Goal: Task Accomplishment & Management: Complete application form

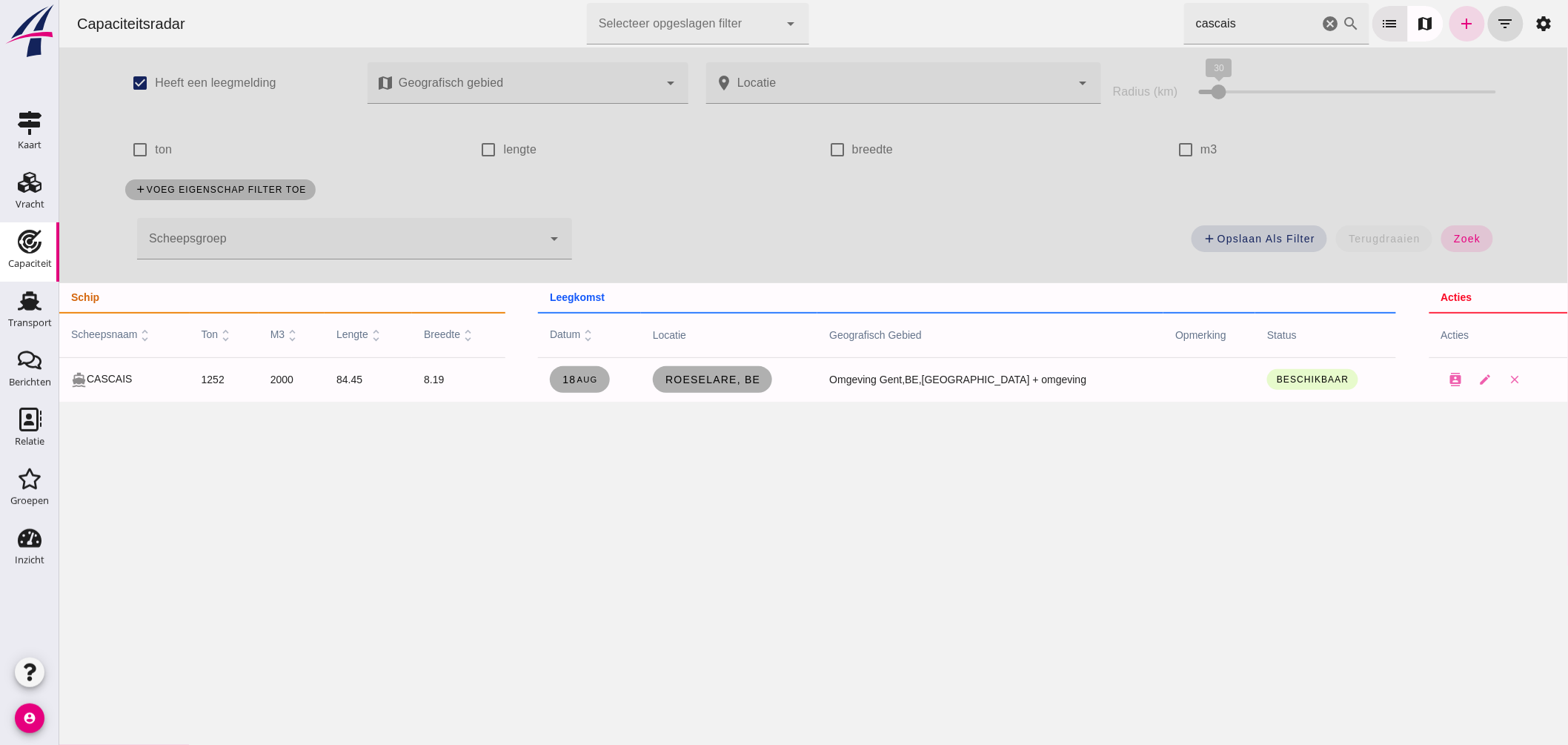
click icon "cancel"
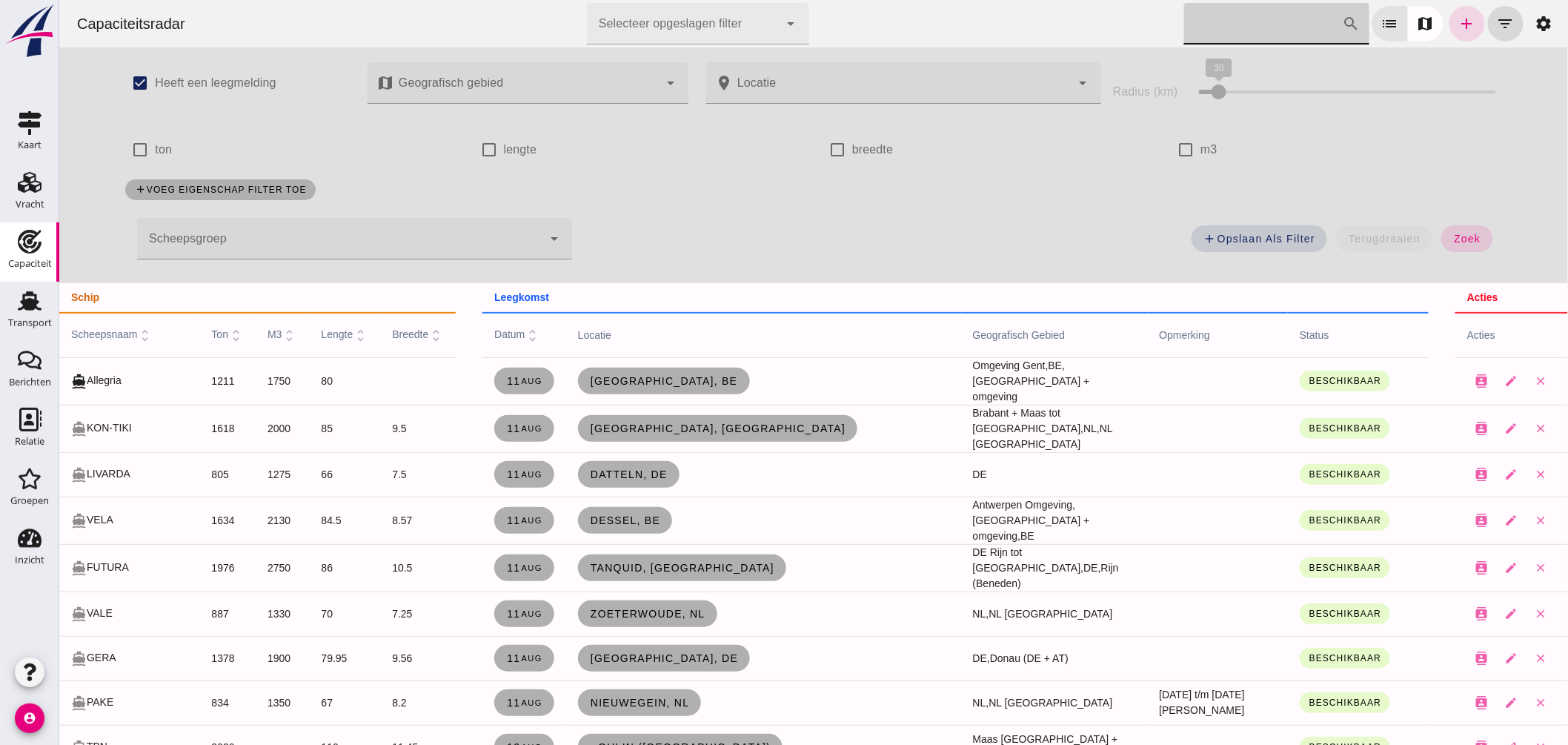
click input "Zoek op scheepsnaam"
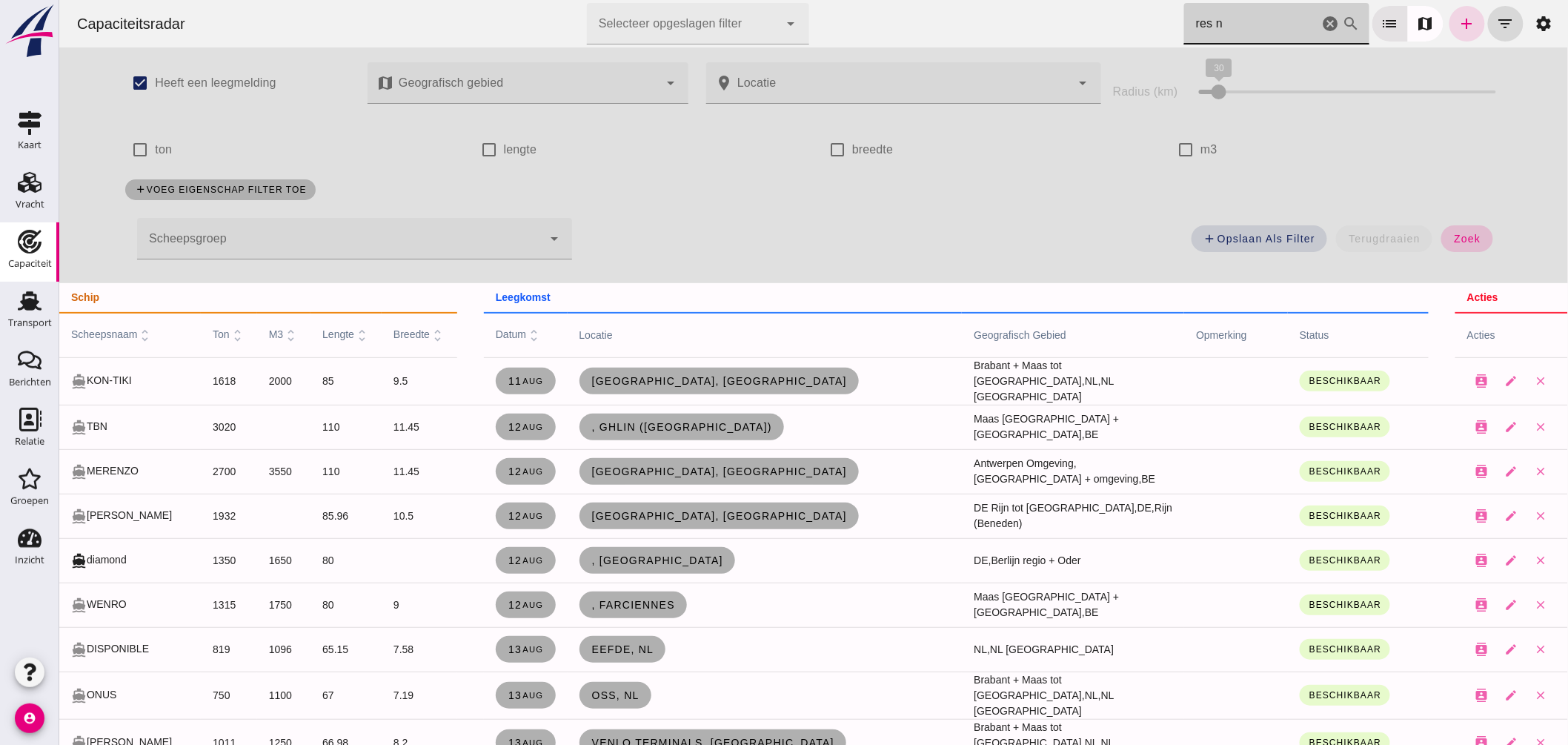
type input "res n"
click span "zoek"
click input "res n"
drag, startPoint x: 1314, startPoint y: 24, endPoint x: 904, endPoint y: 139, distance: 425.8
click icon "cancel"
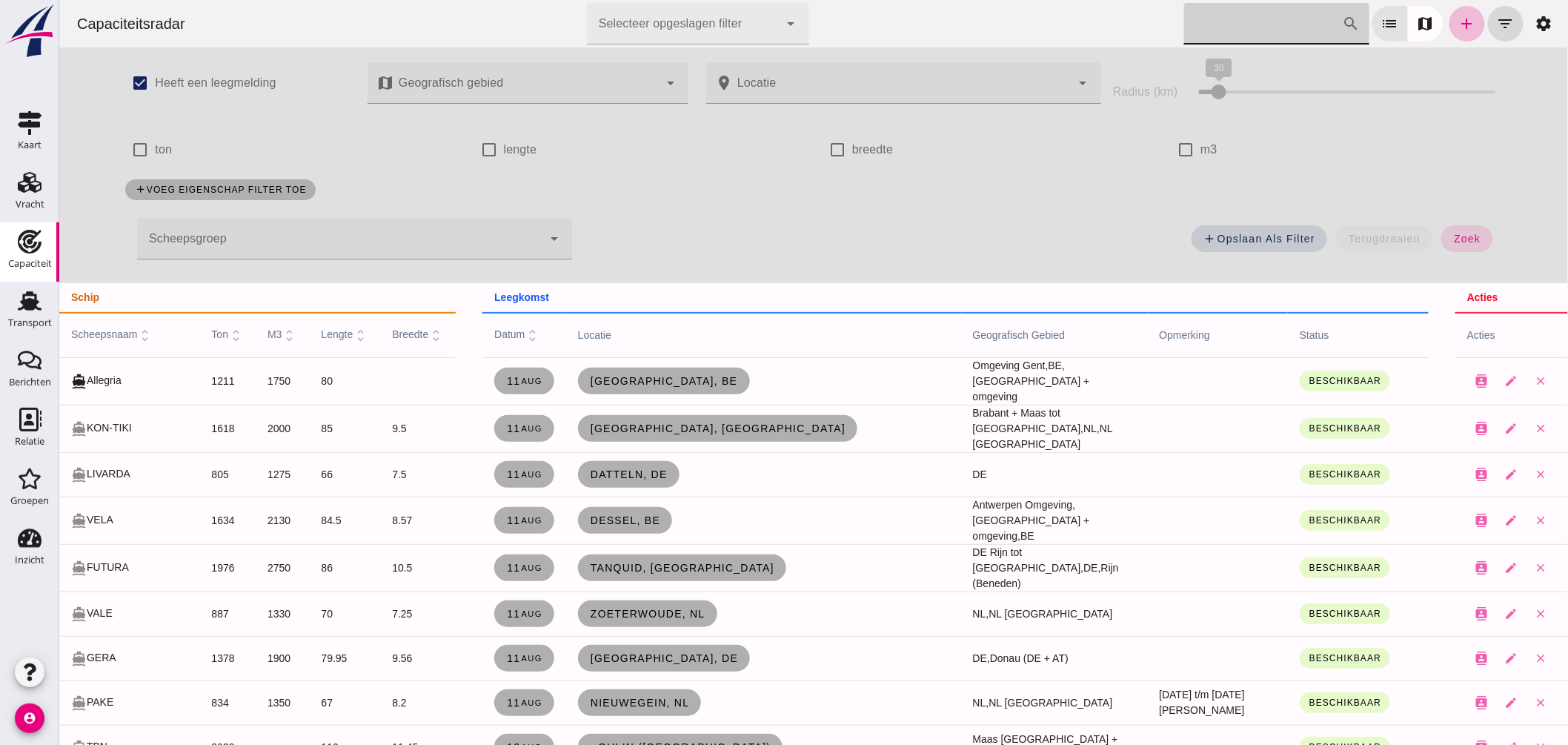
click at [121, 325] on th "scheepsnaam unfold_more" at bounding box center [128, 335] width 140 height 44
drag, startPoint x: 106, startPoint y: 331, endPoint x: 126, endPoint y: 341, distance: 22.4
click at [106, 331] on span "scheepsnaam unfold_more" at bounding box center [111, 334] width 82 height 12
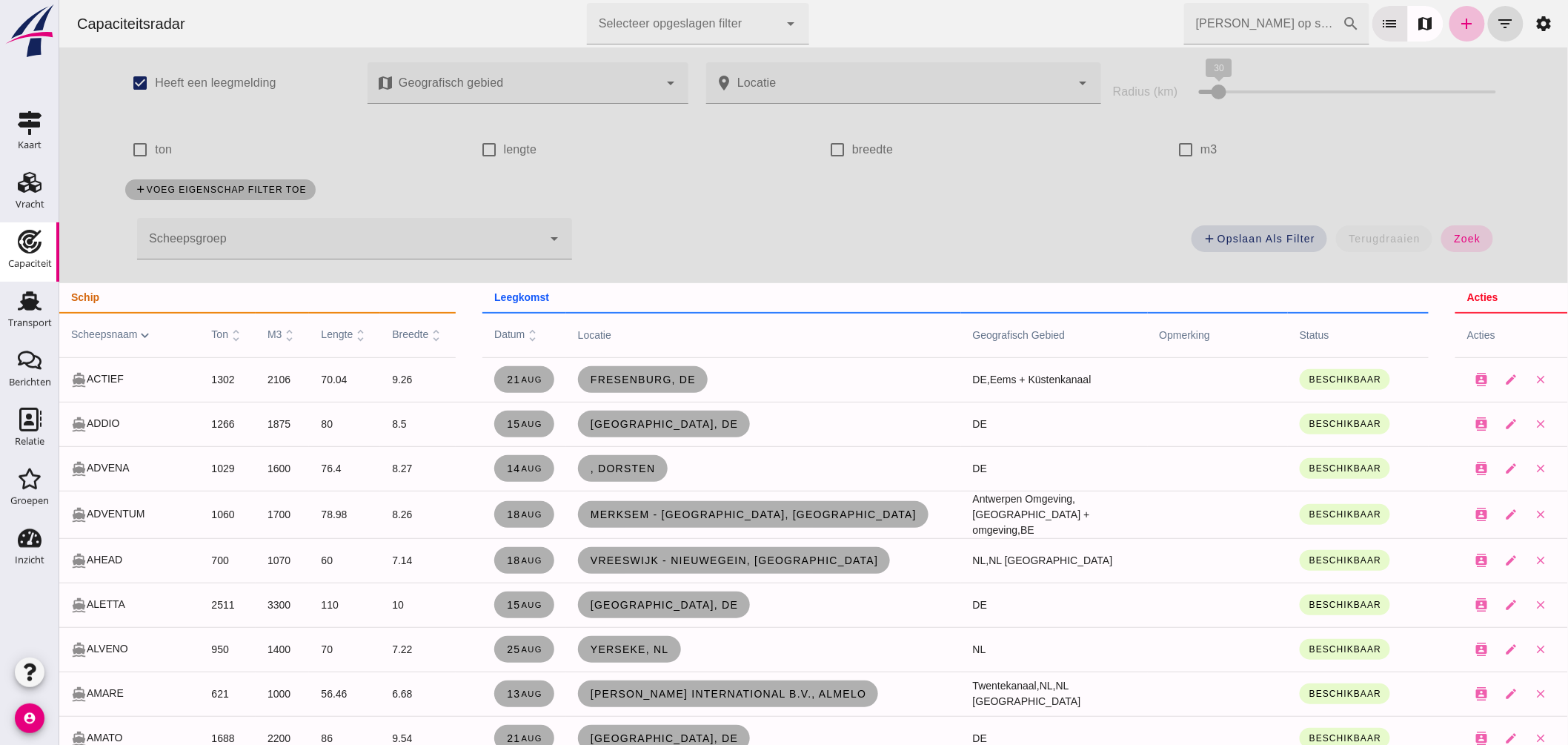
click input "[PERSON_NAME] op scheepsnaam"
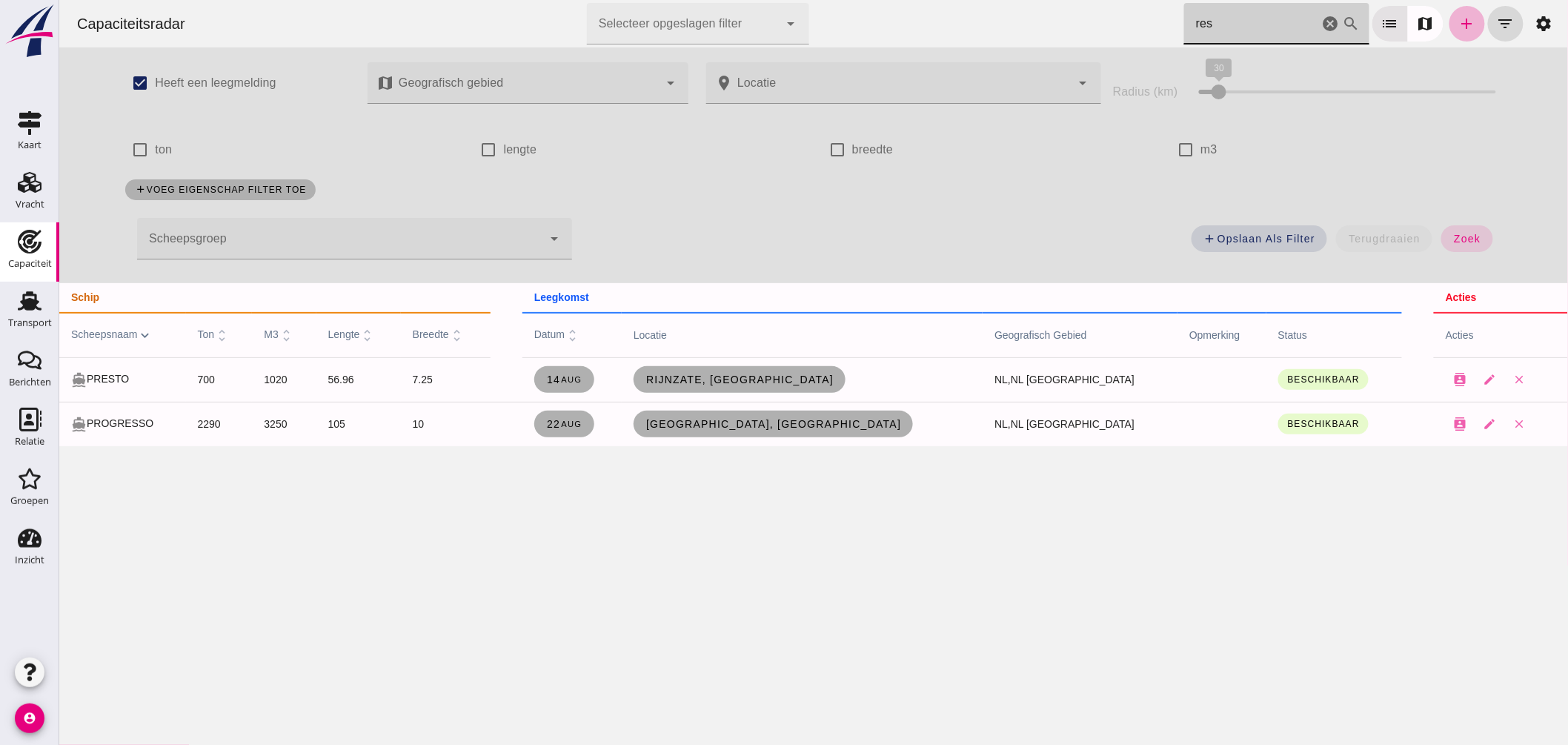
type input "res"
click at [1461, 29] on icon "add" at bounding box center [1466, 24] width 18 height 18
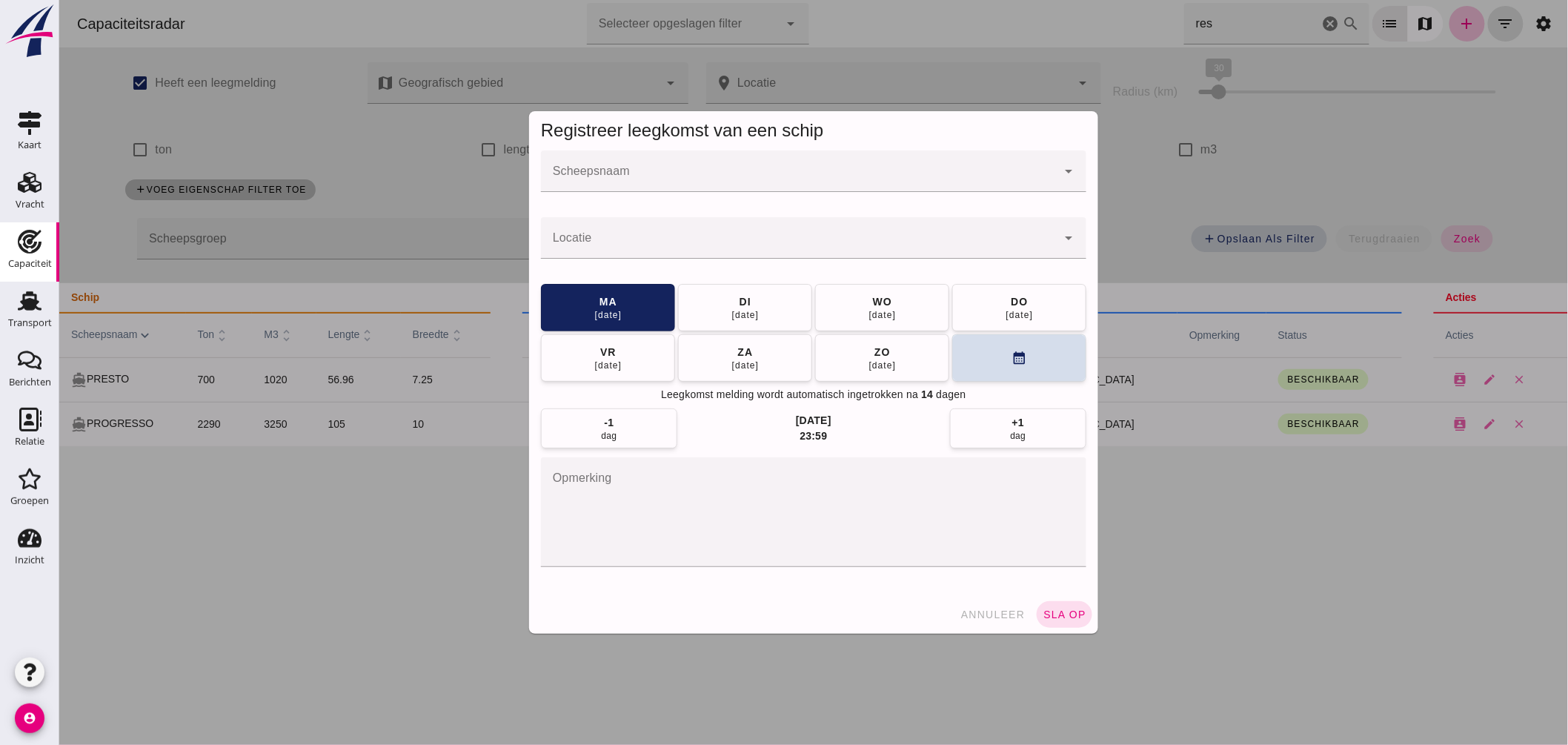
click input "Scheepsnaam"
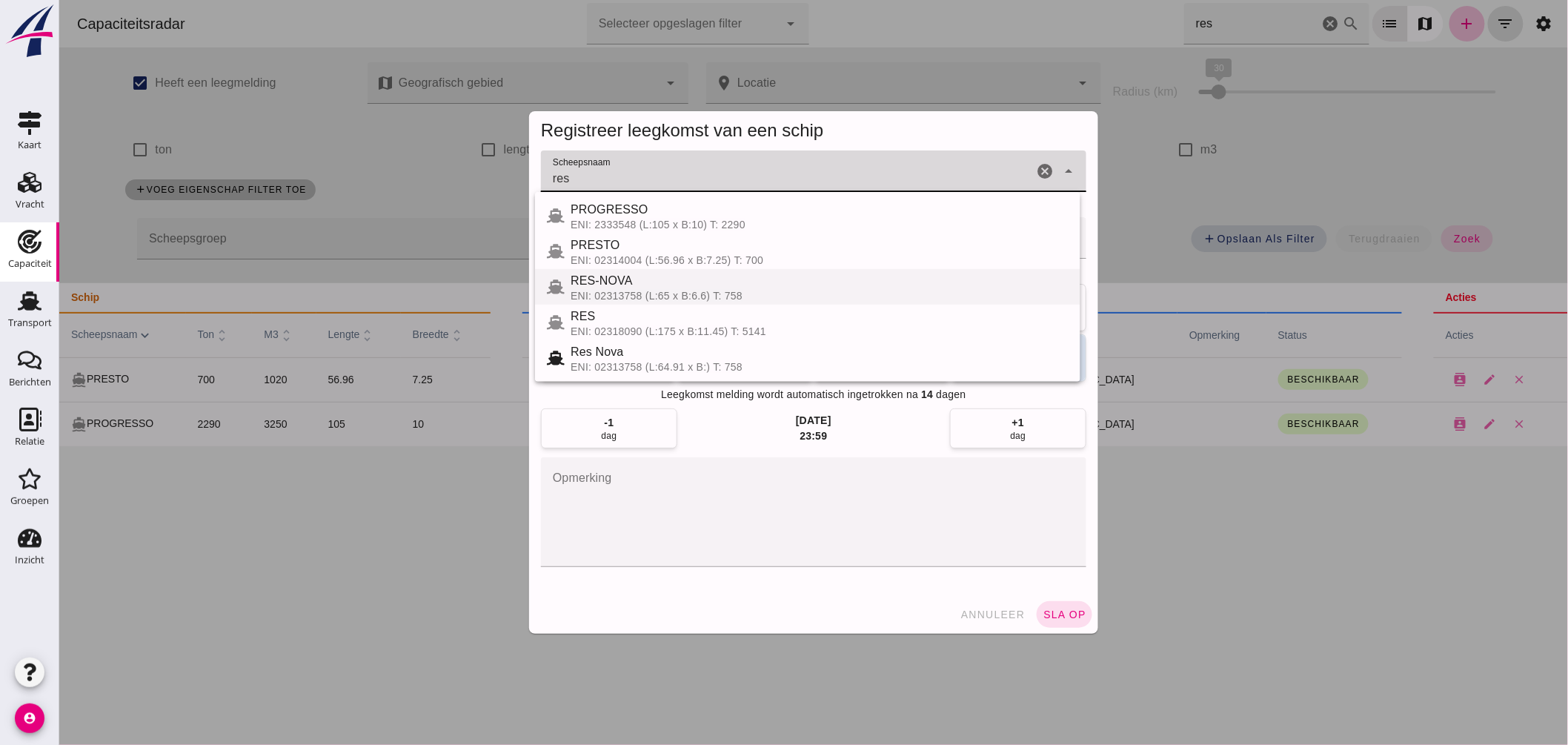
click at [639, 282] on div "RES-NOVA" at bounding box center [819, 281] width 498 height 18
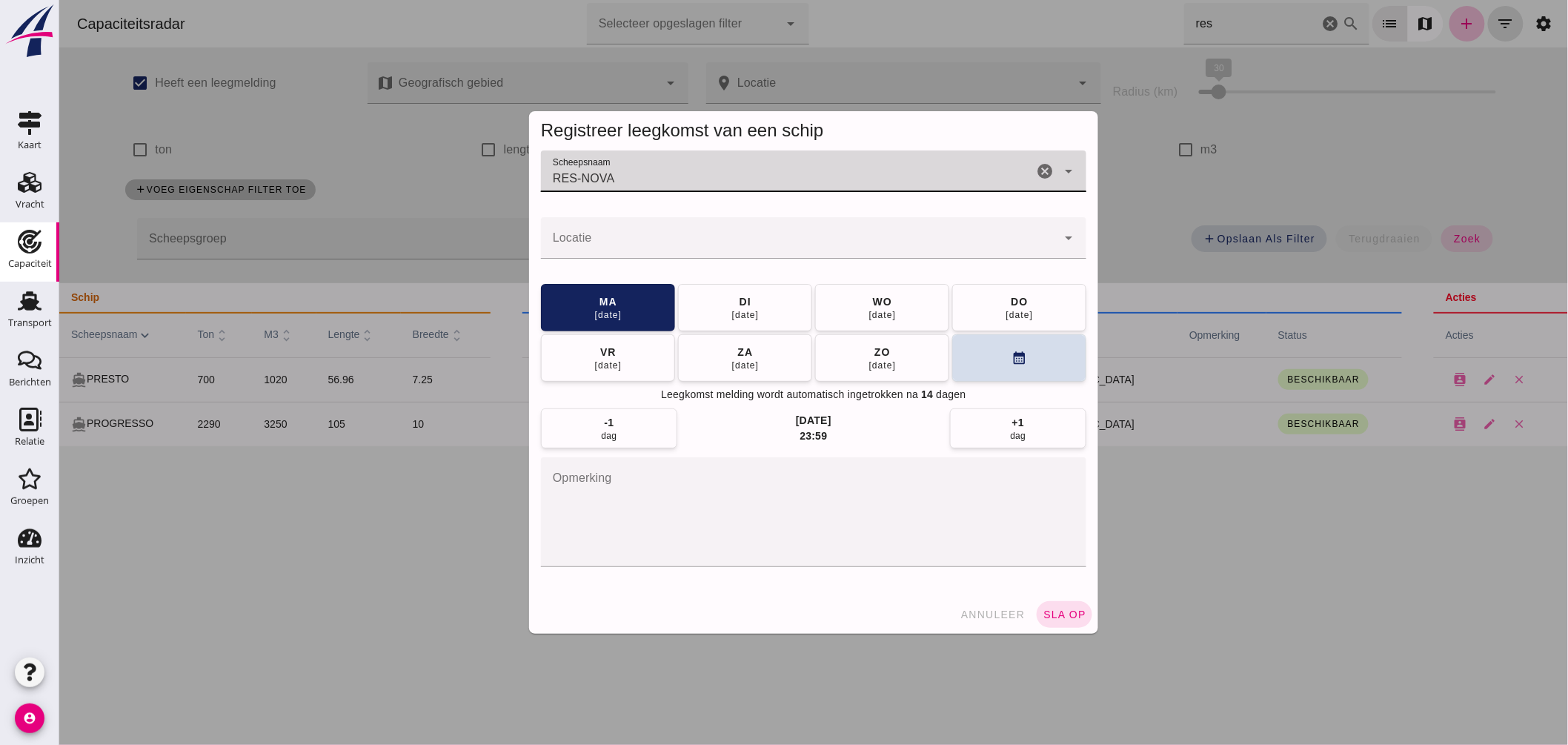
type input "RES-NOVA"
click input "Locatie"
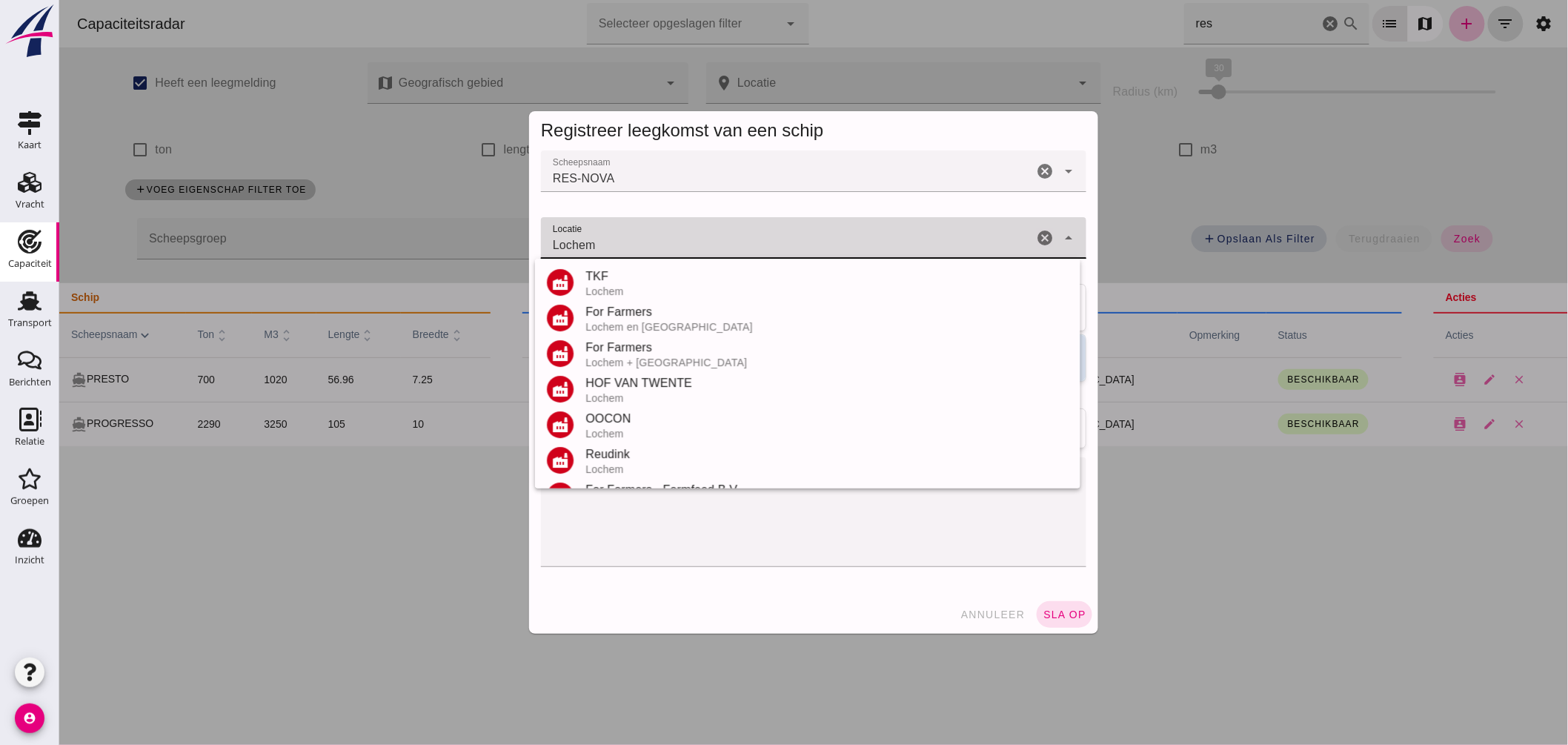
scroll to position [174, 0]
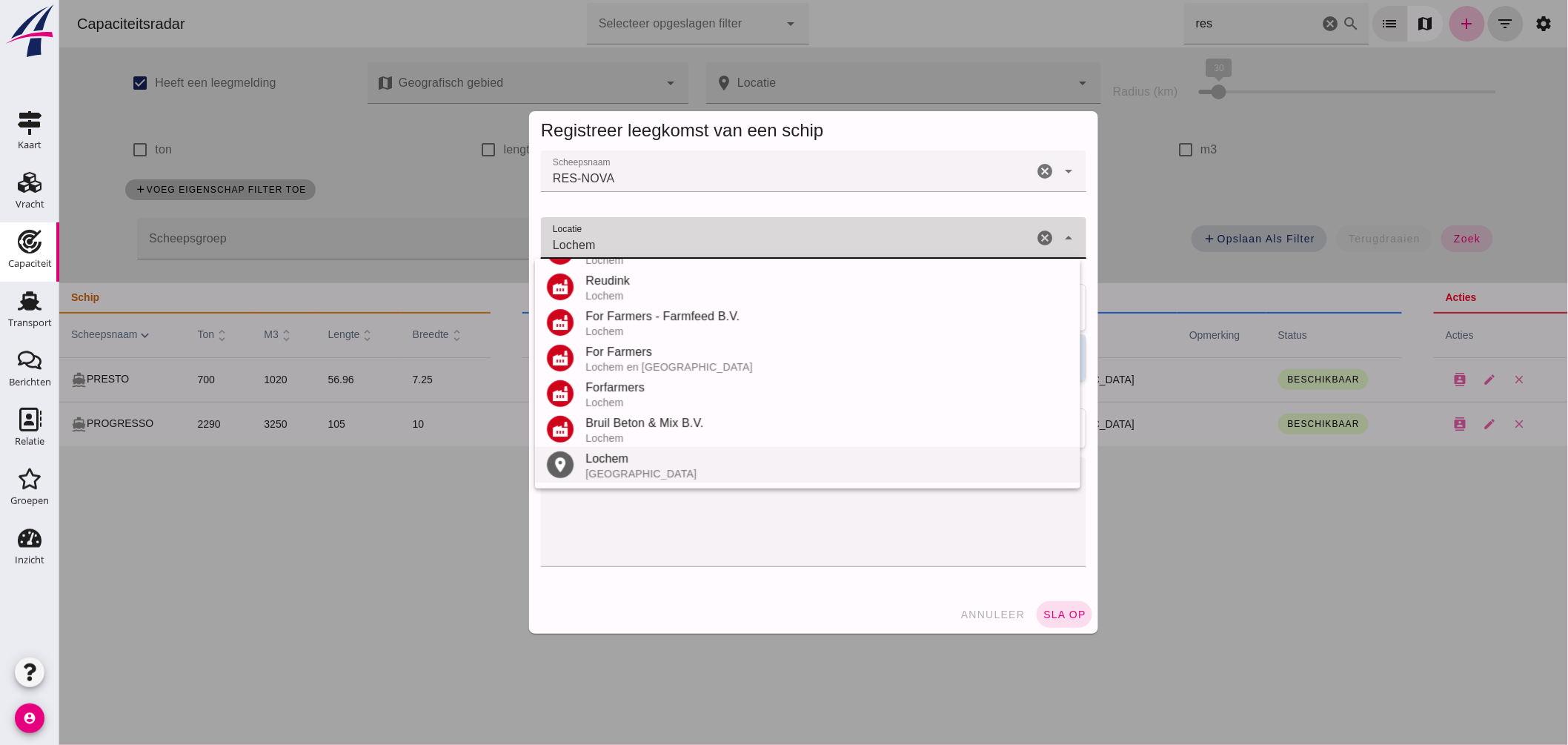
click at [633, 468] on div "[GEOGRAPHIC_DATA]" at bounding box center [825, 474] width 483 height 12
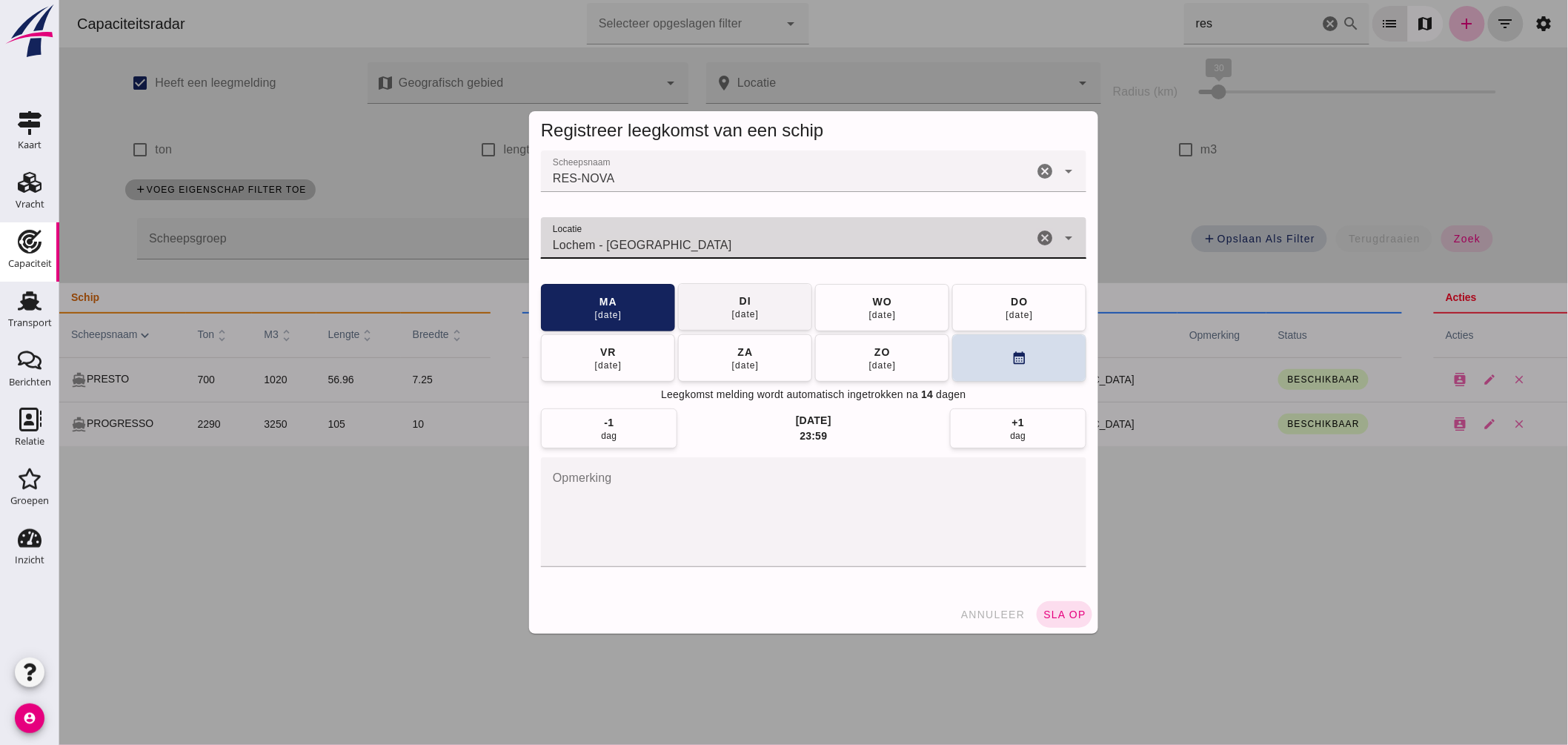
type input "Lochem - Gelderland"
click div "[DATE]"
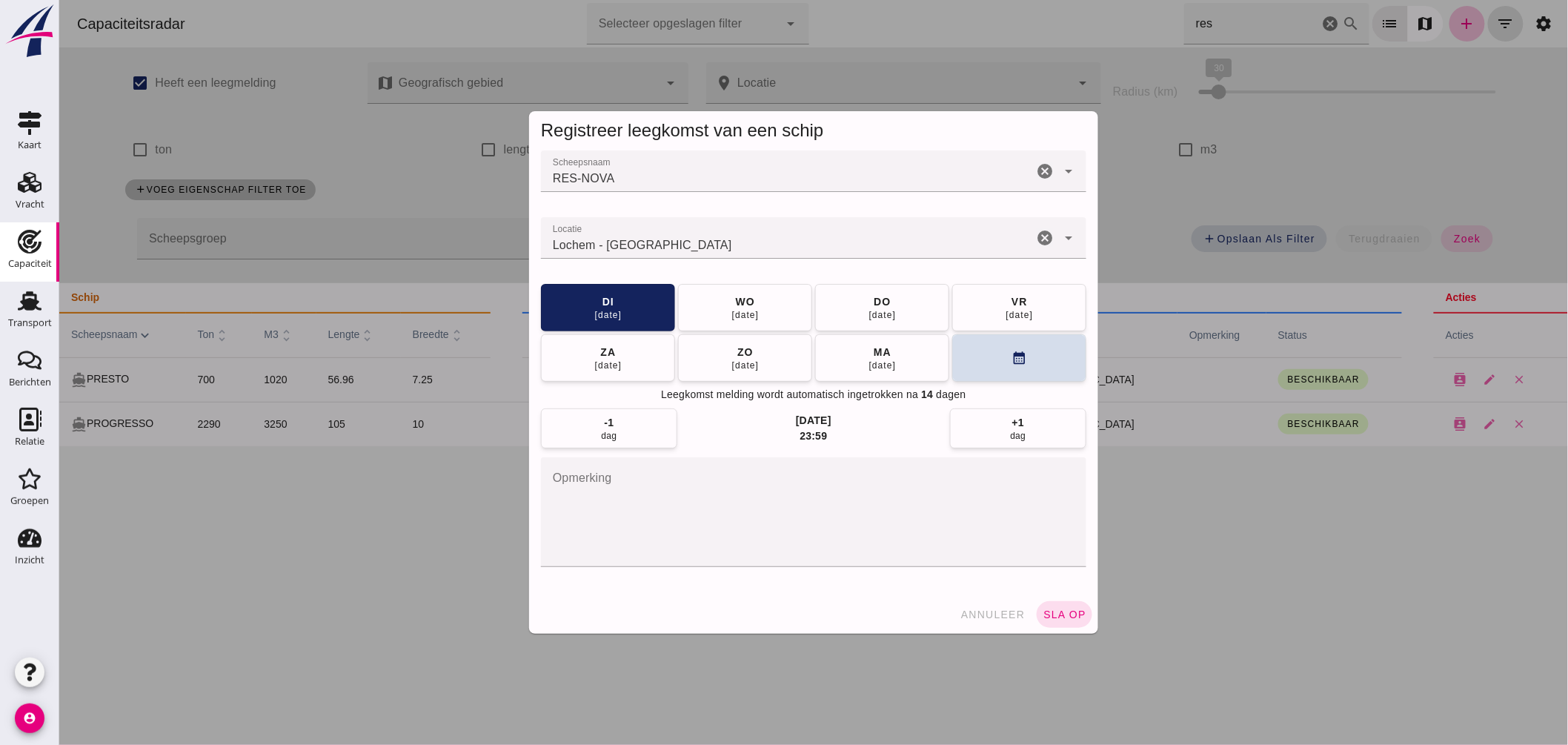
click div "annuleer sla op"
drag, startPoint x: 1047, startPoint y: 602, endPoint x: 1058, endPoint y: 616, distance: 17.8
click button "sla op"
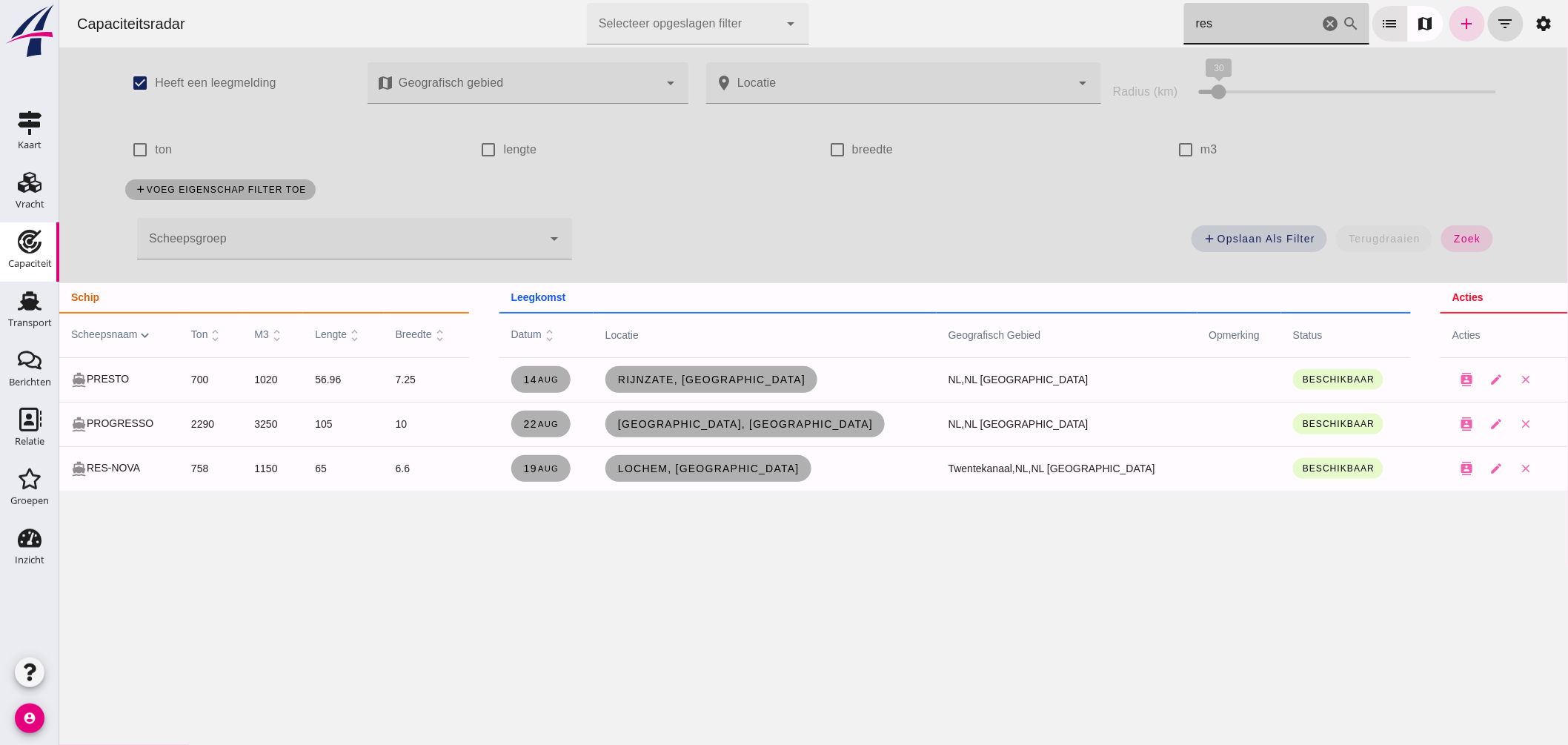
drag, startPoint x: 1227, startPoint y: 21, endPoint x: 795, endPoint y: 12, distance: 432.1
click div "Capaciteitsradar Selecteer opgeslagen filter Selecteer opgeslagen filter cancel…"
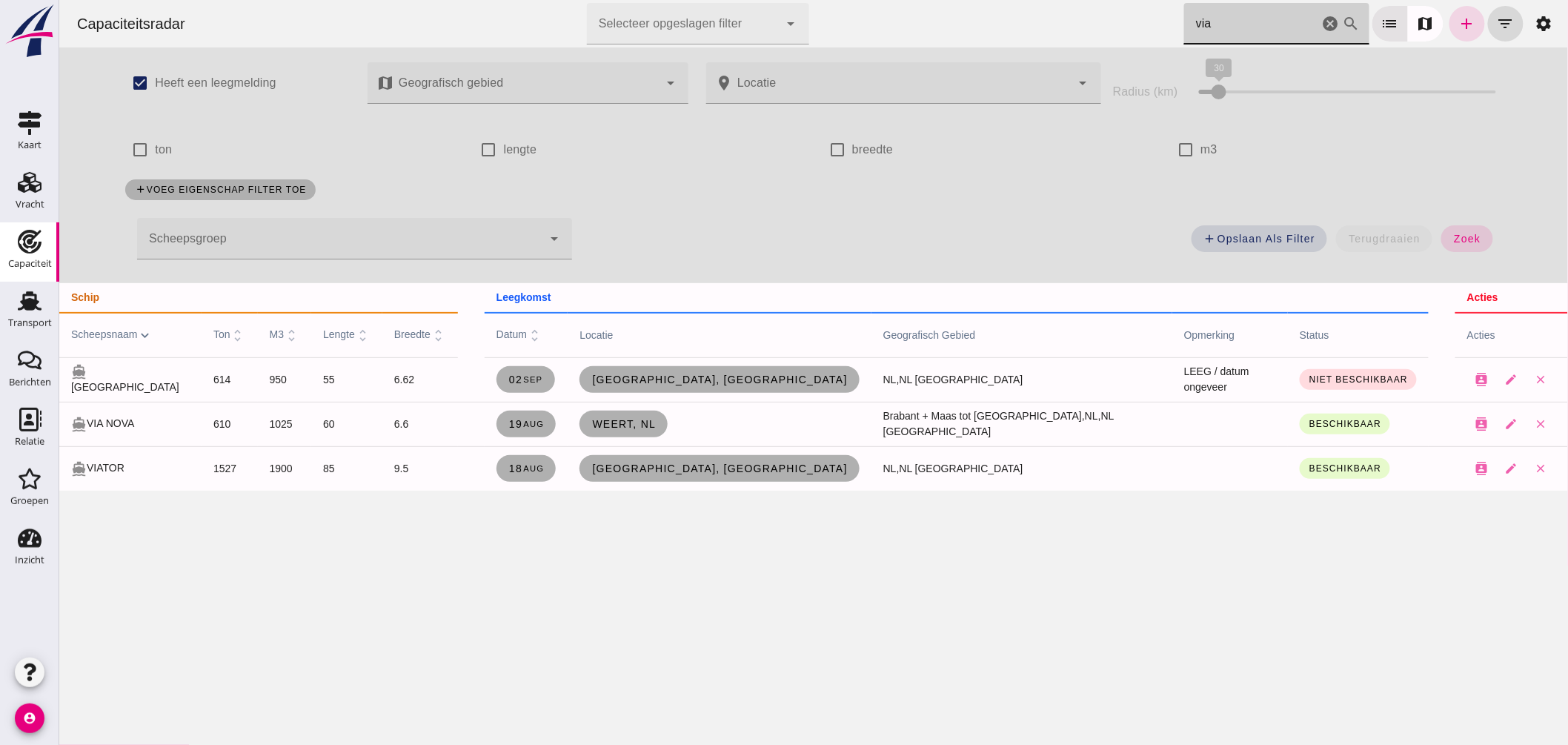
drag, startPoint x: 1211, startPoint y: 26, endPoint x: 1035, endPoint y: 38, distance: 176.4
click div "Capaciteitsradar Selecteer opgeslagen filter Selecteer opgeslagen filter cancel…"
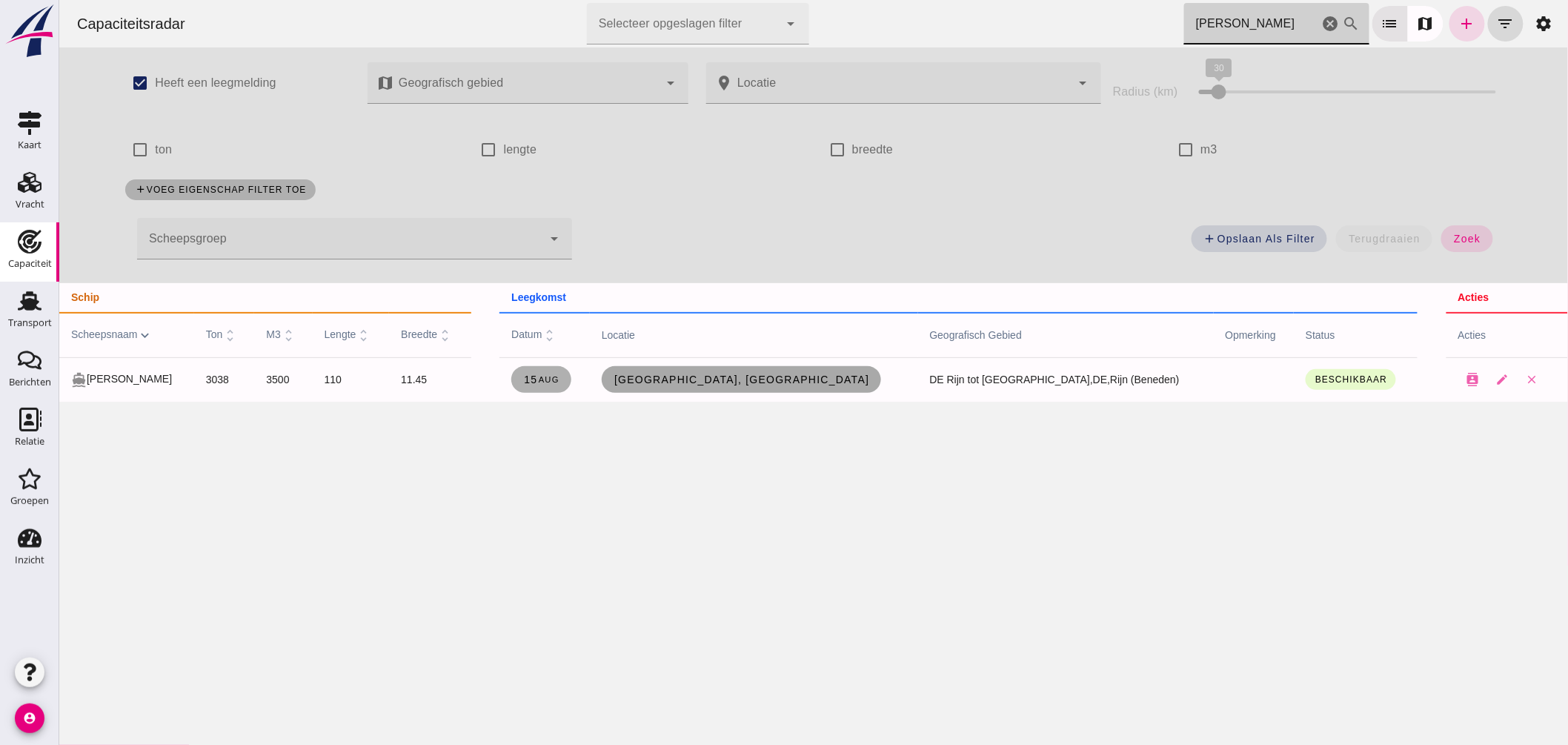
type input "kirsten"
click span "[GEOGRAPHIC_DATA], [GEOGRAPHIC_DATA]"
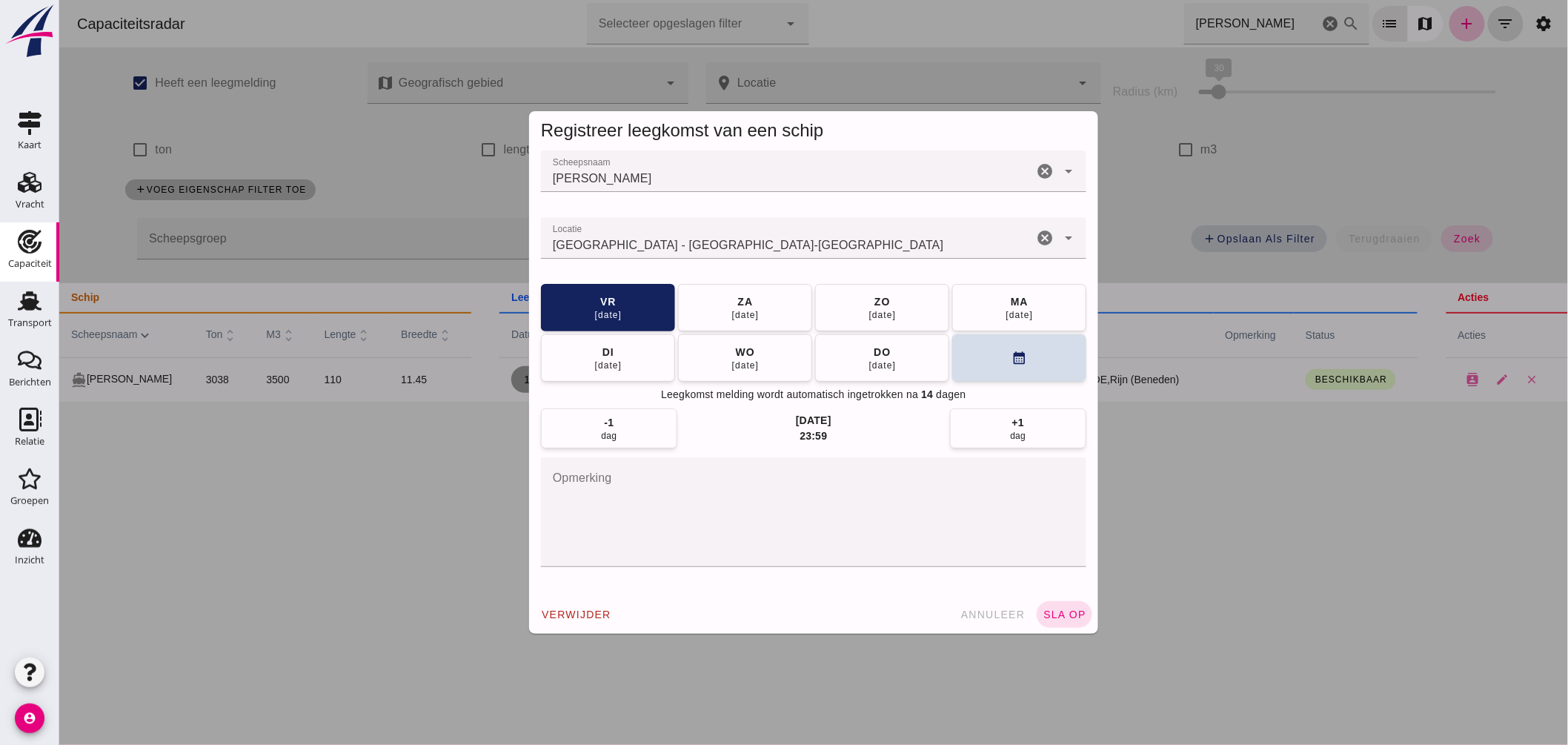
click div "Duisburg - Noordrijn-Westfalen"
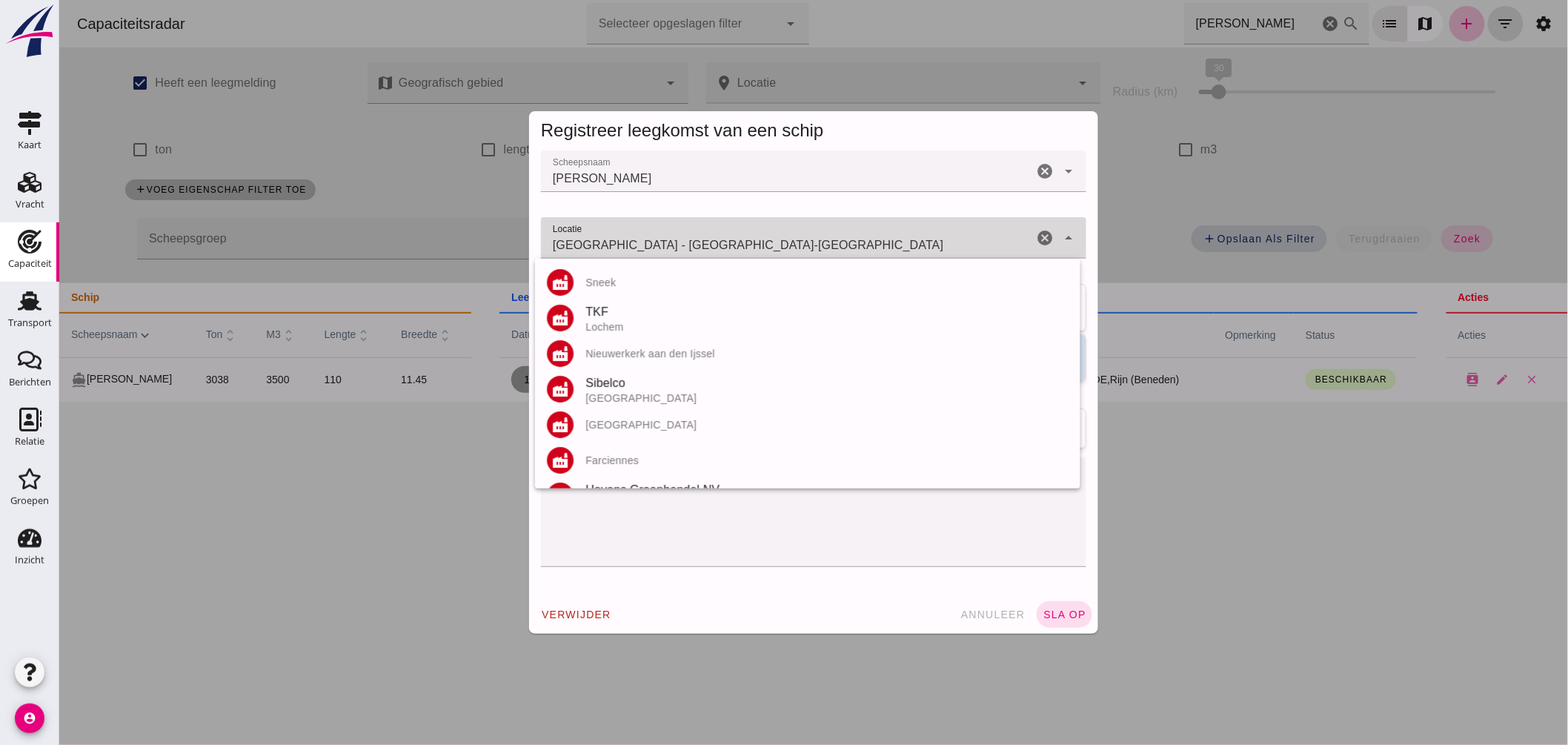
click input "Duisburg - Noordrijn-Westfalen"
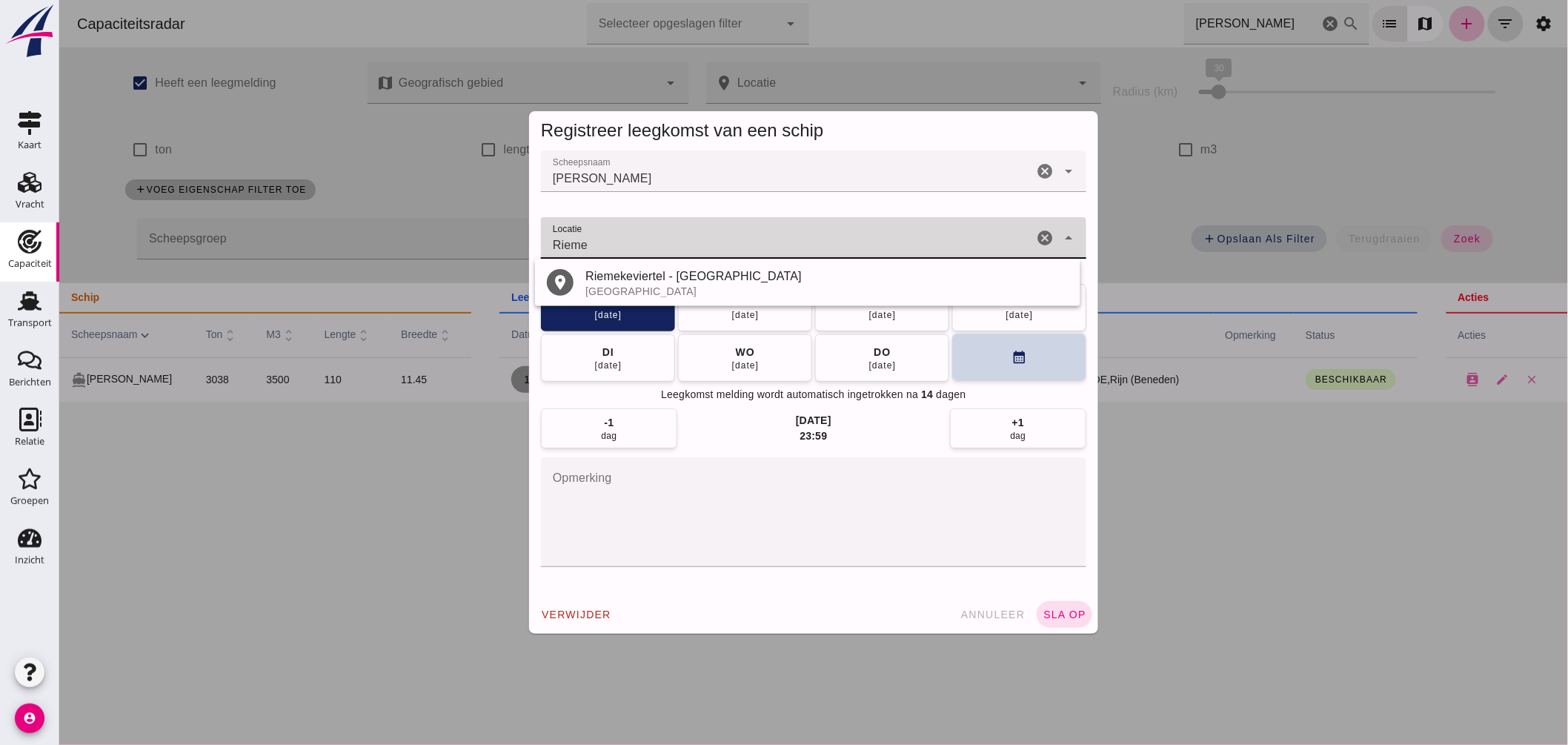
type input "Rieme"
click button "calendar_month"
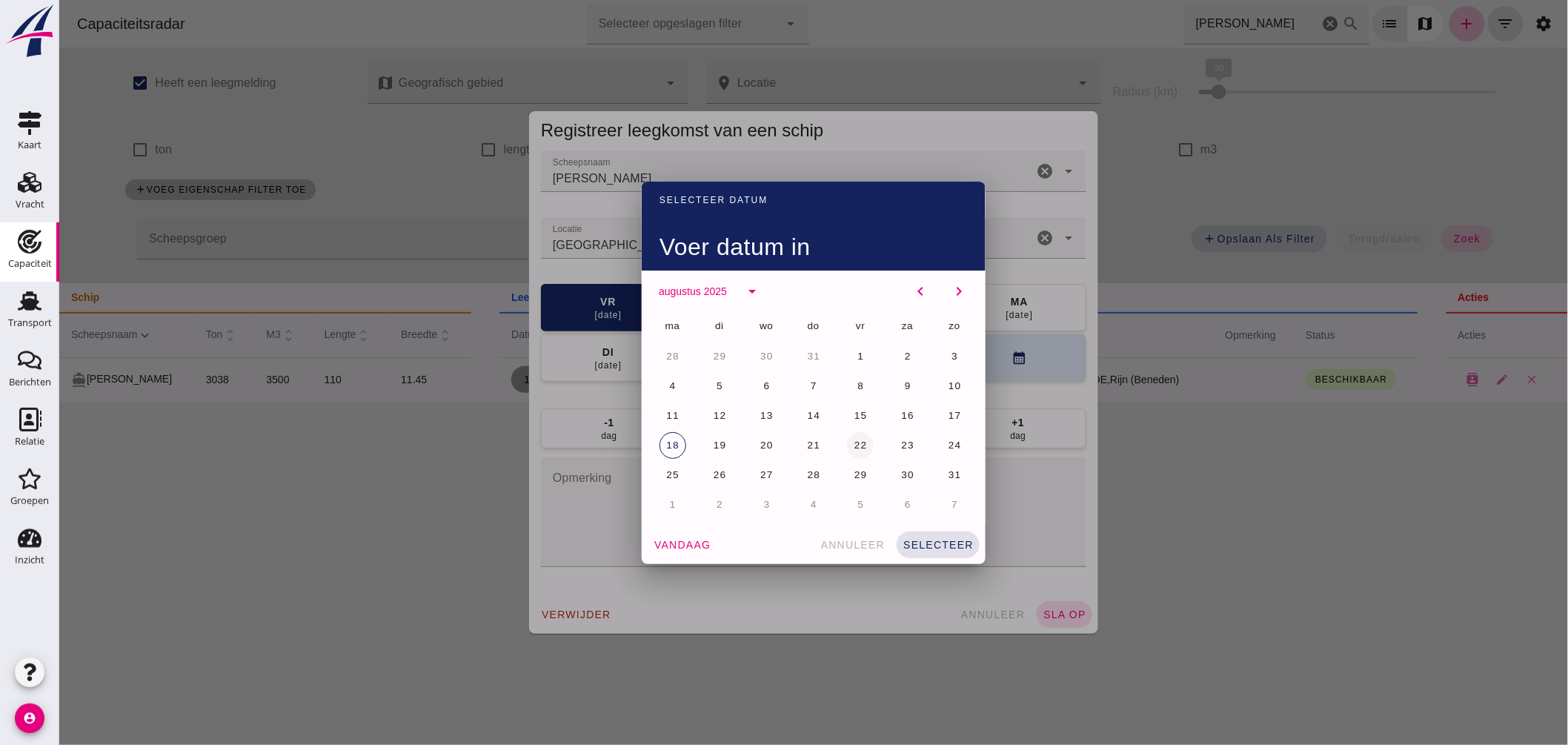
click span "22"
click span "selecteer"
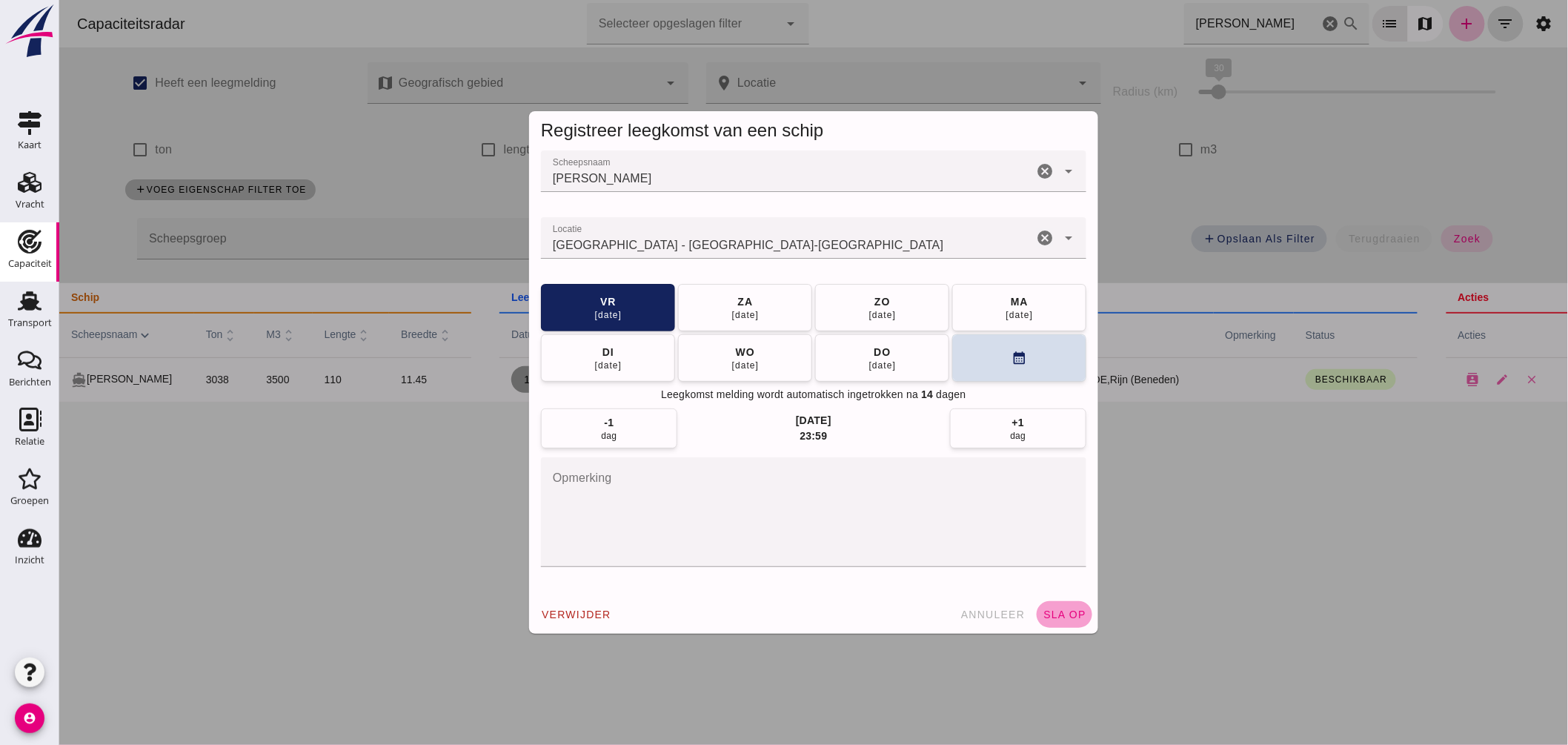
click button "sla op"
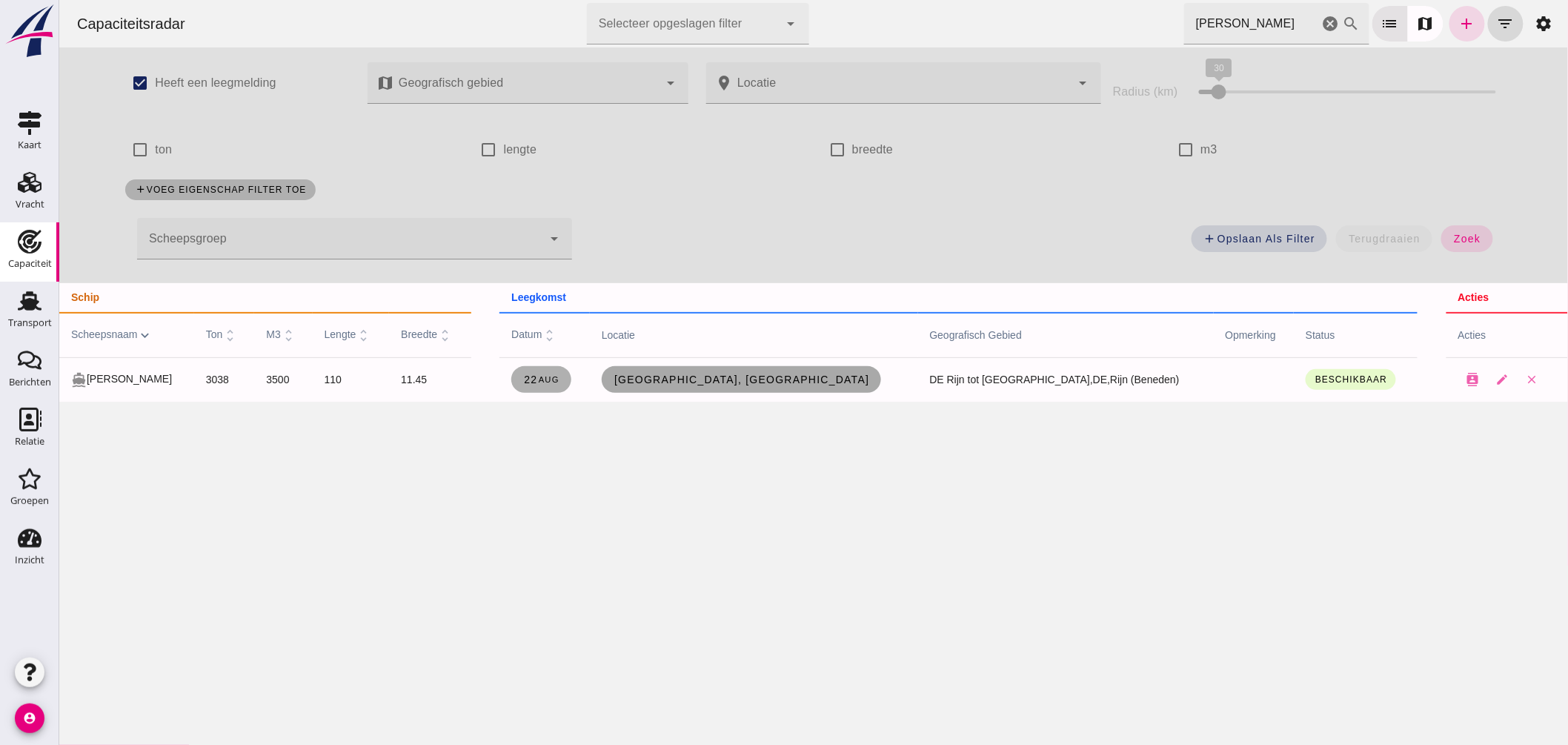
click at [768, 372] on link "Duisburg, de" at bounding box center [742, 379] width 280 height 27
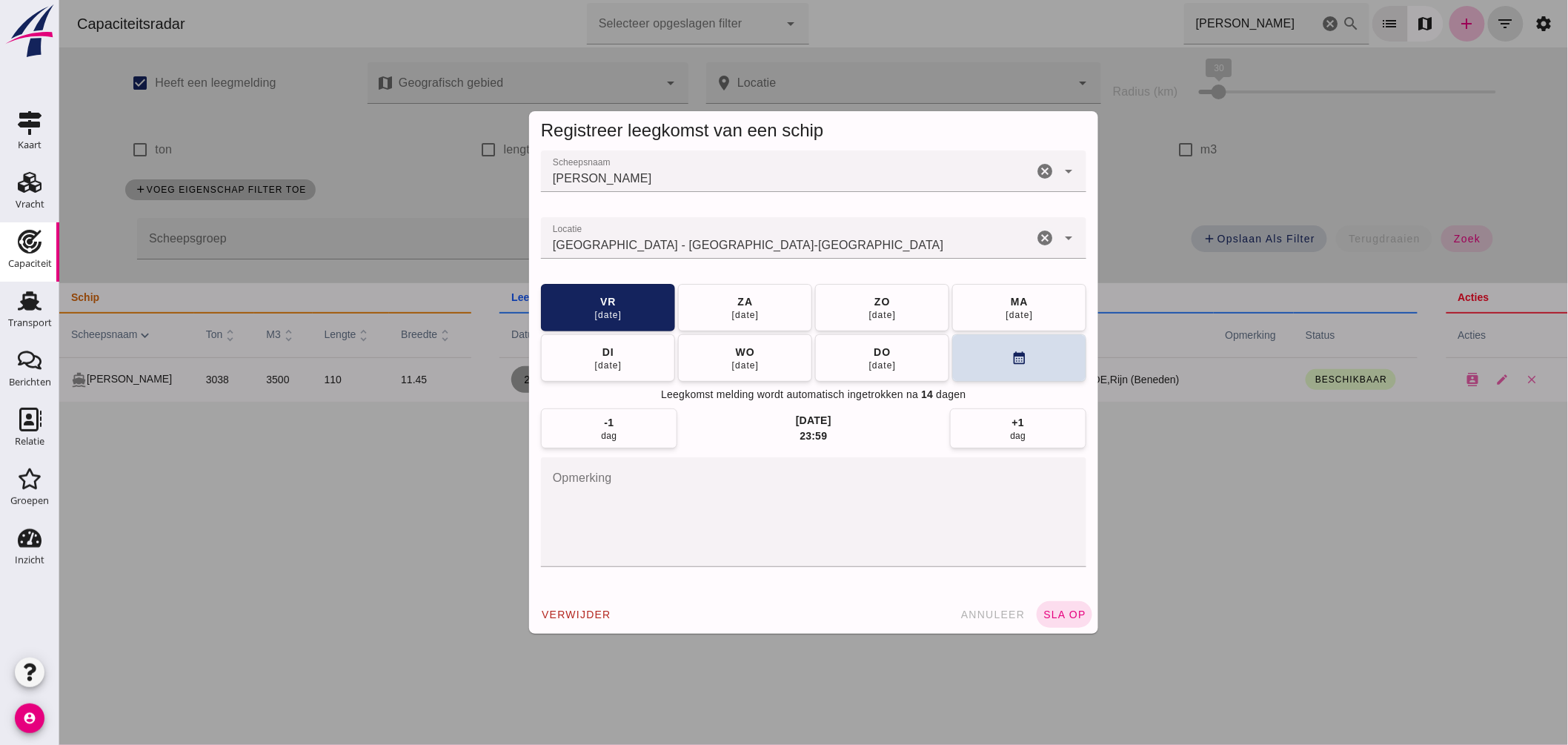
click input "Locatie"
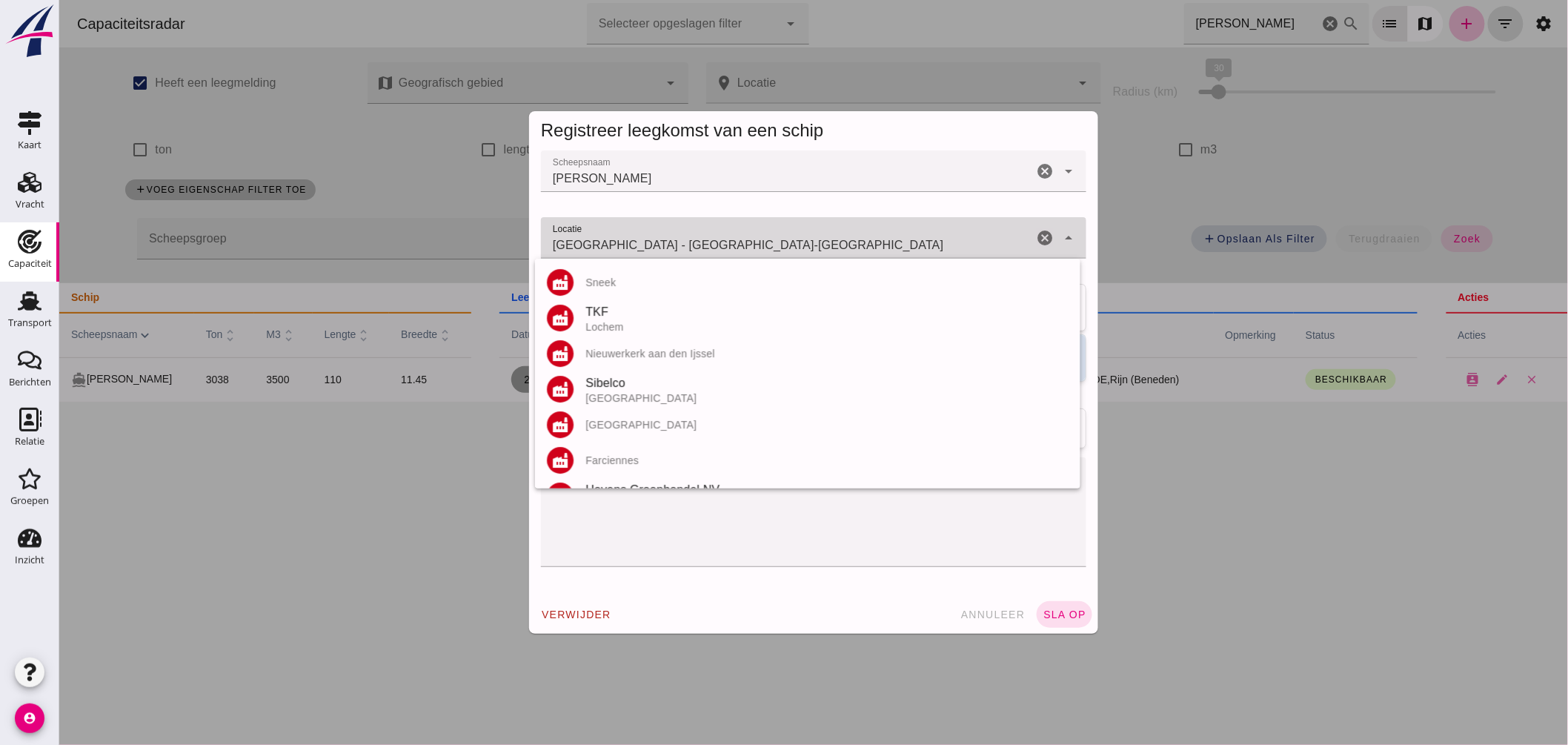
click input "Duisburg - Noordrijn-Westfalen"
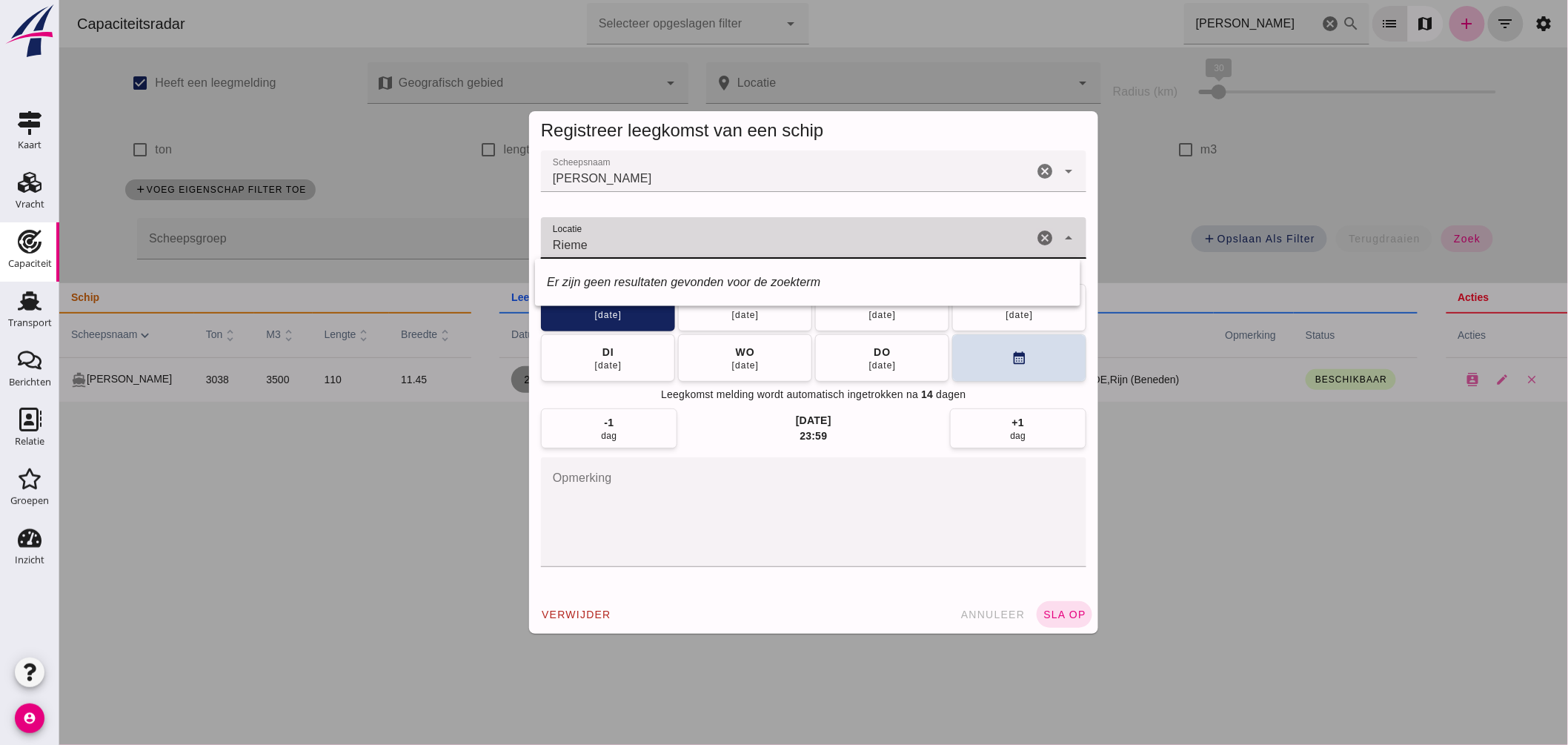
drag, startPoint x: 635, startPoint y: 254, endPoint x: 265, endPoint y: 255, distance: 370.0
click div "Registreer leegkomst van een schip Scheepsnaam Scheepsnaam KIRSTEN cancel arrow…"
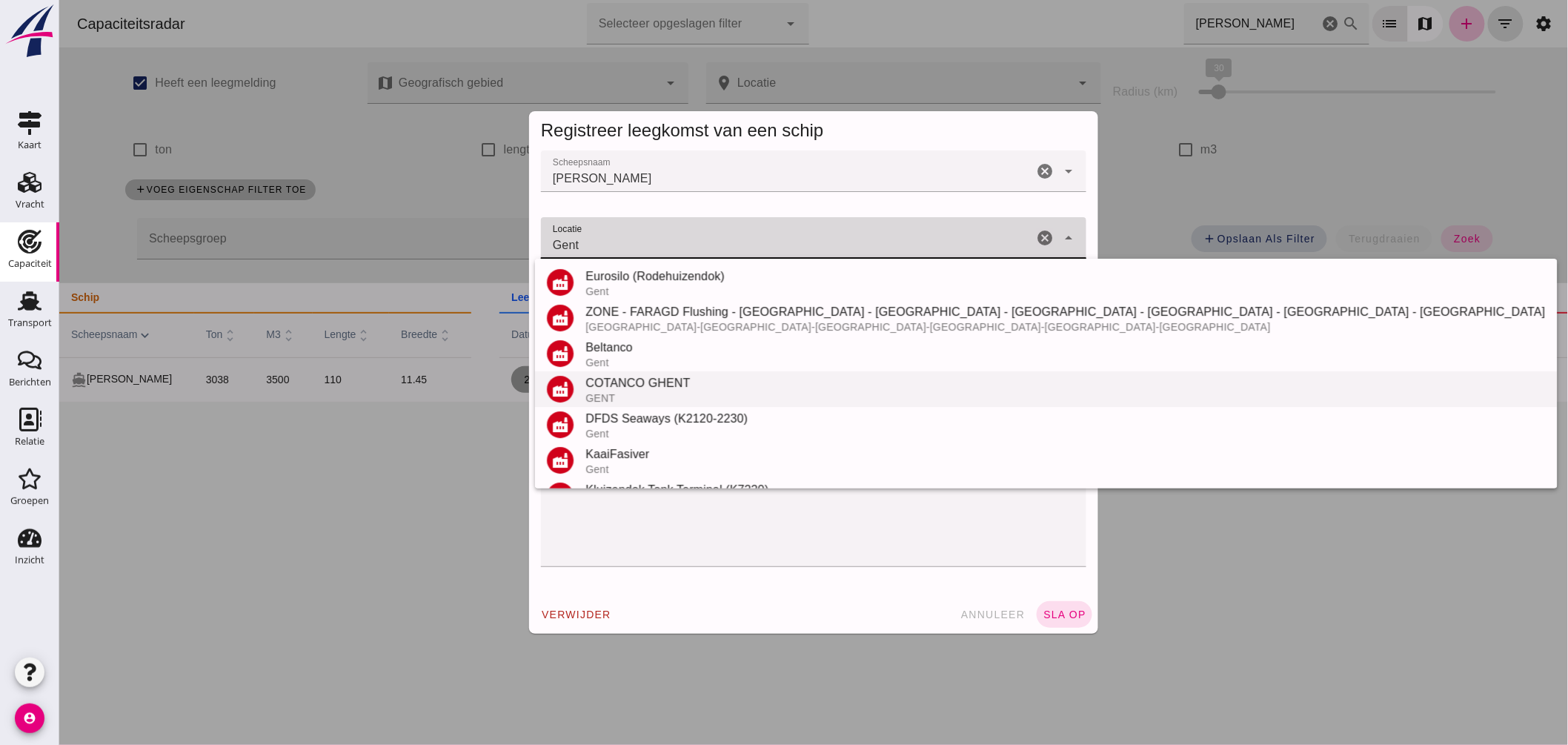
scroll to position [329, 0]
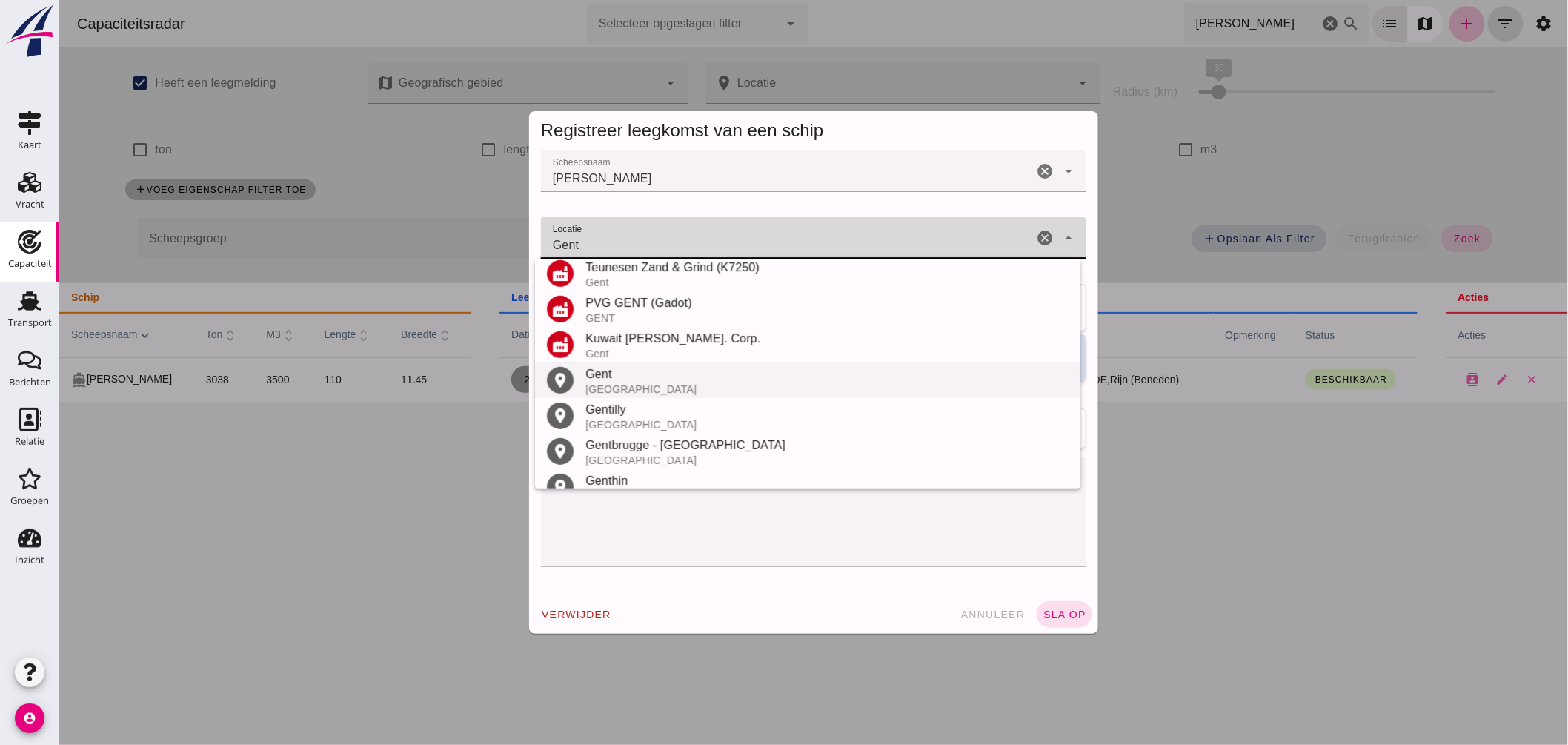
click at [637, 387] on div "België" at bounding box center [825, 389] width 483 height 12
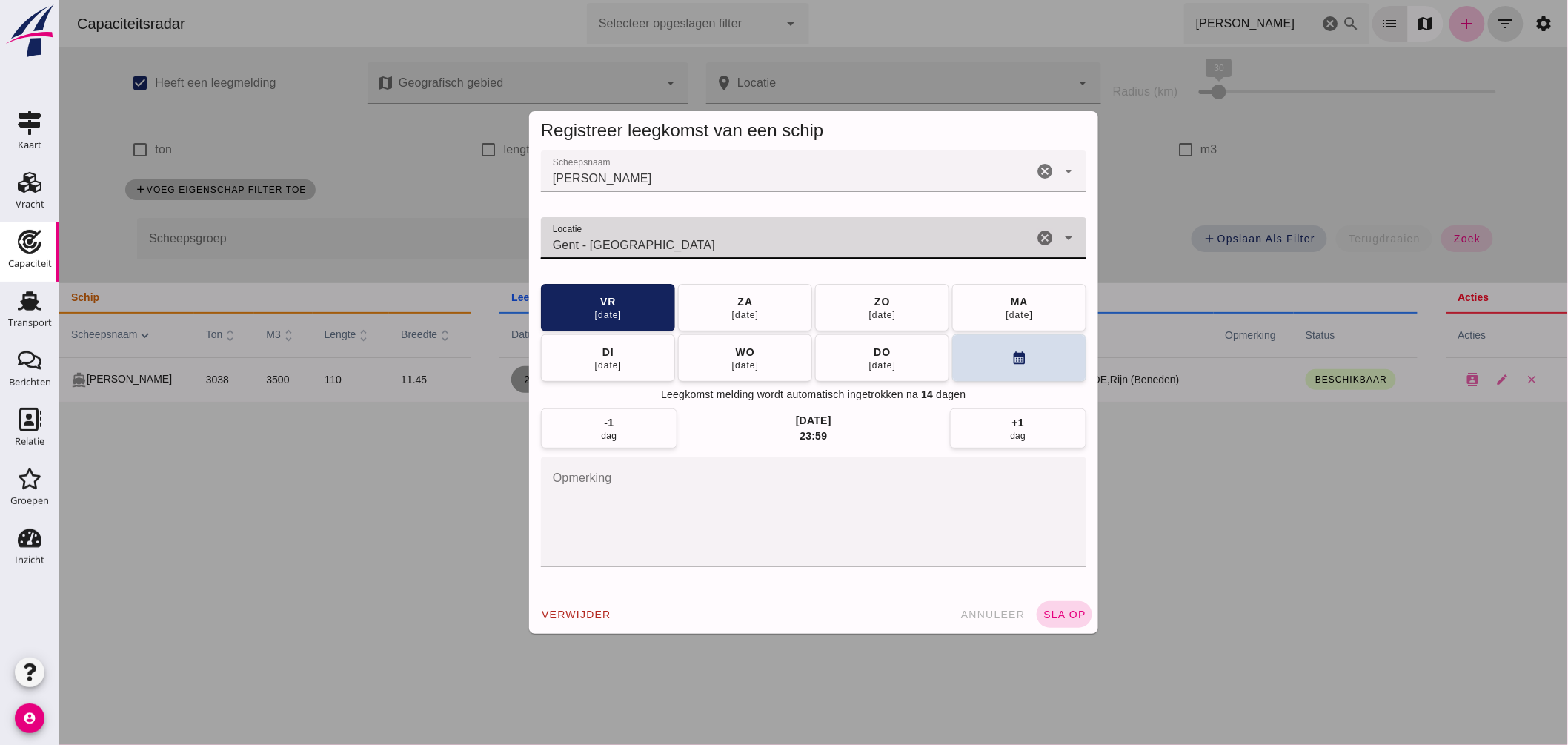
type input "Gent - Oost-Vlaanderen"
click span "sla op"
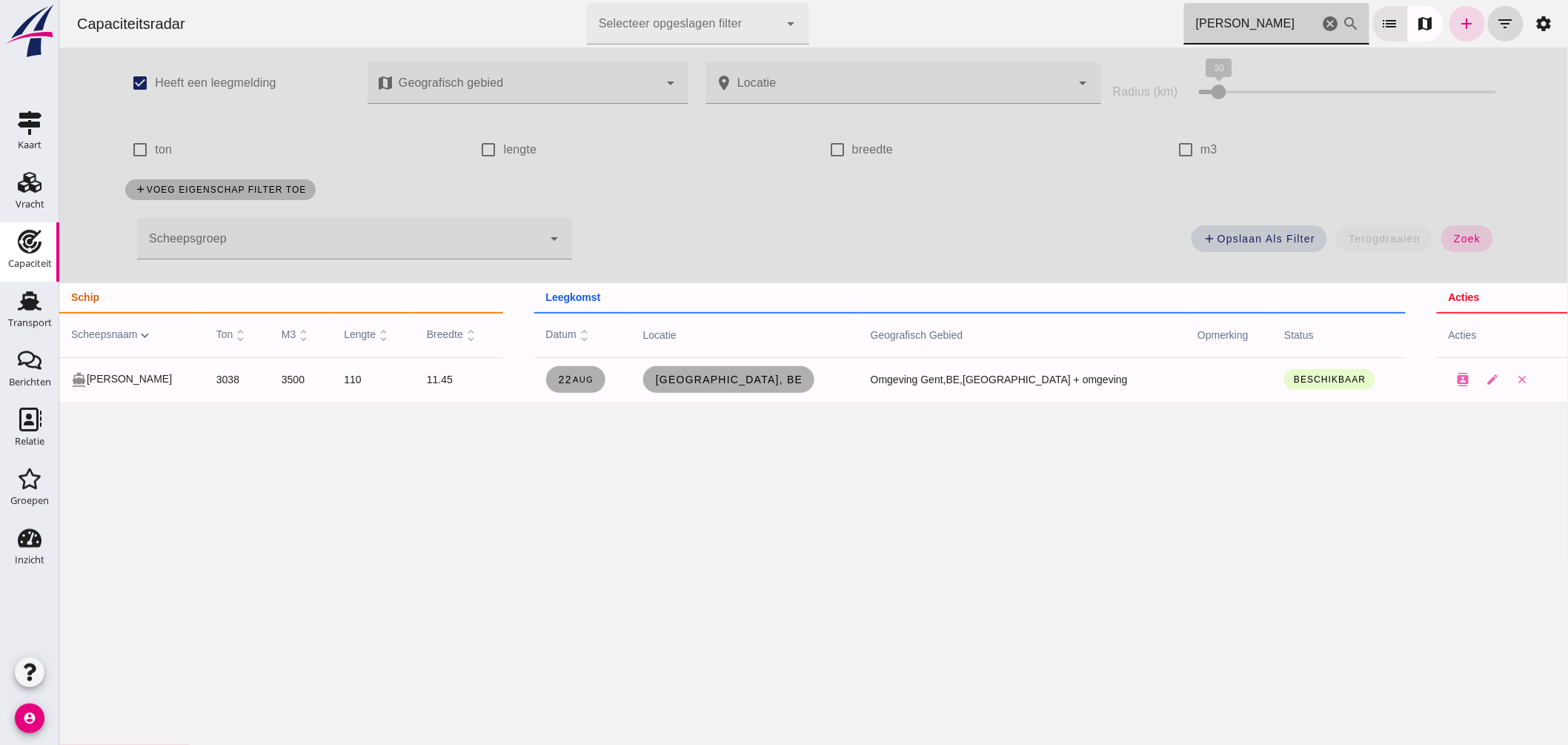
drag, startPoint x: 1245, startPoint y: 17, endPoint x: 825, endPoint y: 20, distance: 420.0
click div "Capaciteitsradar Selecteer opgeslagen filter Selecteer opgeslagen filter cancel…"
drag, startPoint x: 1265, startPoint y: 11, endPoint x: 785, endPoint y: -9, distance: 480.4
click at [785, 0] on html "Capaciteitsradar Selecteer opgeslagen filter Selecteer opgeslagen filter cancel…" at bounding box center [813, 372] width 1509 height 745
type input "stent"
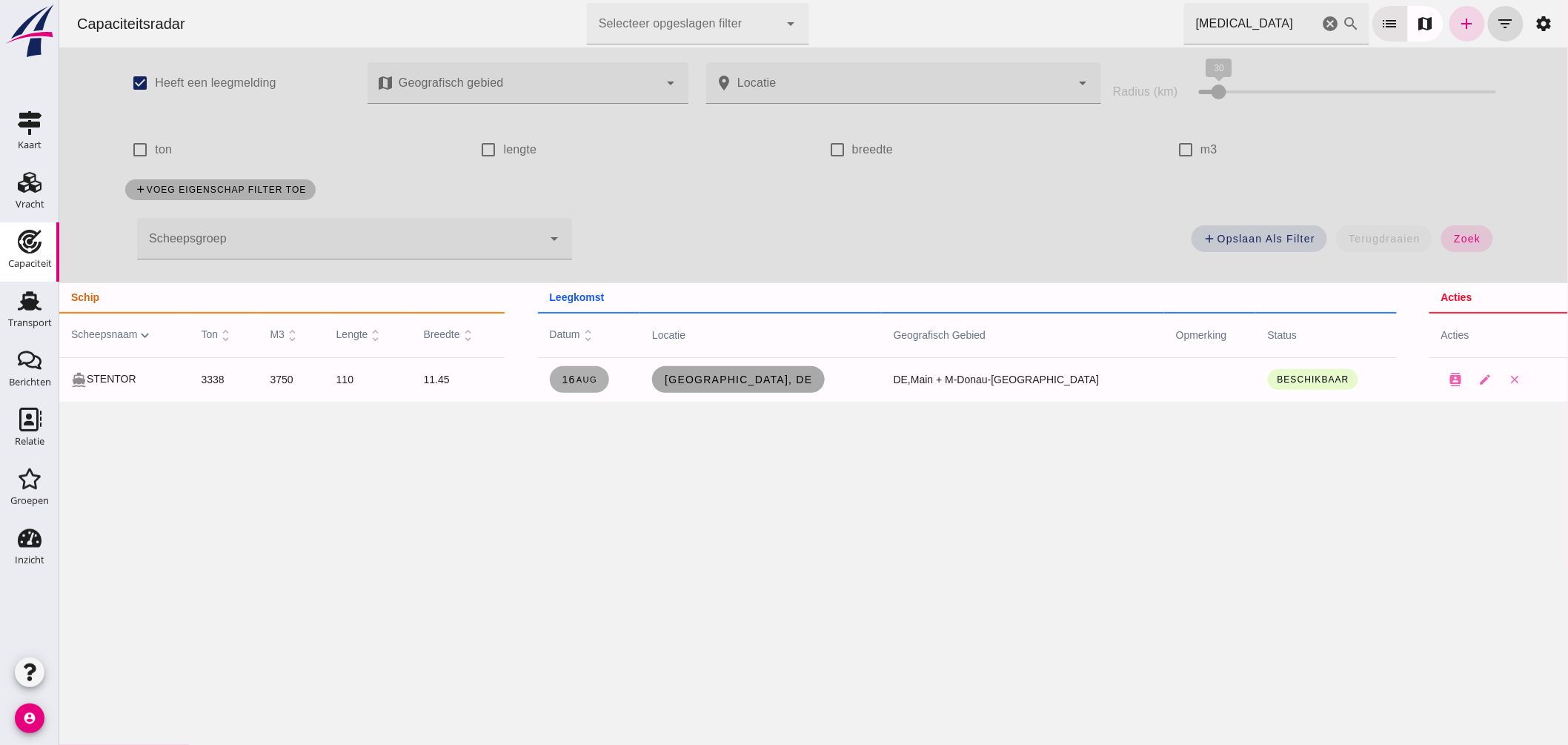
click span "Aschaffenburg, de"
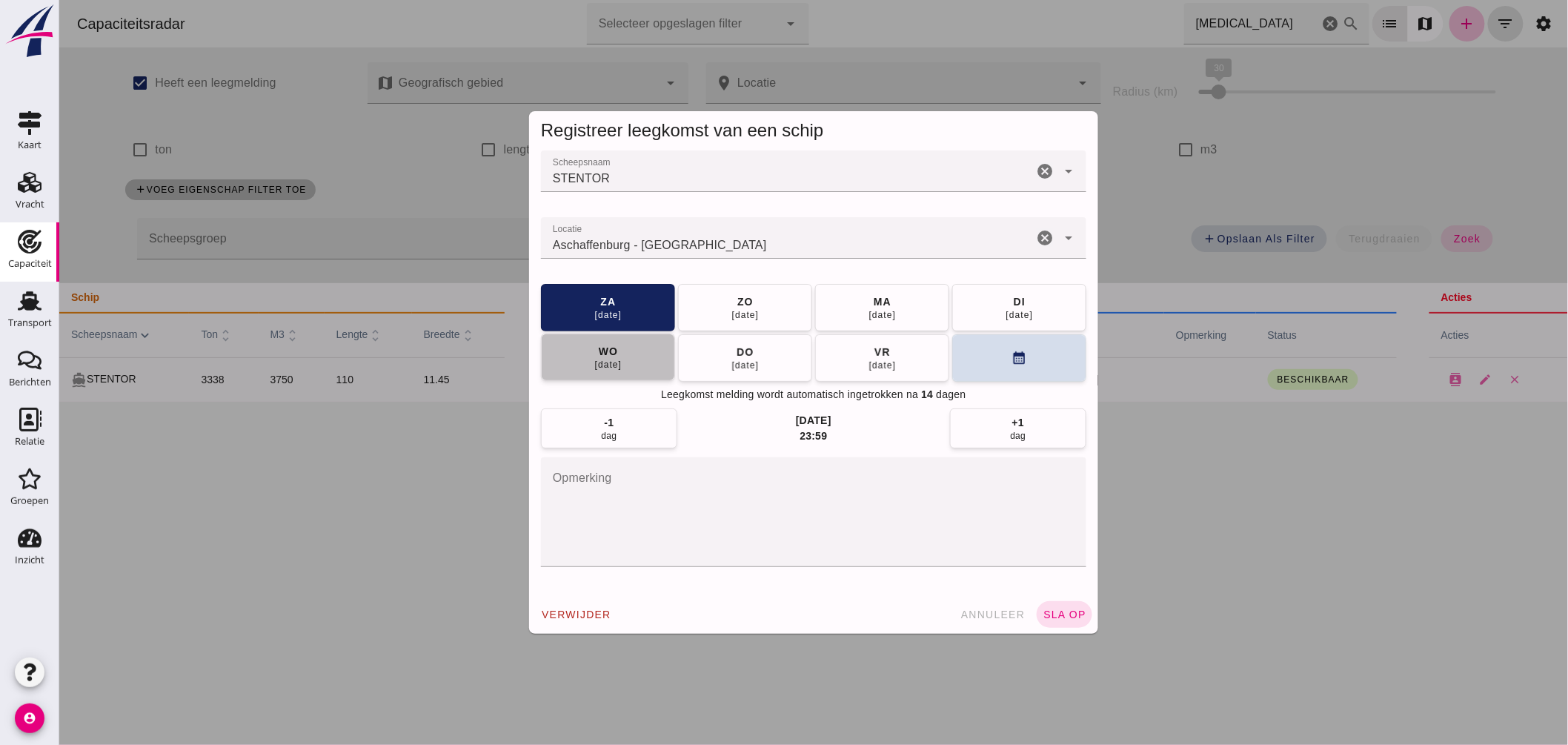
click span "wo 20 aug"
click div "Registreer leegkomst van een schip Scheepsnaam Scheepsnaam STENTOR cancel arrow…"
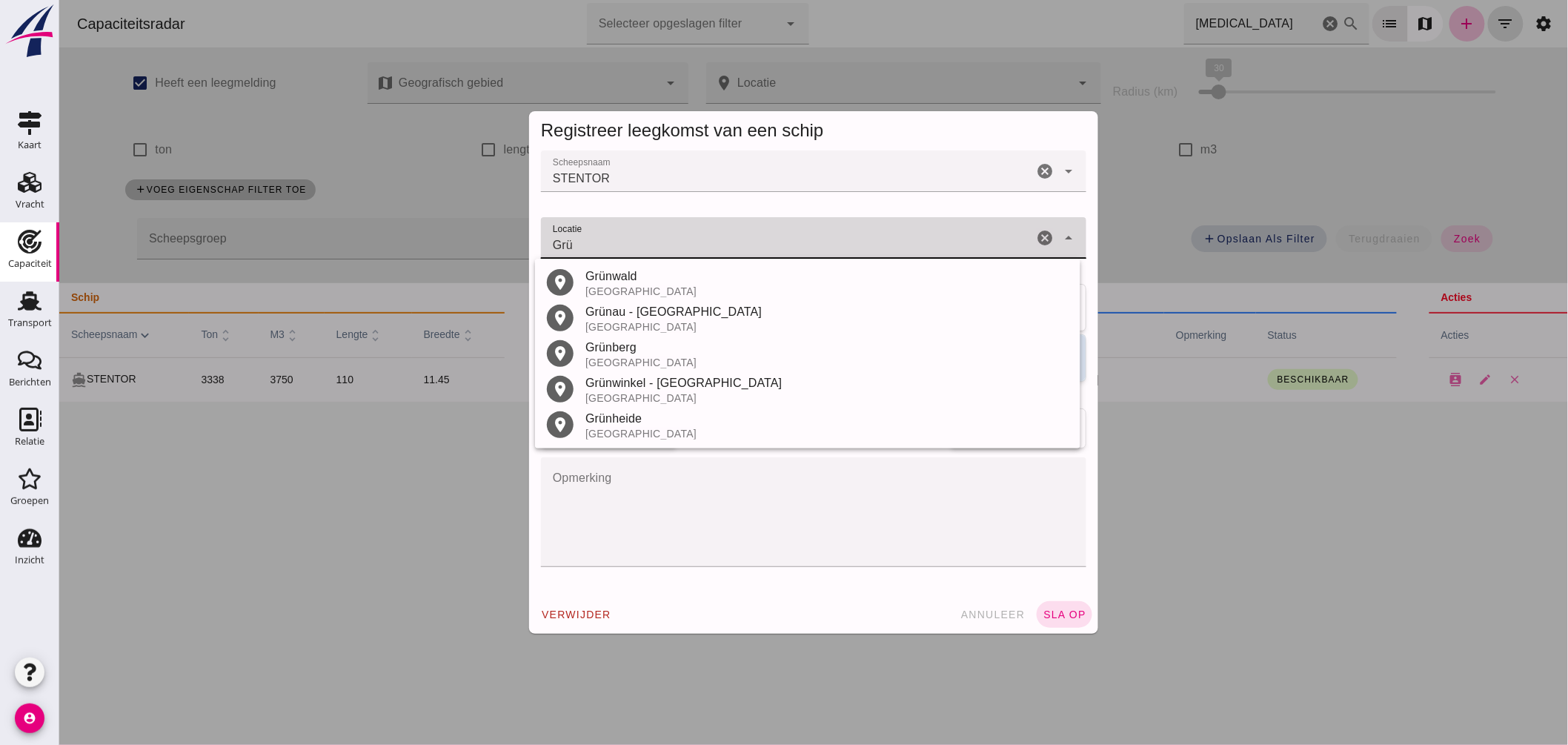
click input "Grü"
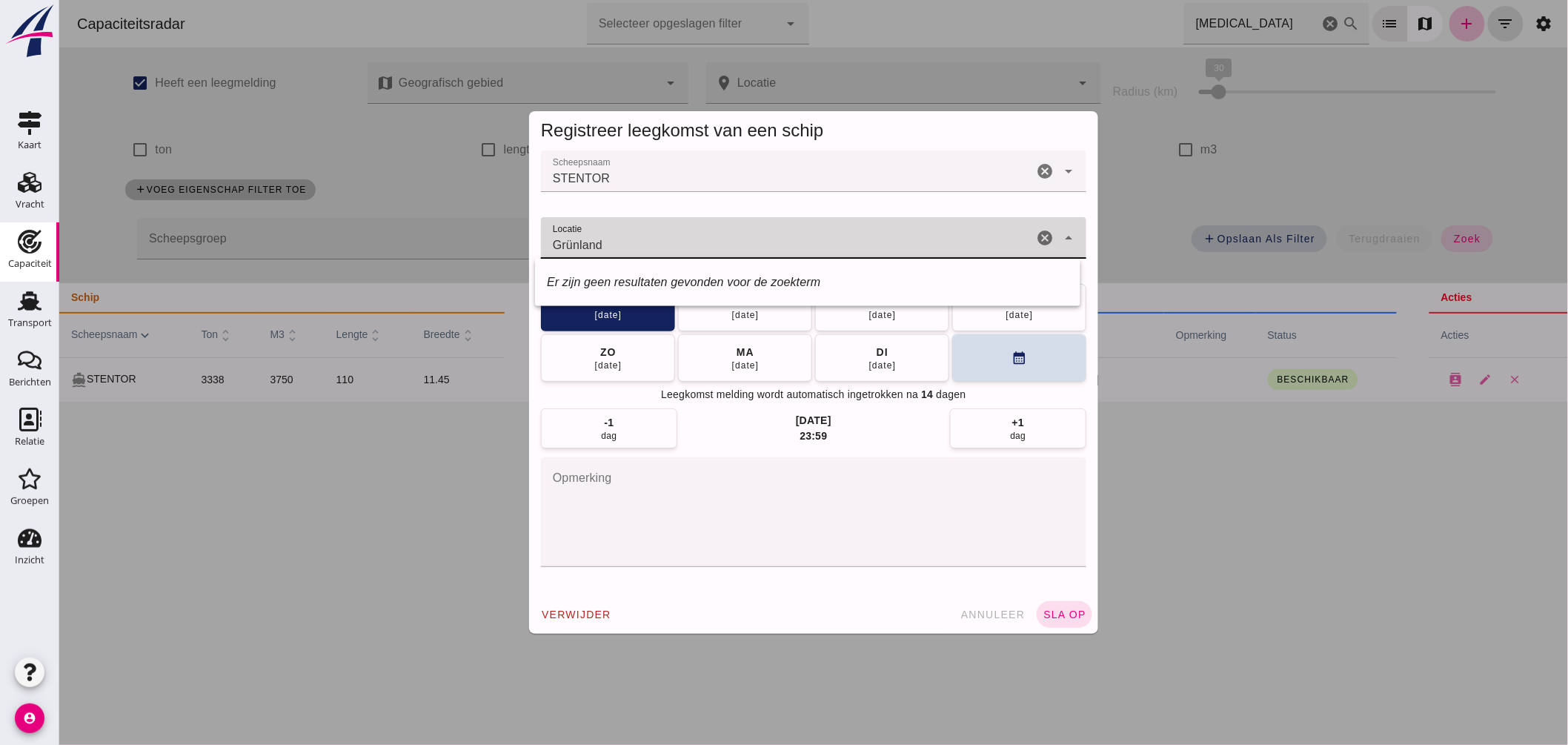
type input "Grünland"
click textarea "opmerking"
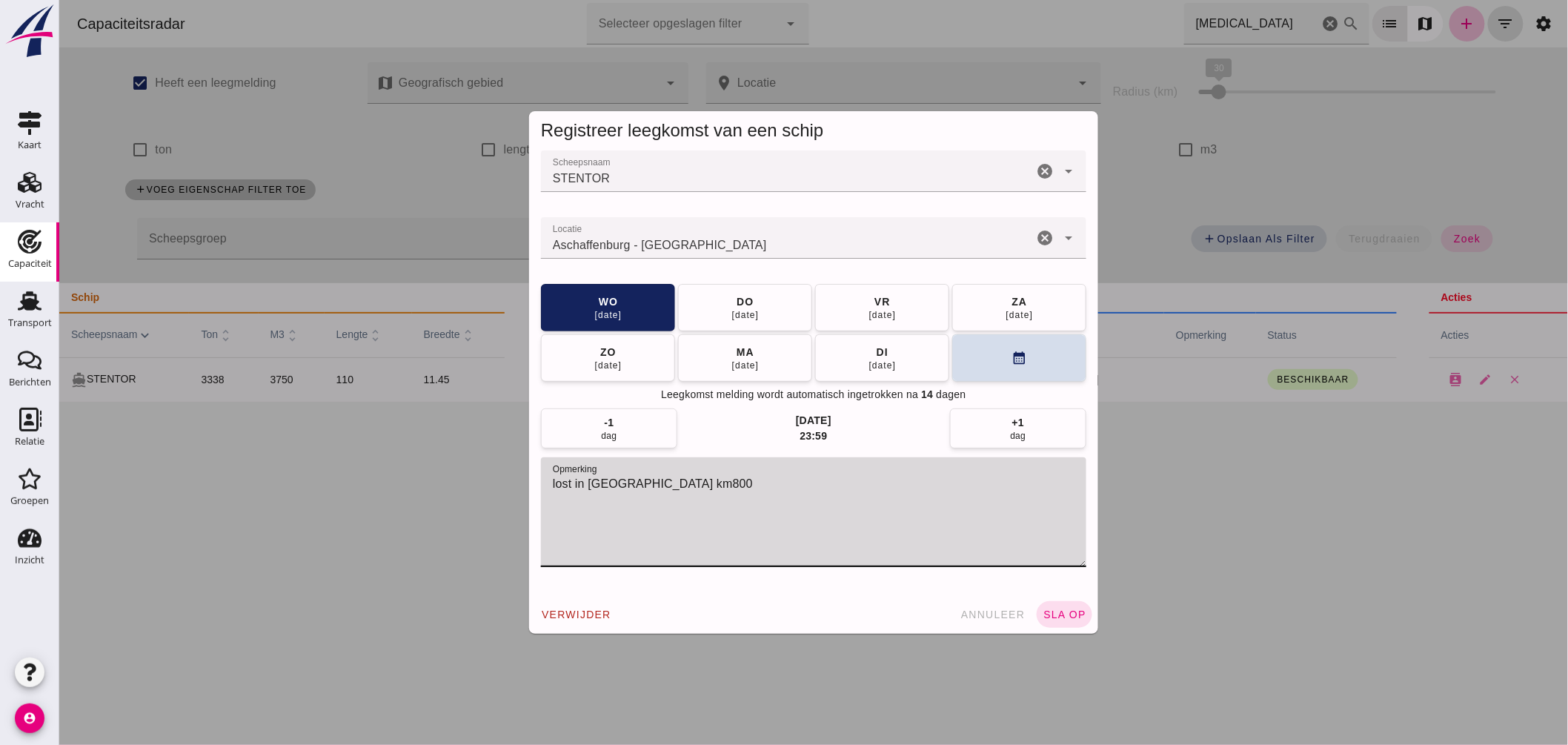
type textarea "lost in Grünland Rhein km800"
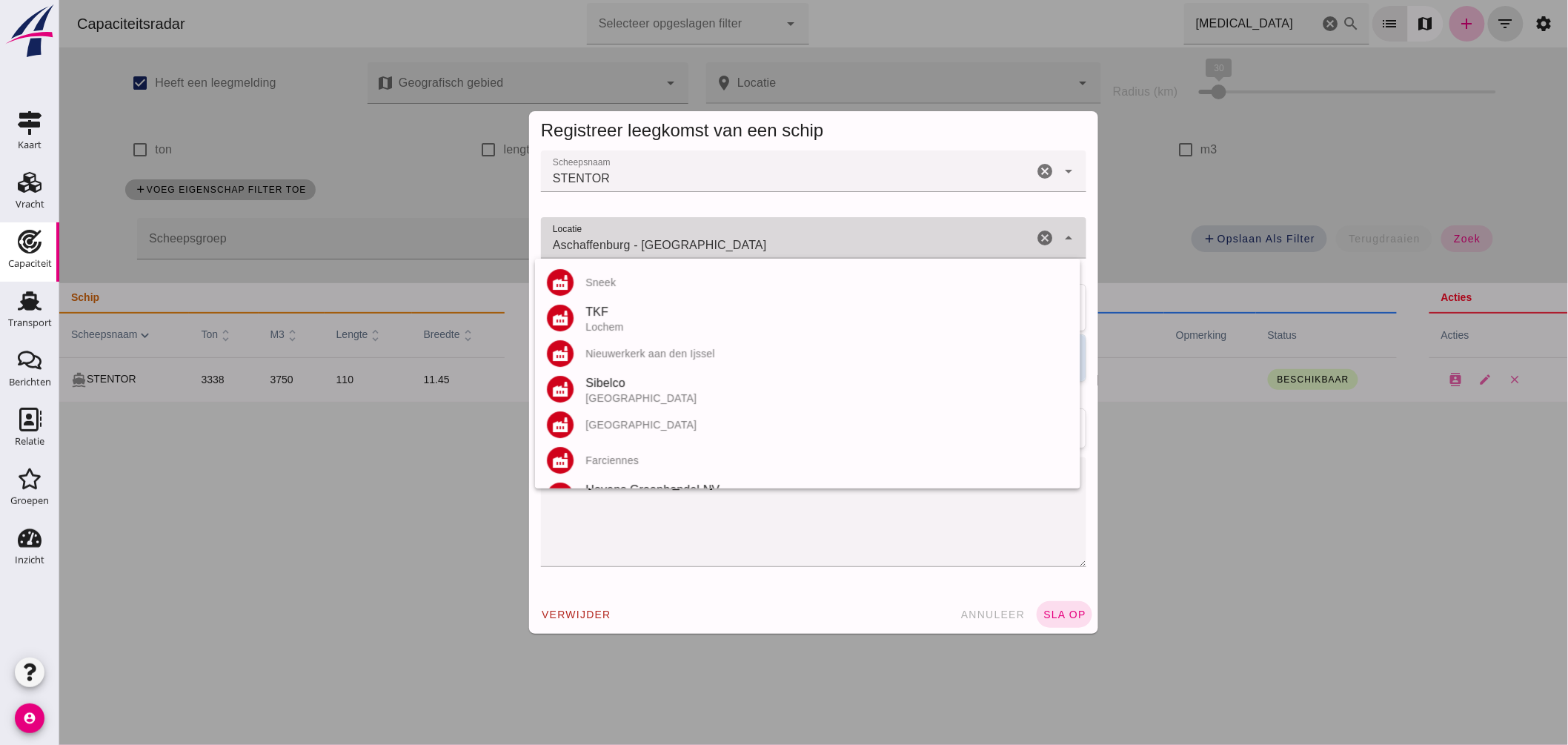
drag, startPoint x: 689, startPoint y: 243, endPoint x: 433, endPoint y: 245, distance: 256.0
click div "Registreer leegkomst van een schip Scheepsnaam Scheepsnaam STENTOR cancel arrow…"
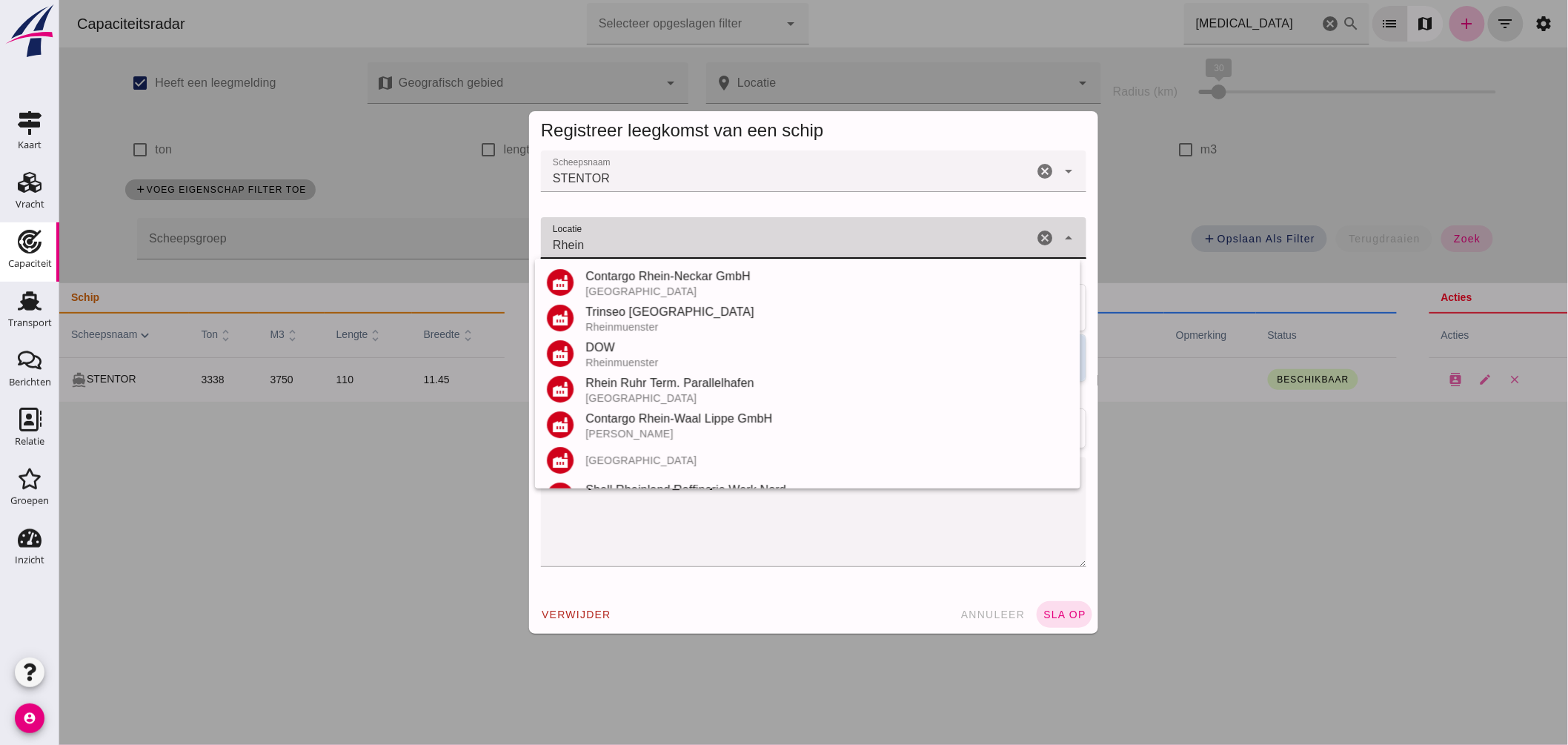
click input "Rhein"
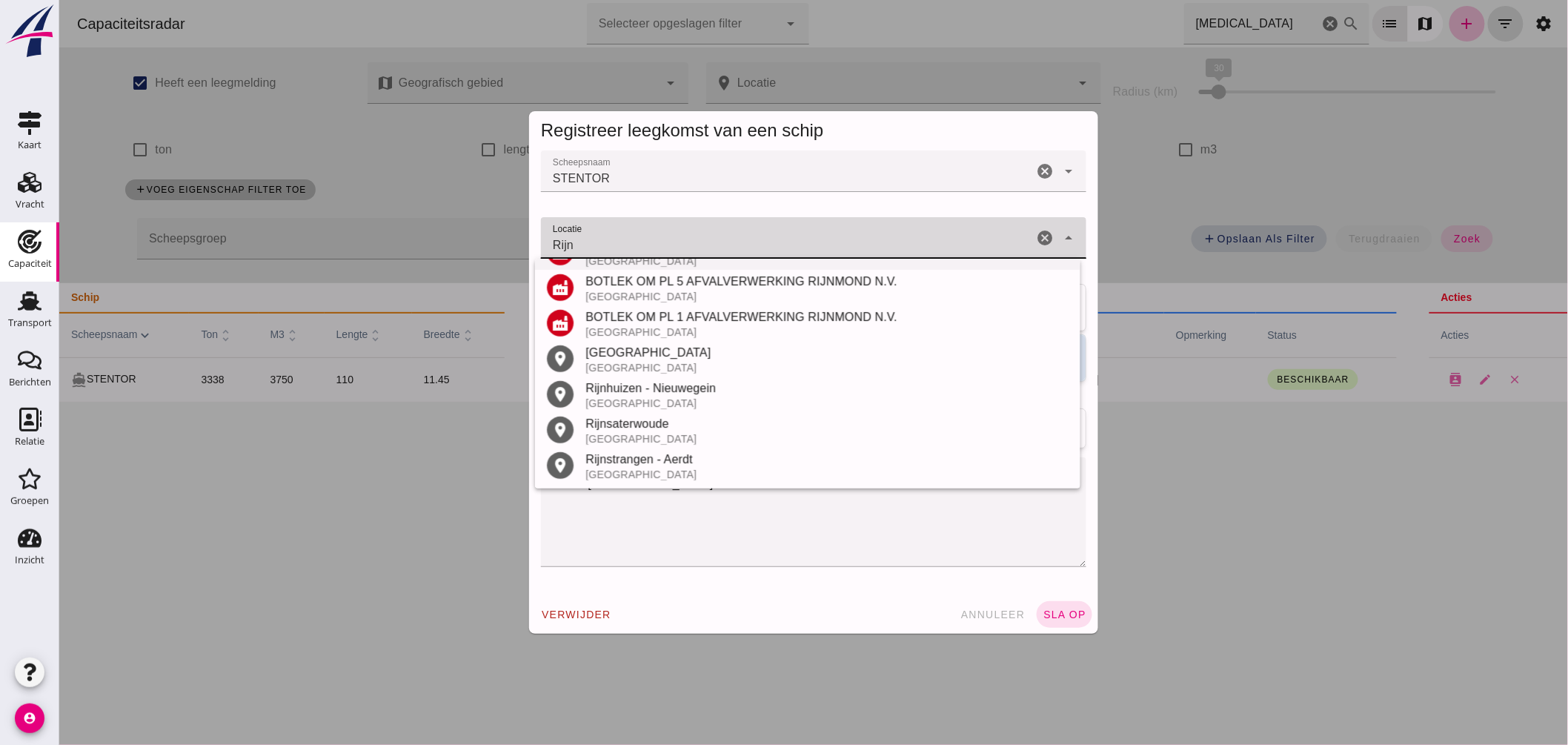
scroll to position [150, 0]
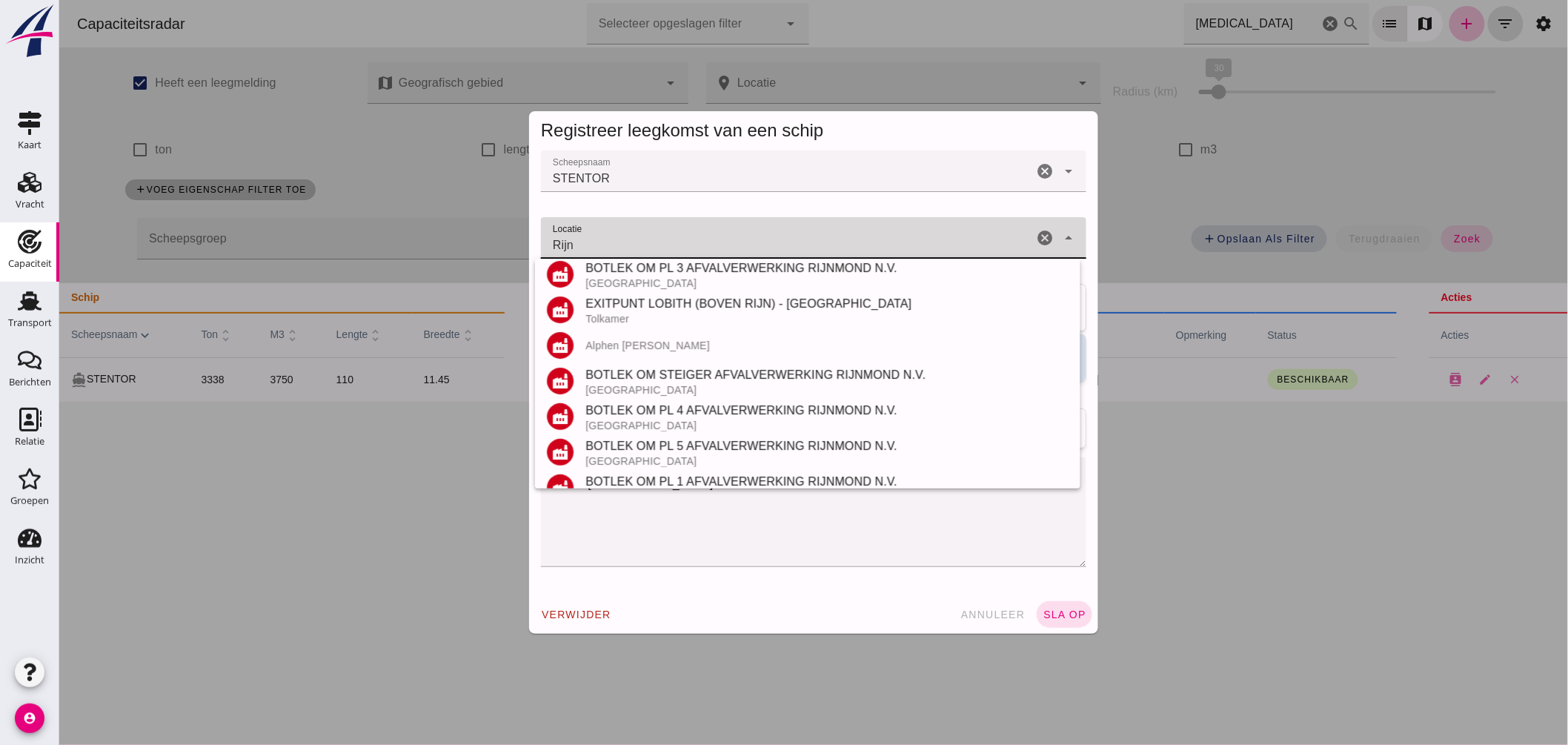
click input "Rijn"
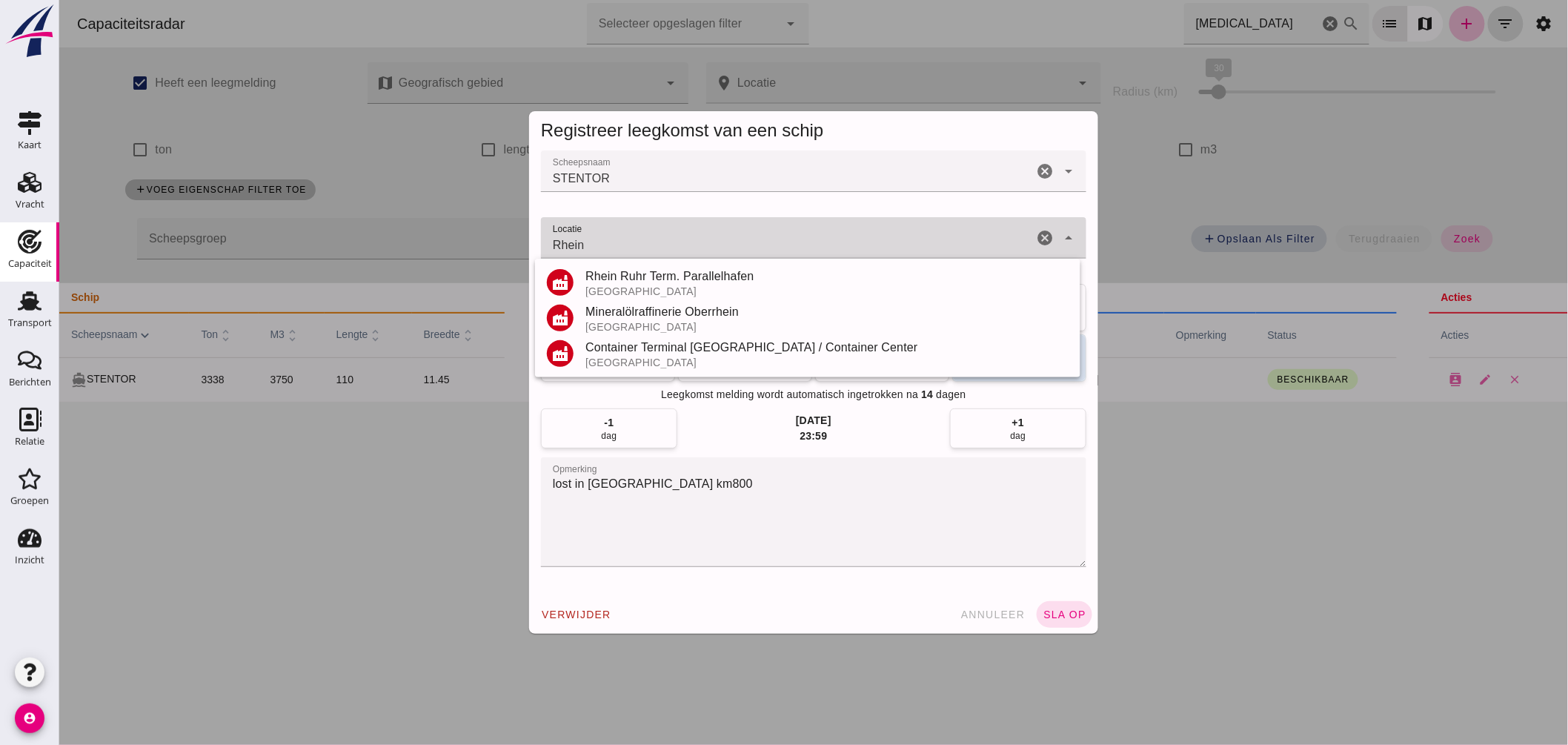
scroll to position [0, 0]
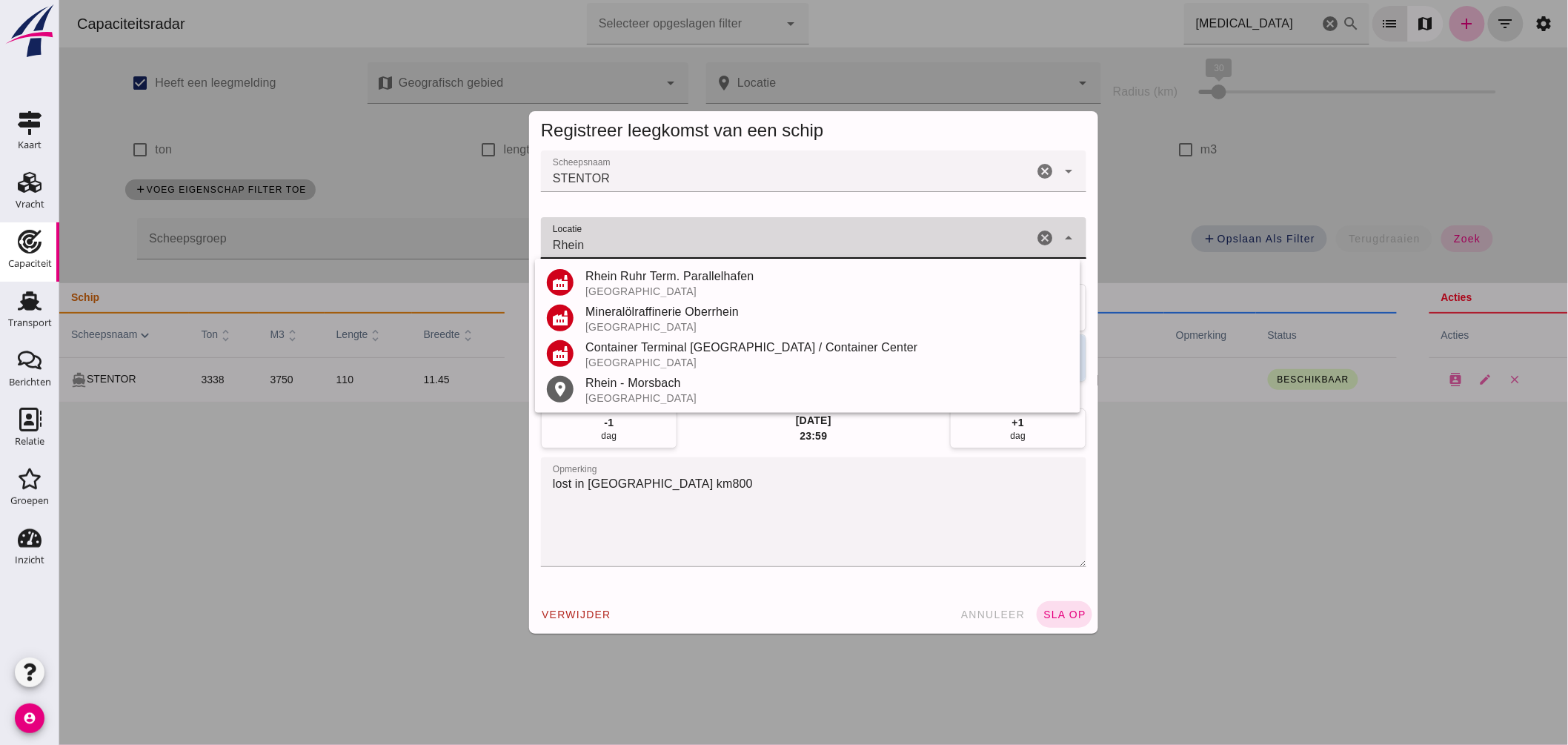
type input "Rhein"
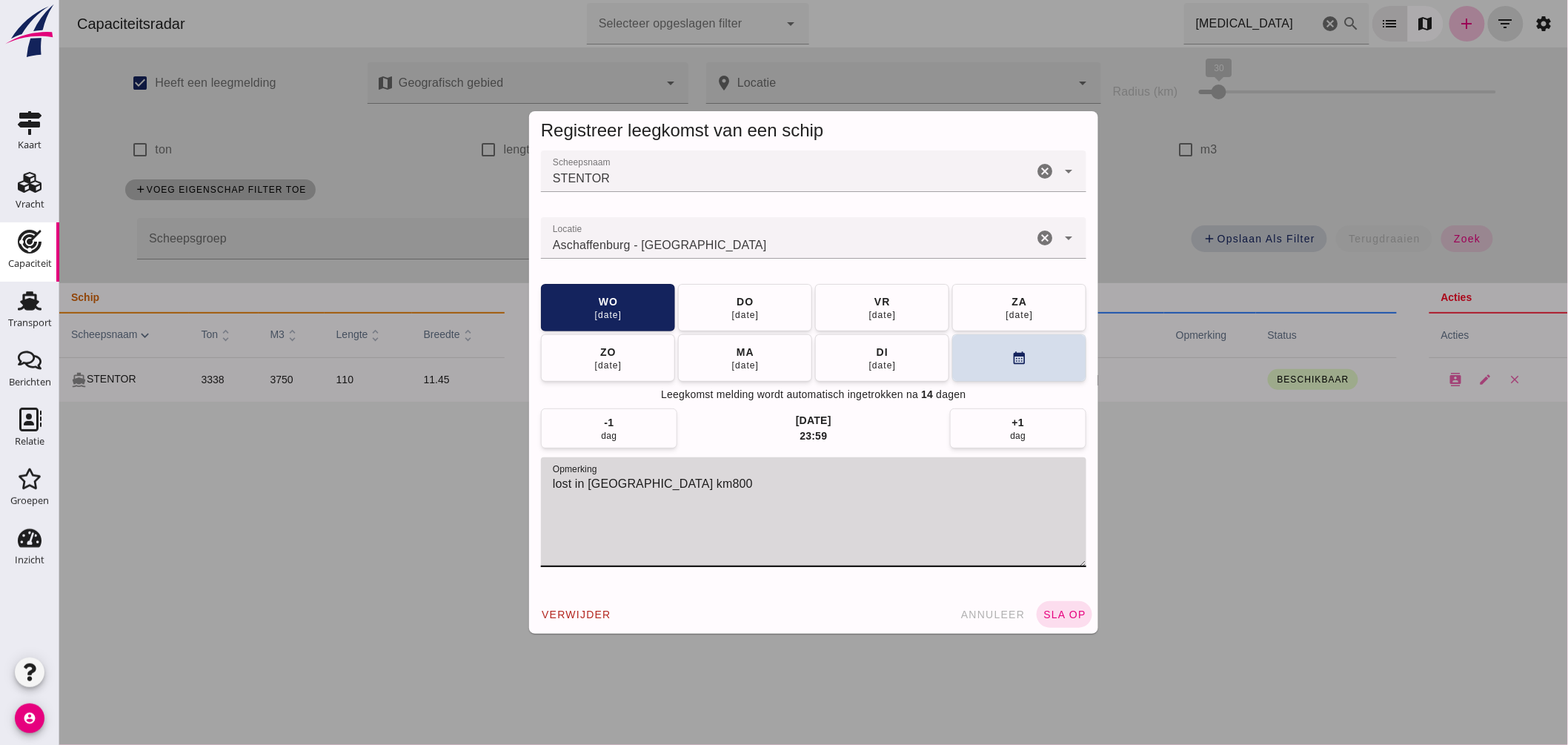
click textarea "lost in Grünland Rhein km800"
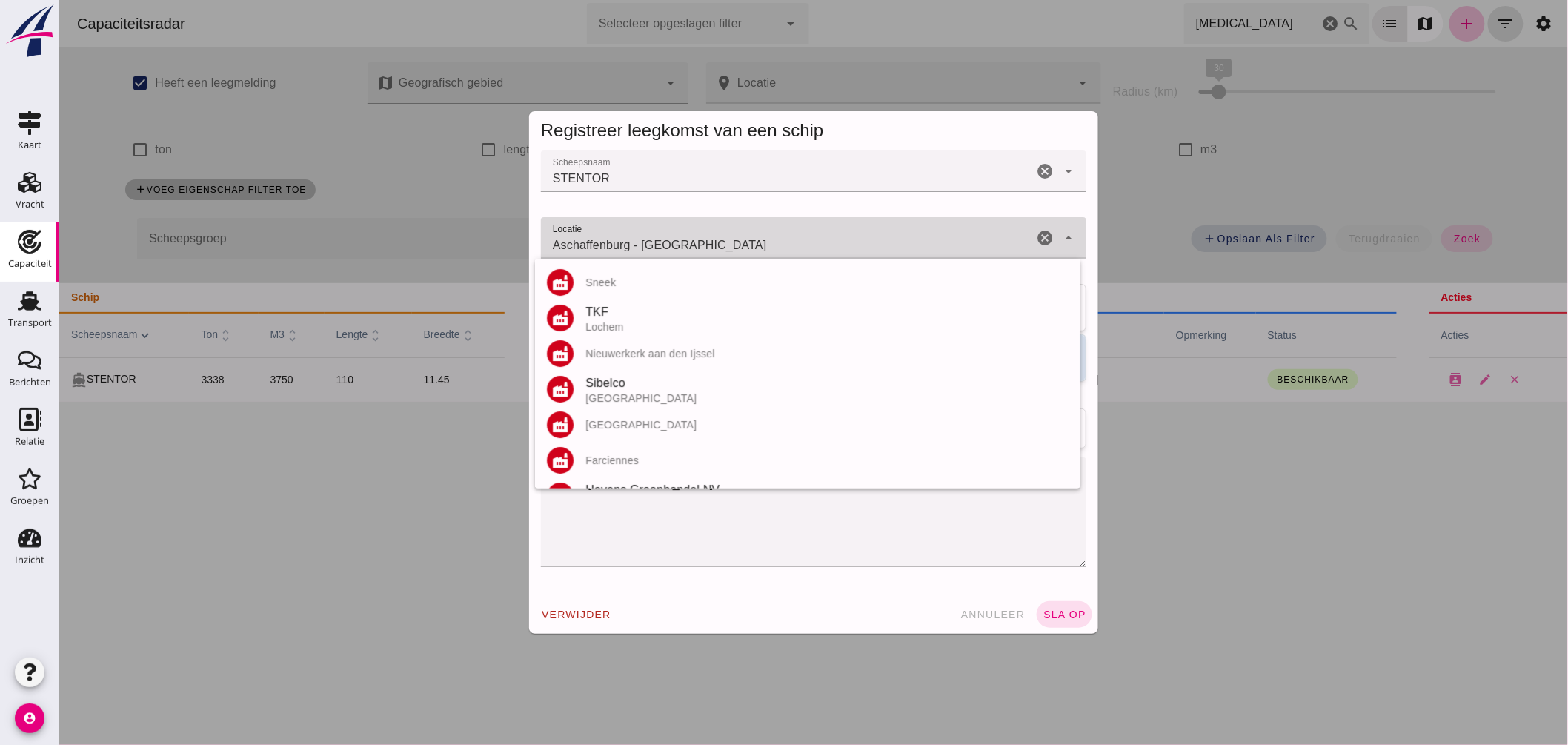
drag, startPoint x: 684, startPoint y: 242, endPoint x: 265, endPoint y: 162, distance: 426.6
click div "Registreer leegkomst van een schip Scheepsnaam Scheepsnaam STENTOR cancel arrow…"
type input "B"
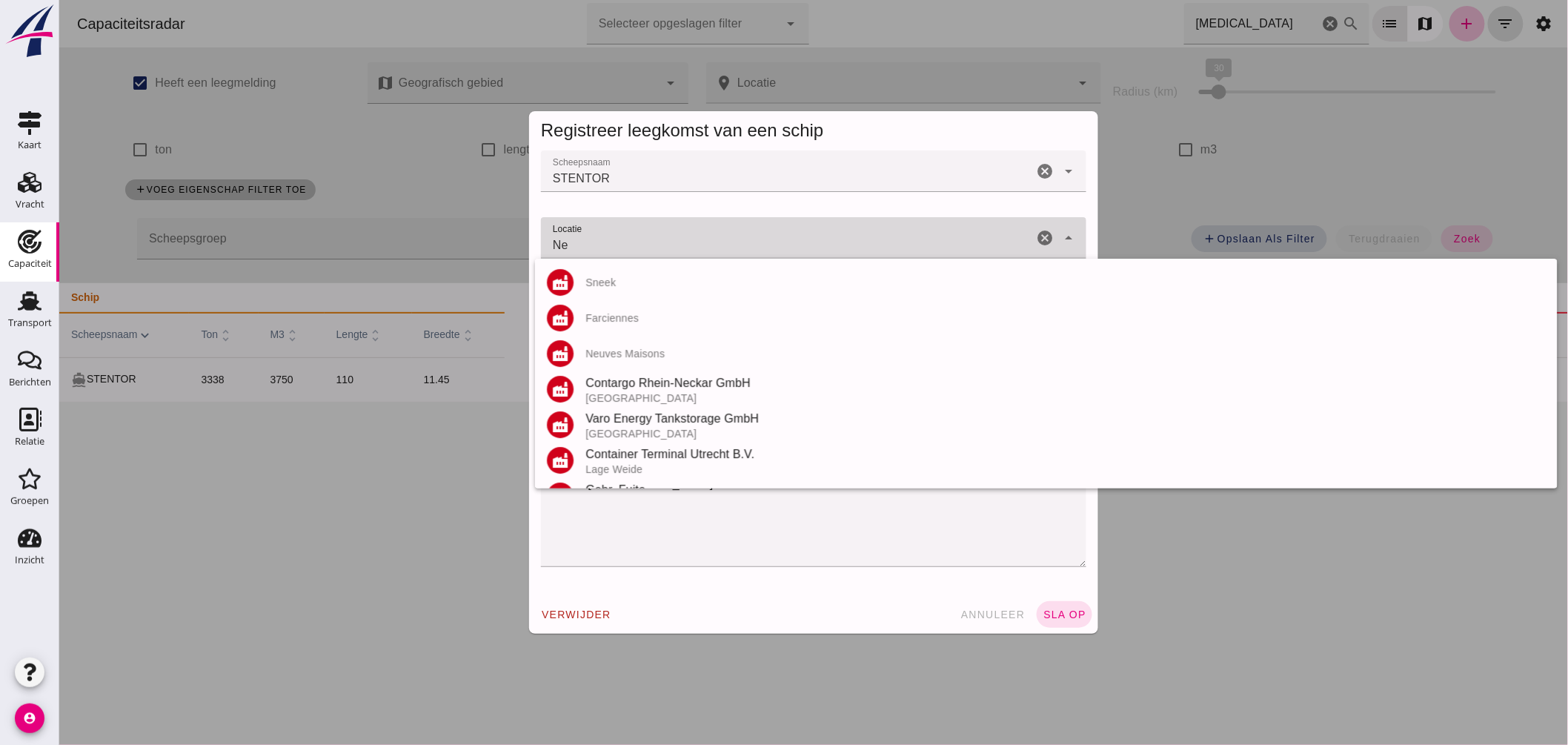
type input "N"
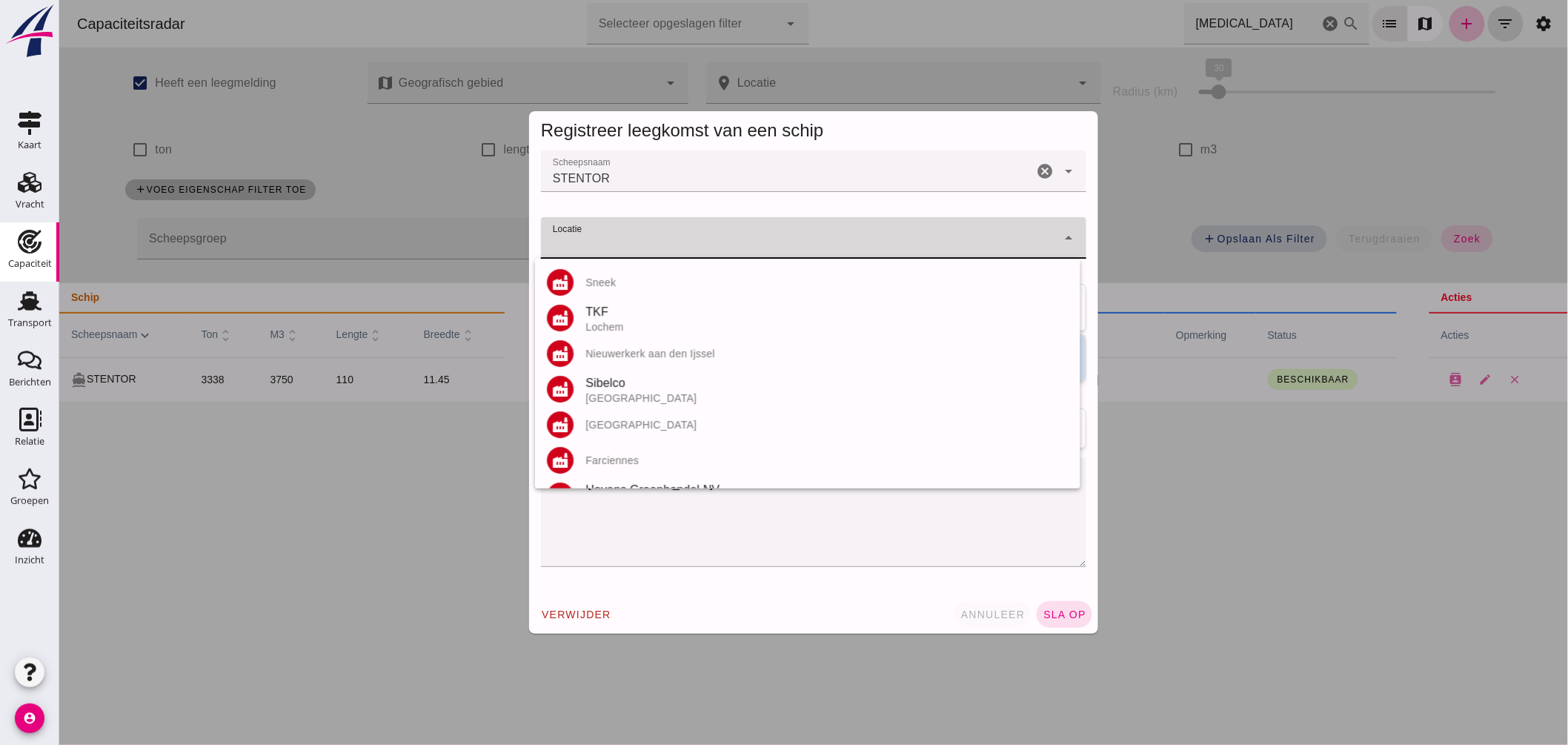
click button "annuleer"
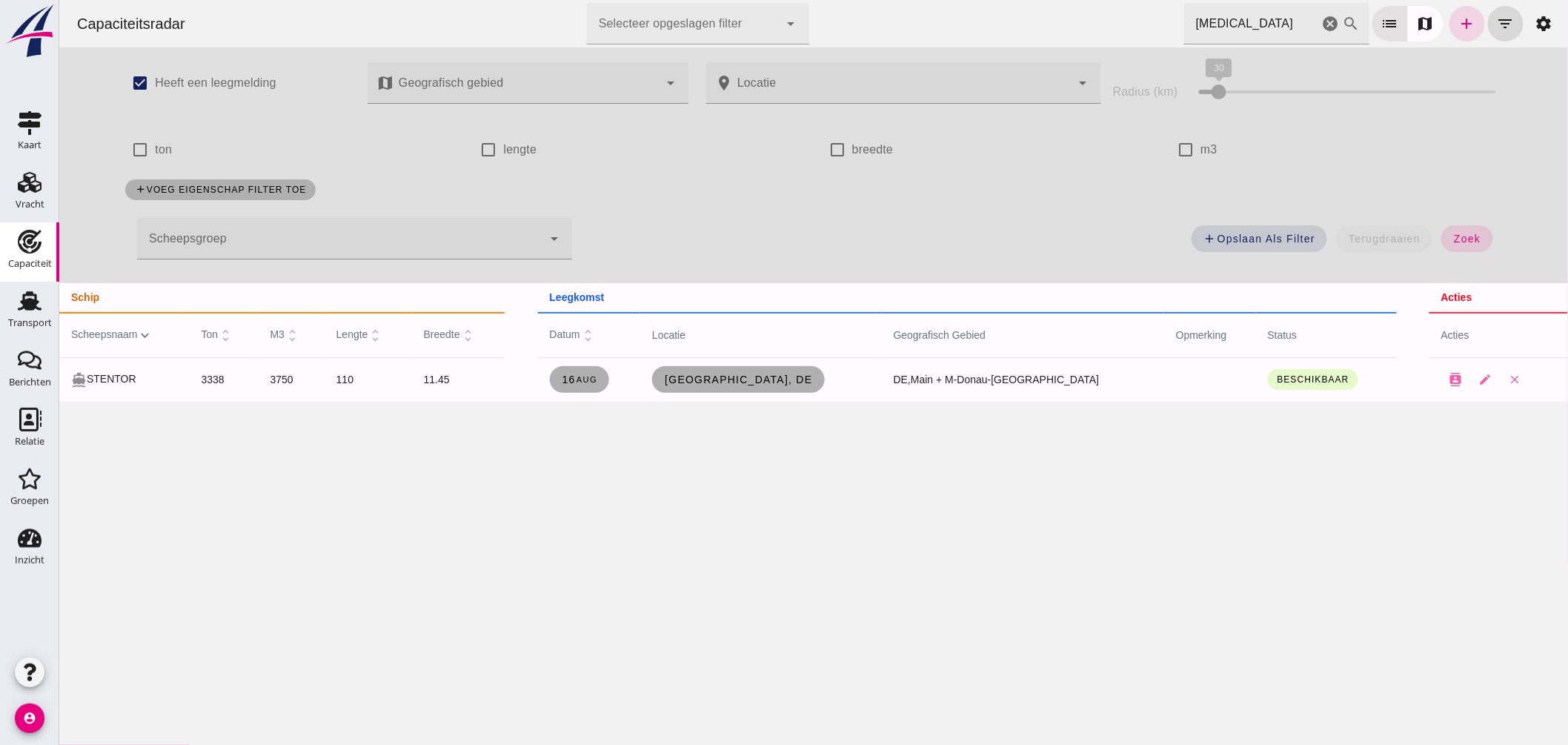
drag, startPoint x: 1008, startPoint y: -10, endPoint x: 857, endPoint y: -12, distance: 151.0
click at [857, 0] on html "Capaciteitsradar Selecteer opgeslagen filter Selecteer opgeslagen filter cancel…" at bounding box center [813, 372] width 1509 height 745
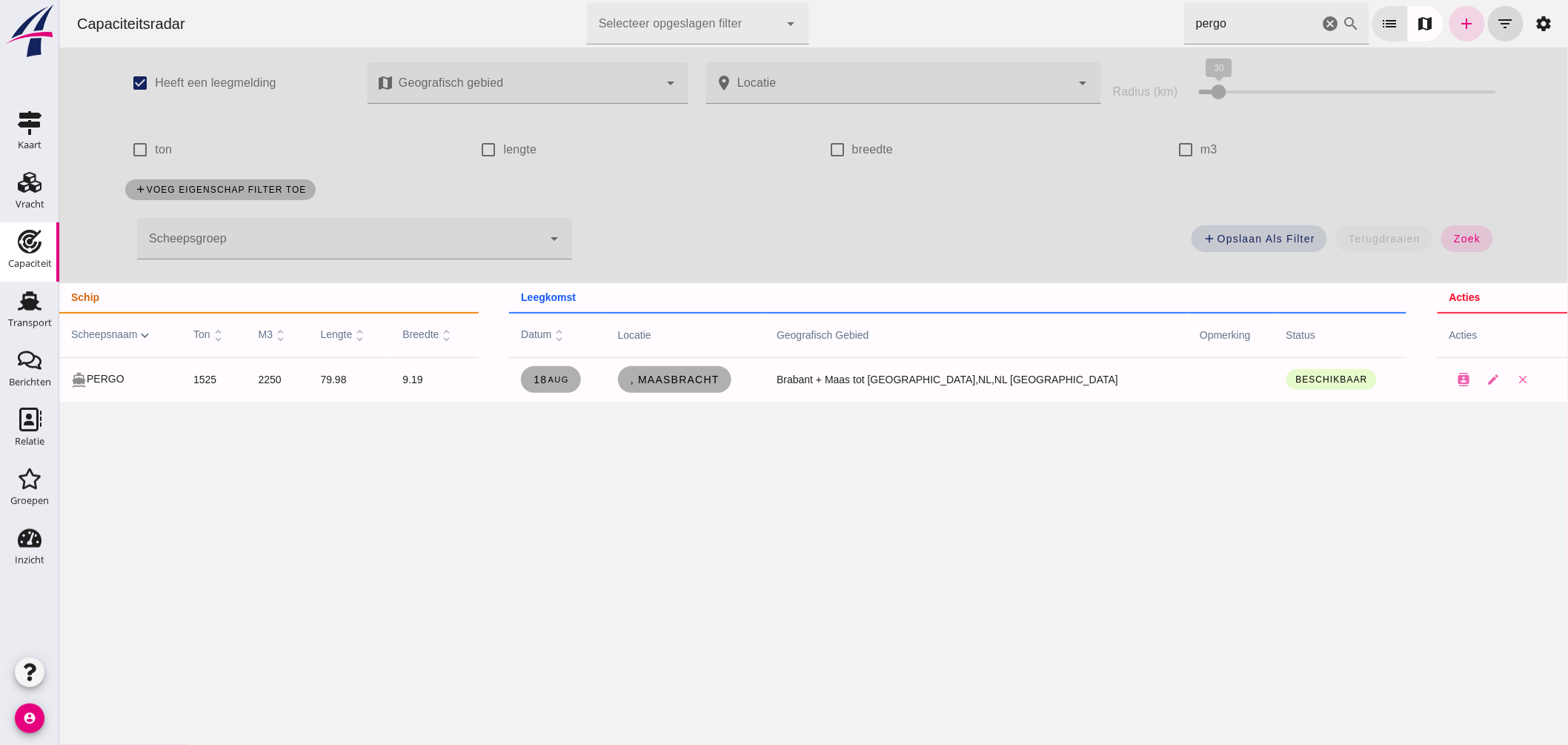
drag, startPoint x: 1206, startPoint y: 19, endPoint x: 961, endPoint y: 34, distance: 245.5
click div "Capaciteitsradar Selecteer opgeslagen filter Selecteer opgeslagen filter cancel…"
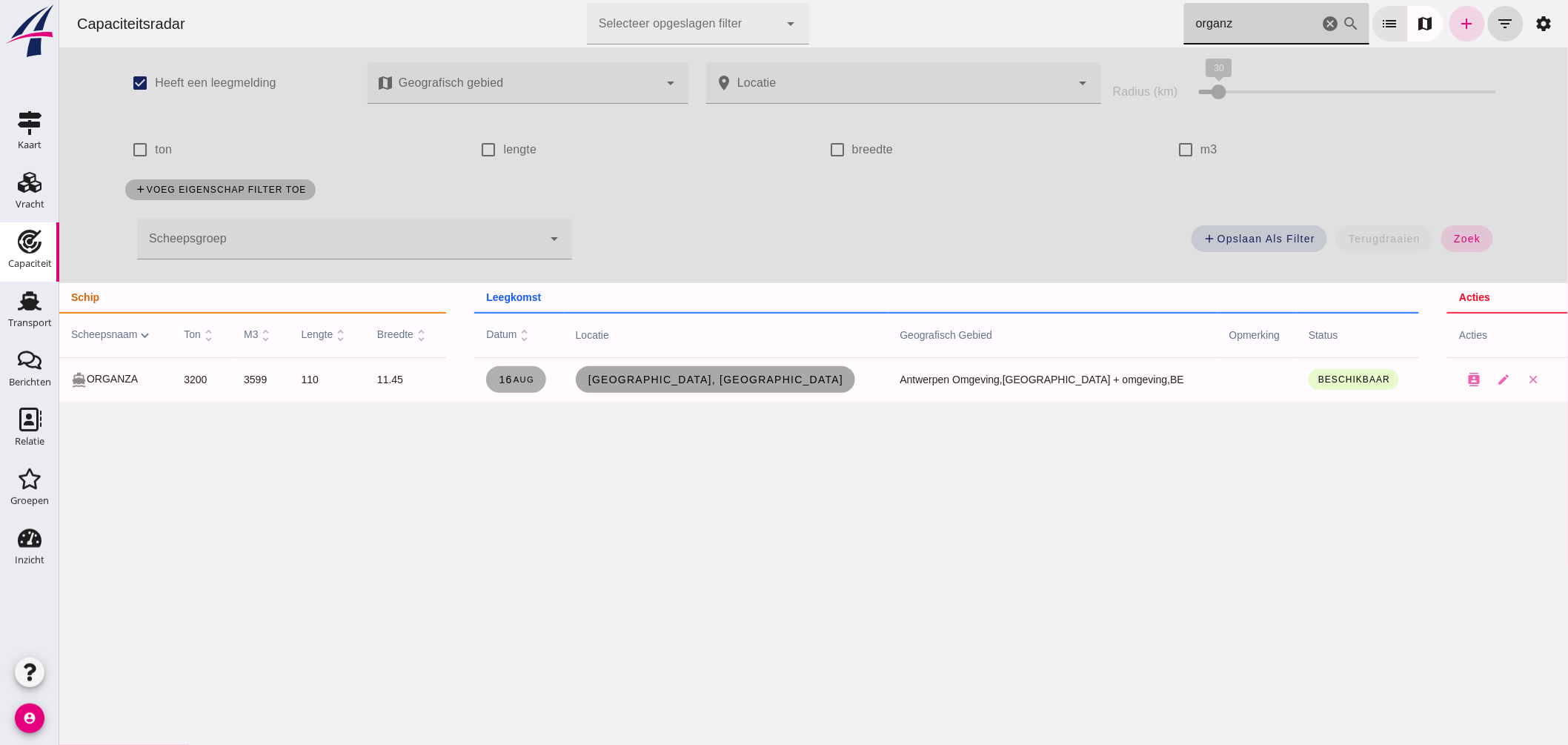
type input "organz"
click span "Antwerpen, be"
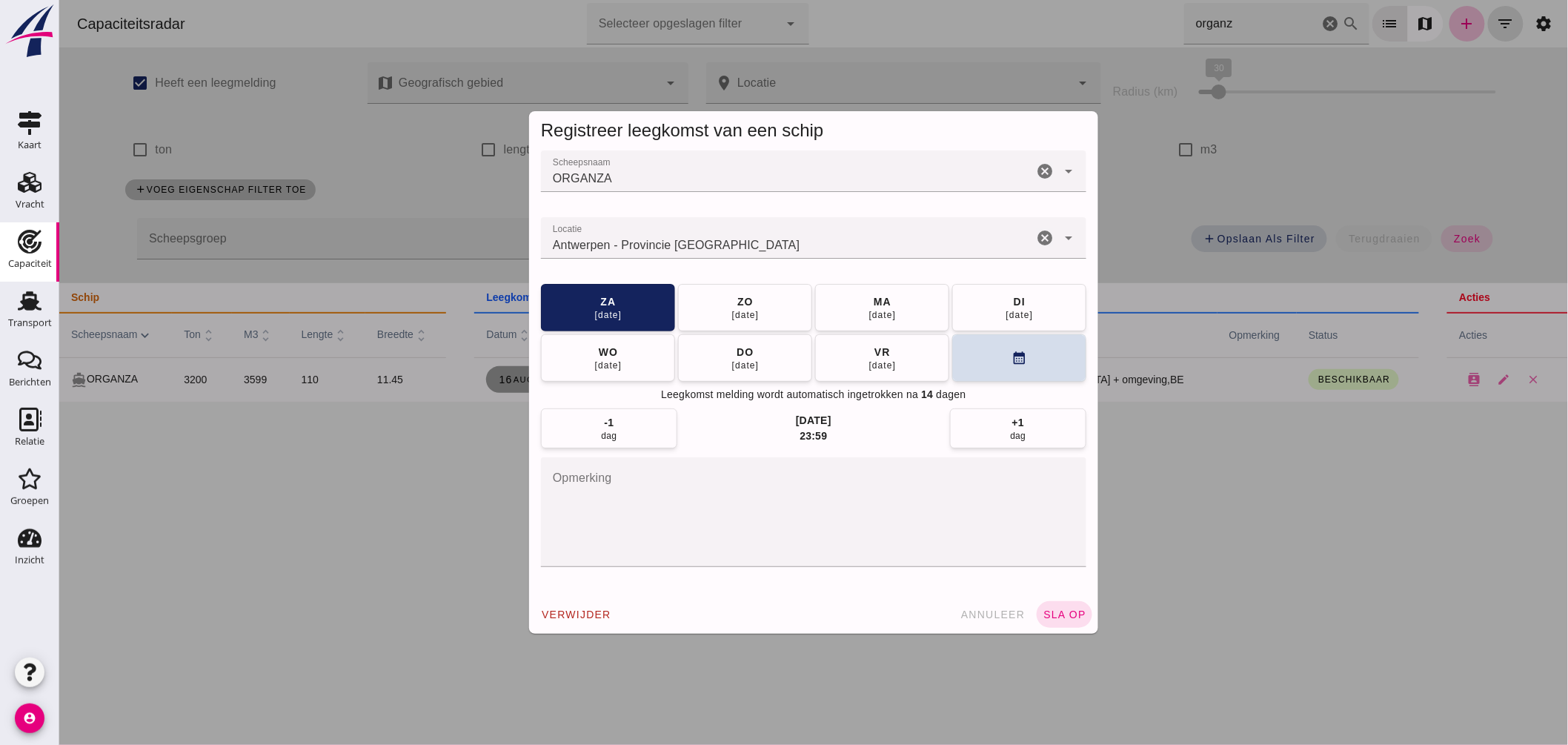
click input "Locatie"
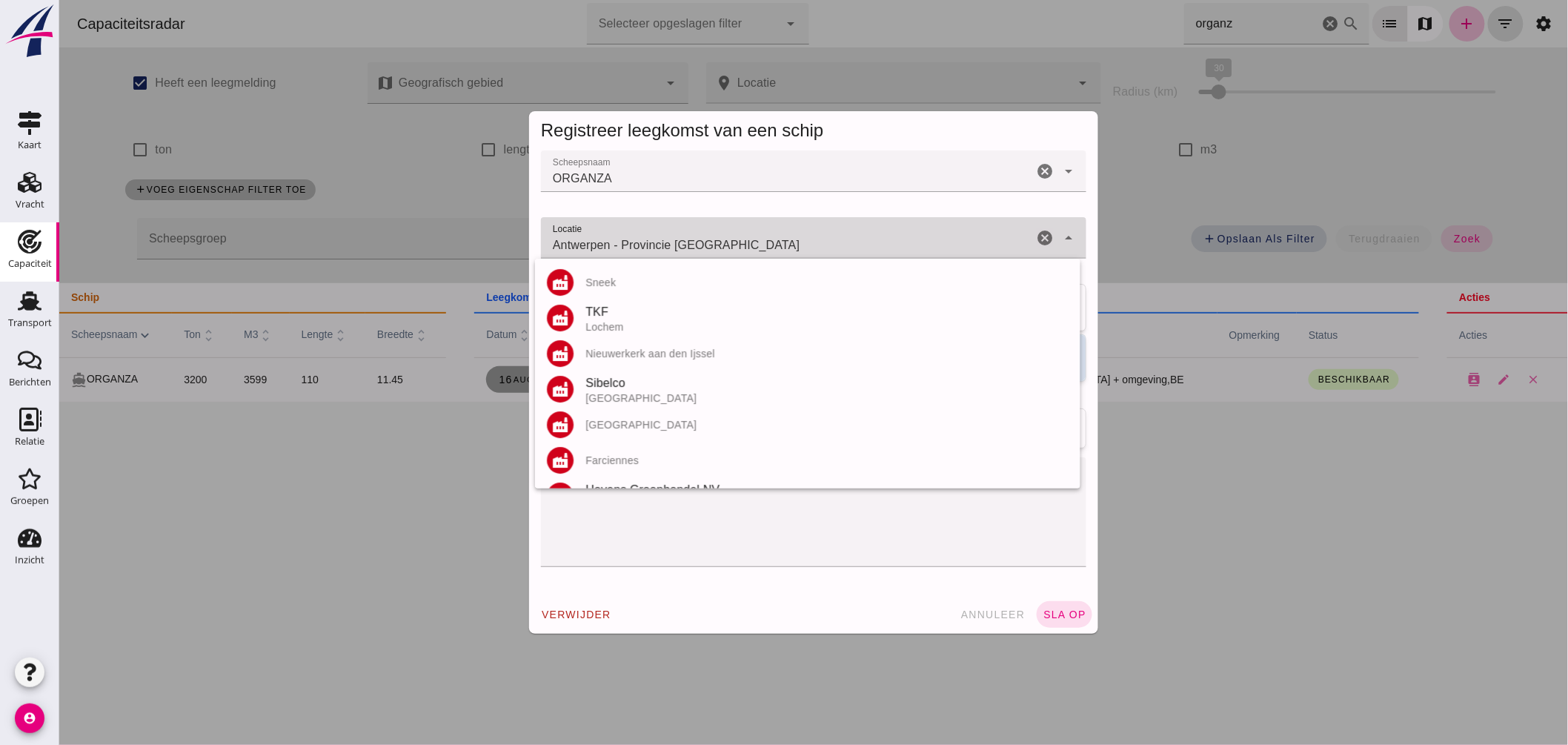
click input "Antwerpen - Provincie Antwerpen"
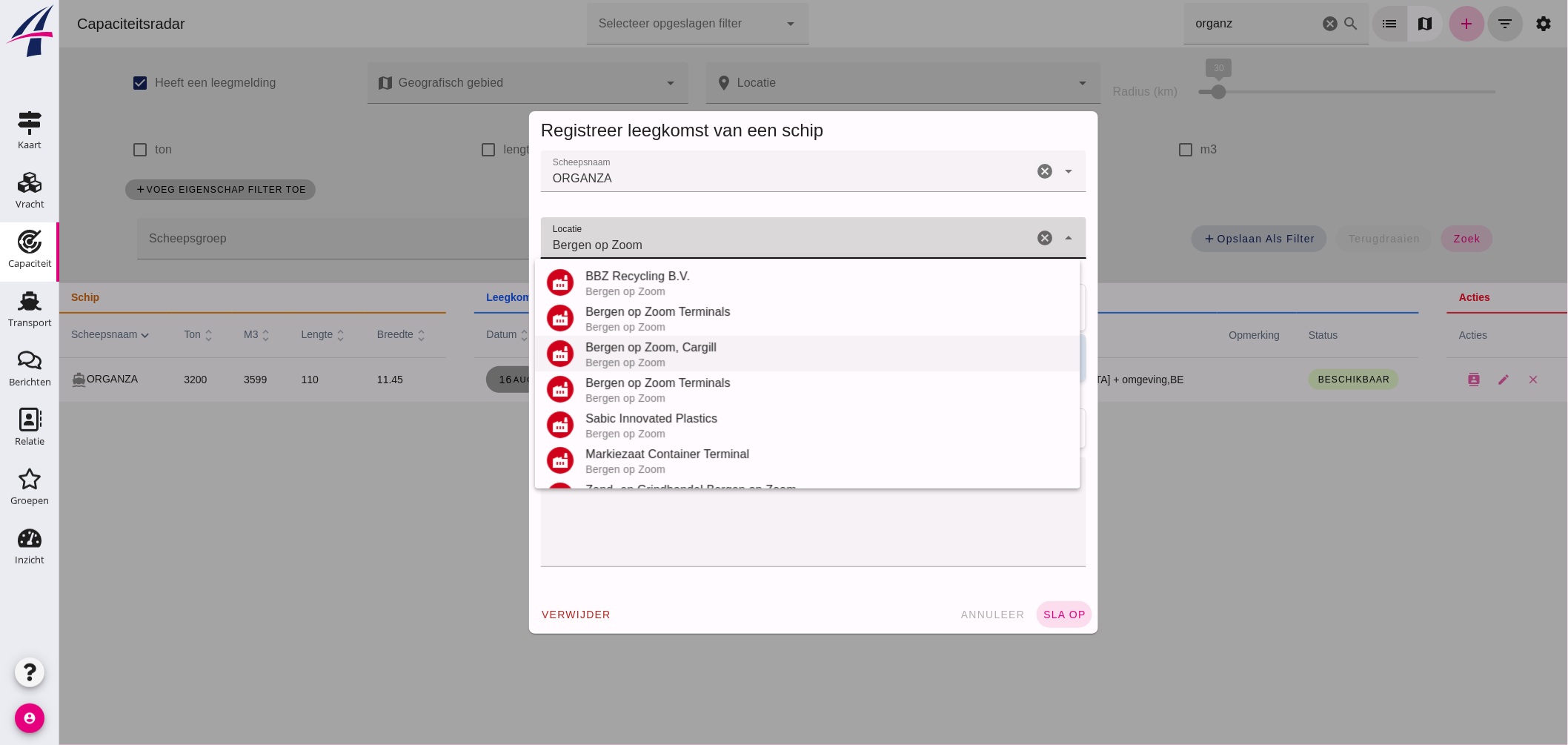
scroll to position [174, 0]
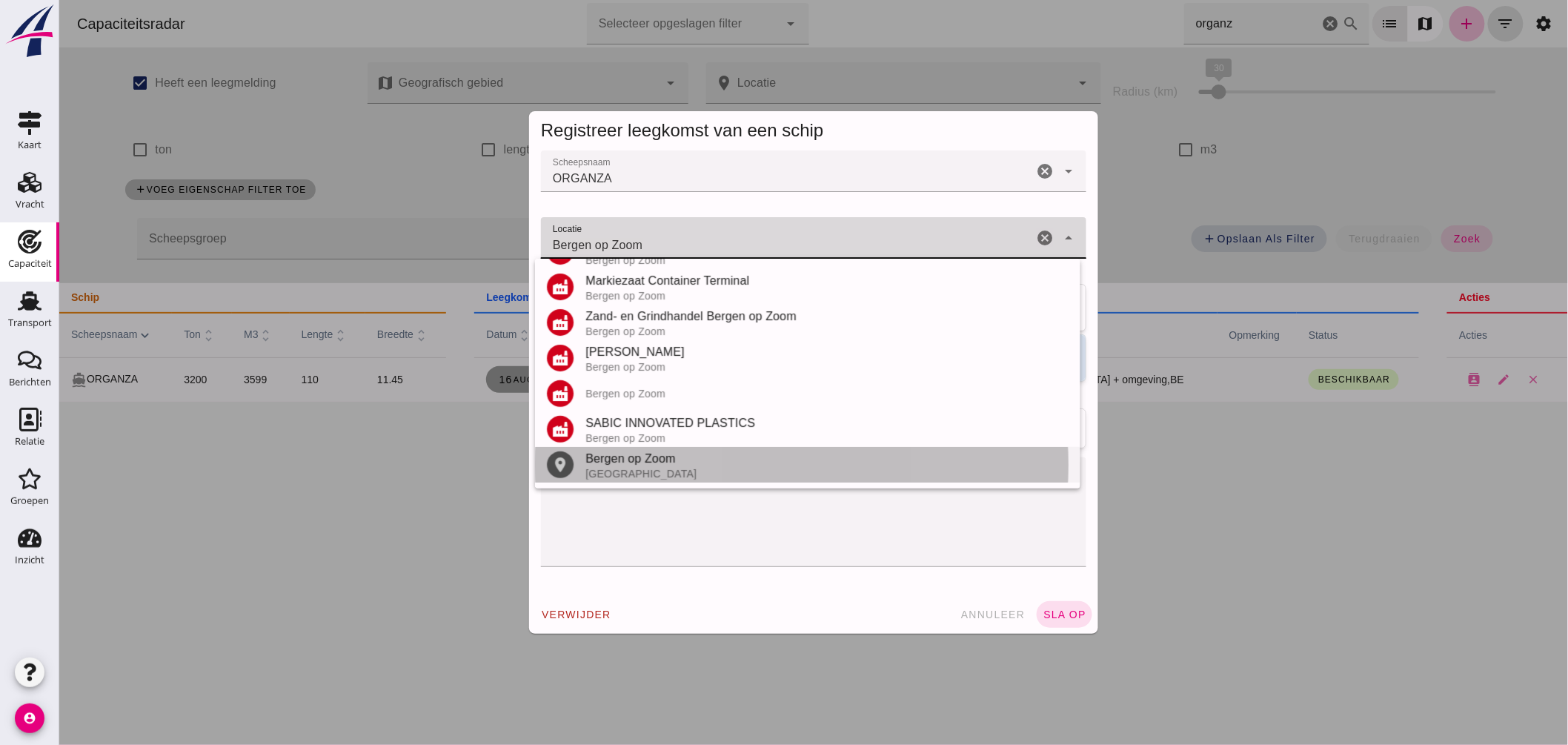
click at [639, 458] on div "Bergen op Zoom" at bounding box center [825, 459] width 483 height 18
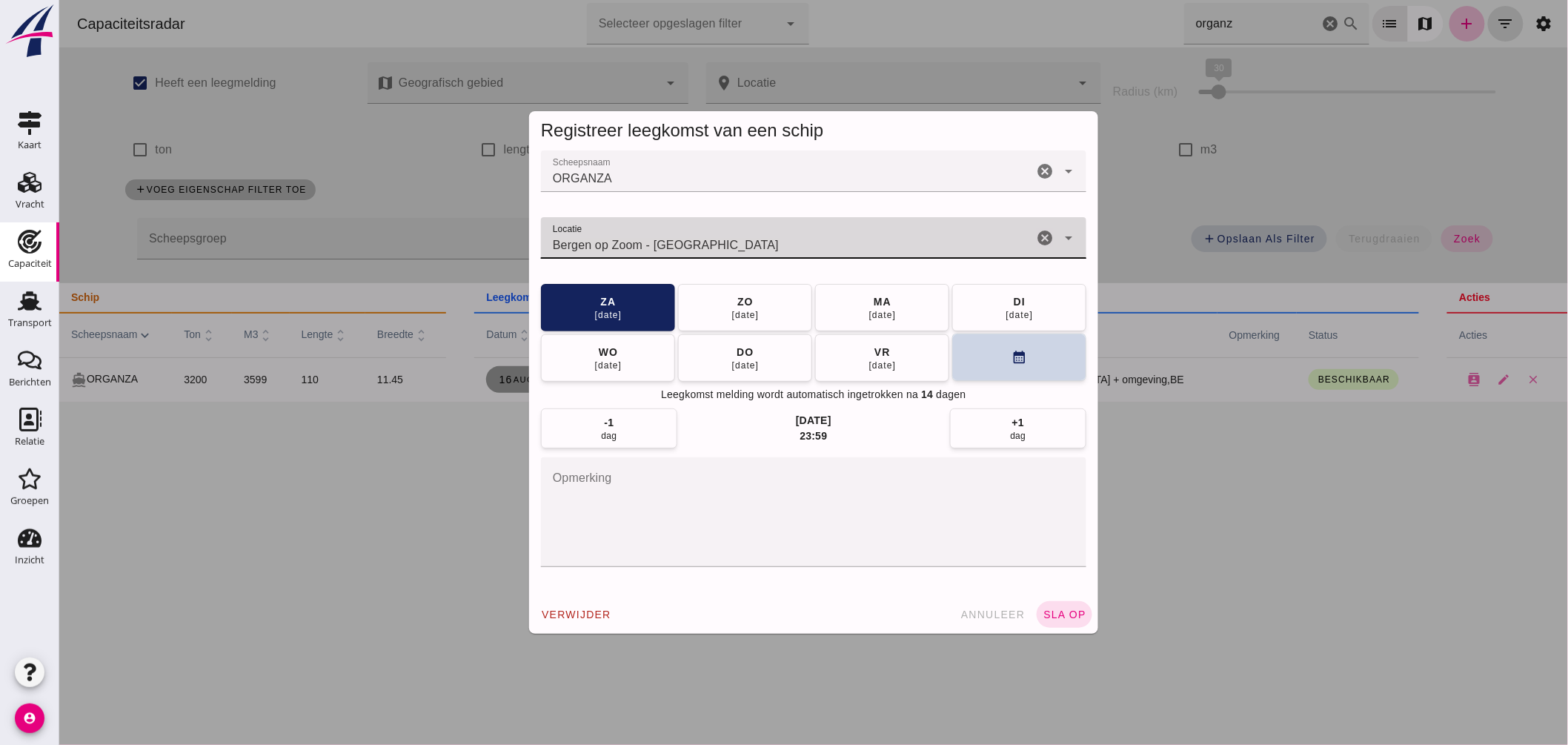
type input "Bergen op Zoom - Noord-Brabant"
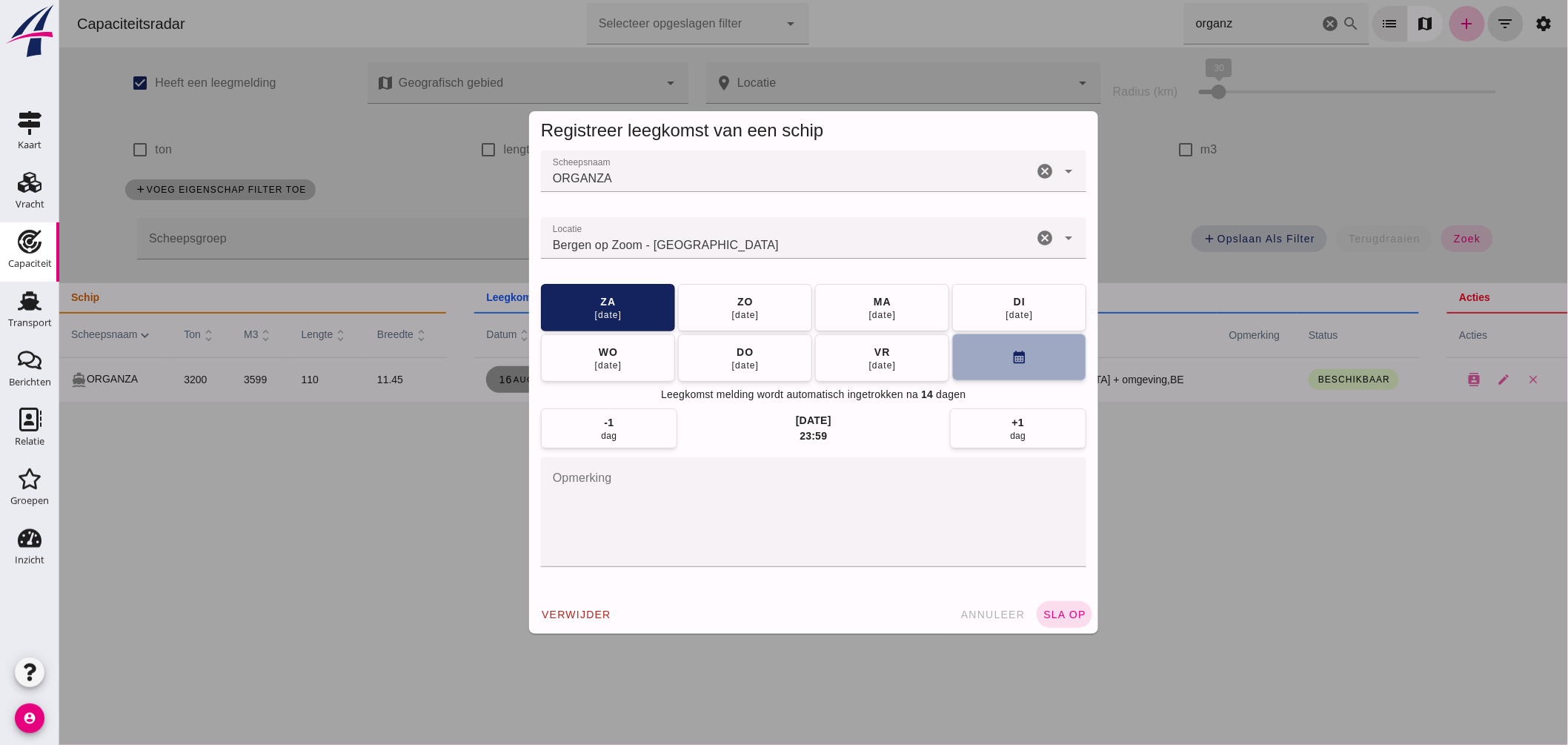
click button "calendar_month"
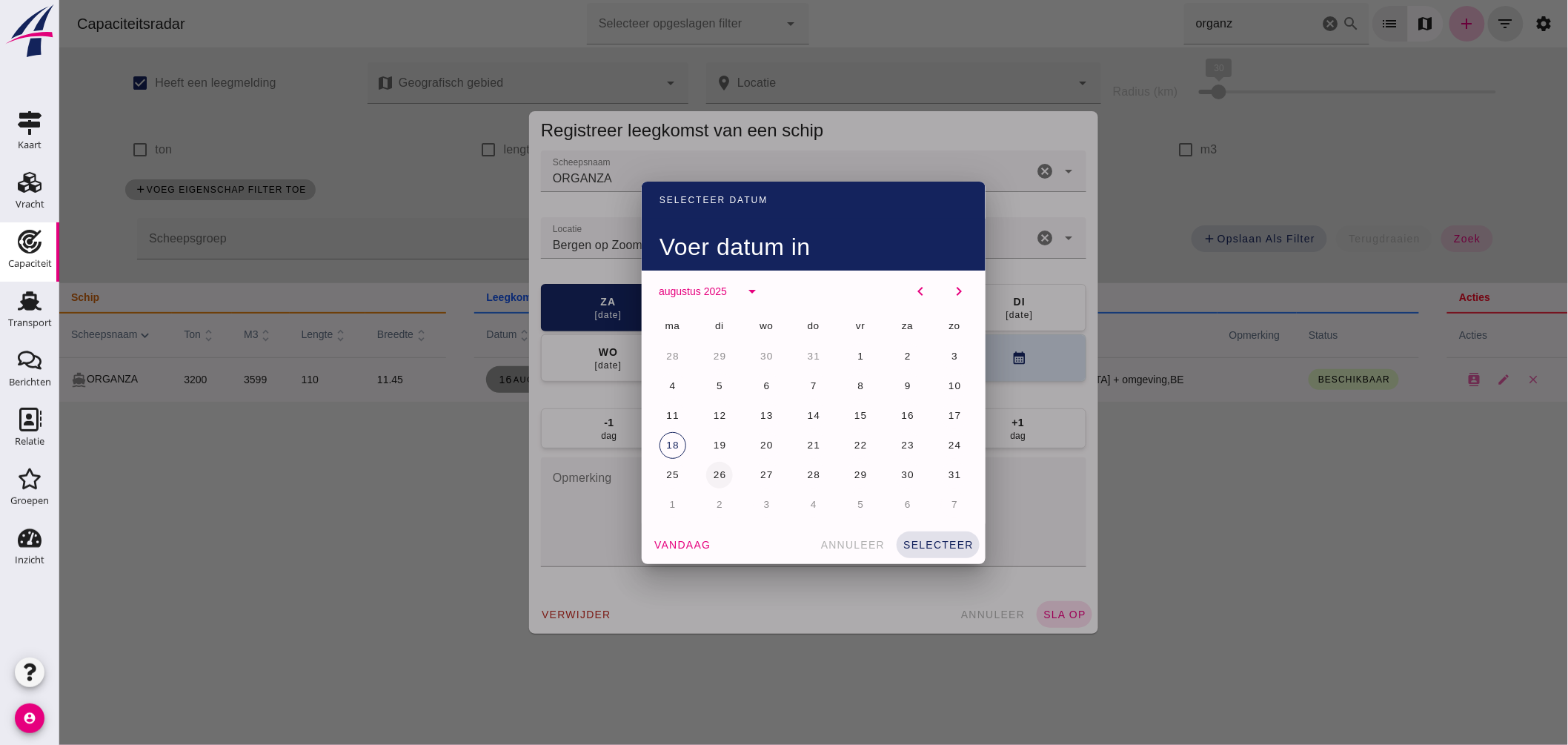
click button "26"
click span "selecteer"
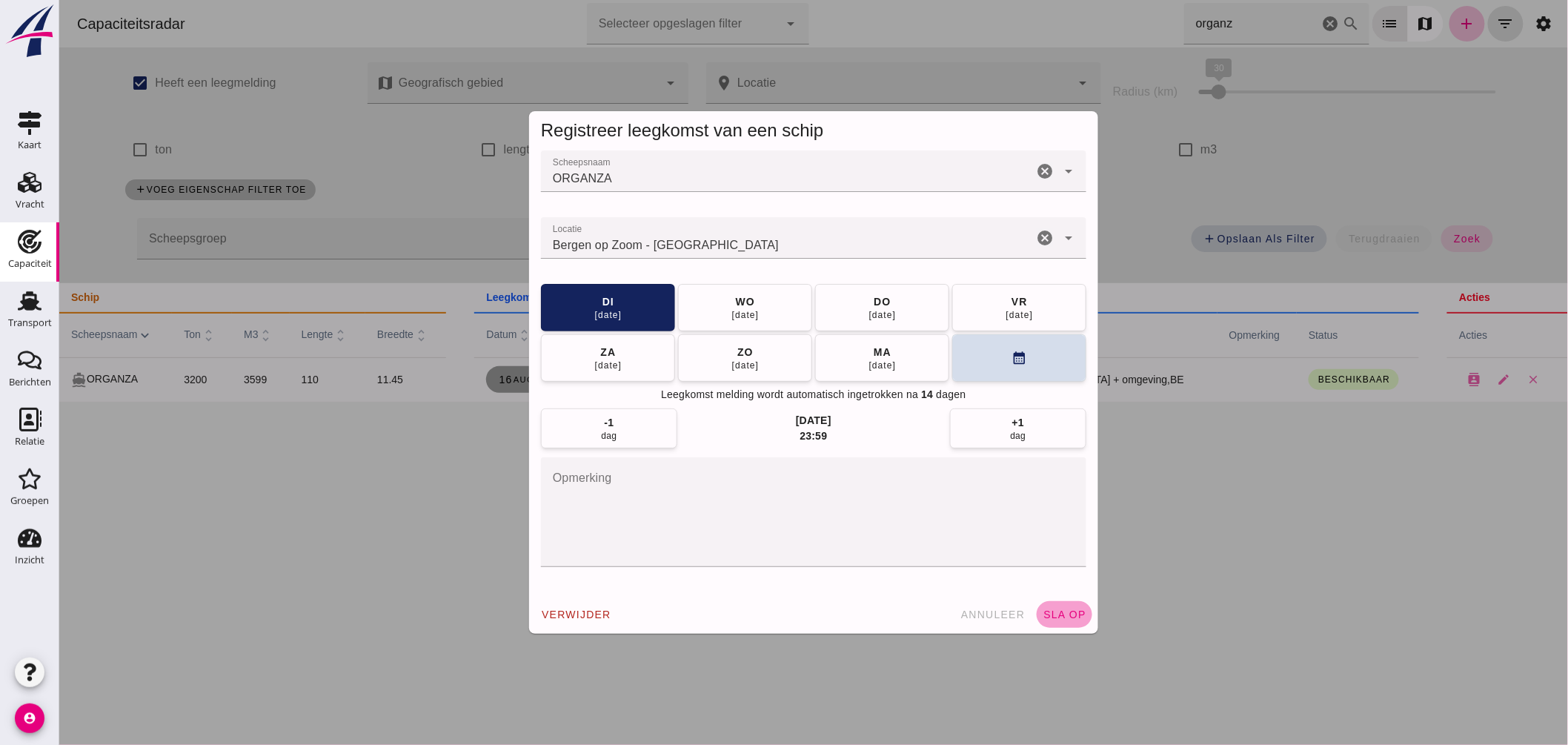
click span "sla op"
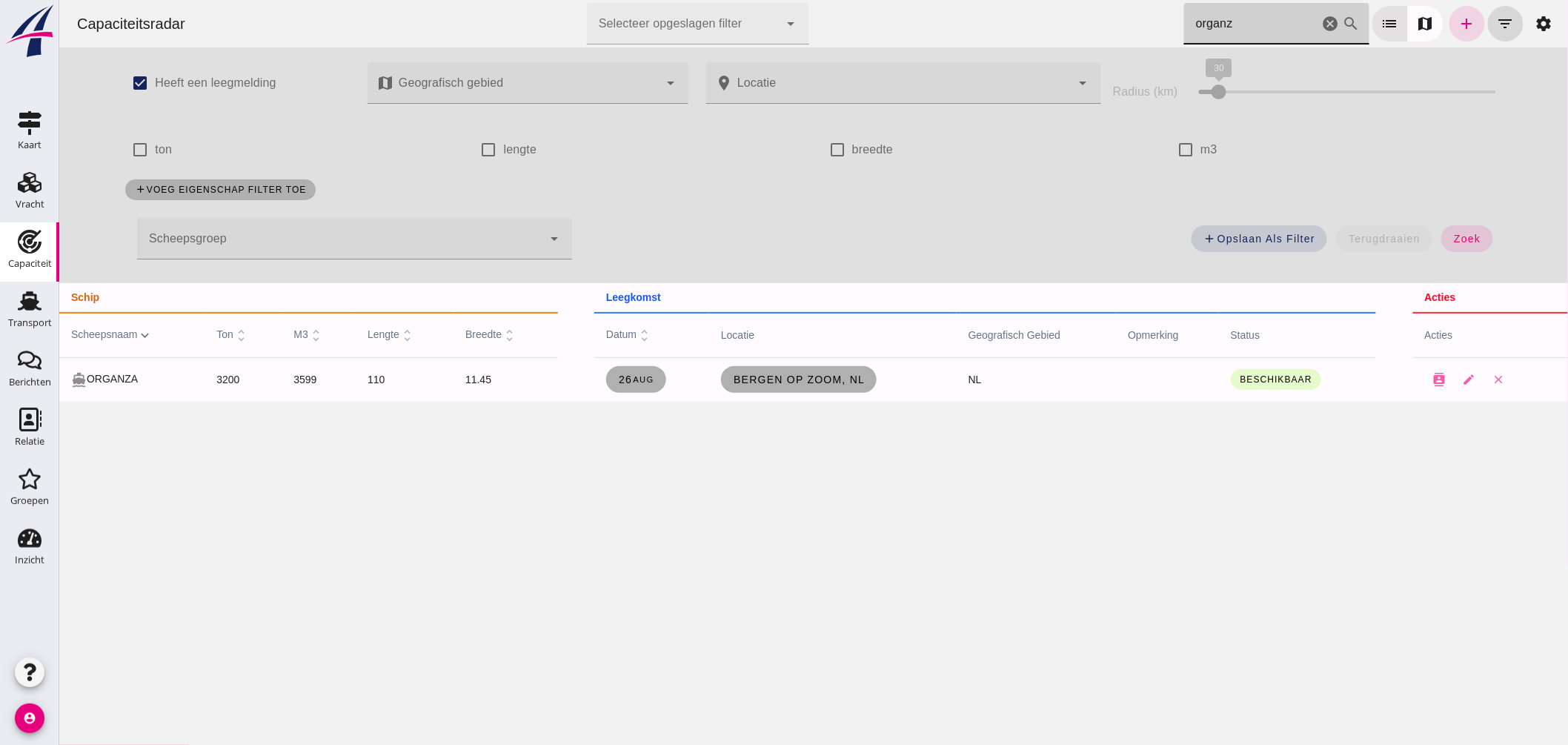
drag, startPoint x: 1234, startPoint y: 31, endPoint x: 1000, endPoint y: 45, distance: 234.4
click div "Capaciteitsradar Selecteer opgeslagen filter Selecteer opgeslagen filter cancel…"
click span "Hildesheim, de"
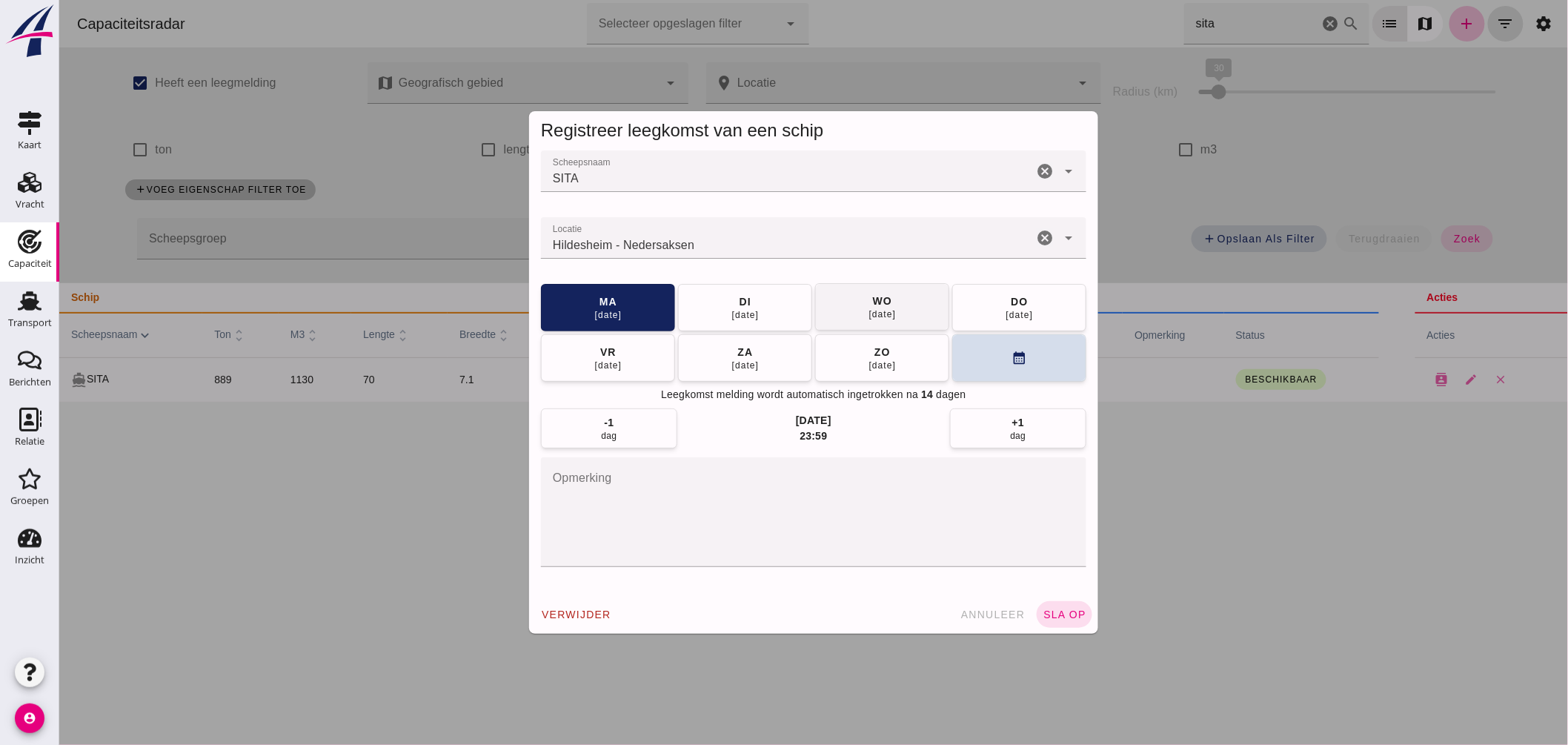
click div "20 aug"
click button "sla op"
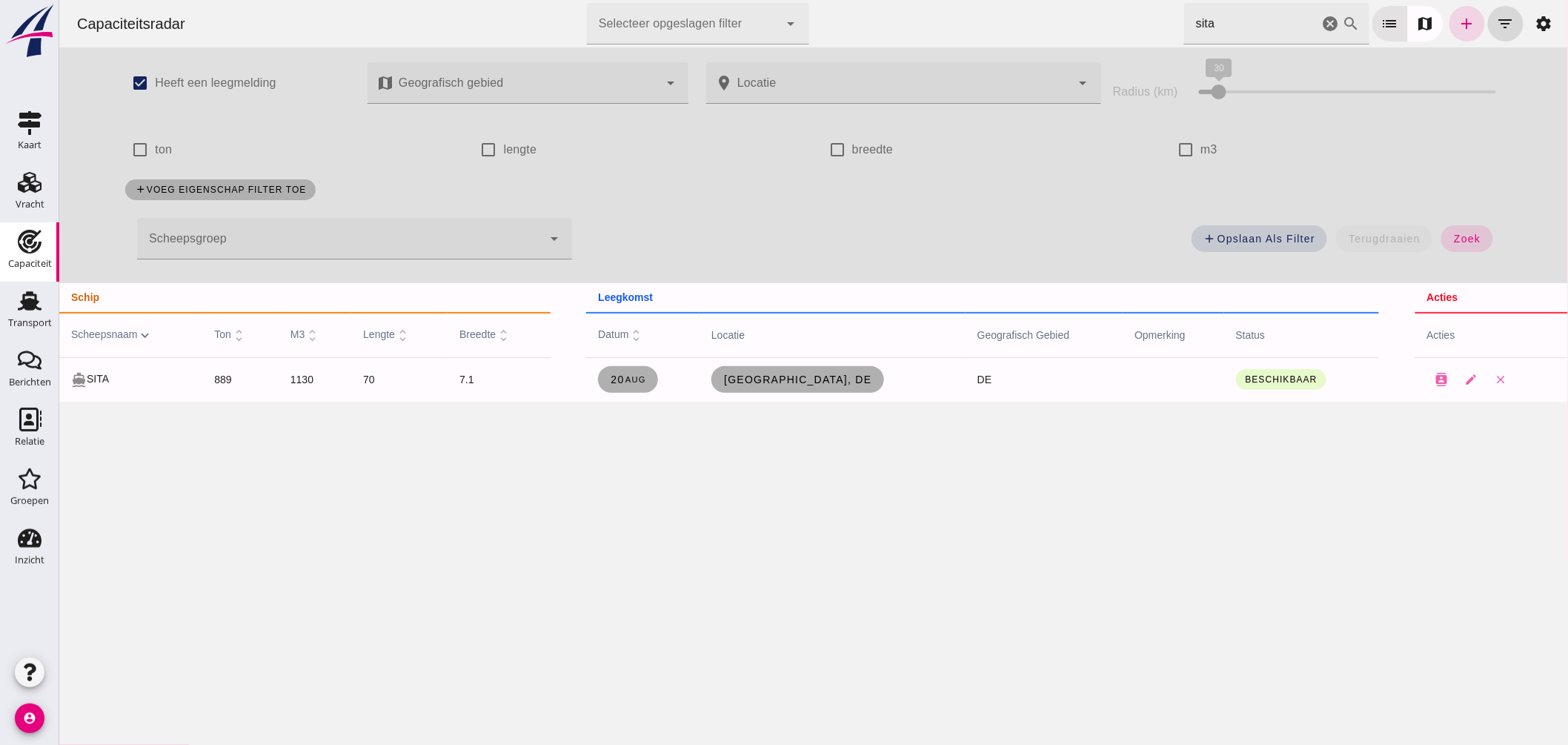
click div "Capaciteitsradar Selecteer opgeslagen filter Selecteer opgeslagen filter cancel…"
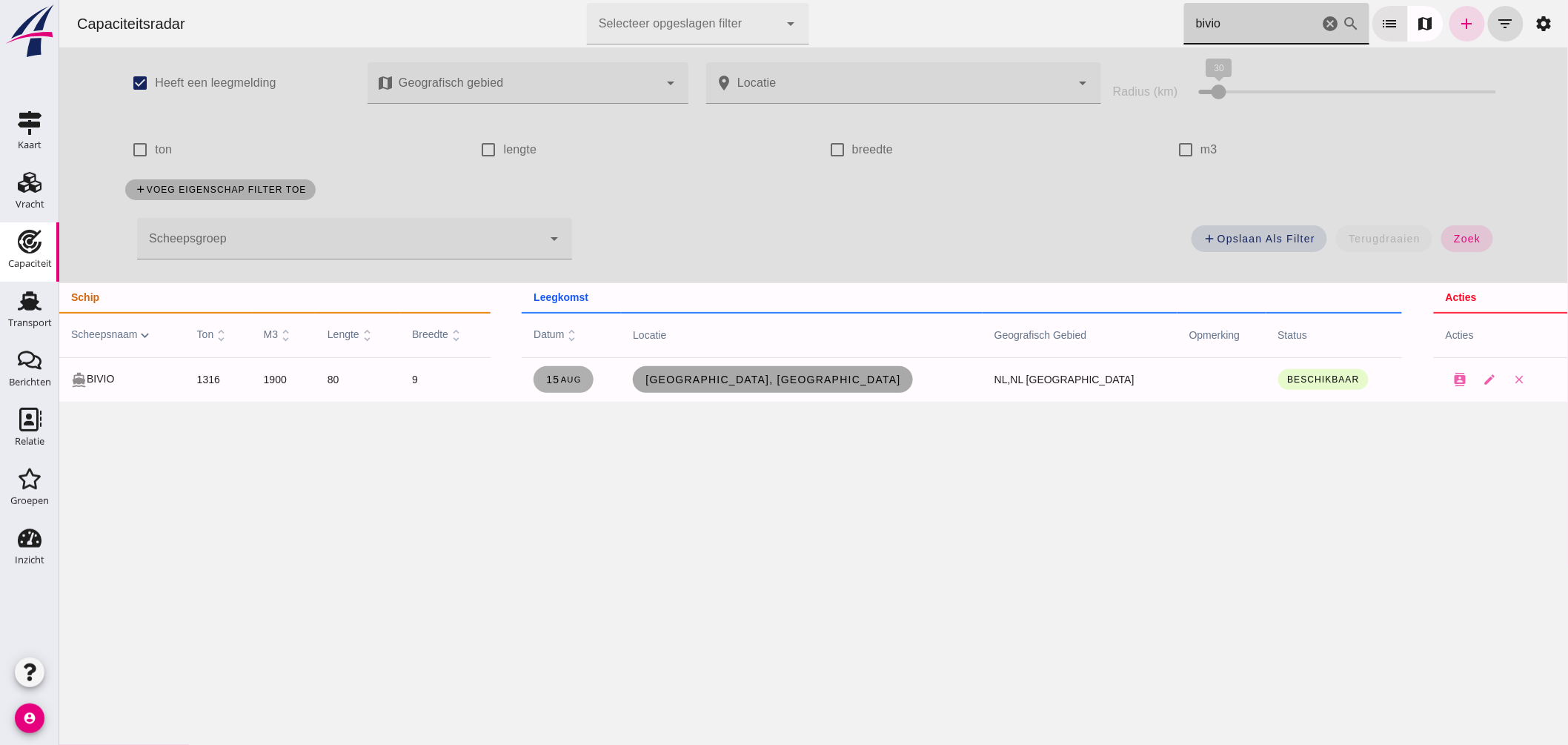
click span "Rotterdam, nl"
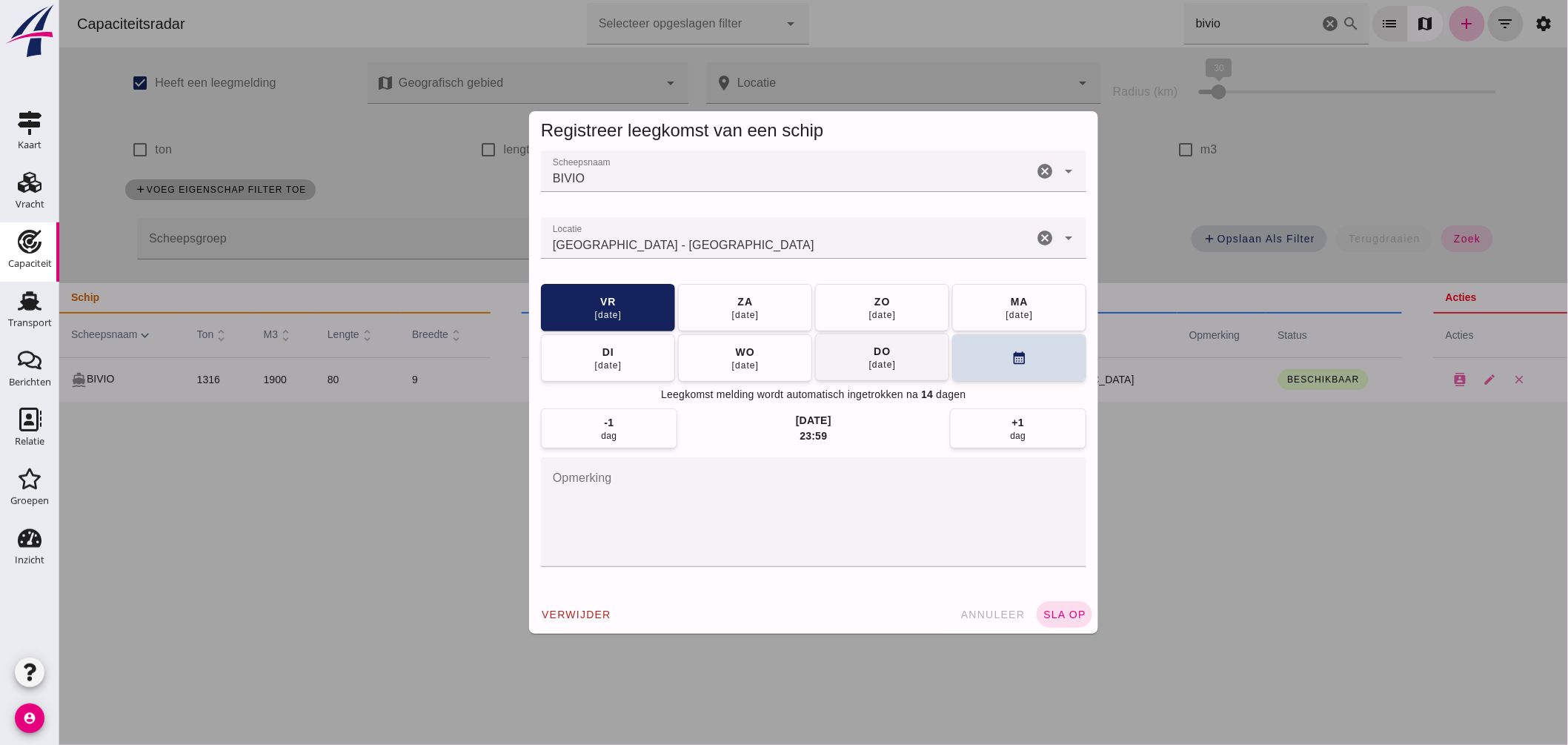
click button "ma 18 aug"
click span "sla op"
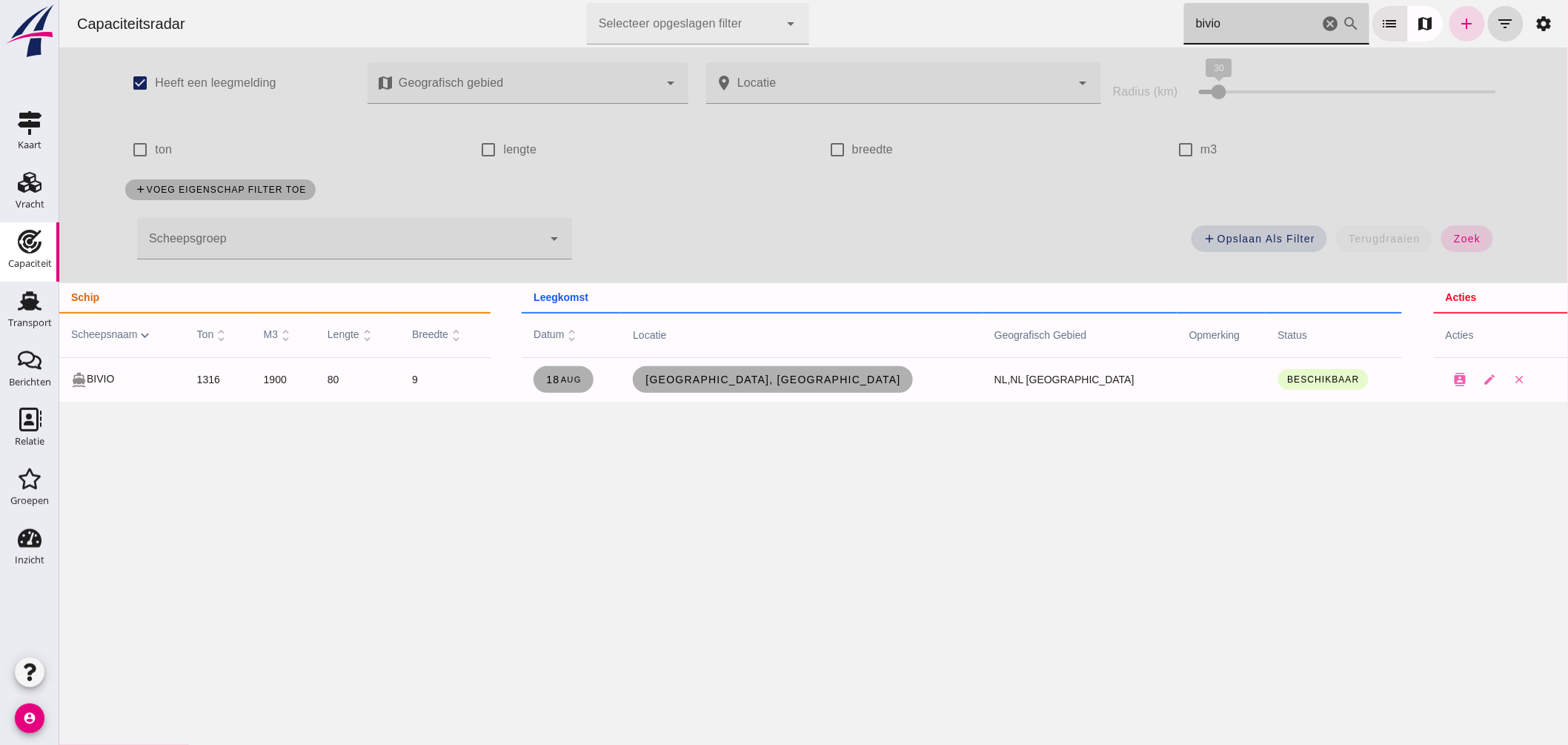
drag, startPoint x: 1227, startPoint y: 23, endPoint x: 882, endPoint y: -17, distance: 347.3
click at [882, 0] on html "Capaciteitsradar Selecteer opgeslagen filter Selecteer opgeslagen filter cancel…" at bounding box center [813, 372] width 1509 height 745
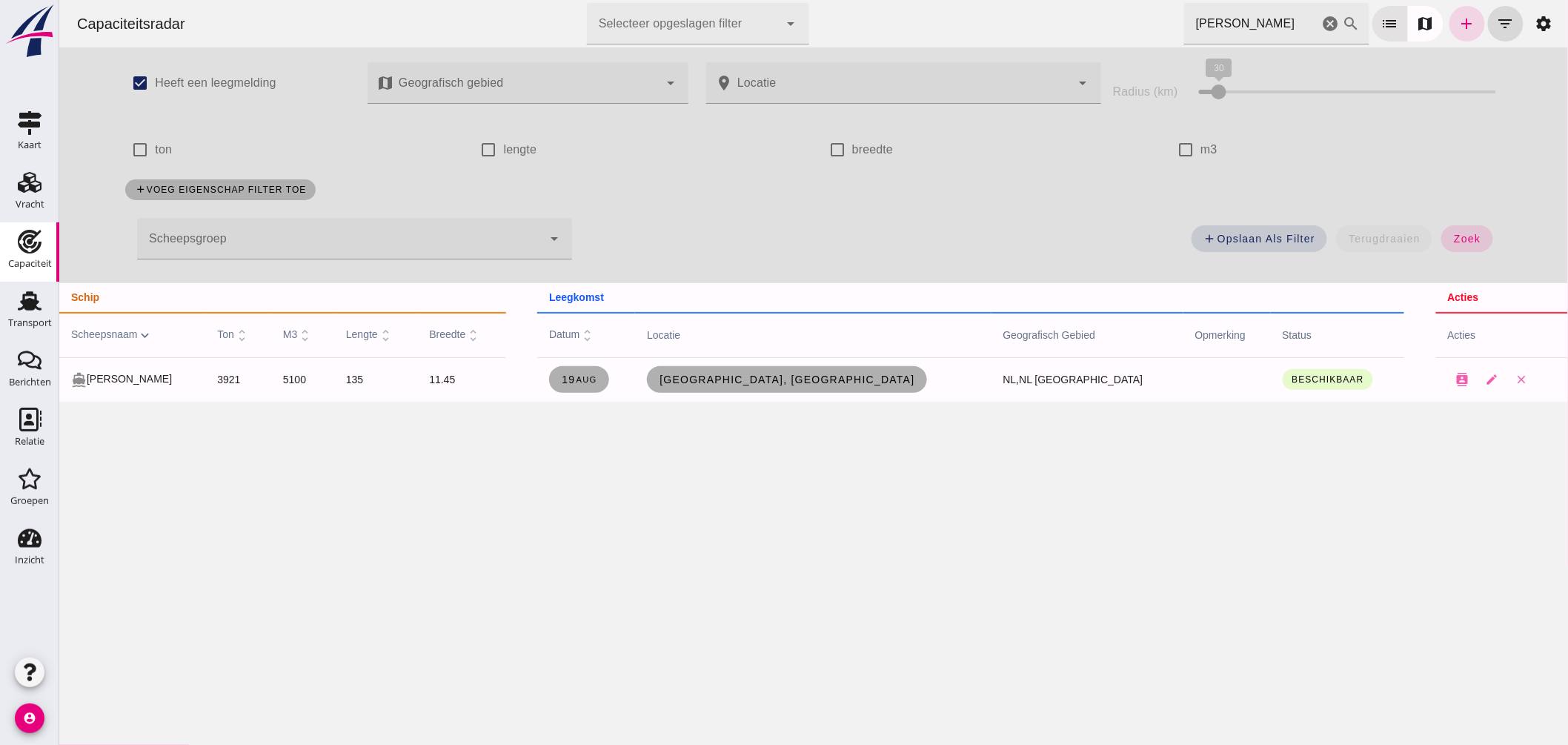
click div "Capaciteitsradar Selecteer opgeslagen filter Selecteer opgeslagen filter cancel…"
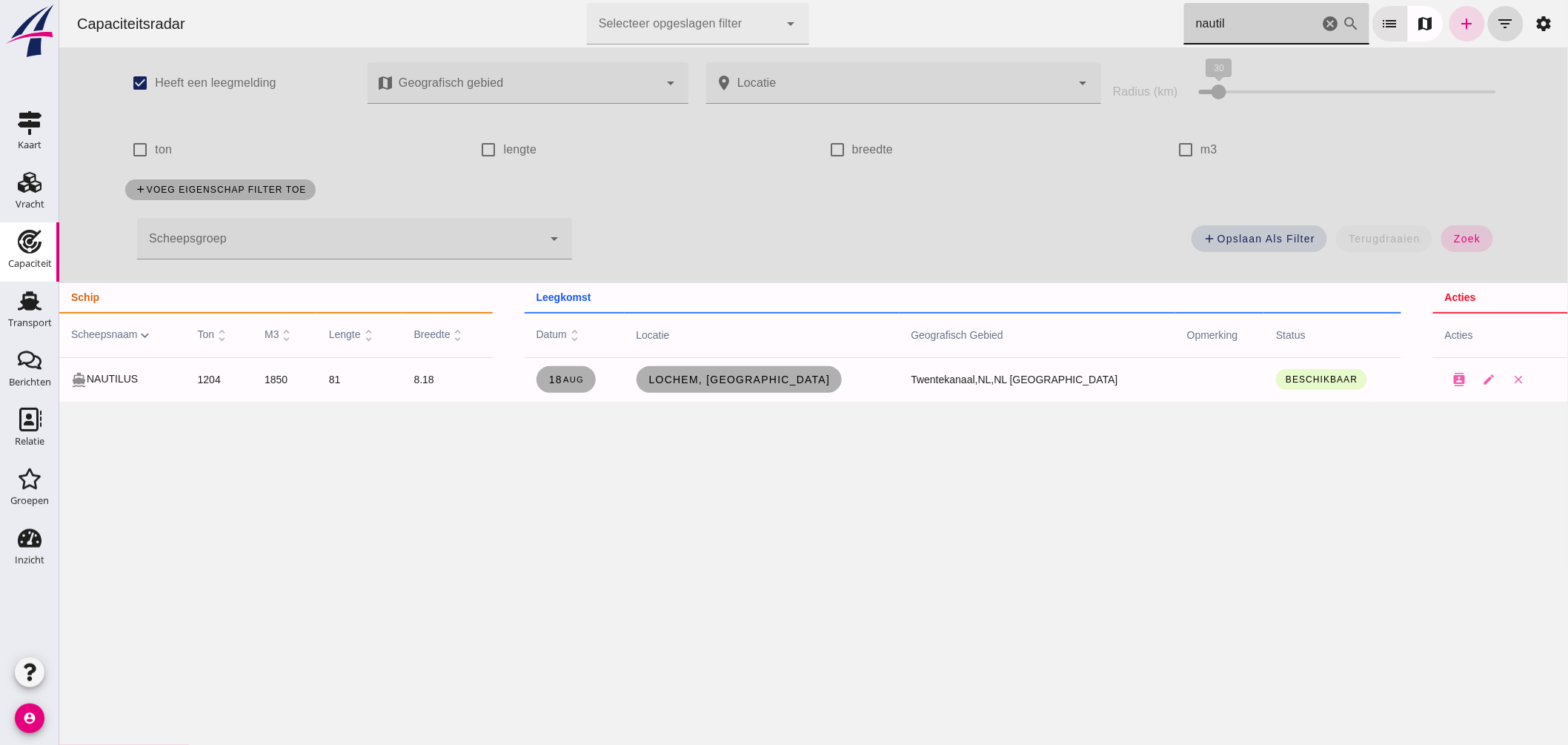
drag, startPoint x: 1195, startPoint y: 26, endPoint x: 1050, endPoint y: 17, distance: 145.3
click div "Capaciteitsradar Selecteer opgeslagen filter Selecteer opgeslagen filter cancel…"
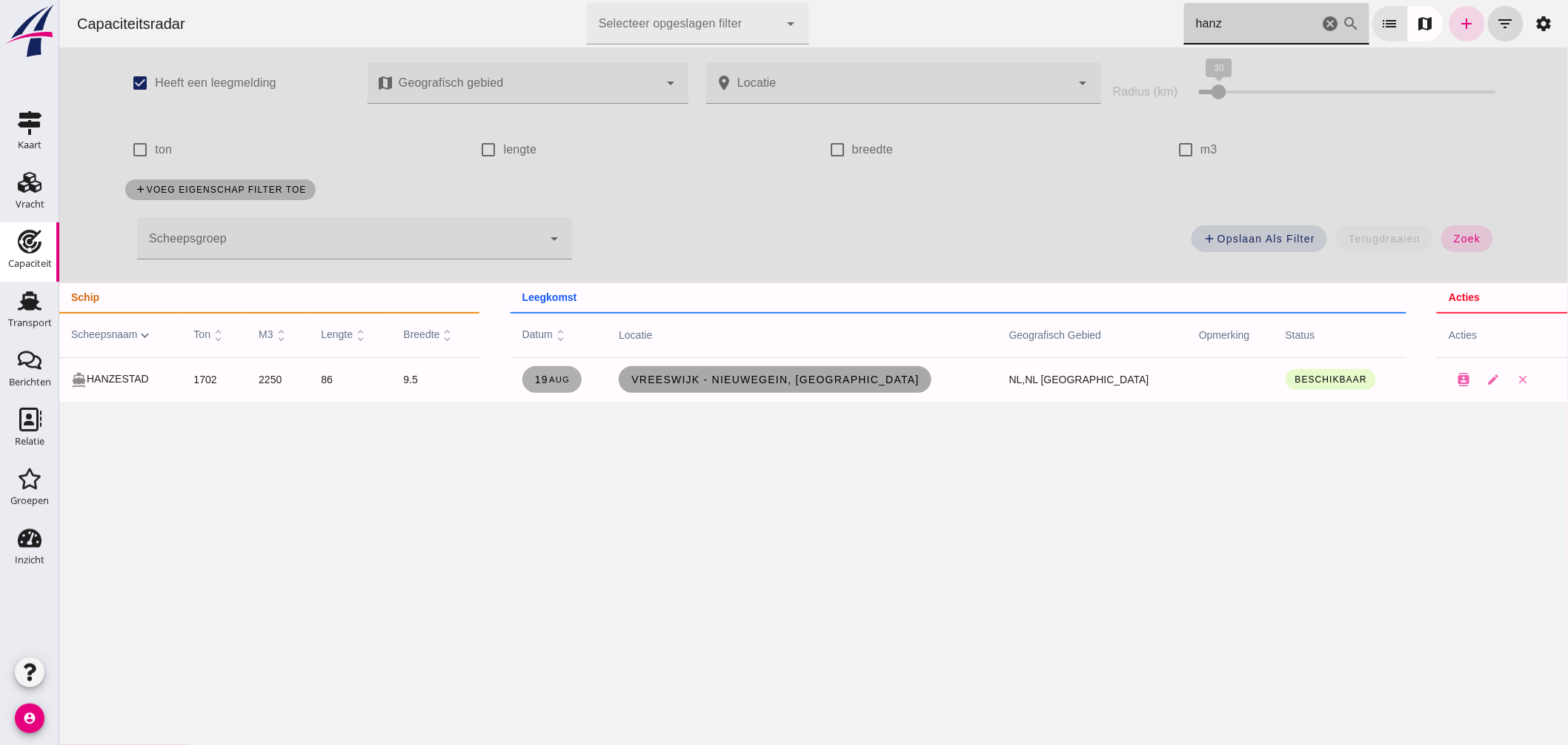
click at [795, 387] on link "Vreeswijk - Nieuwegein, nl" at bounding box center [774, 379] width 313 height 27
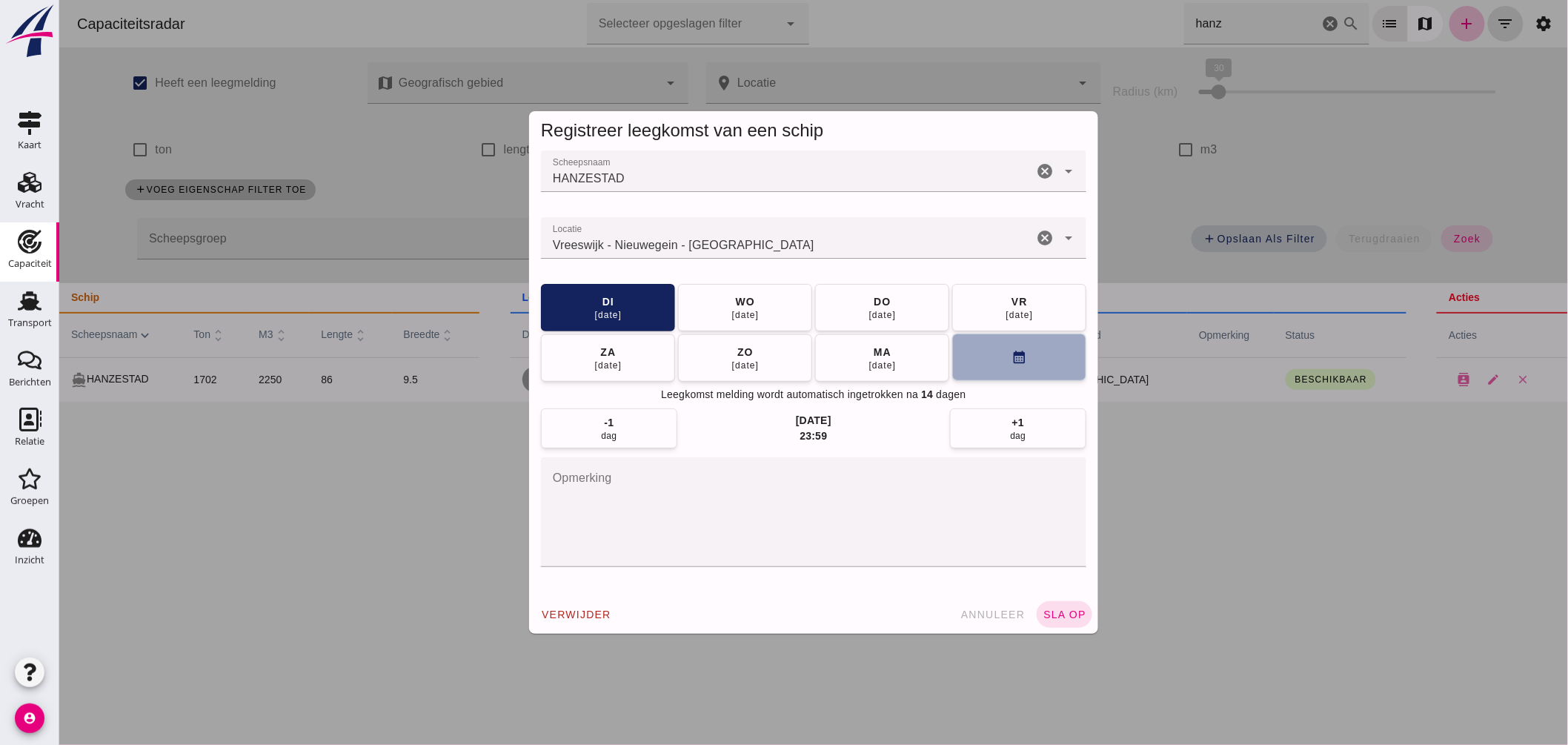
click button "calendar_month"
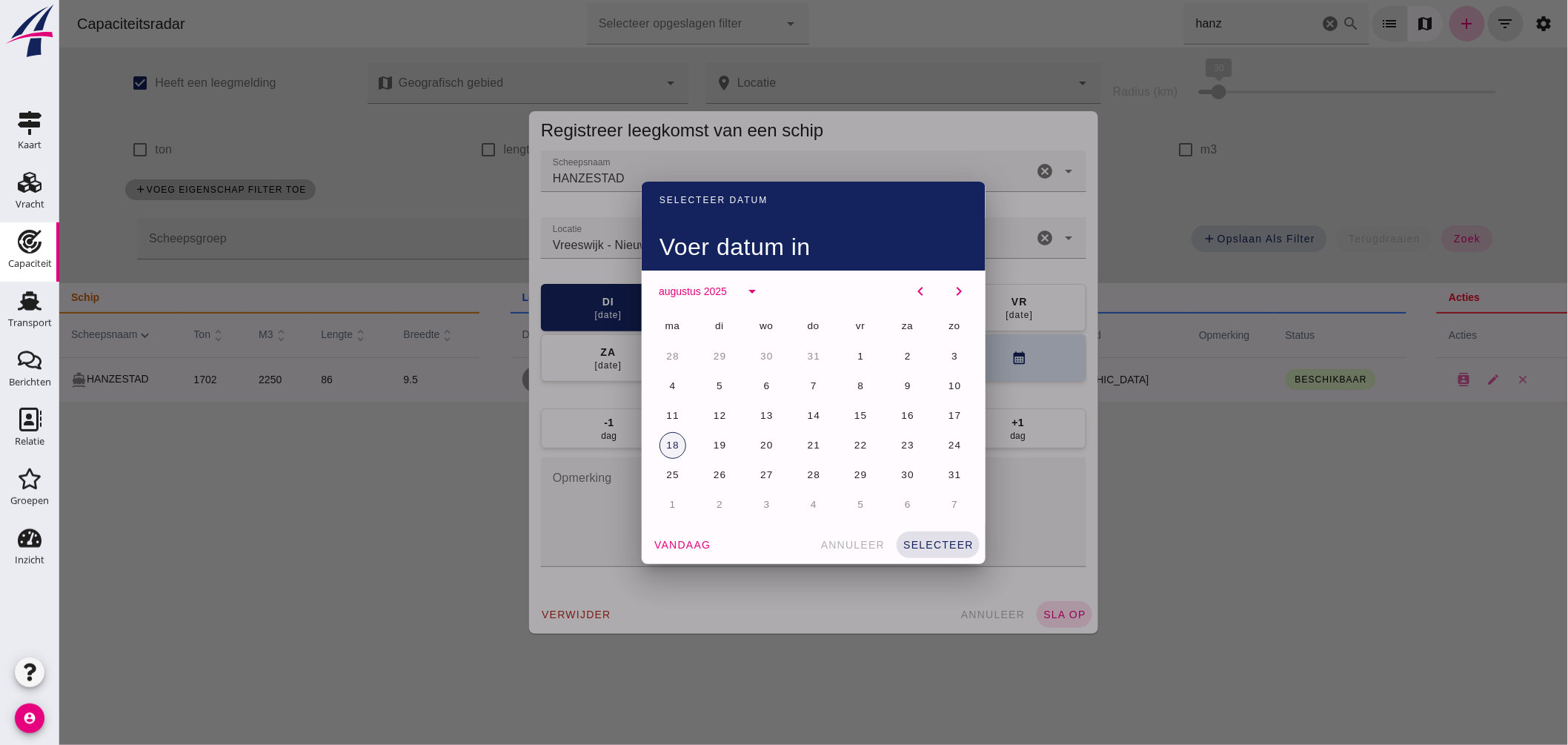
click span "18"
click button "selecteer"
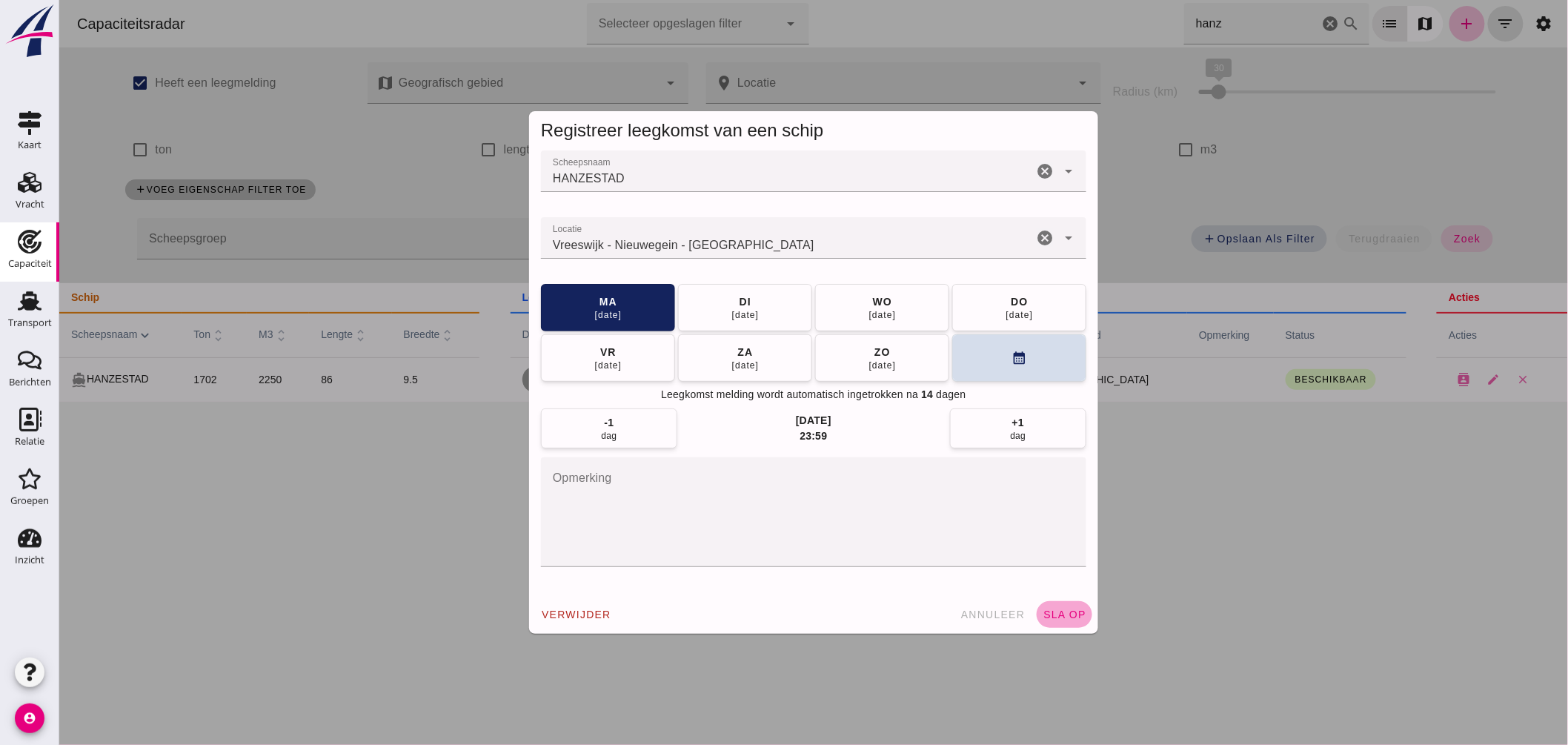
click span "sla op"
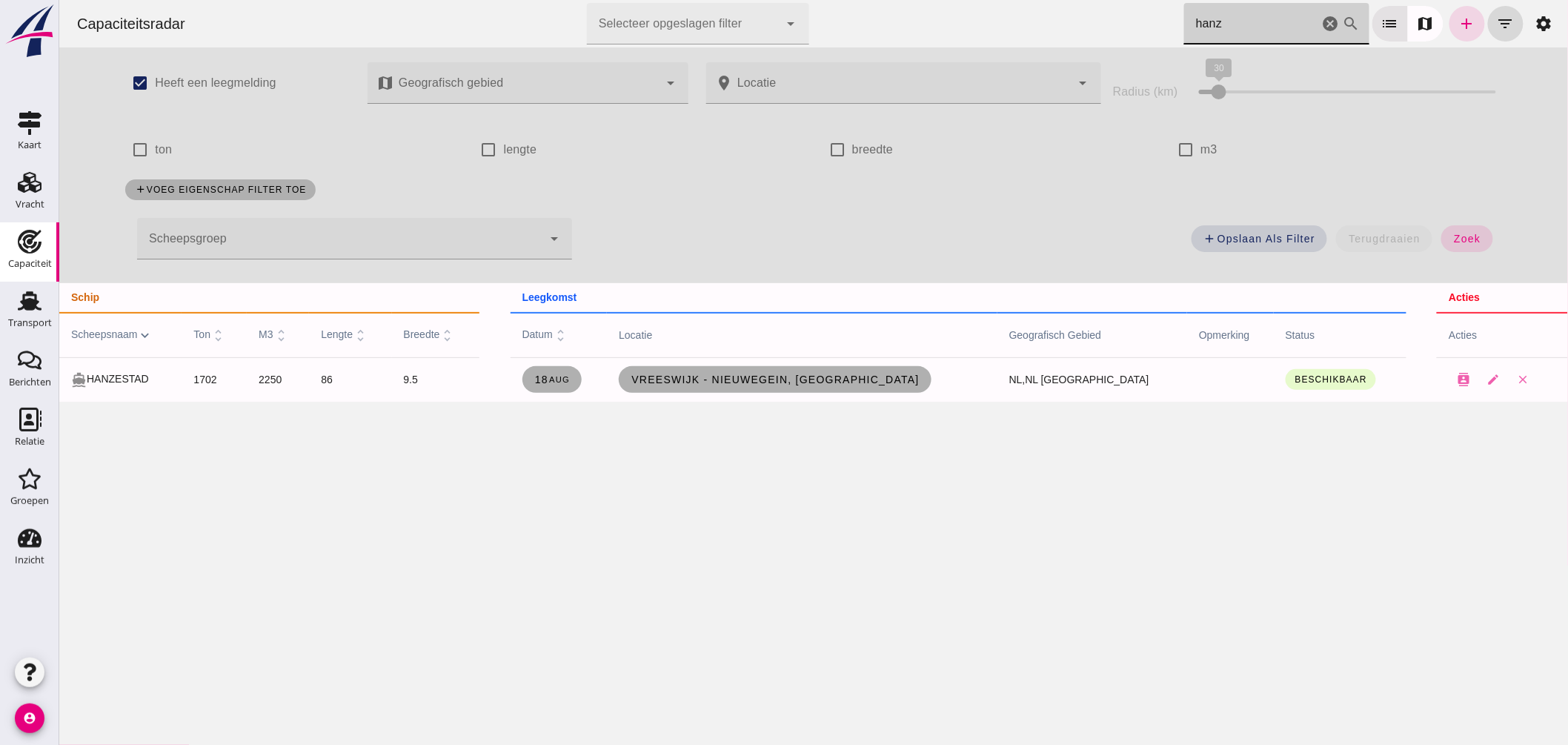
drag, startPoint x: 1254, startPoint y: 19, endPoint x: 919, endPoint y: 26, distance: 335.1
click div "Capaciteitsradar Selecteer opgeslagen filter Selecteer opgeslagen filter cancel…"
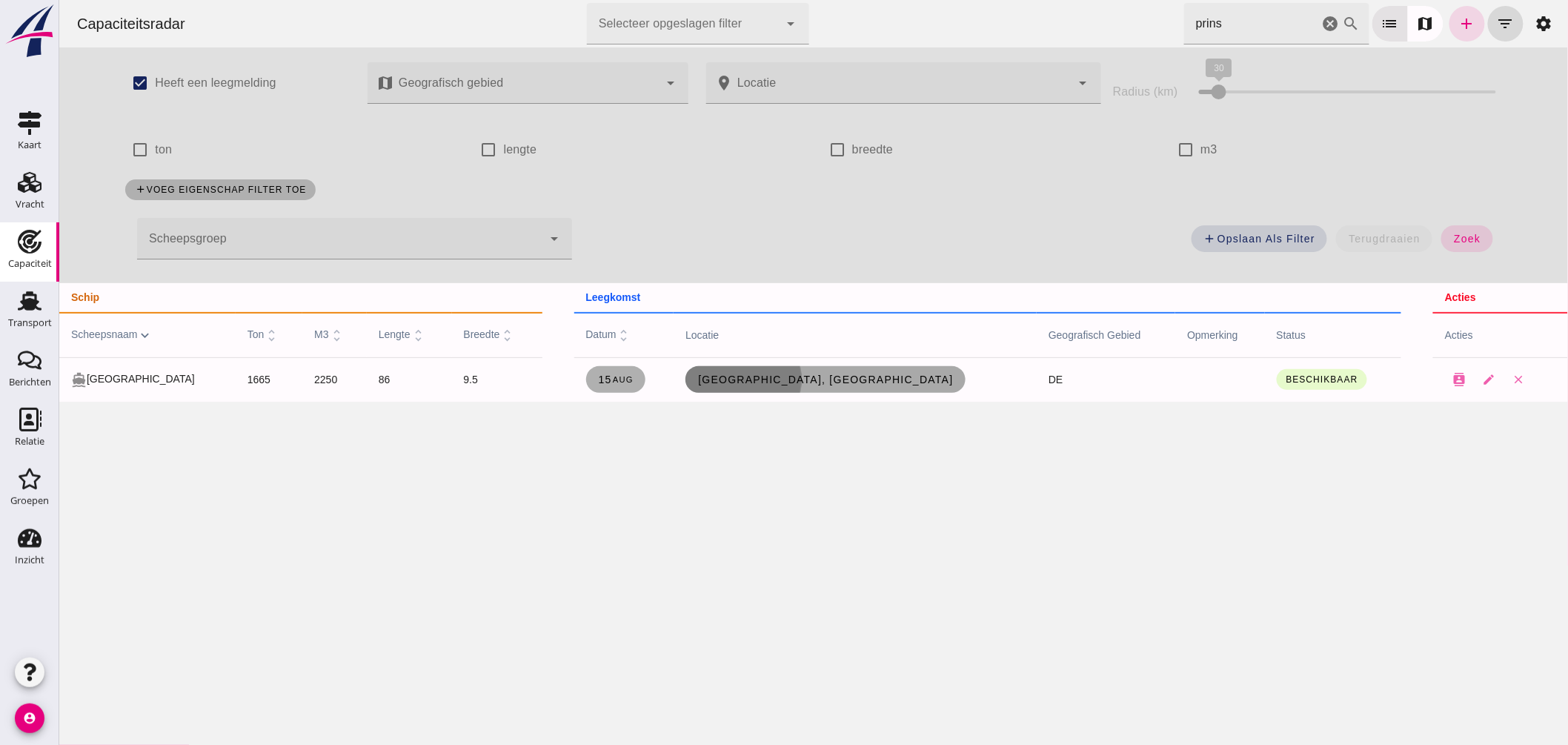
click span "Hannover, de"
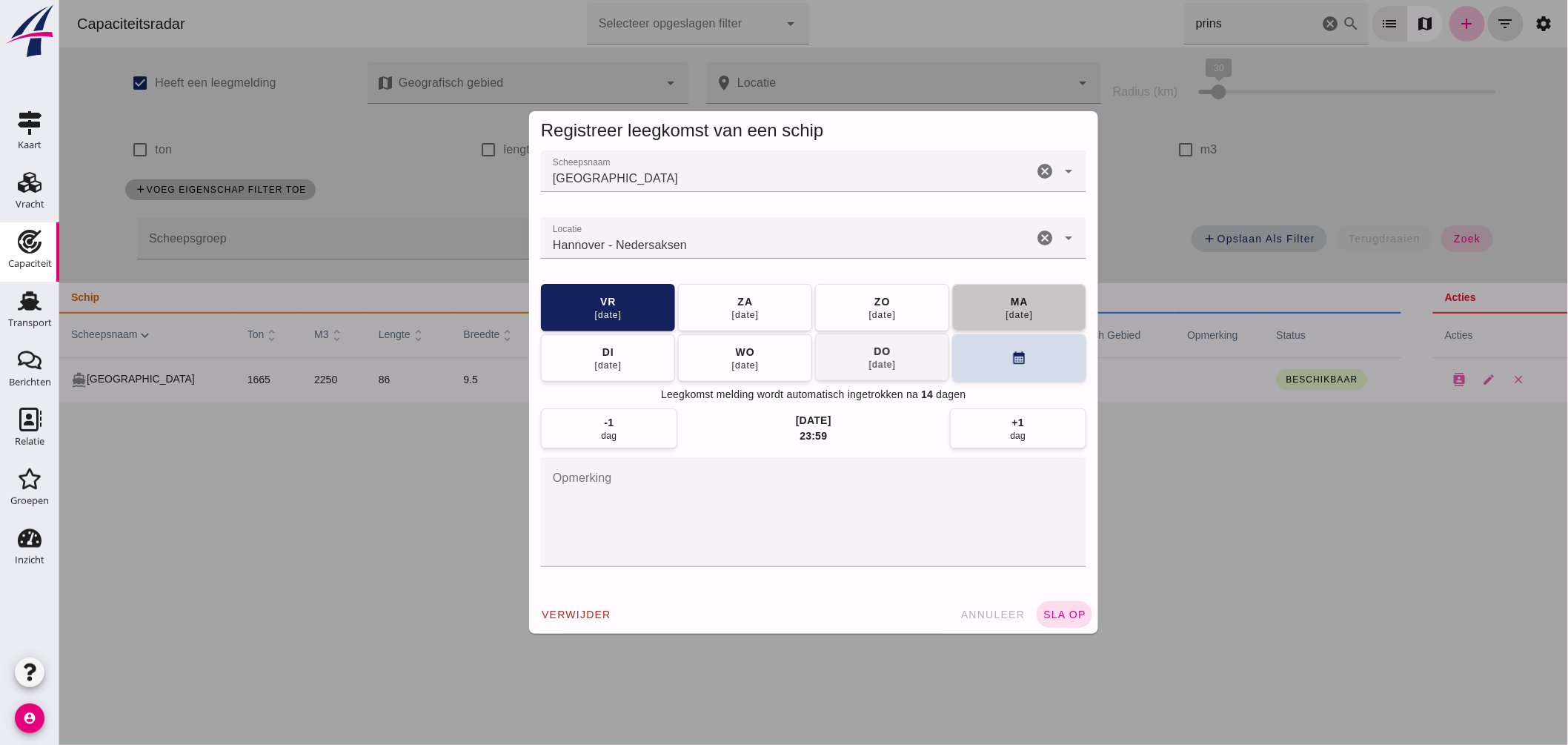
click span "ma 18 aug"
click button "sla op"
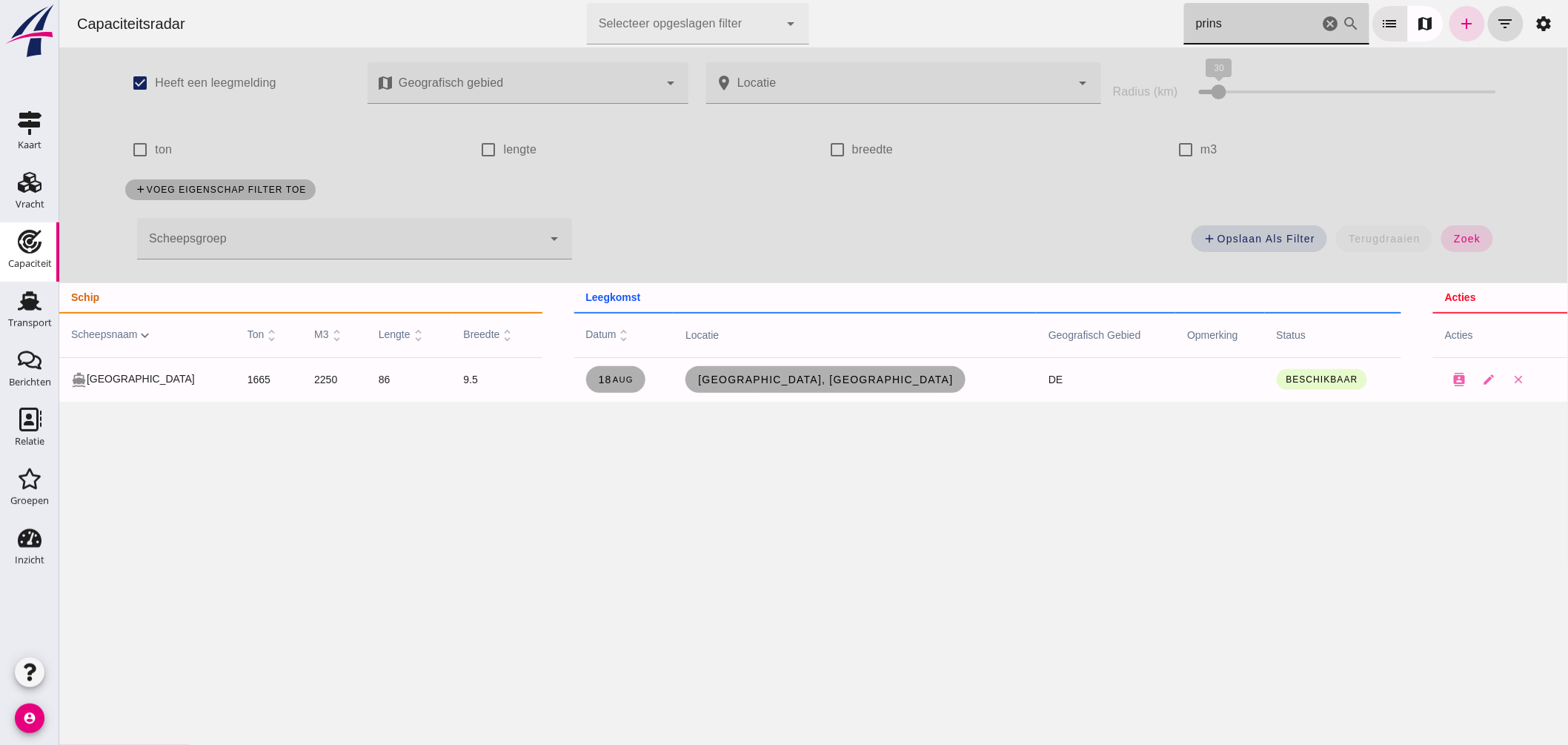
drag, startPoint x: 1227, startPoint y: 29, endPoint x: 1050, endPoint y: 54, distance: 178.8
click div "Capaciteitsradar Selecteer opgeslagen filter Selecteer opgeslagen filter cancel…"
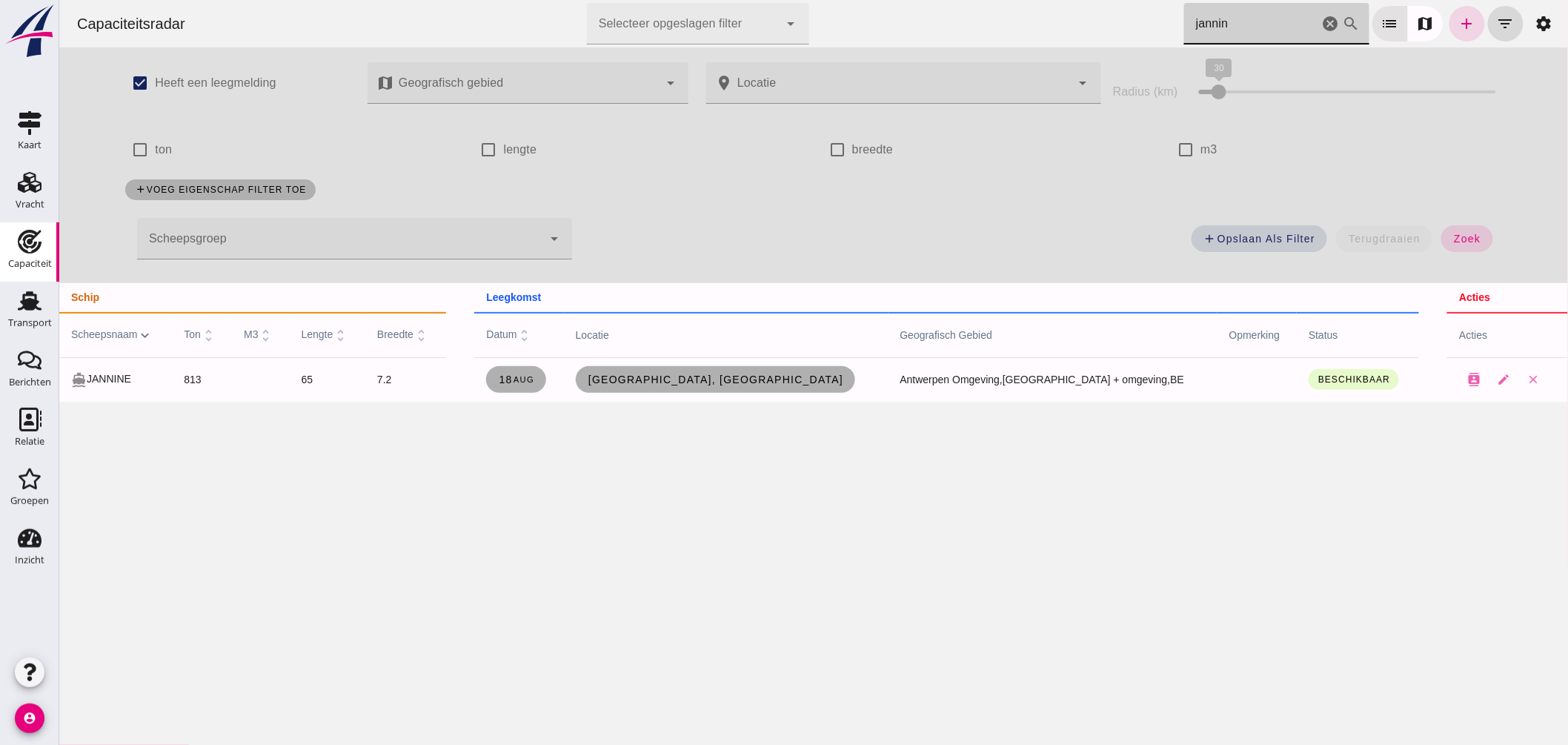
type input "jannin"
drag, startPoint x: 1313, startPoint y: 21, endPoint x: 813, endPoint y: 2, distance: 500.4
click icon "cancel"
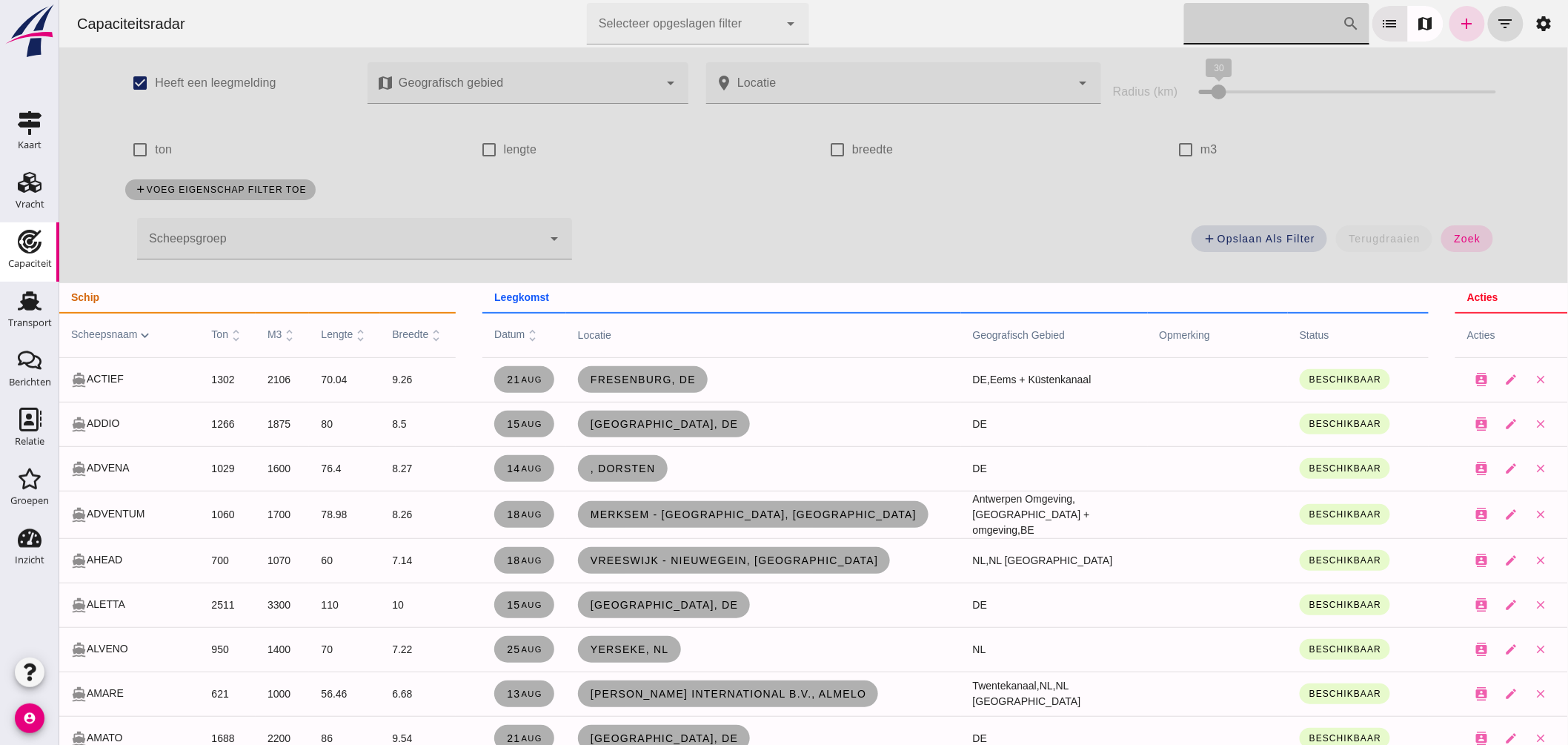
click input "Zoek op scheepsnaam"
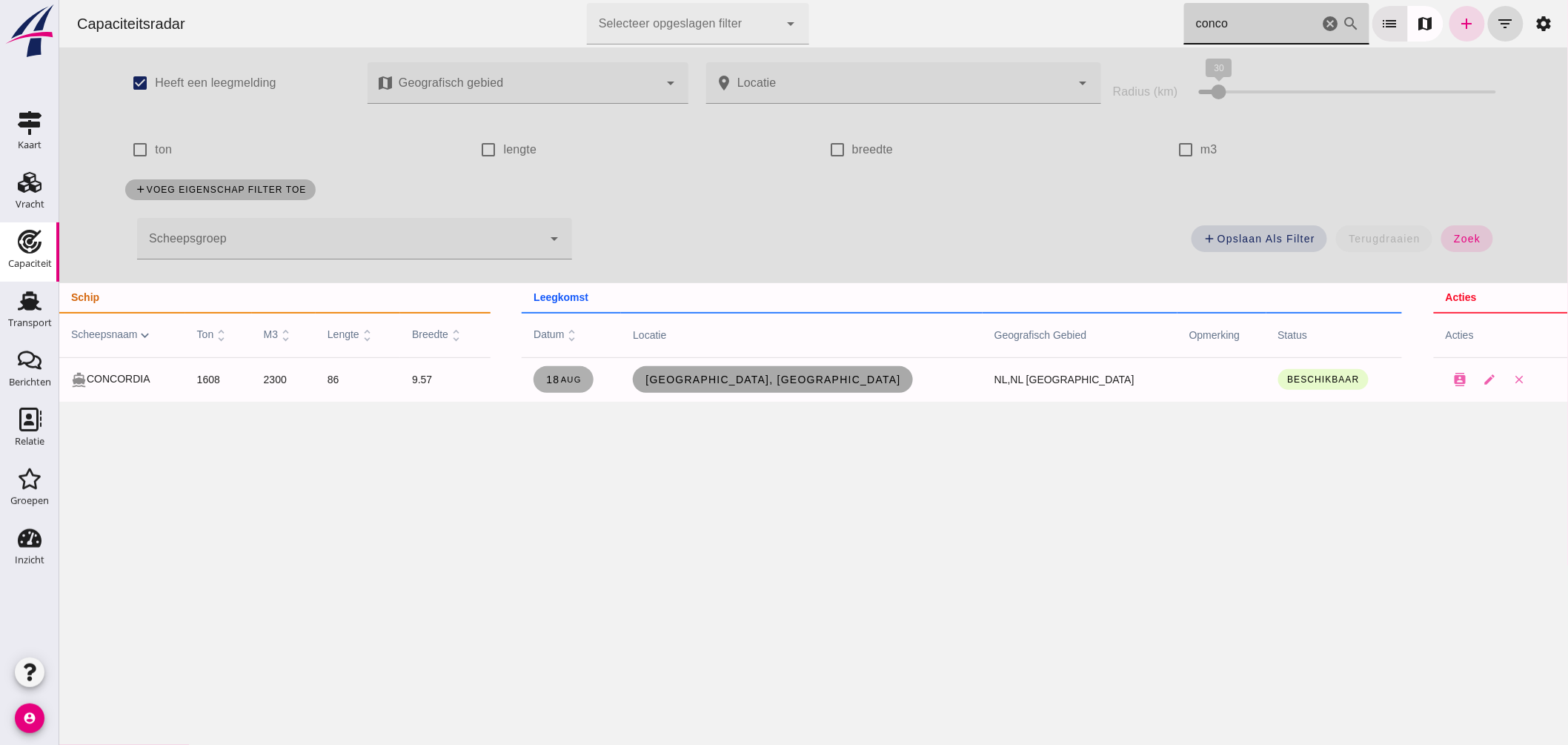
type input "conco"
click span "Kampen, nl"
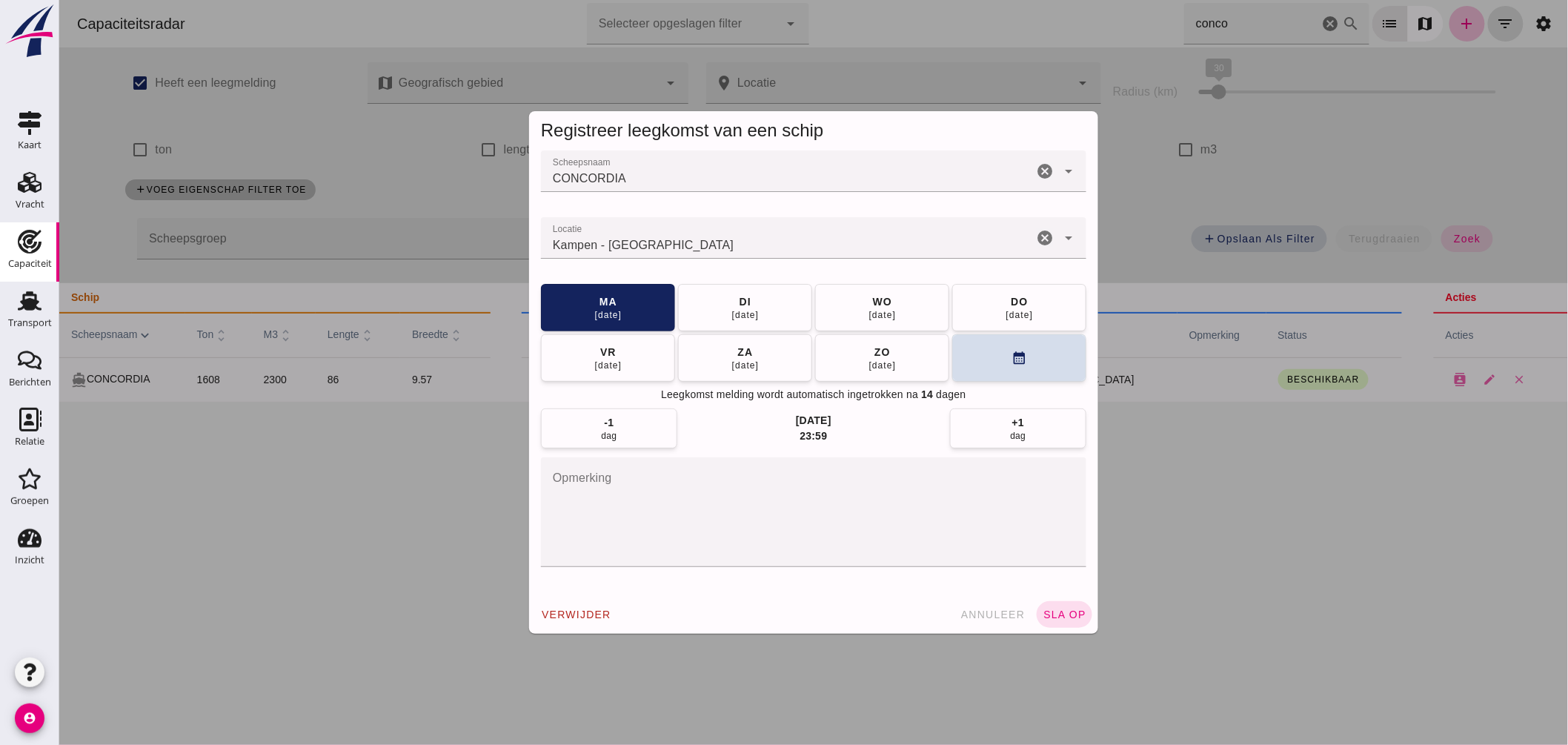
click input "Locatie"
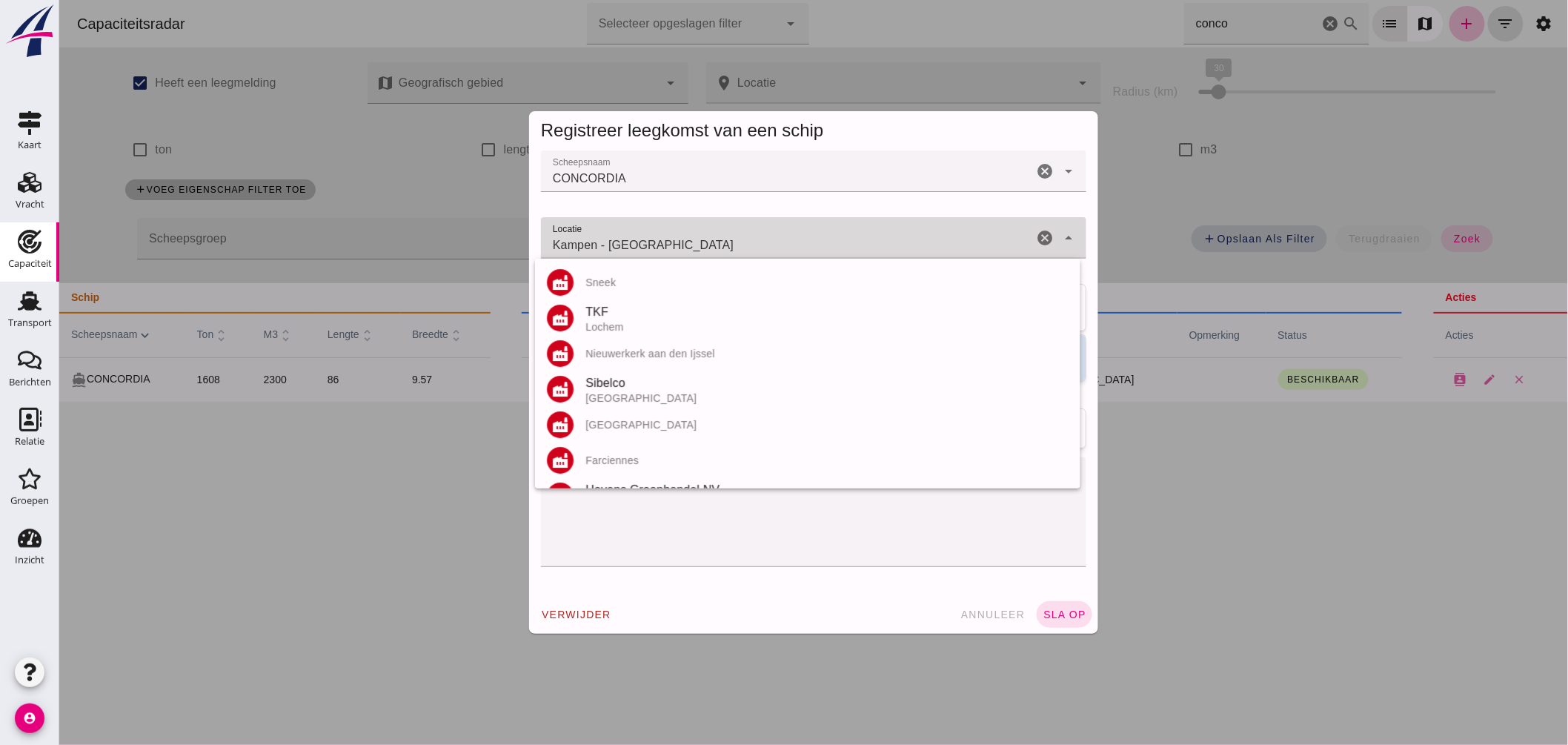
click input "Kampen - Overijssel"
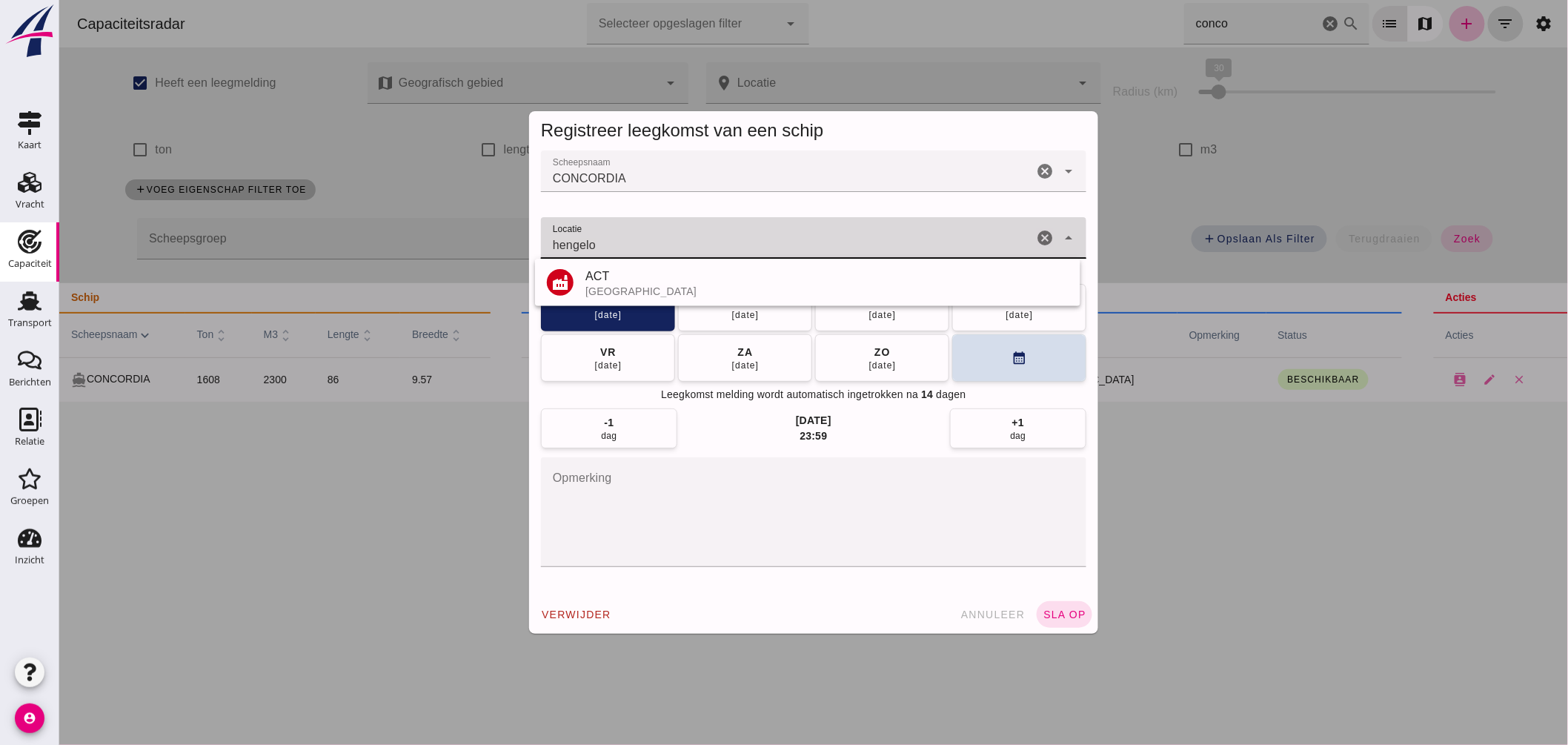
click input "hengelo"
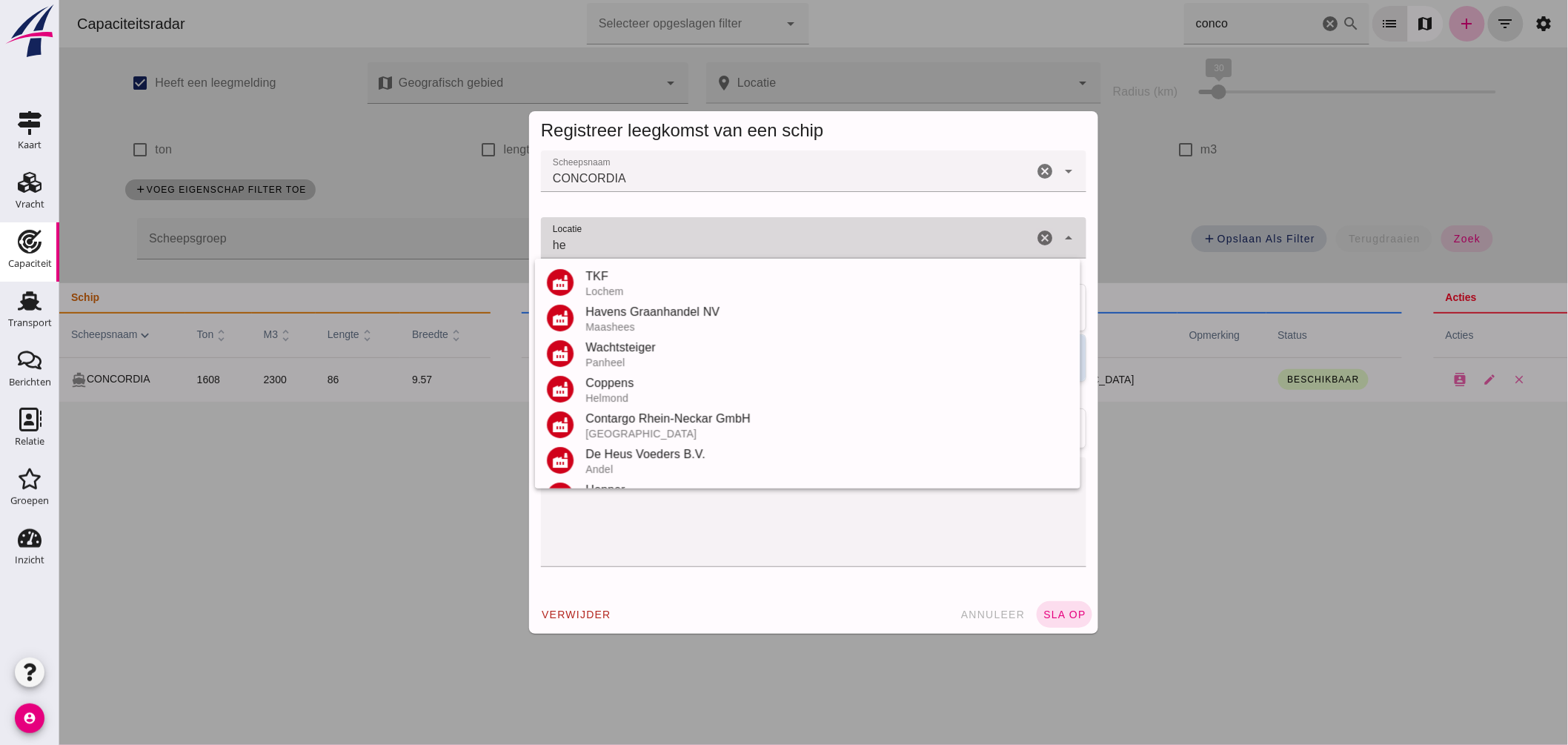
type input "h"
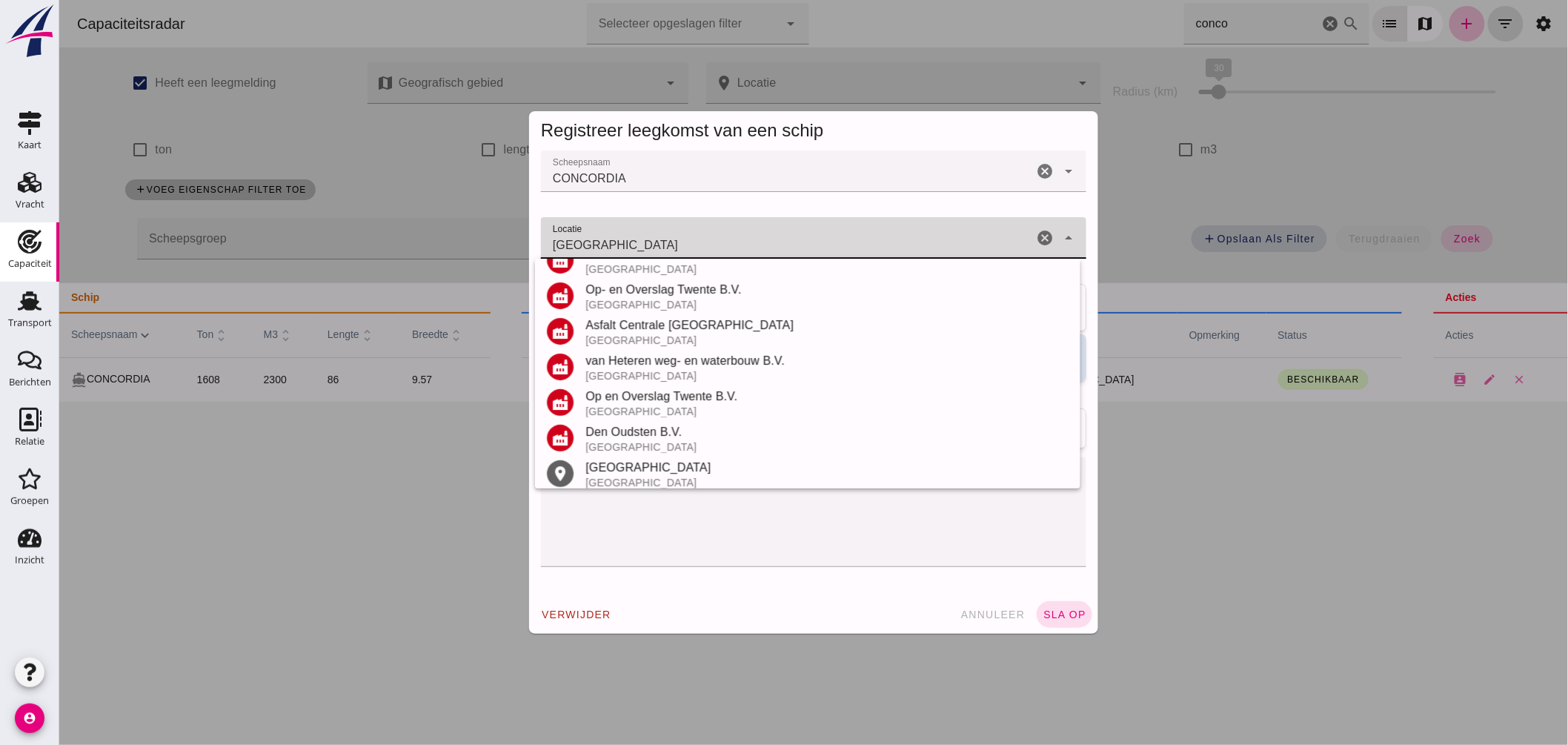
scroll to position [245, 0]
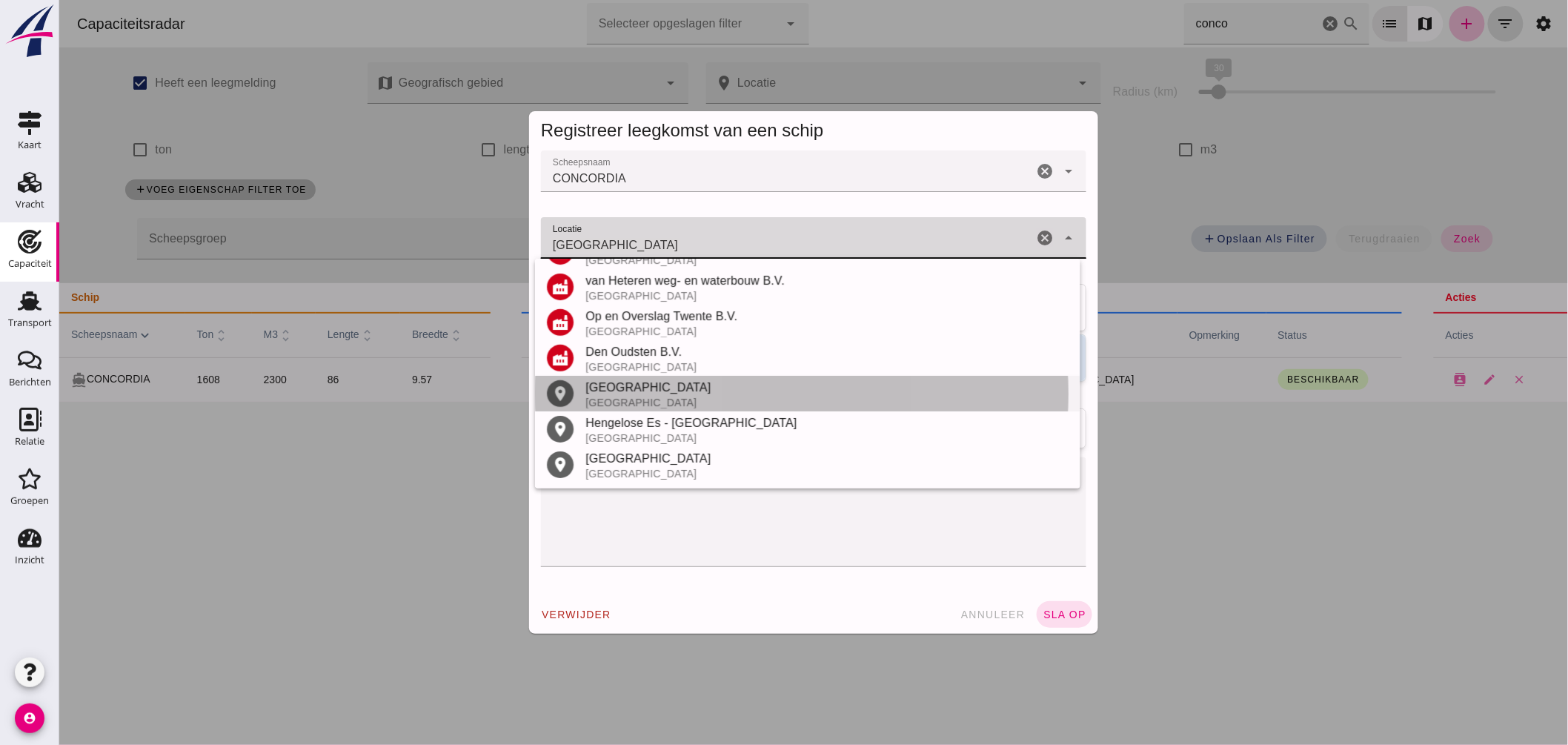
click at [635, 384] on div "Hengelo" at bounding box center [825, 387] width 483 height 18
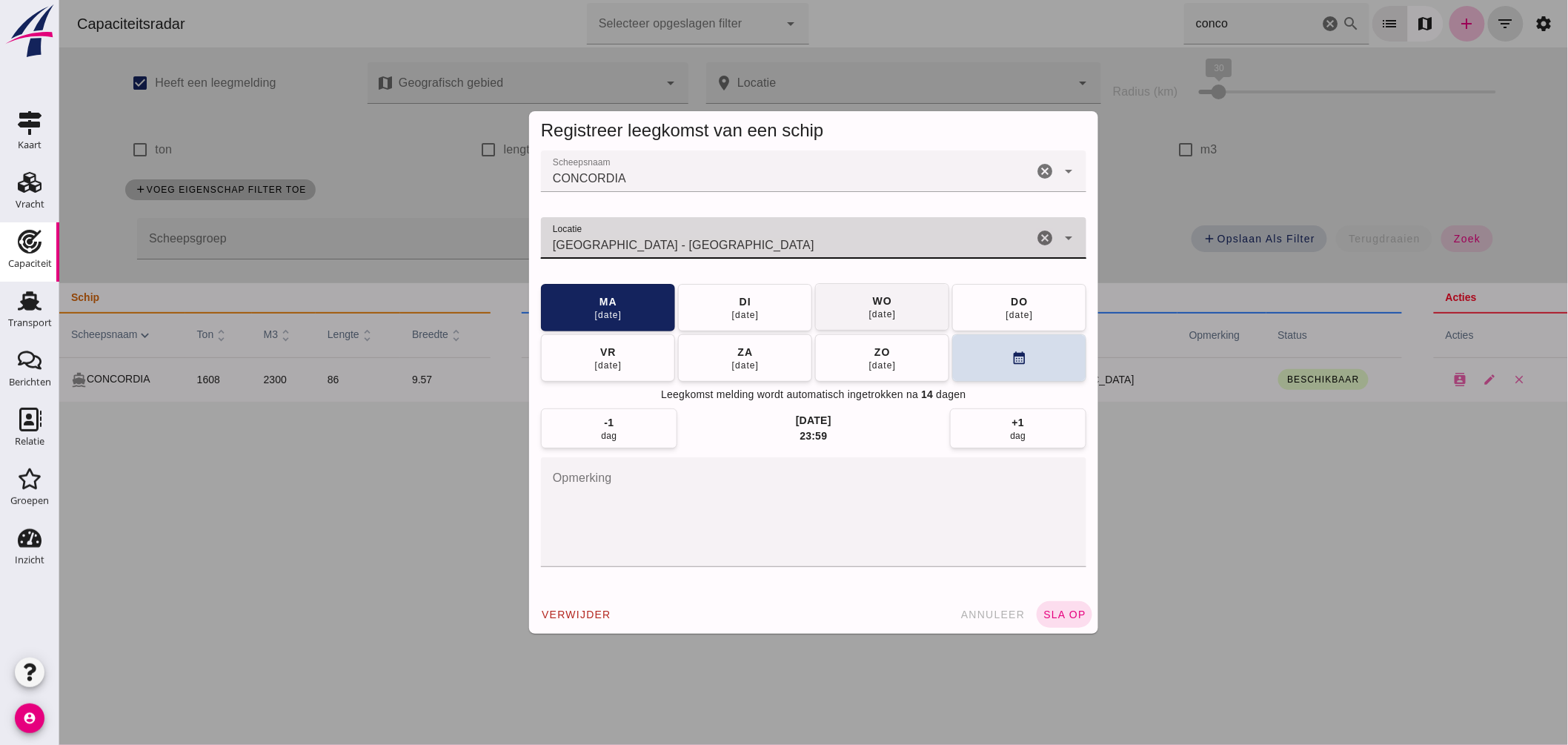
type input "Hengelo - Overijssel"
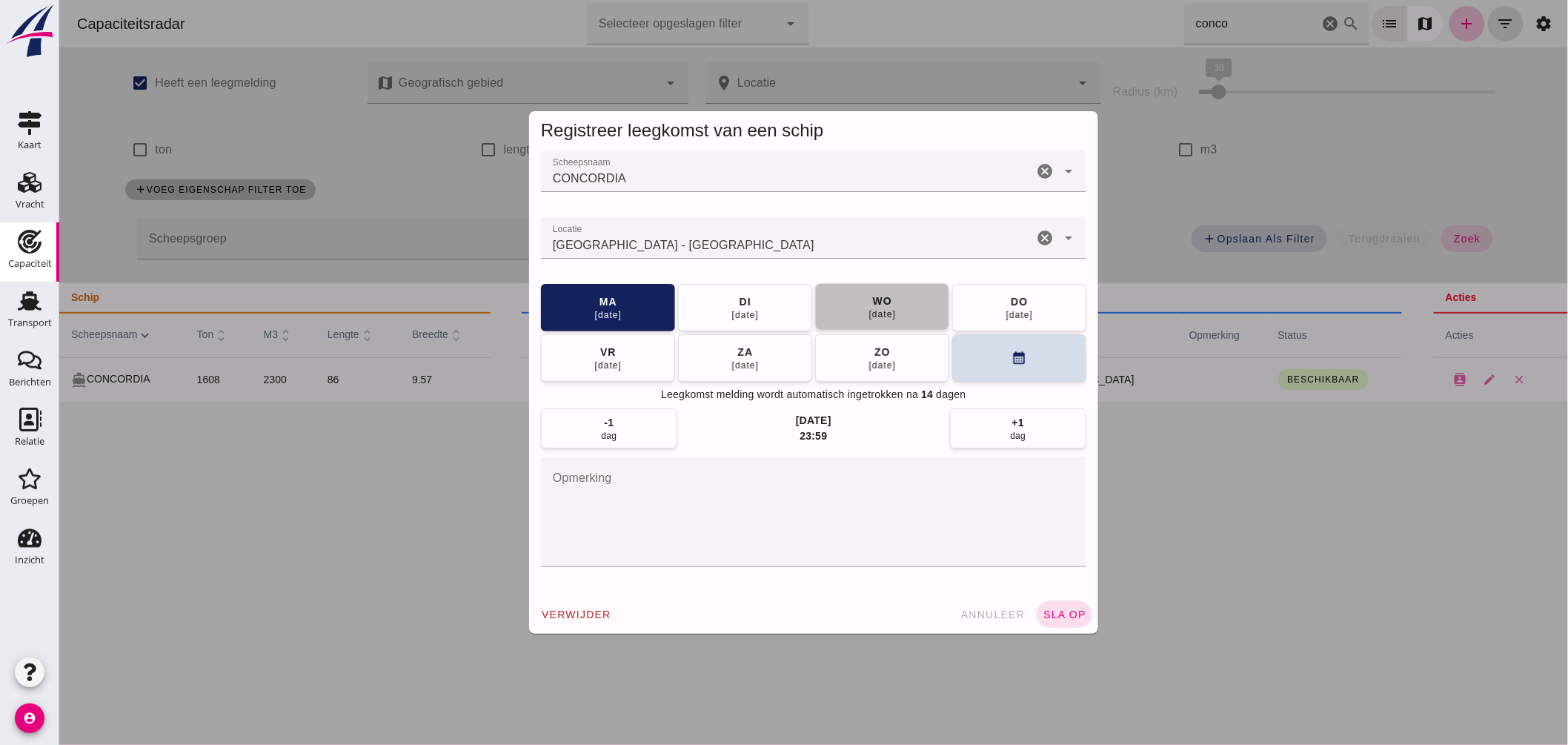
click div "20 aug"
click span "sla op"
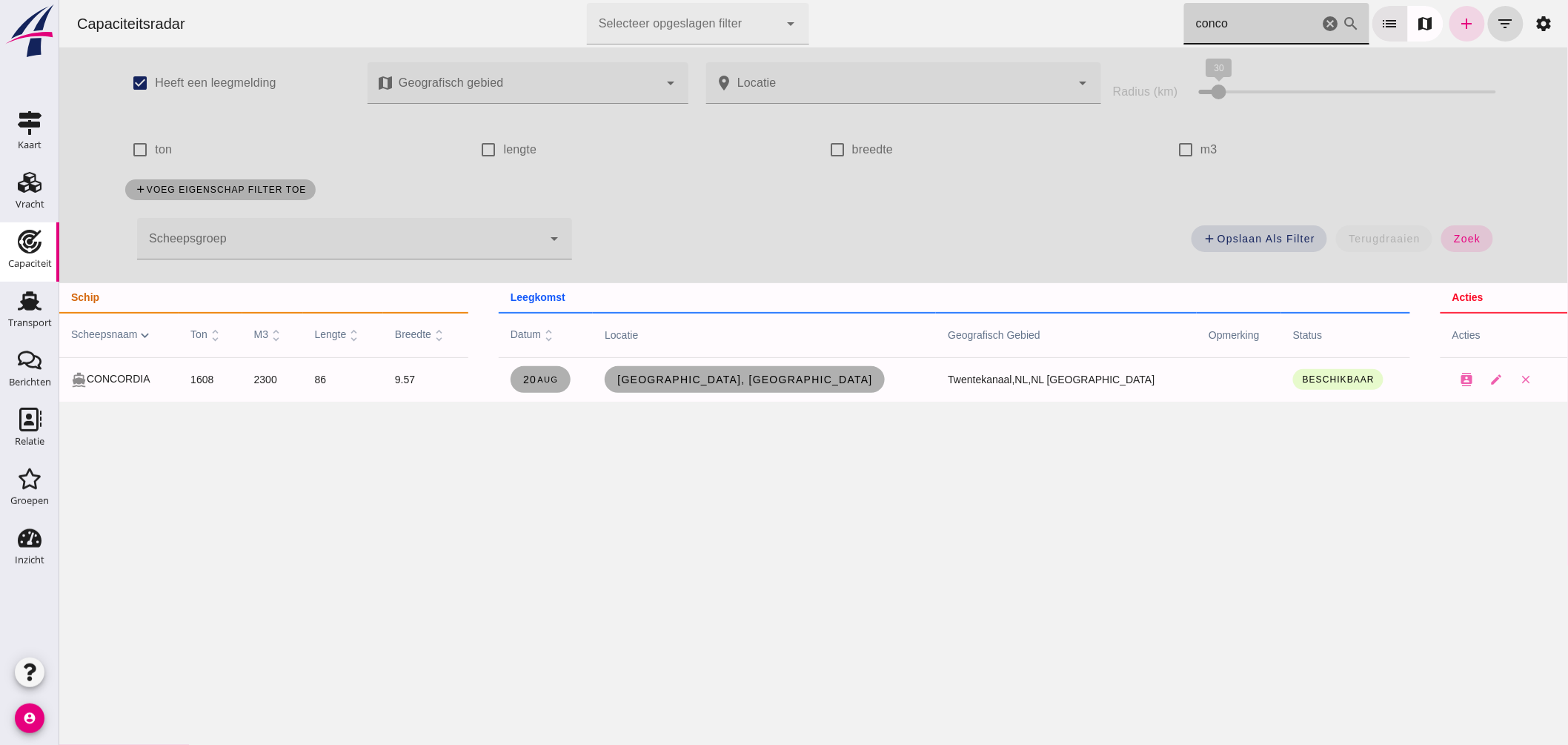
drag, startPoint x: 1227, startPoint y: 24, endPoint x: 1043, endPoint y: 20, distance: 184.0
click div "Capaciteitsradar Selecteer opgeslagen filter Selecteer opgeslagen filter cancel…"
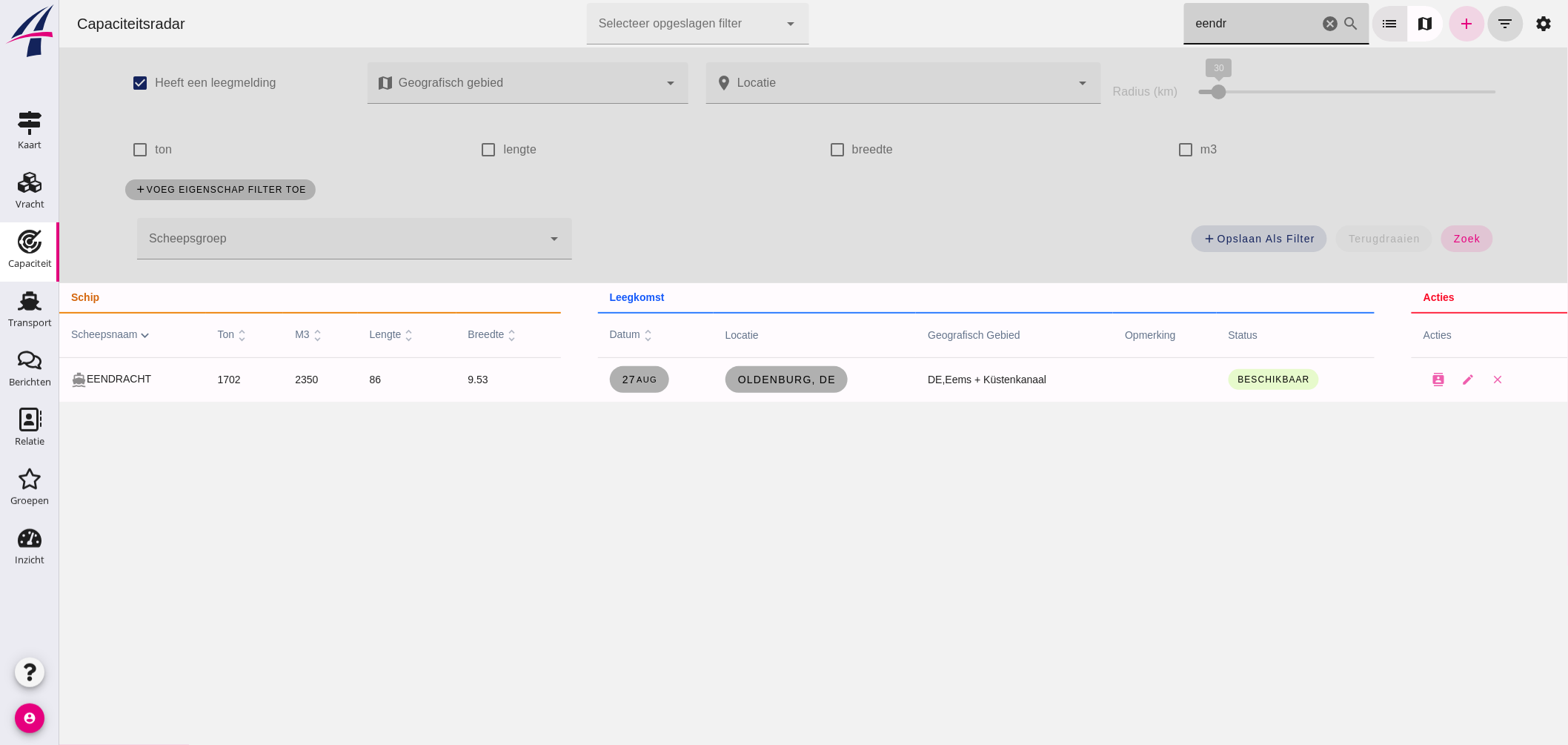
drag, startPoint x: 1230, startPoint y: 20, endPoint x: 973, endPoint y: 13, distance: 257.1
click div "Capaciteitsradar Selecteer opgeslagen filter Selecteer opgeslagen filter cancel…"
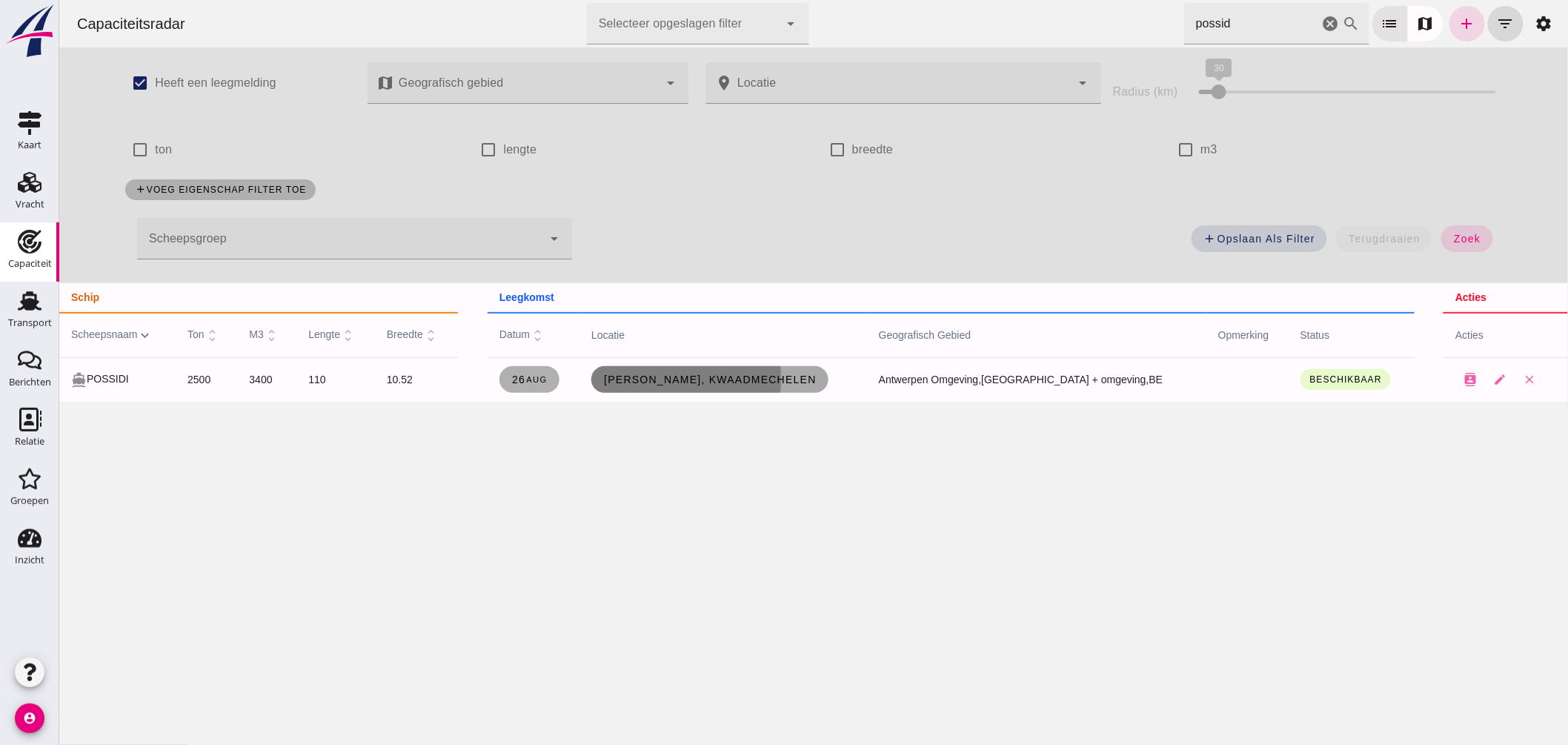
click span "Hopper, Kwaadmechelen"
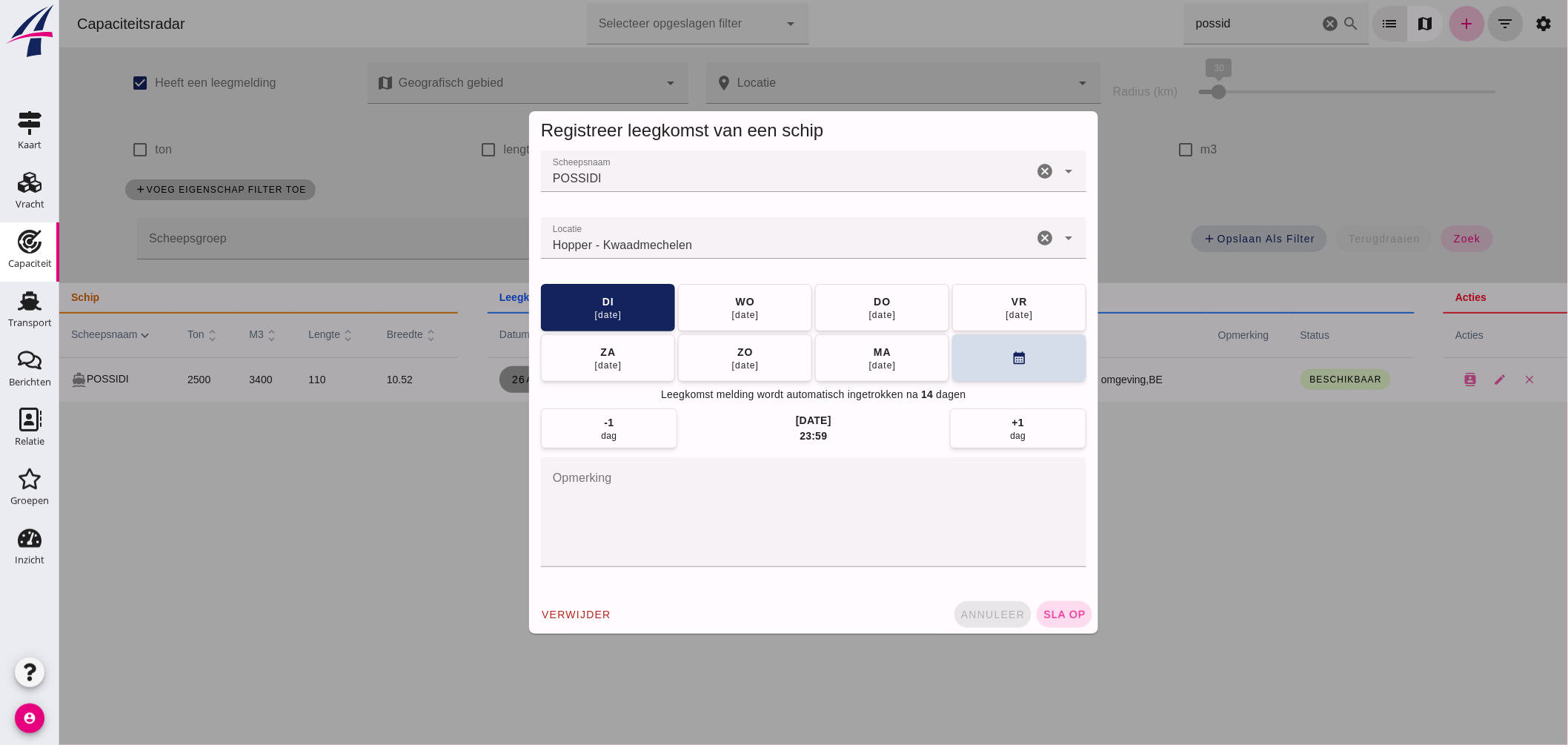
click span "annuleer"
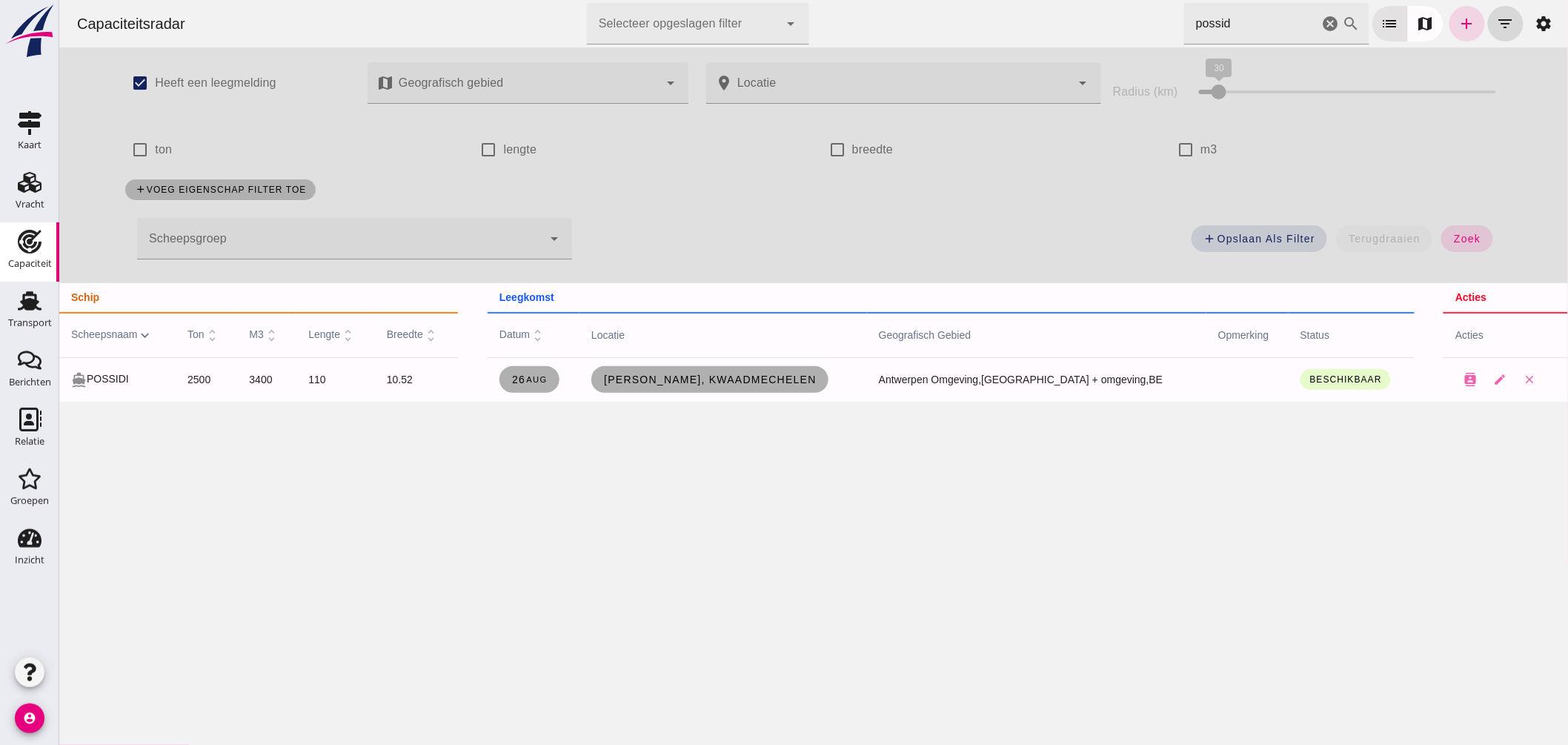
click at [1113, 550] on div "Capaciteitsradar Selecteer opgeslagen filter Selecteer opgeslagen filter cancel…" at bounding box center [813, 372] width 1509 height 745
drag, startPoint x: 1235, startPoint y: 23, endPoint x: 876, endPoint y: 30, distance: 359.1
click div "Capaciteitsradar Selecteer opgeslagen filter Selecteer opgeslagen filter cancel…"
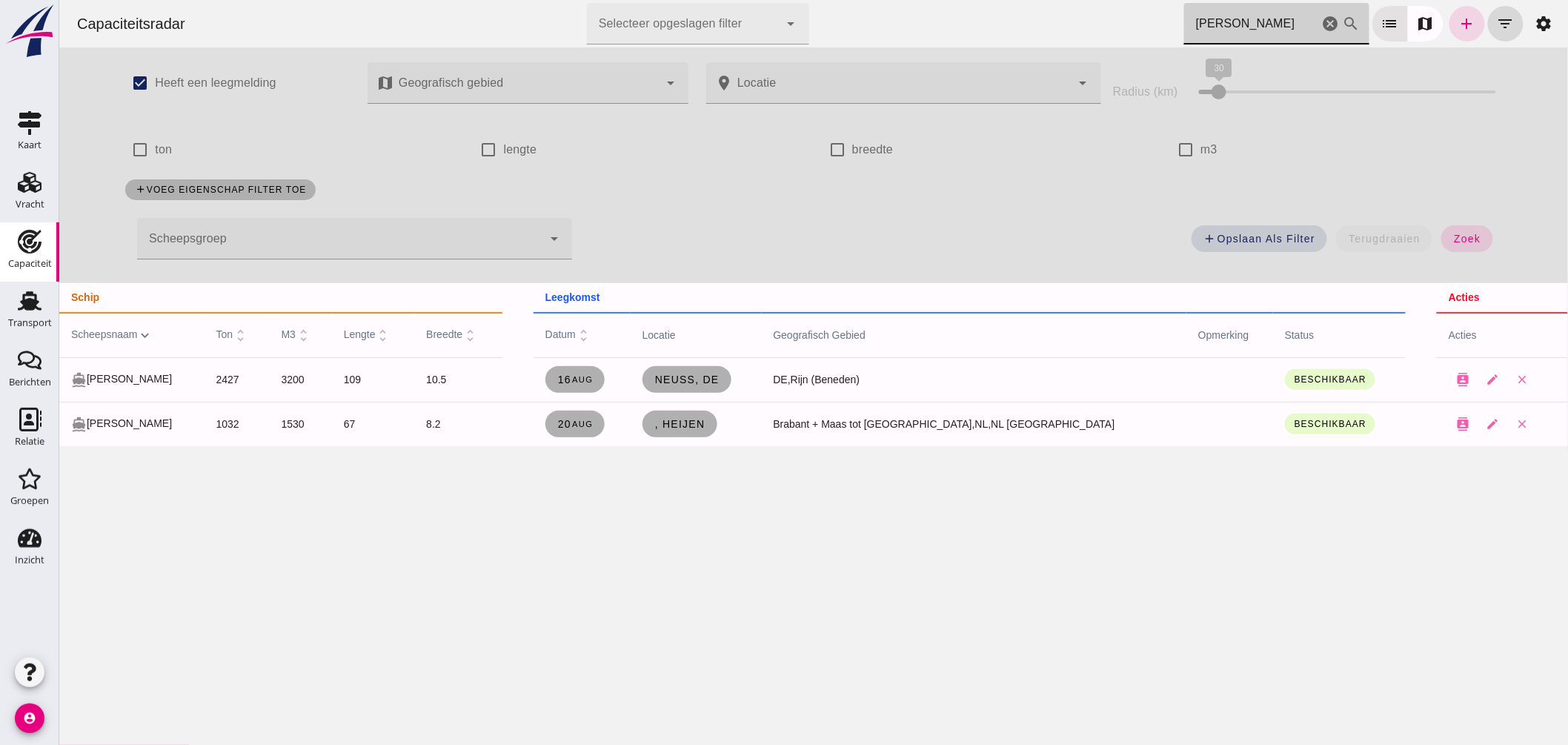
drag, startPoint x: 1215, startPoint y: 27, endPoint x: 1092, endPoint y: 26, distance: 123.0
click div "Capaciteitsradar Selecteer opgeslagen filter Selecteer opgeslagen filter cancel…"
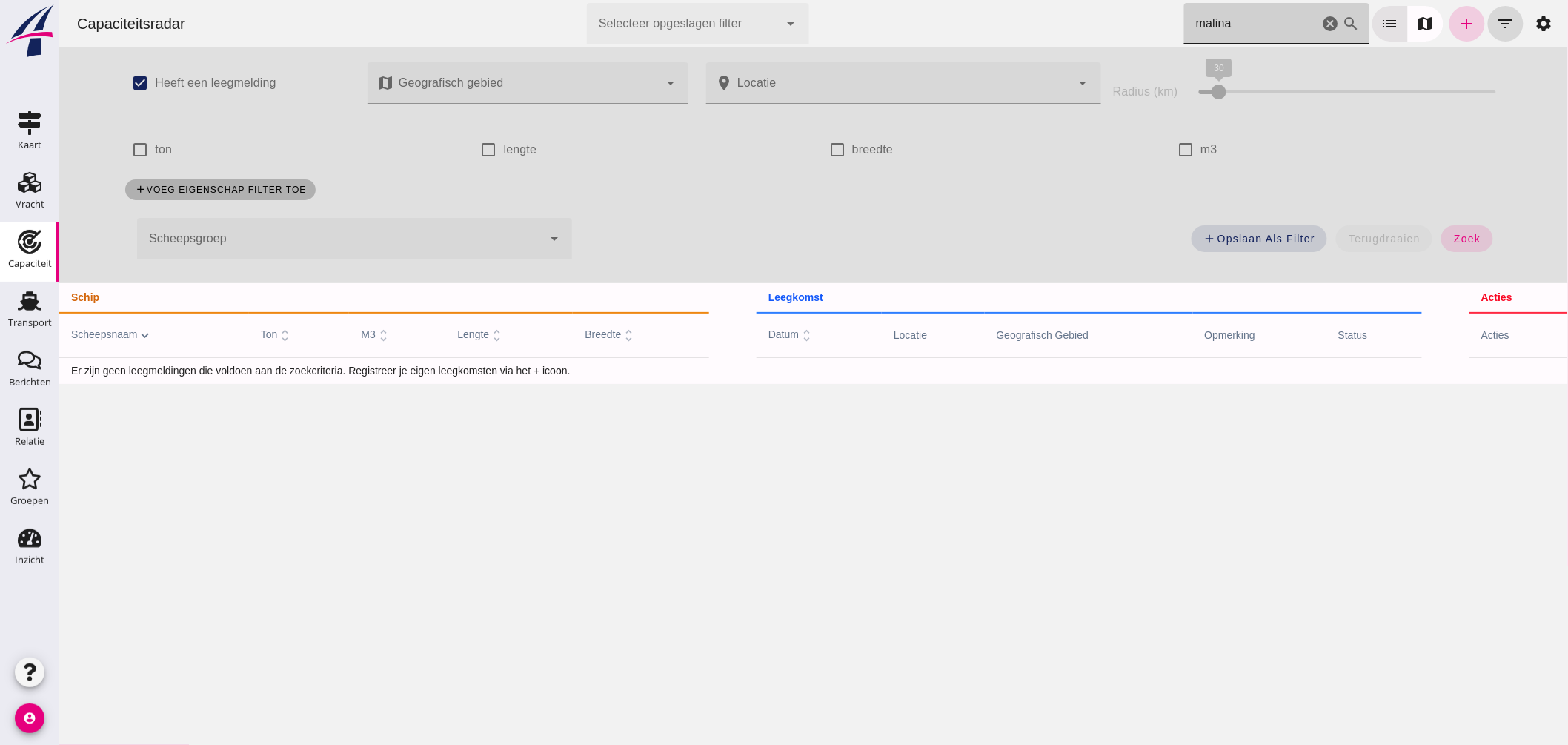
type input "malina"
click link "add"
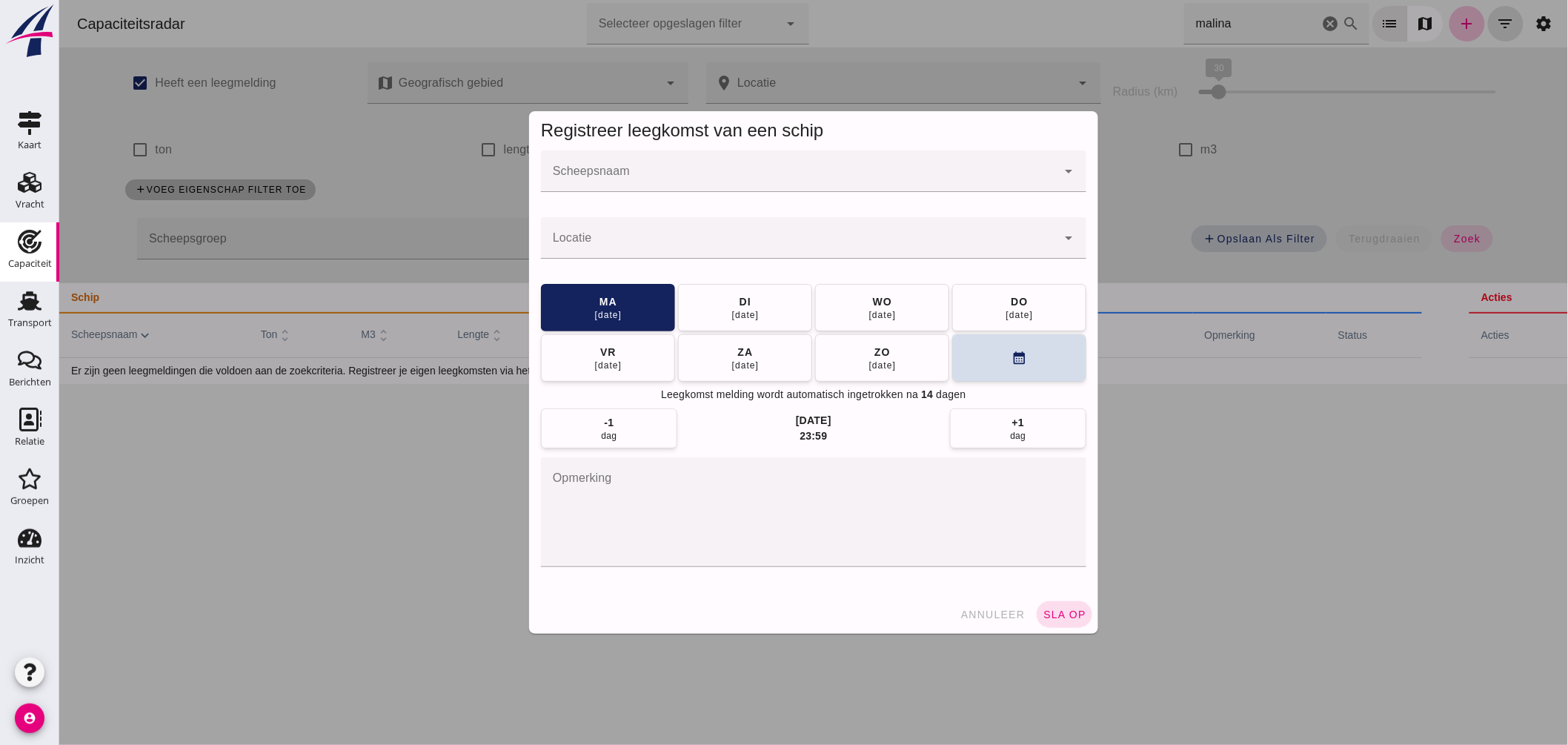
click input "Scheepsnaam"
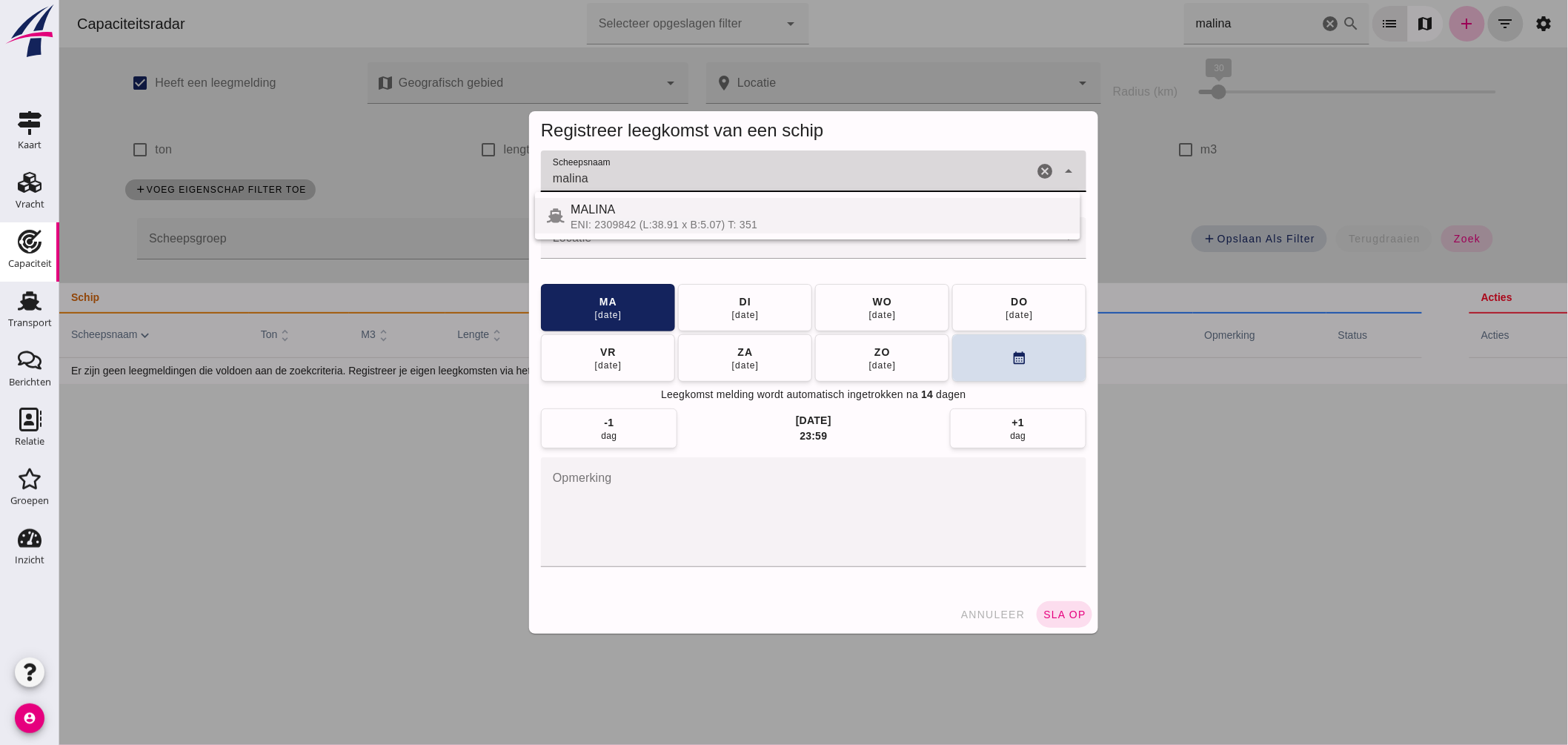
click at [643, 222] on div "ENI: 2309842 (L:38.91 x B:5.07) T: 351" at bounding box center [819, 224] width 498 height 12
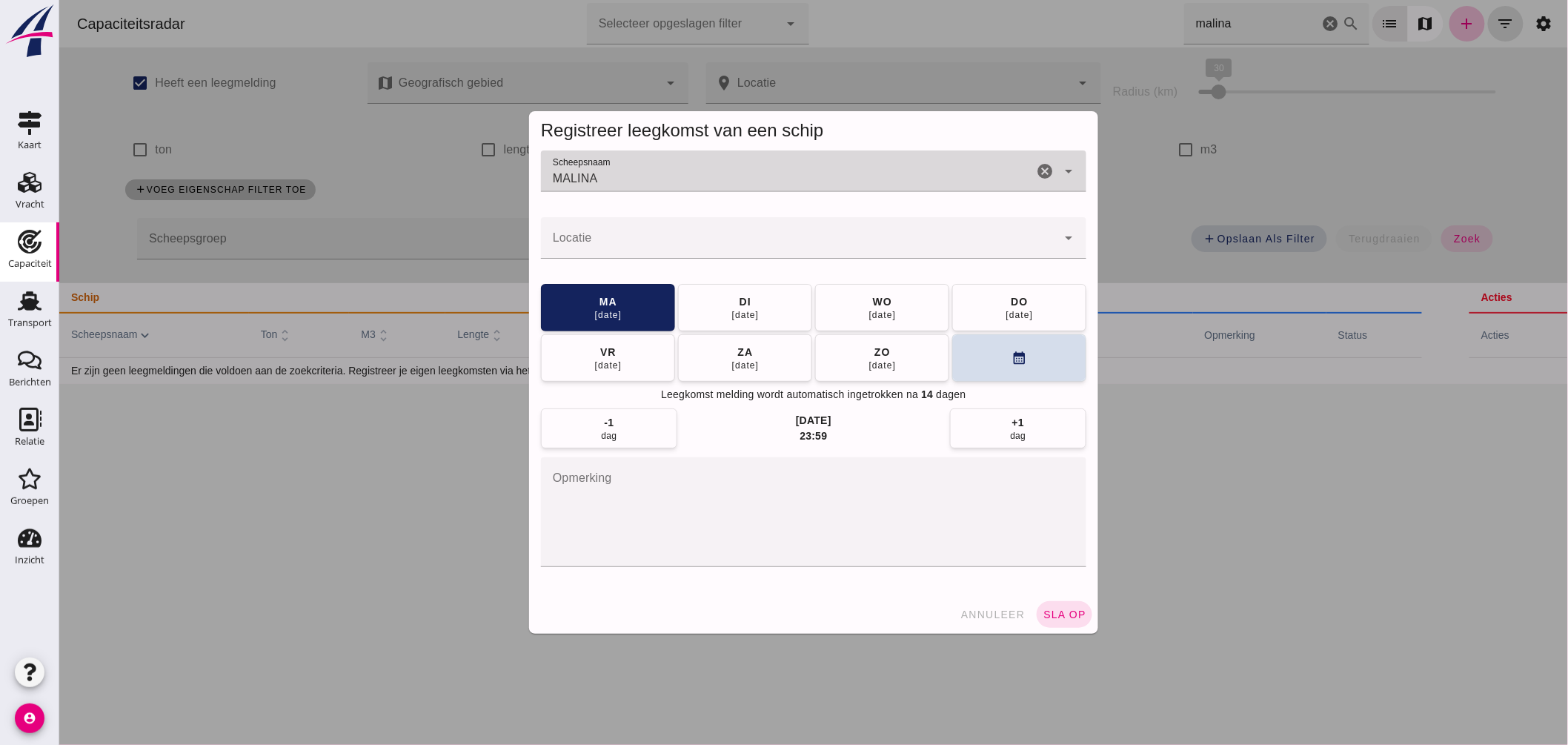
type input "MALINA"
click div
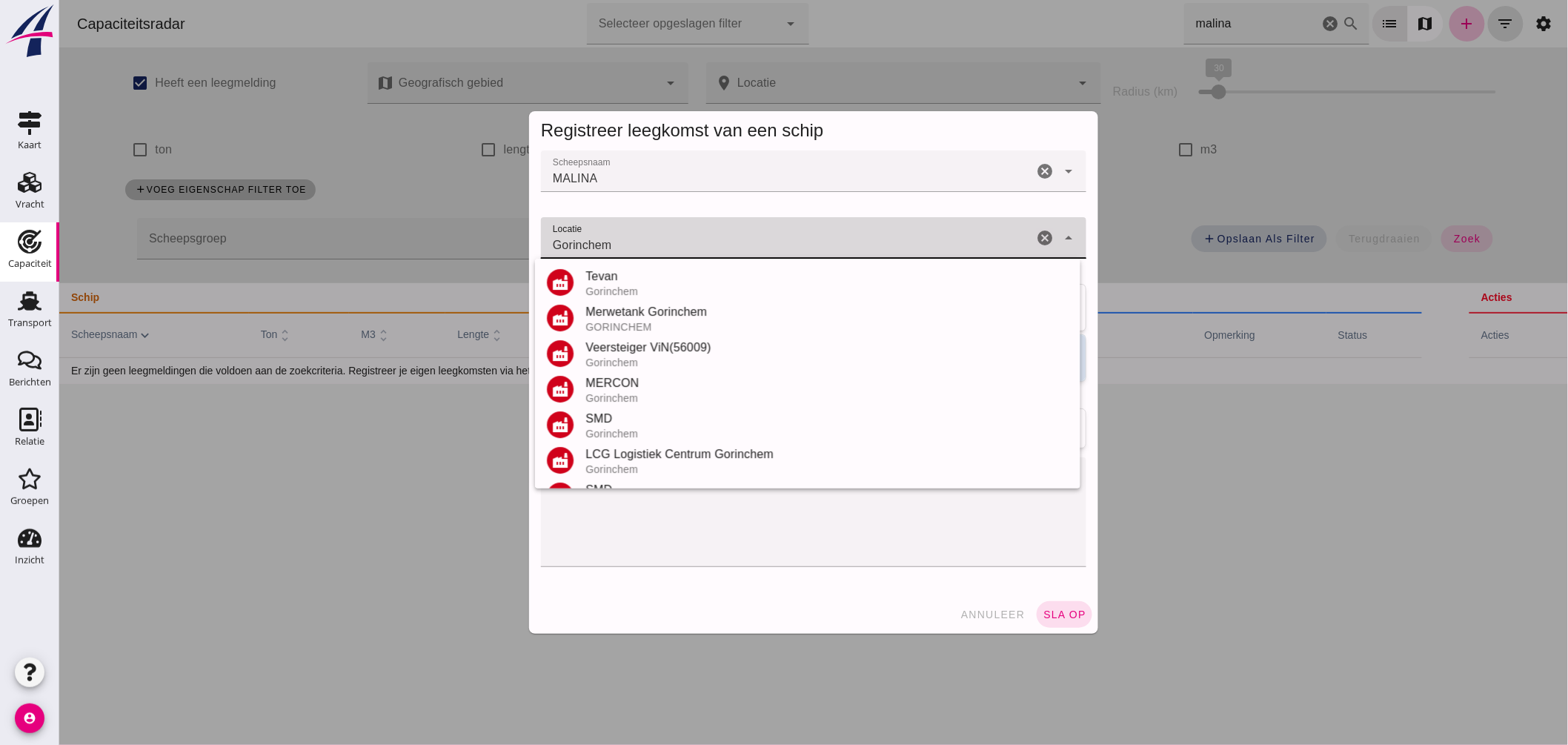
scroll to position [209, 0]
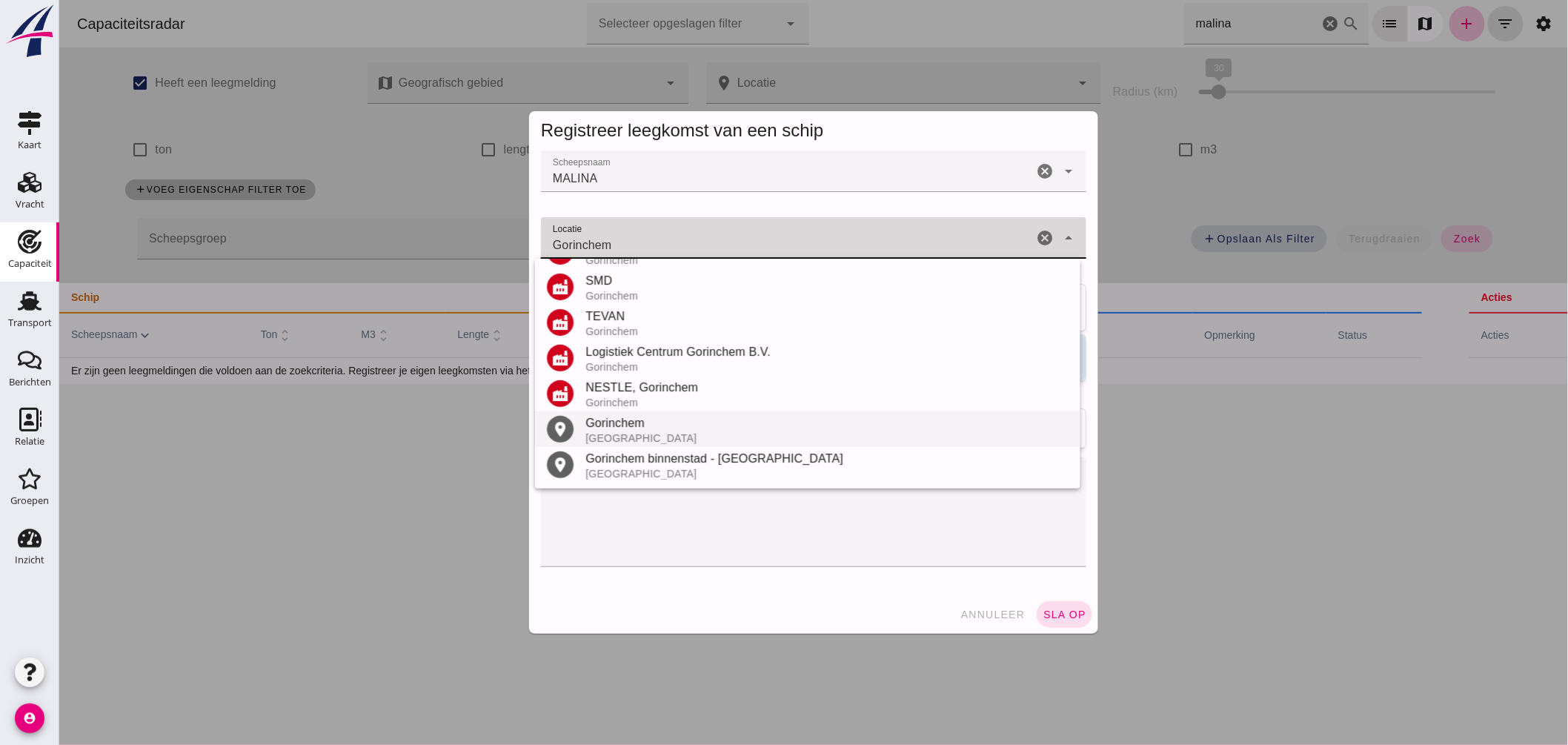
click at [652, 424] on div "Gorinchem" at bounding box center [825, 423] width 483 height 18
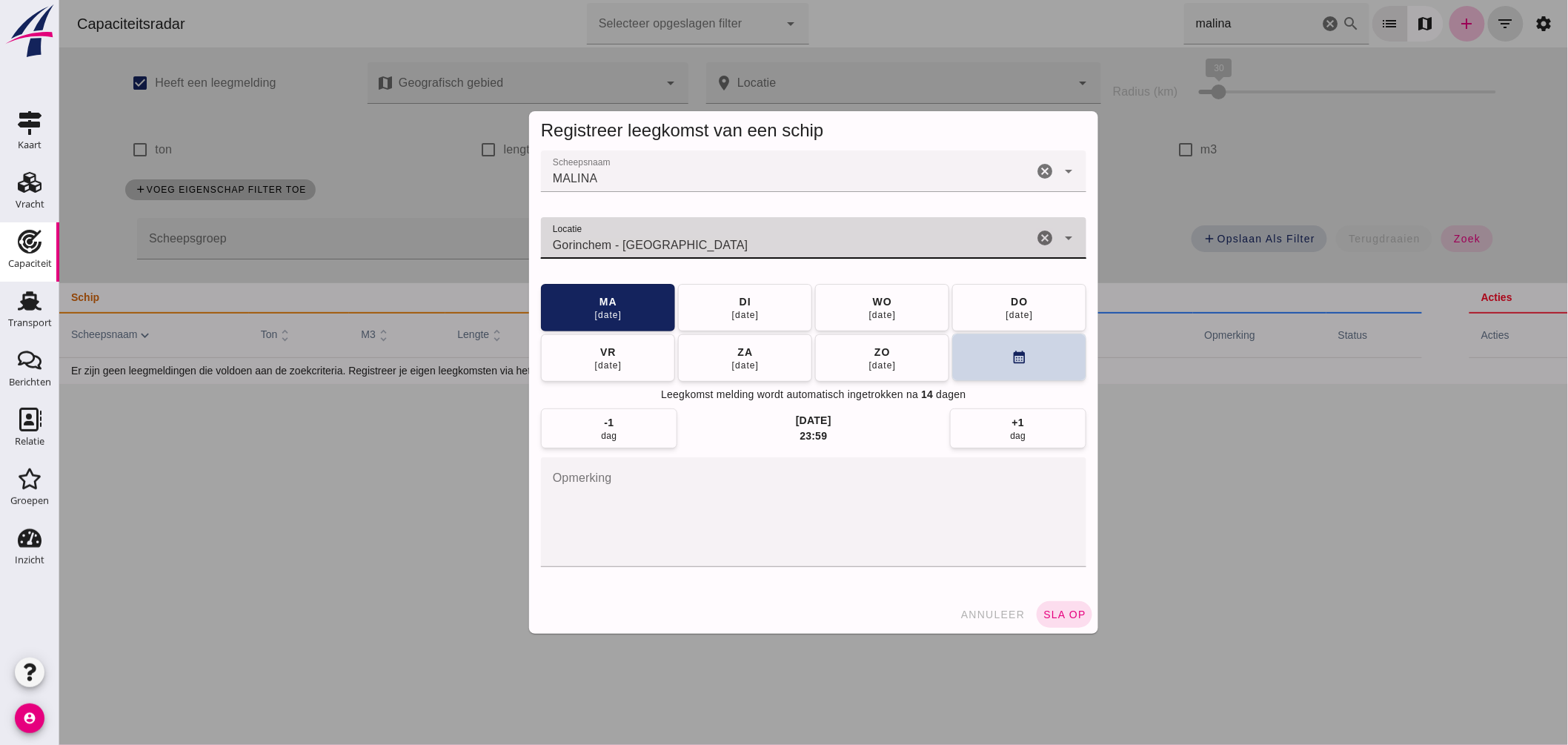
type input "Gorinchem - Zuid-Holland"
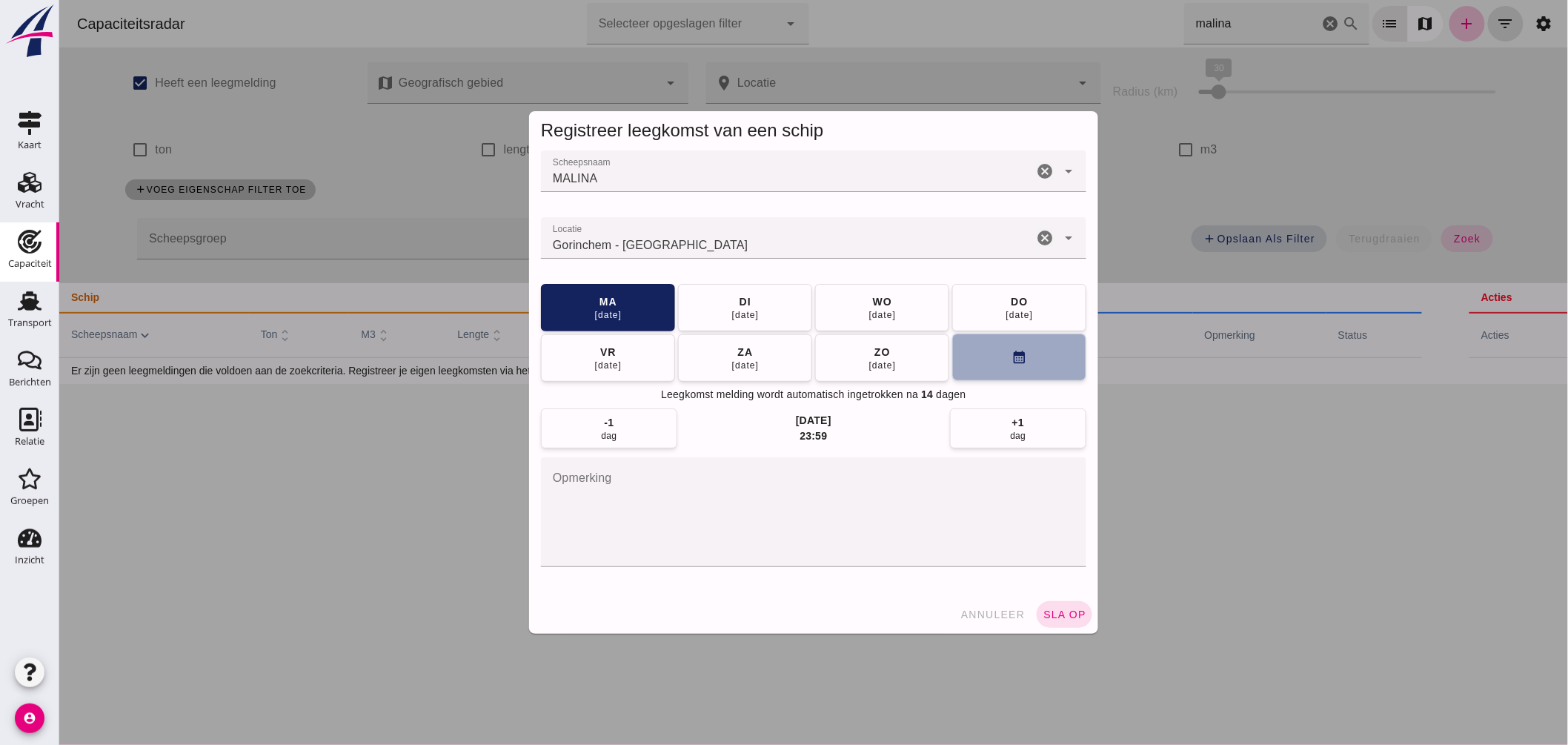
click button "calendar_month"
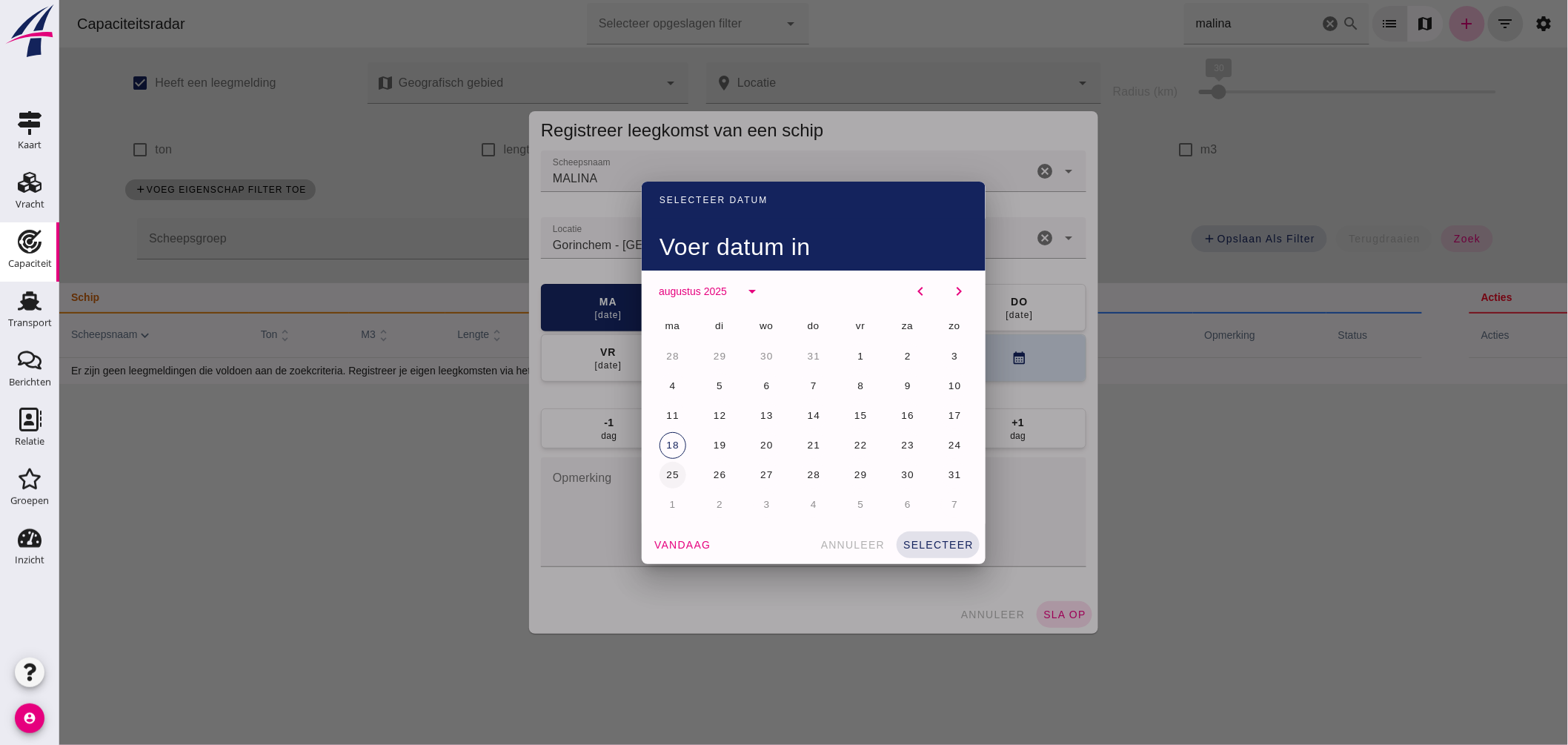
click span "25"
click span "selecteer"
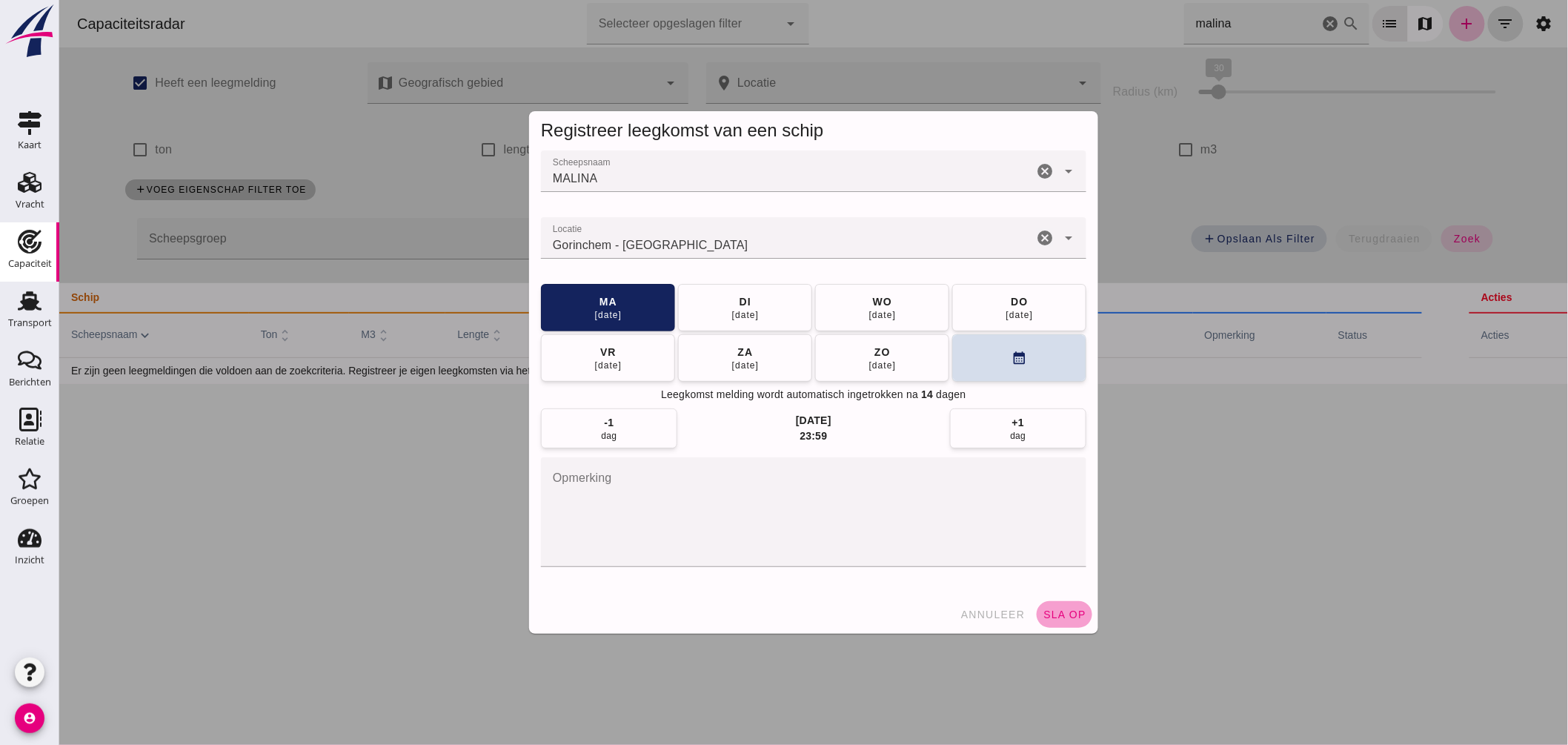
click span "sla op"
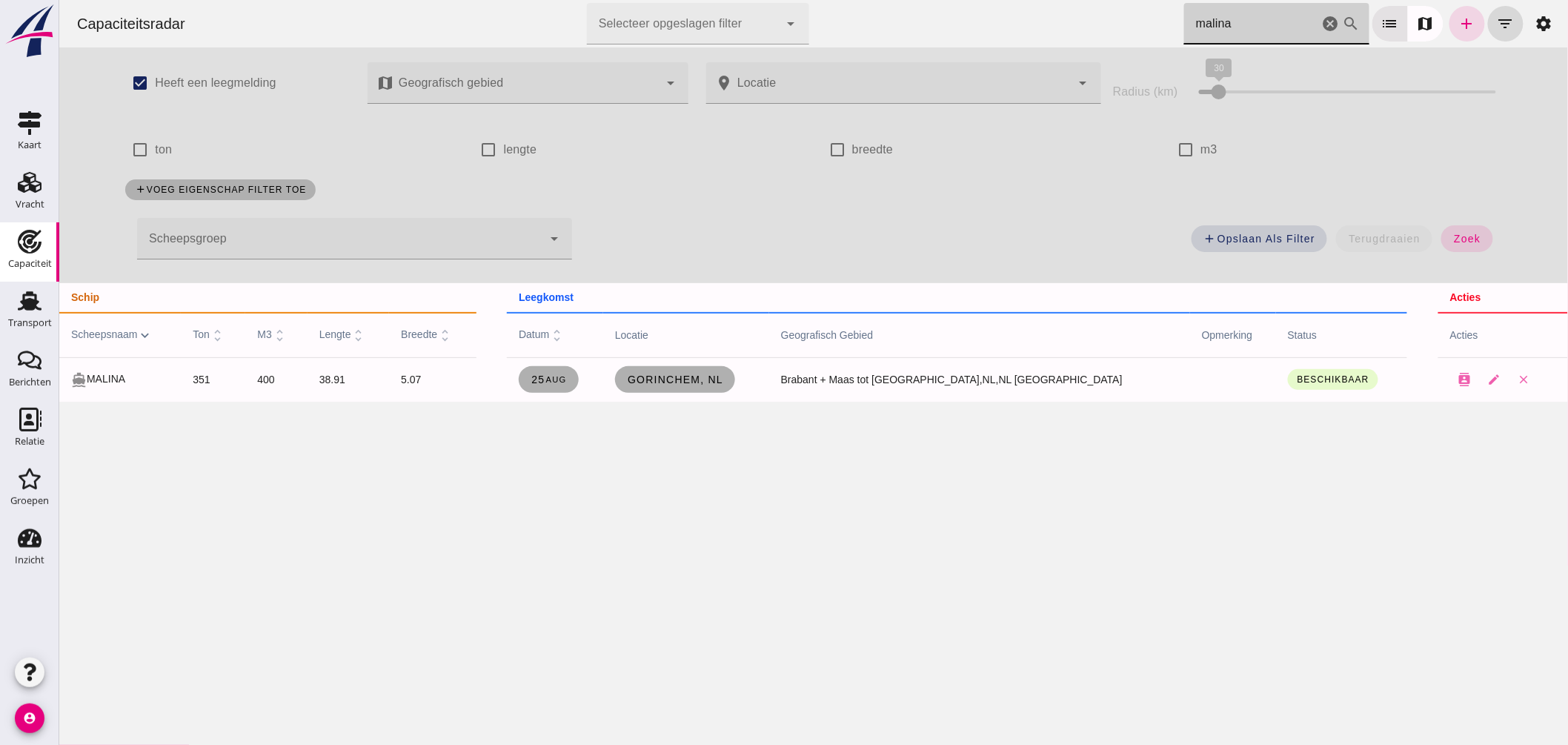
drag, startPoint x: 1221, startPoint y: 12, endPoint x: 963, endPoint y: 4, distance: 258.1
click div "Capaciteitsradar Selecteer opgeslagen filter Selecteer opgeslagen filter cancel…"
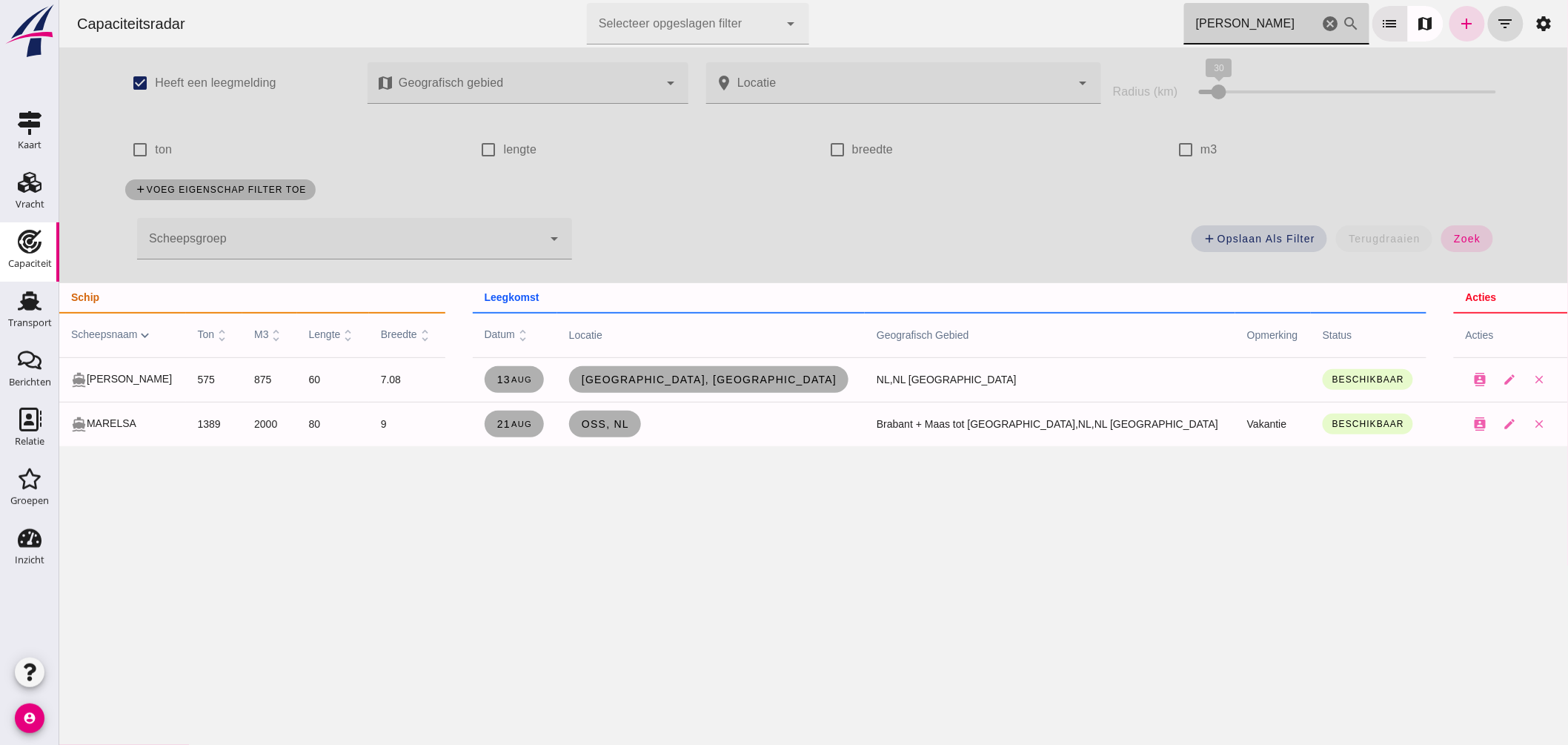
drag, startPoint x: 1256, startPoint y: 26, endPoint x: 1105, endPoint y: 23, distance: 151.0
click div "Capaciteitsradar Selecteer opgeslagen filter Selecteer opgeslagen filter cancel…"
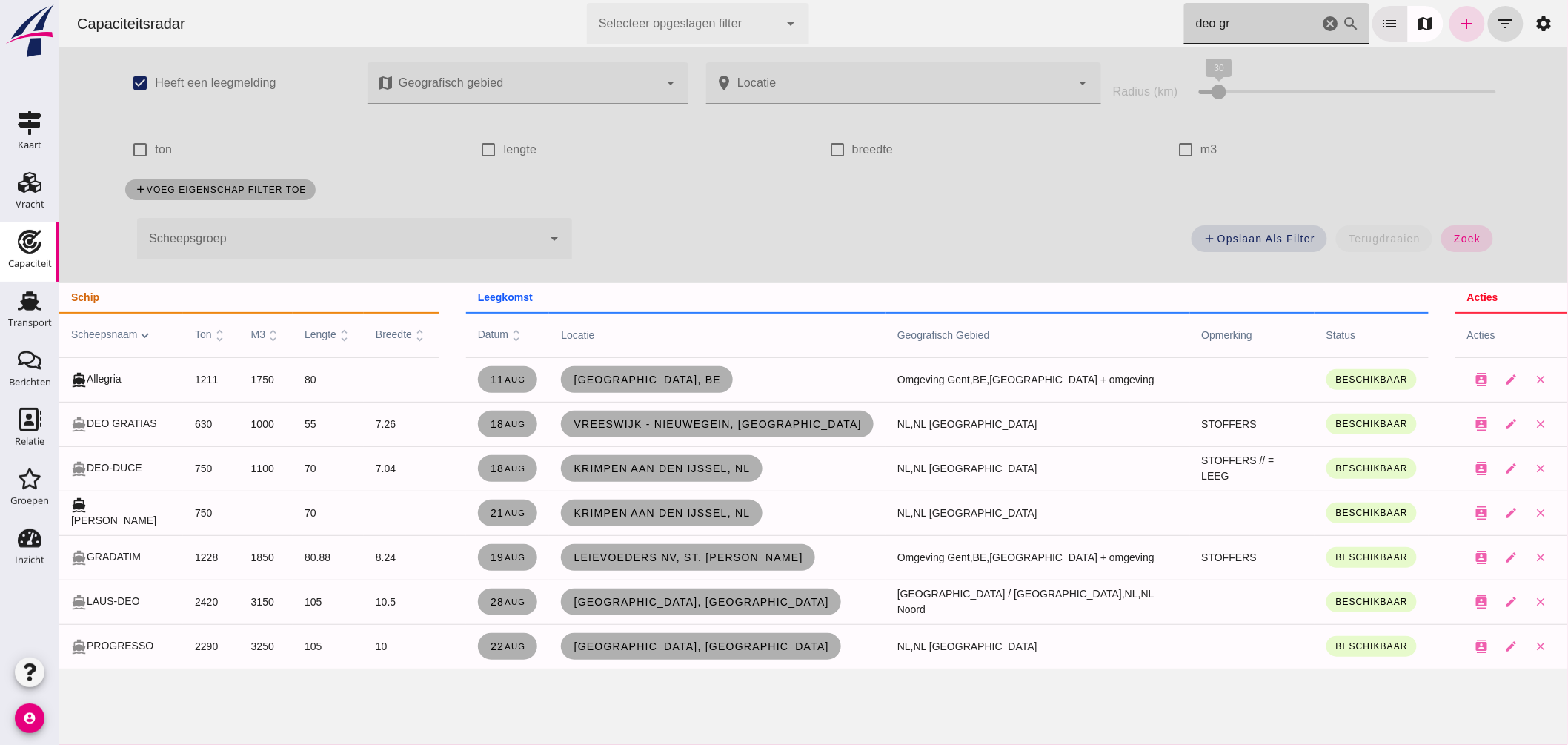
drag, startPoint x: 1191, startPoint y: 38, endPoint x: 844, endPoint y: 91, distance: 351.0
click div "Capaciteitsradar Selecteer opgeslagen filter Selecteer opgeslagen filter cancel…"
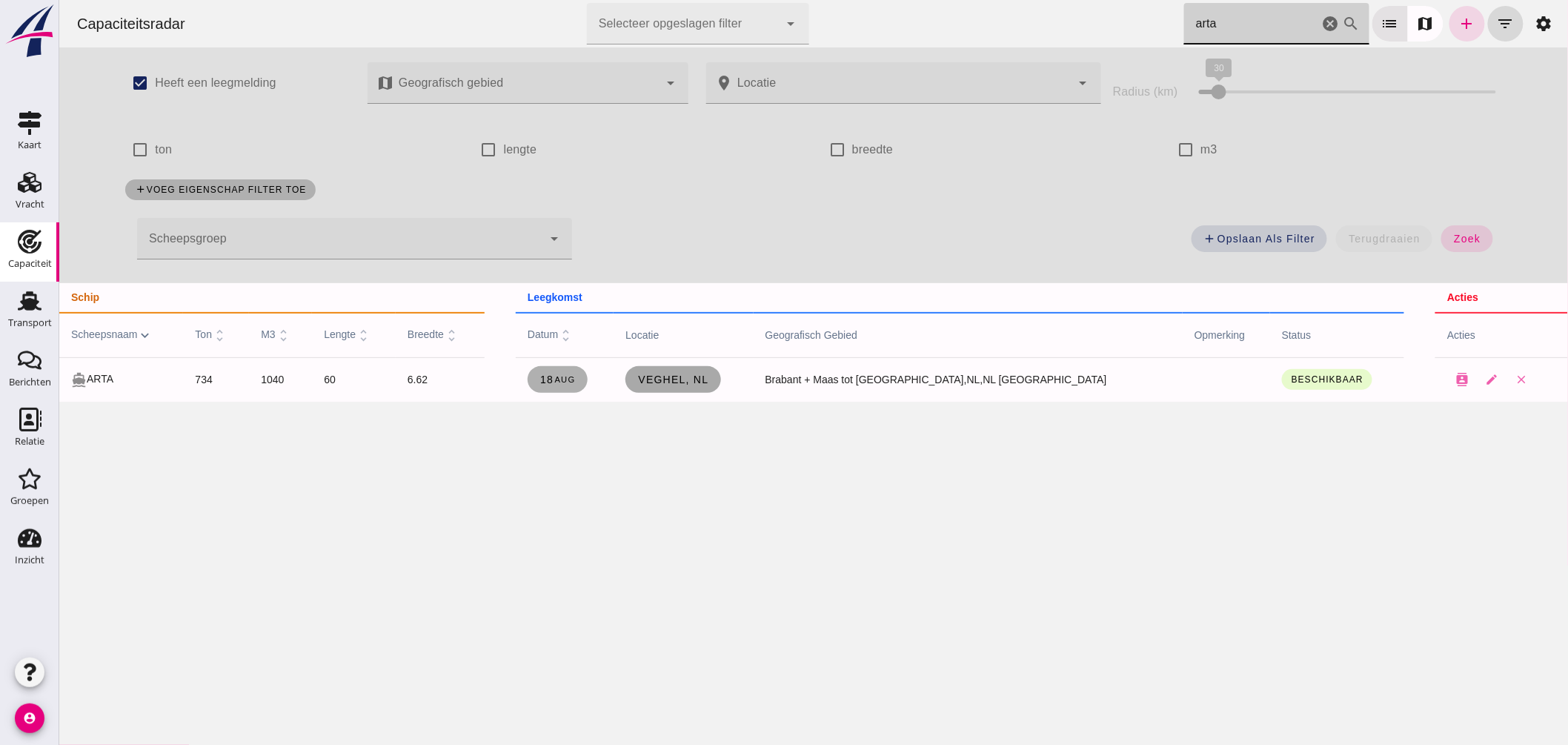
type input "arta"
click span "Veghel, nl"
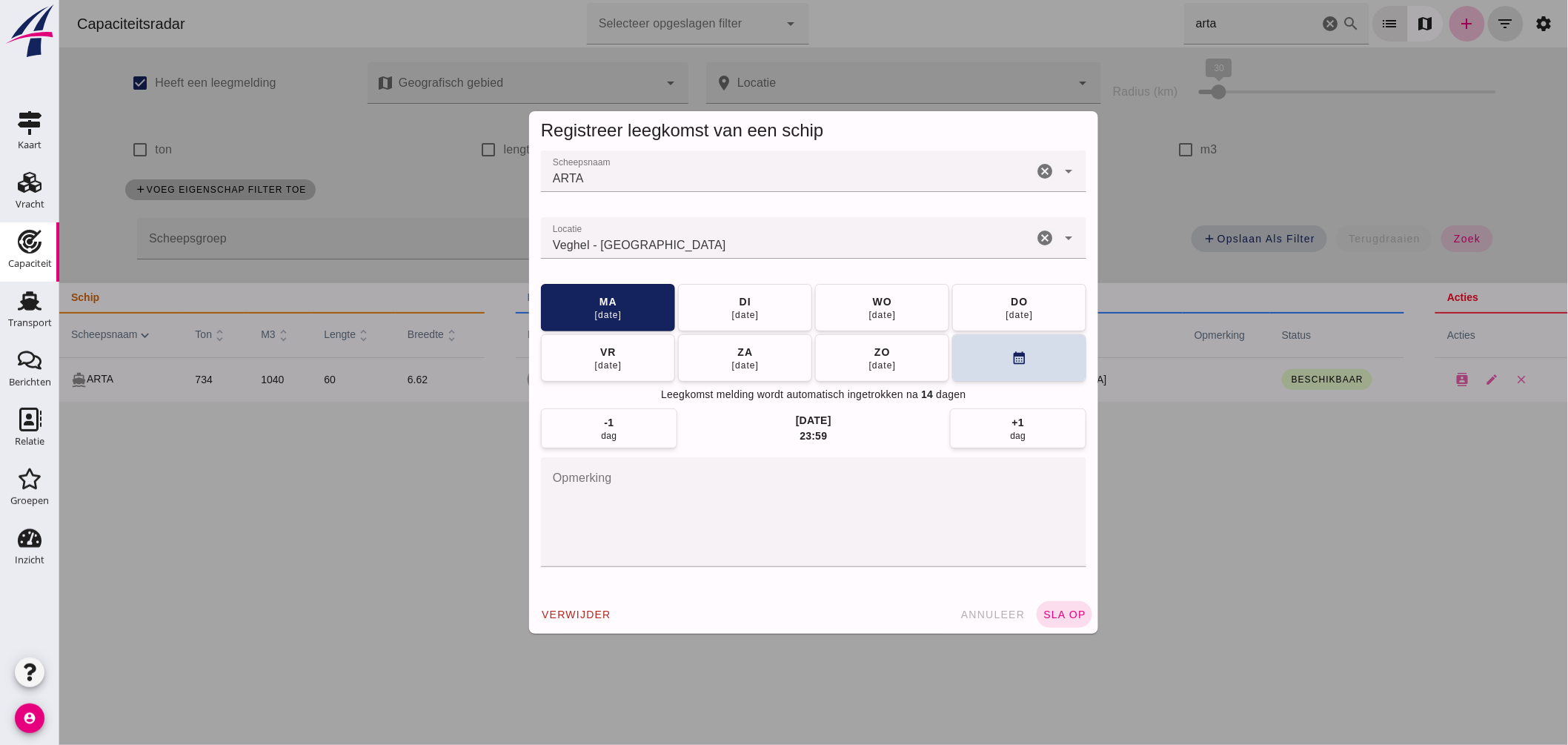
click input "Locatie"
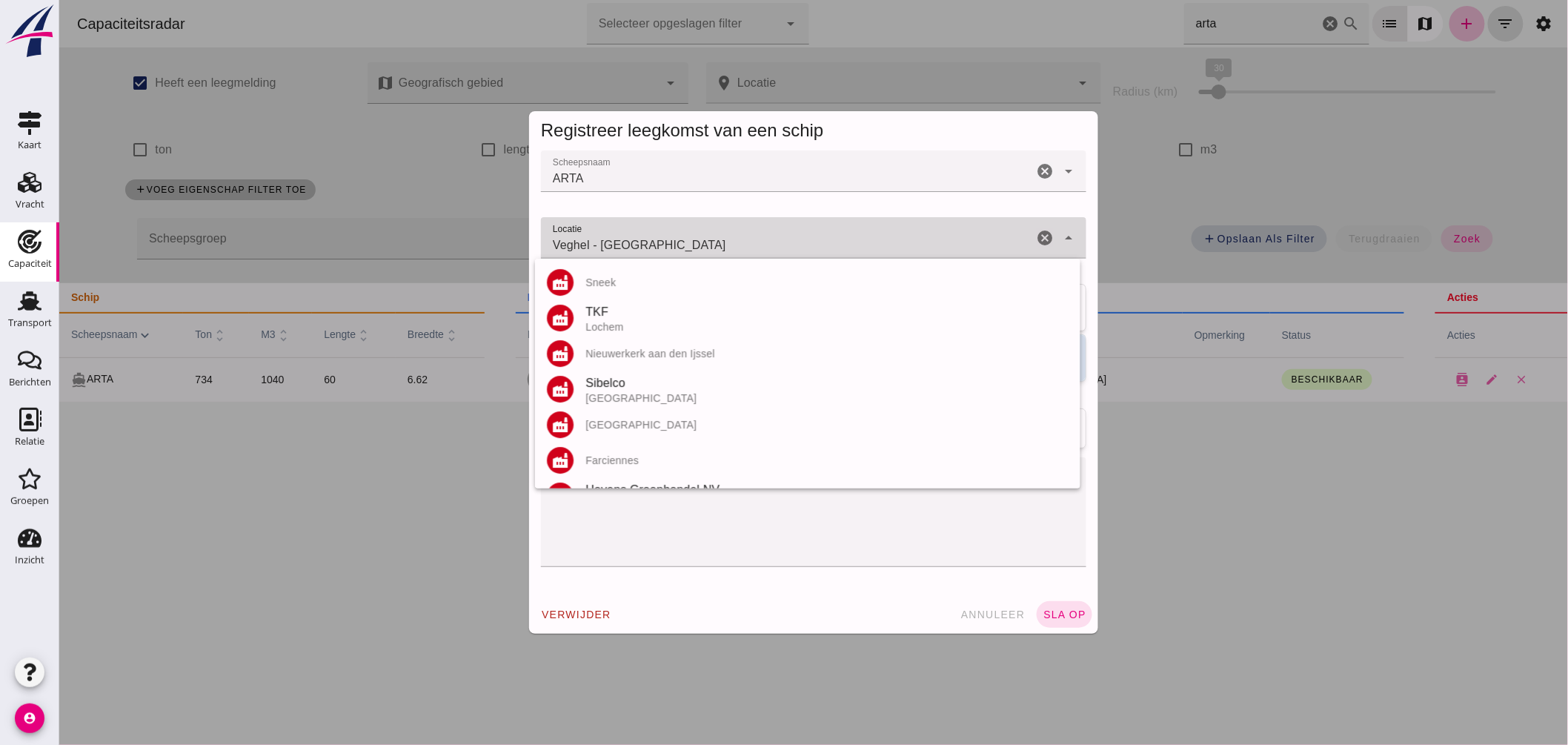
click input "Veghel - Noord-Brabant"
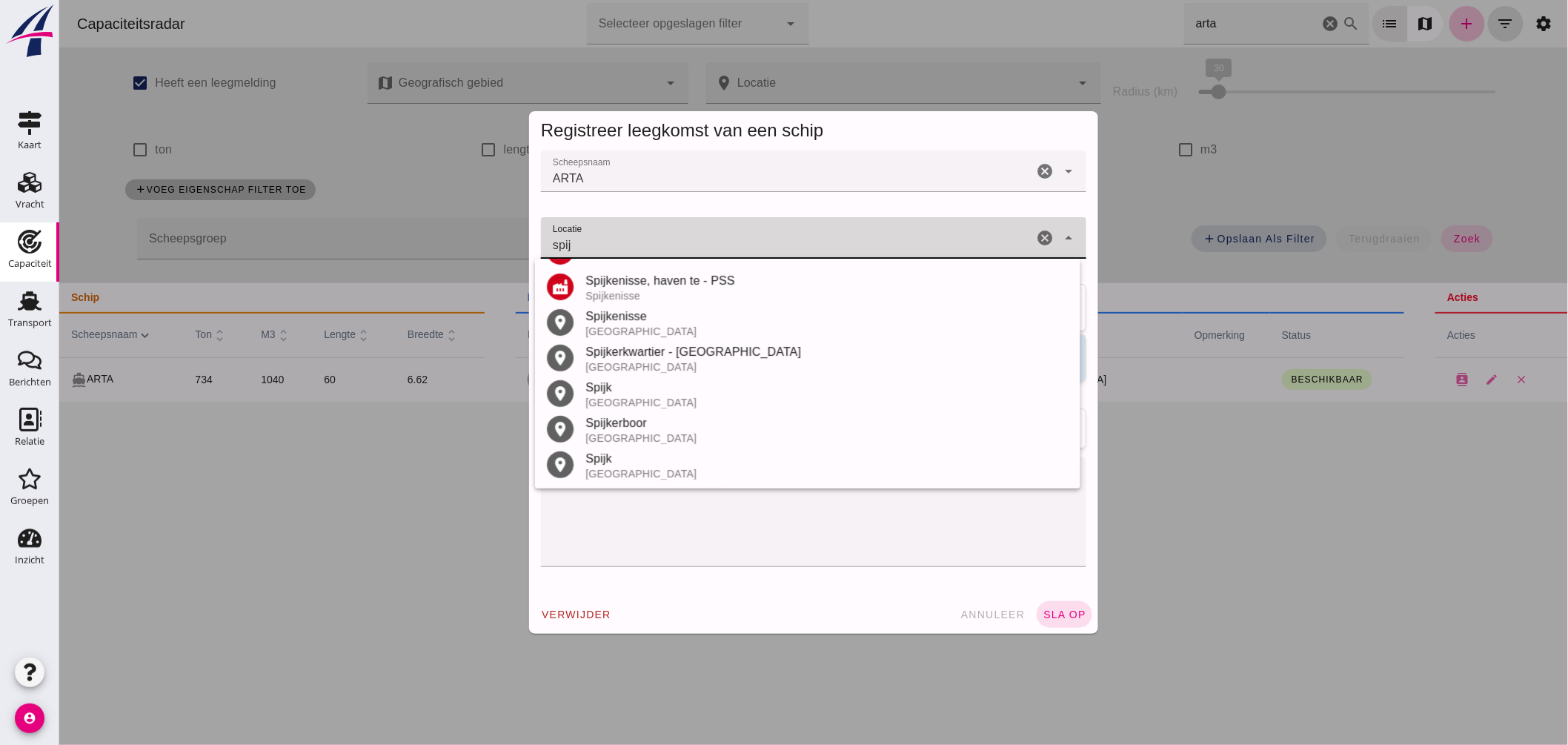
click input "spij"
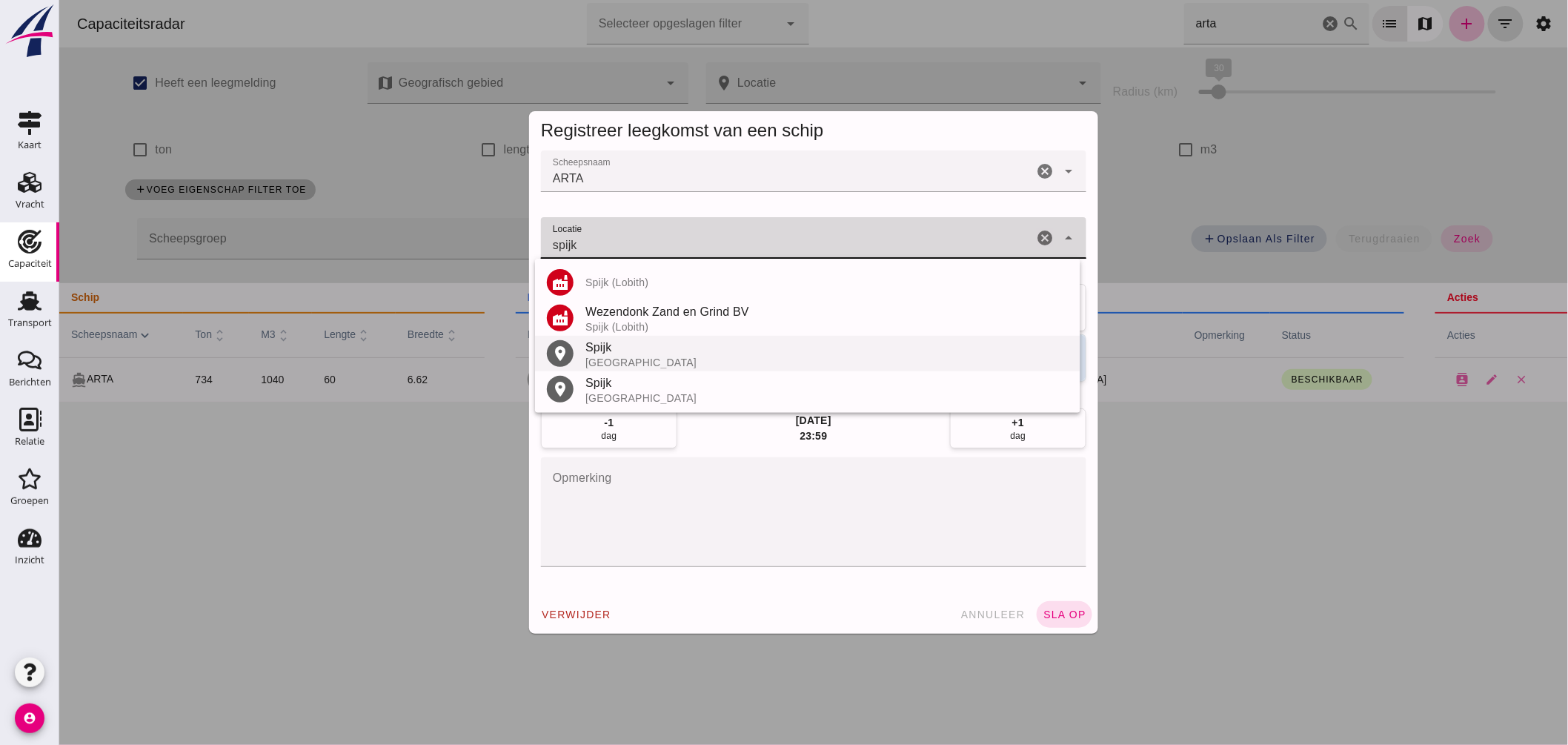
click at [635, 354] on div "Spijk" at bounding box center [825, 348] width 483 height 18
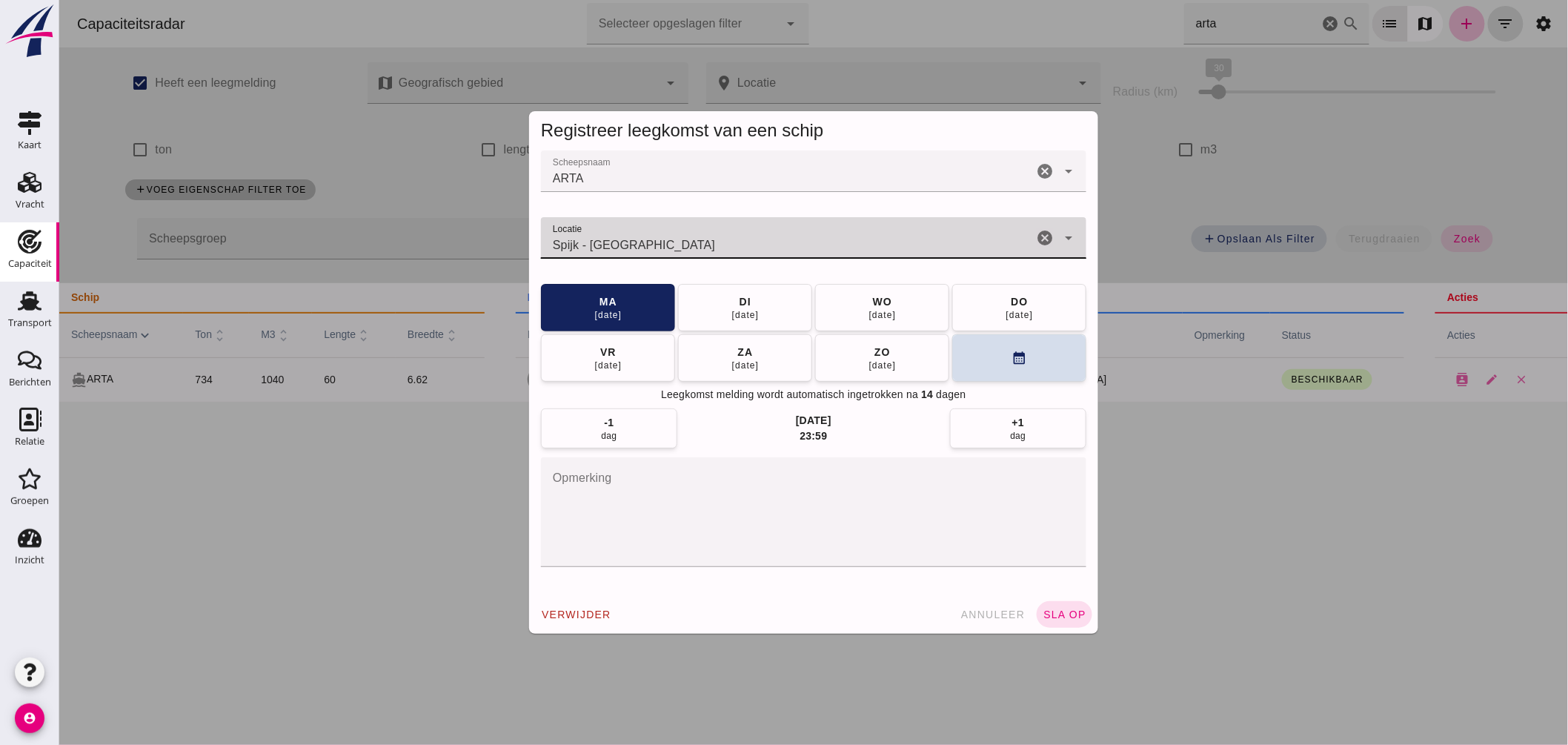
type input "Spijk - Gelderland"
click div "Registreer leegkomst van een schip Scheepsnaam Scheepsnaam ARTA cancel arrow_dr…"
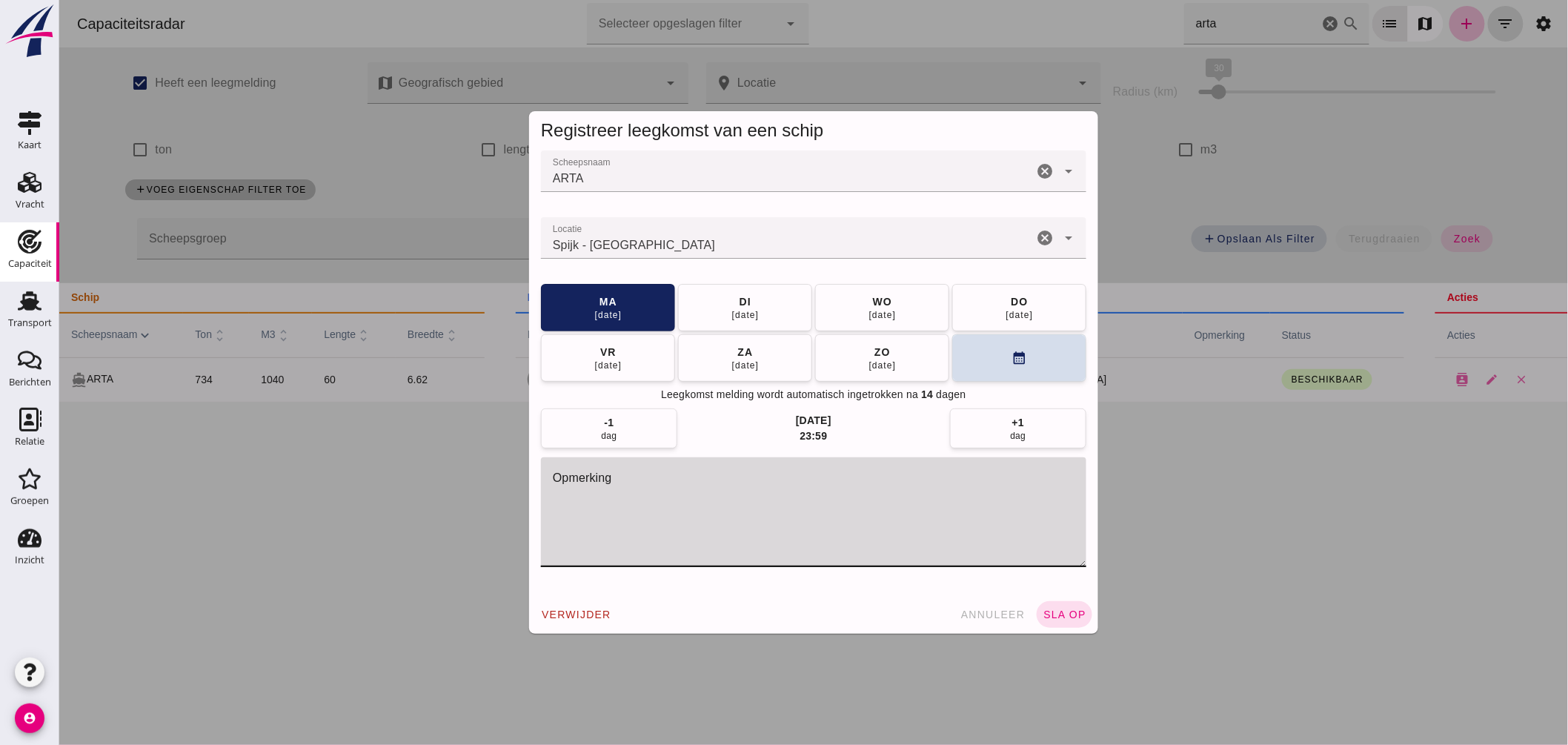
click textarea "opmerking"
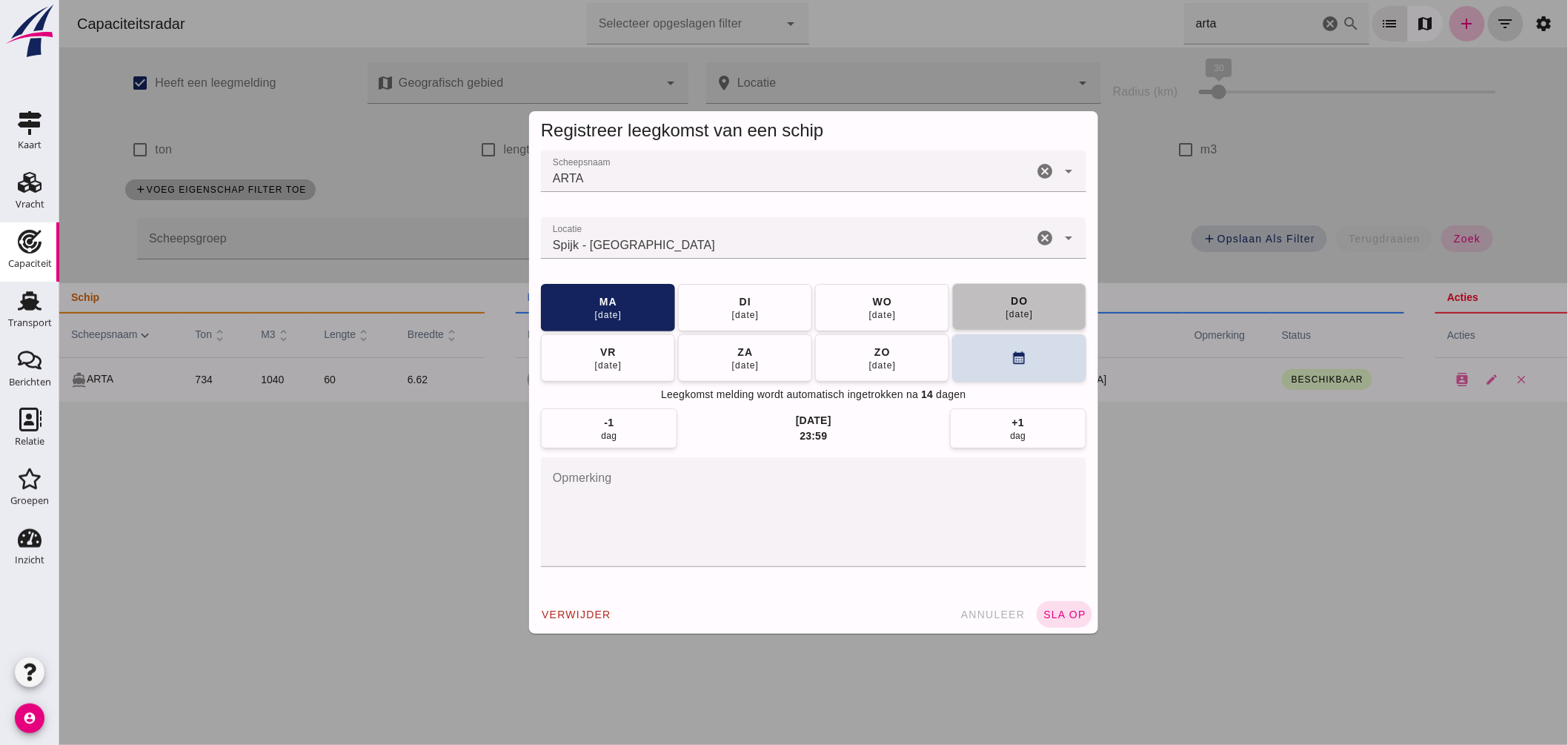
click button "do 21 aug"
click span "sla op"
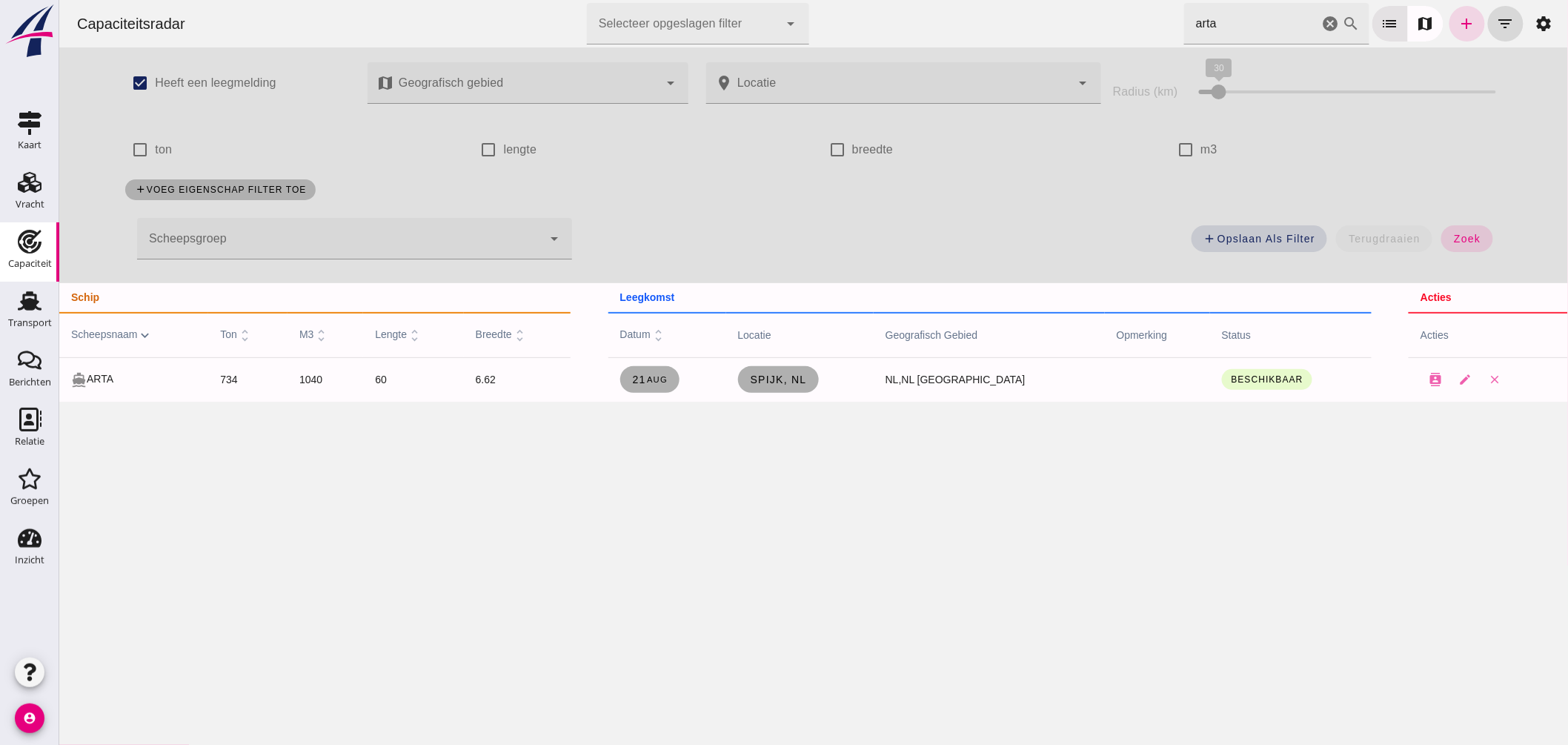
drag, startPoint x: 1320, startPoint y: 24, endPoint x: 1558, endPoint y: 186, distance: 287.9
click icon "cancel"
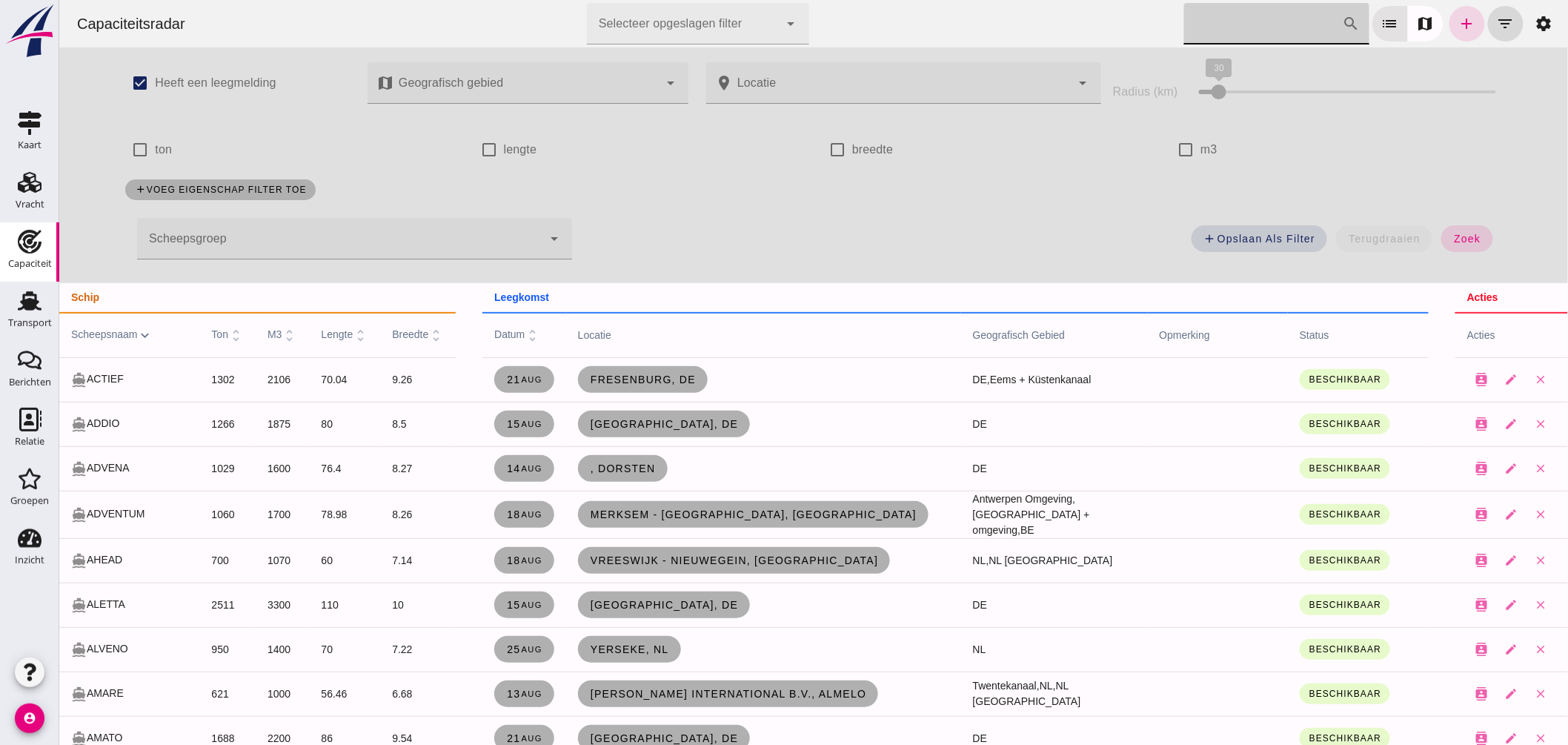
click input "Zoek op scheepsnaam"
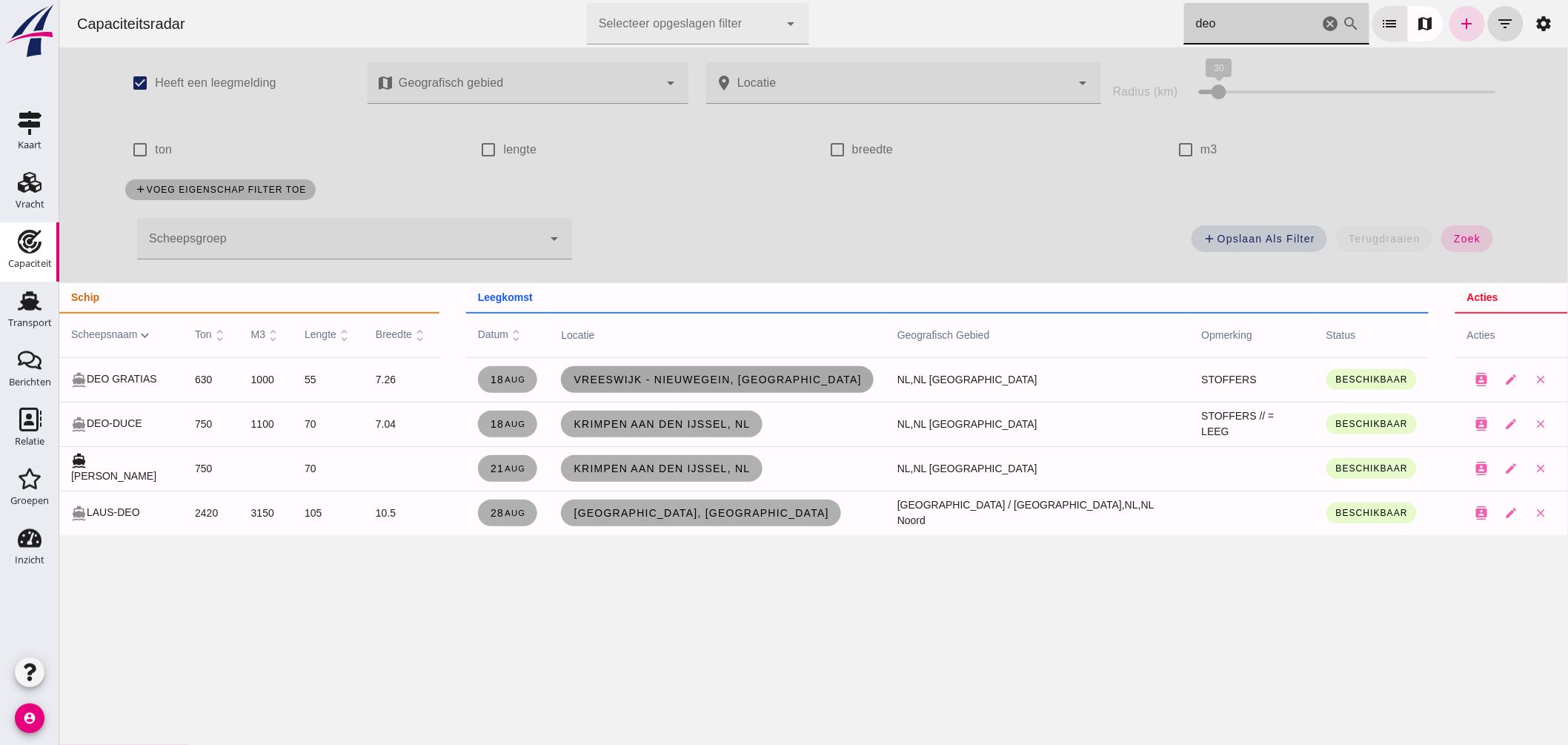
type input "deo"
click span "Vreeswijk - Nieuwegein, nl"
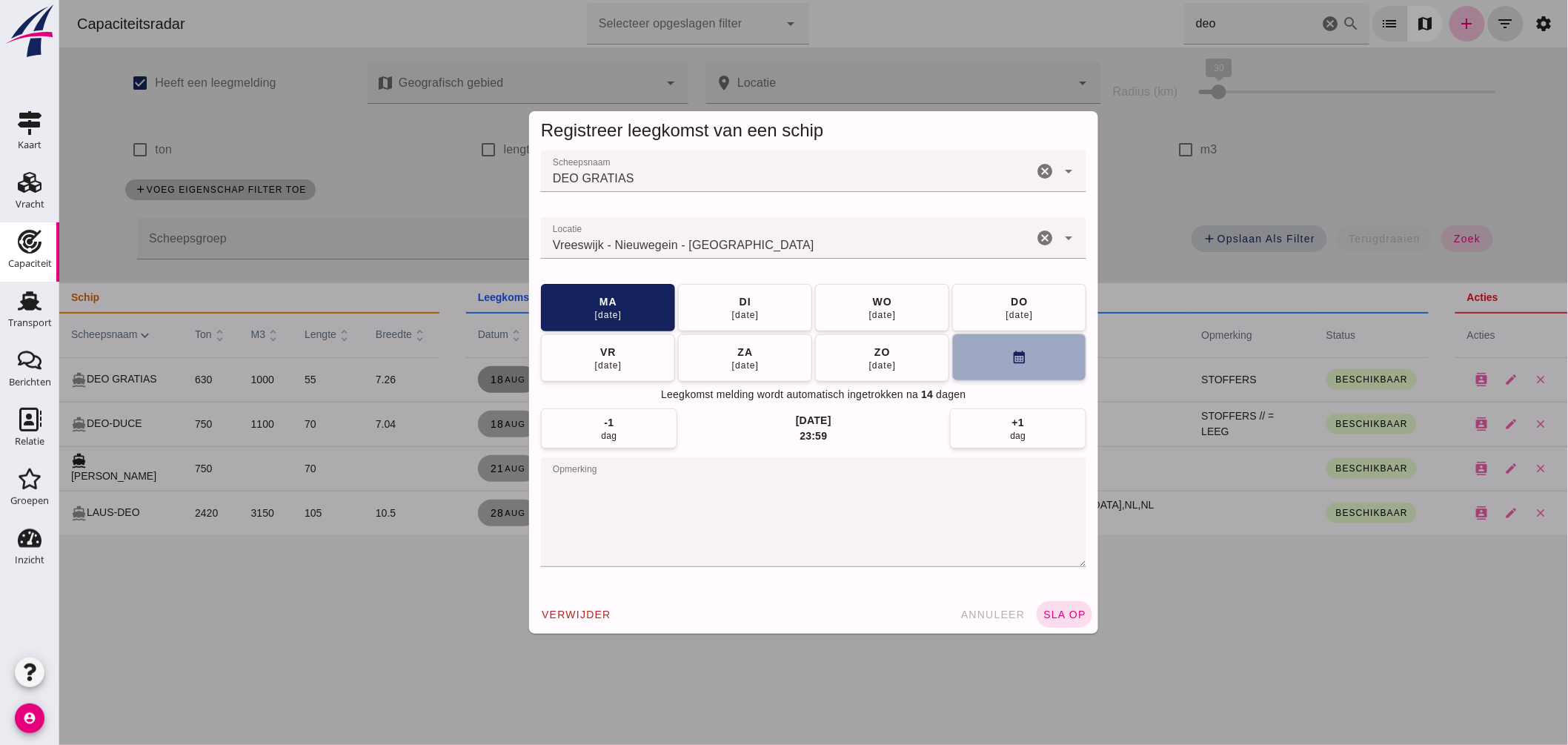
click button "calendar_month"
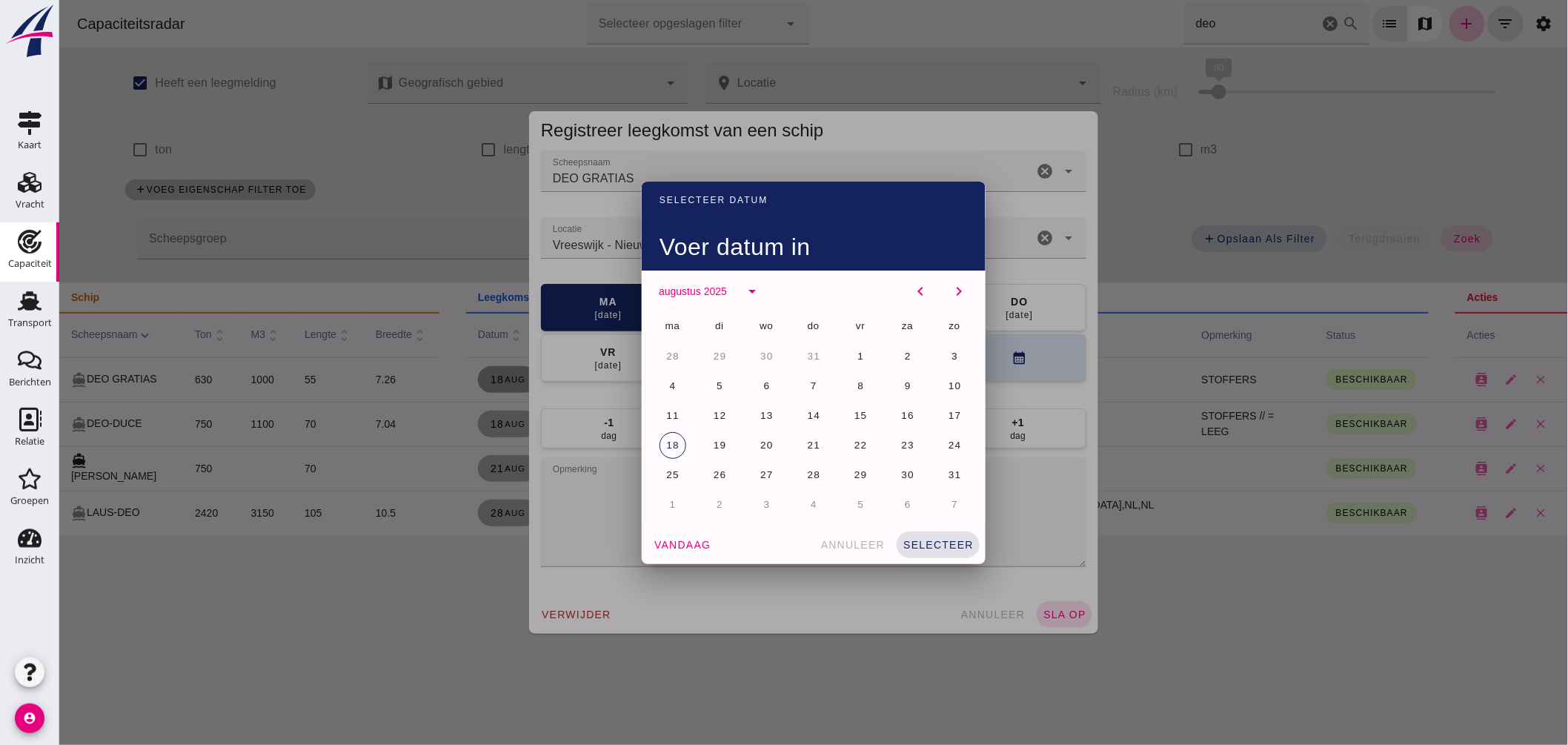
click button "1"
click span "selecteer"
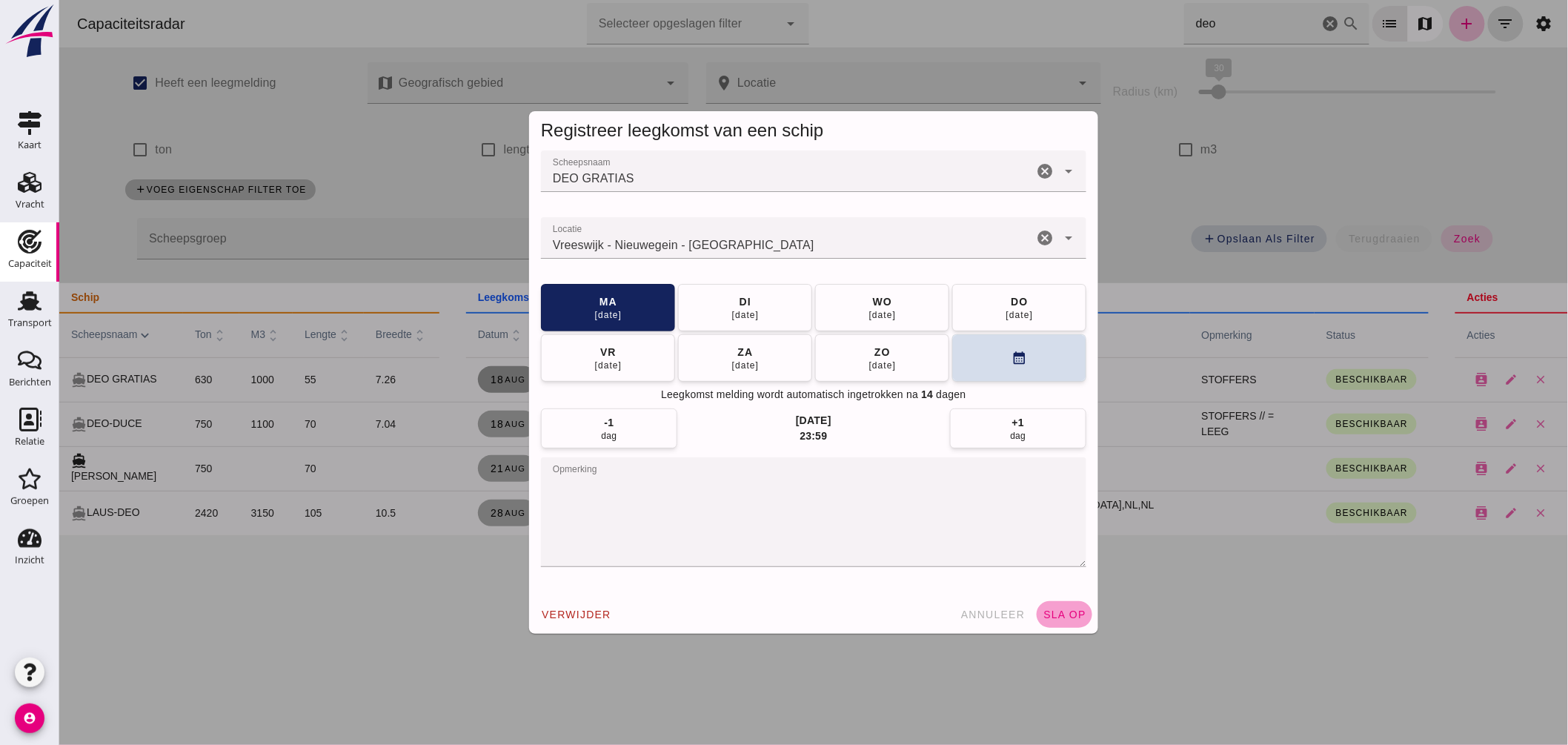
click span "sla op"
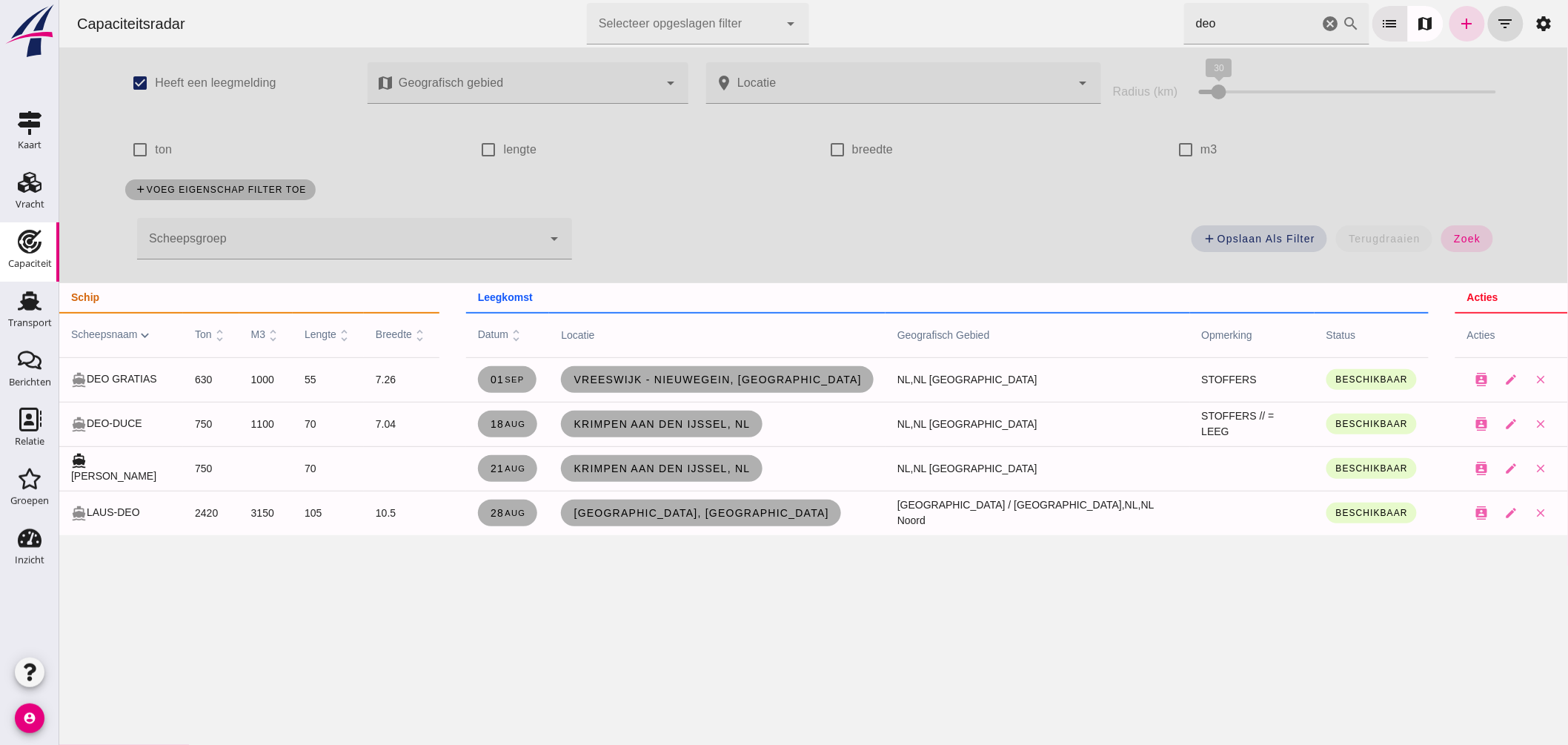
click icon "cancel"
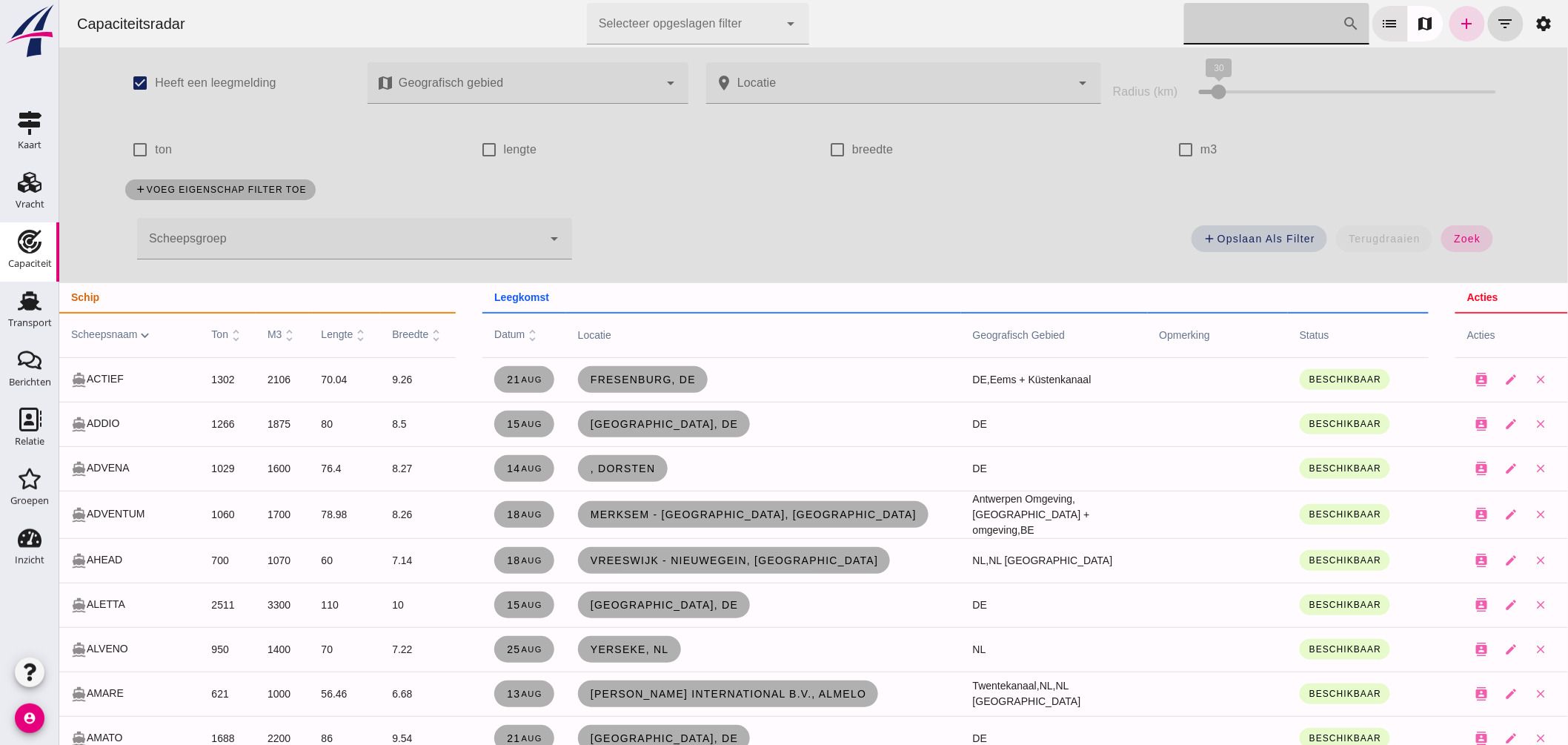
click div
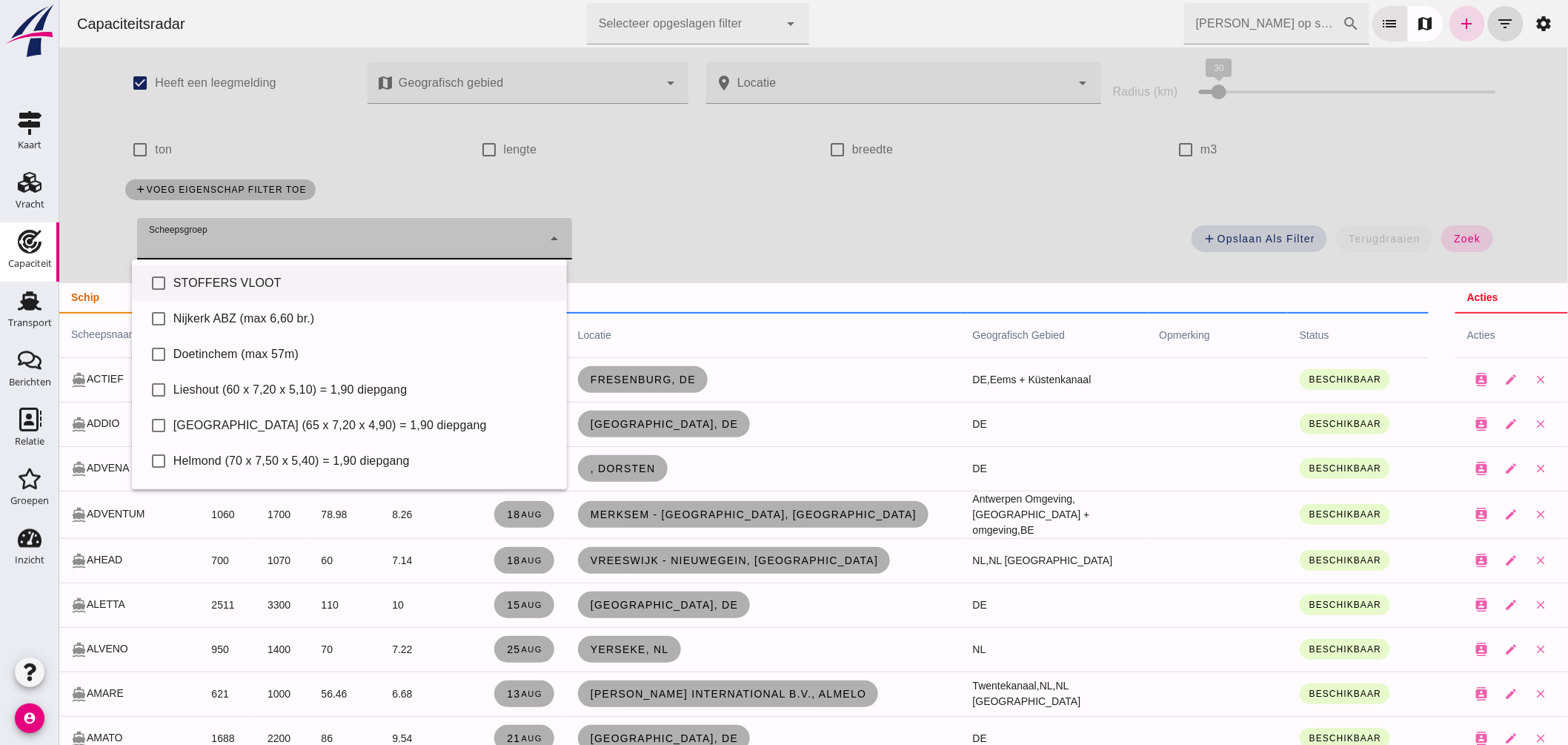
click at [218, 285] on div "STOFFERS VLOOT" at bounding box center [363, 284] width 381 height 18
type input "STOFFERS VLOOT"
checkbox input "true"
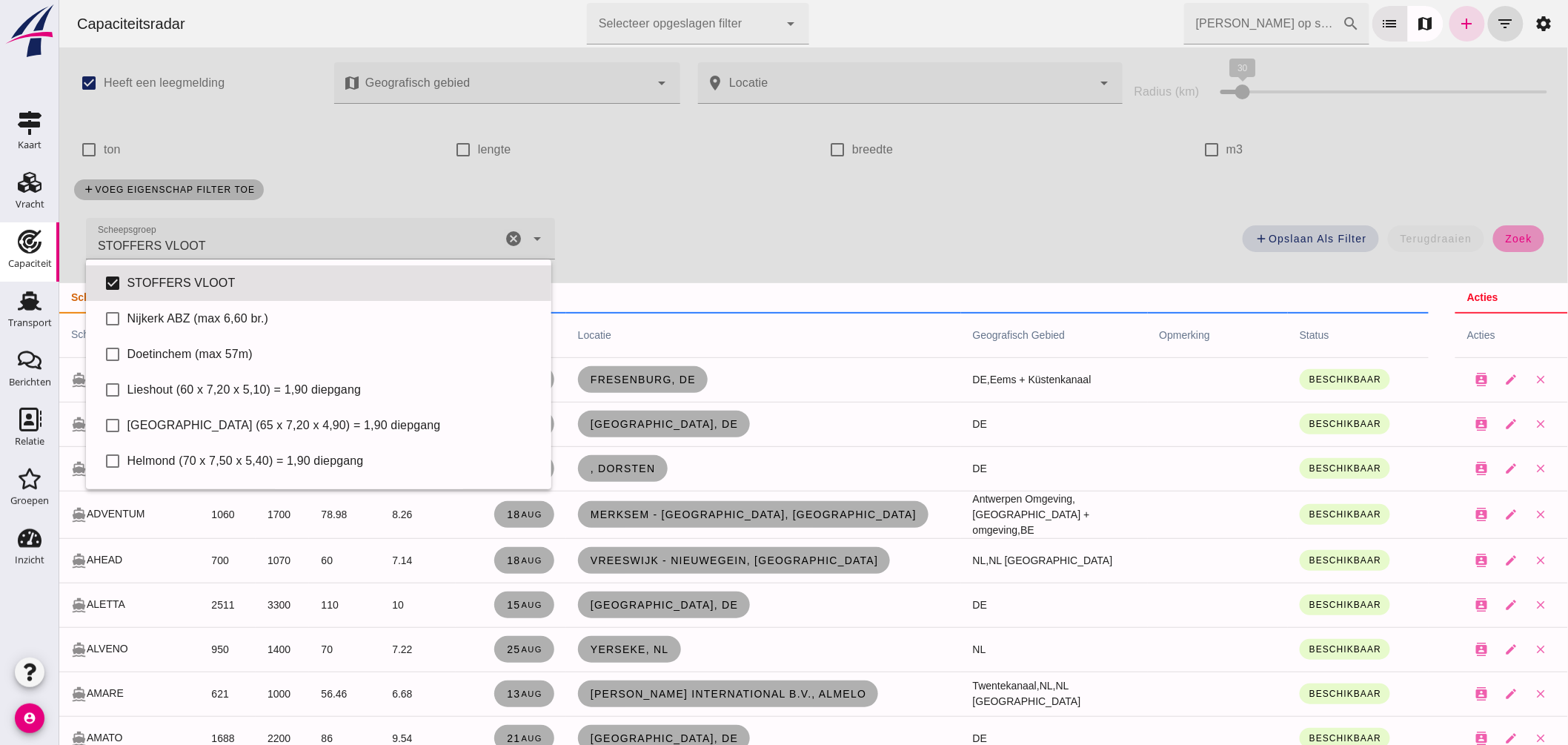
click span "zoek"
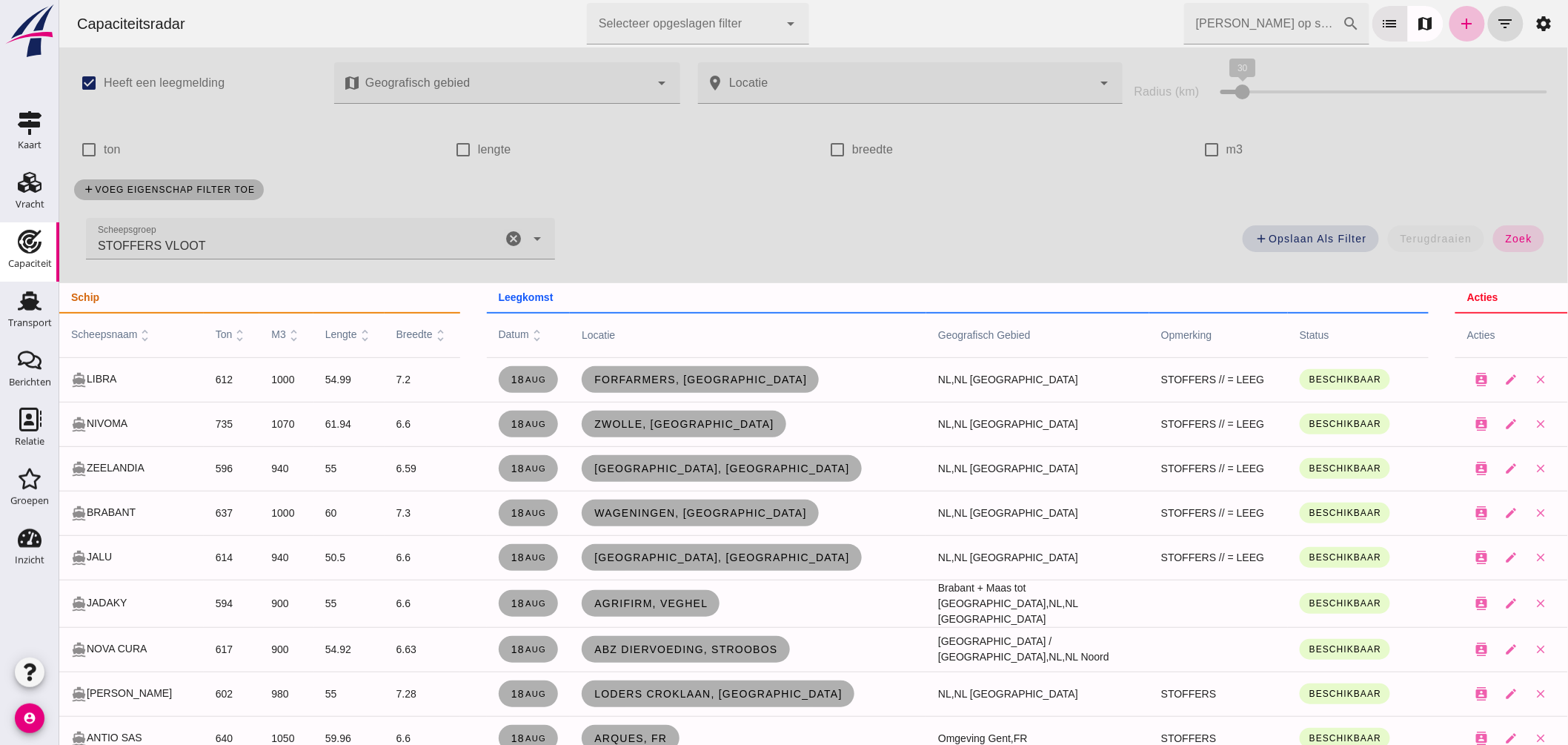
click icon "cancel"
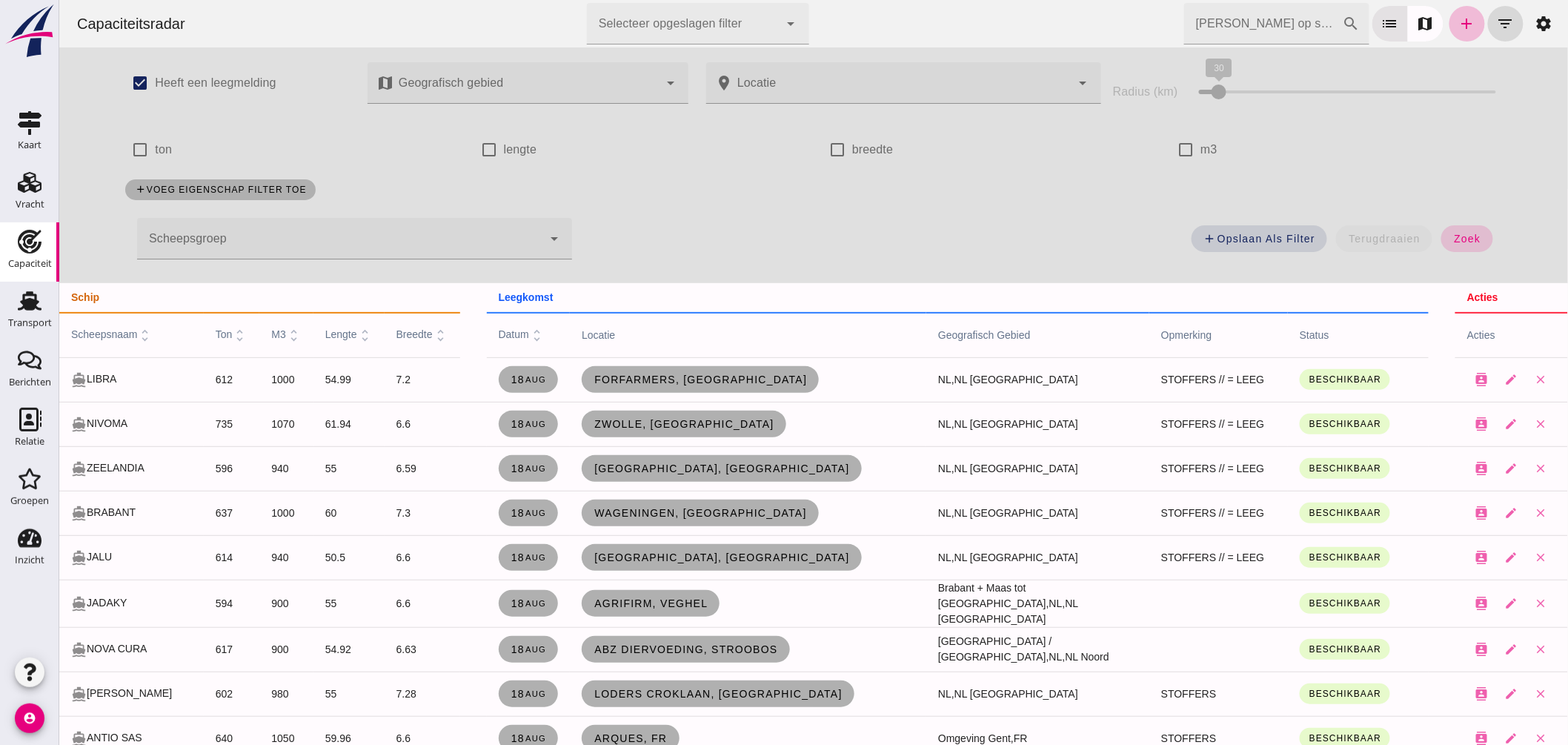
click span "zoek"
click input "Zoek op scheepsnaam"
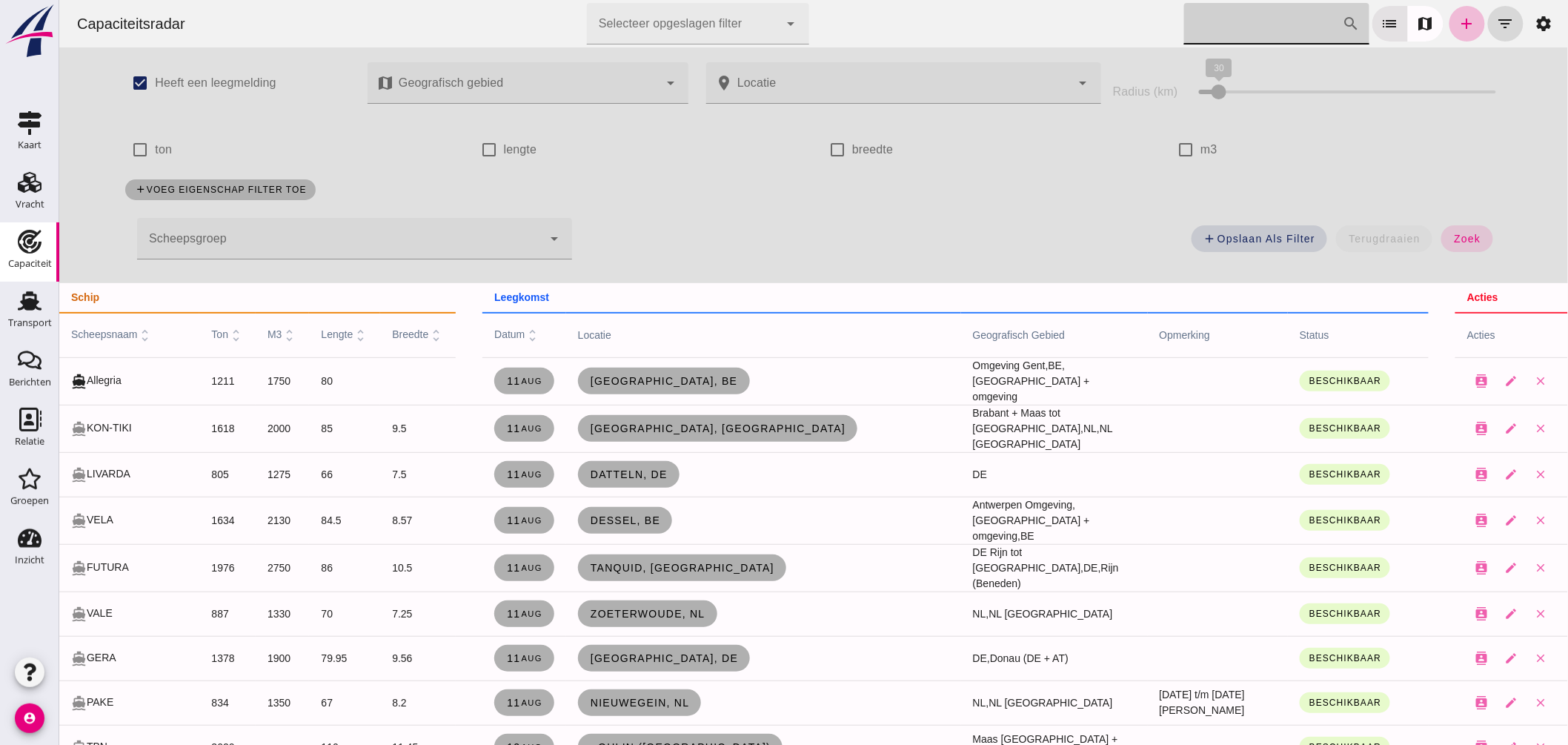
click input "Zoek op scheepsnaam"
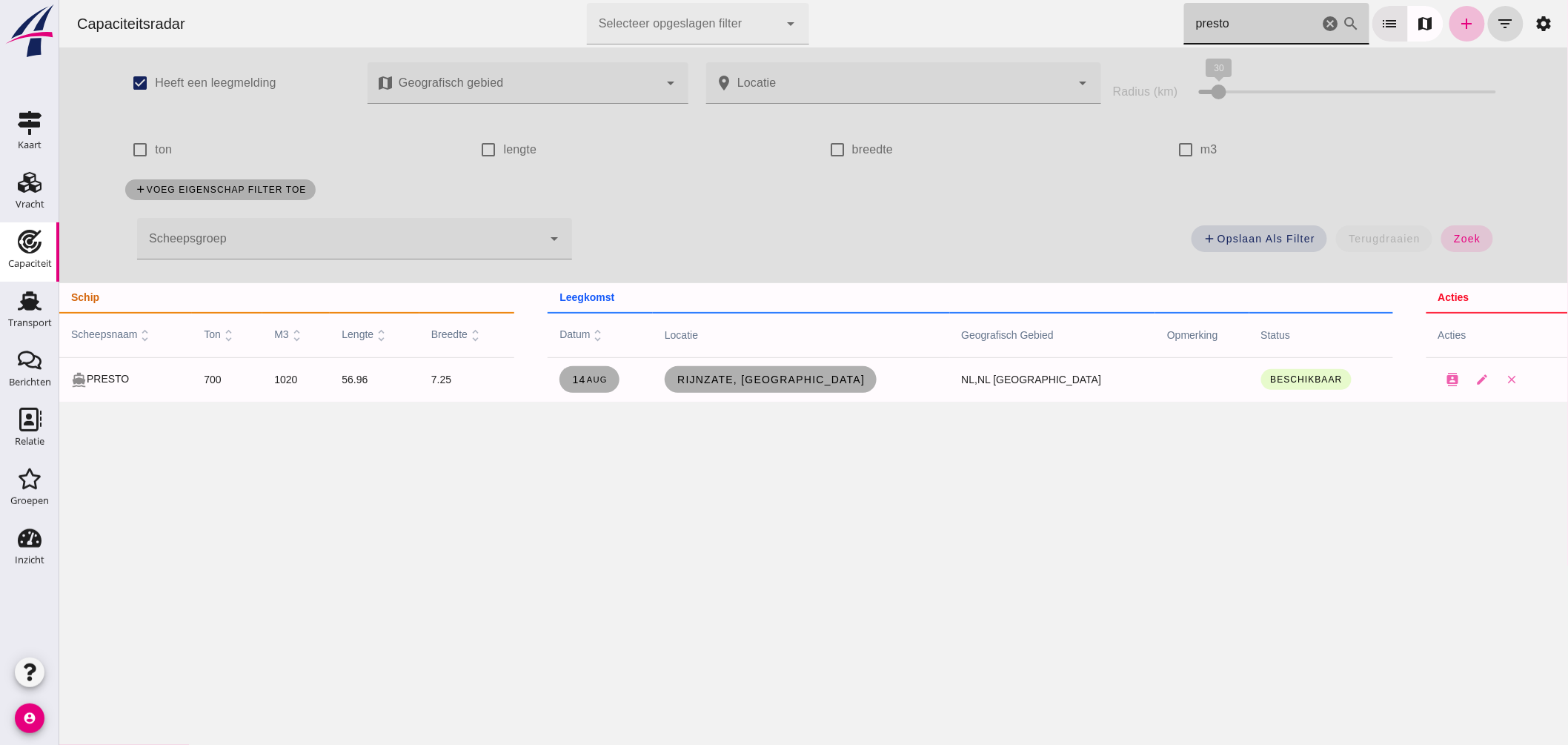
click div "Capaciteitsradar Selecteer opgeslagen filter Selecteer opgeslagen filter cancel…"
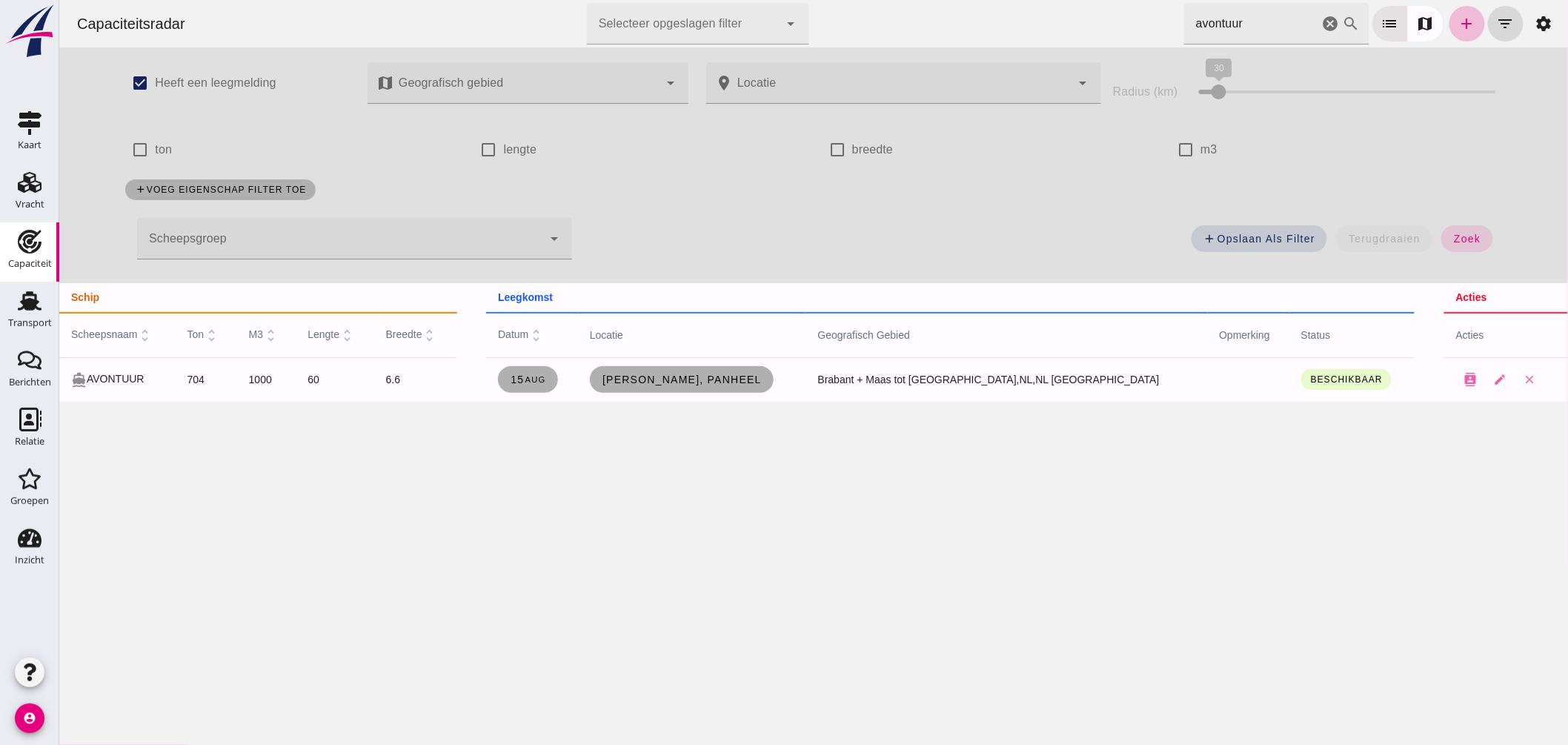
drag, startPoint x: 1042, startPoint y: 53, endPoint x: 1008, endPoint y: 53, distance: 34.0
click div "Capaciteitsradar Selecteer opgeslagen filter Selecteer opgeslagen filter cancel…"
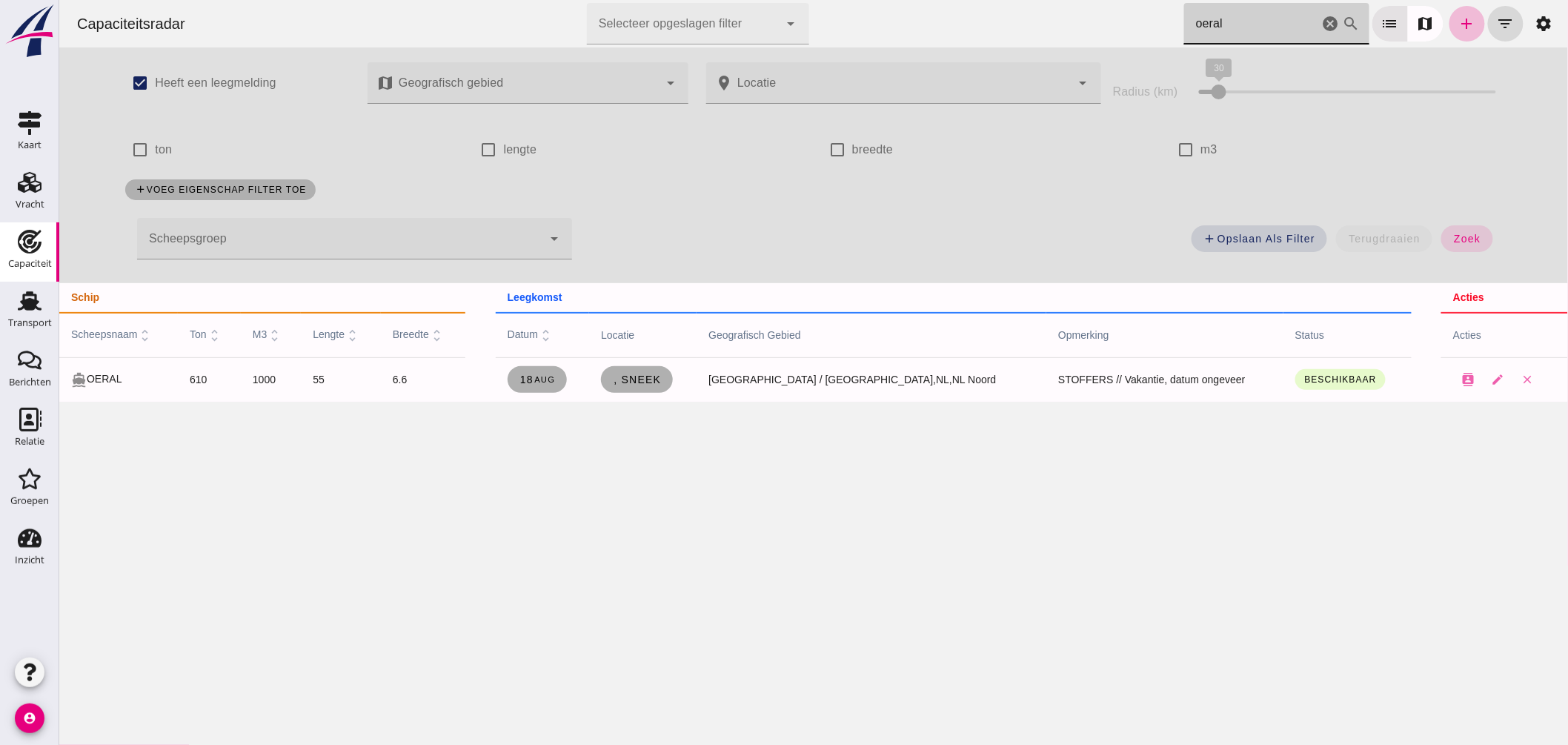
drag, startPoint x: 1218, startPoint y: 21, endPoint x: 949, endPoint y: 25, distance: 269.0
click div "Capaciteitsradar Selecteer opgeslagen filter Selecteer opgeslagen filter cancel…"
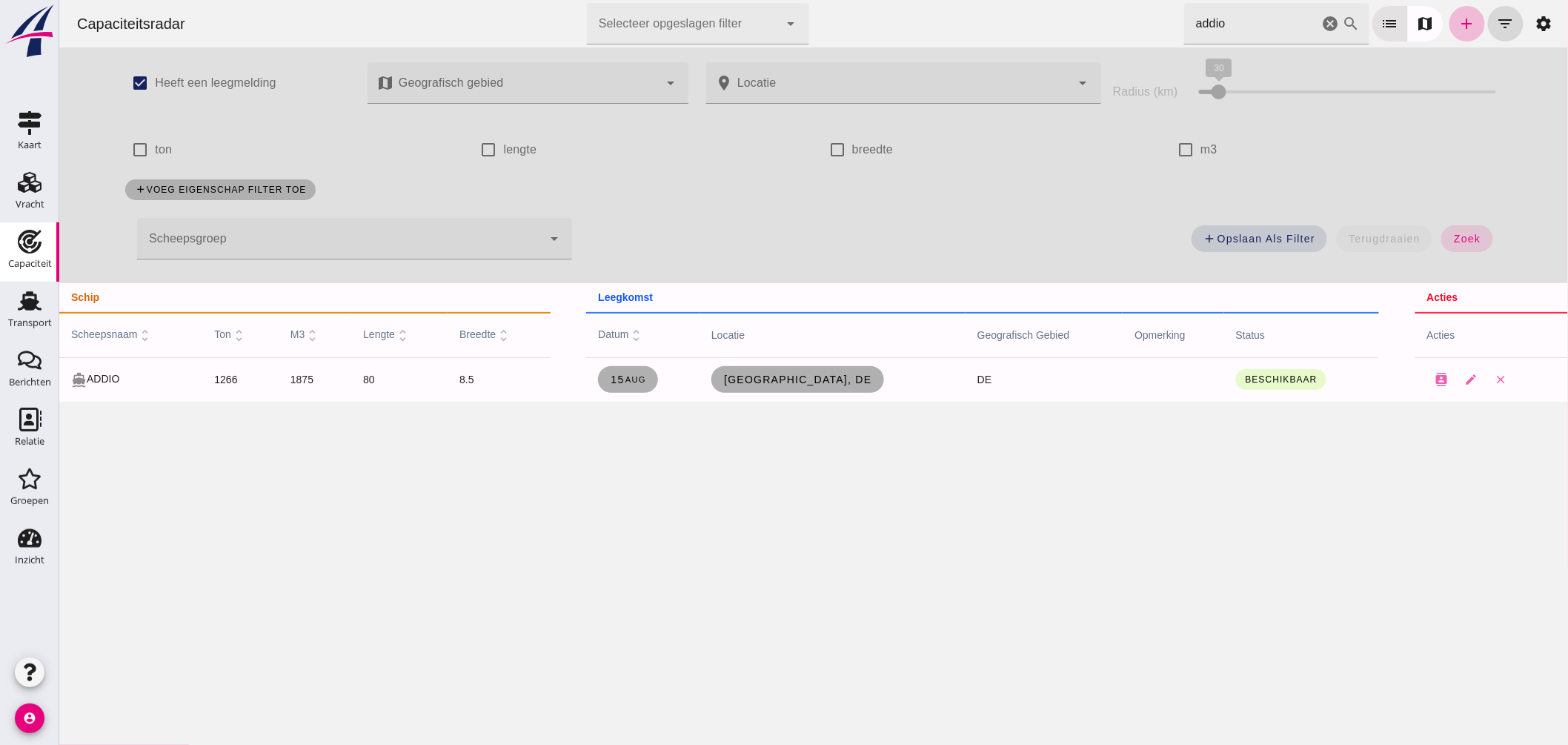
drag, startPoint x: 1222, startPoint y: 19, endPoint x: 1019, endPoint y: 26, distance: 203.1
click div "Capaciteitsradar Selecteer opgeslagen filter Selecteer opgeslagen filter cancel…"
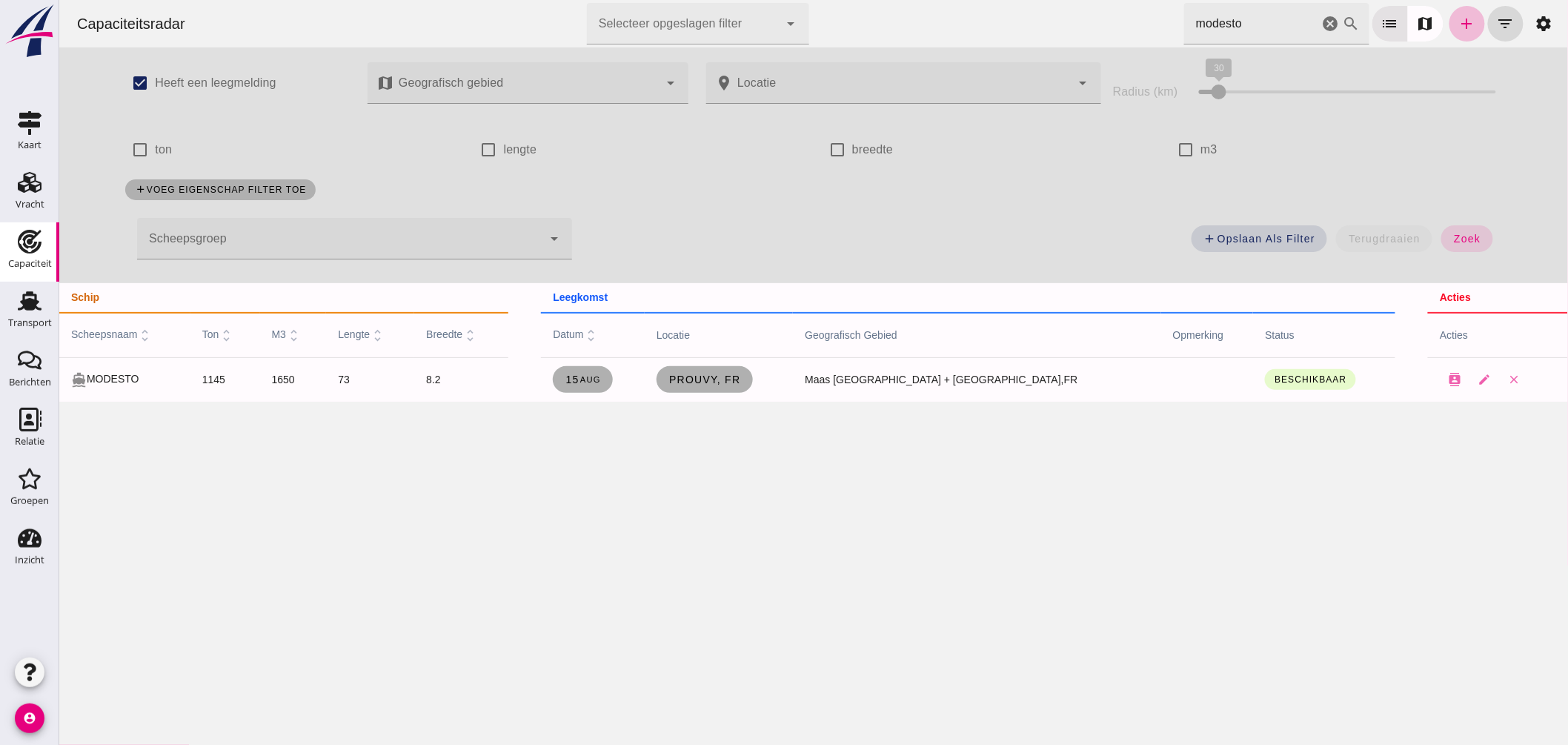
click input "modesto"
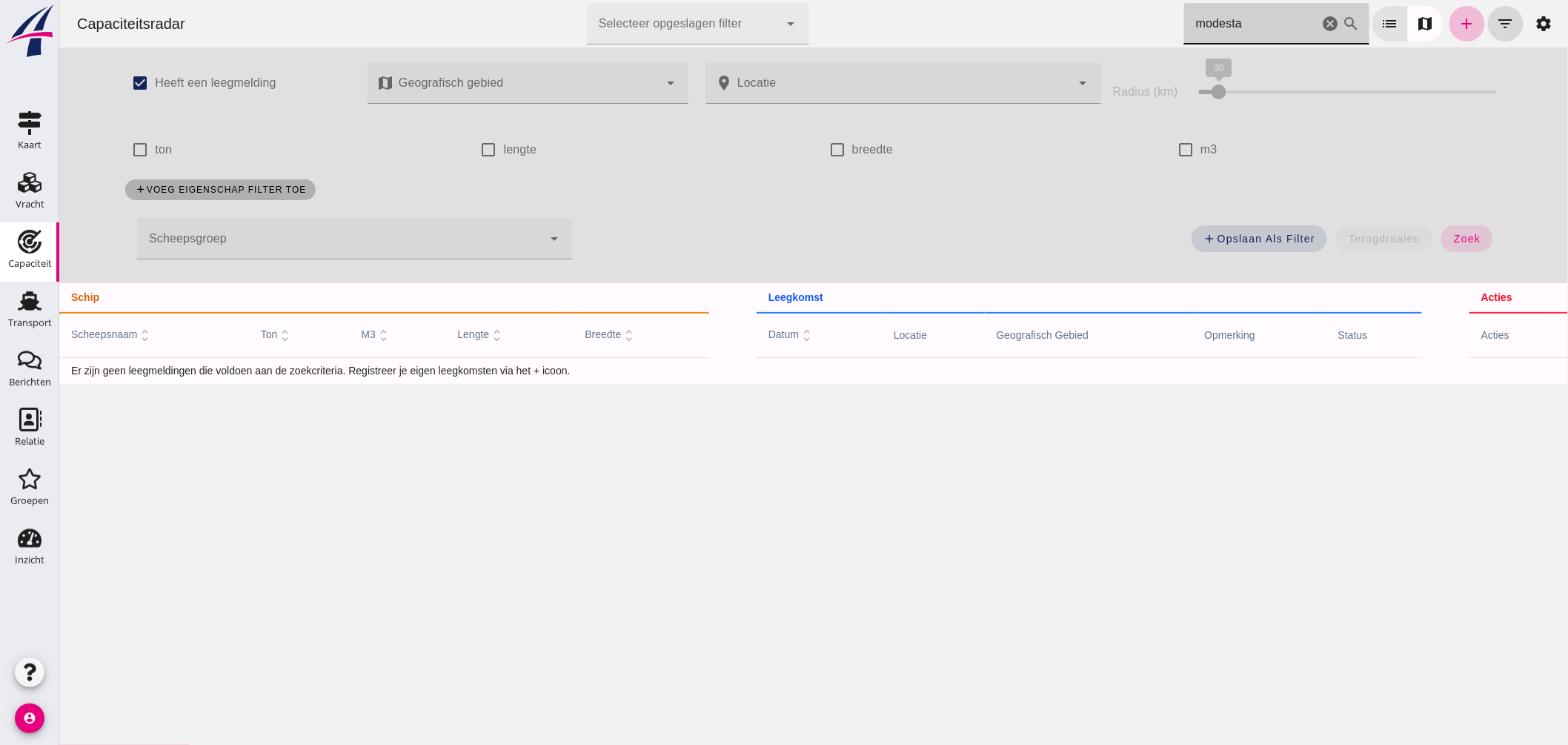
drag, startPoint x: 1257, startPoint y: 28, endPoint x: 666, endPoint y: 42, distance: 591.2
click div "Capaciteitsradar Selecteer opgeslagen filter Selecteer opgeslagen filter cancel…"
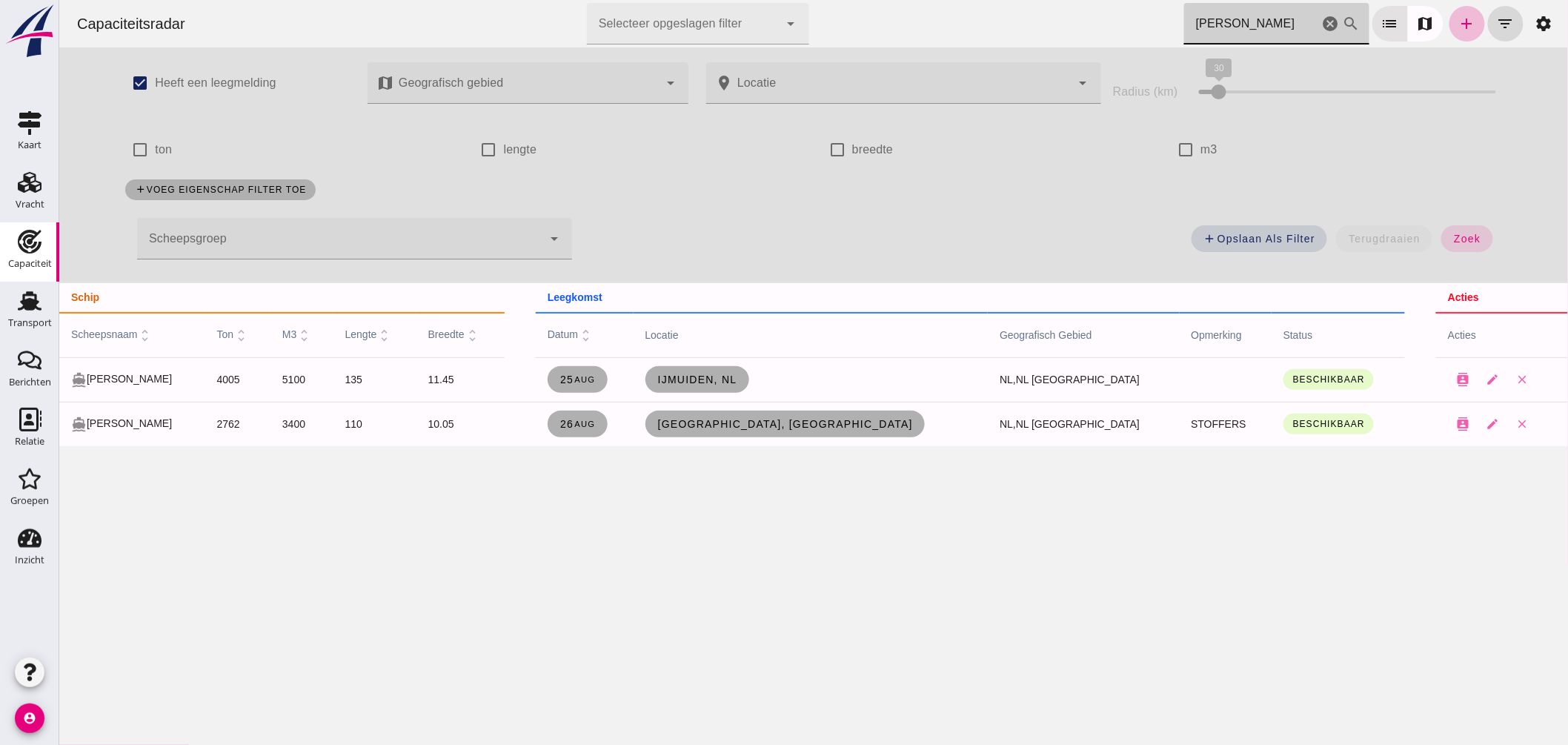
drag, startPoint x: 1144, startPoint y: 29, endPoint x: 990, endPoint y: 34, distance: 154.1
click div "Capaciteitsradar Selecteer opgeslagen filter Selecteer opgeslagen filter cancel…"
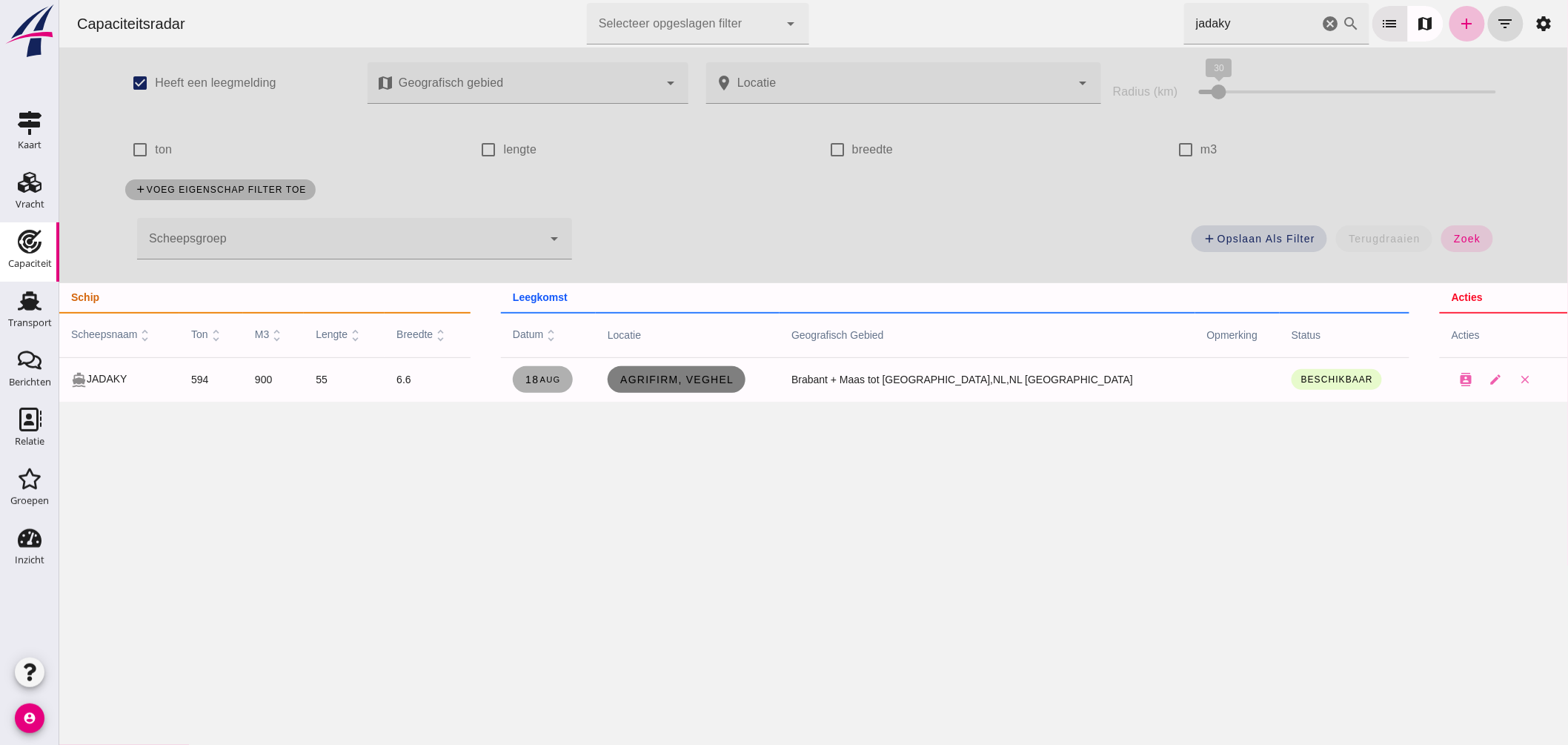
click span "Agrifirm, Veghel"
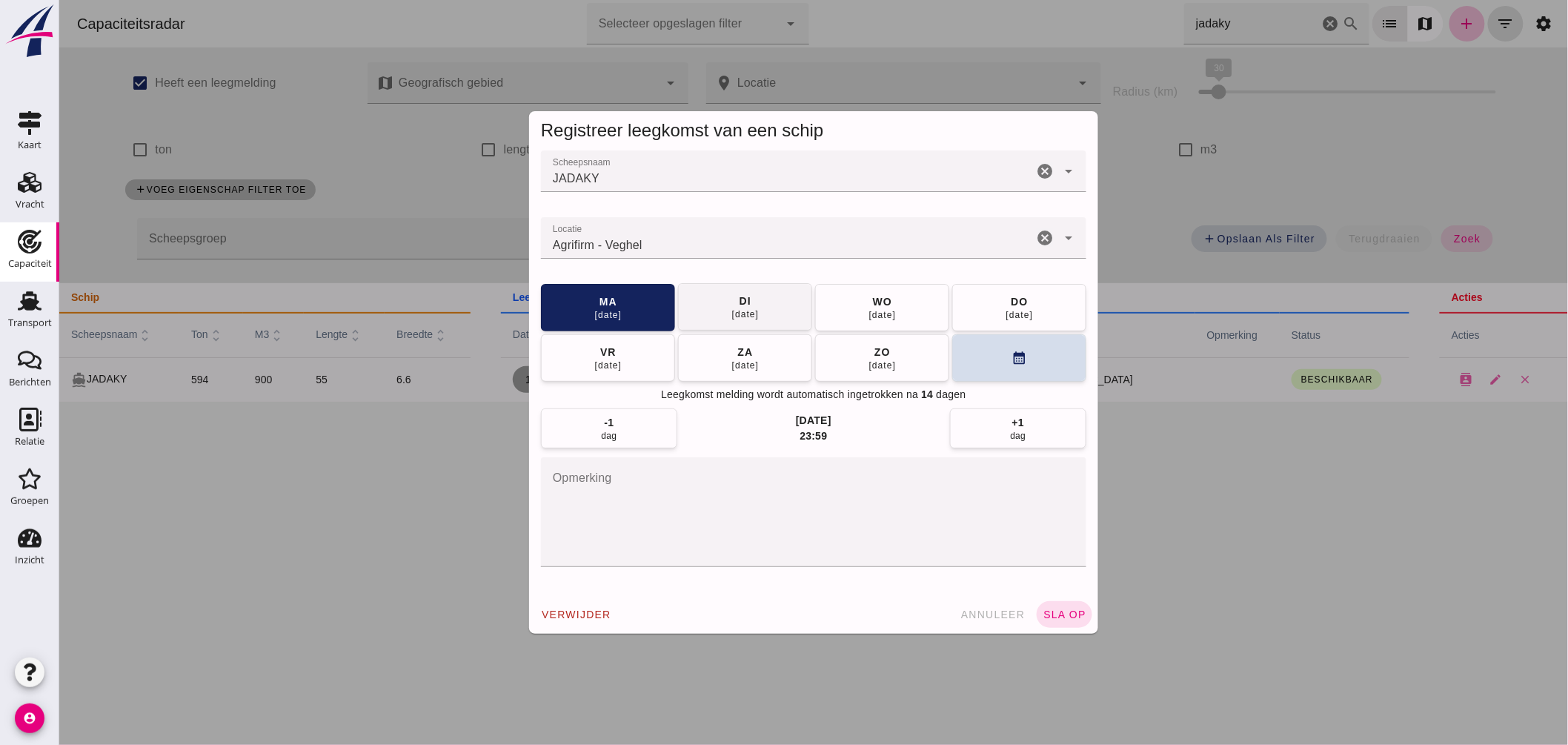
click div "19 aug"
click span "sla op"
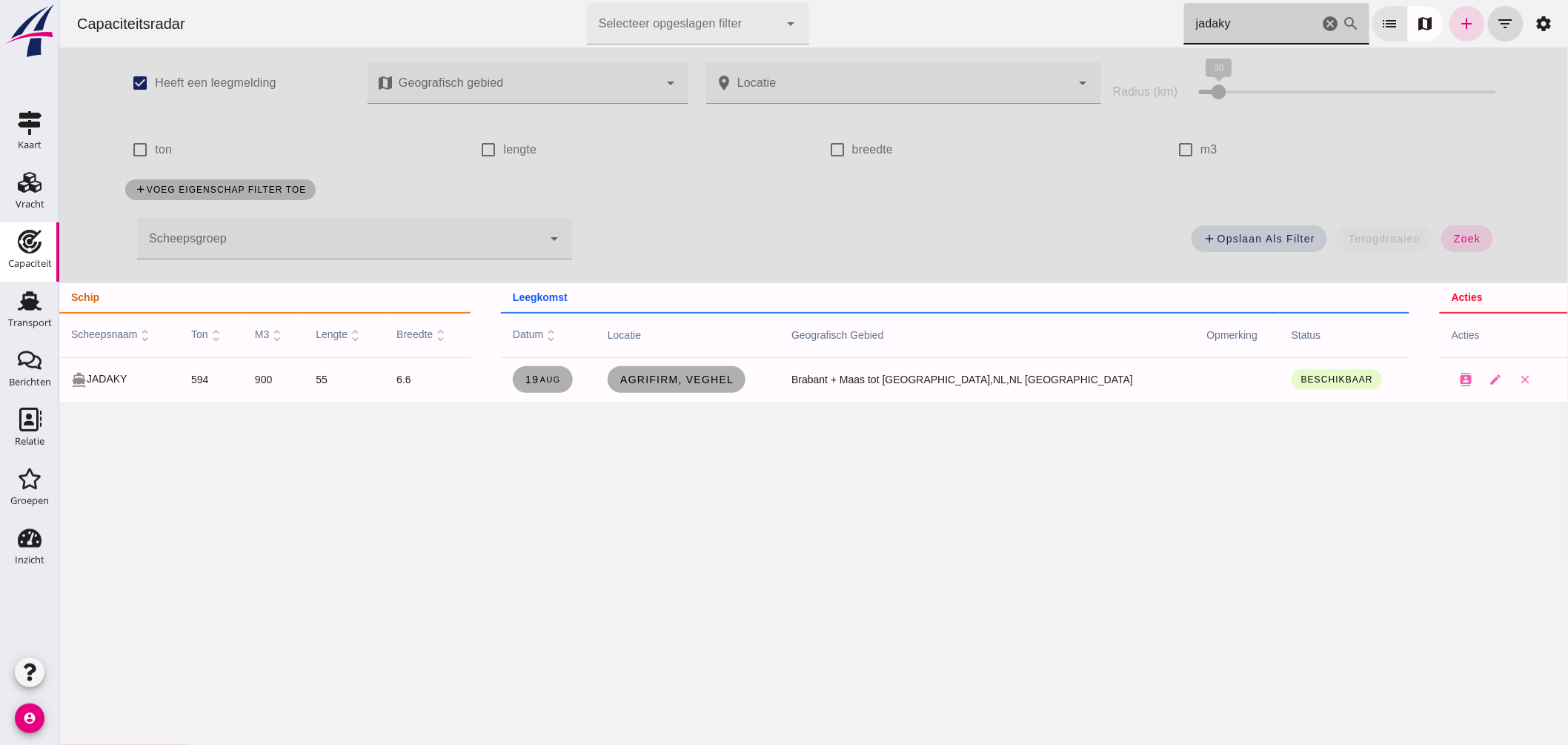
drag, startPoint x: 1177, startPoint y: 23, endPoint x: 840, endPoint y: 0, distance: 337.8
click div "Capaciteitsradar Selecteer opgeslagen filter Selecteer opgeslagen filter cancel…"
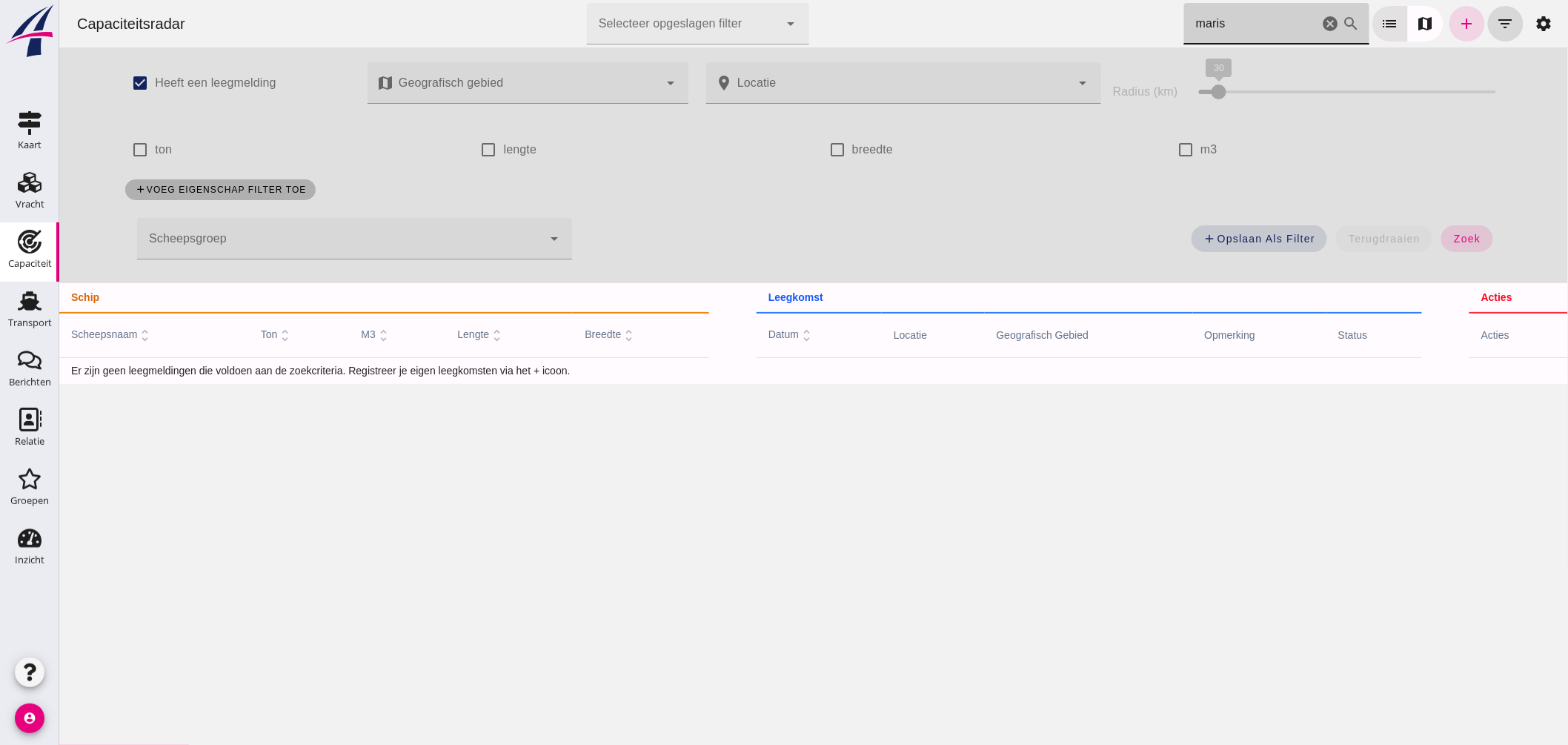
type input "maris"
click at [1321, 13] on div "cancel" at bounding box center [1330, 24] width 18 height 41
click icon "cancel"
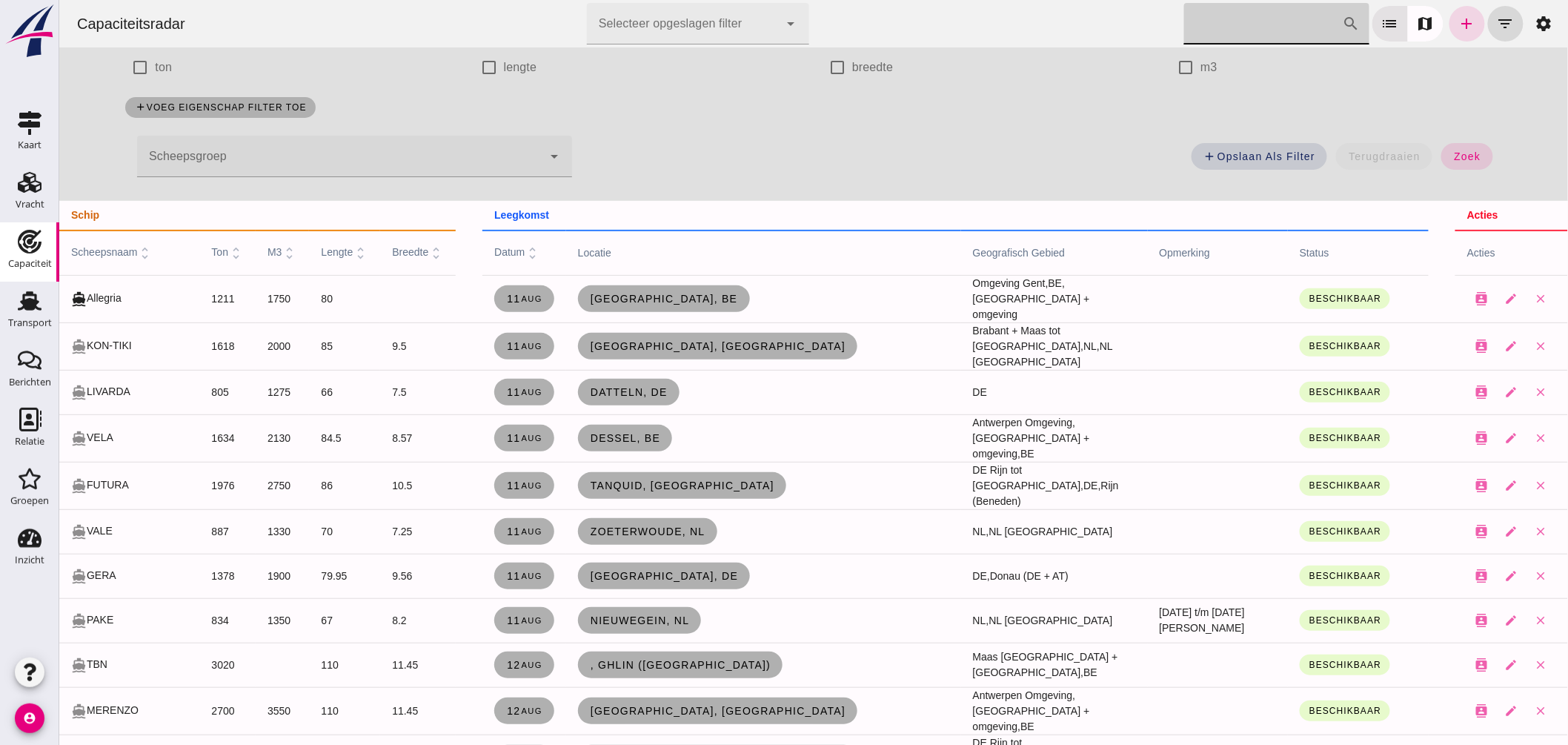
scroll to position [165, 0]
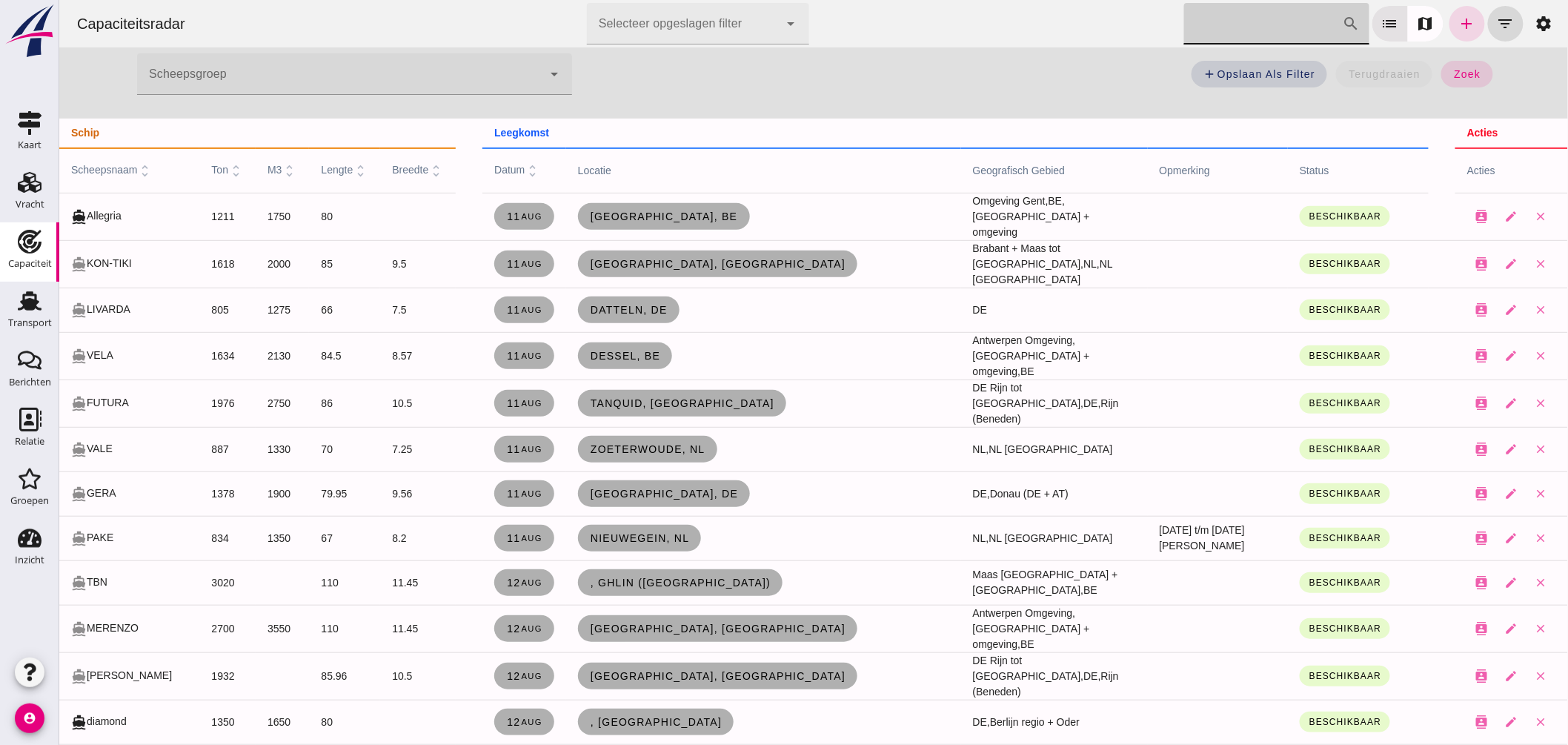
click input "Zoek op scheepsnaam"
click at [1460, 19] on icon "add" at bounding box center [1466, 24] width 18 height 18
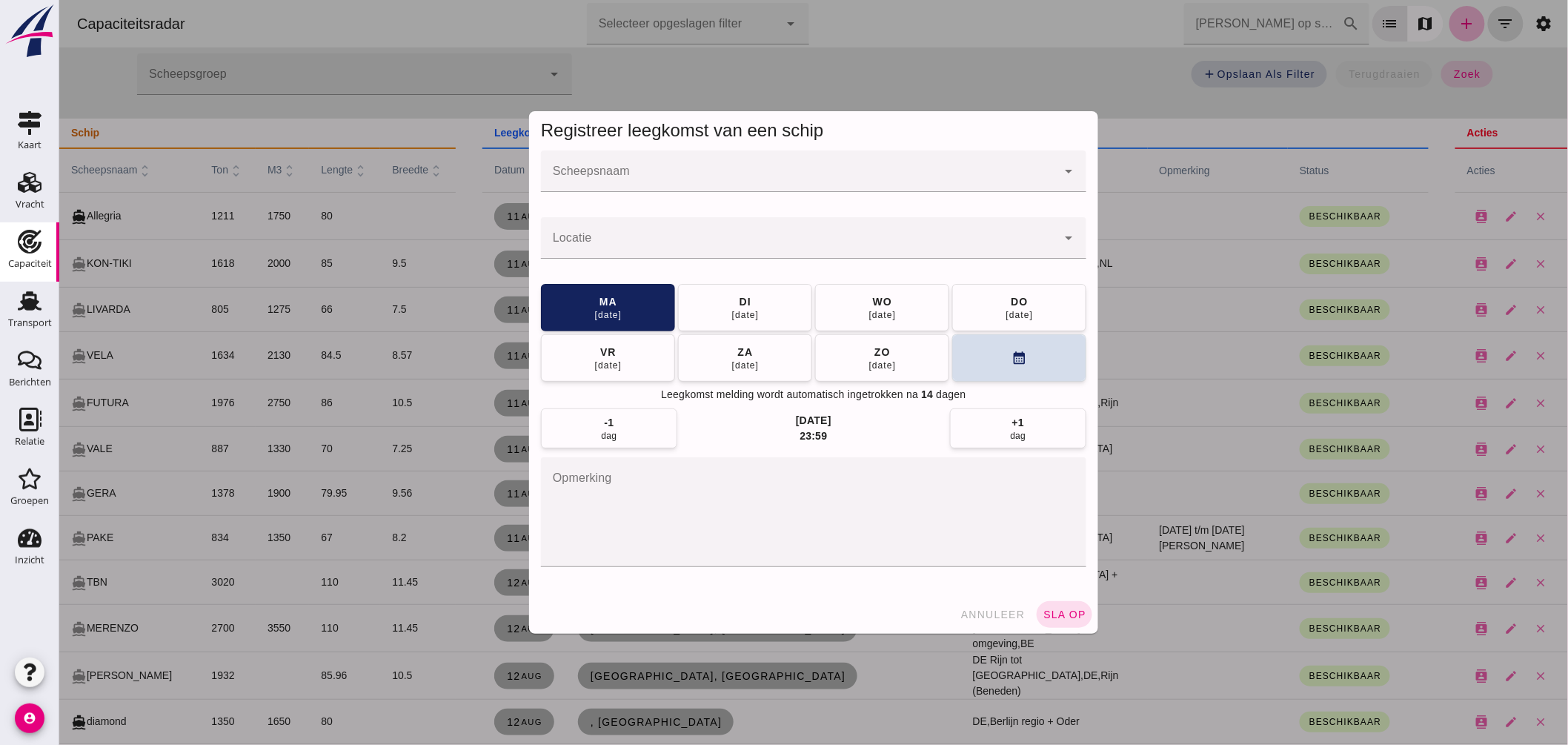
scroll to position [0, 0]
click input "Scheepsnaam"
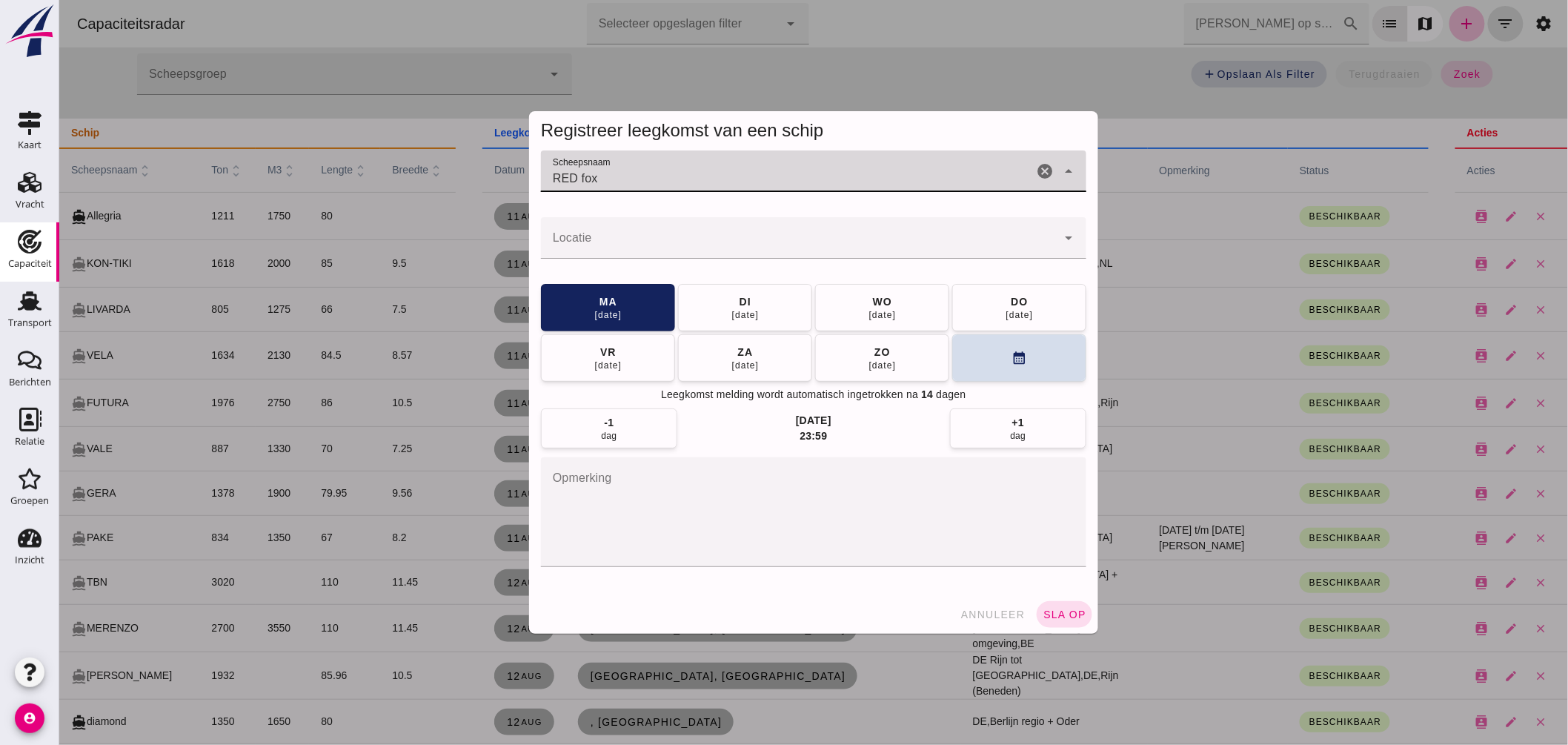
type input "RED fox"
click span "annuleer"
click at [985, 613] on div at bounding box center [813, 372] width 1509 height 745
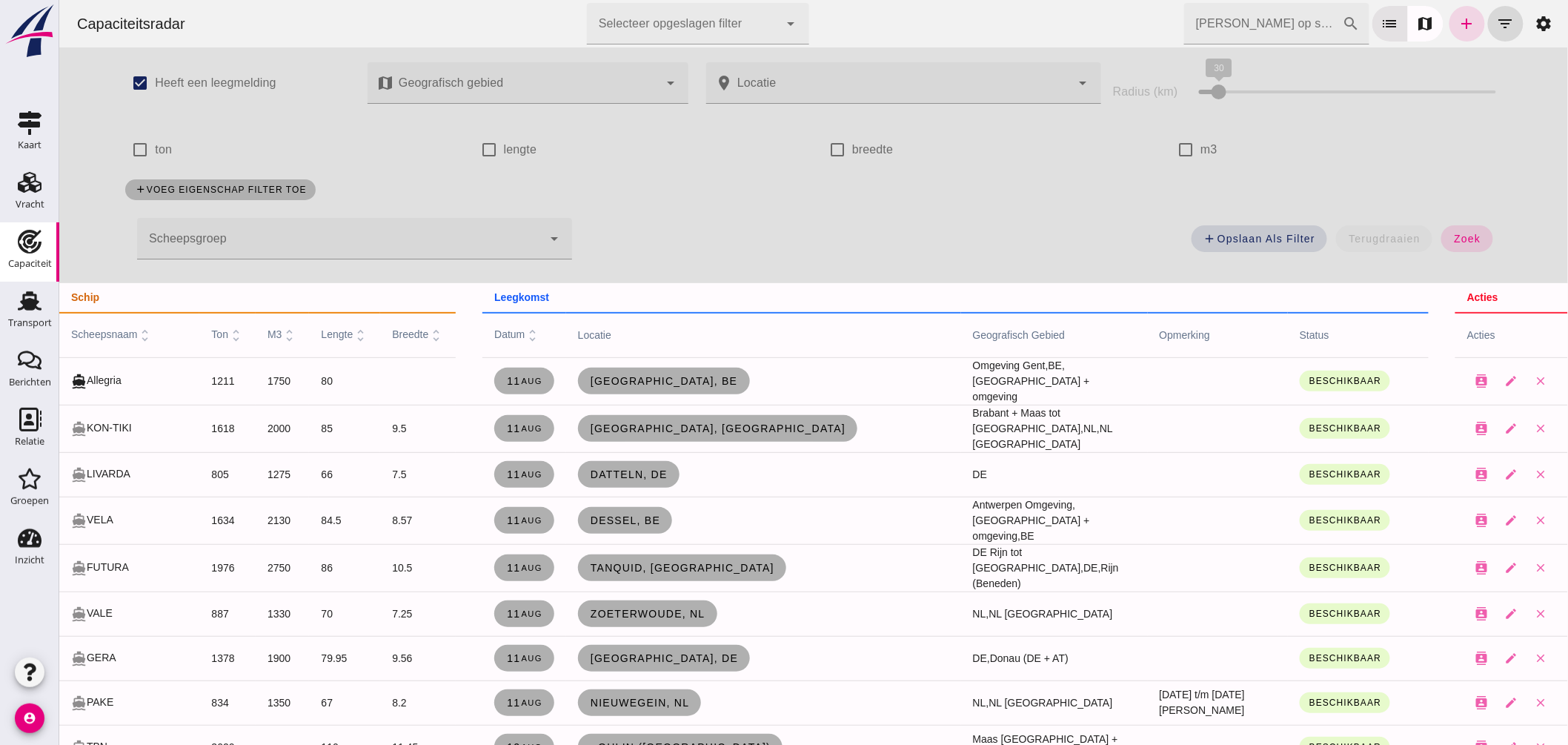
scroll to position [165, 0]
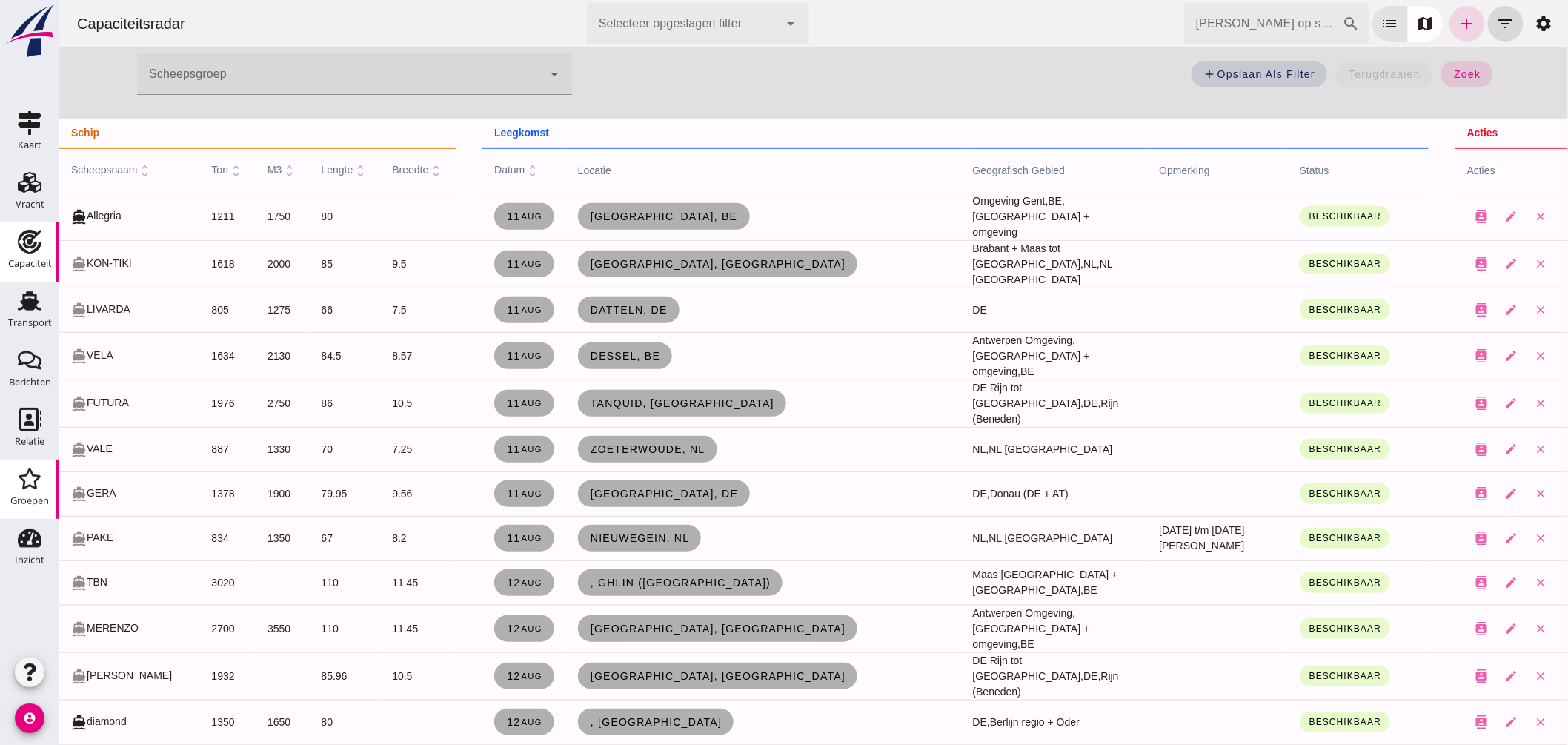
click at [35, 475] on use at bounding box center [30, 478] width 23 height 21
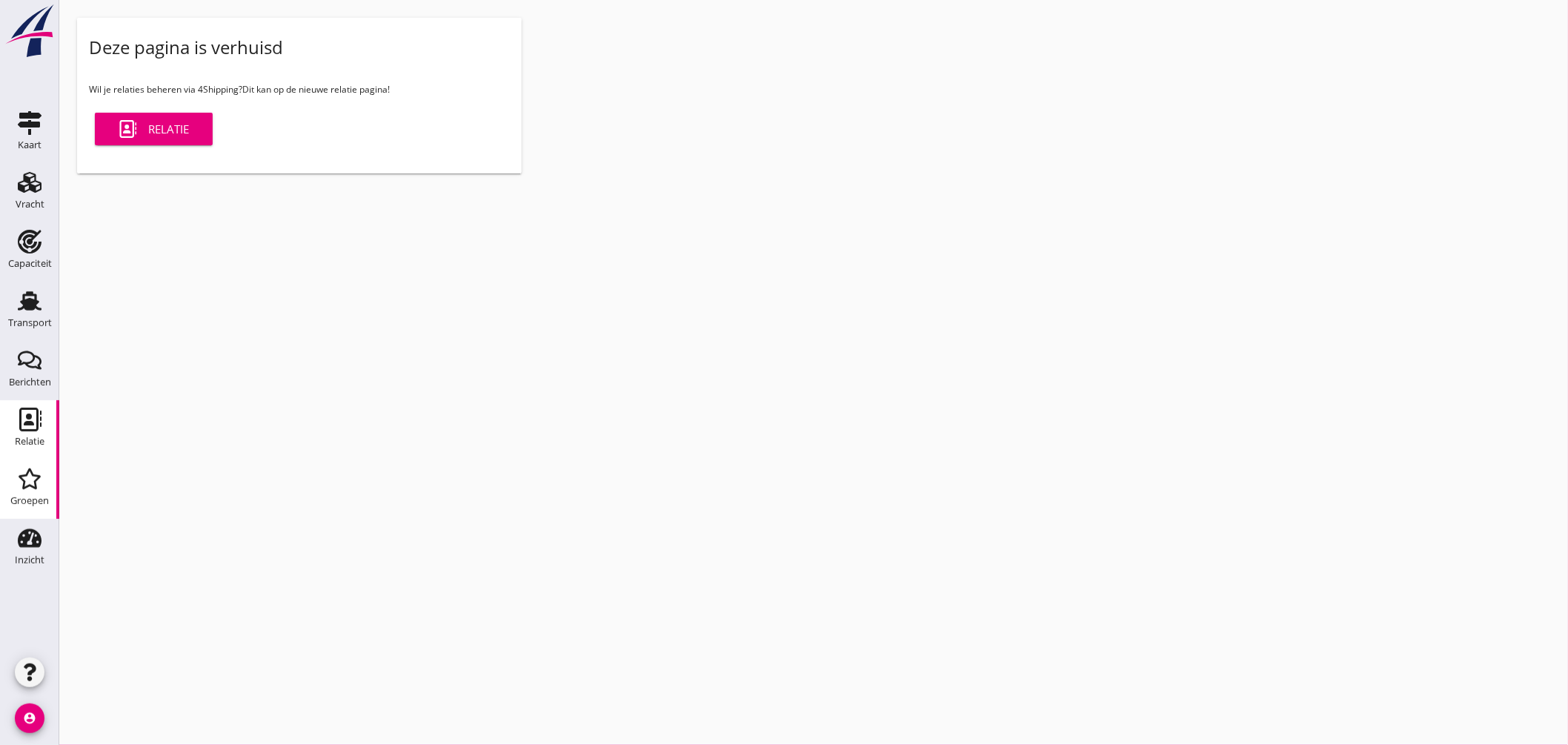
click at [19, 424] on icon "Relatie" at bounding box center [30, 420] width 24 height 24
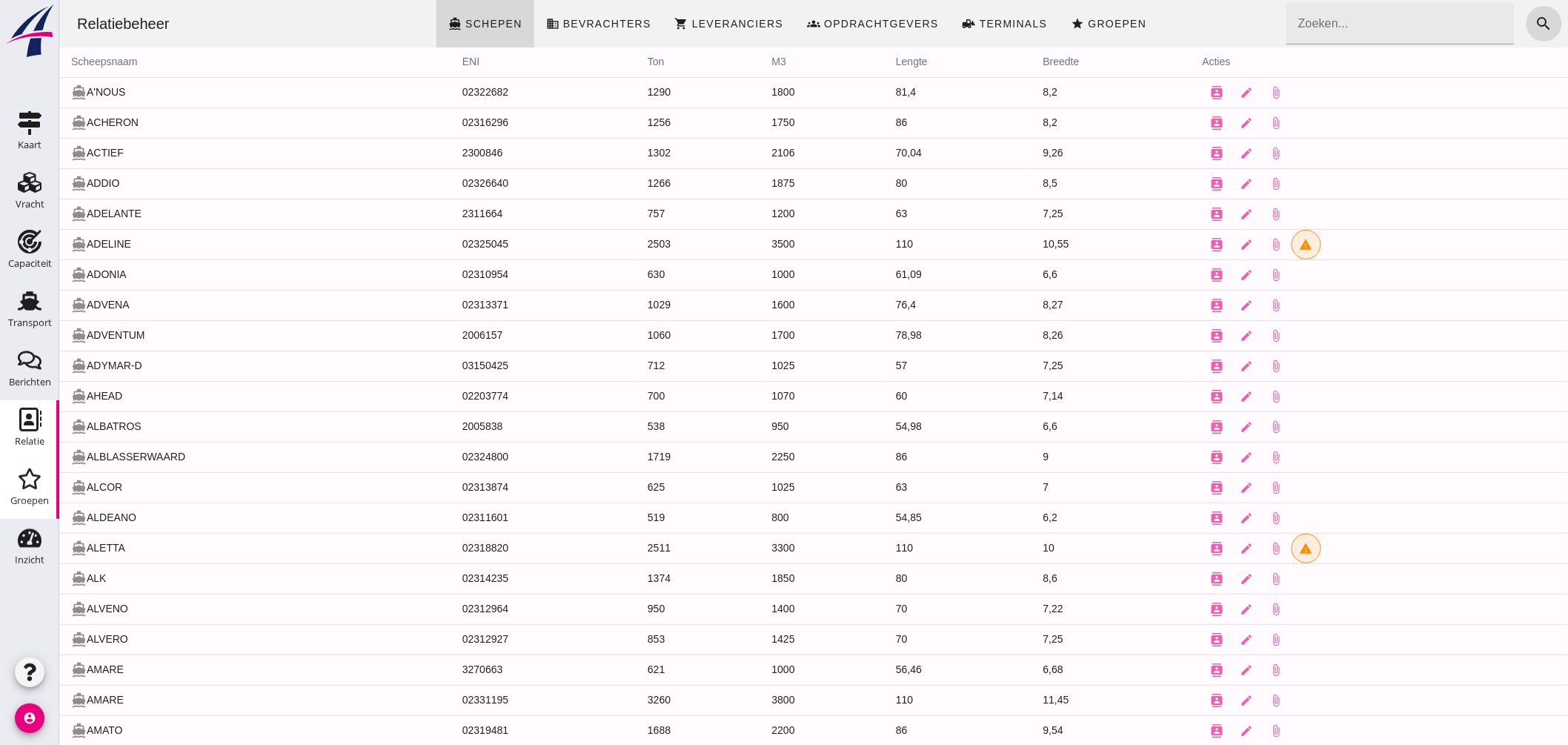
click at [32, 486] on use at bounding box center [30, 478] width 23 height 21
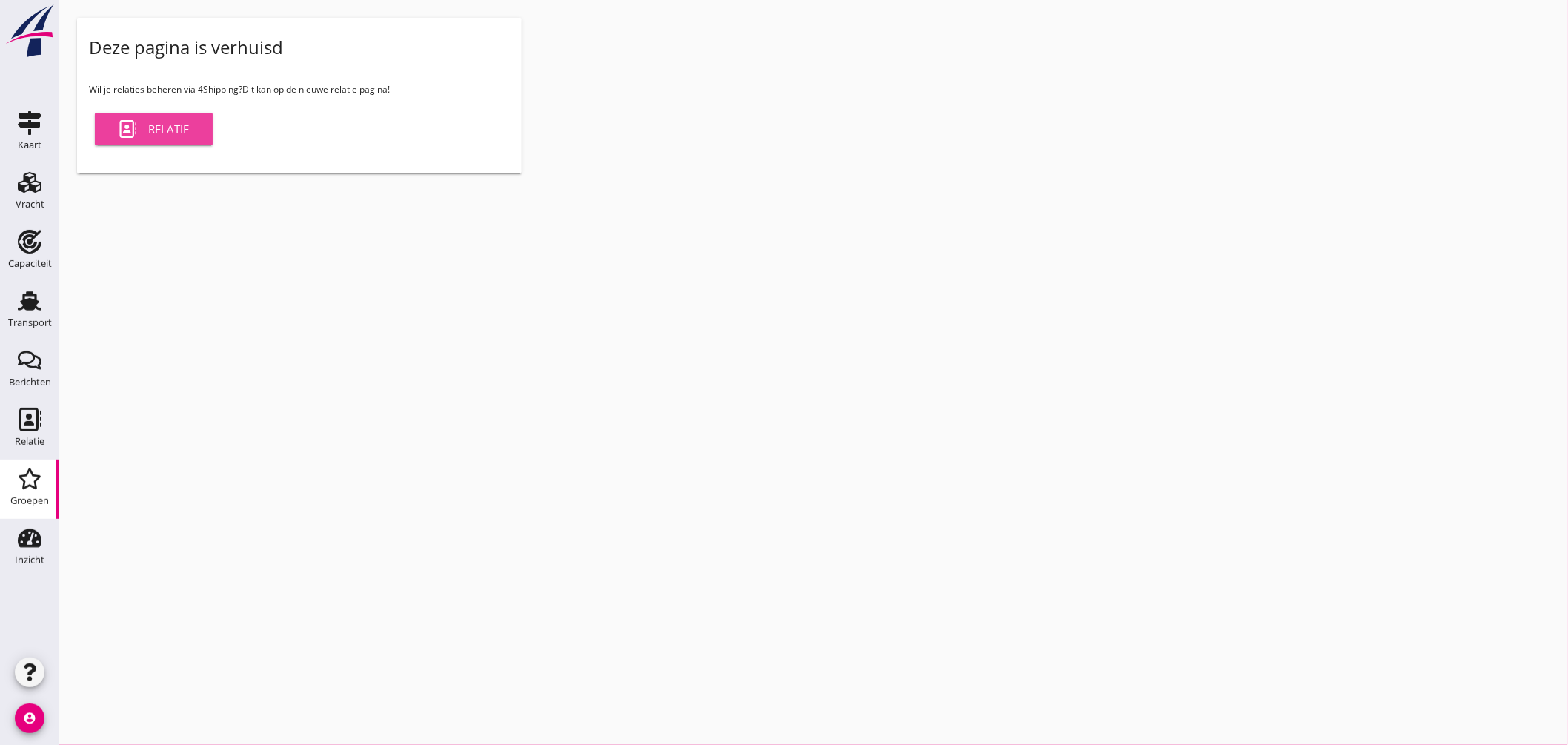
click at [186, 137] on div "Relatie" at bounding box center [153, 129] width 70 height 18
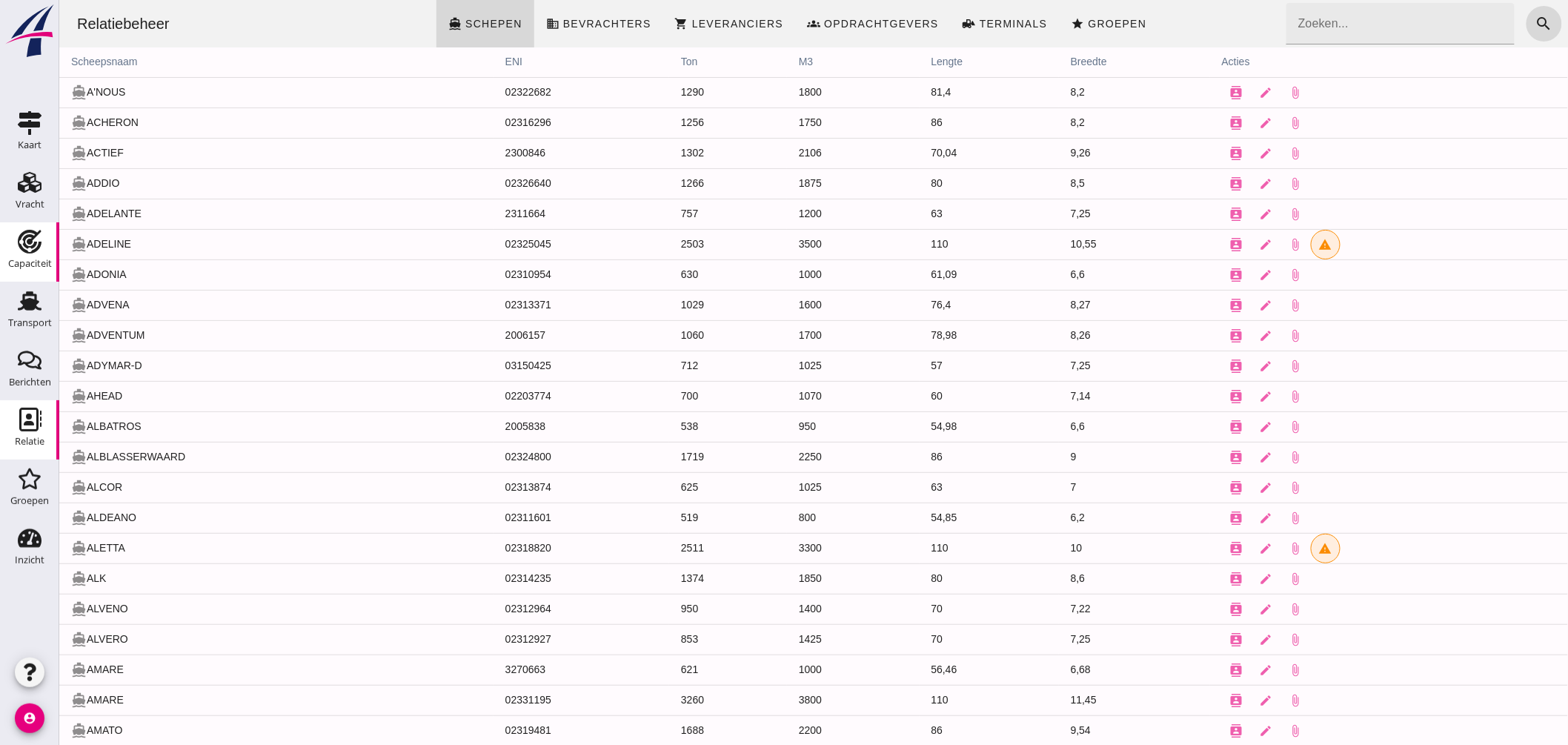
click at [33, 245] on use at bounding box center [30, 242] width 24 height 24
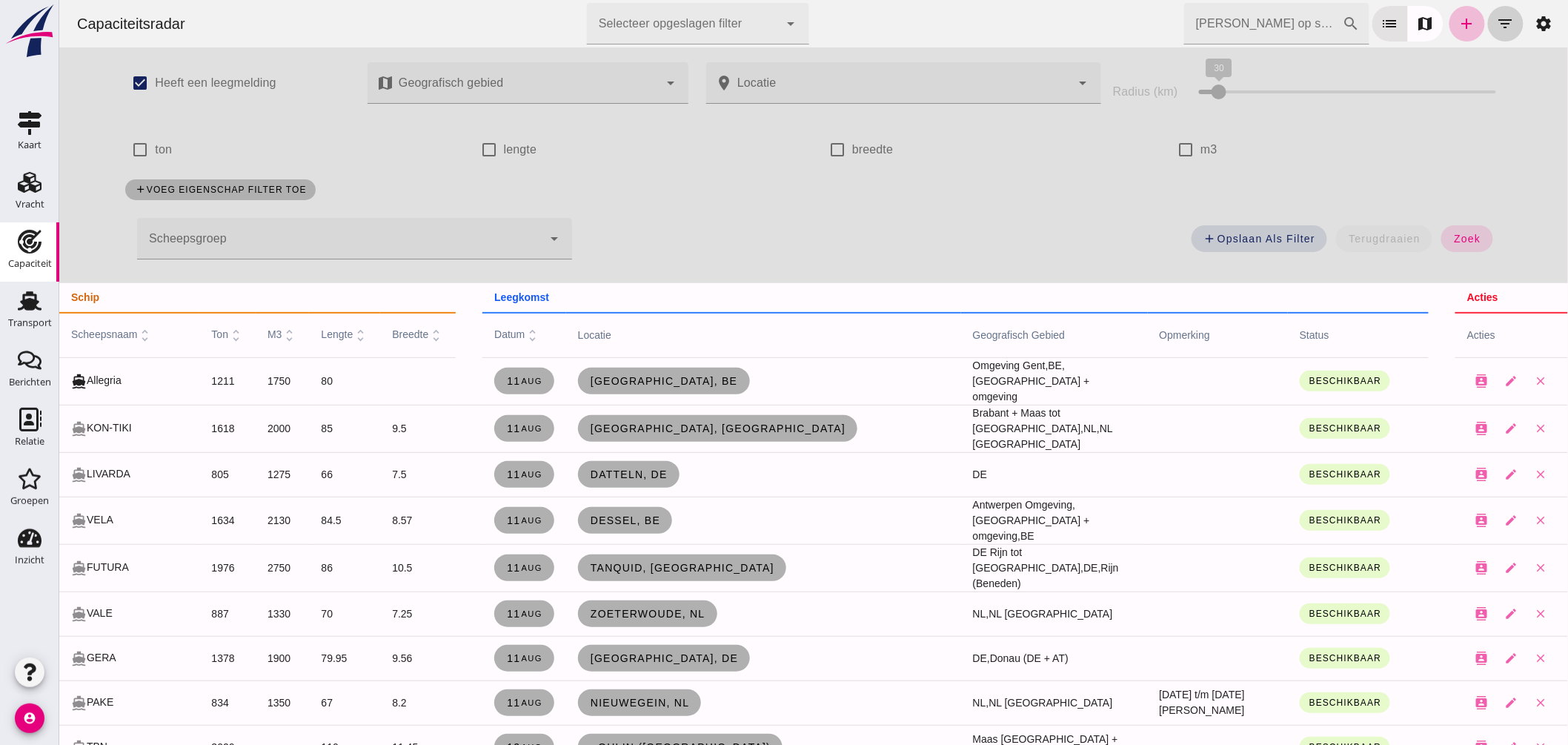
click button "filter_list"
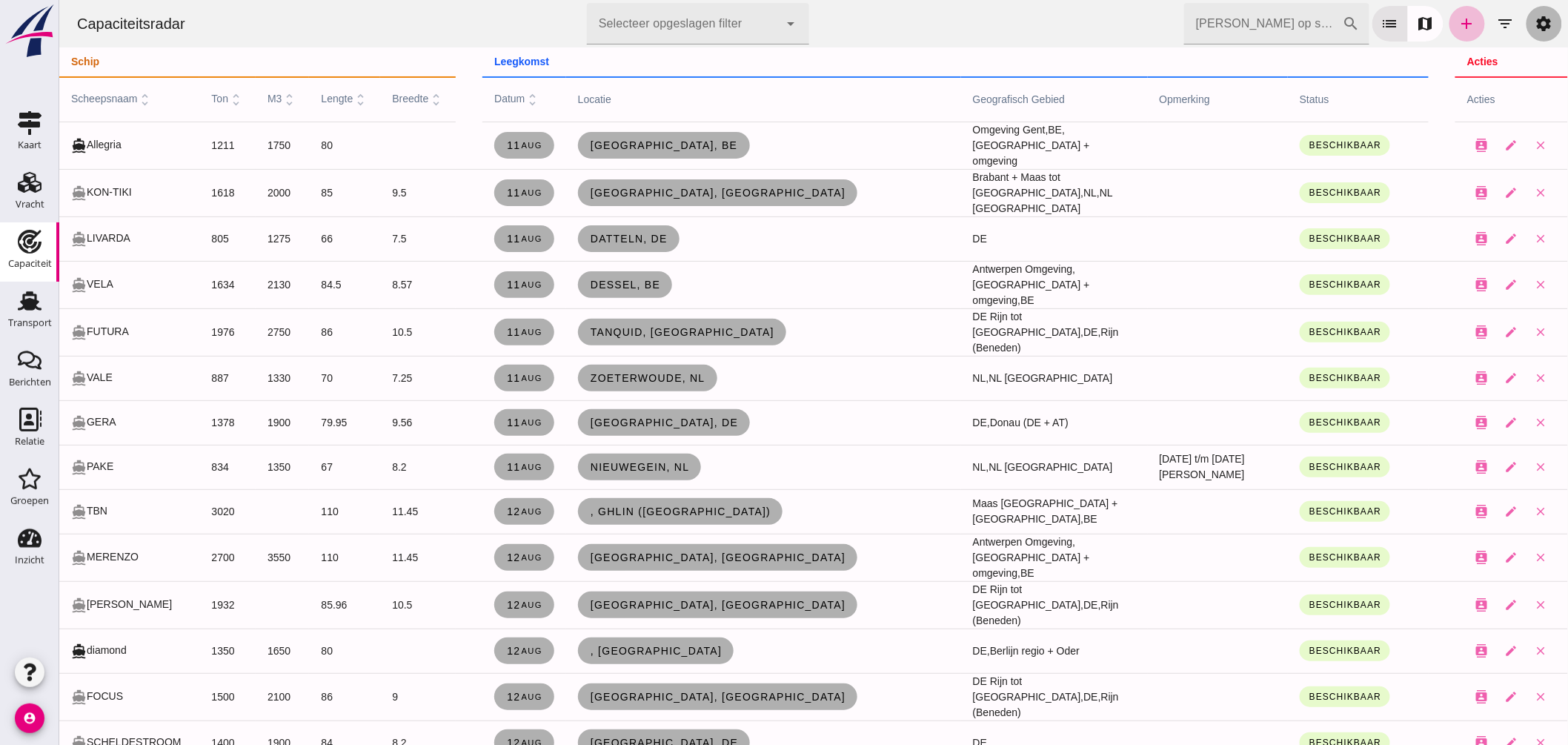
click at [1534, 20] on icon "settings" at bounding box center [1543, 24] width 18 height 18
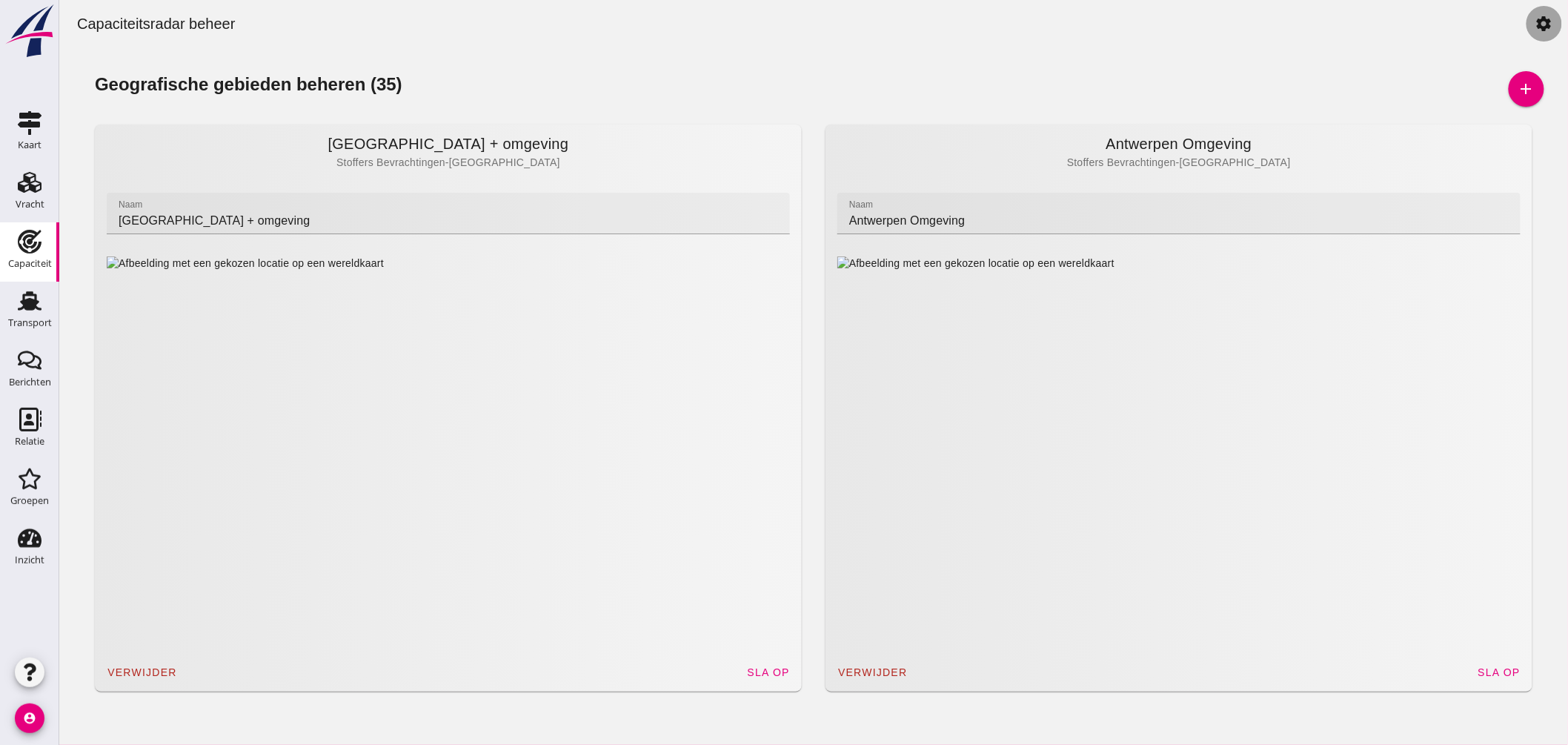
drag, startPoint x: 1529, startPoint y: 21, endPoint x: 1626, endPoint y: 42, distance: 99.2
click at [1534, 21] on icon "settings" at bounding box center [1543, 24] width 18 height 18
click link "settings"
click at [39, 421] on icon "Relatie" at bounding box center [30, 420] width 24 height 24
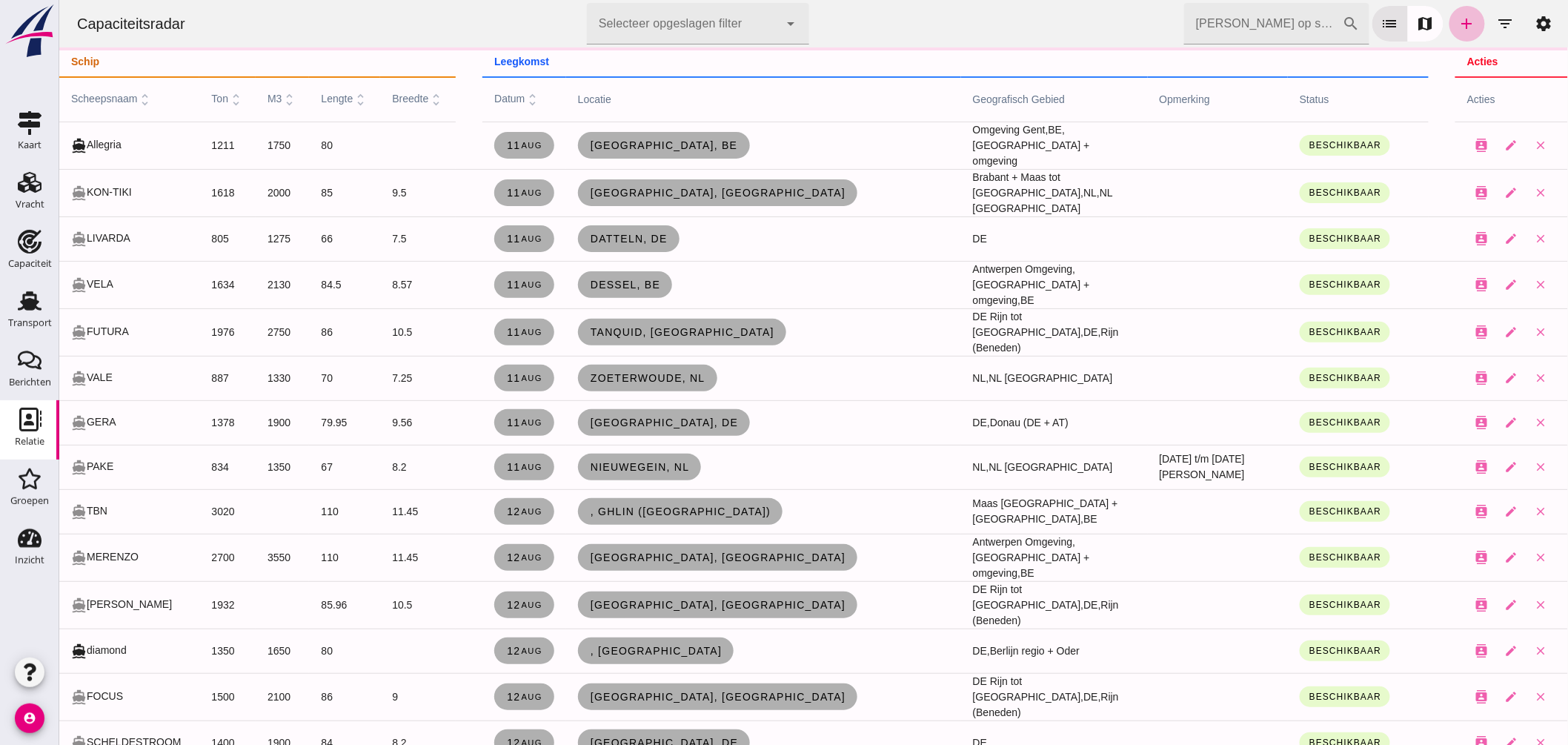
click at [1457, 23] on icon "add" at bounding box center [1466, 24] width 18 height 18
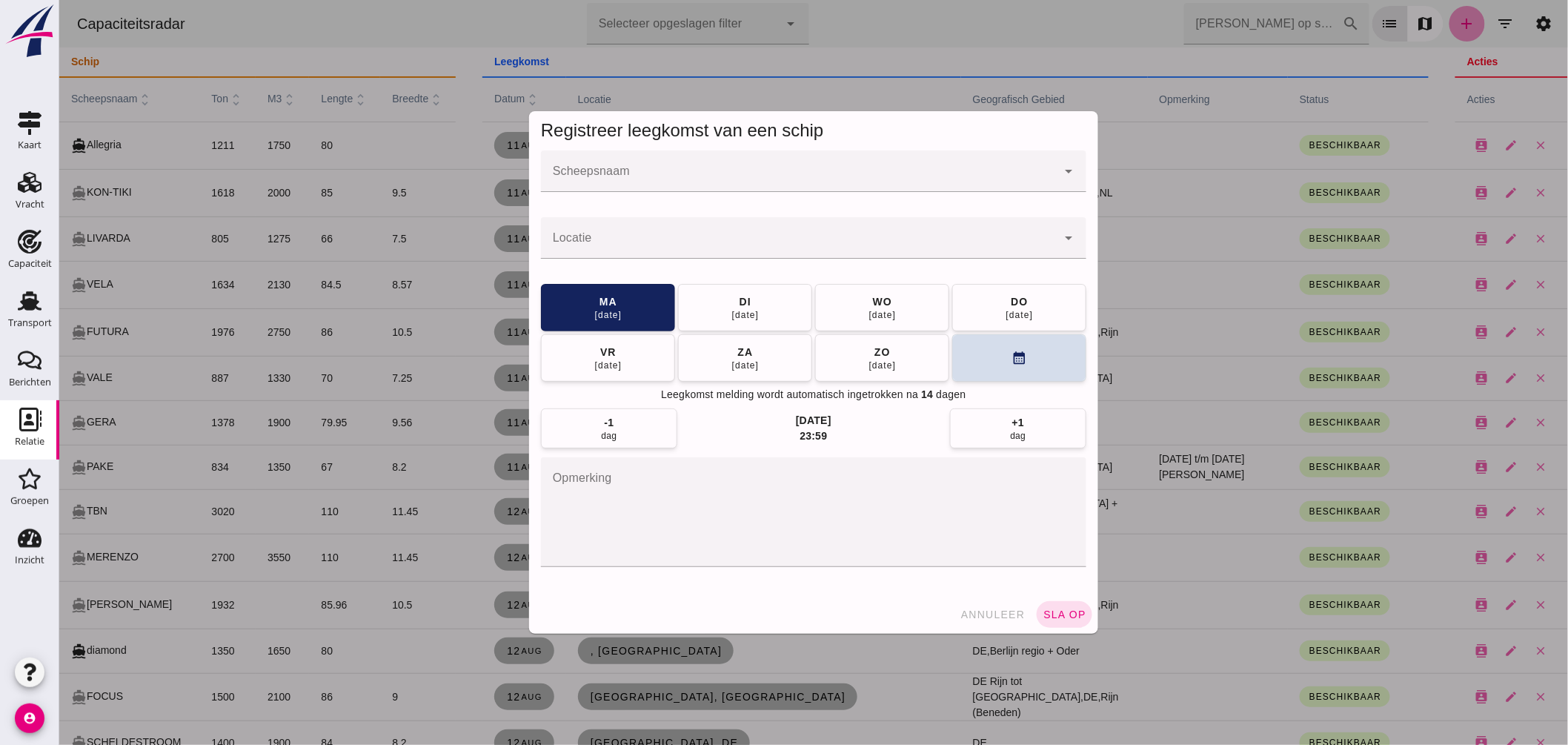
click at [822, 181] on div at bounding box center [813, 372] width 1509 height 745
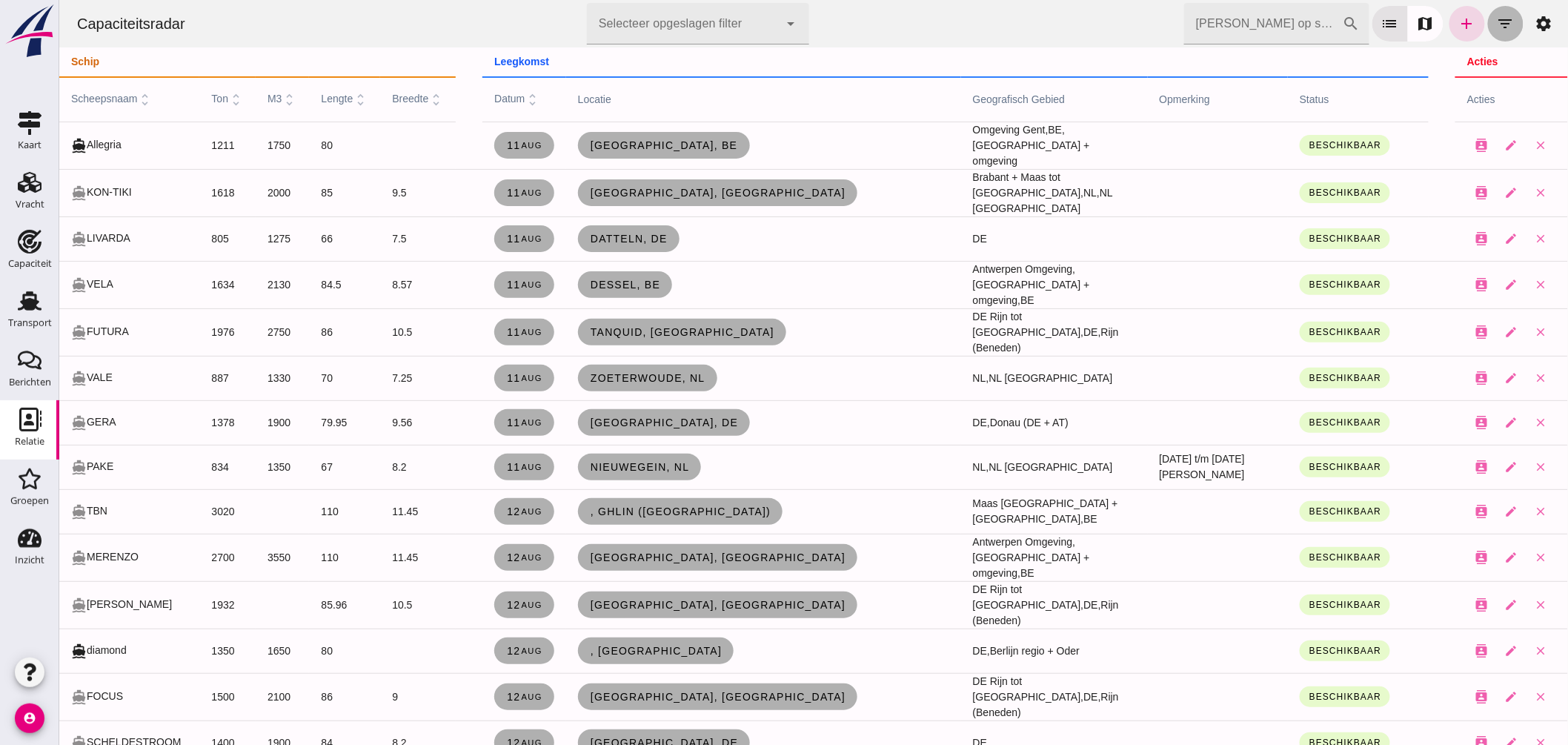
click at [1496, 19] on icon "filter_list" at bounding box center [1505, 24] width 18 height 18
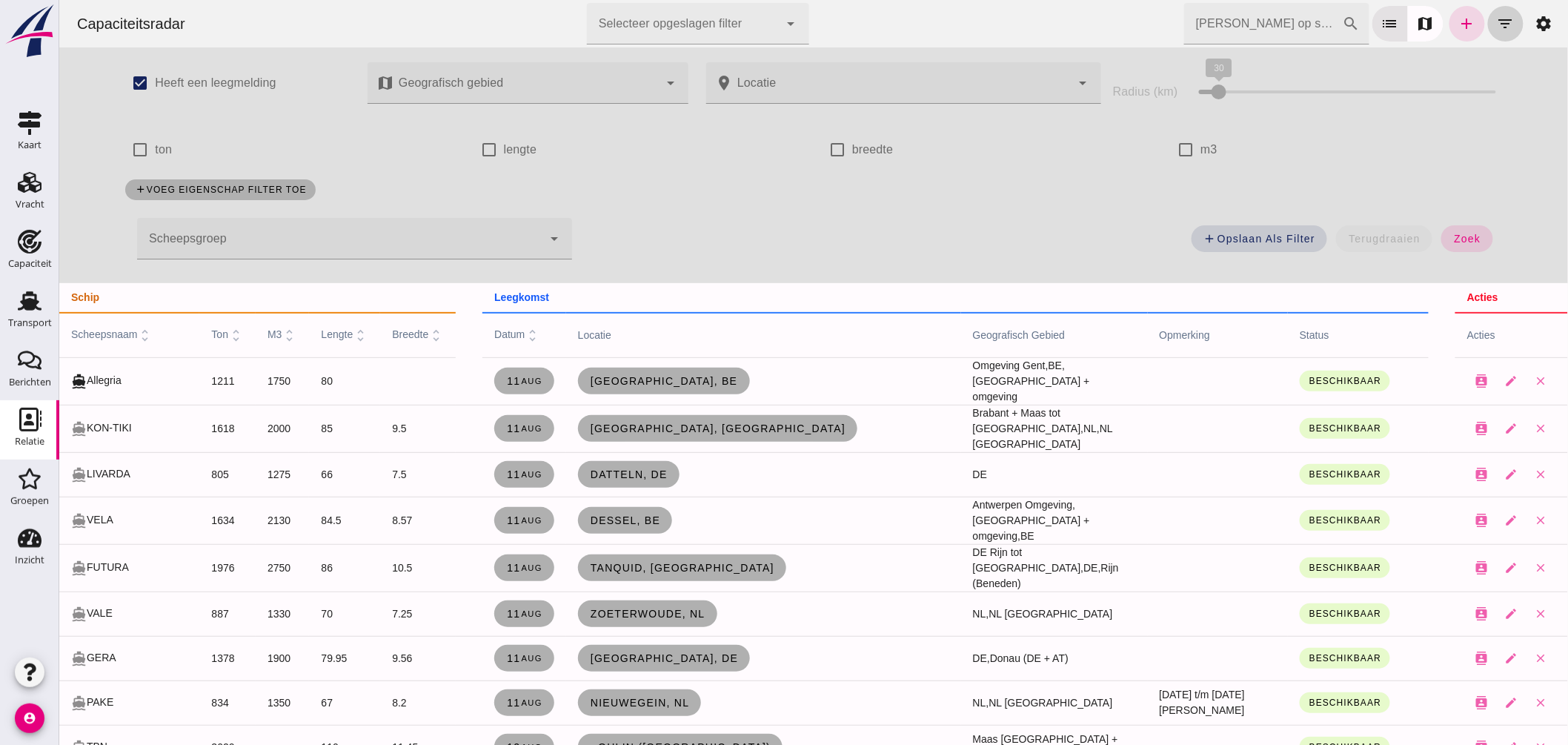
click at [1496, 26] on icon "filter_list" at bounding box center [1505, 24] width 18 height 18
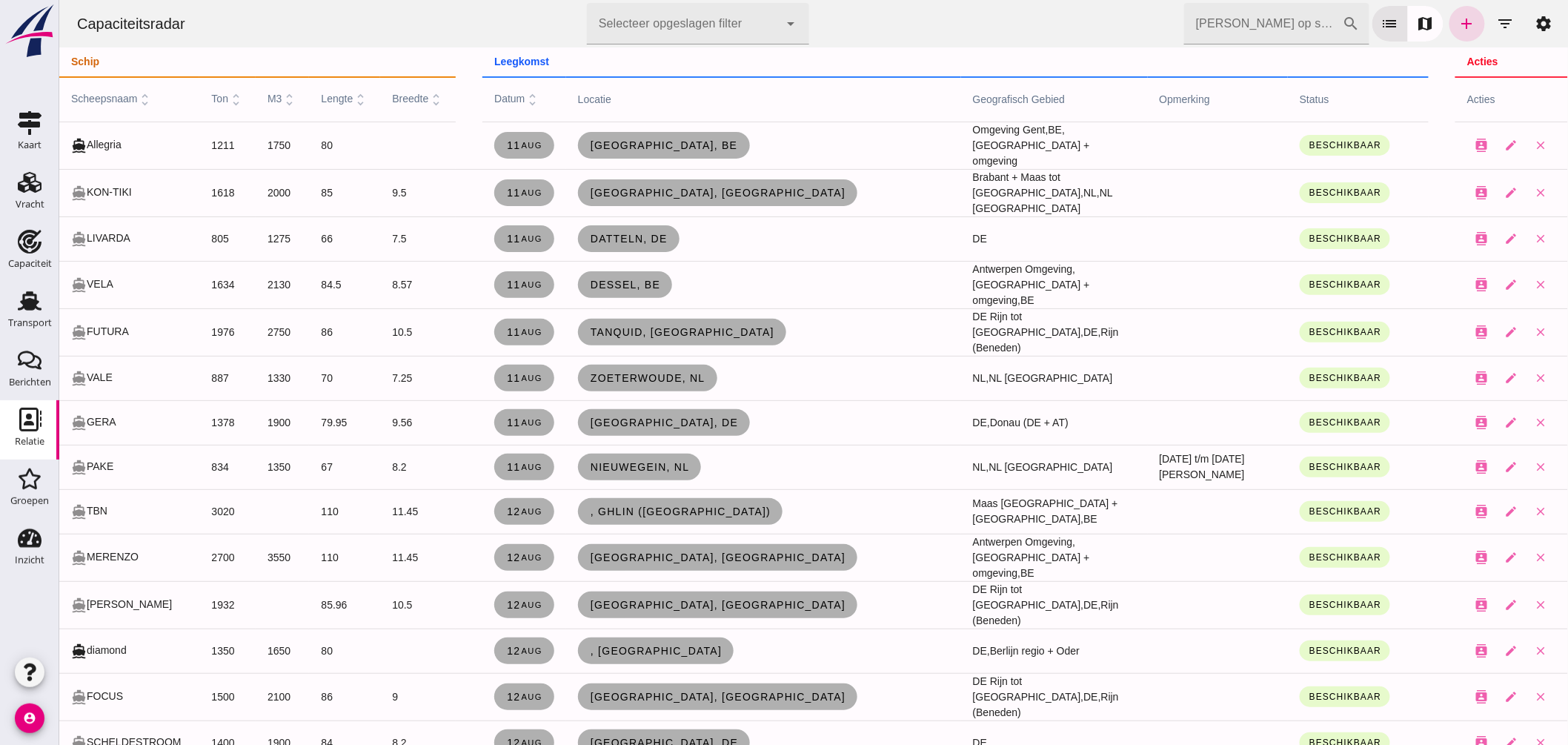
click at [26, 419] on icon "Relatie" at bounding box center [30, 420] width 24 height 24
click input "Zoek op scheepsnaam"
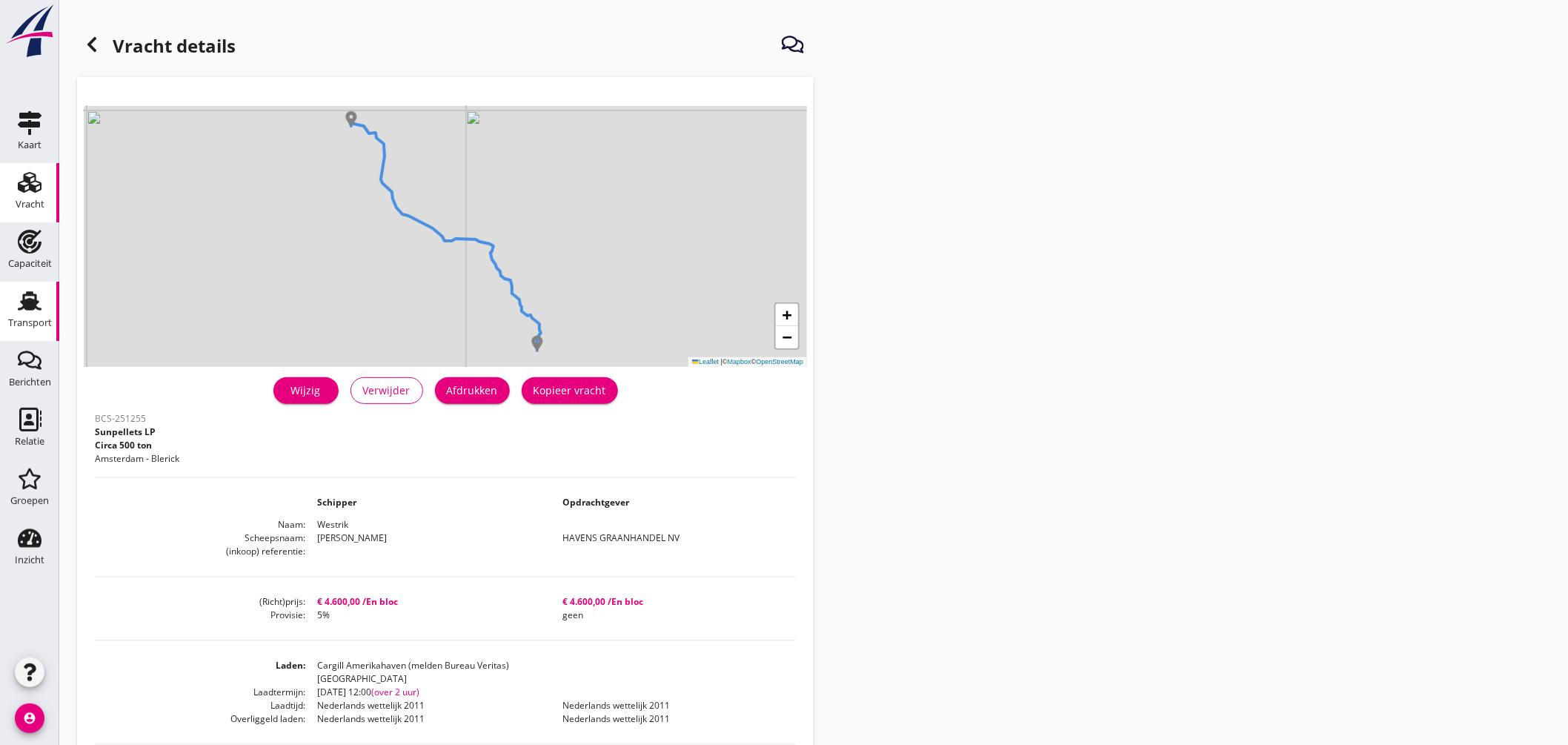
click at [40, 307] on icon "Transport" at bounding box center [30, 301] width 24 height 24
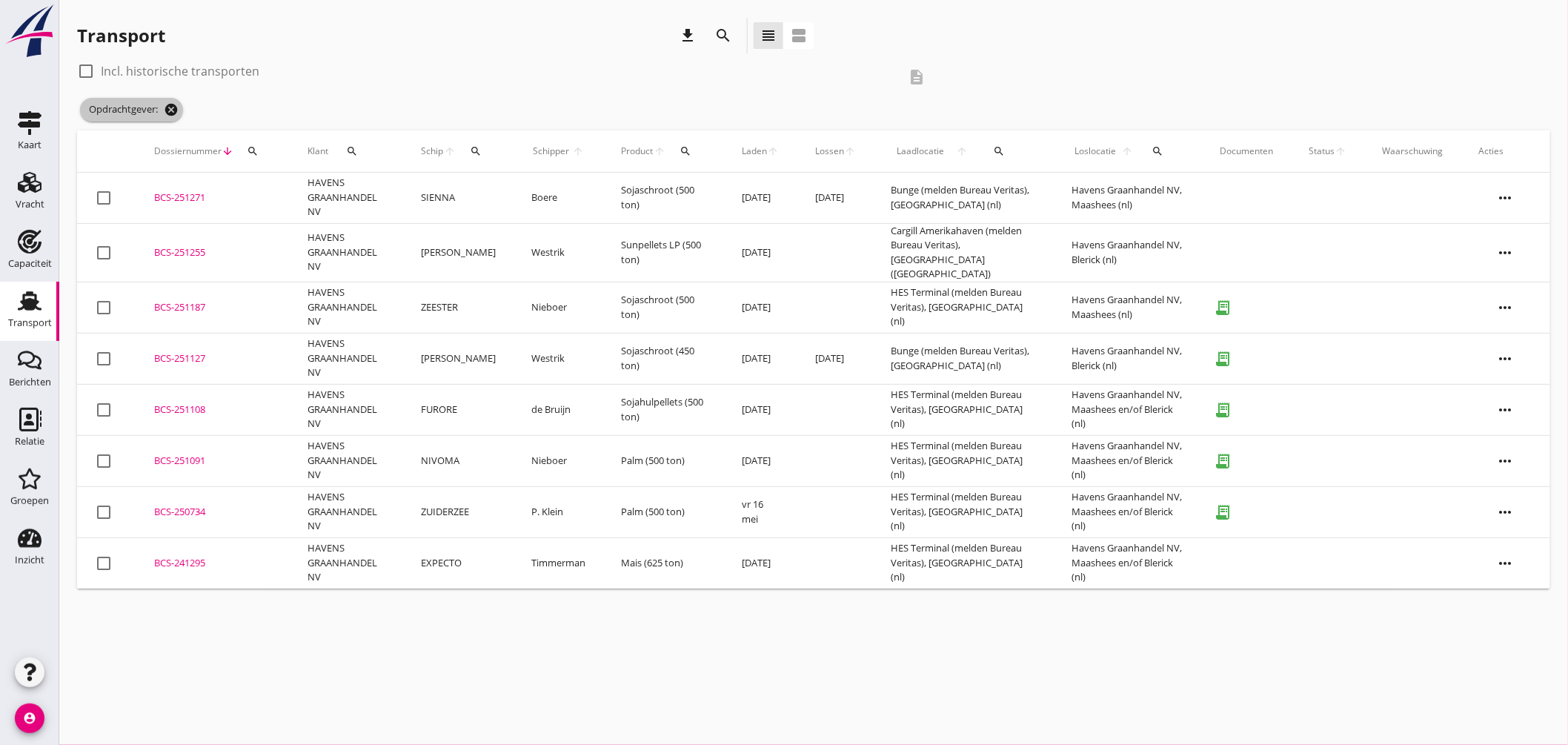
click at [173, 109] on icon "cancel" at bounding box center [171, 110] width 15 height 15
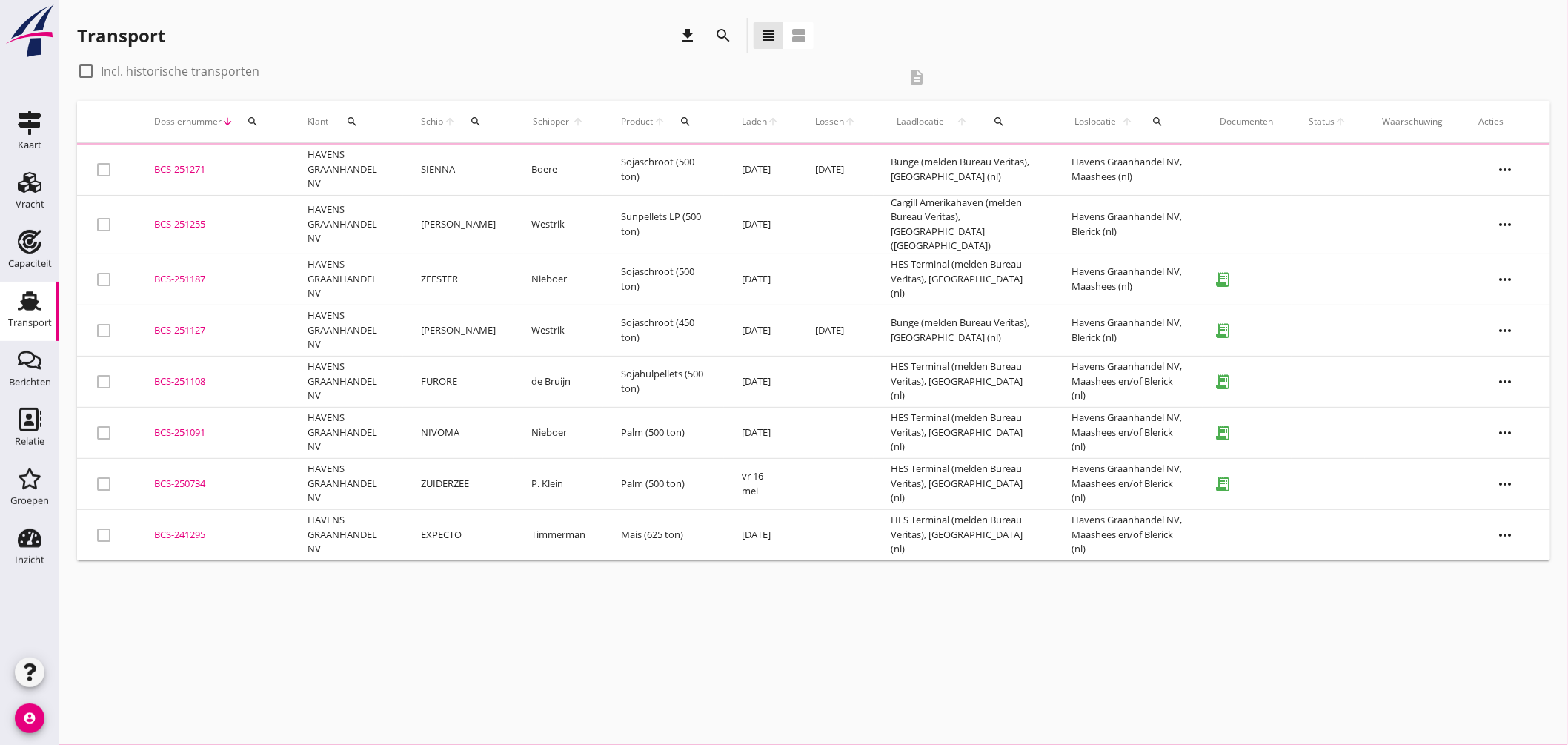
click at [473, 122] on div "search" at bounding box center [476, 122] width 28 height 12
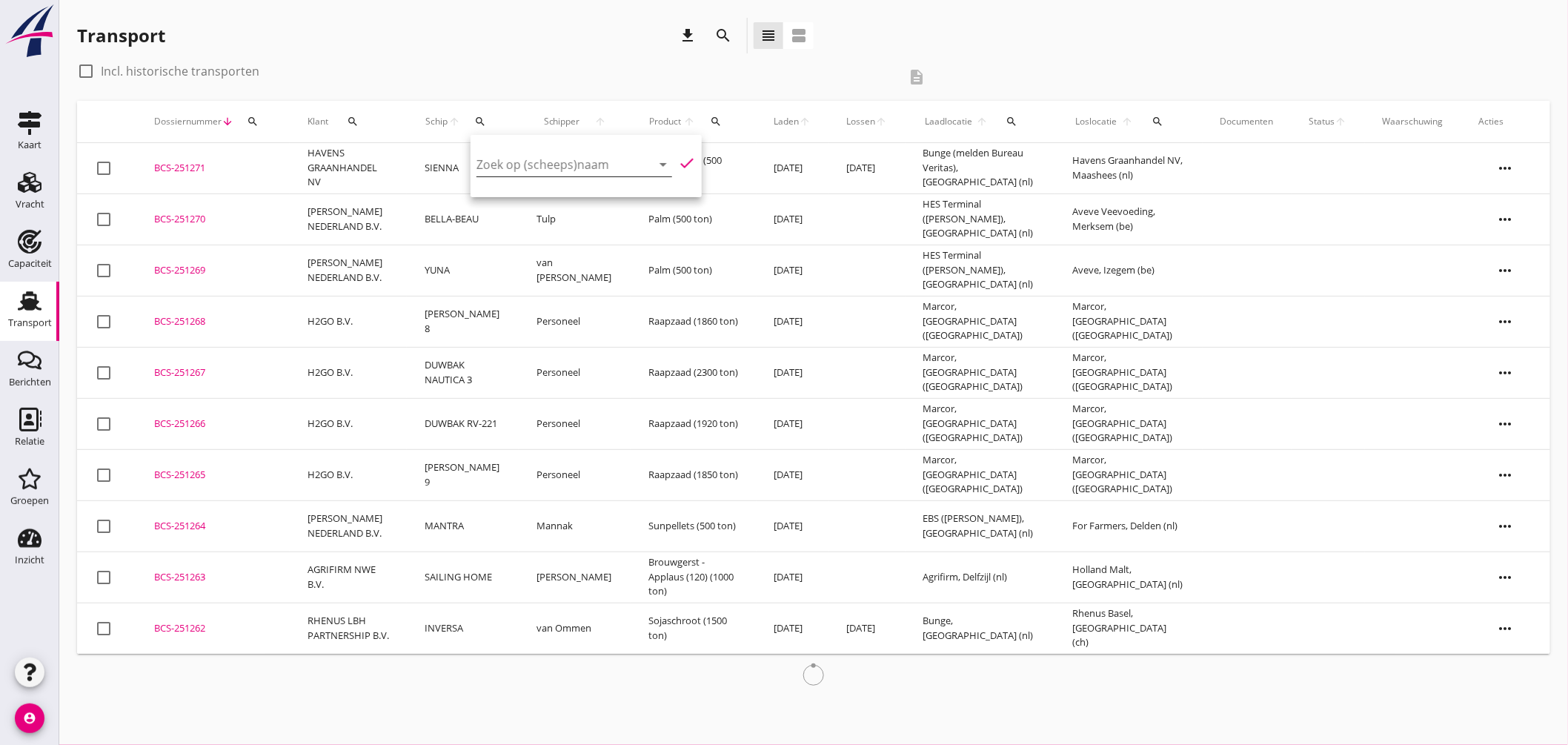
click at [521, 172] on input "Zoek op (scheeps)naam" at bounding box center [554, 165] width 154 height 24
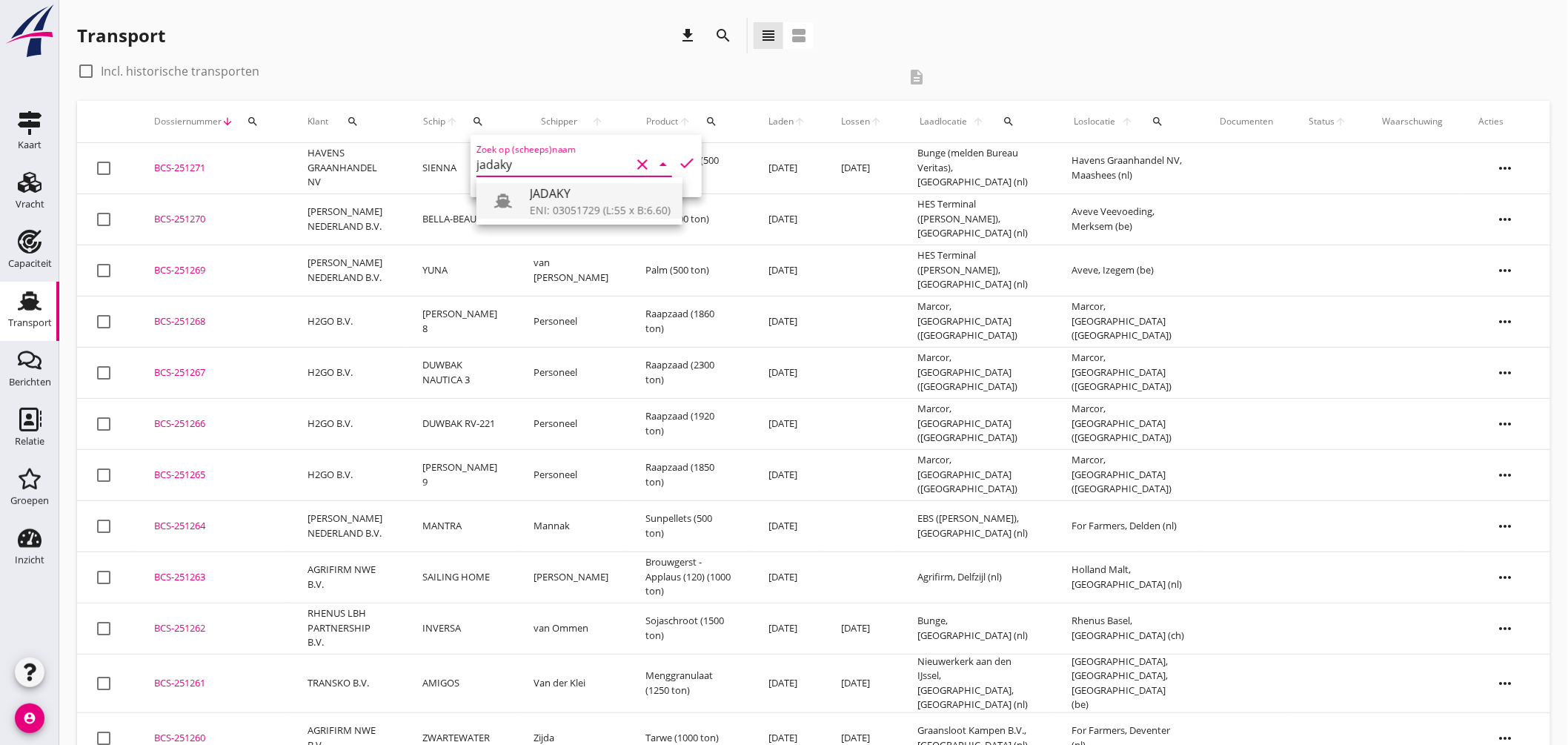
click at [554, 201] on div "JADAKY" at bounding box center [600, 194] width 141 height 18
click at [678, 159] on icon "check" at bounding box center [687, 163] width 18 height 18
type input "JADAKY"
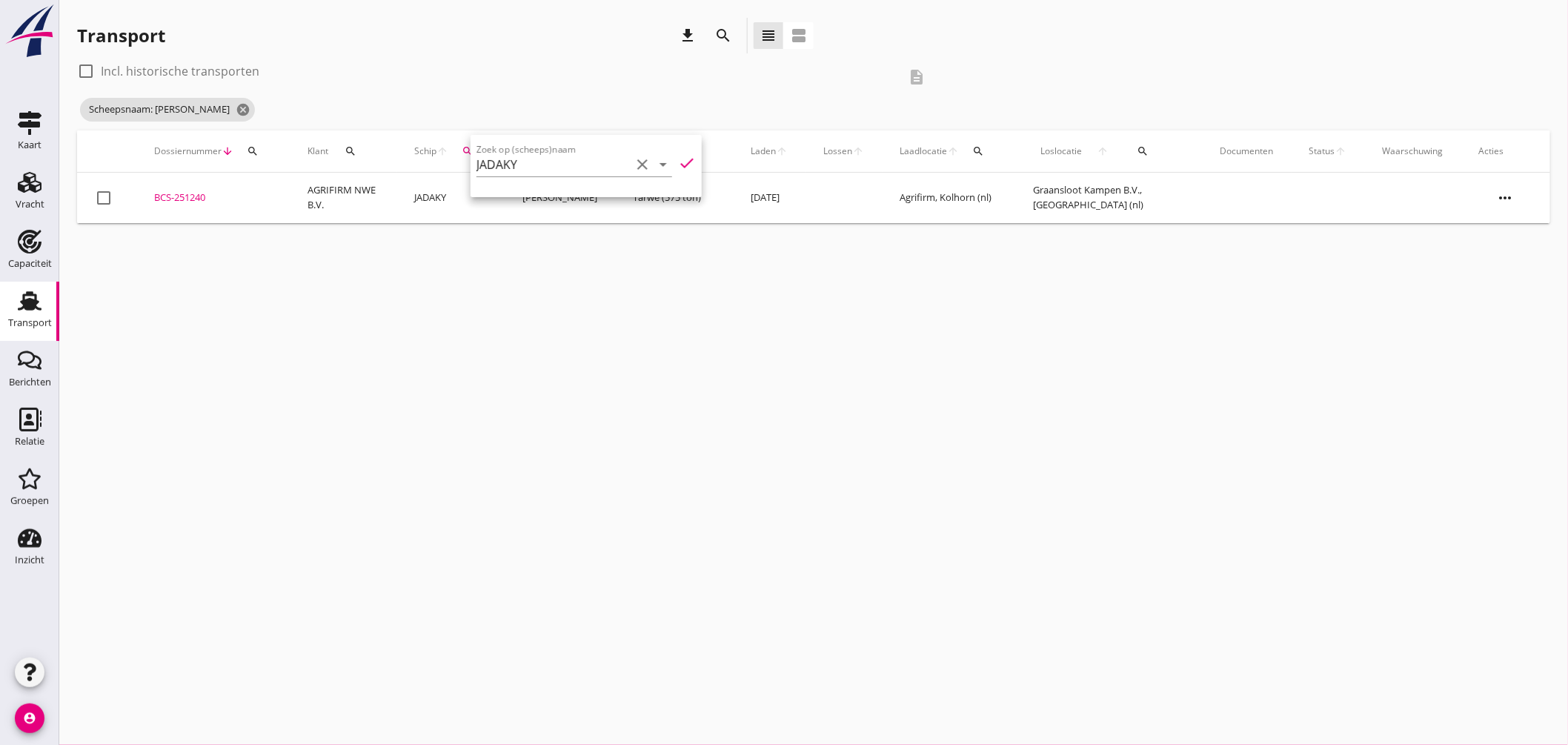
click at [595, 269] on div "cancel You are impersonating another user. Transport download search view_headl…" at bounding box center [814, 372] width 1509 height 745
click at [196, 194] on div "BCS-251240" at bounding box center [212, 198] width 118 height 15
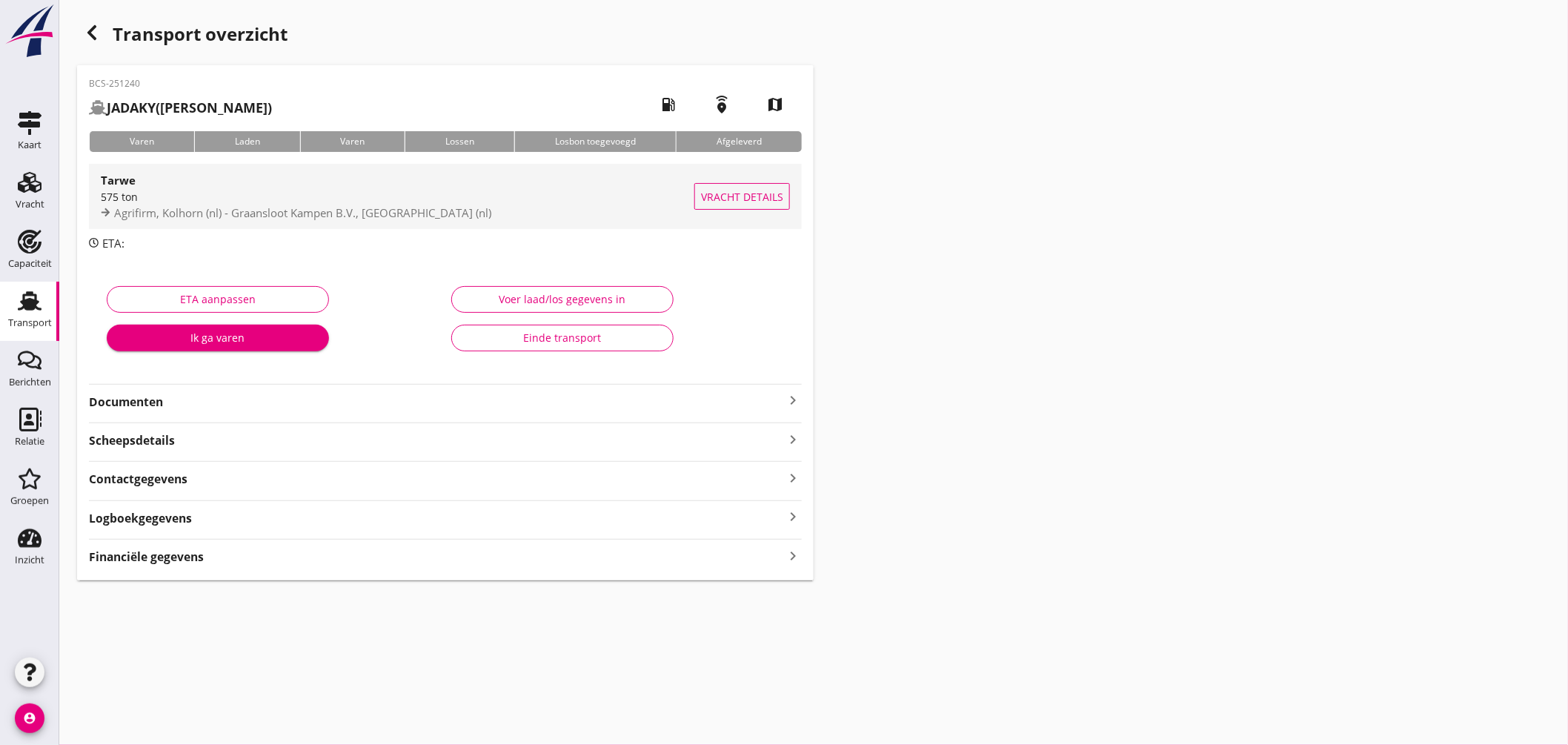
click at [408, 195] on div "575 ton" at bounding box center [397, 197] width 593 height 16
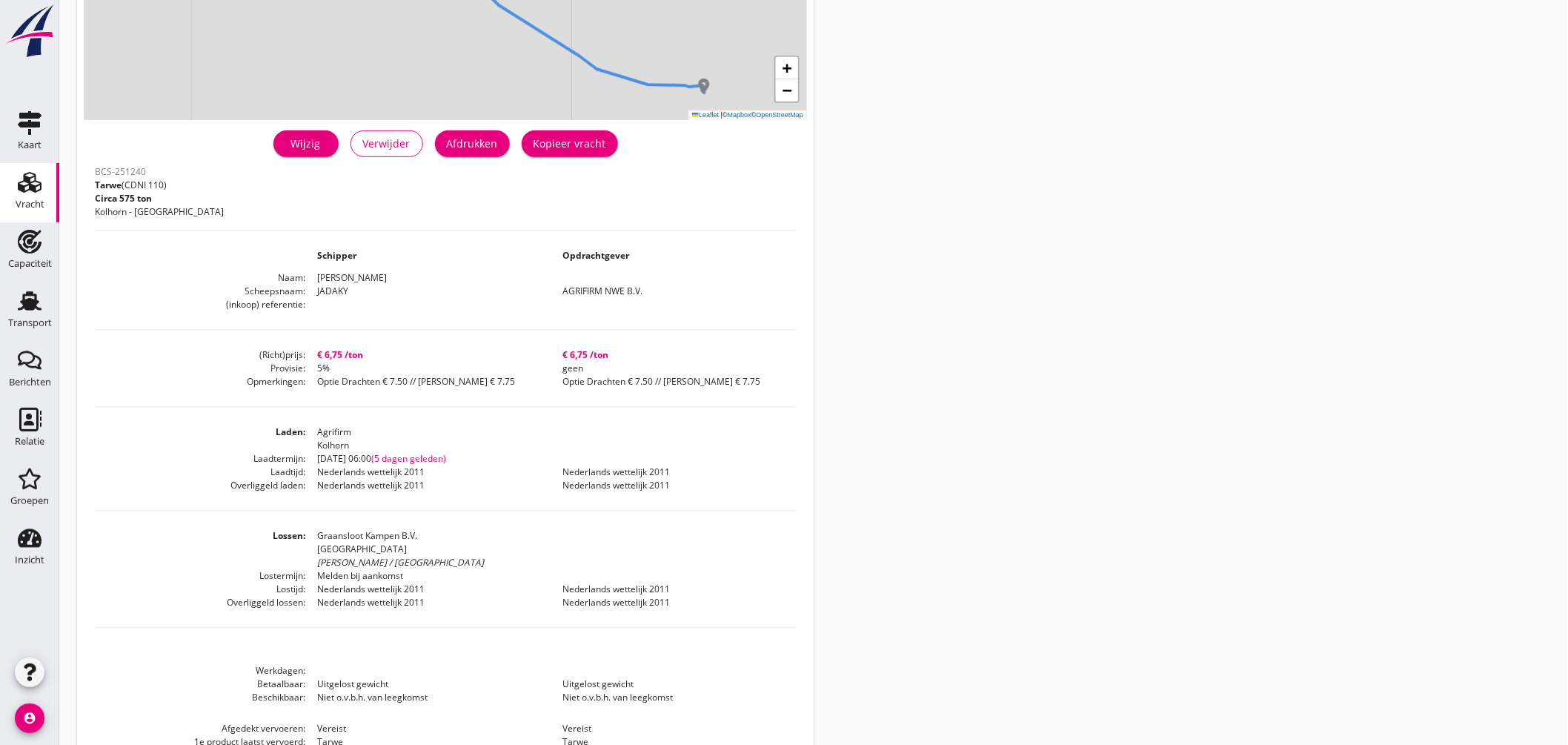
scroll to position [82, 0]
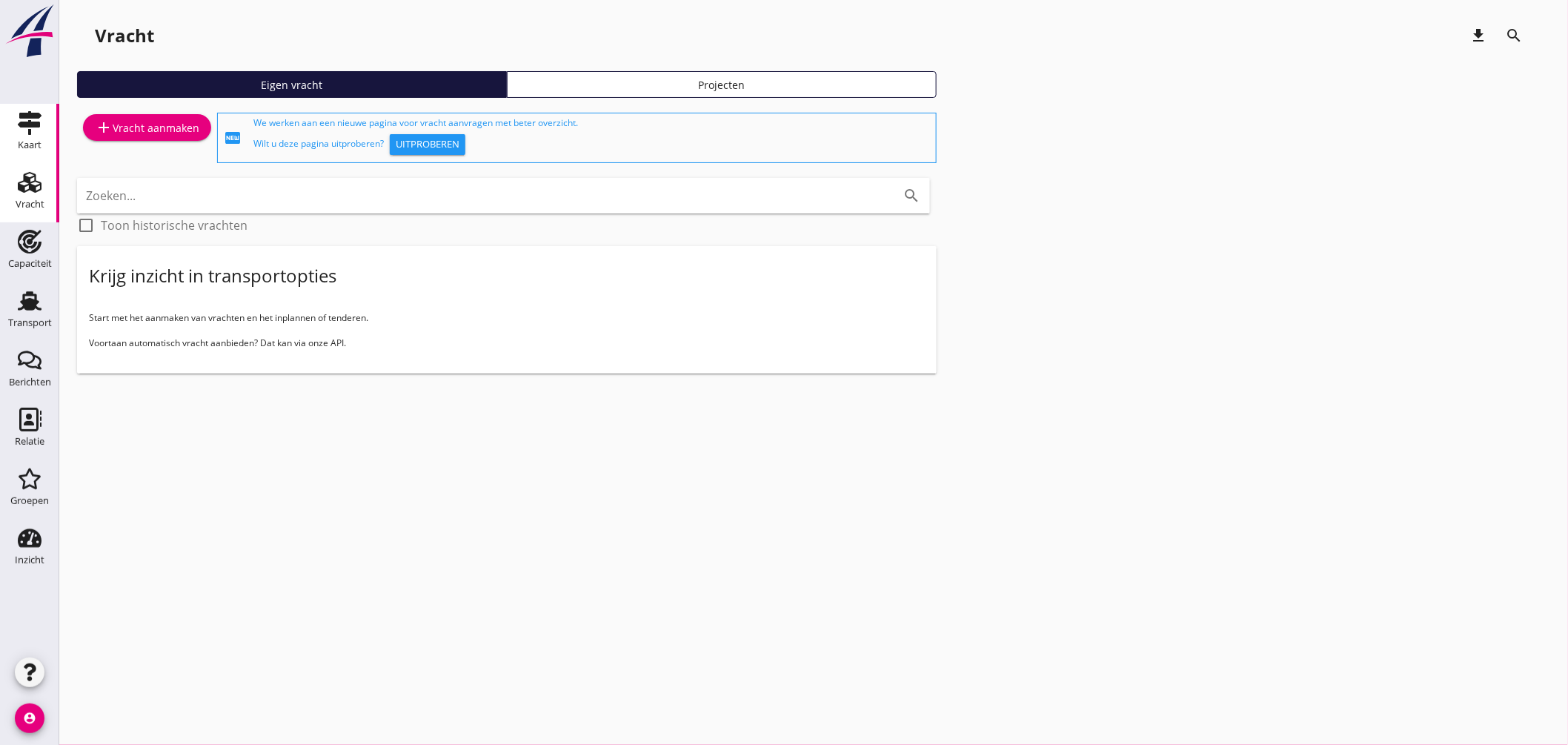
click at [34, 120] on icon "Kaart" at bounding box center [30, 124] width 24 height 24
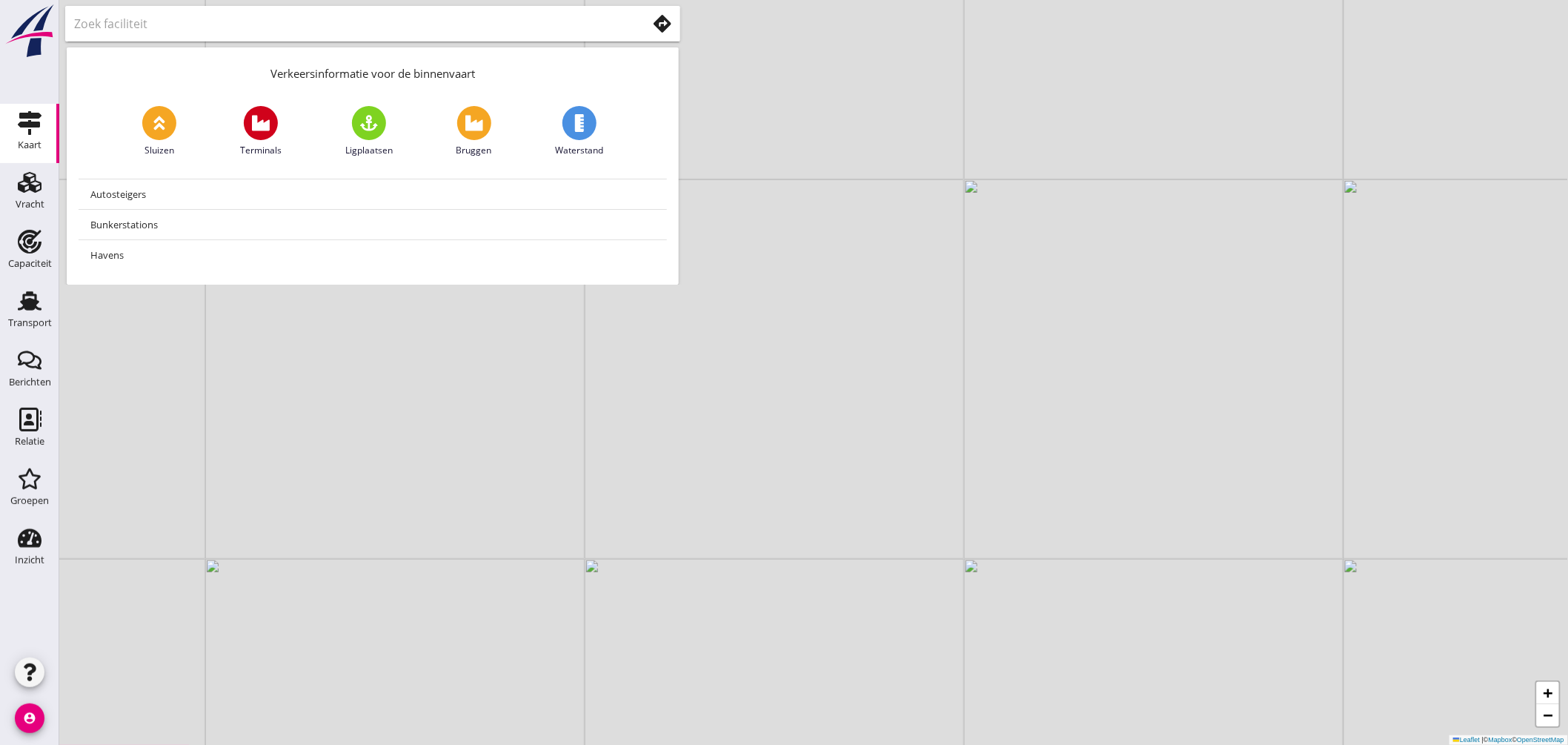
click at [405, 38] on div at bounding box center [372, 24] width 615 height 36
type input "s"
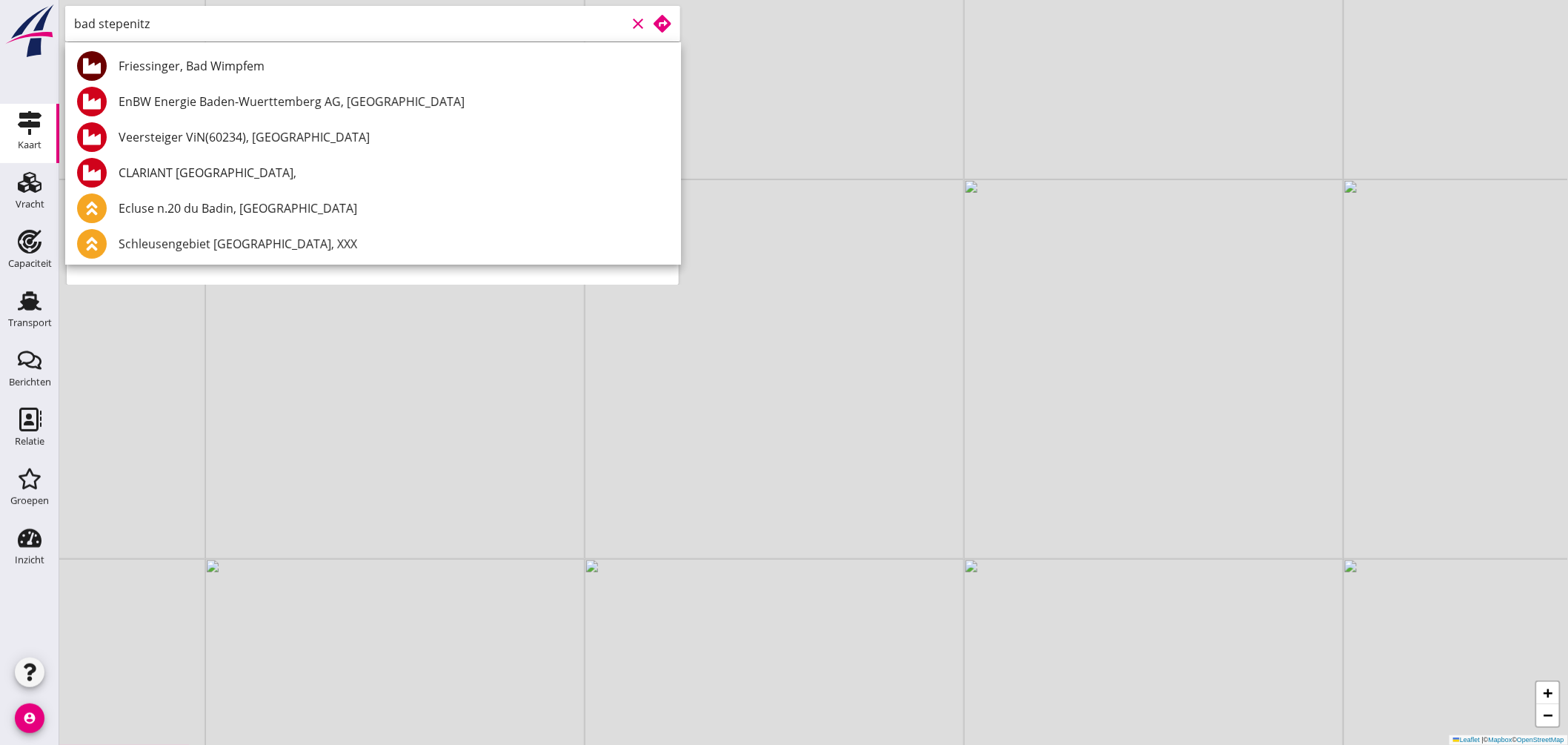
drag, startPoint x: 99, startPoint y: 24, endPoint x: 0, endPoint y: 34, distance: 99.5
click at [0, 34] on div "Kaart Kaart Vracht Vracht Capaciteit Capaciteit Transport Transport Berichten B…" at bounding box center [784, 372] width 1568 height 745
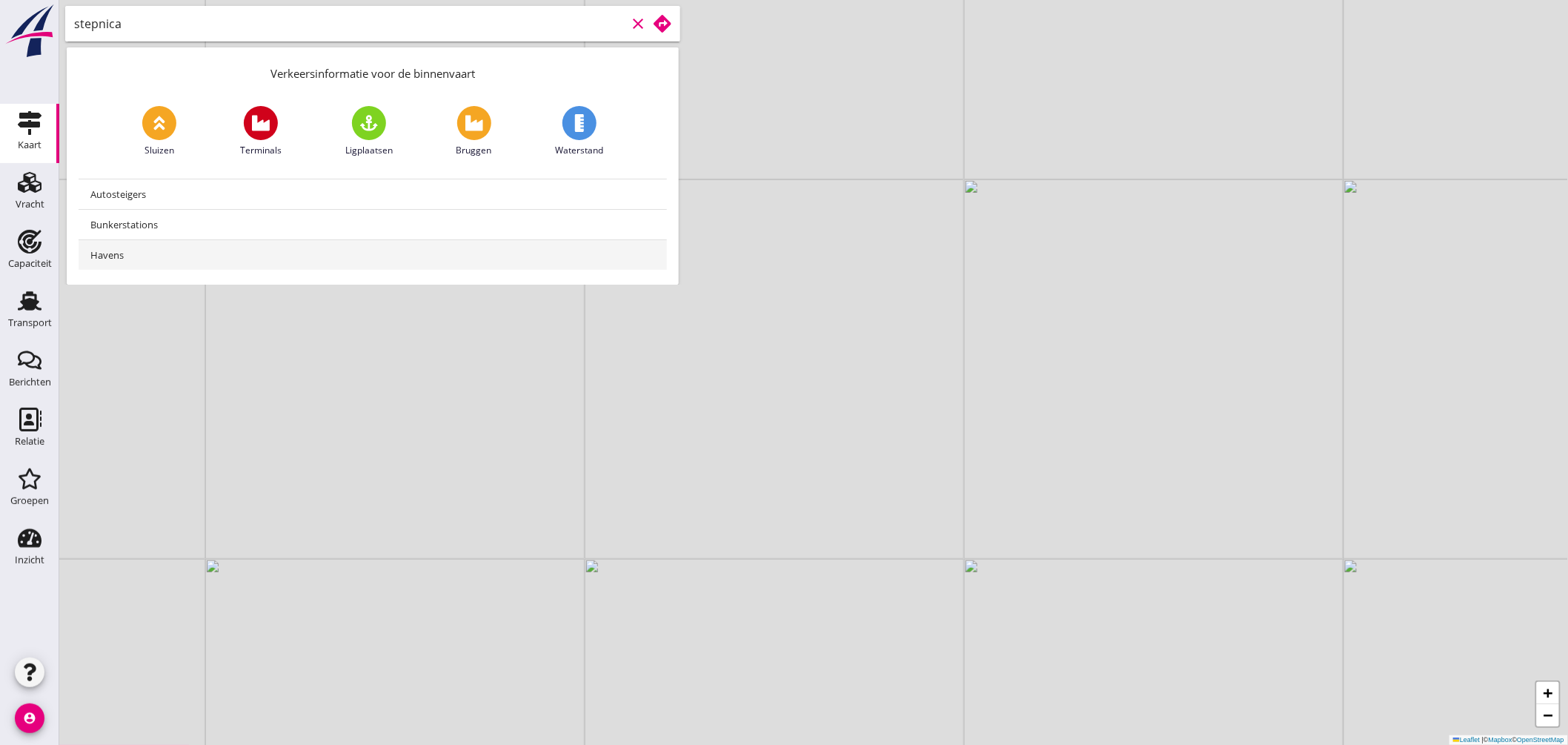
click at [139, 257] on div "Havens" at bounding box center [373, 255] width 565 height 18
click at [332, 28] on input "Havens" at bounding box center [350, 24] width 552 height 24
type input "stepnica"
click at [636, 23] on icon "clear" at bounding box center [638, 24] width 18 height 18
click at [24, 136] on div "Kaart" at bounding box center [30, 145] width 24 height 21
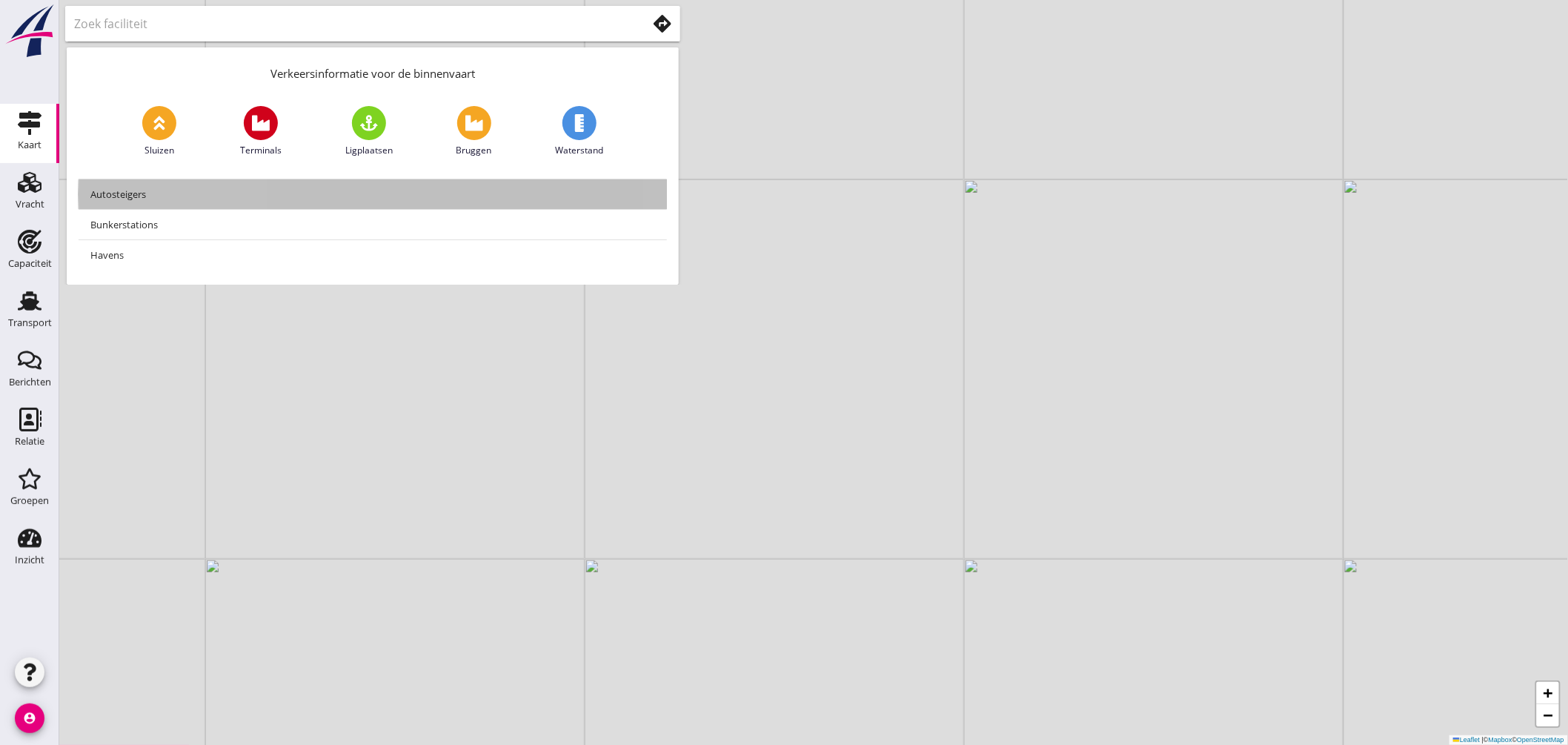
click at [192, 189] on div "Autosteigers" at bounding box center [373, 195] width 565 height 18
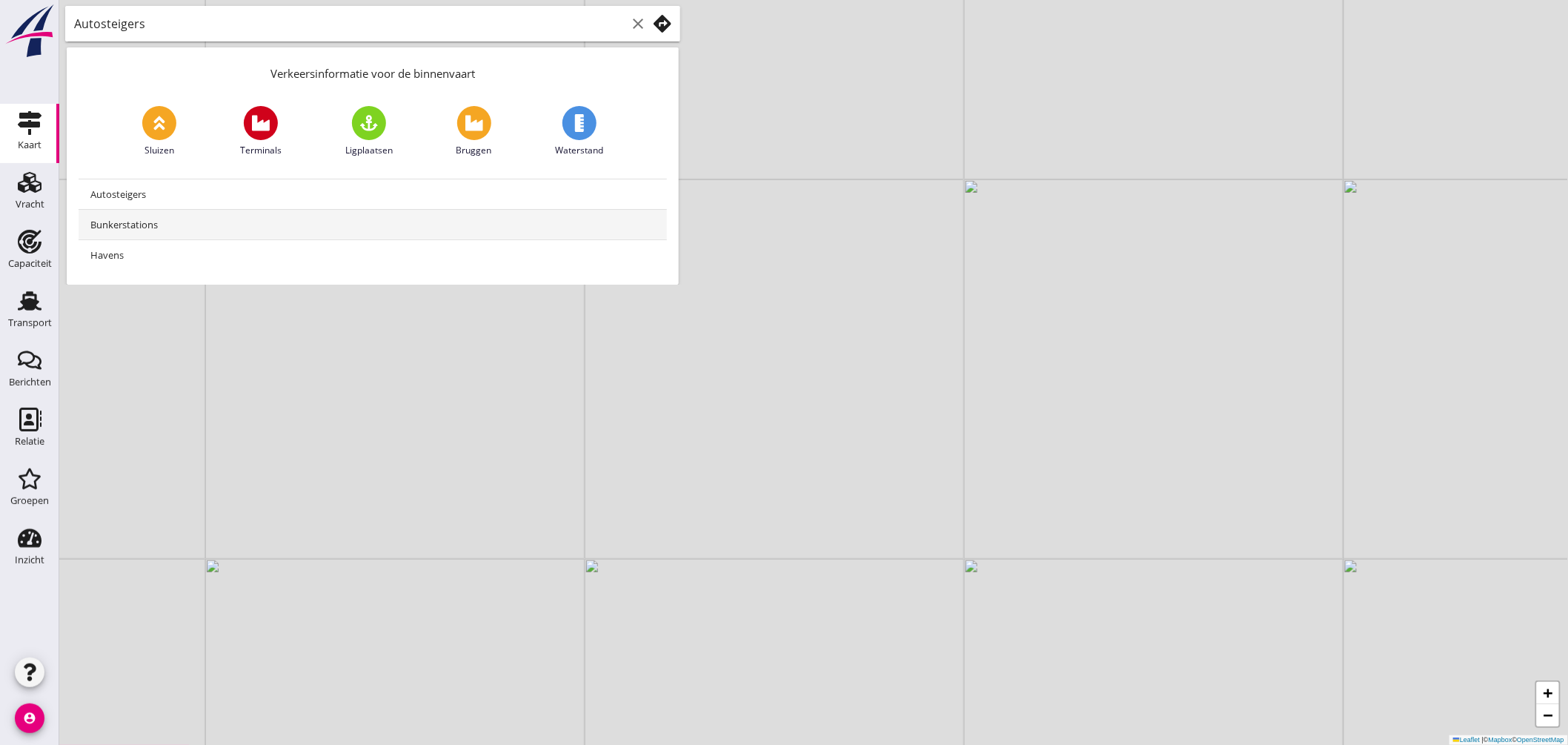
click at [174, 212] on div "Bunkerstations" at bounding box center [373, 224] width 565 height 30
click at [240, 132] on link "Terminals" at bounding box center [261, 131] width 41 height 51
type input "Terminals"
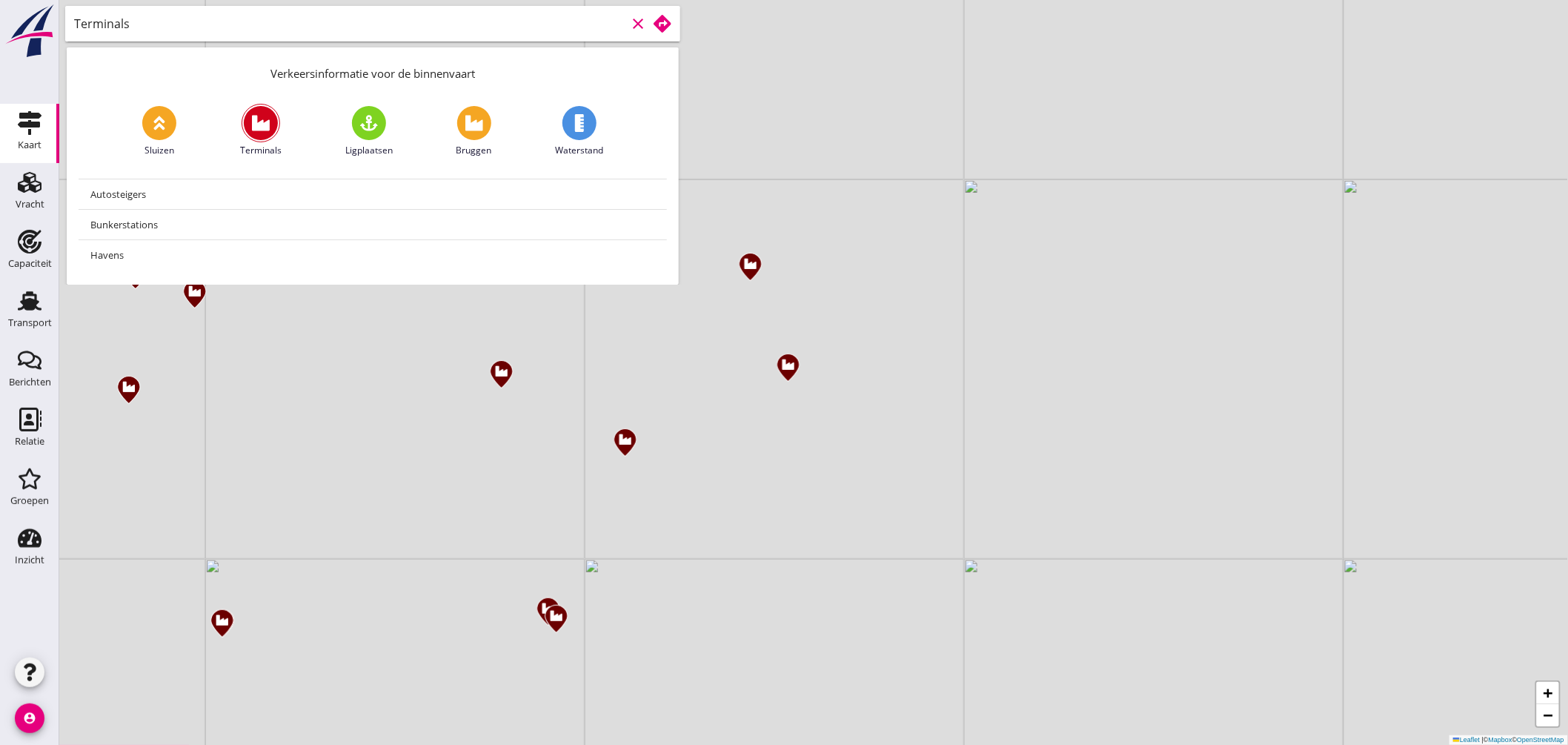
click at [637, 26] on icon "clear" at bounding box center [638, 24] width 18 height 18
click at [435, 13] on input "text" at bounding box center [350, 24] width 552 height 24
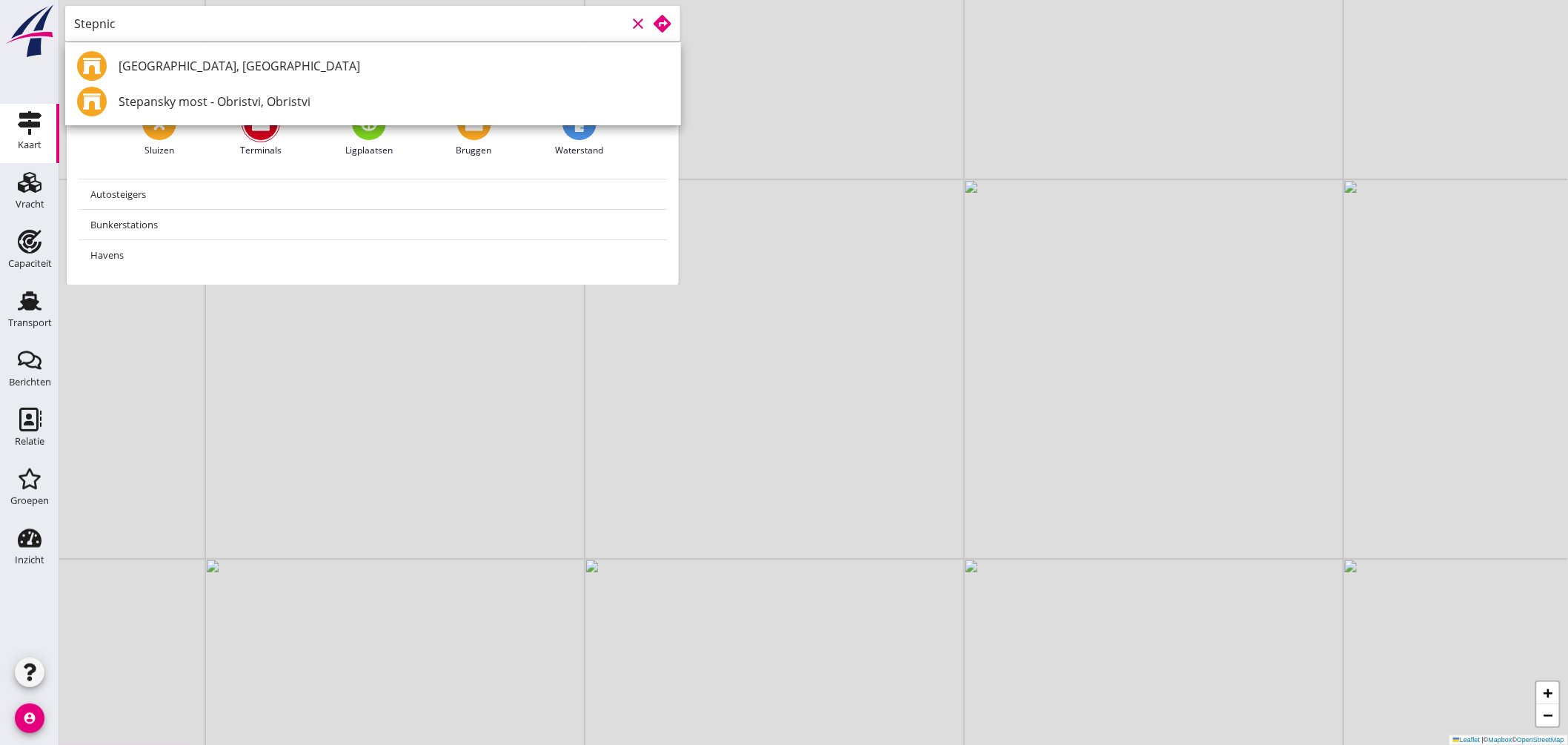
type input "Stepnica"
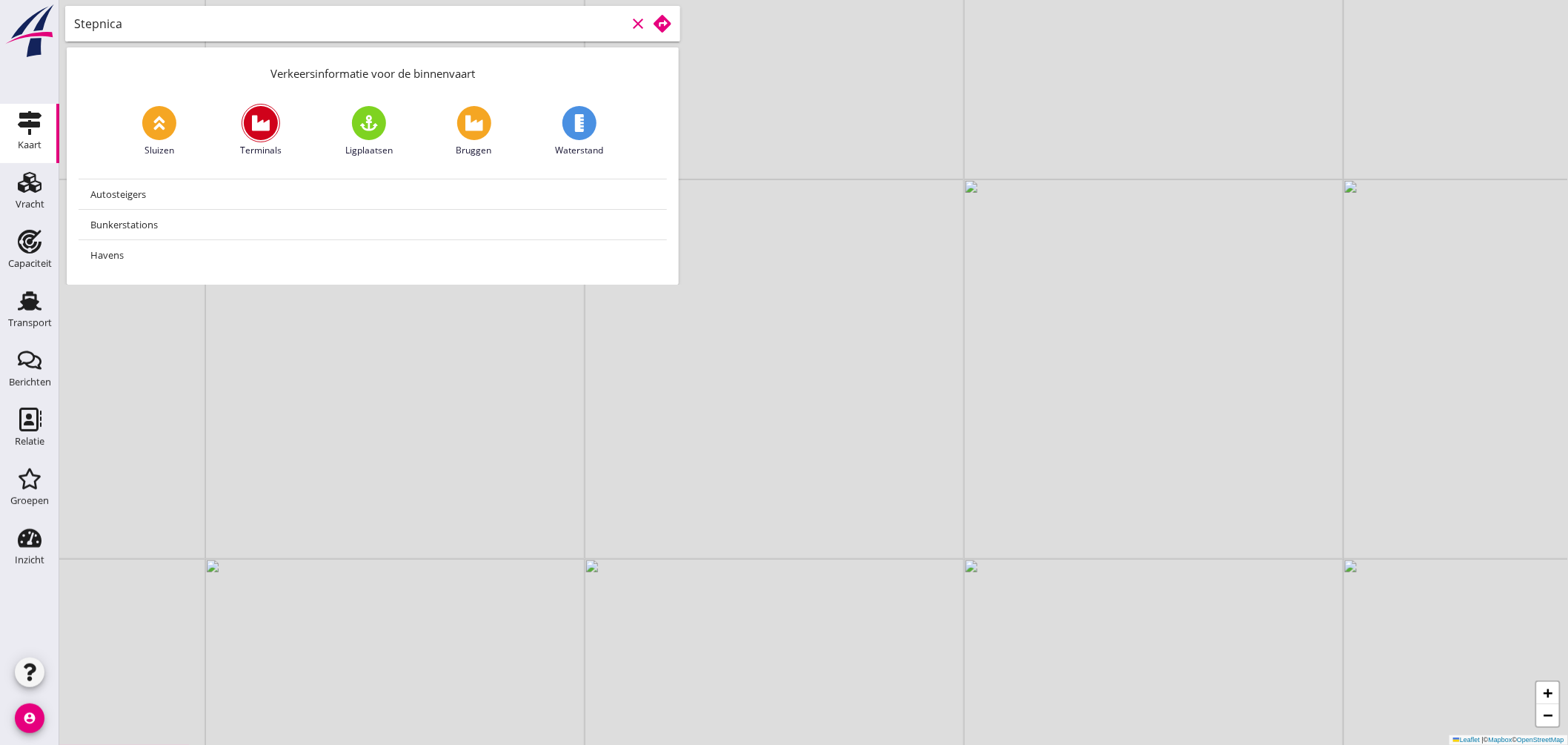
click at [640, 23] on icon "clear" at bounding box center [638, 24] width 18 height 18
click at [233, 26] on input "text" at bounding box center [350, 24] width 552 height 24
type input "stepenica"
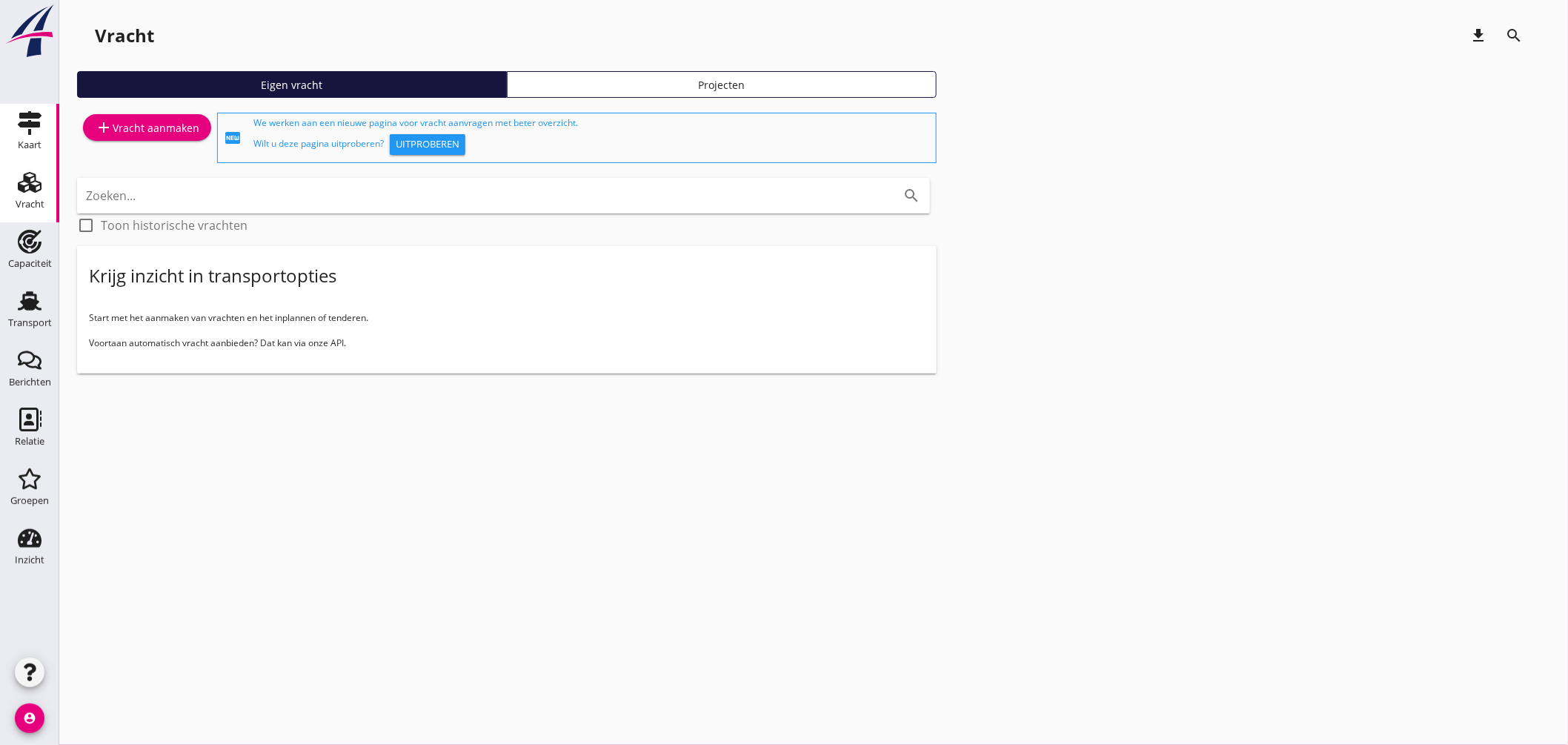
click at [29, 115] on use at bounding box center [30, 124] width 24 height 24
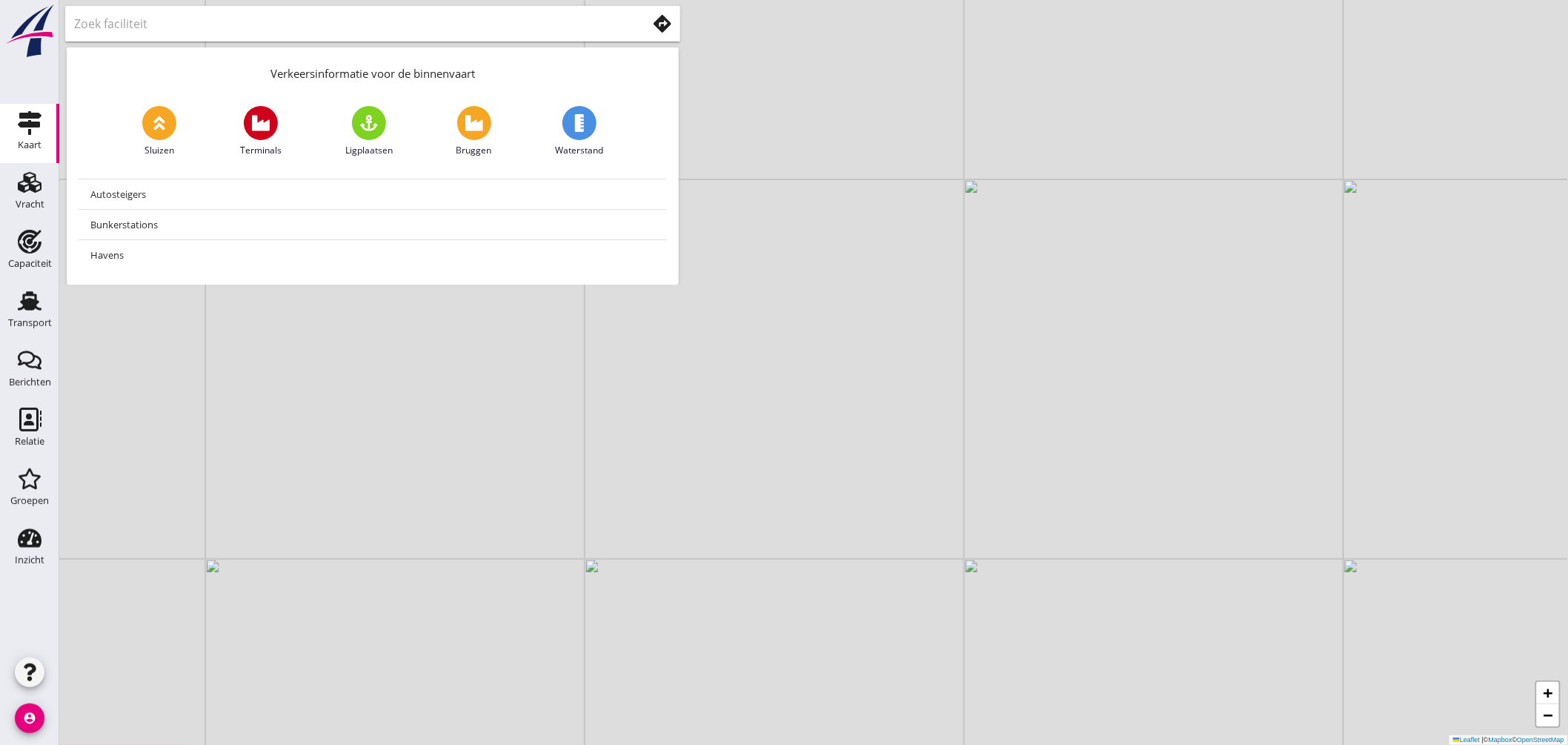
click at [658, 20] on use at bounding box center [663, 24] width 18 height 18
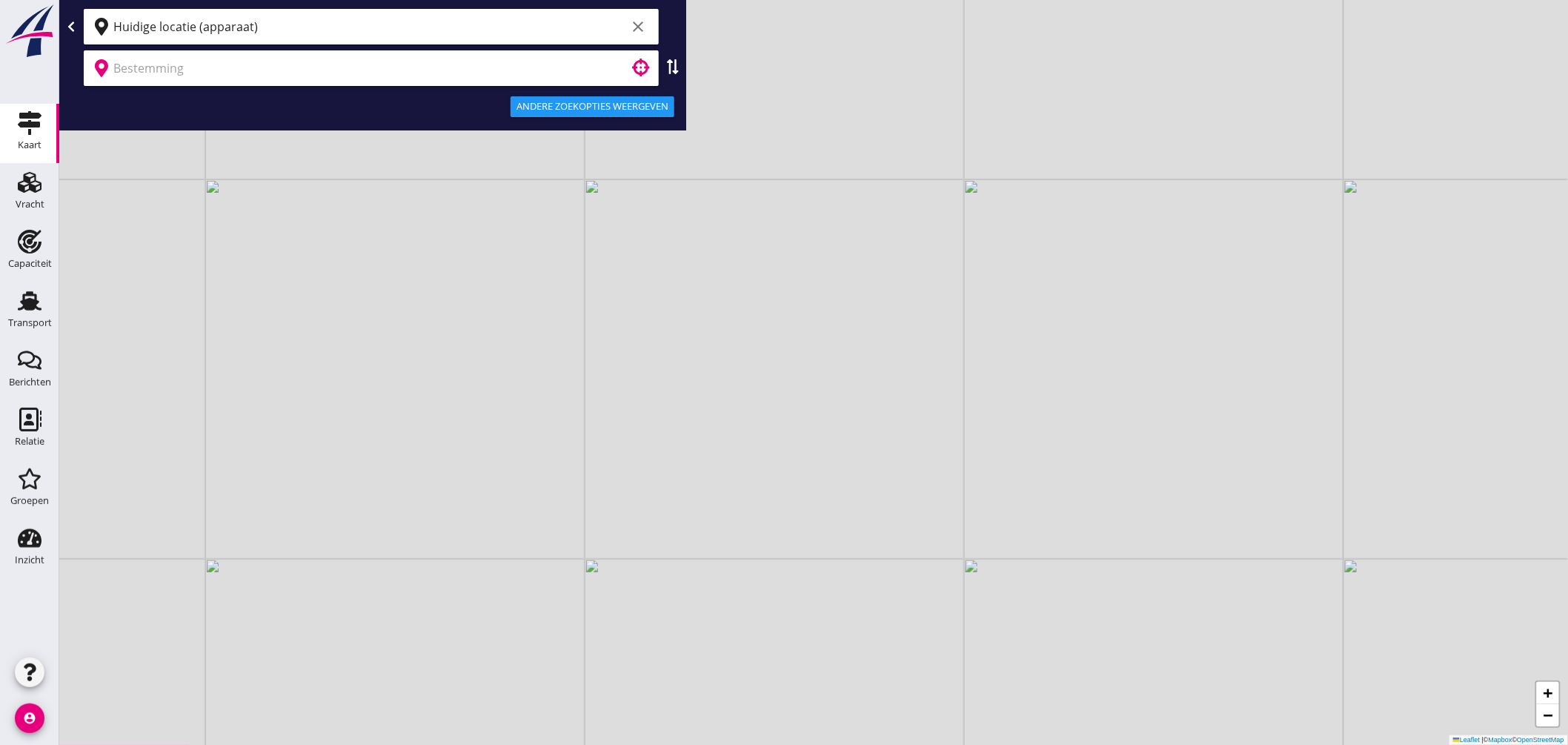
click at [207, 25] on input "Huidige locatie (apparaat)" at bounding box center [369, 27] width 512 height 24
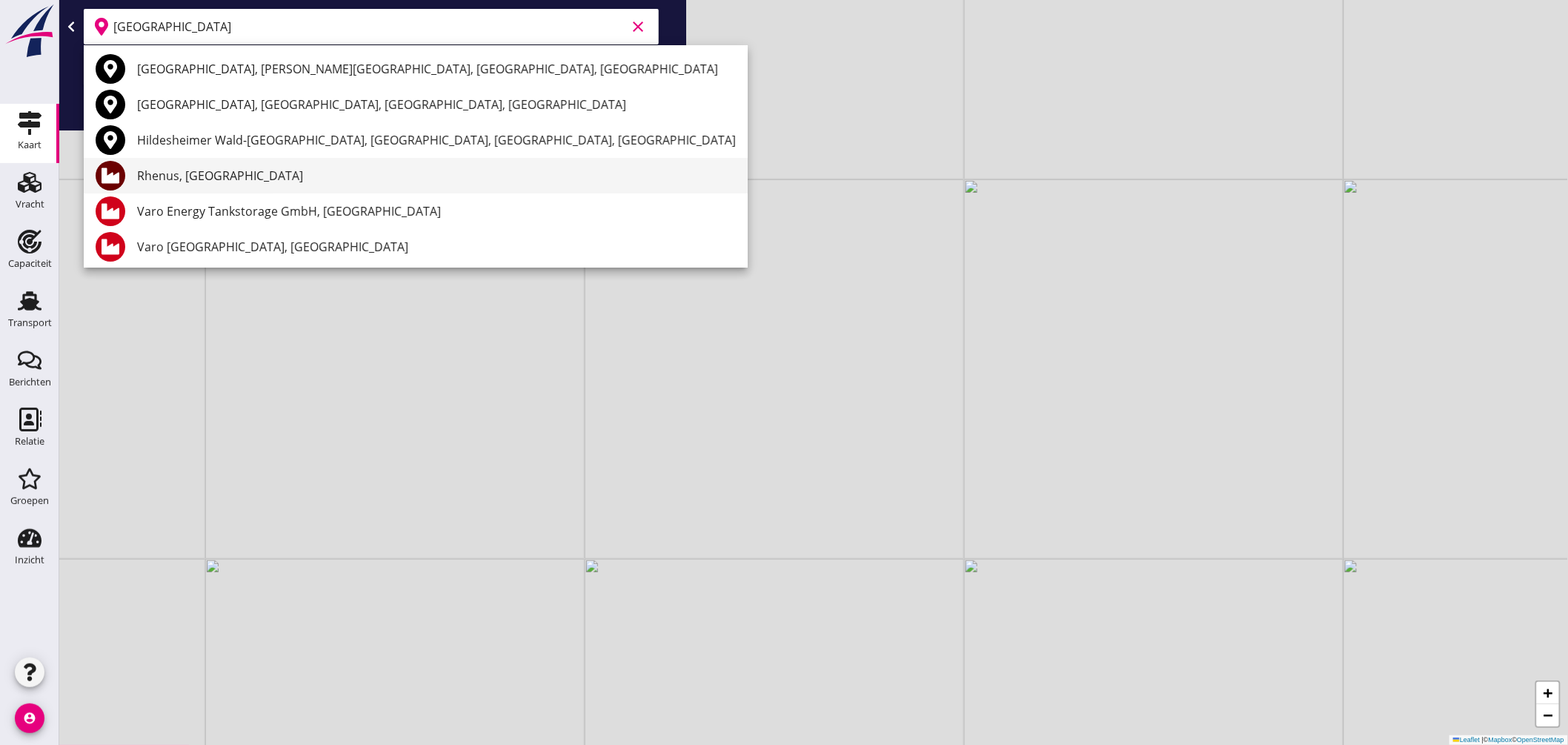
click at [245, 174] on div "Rhenus, Hildesheim" at bounding box center [436, 176] width 598 height 18
type input "Rhenus, Hildesheim"
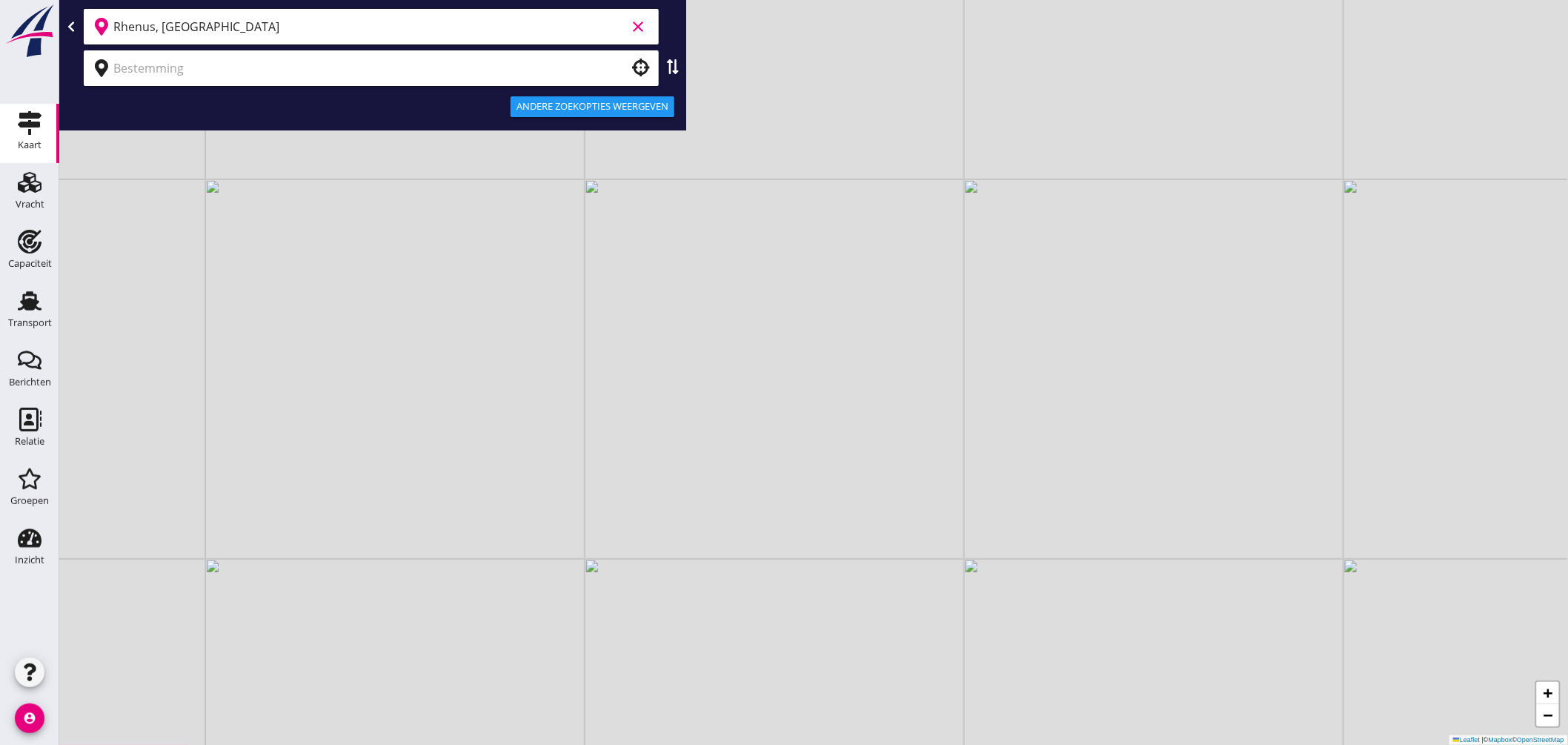
click at [248, 78] on input "text" at bounding box center [360, 68] width 495 height 24
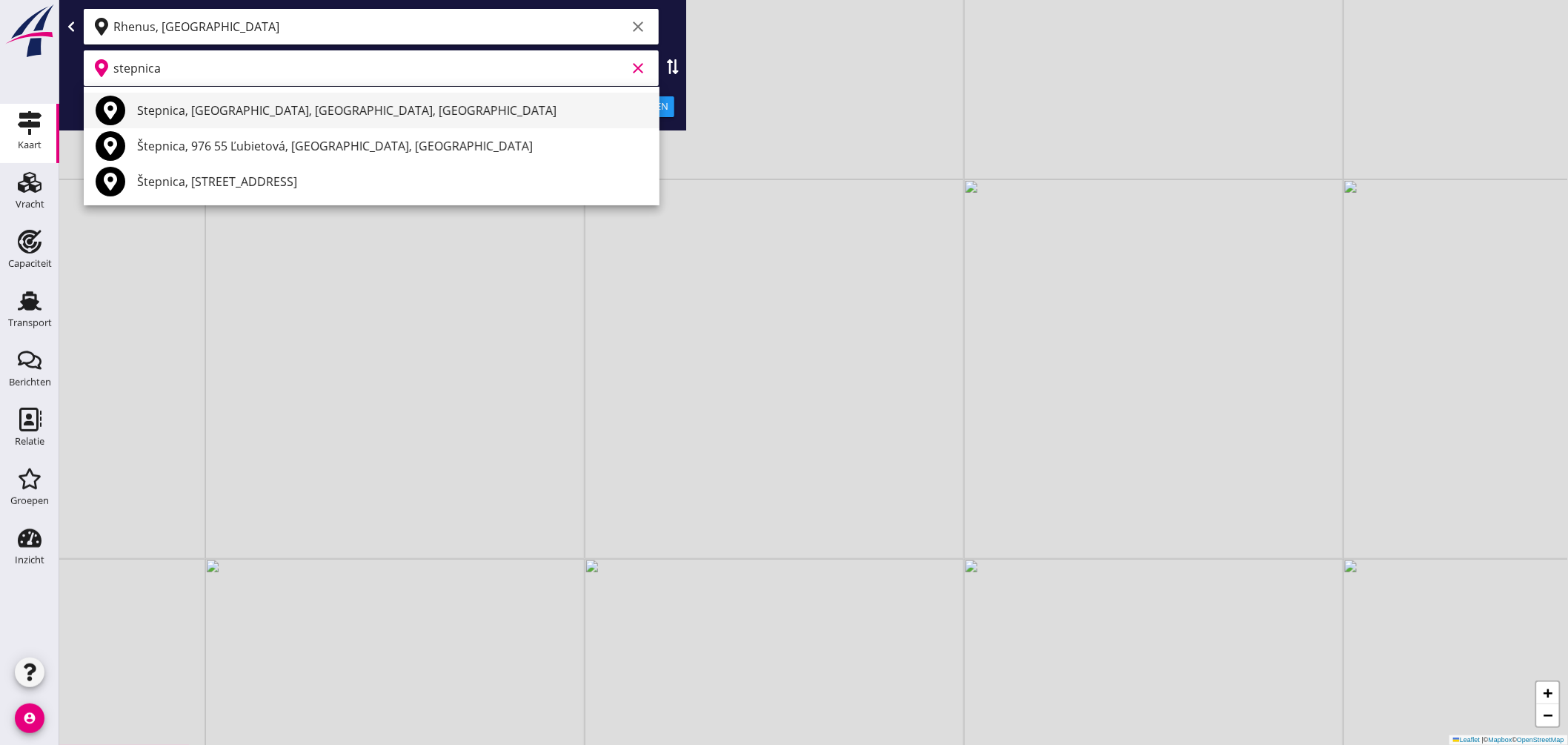
click at [242, 108] on div "Stepnica, Powiat Goleniowski, West Pomeranian Voivodeship, Poland" at bounding box center [392, 111] width 510 height 18
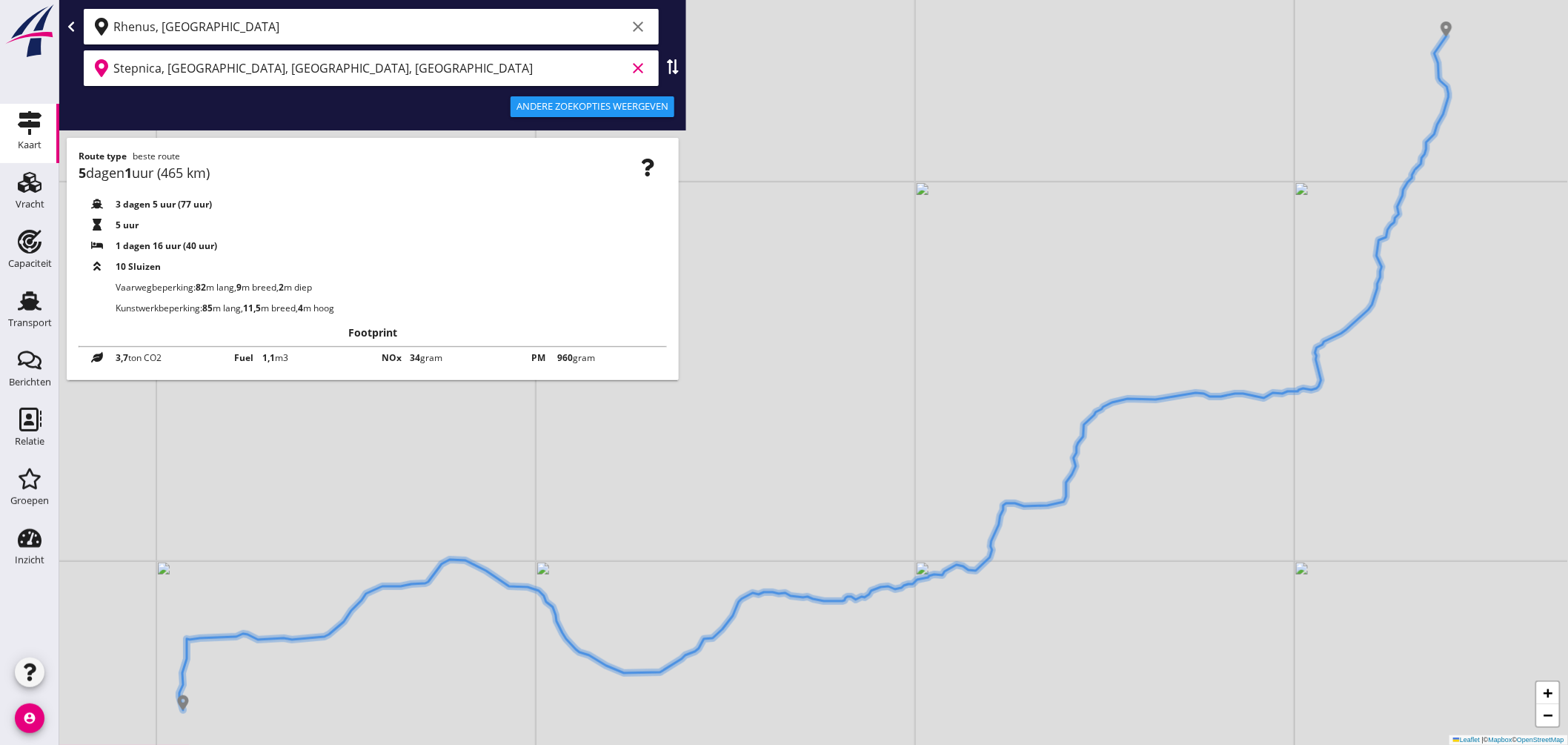
type input "Stepnica, Powiat Goleniowski, West Pomeranian Voivodeship, Poland"
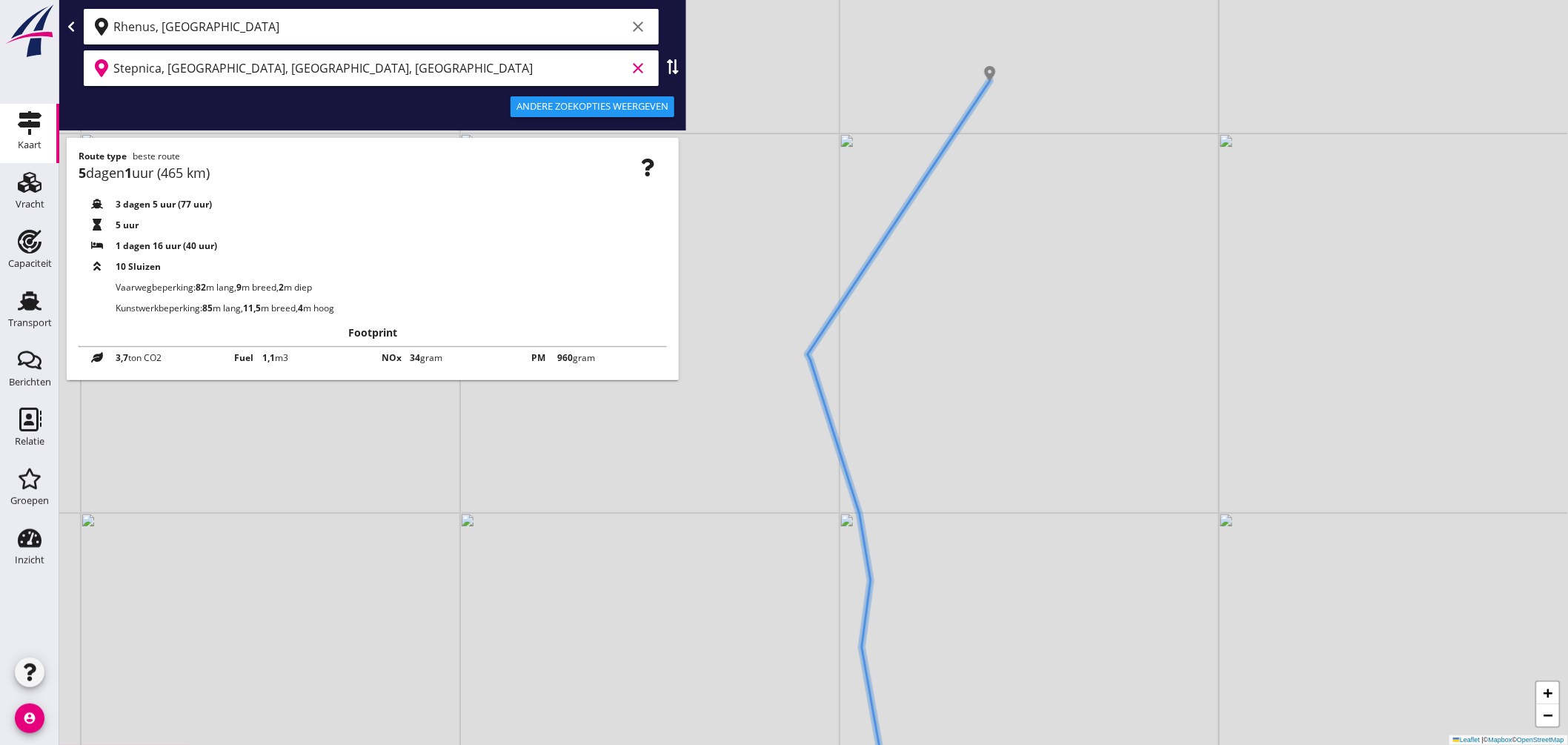
drag, startPoint x: 954, startPoint y: 384, endPoint x: 956, endPoint y: 516, distance: 132.0
click at [956, 516] on div "+ − Leaflet | © Mapbox © OpenStreetMap" at bounding box center [814, 372] width 1509 height 745
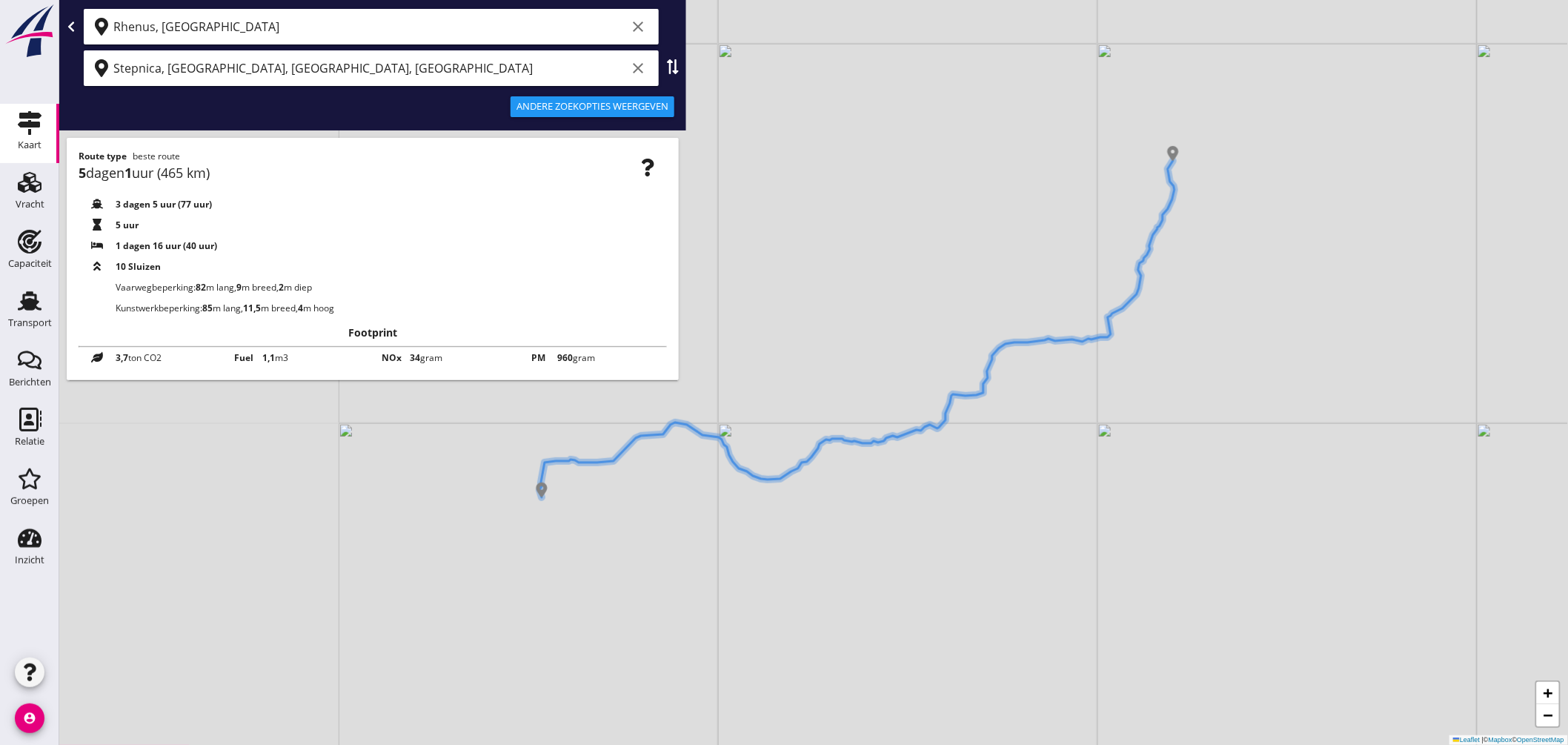
drag, startPoint x: 884, startPoint y: 525, endPoint x: 1171, endPoint y: 272, distance: 382.6
click at [1171, 272] on div "+ − Leaflet | © Mapbox © OpenStreetMap" at bounding box center [814, 372] width 1509 height 745
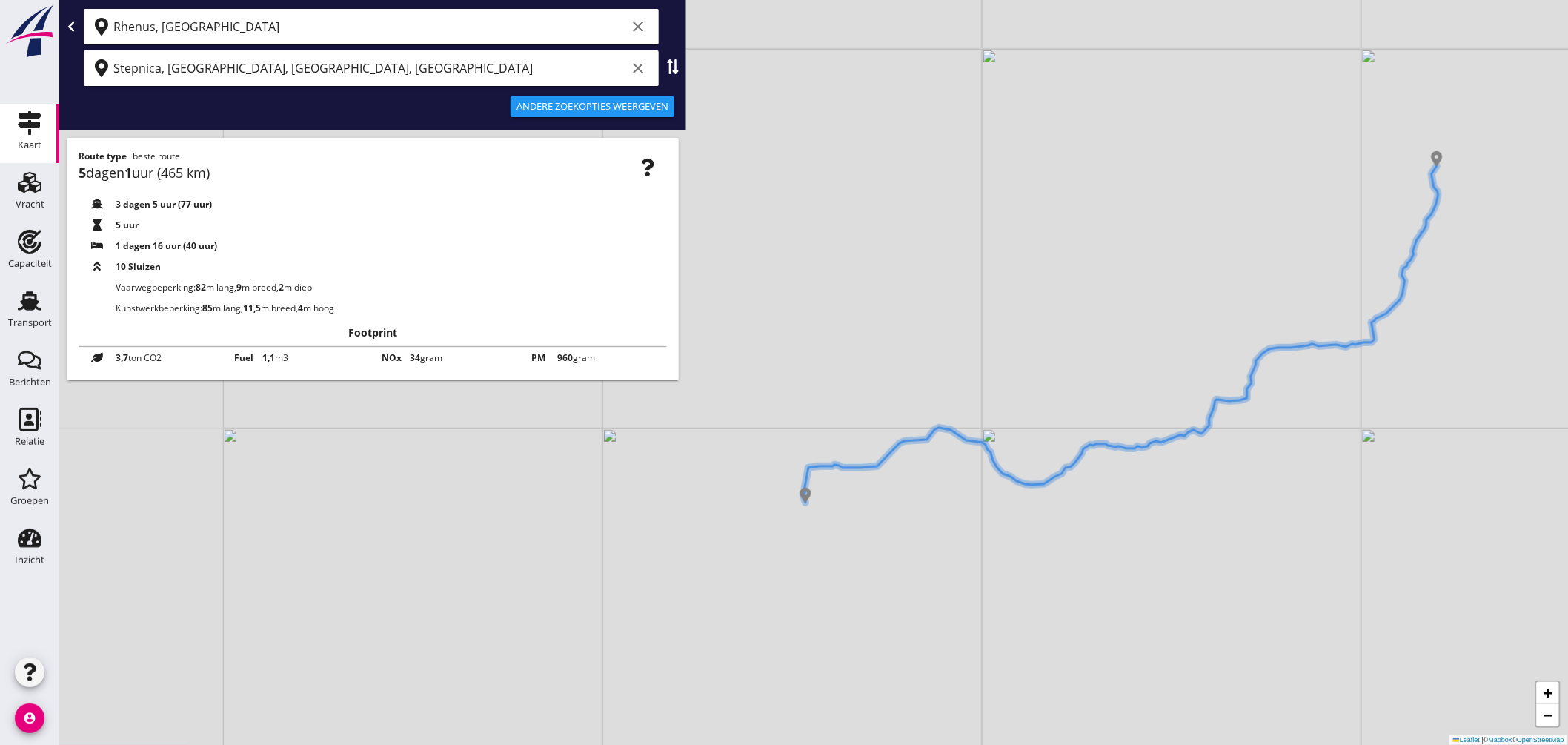
drag, startPoint x: 710, startPoint y: 523, endPoint x: 955, endPoint y: 531, distance: 245.1
click at [955, 531] on div "+ − Leaflet | © Mapbox © OpenStreetMap" at bounding box center [814, 372] width 1509 height 745
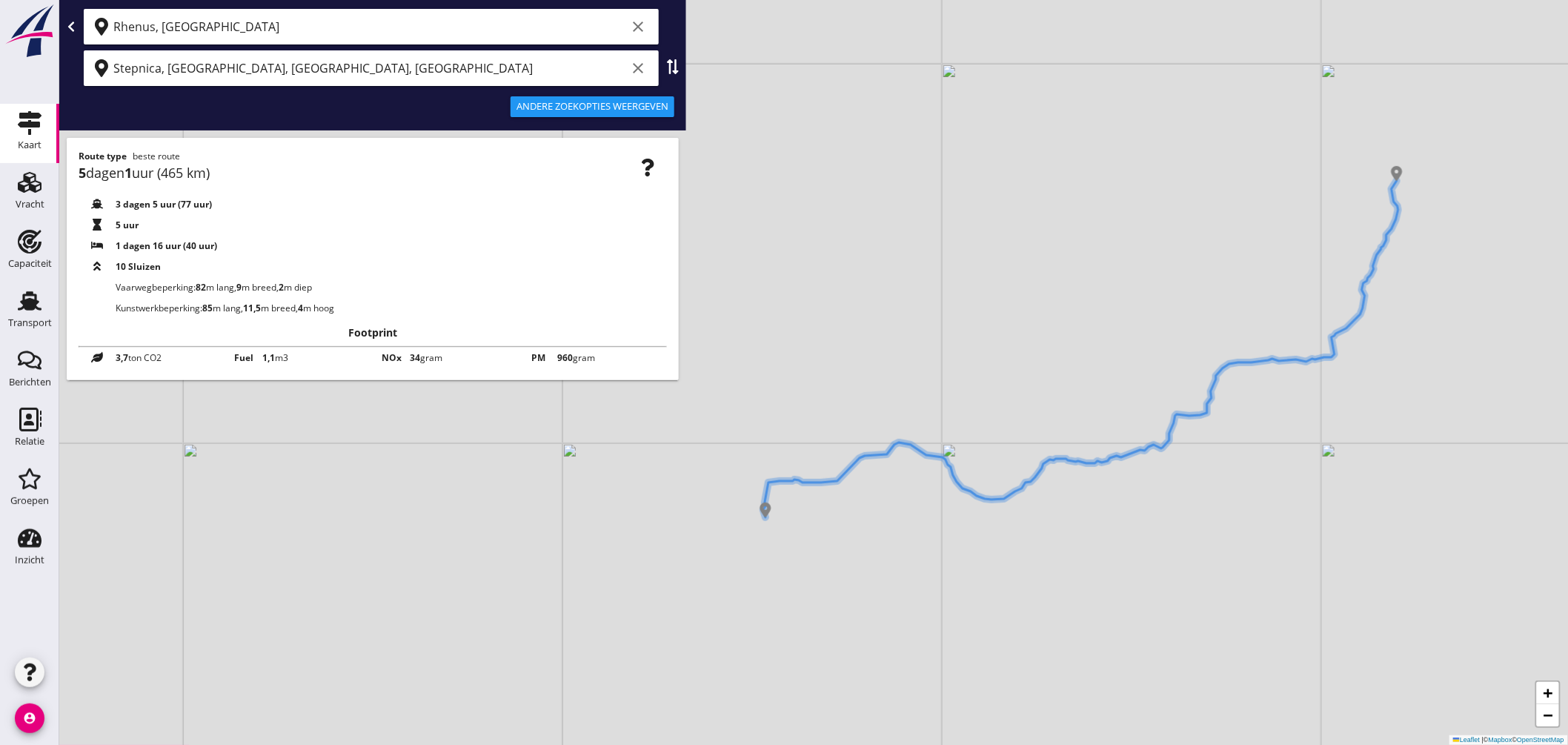
drag, startPoint x: 1100, startPoint y: 507, endPoint x: 1060, endPoint y: 521, distance: 42.4
click at [1060, 521] on div "+ − Leaflet | © Mapbox © OpenStreetMap" at bounding box center [814, 372] width 1509 height 745
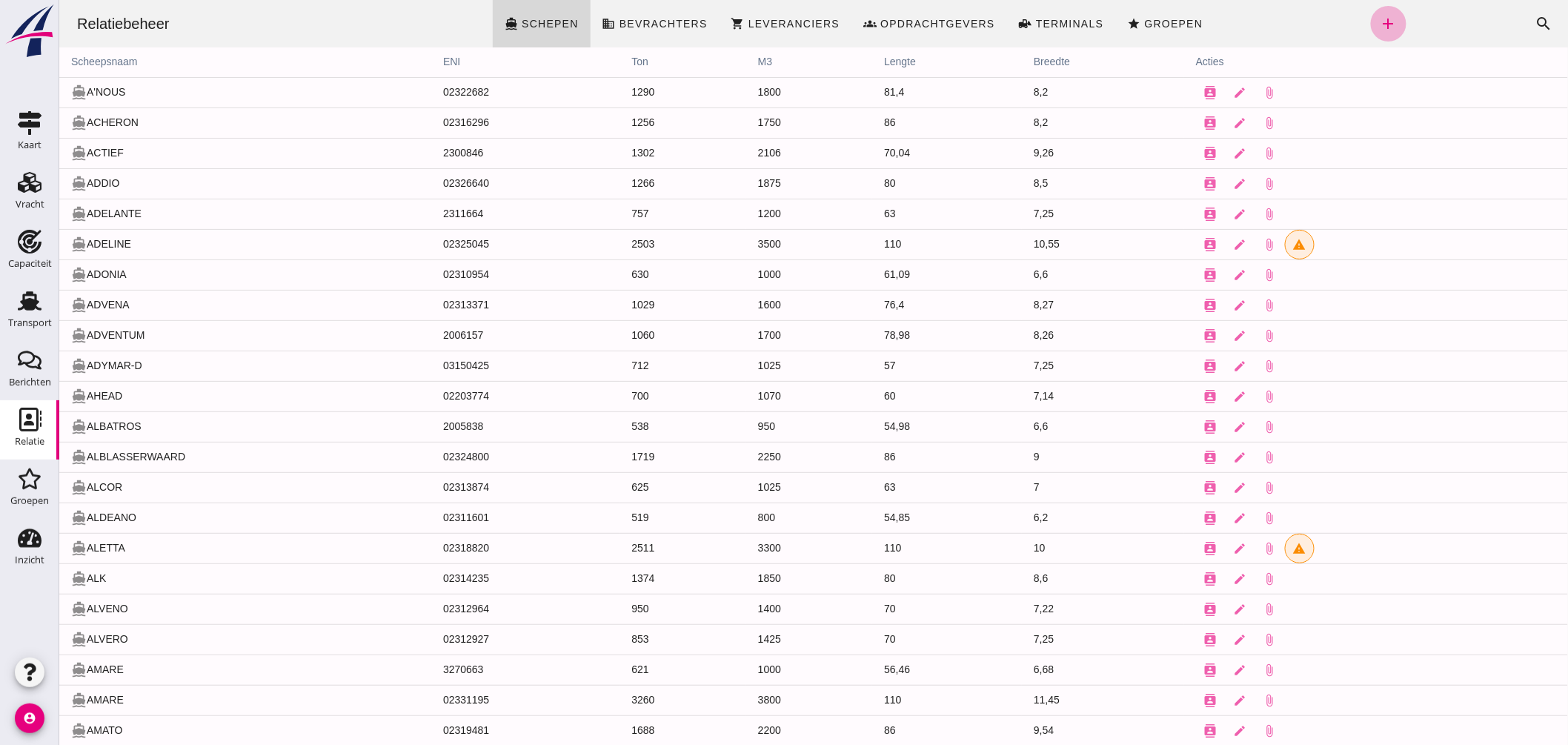
click at [1379, 21] on icon "add" at bounding box center [1388, 24] width 18 height 18
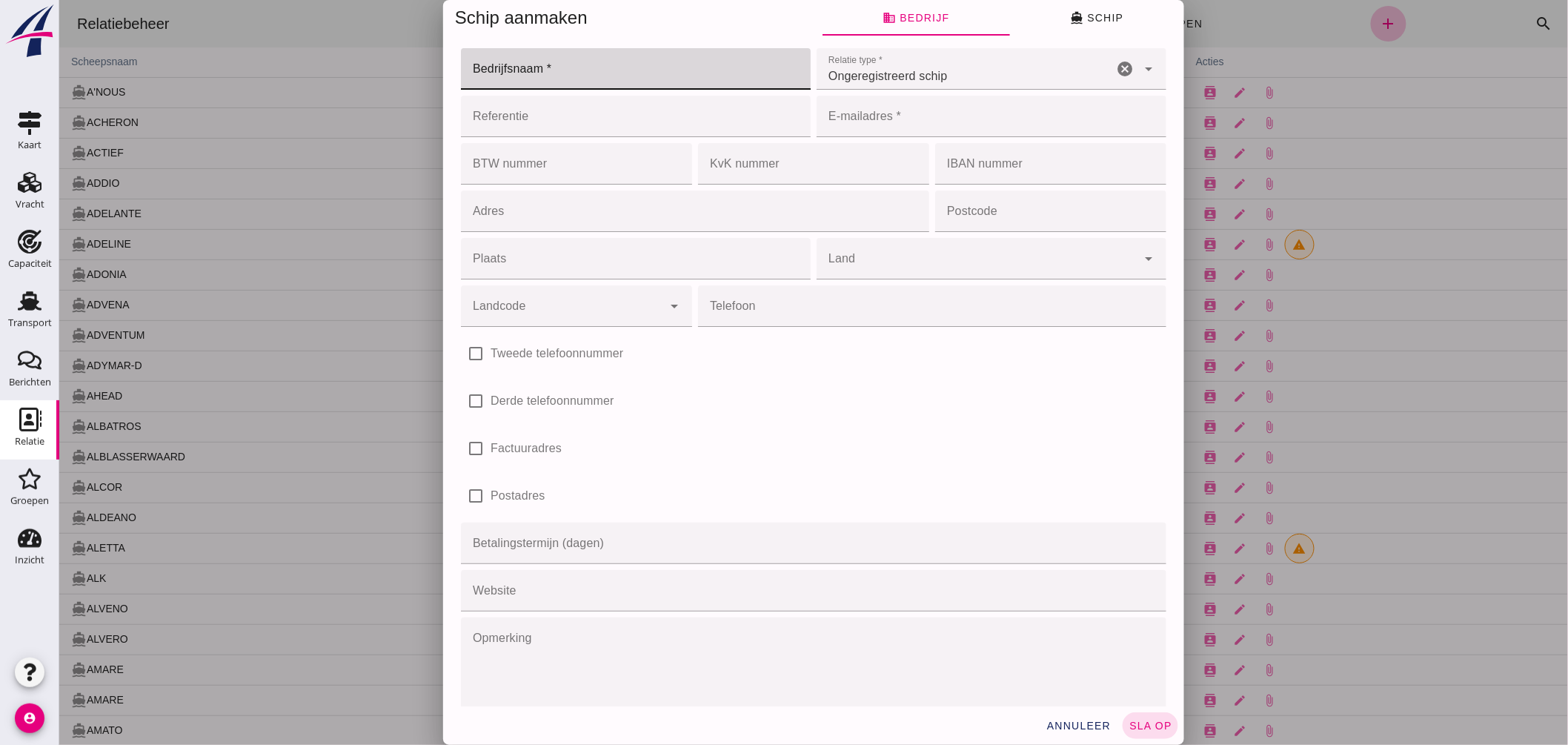
click input "Bedrijfsnaam *"
type input "Roja Binnenvaart"
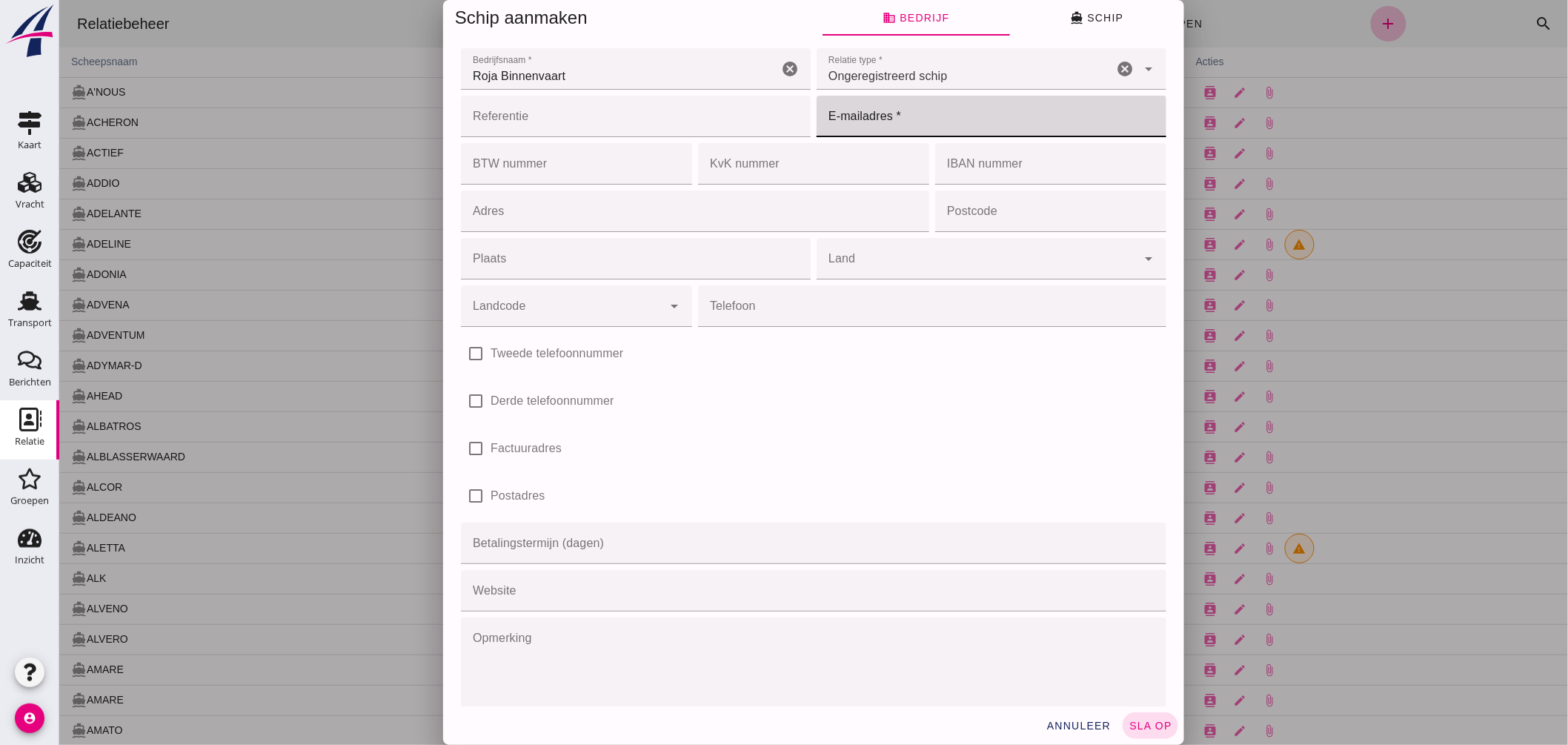
click input "E-mailadres *"
type input "redfoxship@gmail.com"
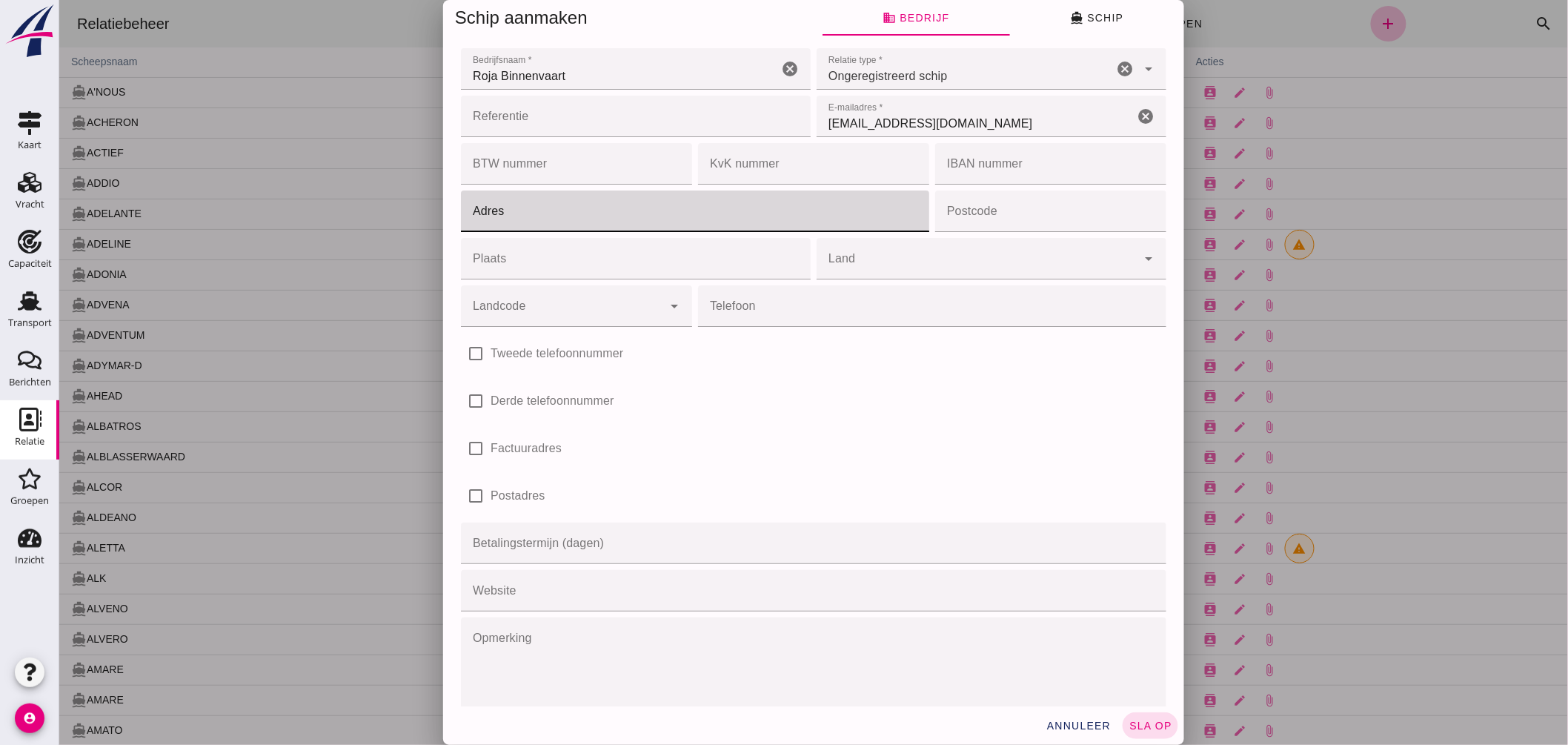
click input "Adres"
type input "Burgemeester Sutoriusstraat 2-a2"
click at [1008, 233] on div "Postcode Postcode cancel" at bounding box center [1050, 211] width 237 height 47
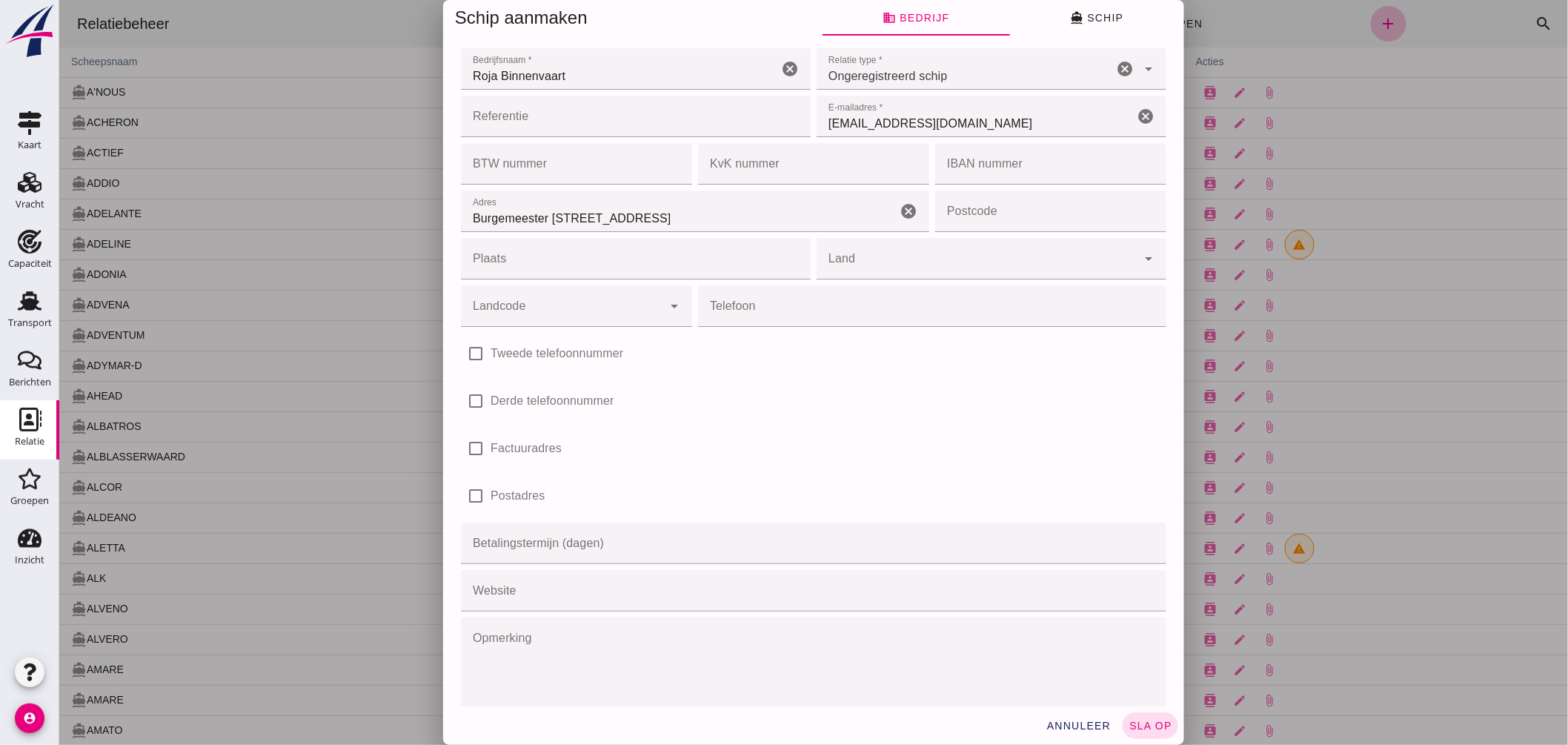
click input "Postcode"
type input "4813 PM"
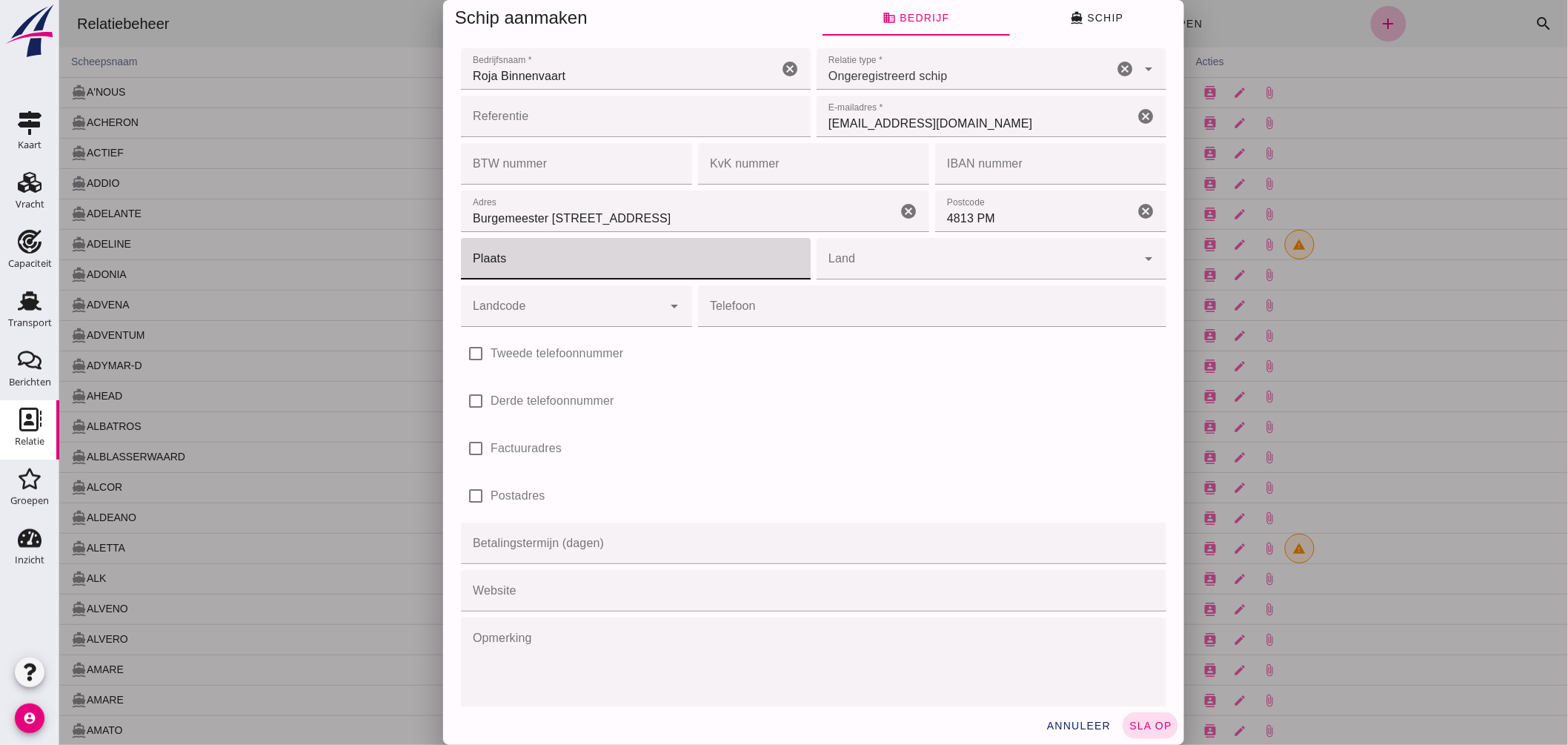
click input "Plaats"
type input "BREDA"
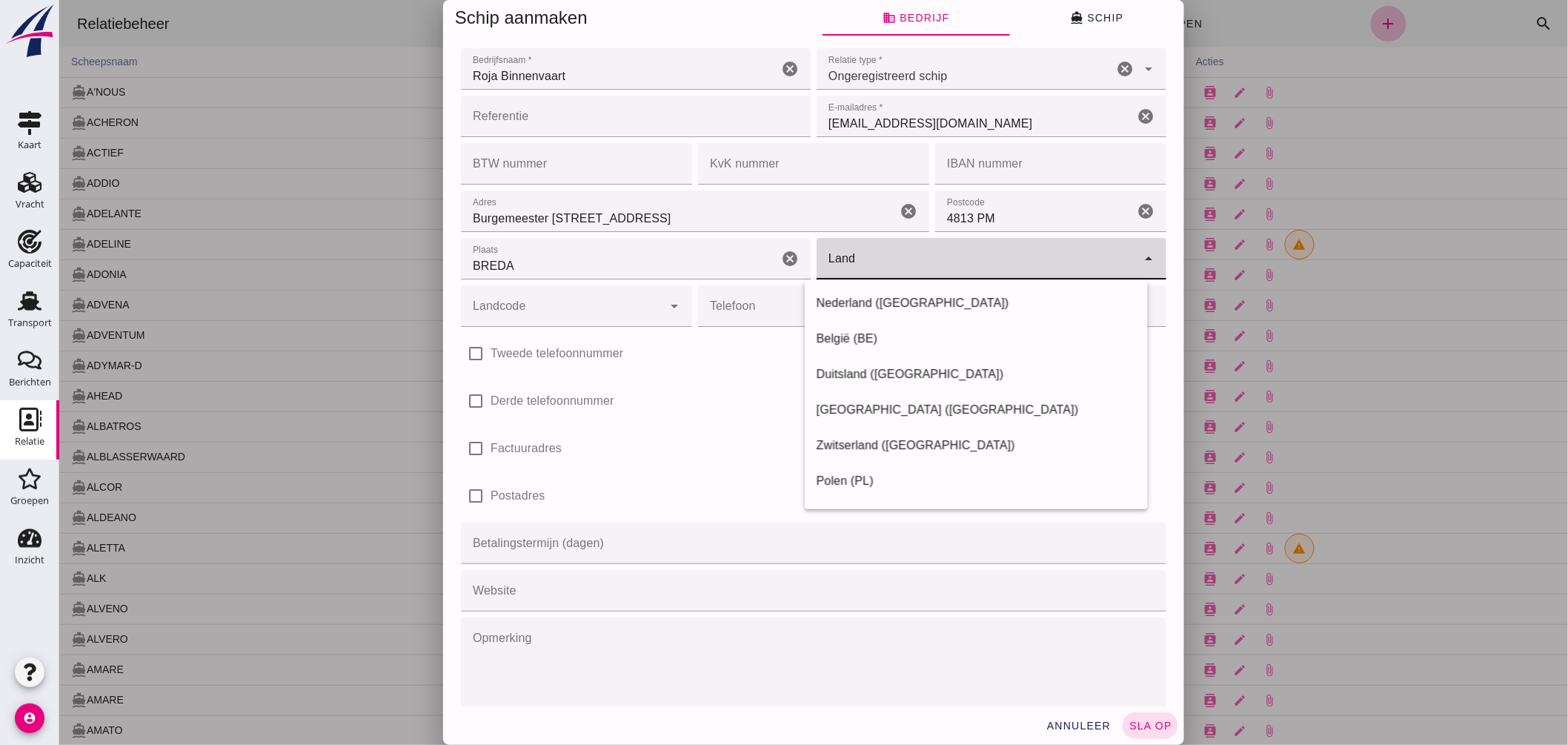
click icon "arrow_drop_down"
click at [891, 299] on div "Nederland (NL)" at bounding box center [976, 303] width 320 height 18
type input "Nederland (NL)"
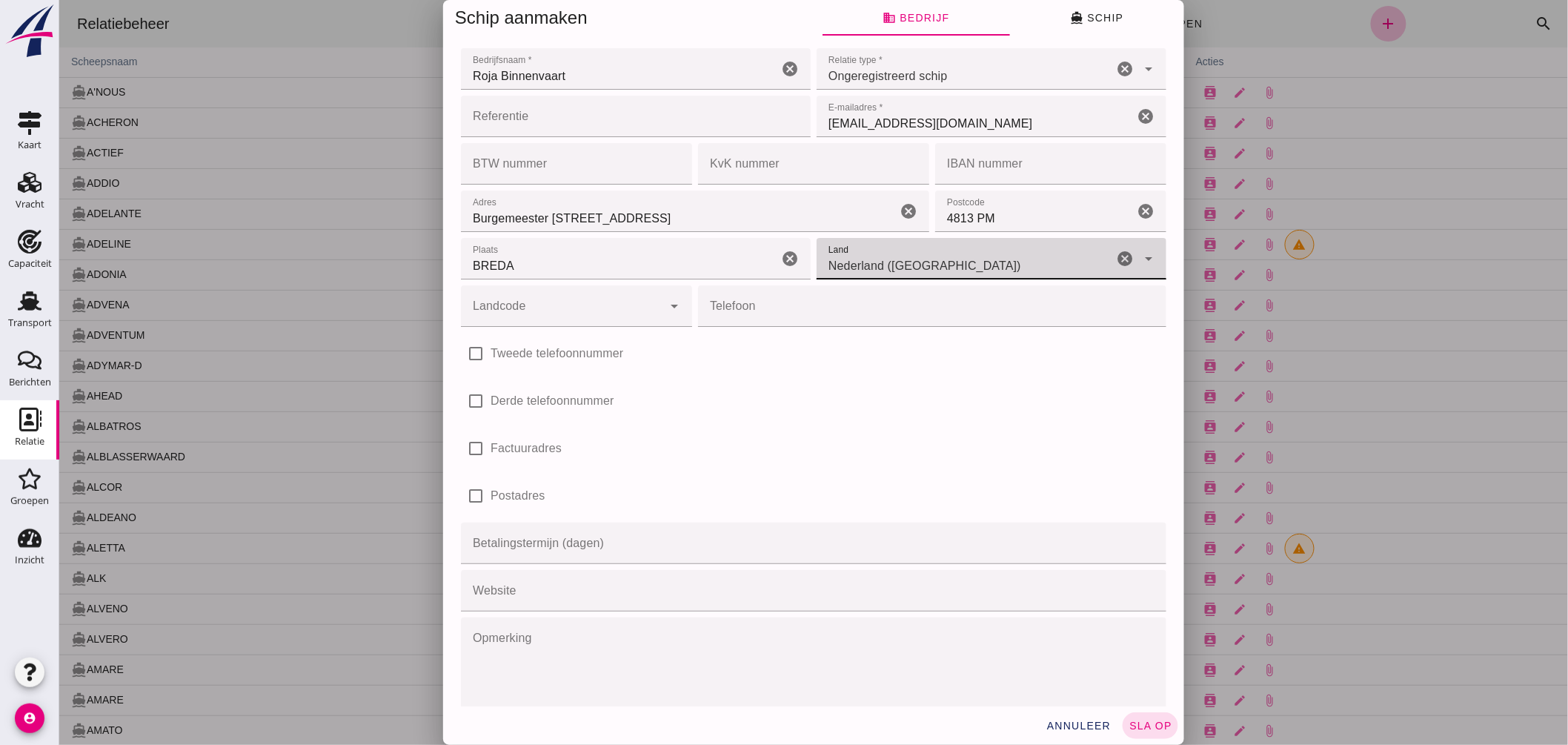
click input "Landcode"
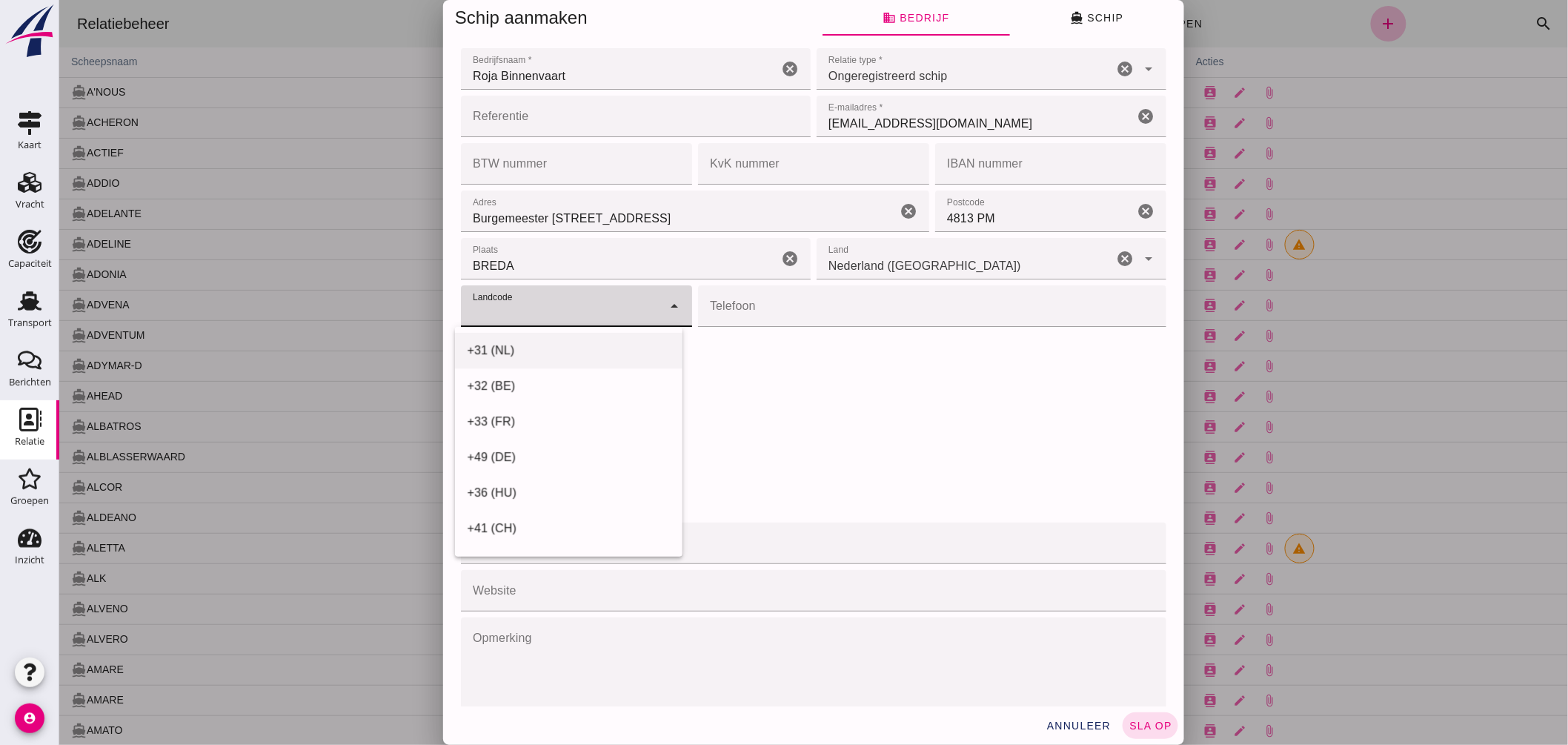
click at [527, 349] on div "+31 (NL)" at bounding box center [568, 351] width 203 height 18
type input "+31 (NL)"
click input "Telefoon"
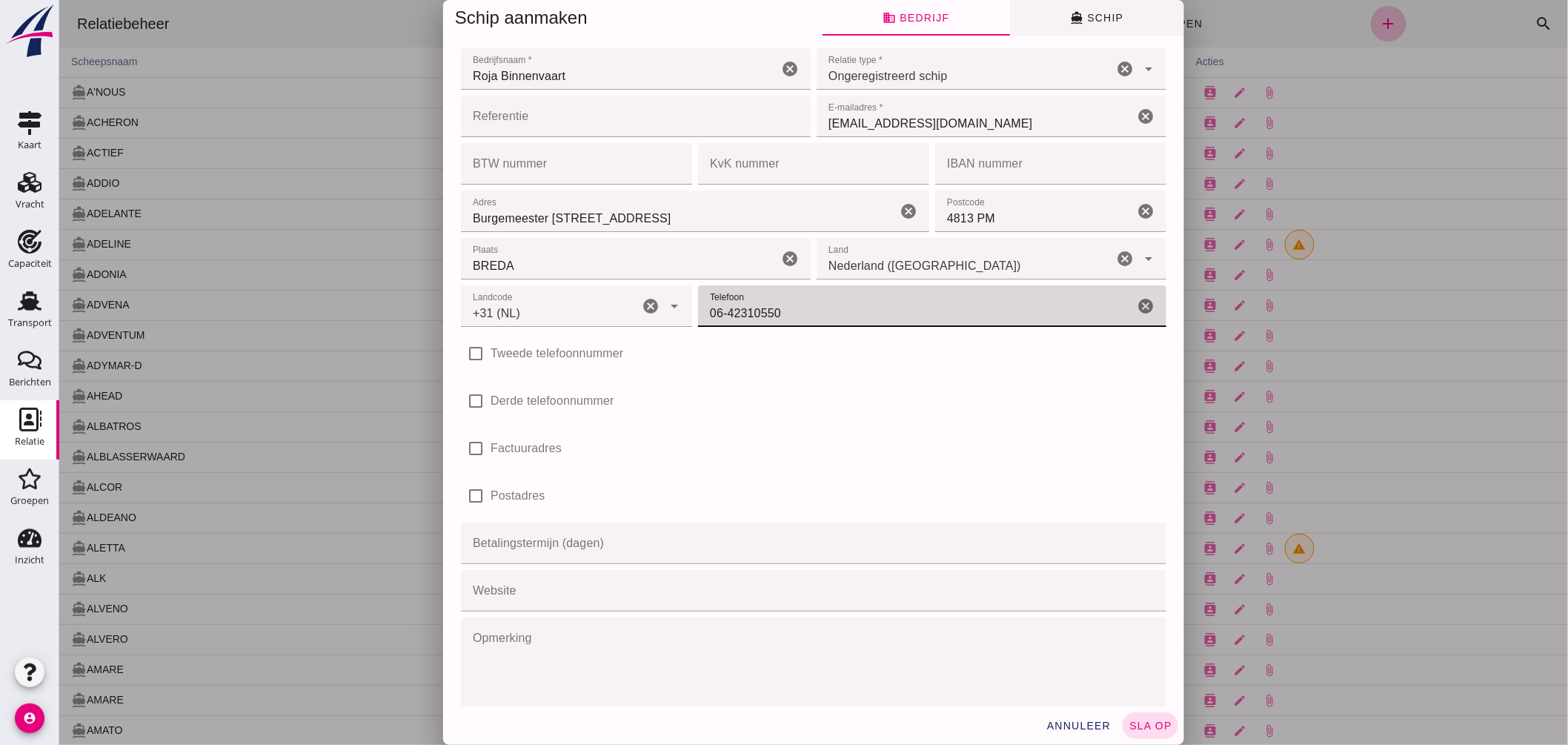
type input "06-42310550"
click span "directions_boat Schip"
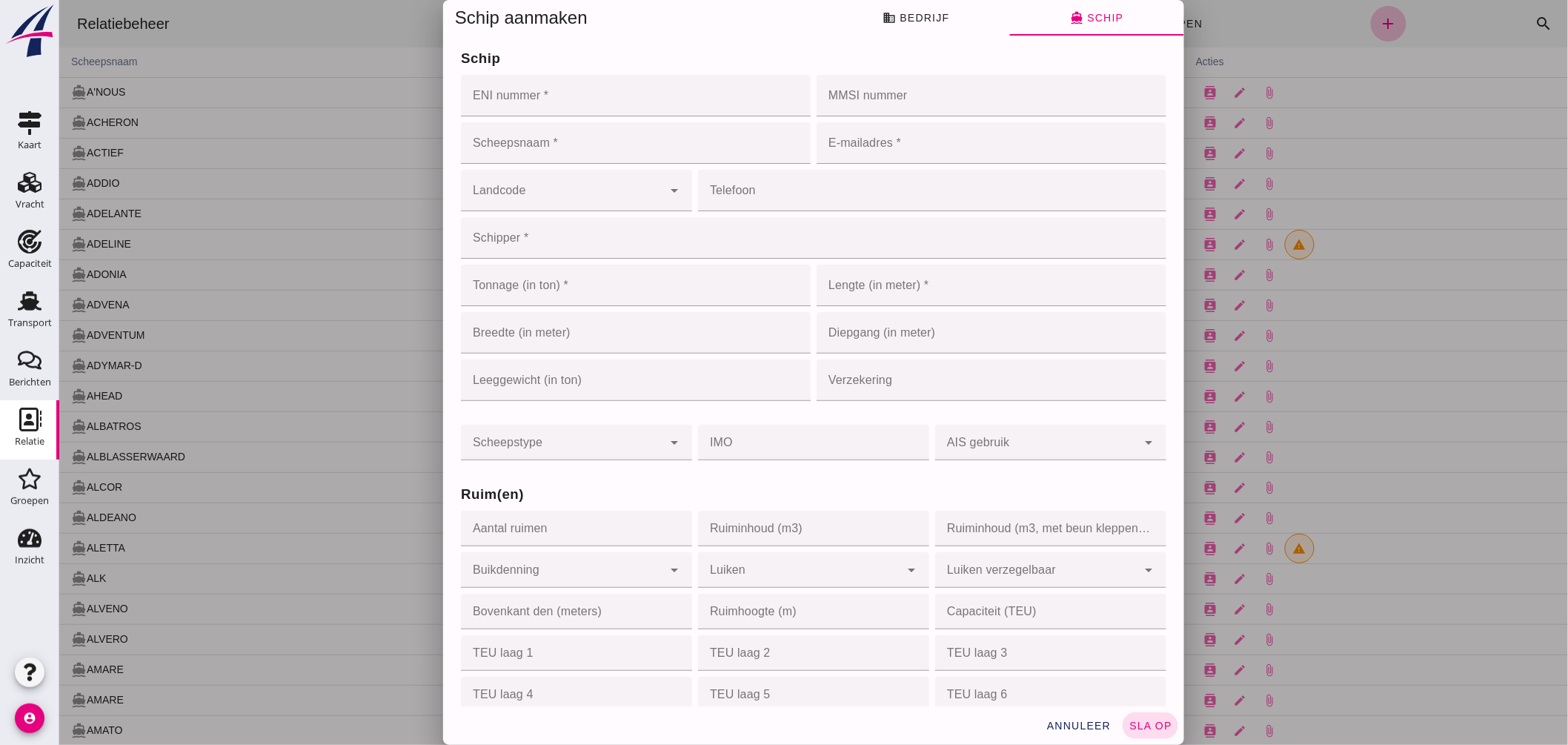
click input "ENI nummer *"
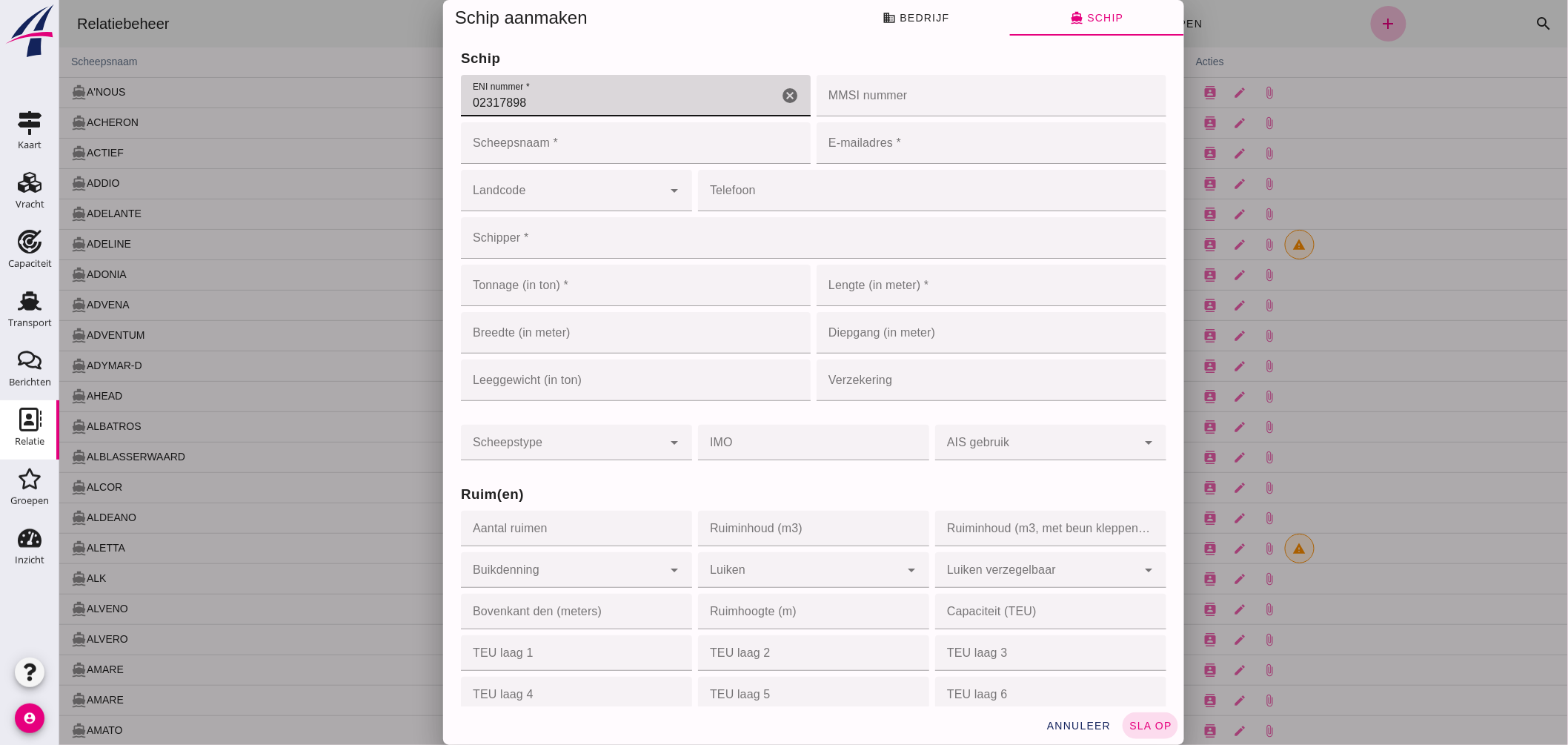
type input "02317898"
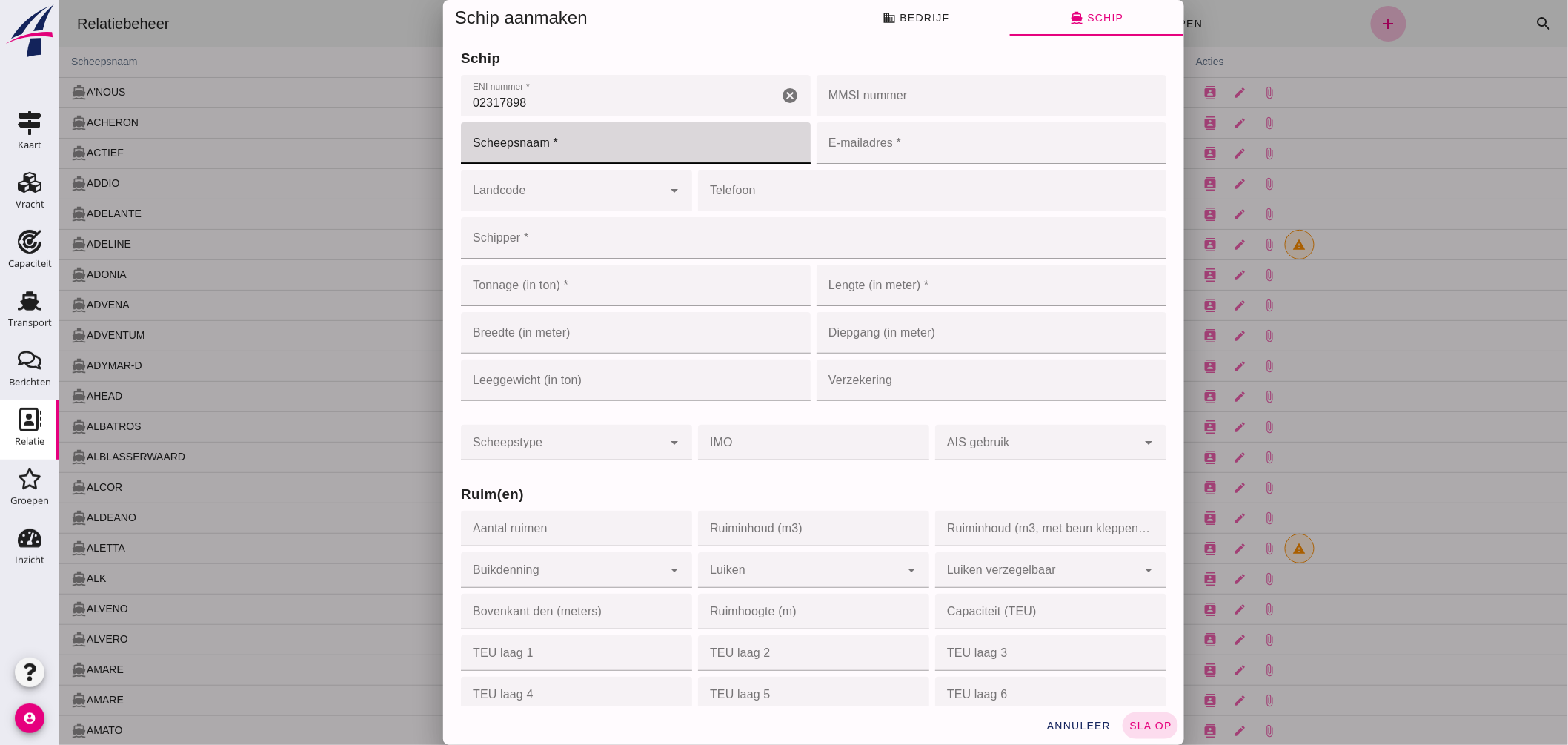
click input "Scheepsnaam *"
type input "RED FOX"
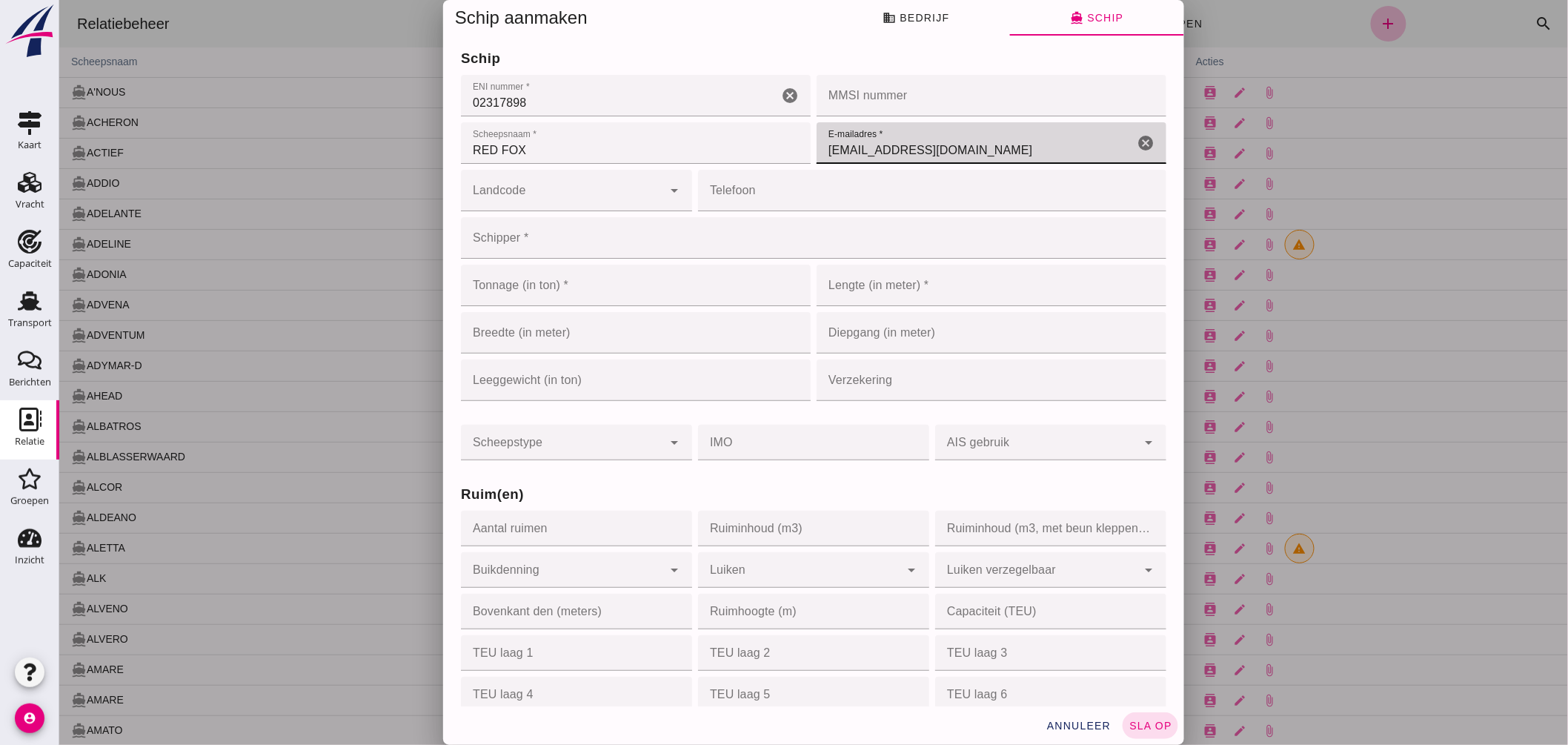
type input "redfoxship@gmail.com"
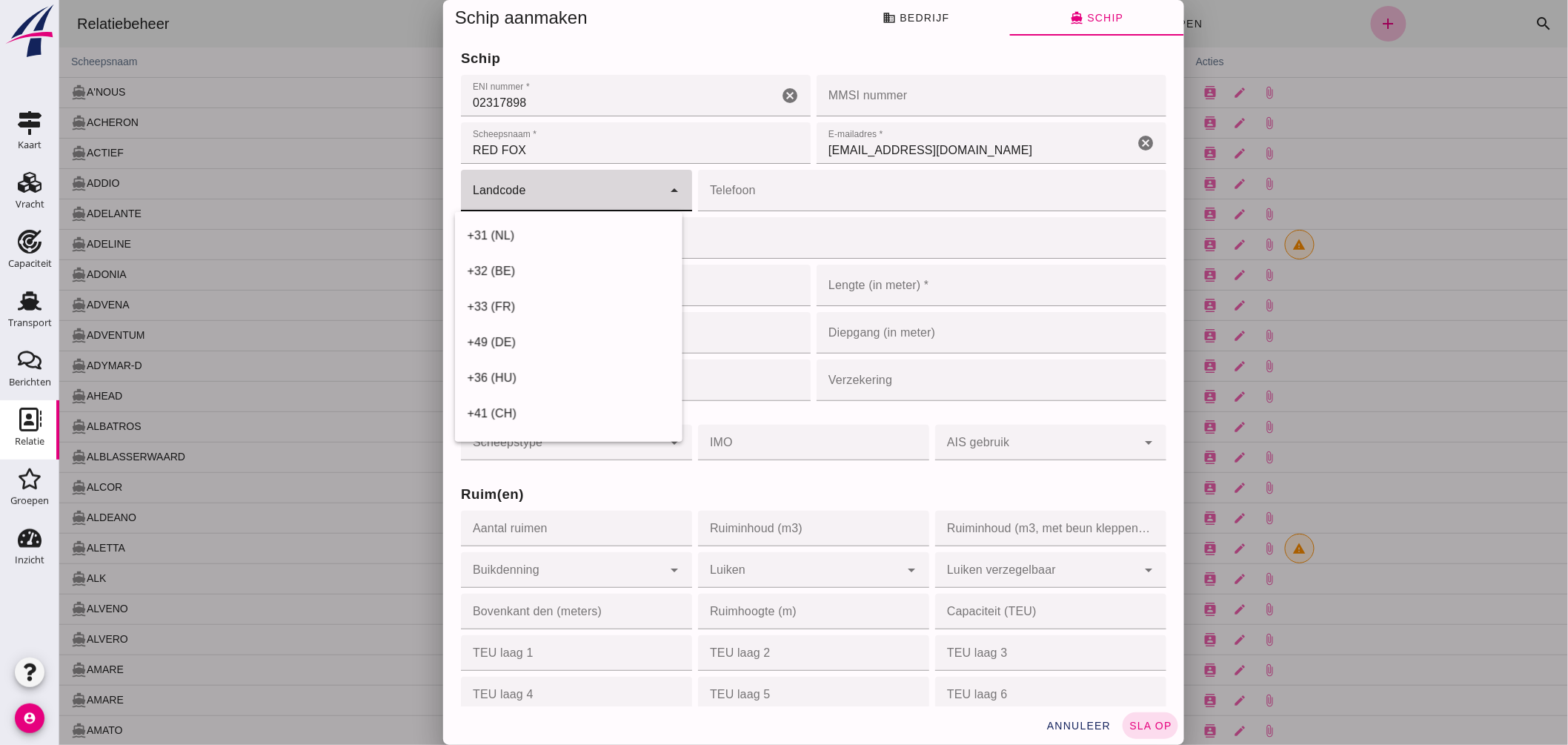
click input "Landcode"
click at [504, 239] on div "+31 (NL)" at bounding box center [568, 236] width 203 height 18
type input "+31 (NL)"
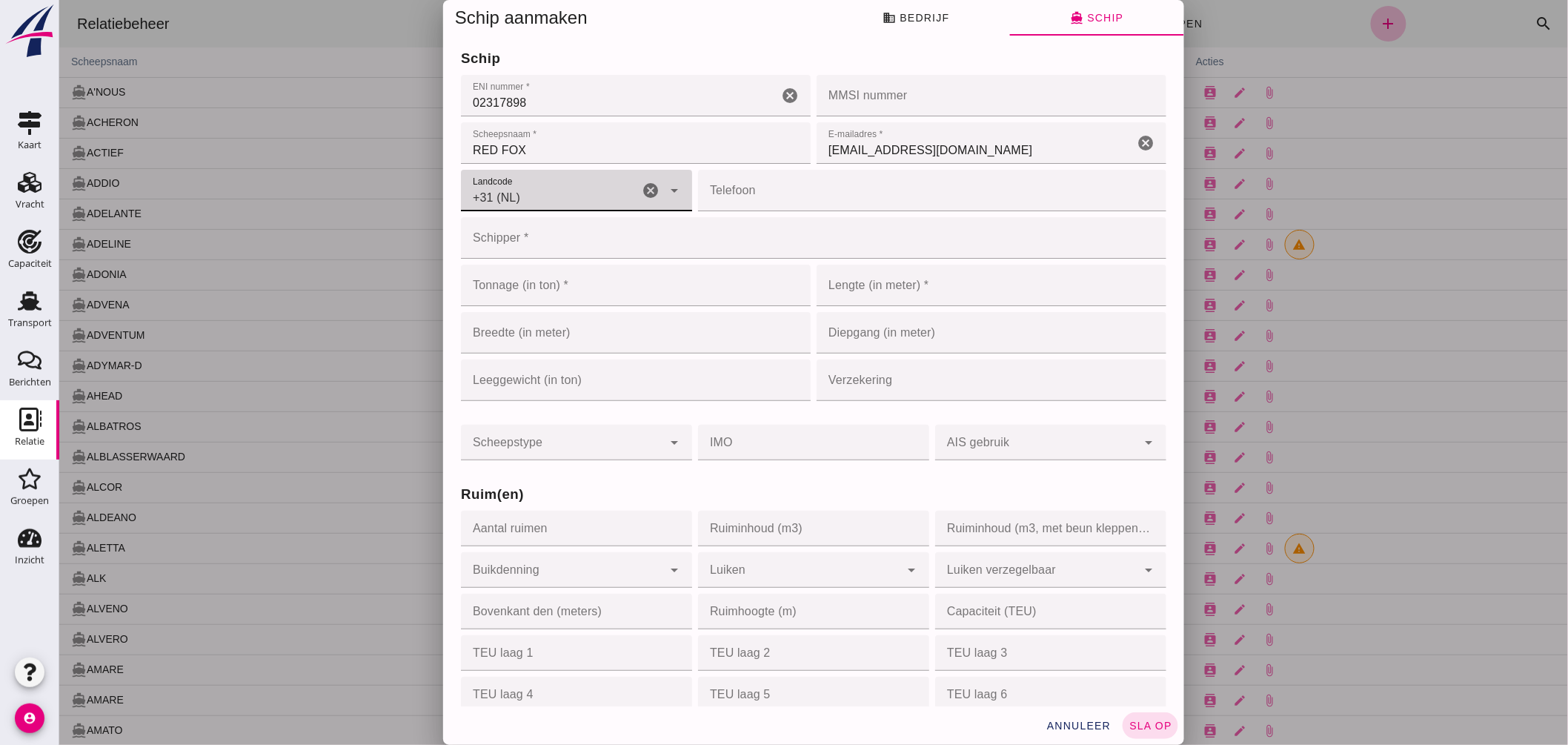
click input "Telefoon"
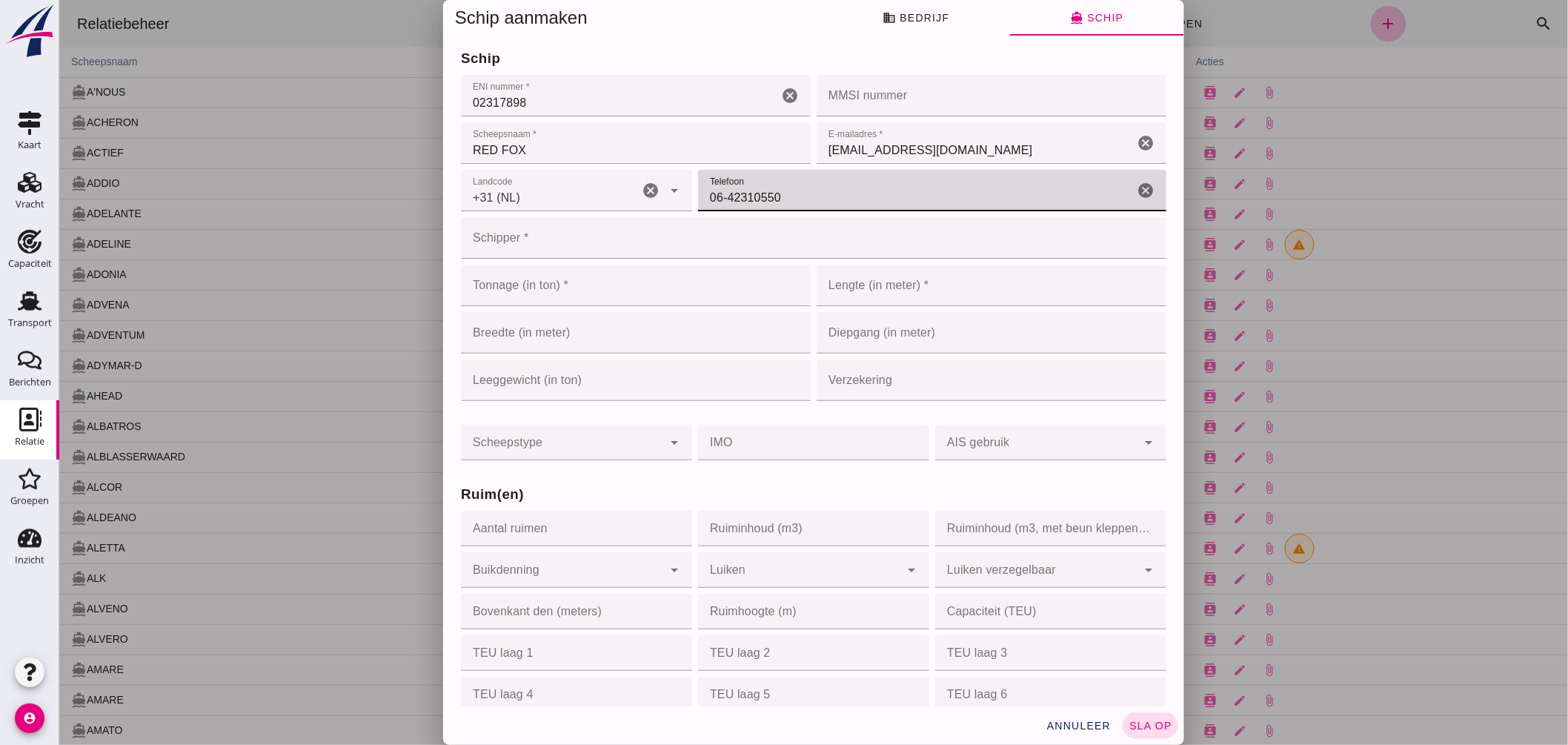
type input "06-42310550"
click input "Schipper *"
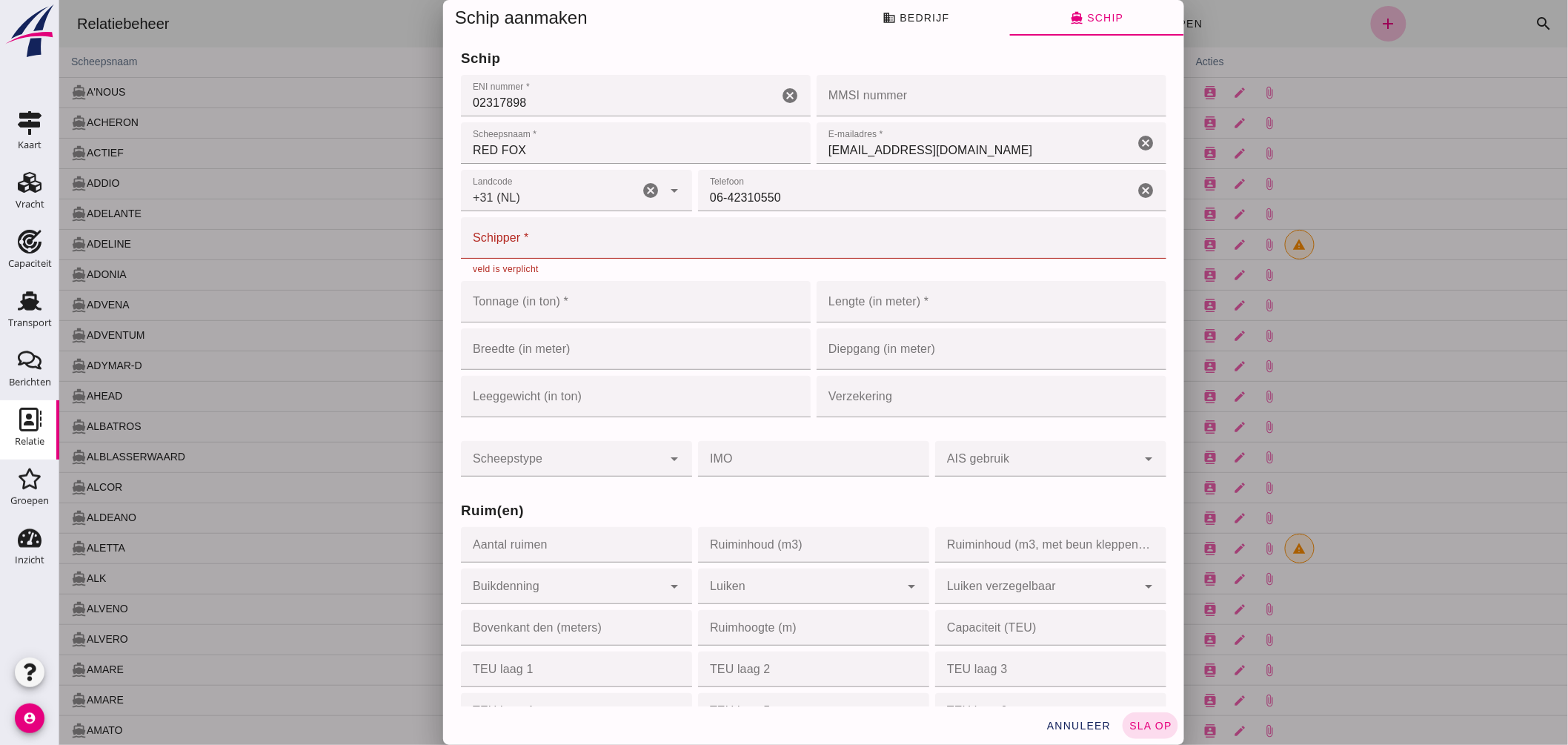
click input "Schipper *"
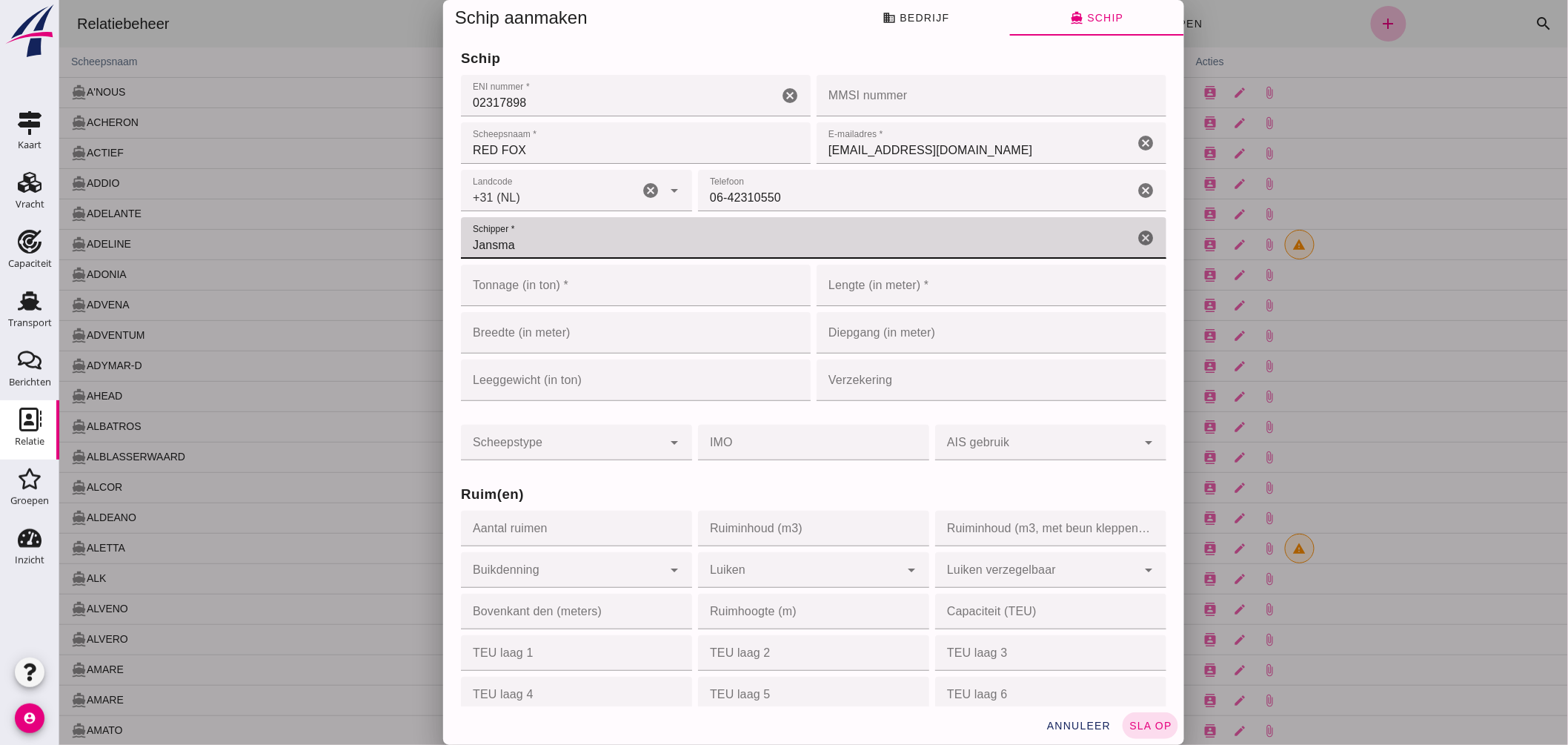
type input "Jansma"
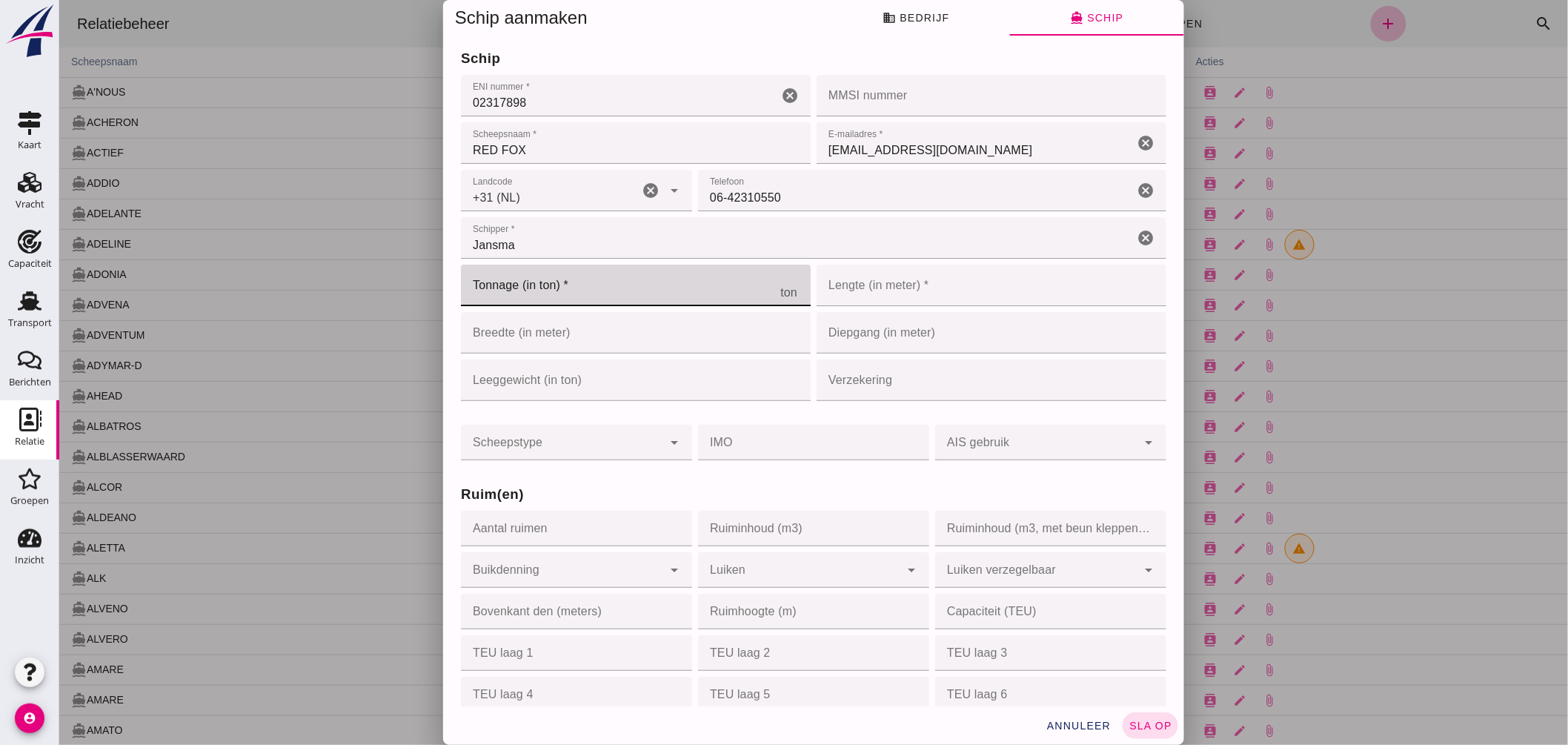
click input "Tonnage (in ton) *"
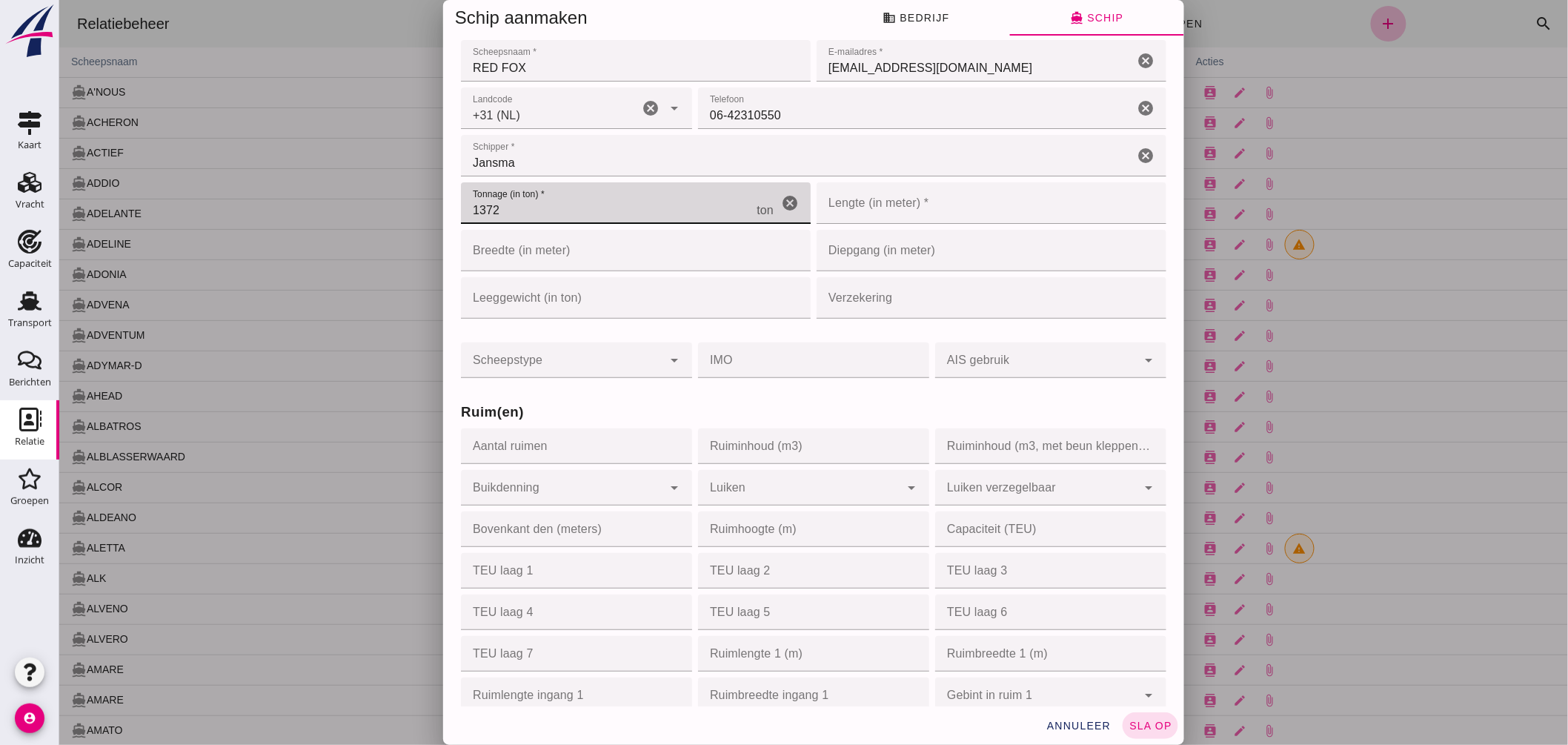
type input "1372"
click input "Lengte (in meter) *"
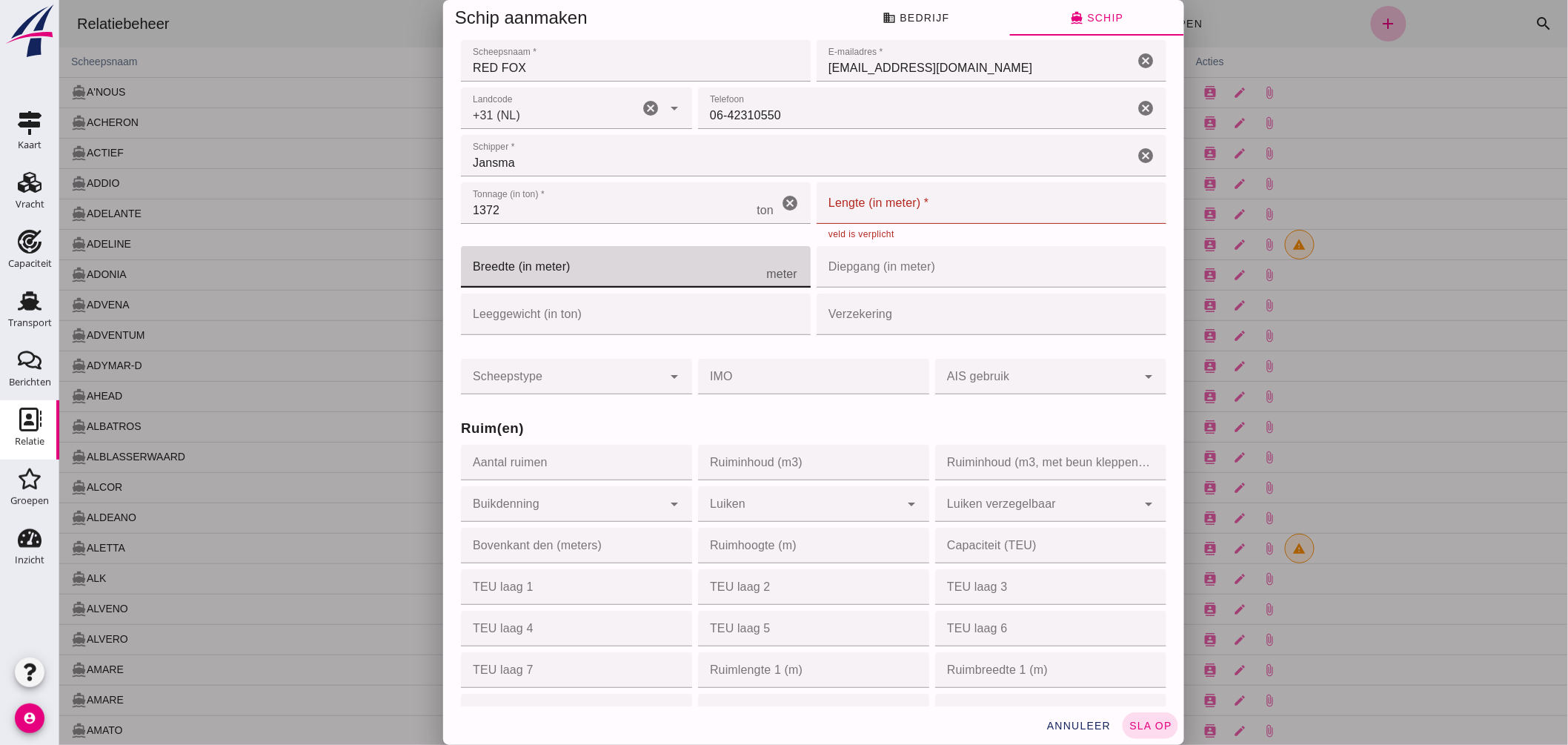
click input "Breedte (in meter)"
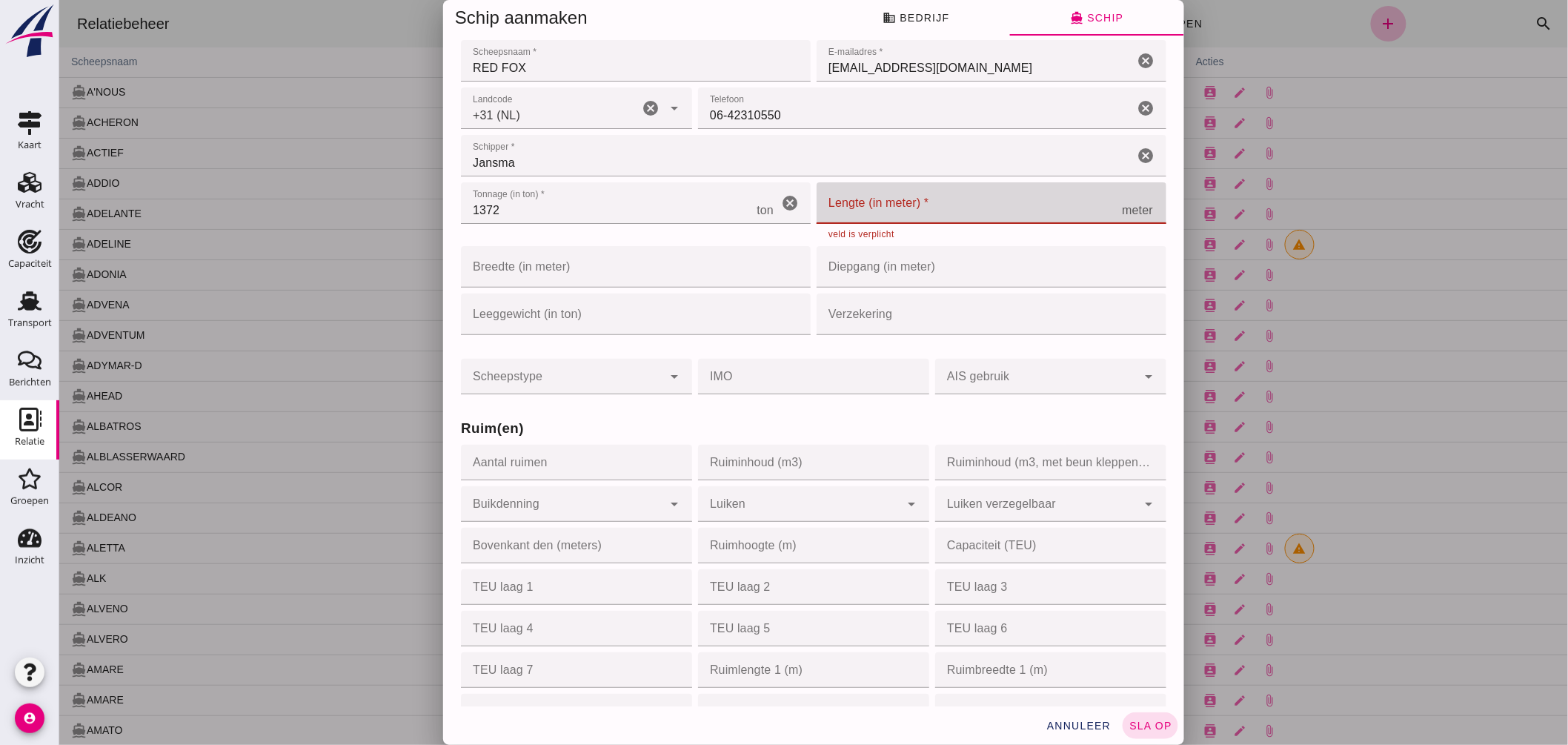
click input "Lengte (in meter) *"
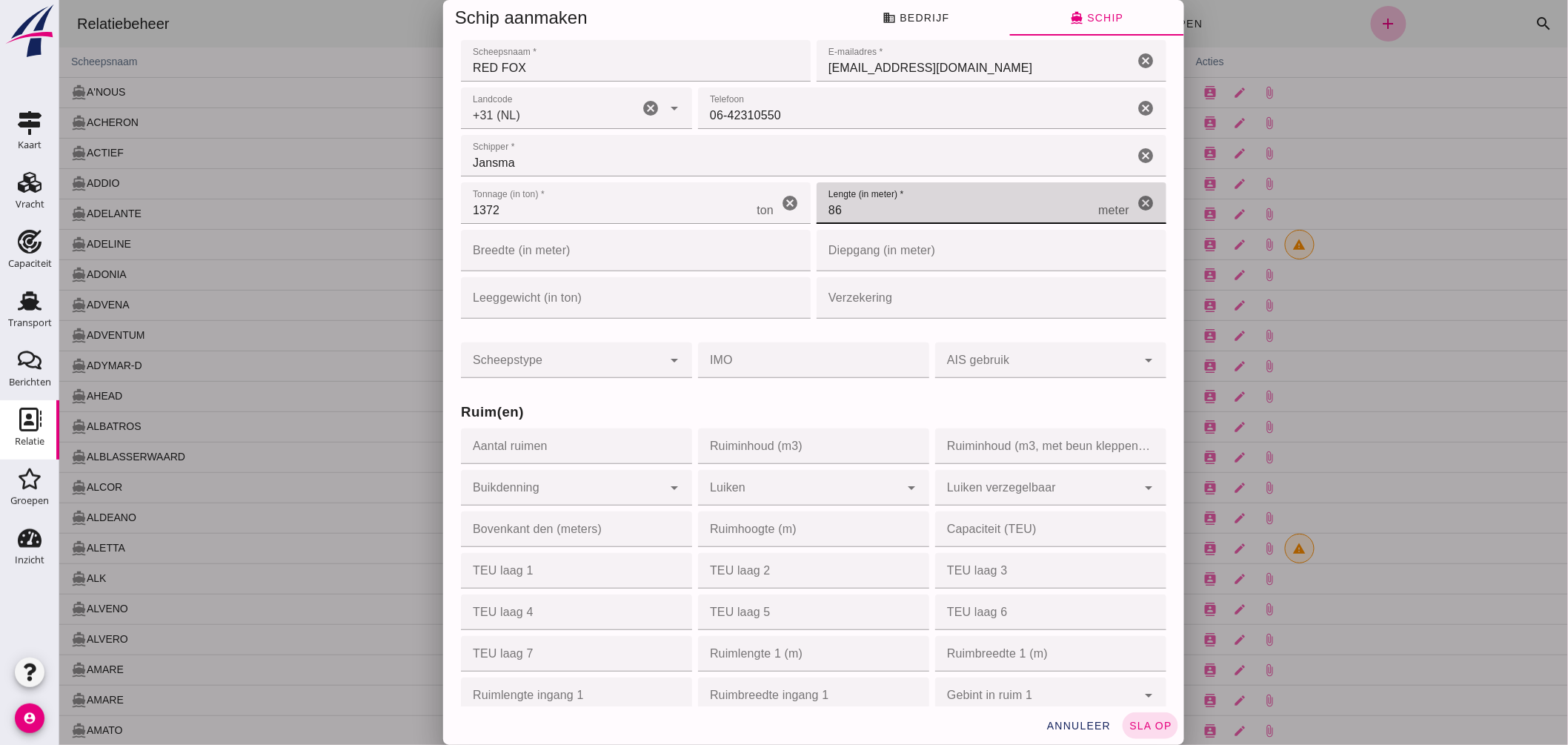
type input "86"
click input "Breedte (in meter)"
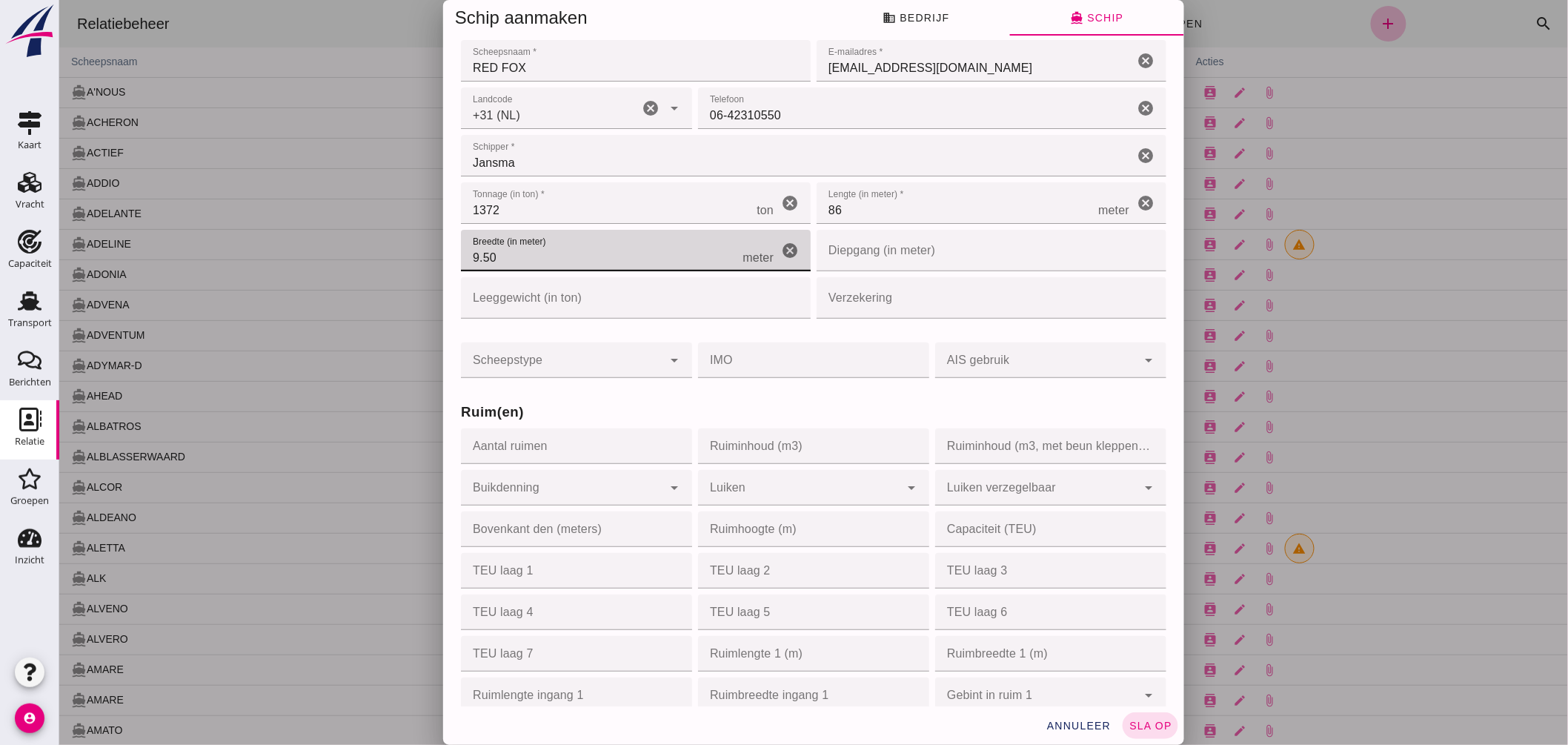
type input "9.5"
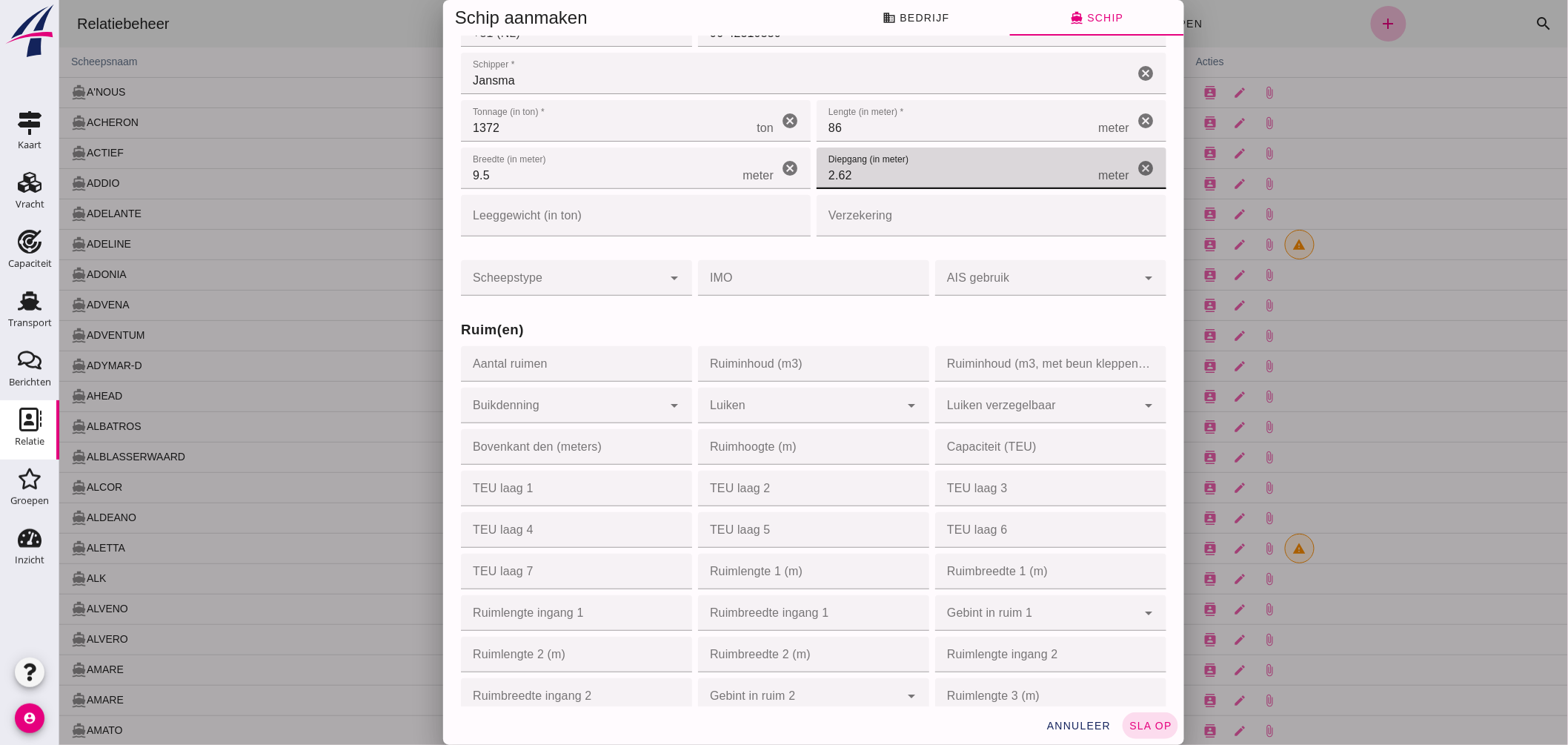
scroll to position [247, 0]
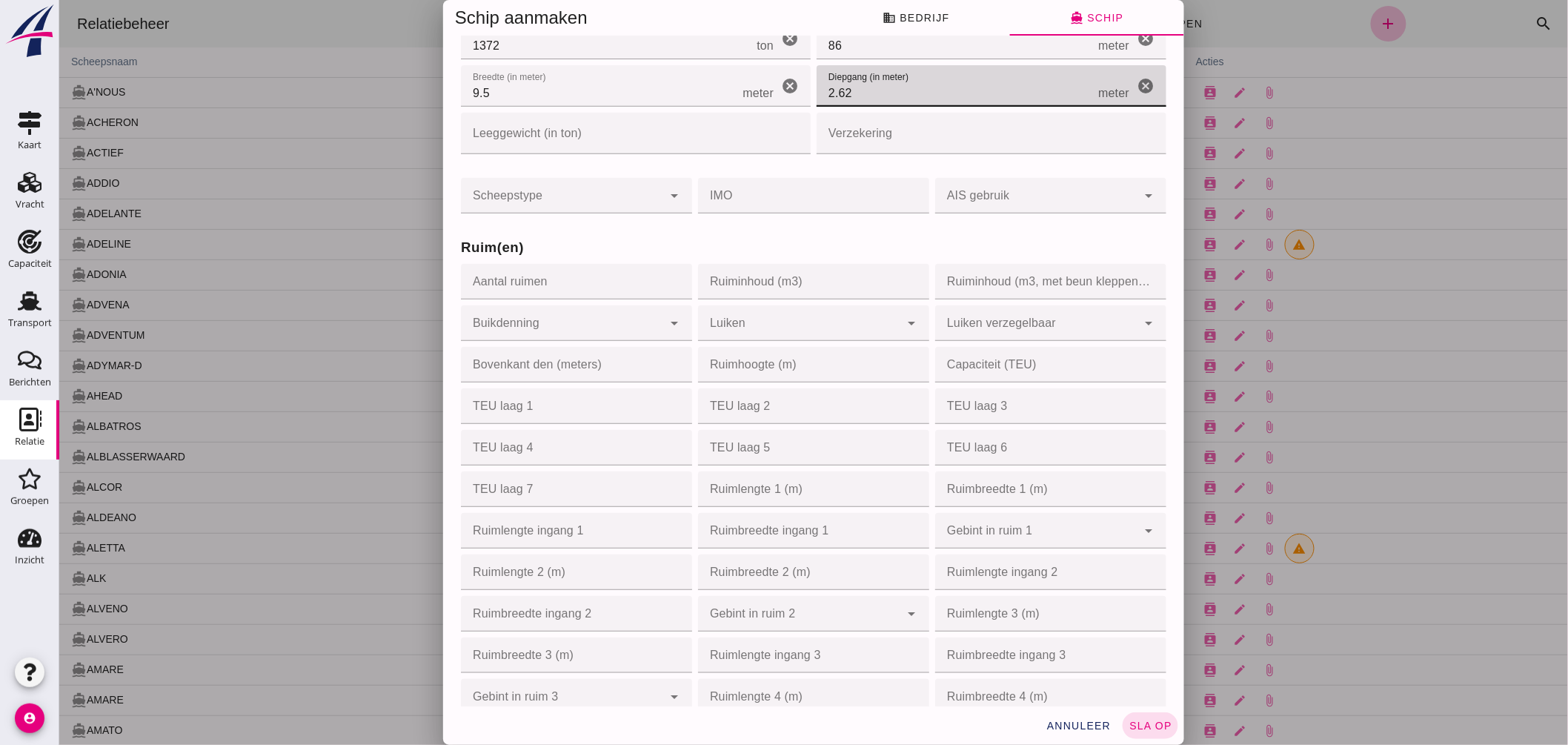
type input "2.62"
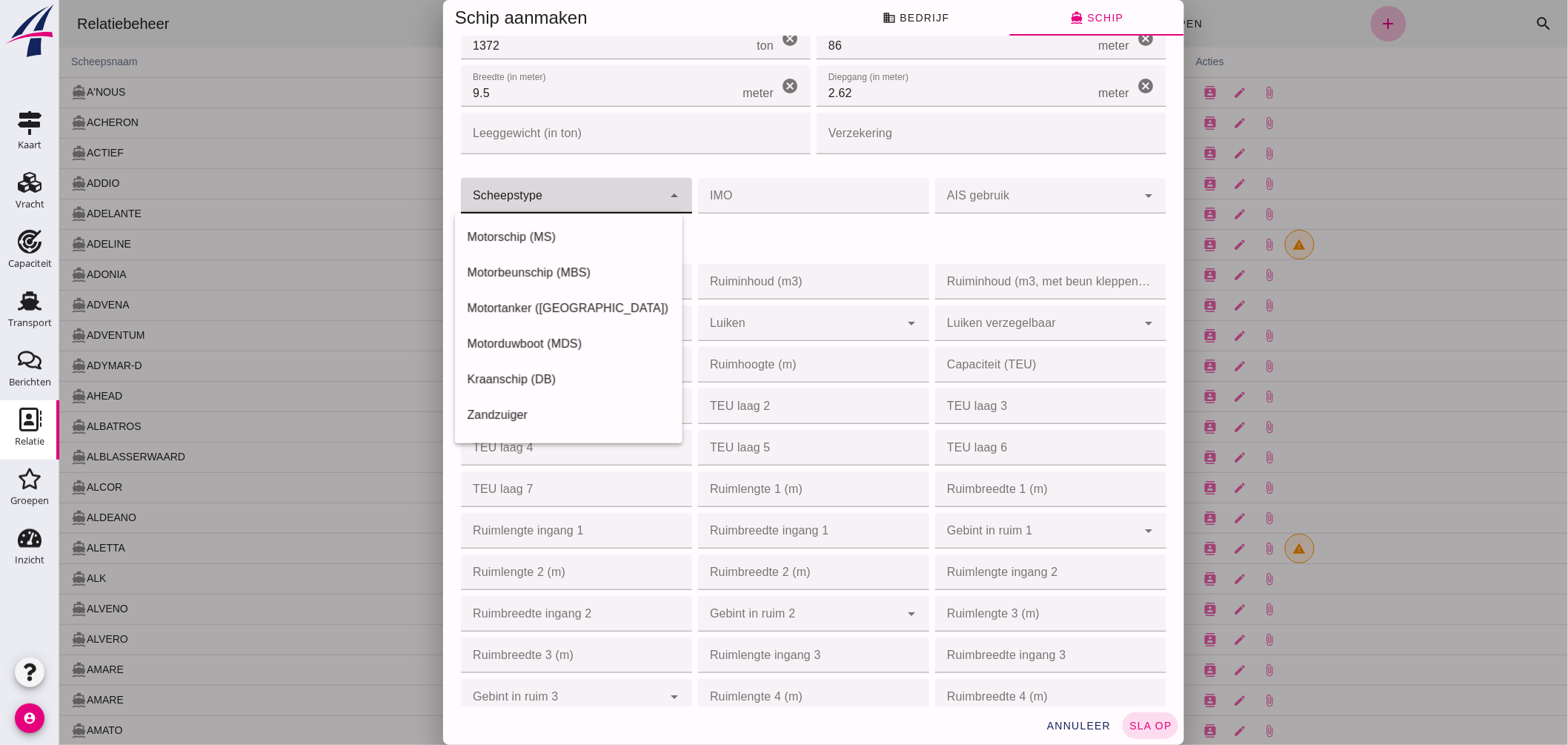
click div
click at [548, 239] on div "Motorschip (MS)" at bounding box center [568, 237] width 203 height 18
type input "motor_ship"
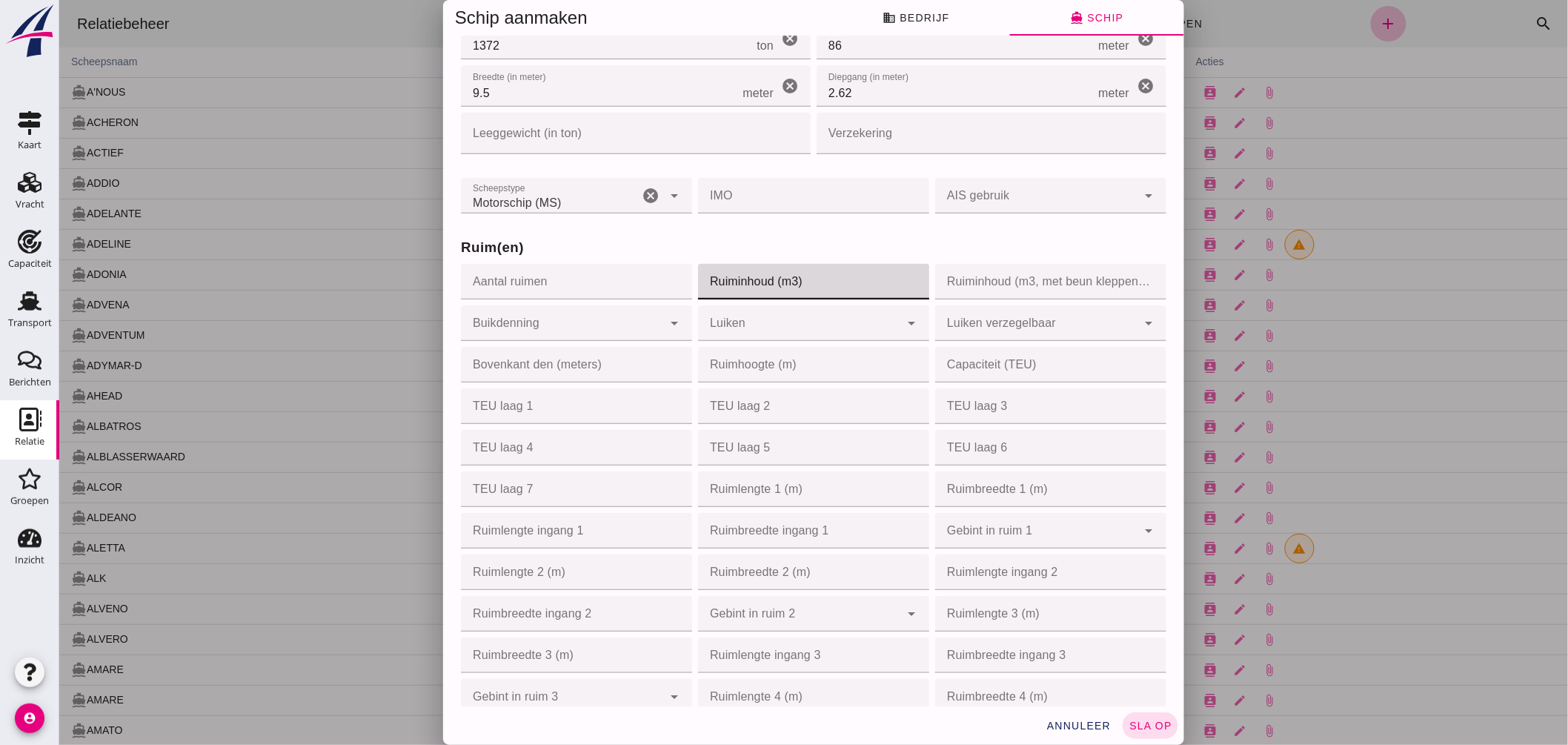
click input "Ruiminhoud (m3)"
type input "1850"
click div
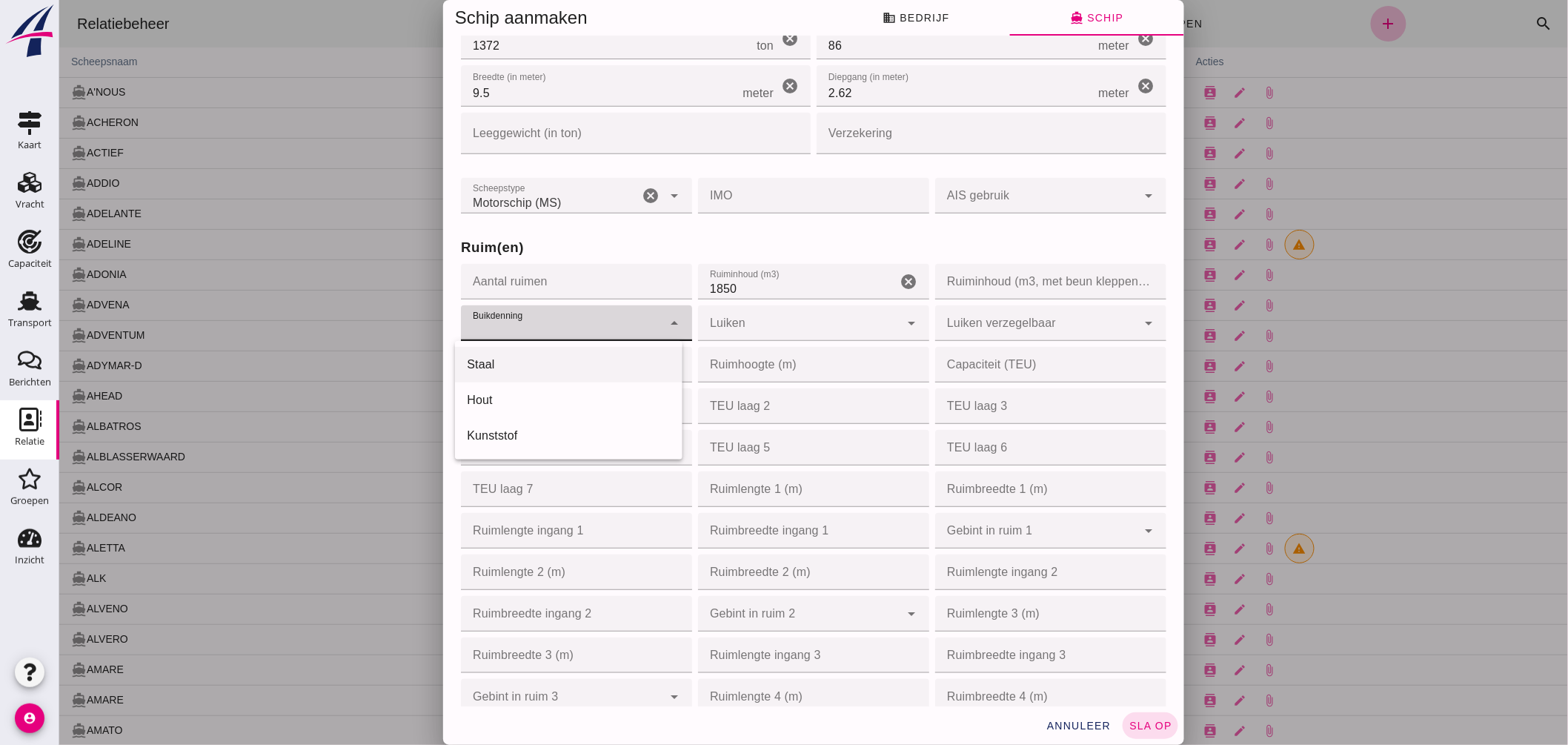
click at [495, 361] on div "Staal" at bounding box center [568, 365] width 203 height 18
type input "steel"
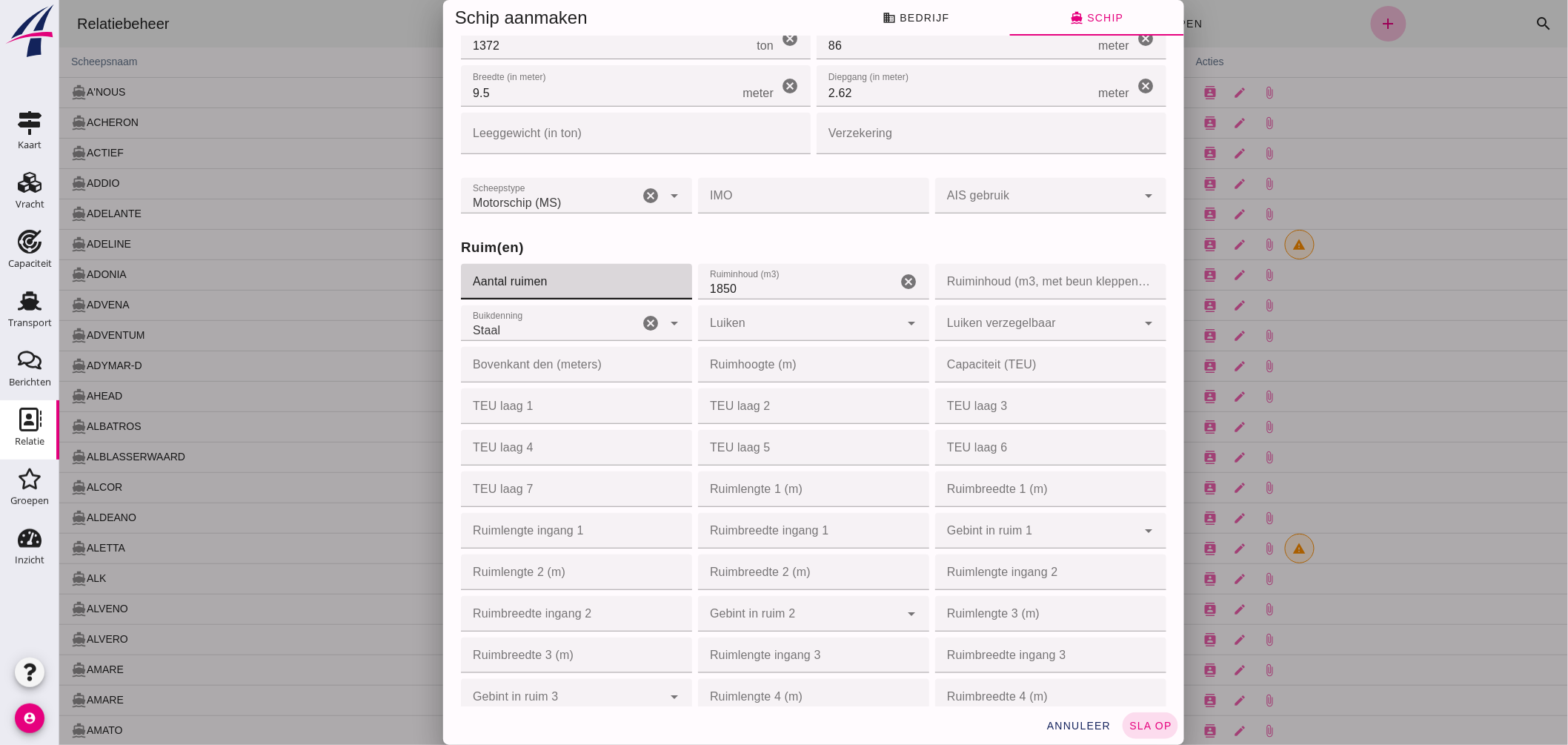
click input "Aantal ruimen"
type input "1"
click input "1"
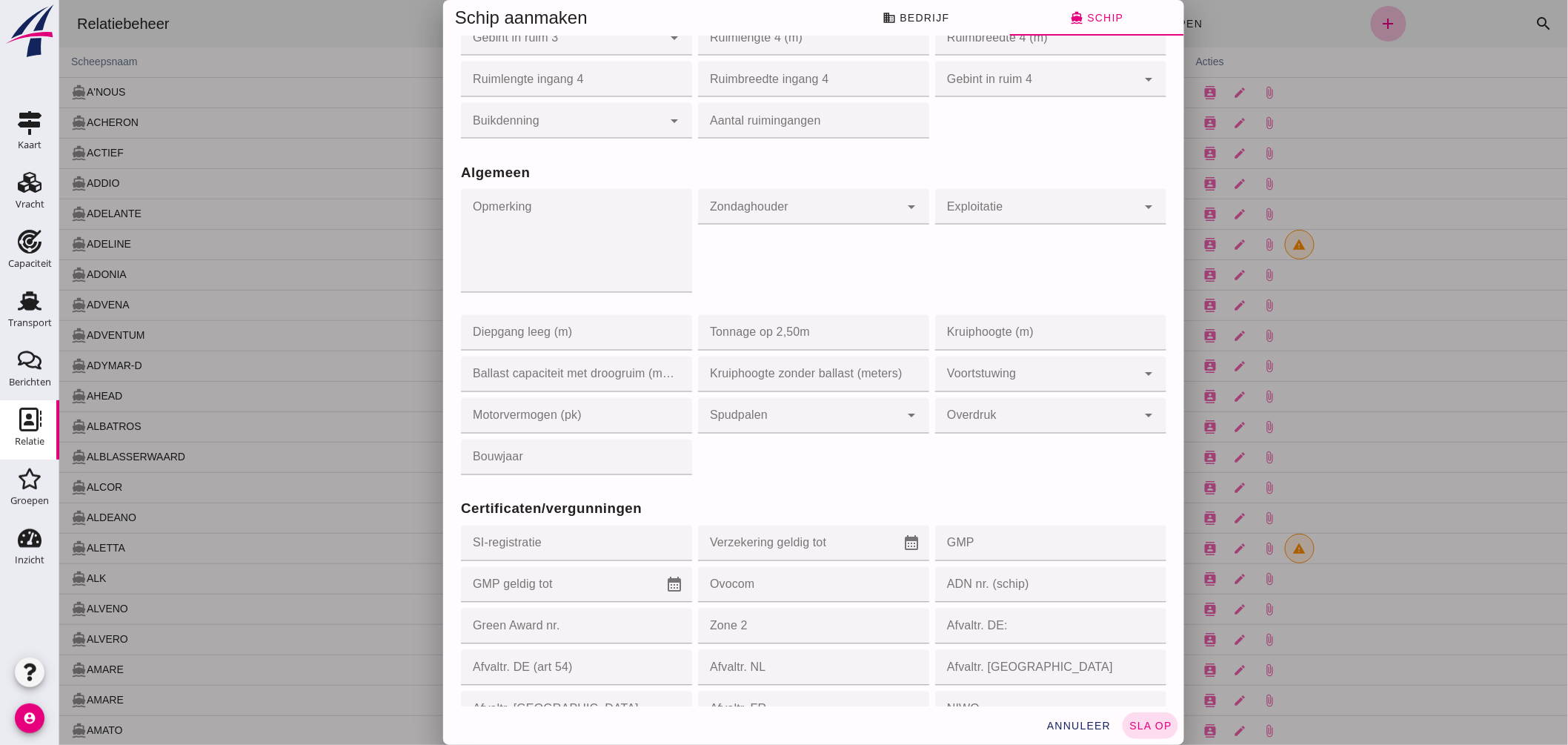
scroll to position [1071, 0]
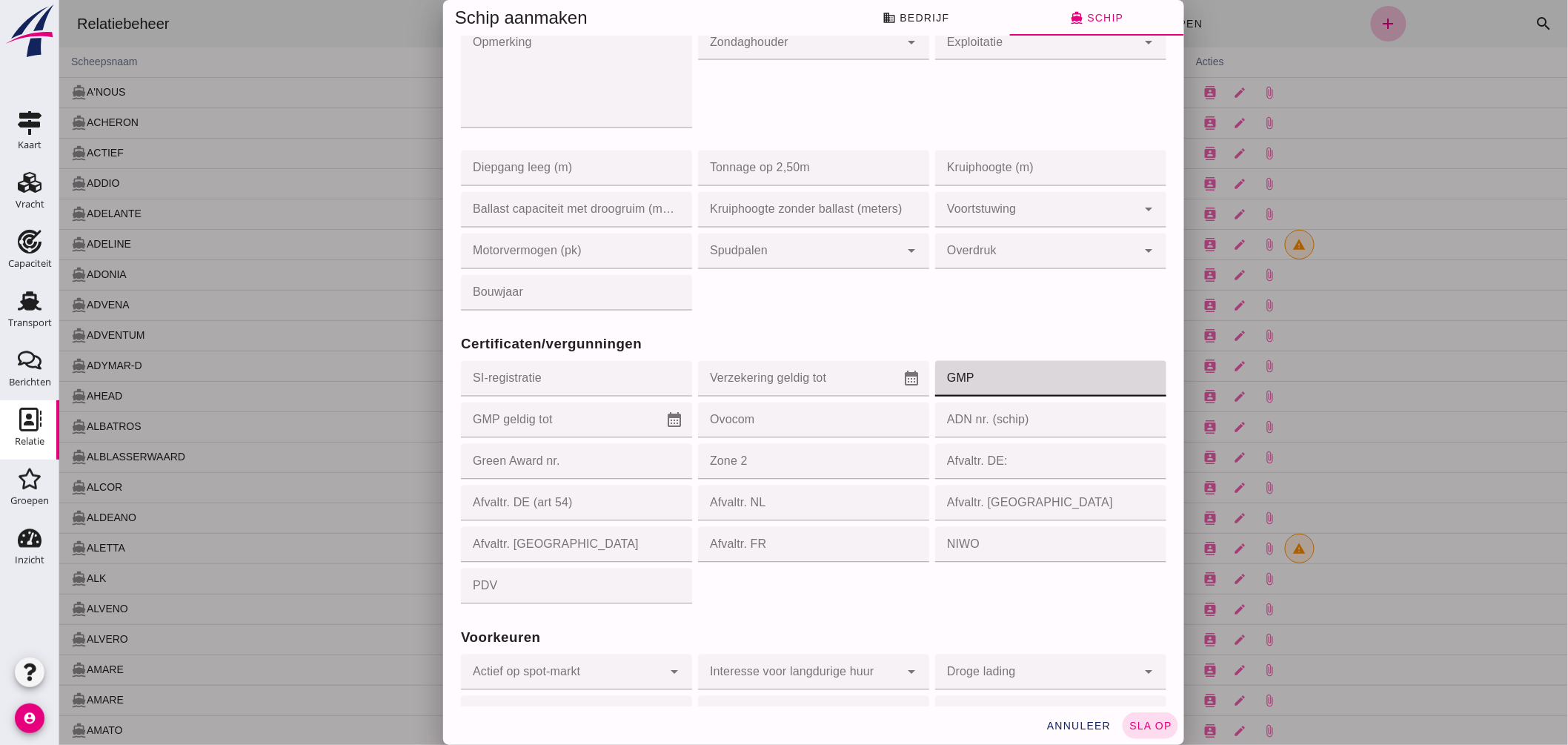
click input "GMP"
type input "053355"
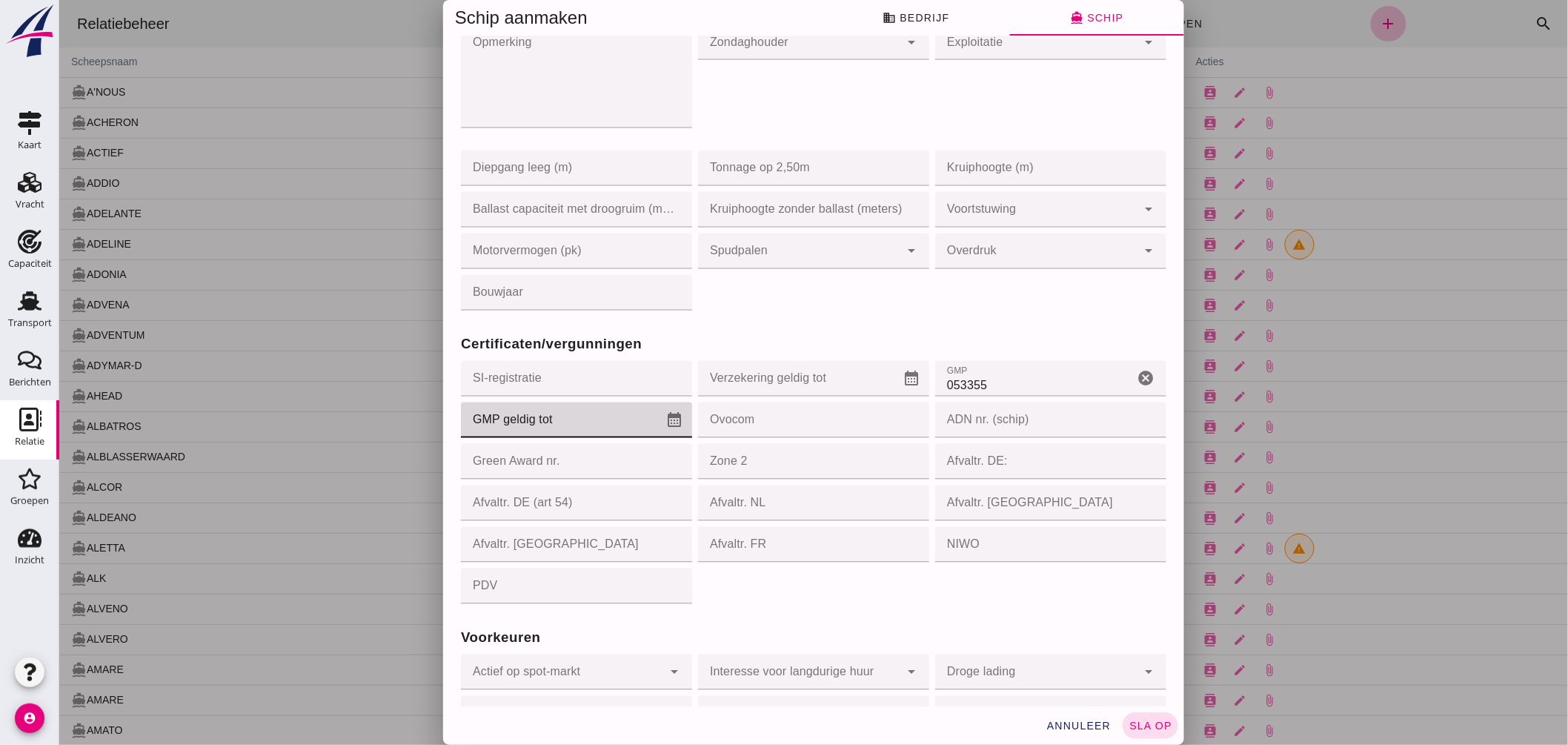
click at [665, 420] on icon "calendar_month" at bounding box center [673, 420] width 18 height 18
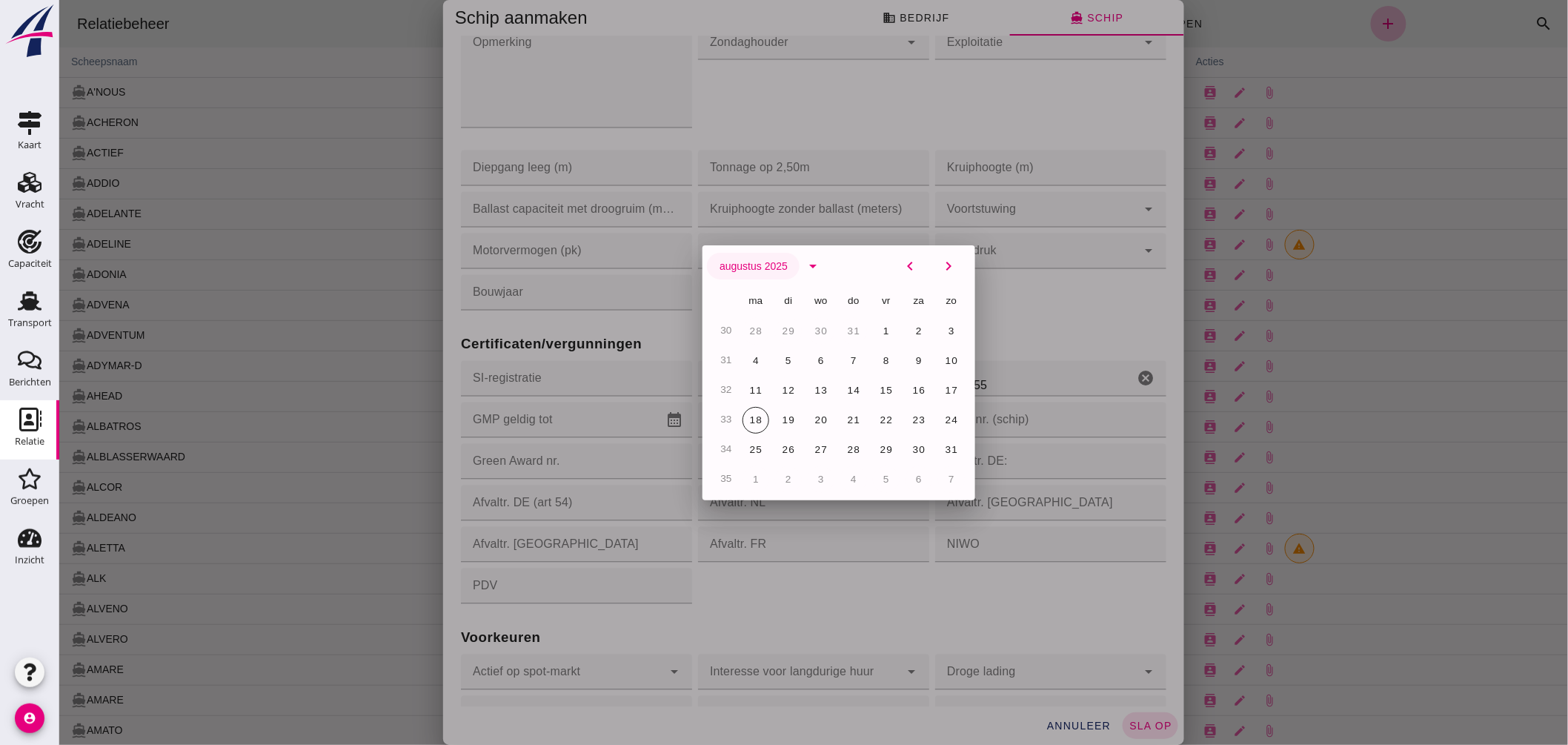
click span "augustus 2025"
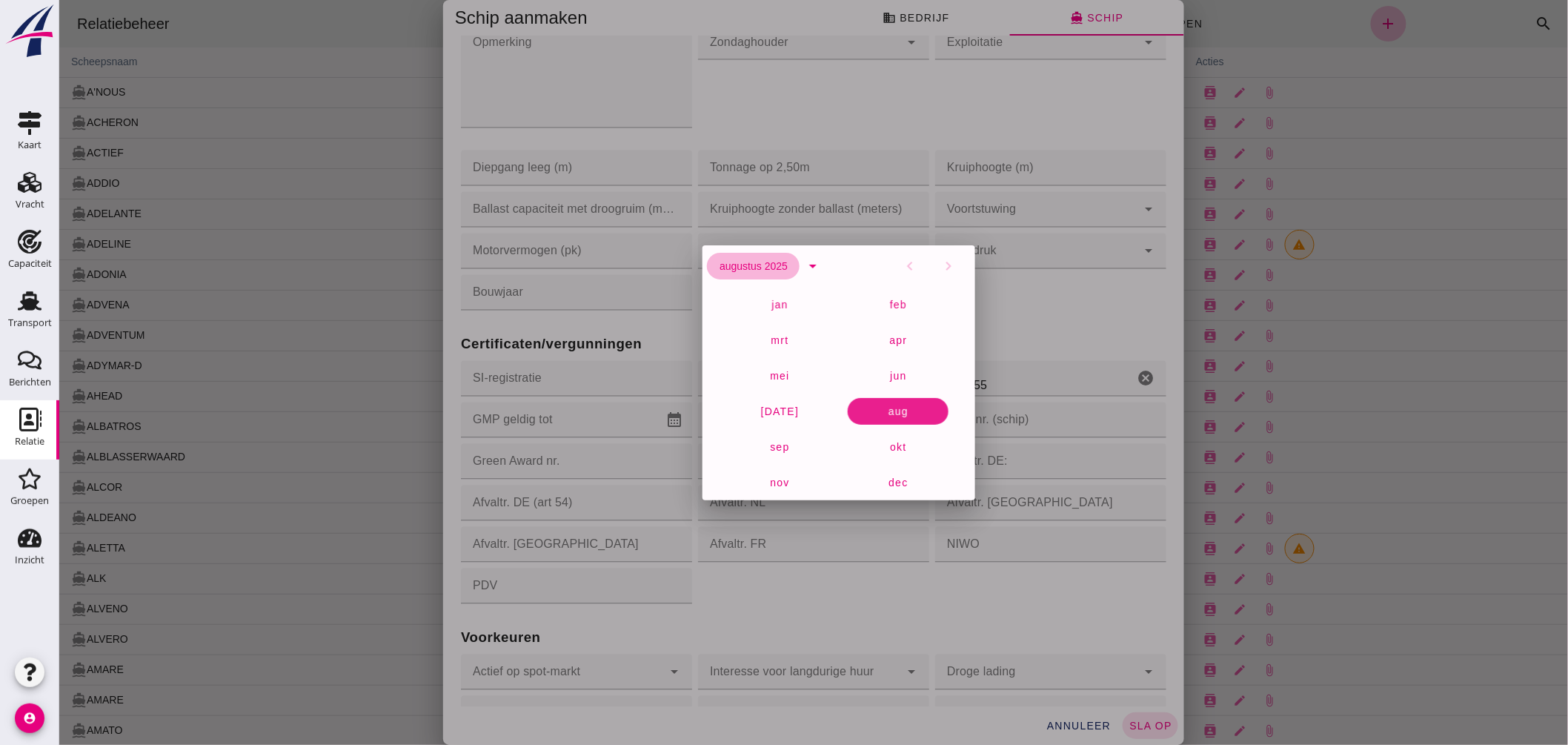
click span "augustus 2025"
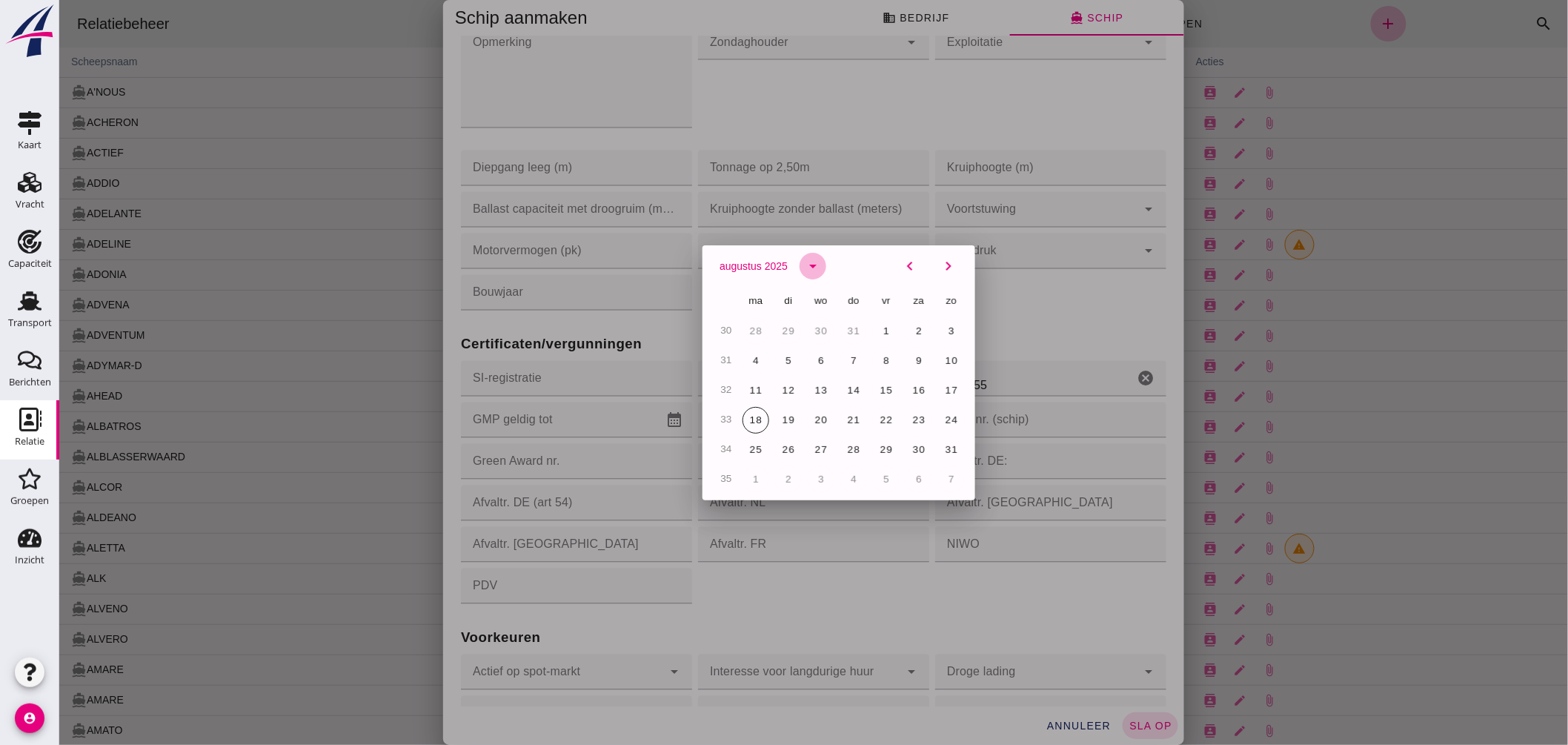
click at [803, 263] on icon "arrow_drop_down" at bounding box center [812, 266] width 18 height 18
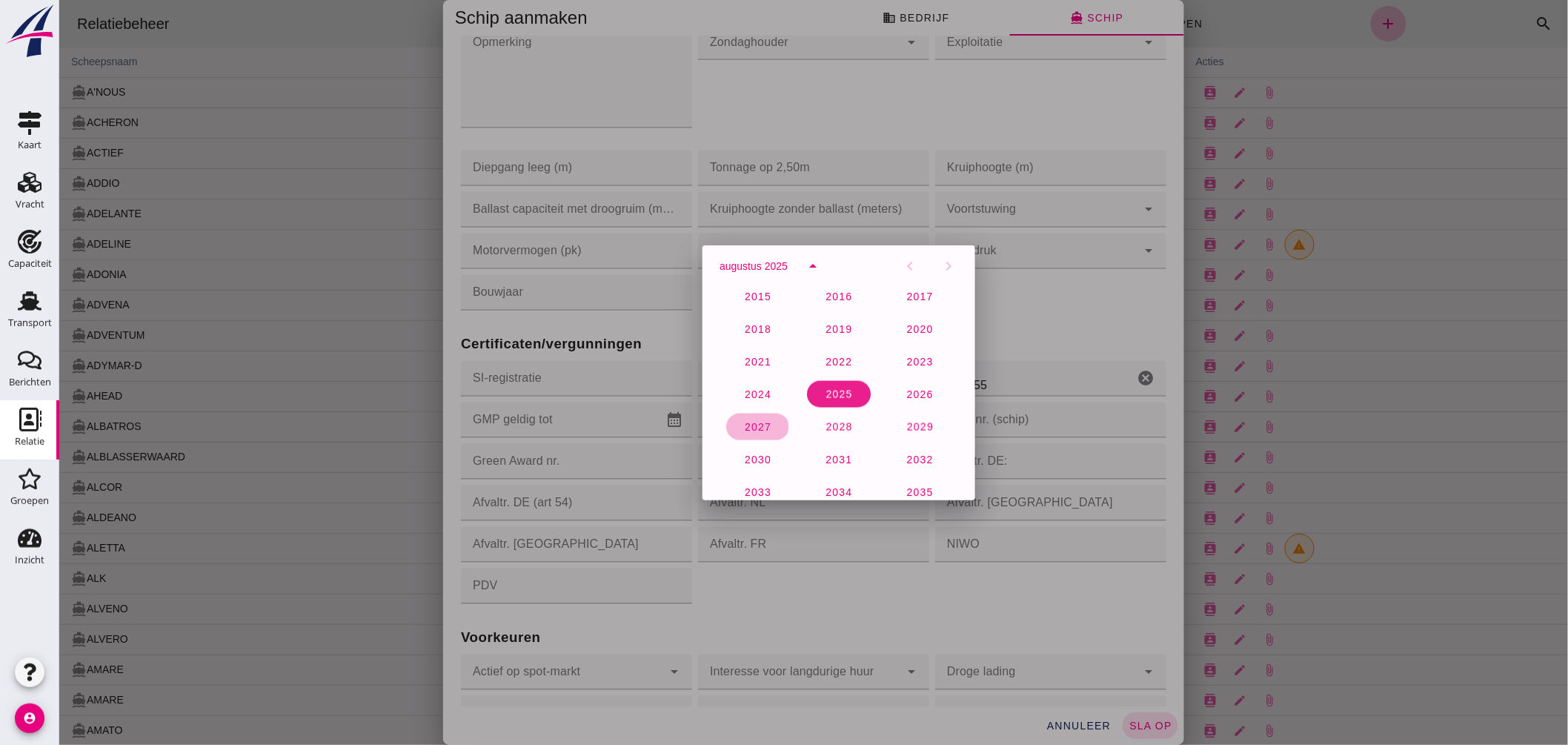
click span "2027"
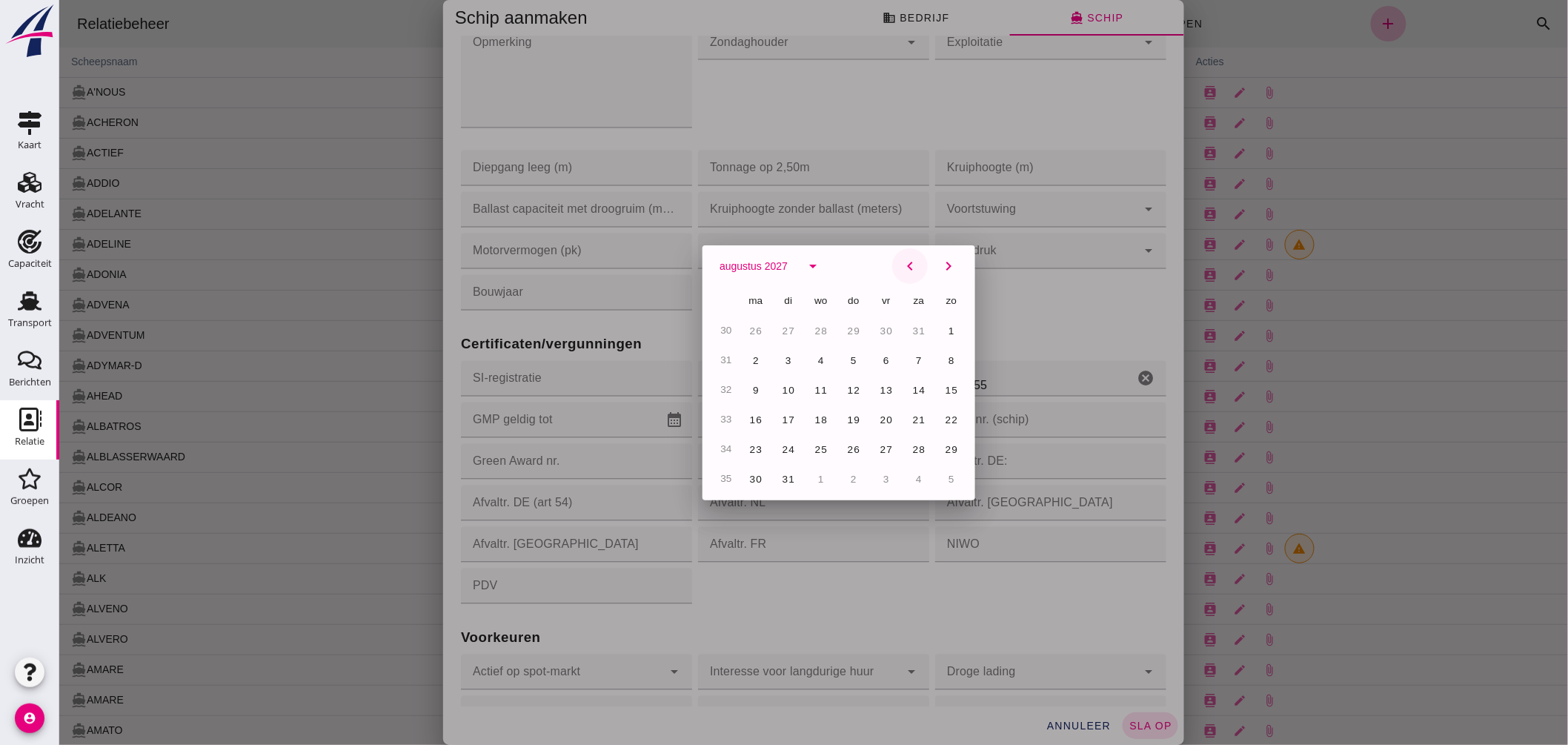
click at [902, 266] on icon "chevron_left" at bounding box center [909, 266] width 18 height 18
click at [901, 266] on icon "chevron_left" at bounding box center [909, 266] width 18 height 18
click span "16"
type input "16-6-2027"
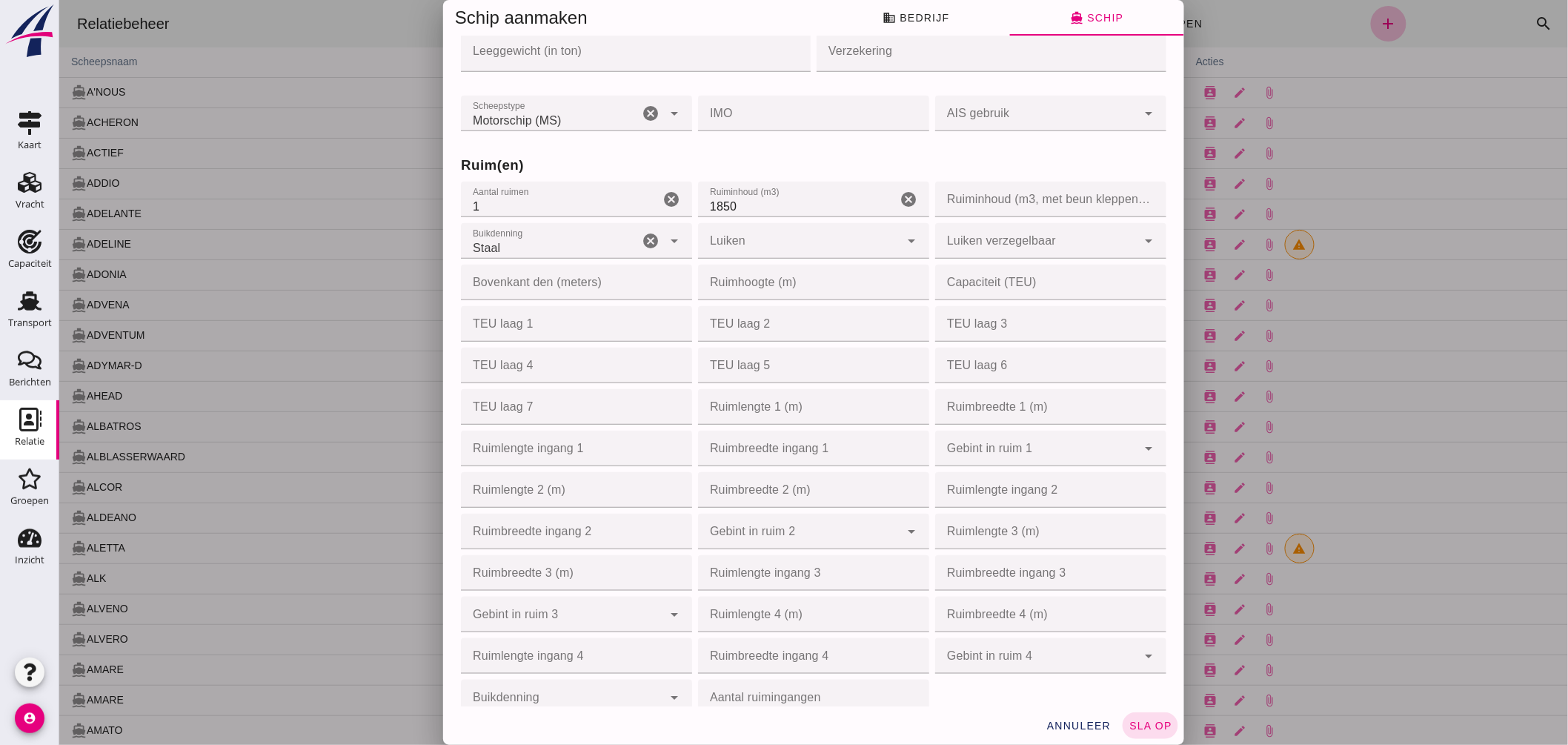
scroll to position [576, 0]
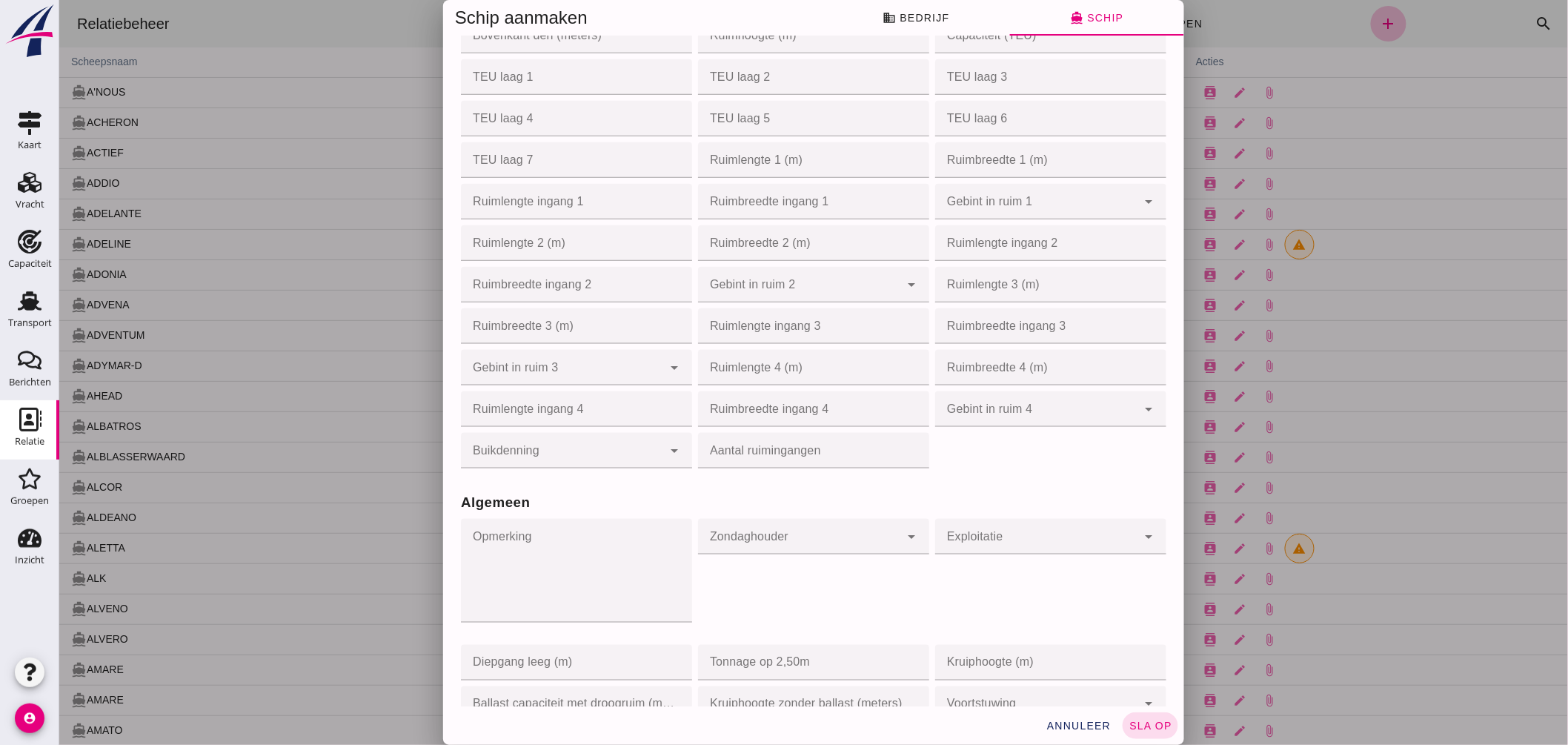
click button "sla op"
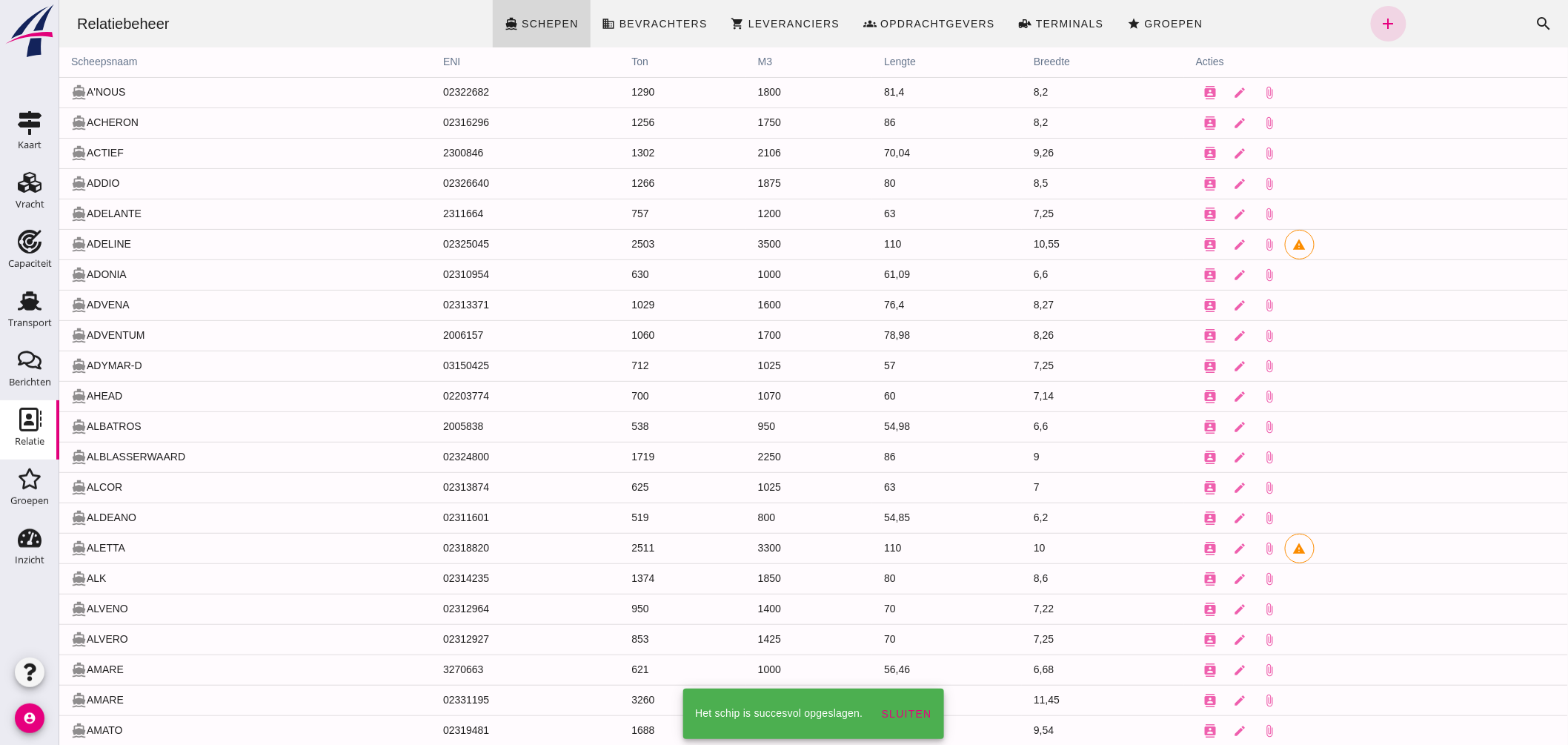
scroll to position [0, 0]
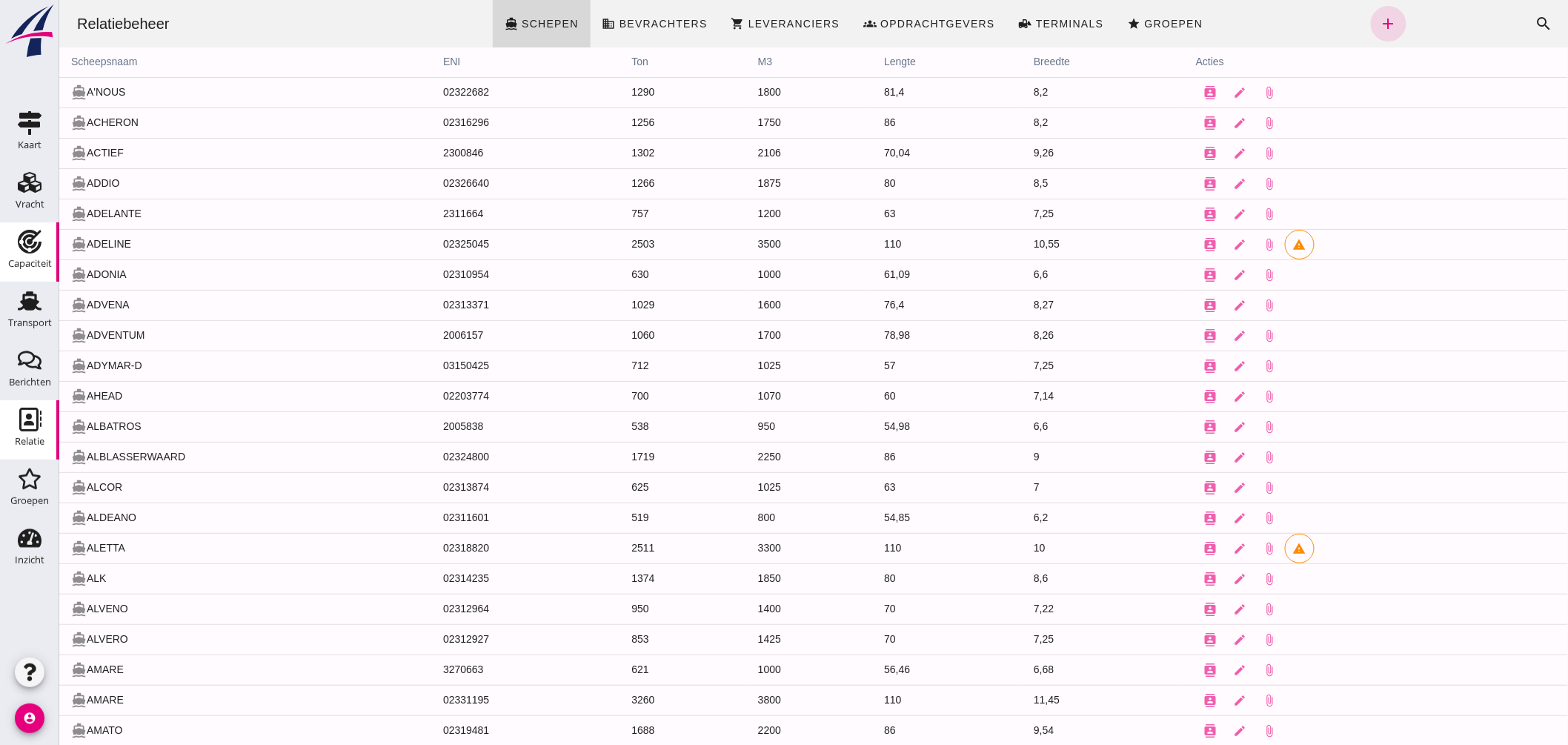
click at [18, 248] on icon "Capaciteit" at bounding box center [30, 242] width 24 height 24
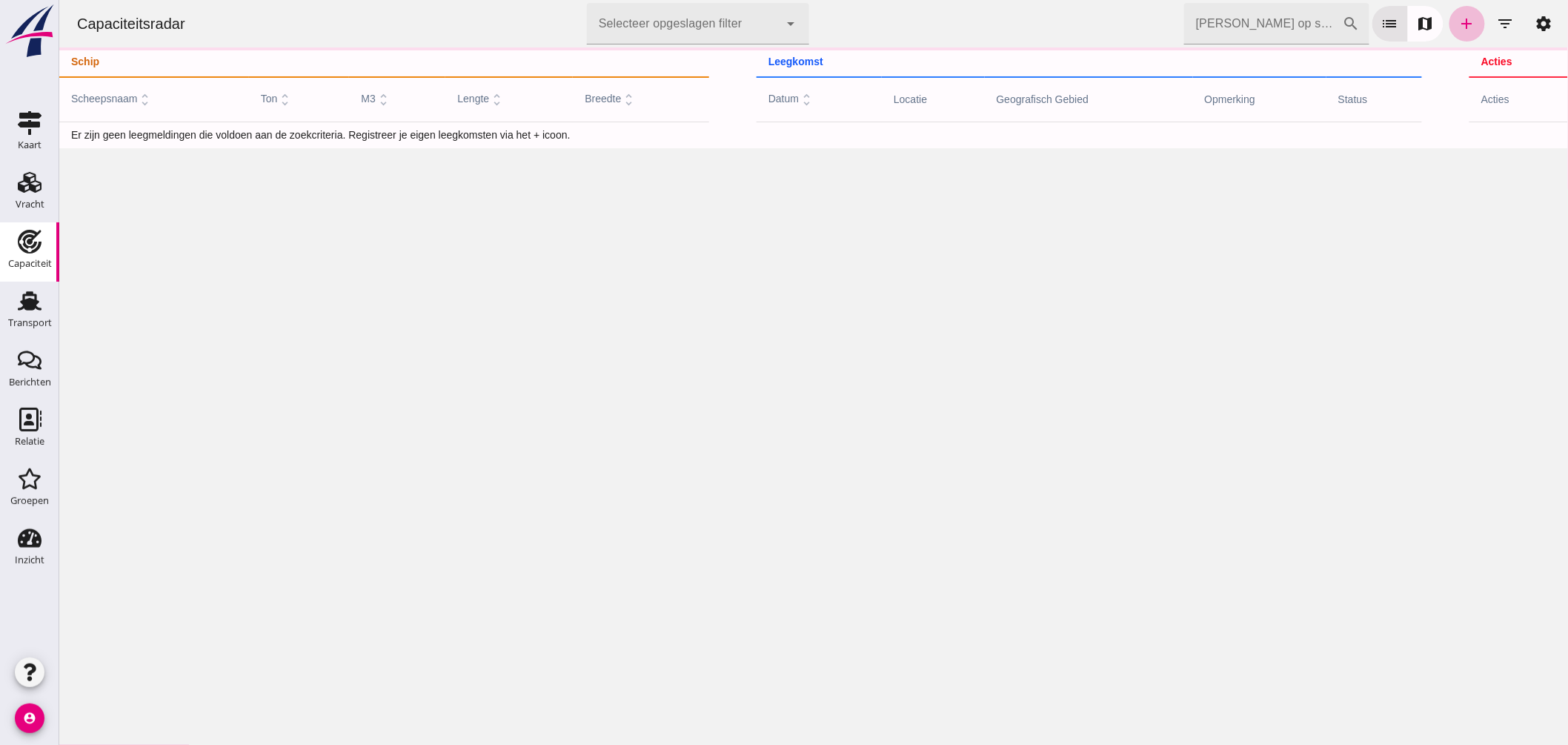
click at [1457, 15] on icon "add" at bounding box center [1466, 24] width 18 height 18
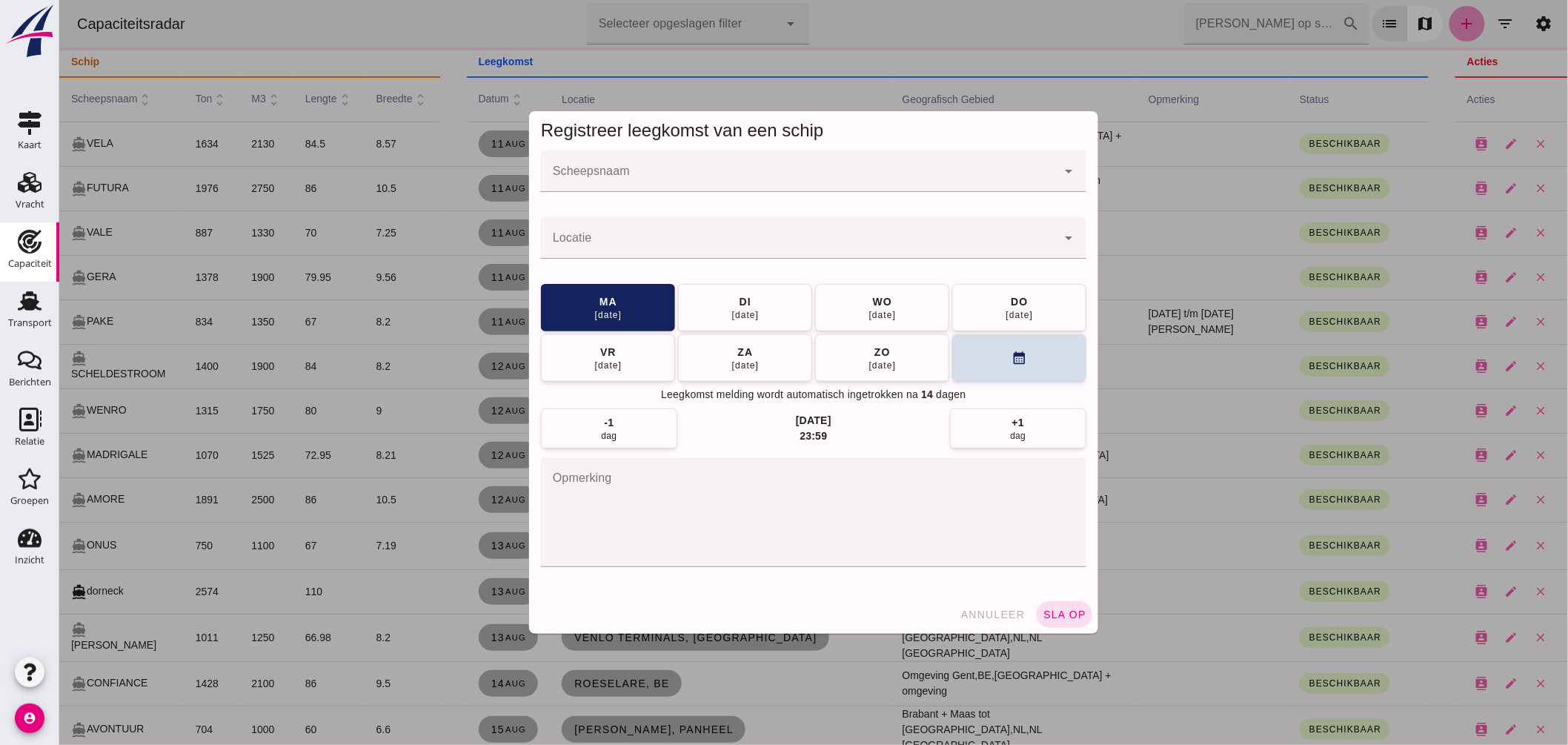
click at [620, 174] on div at bounding box center [813, 372] width 1509 height 745
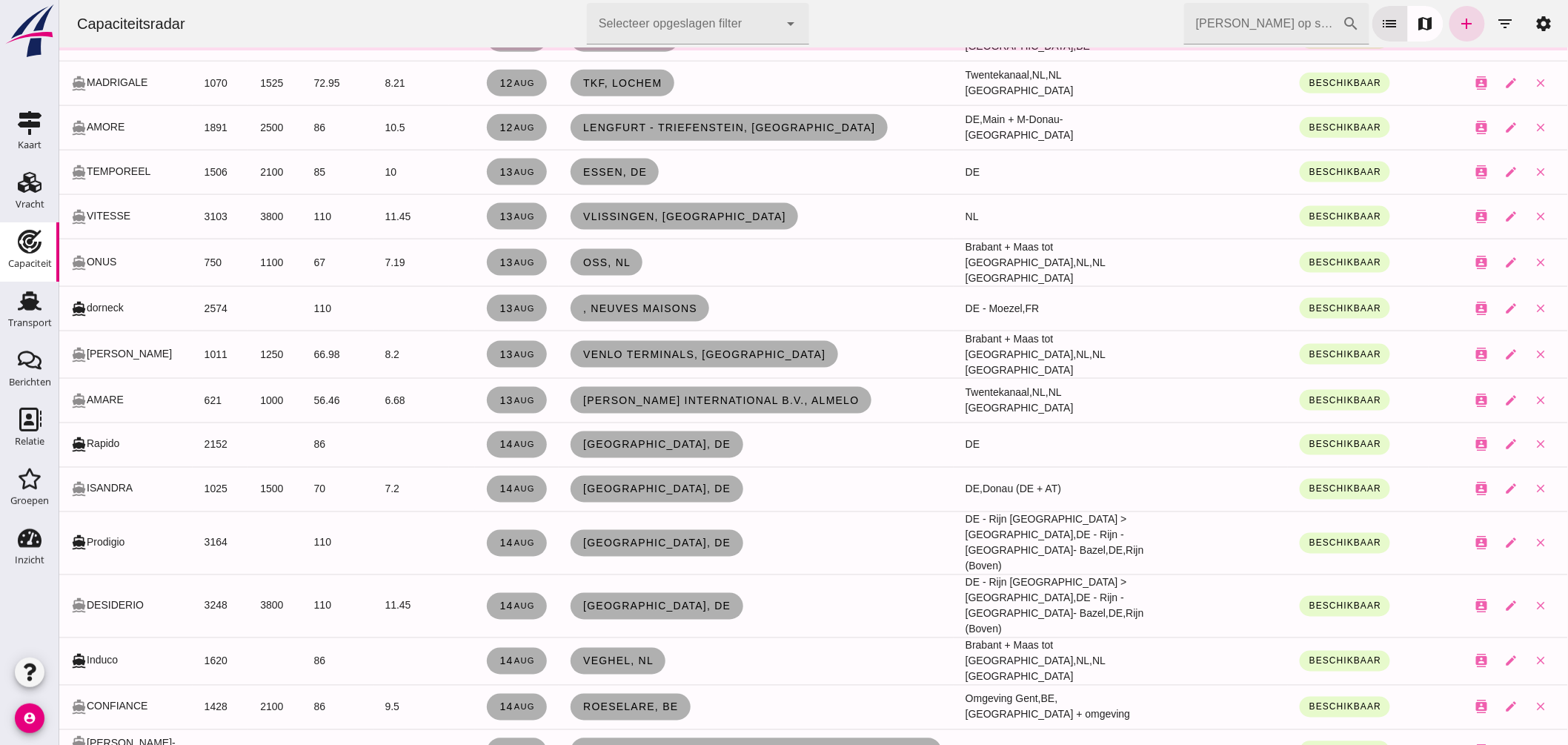
scroll to position [44, 0]
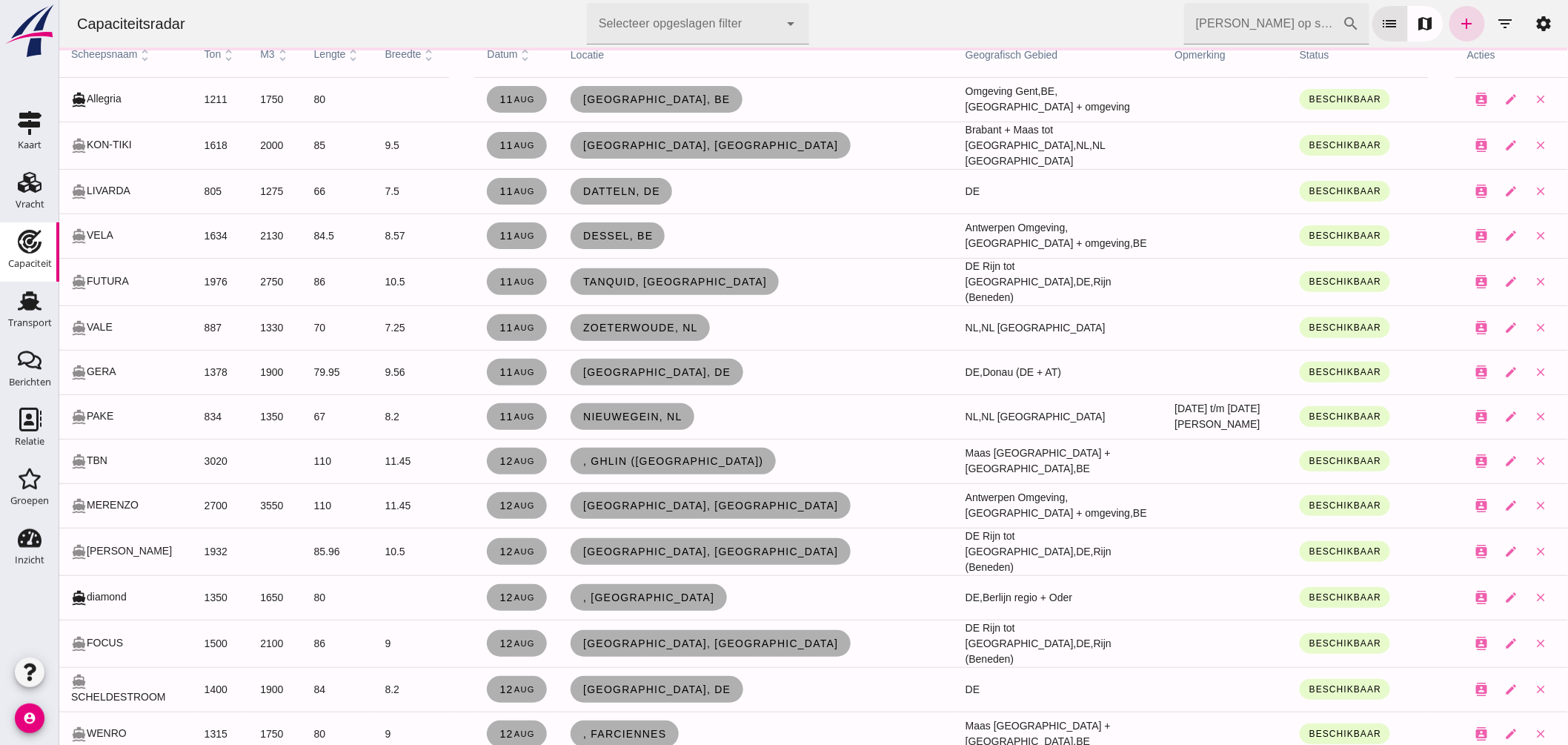
click at [126, 258] on td "directions_boat FUTURA" at bounding box center [124, 282] width 133 height 47
click input "Zoek op scheepsnaam"
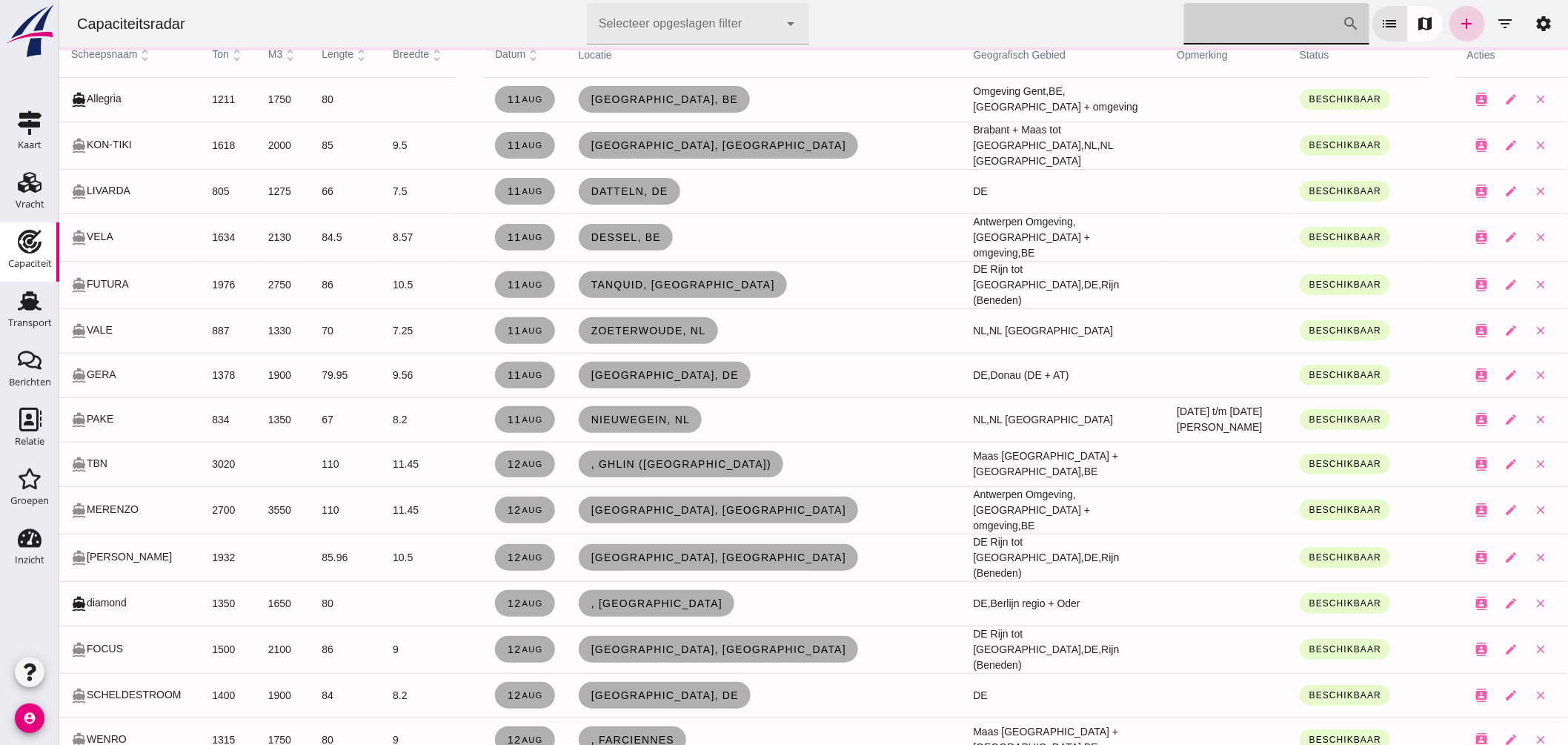
scroll to position [0, 0]
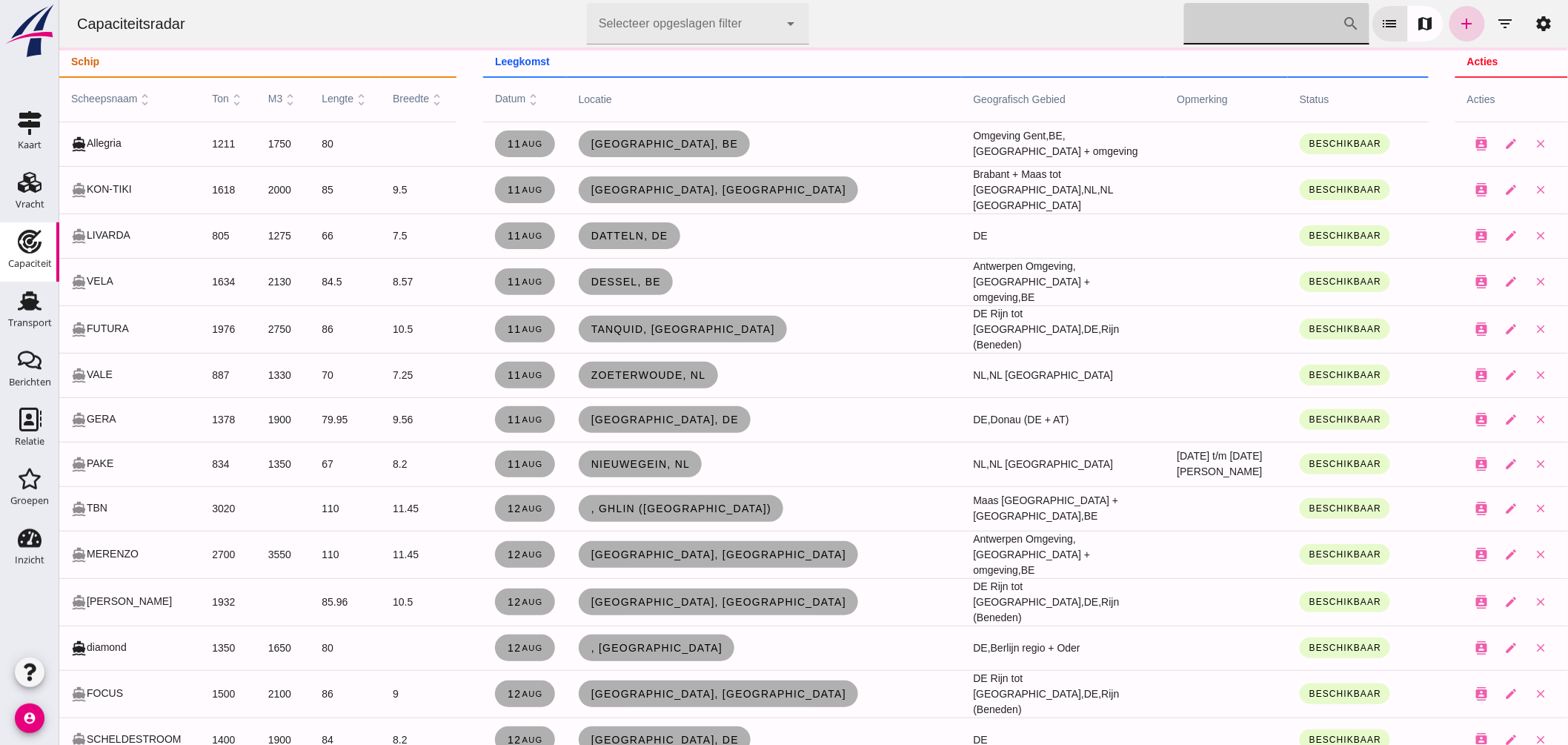
click at [1457, 21] on icon "add" at bounding box center [1466, 24] width 18 height 18
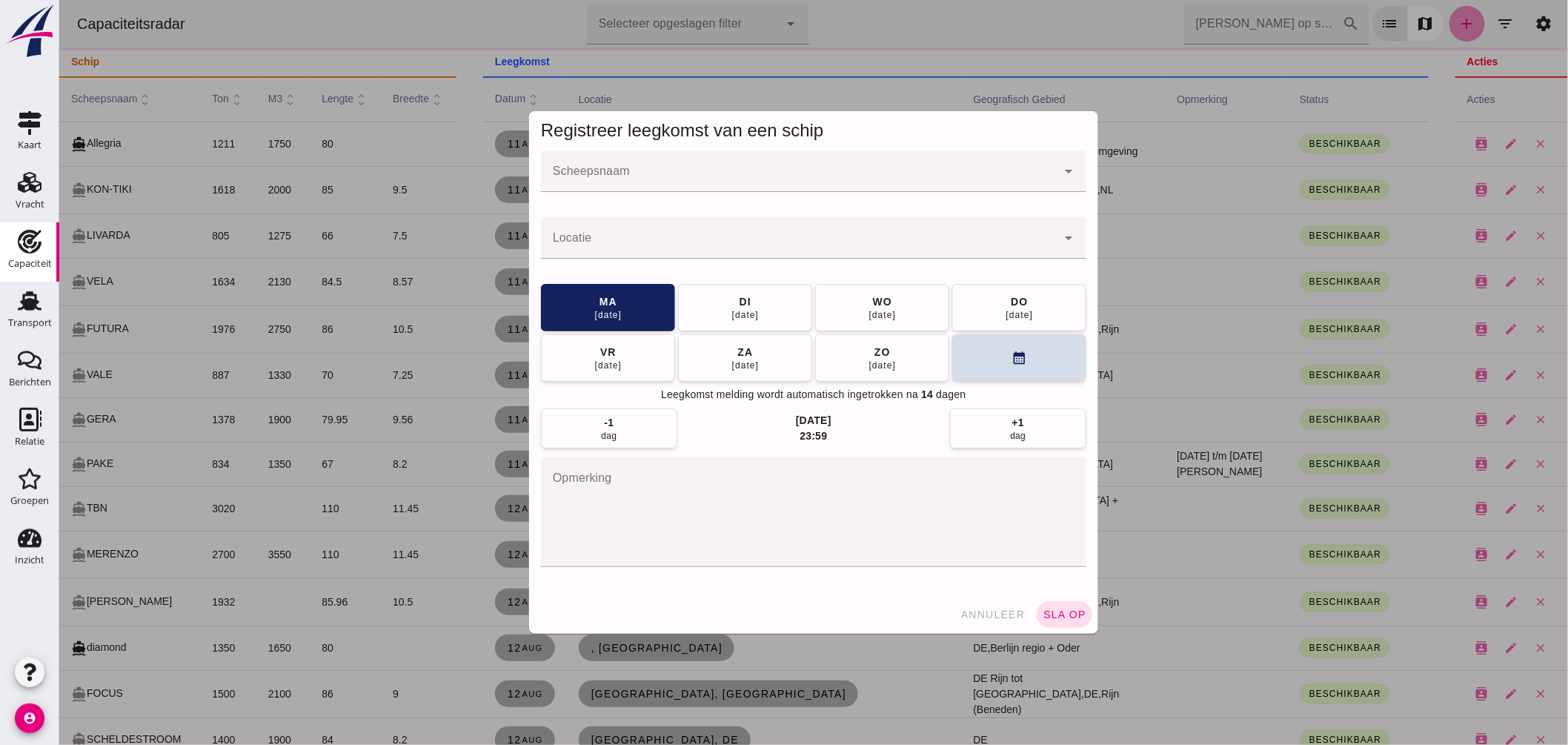
click input "Scheepsnaam"
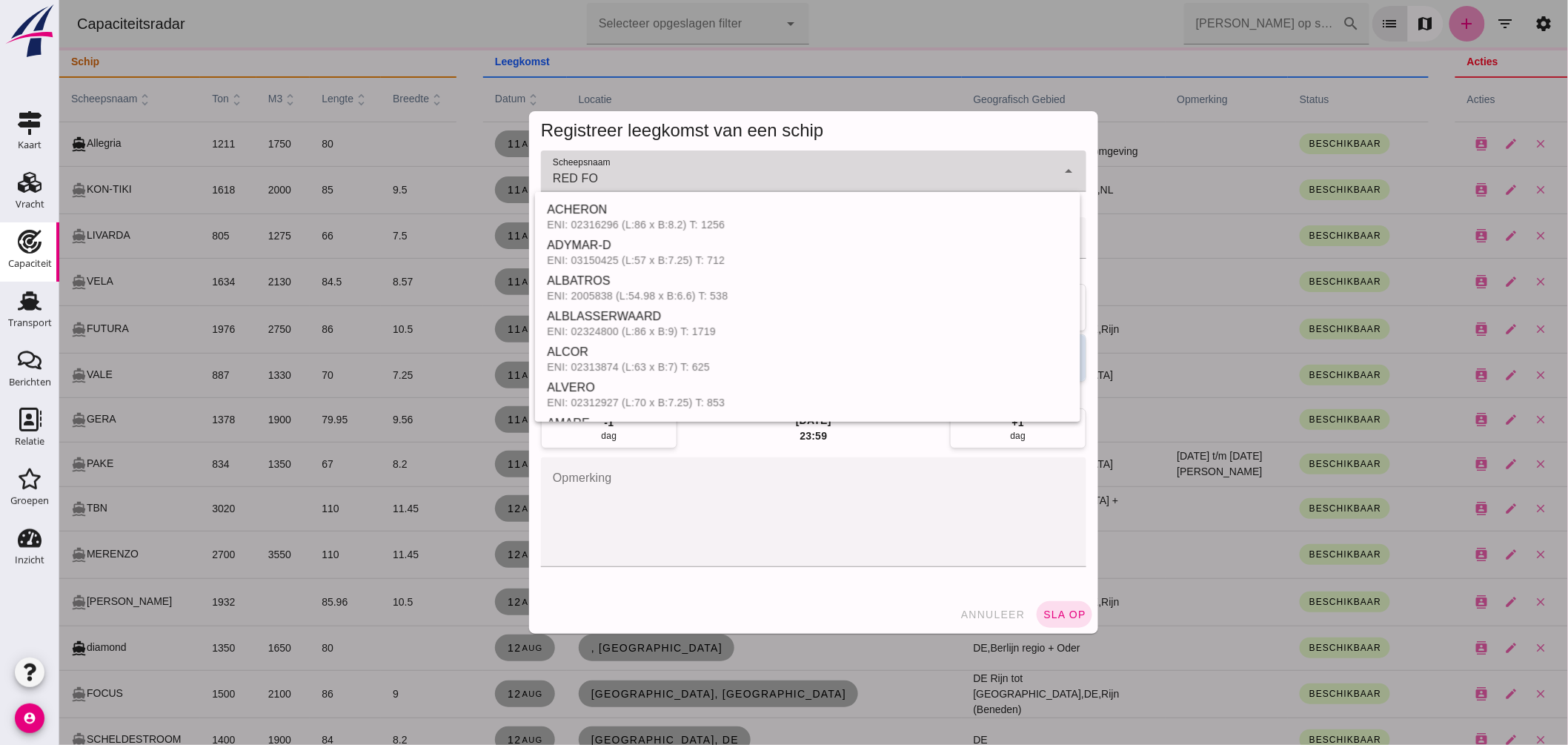
type input "RED FOX"
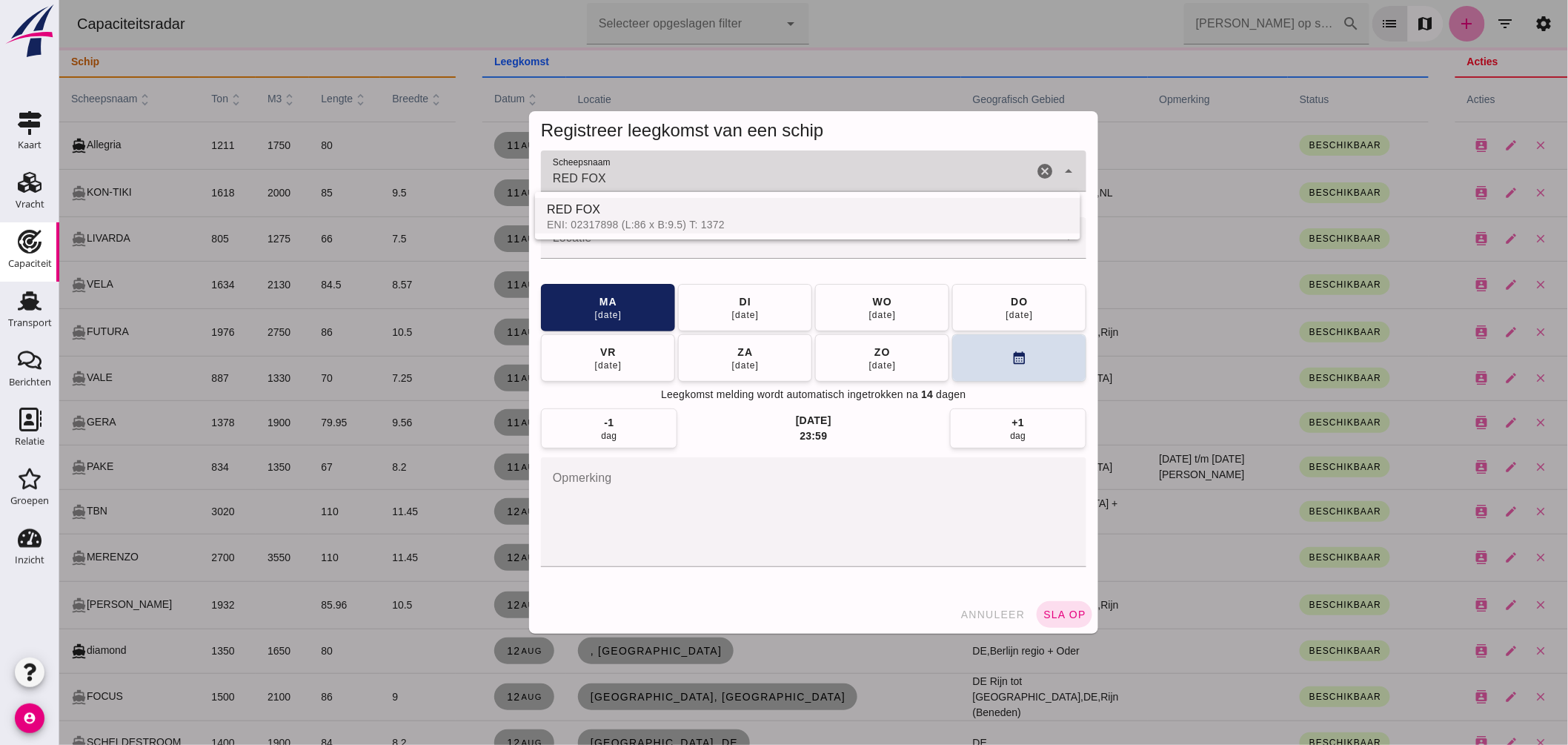
click at [619, 215] on div "RED FOX" at bounding box center [807, 209] width 521 height 18
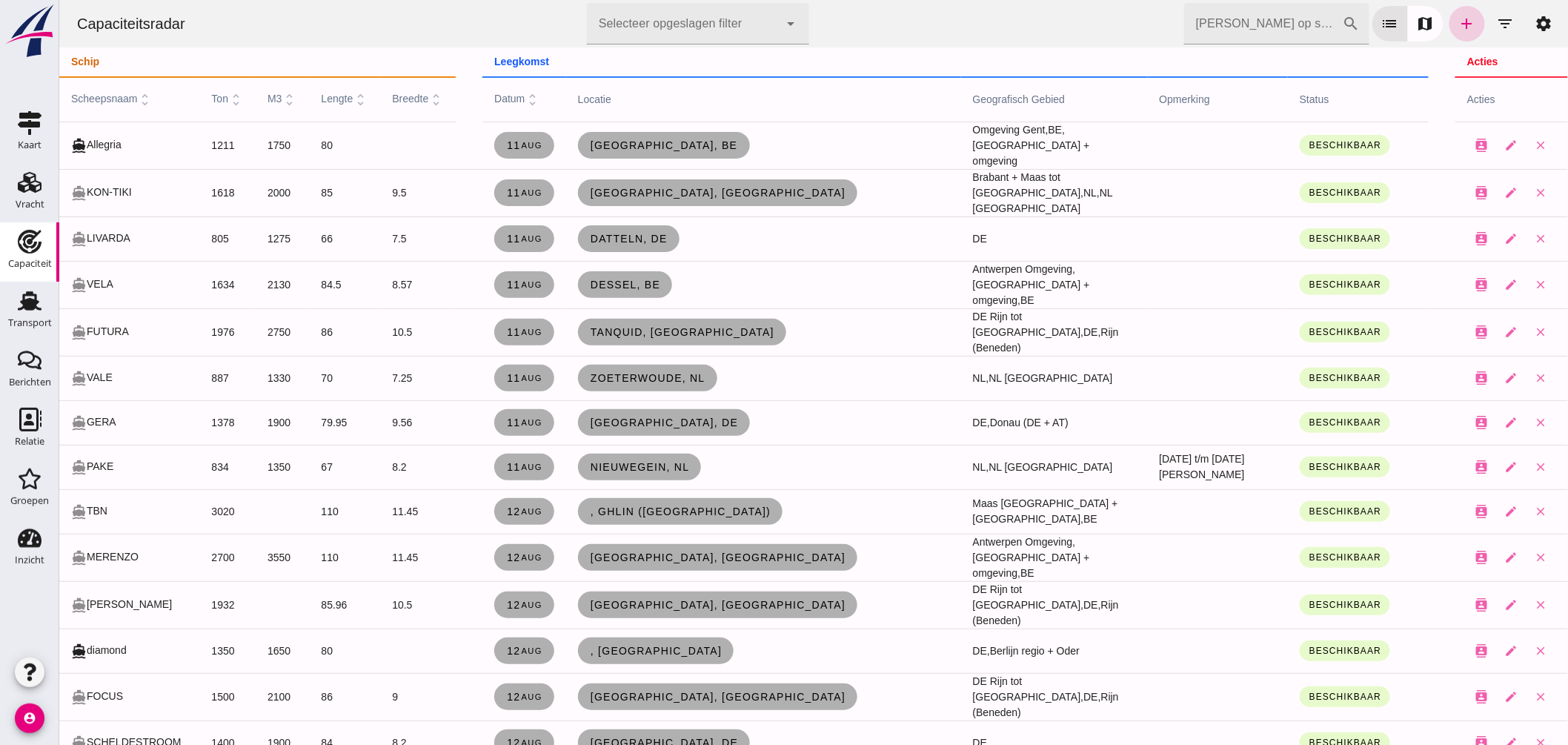
click at [1457, 26] on icon "add" at bounding box center [1466, 24] width 18 height 18
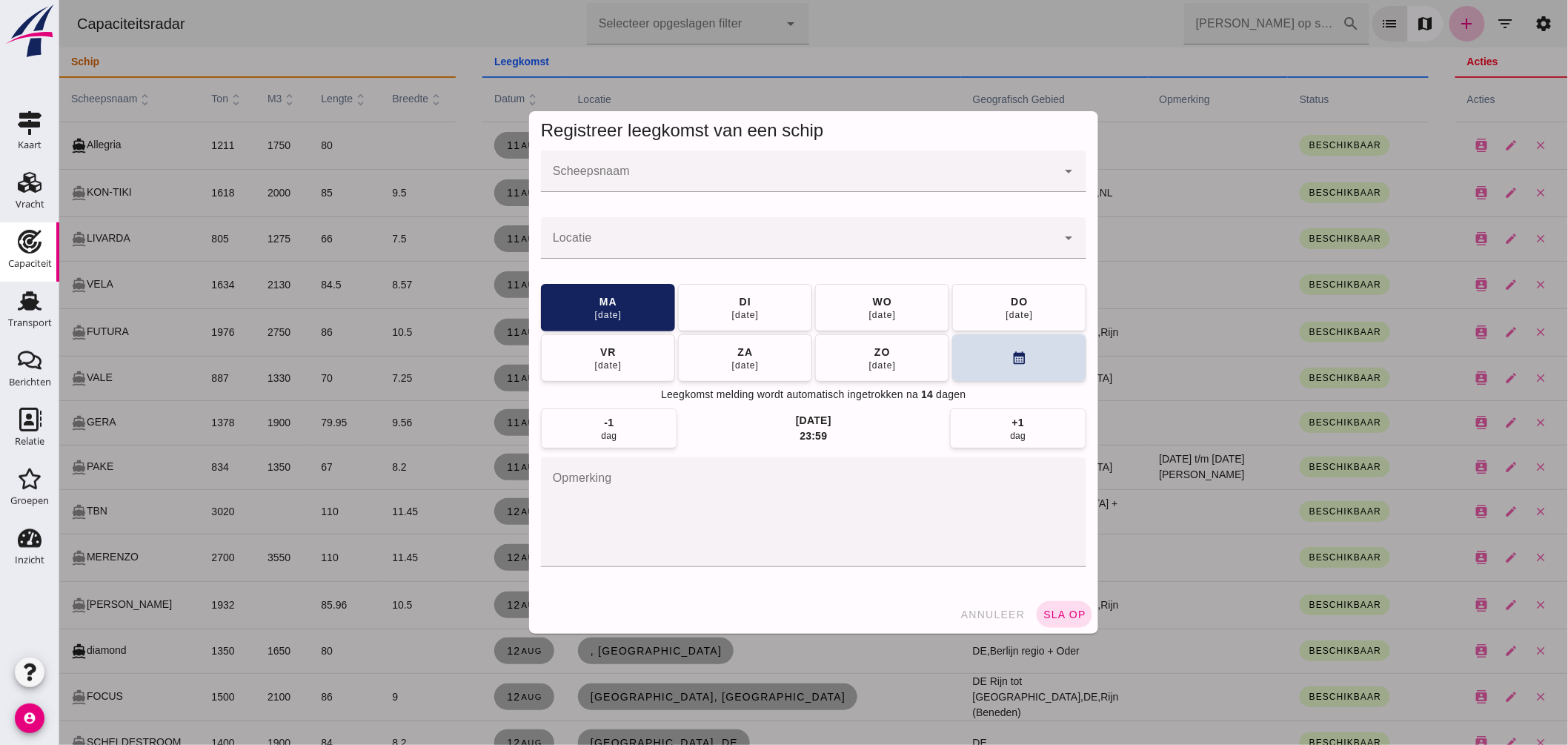
click input "Scheepsnaam"
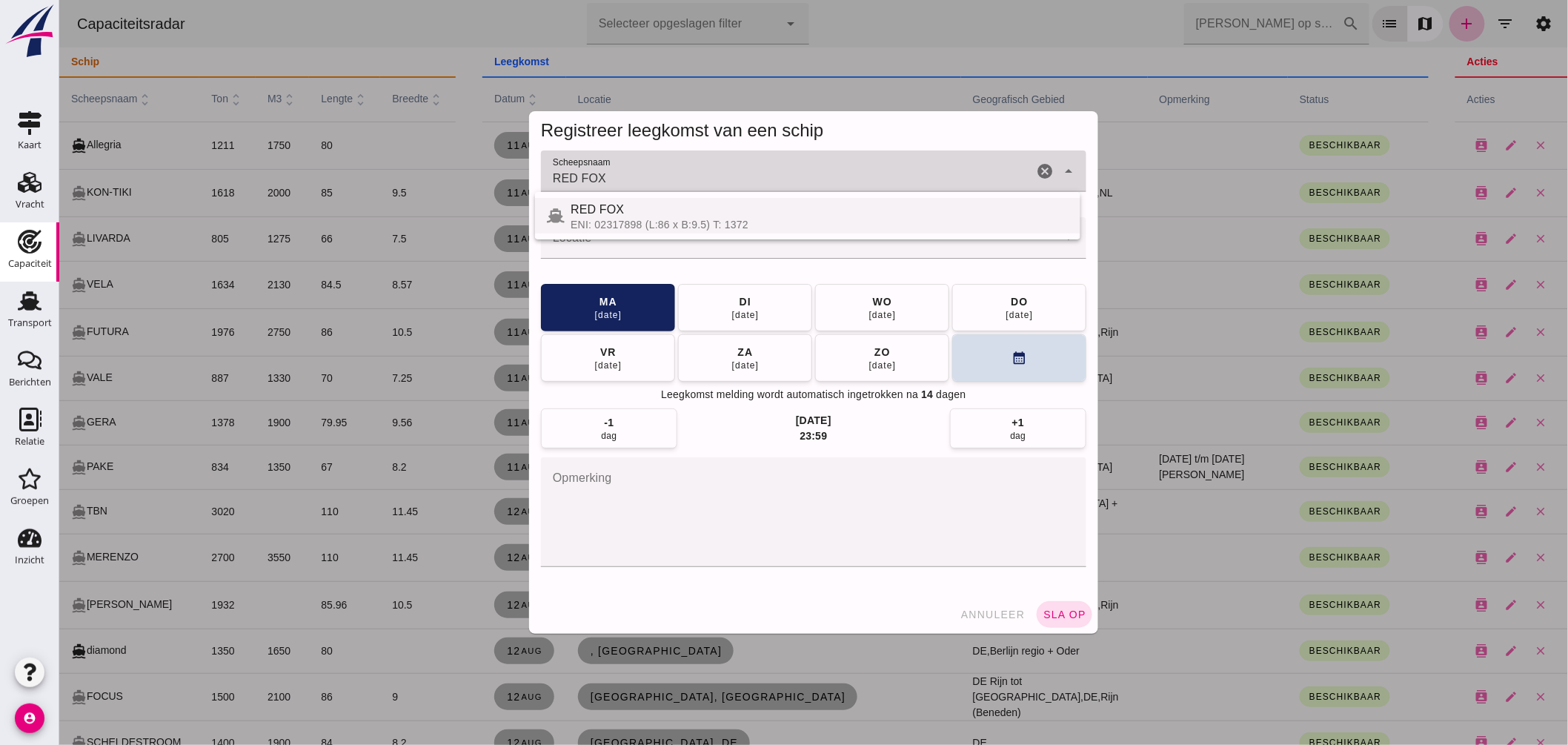
click at [560, 213] on icon at bounding box center [555, 215] width 18 height 14
click at [596, 208] on div "RED FOX" at bounding box center [819, 209] width 498 height 18
type input "RED FOX"
click input "Locatie"
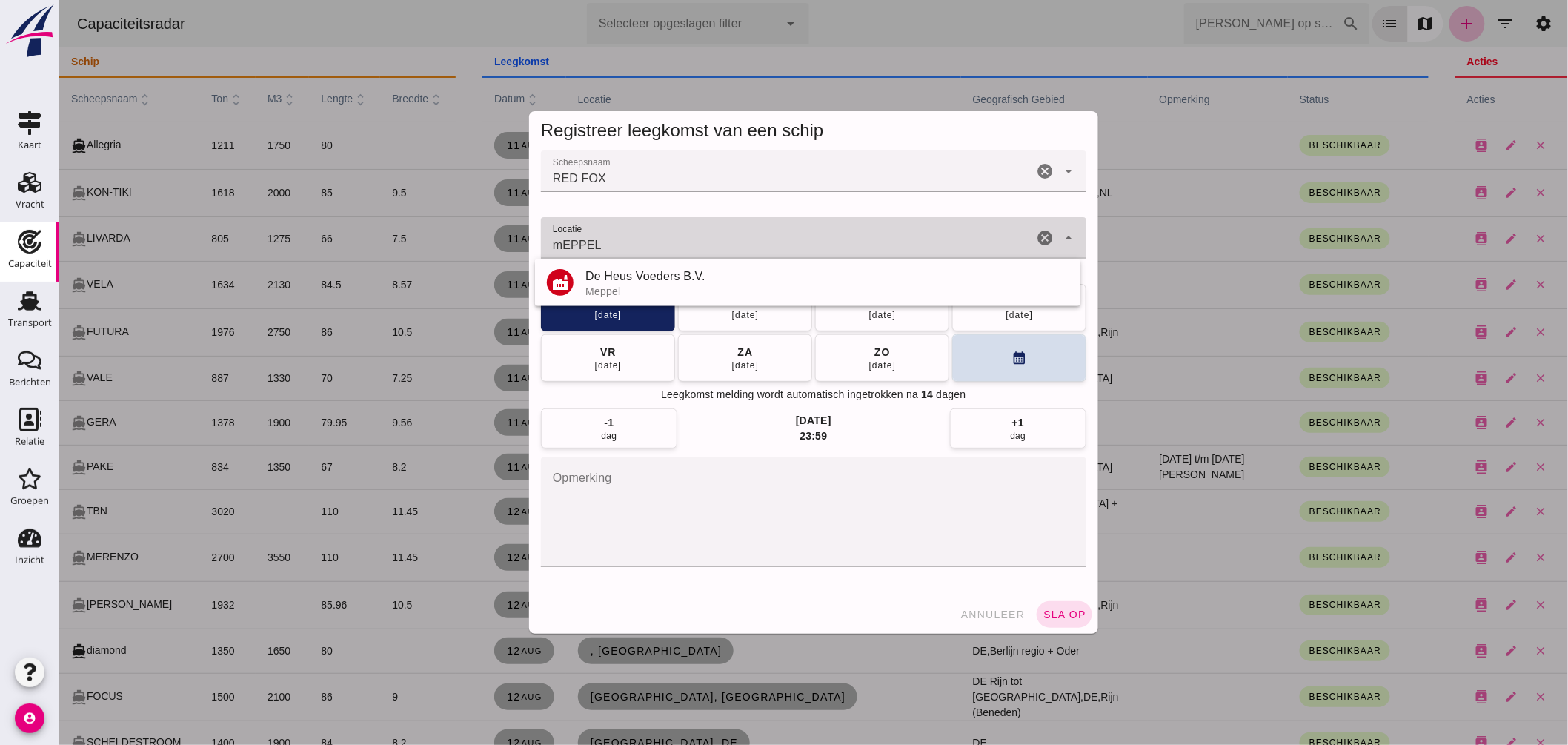
click input "mEPPEL"
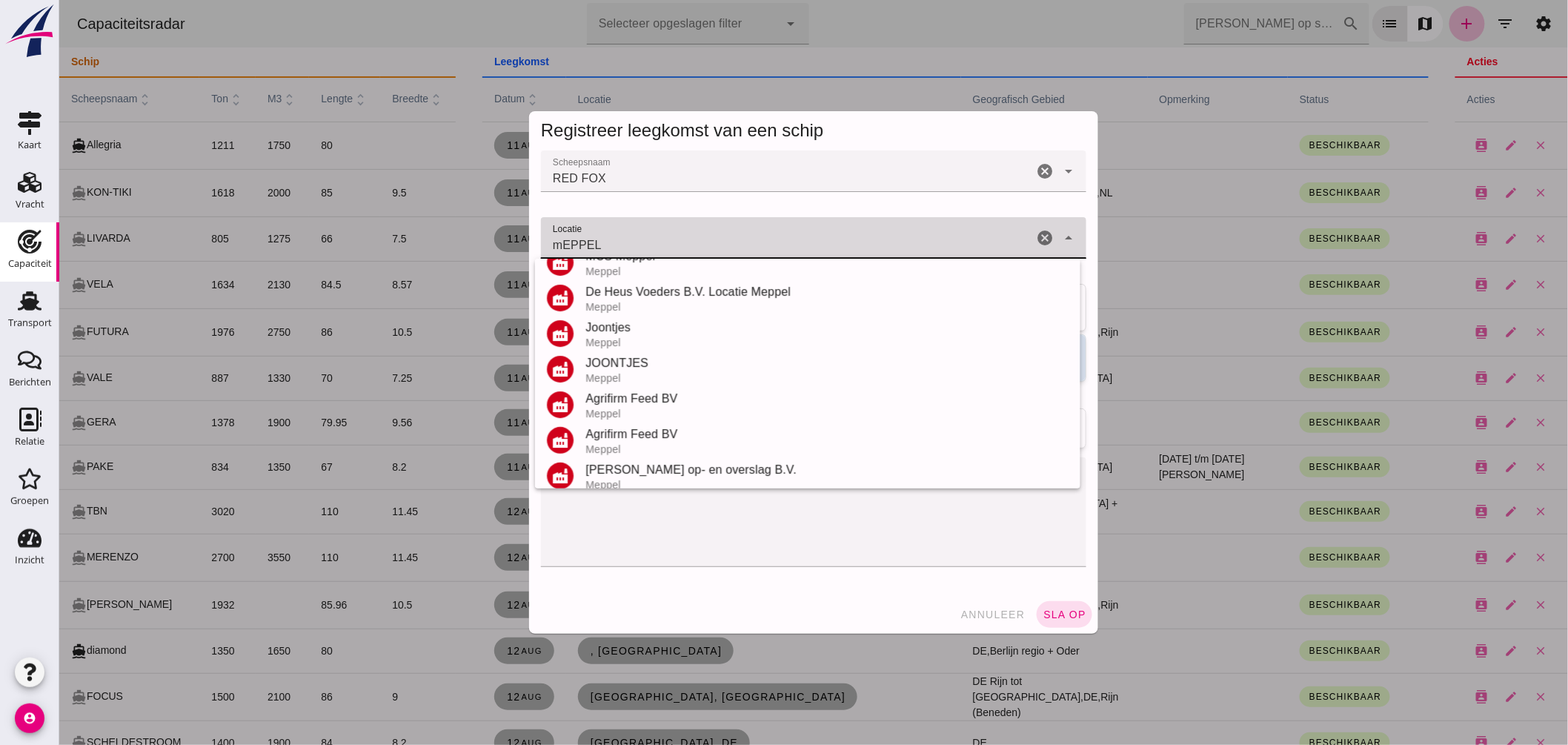
scroll to position [209, 0]
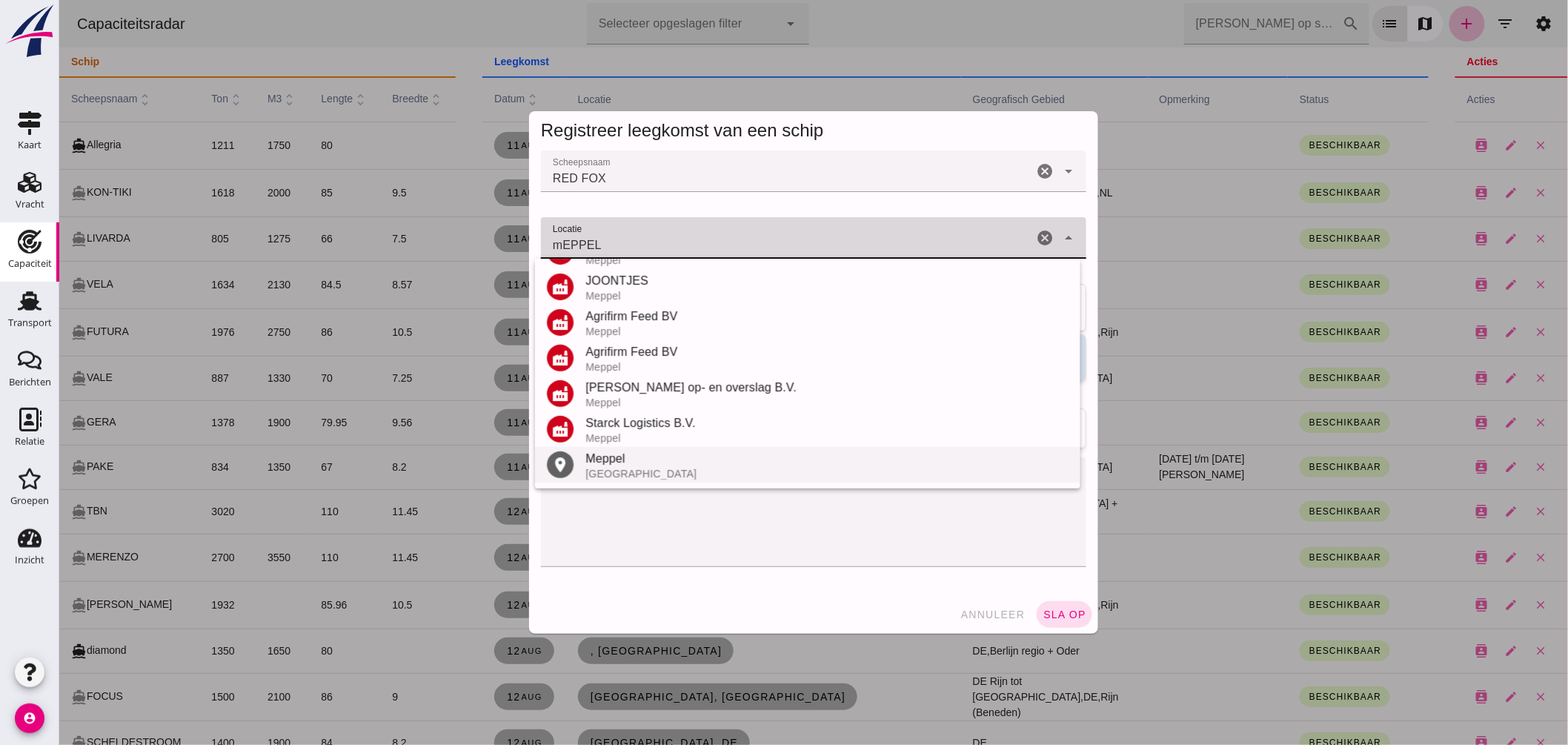
click at [660, 463] on div "Meppel" at bounding box center [825, 459] width 483 height 18
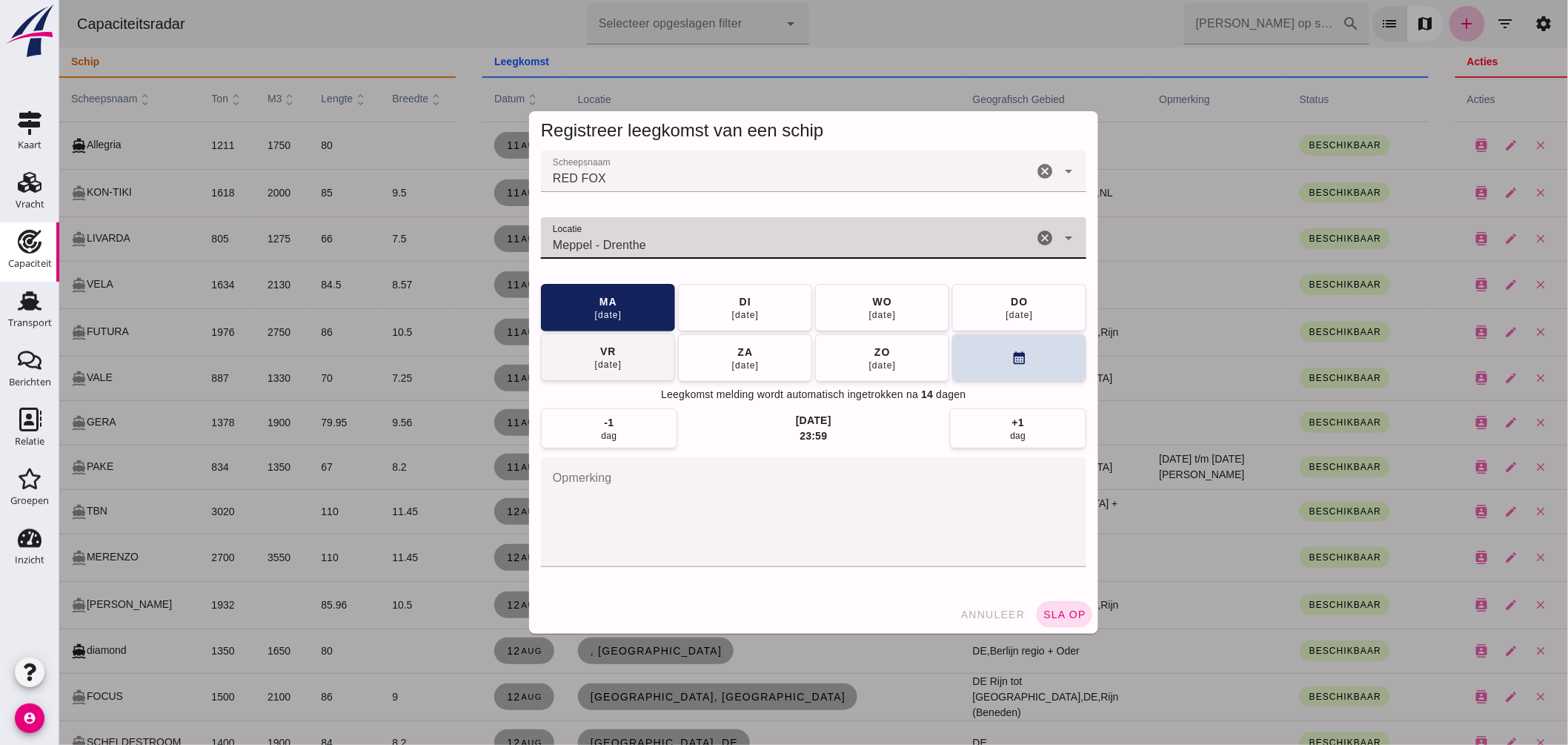
type input "Meppel - Drenthe"
click button "vr 22 aug"
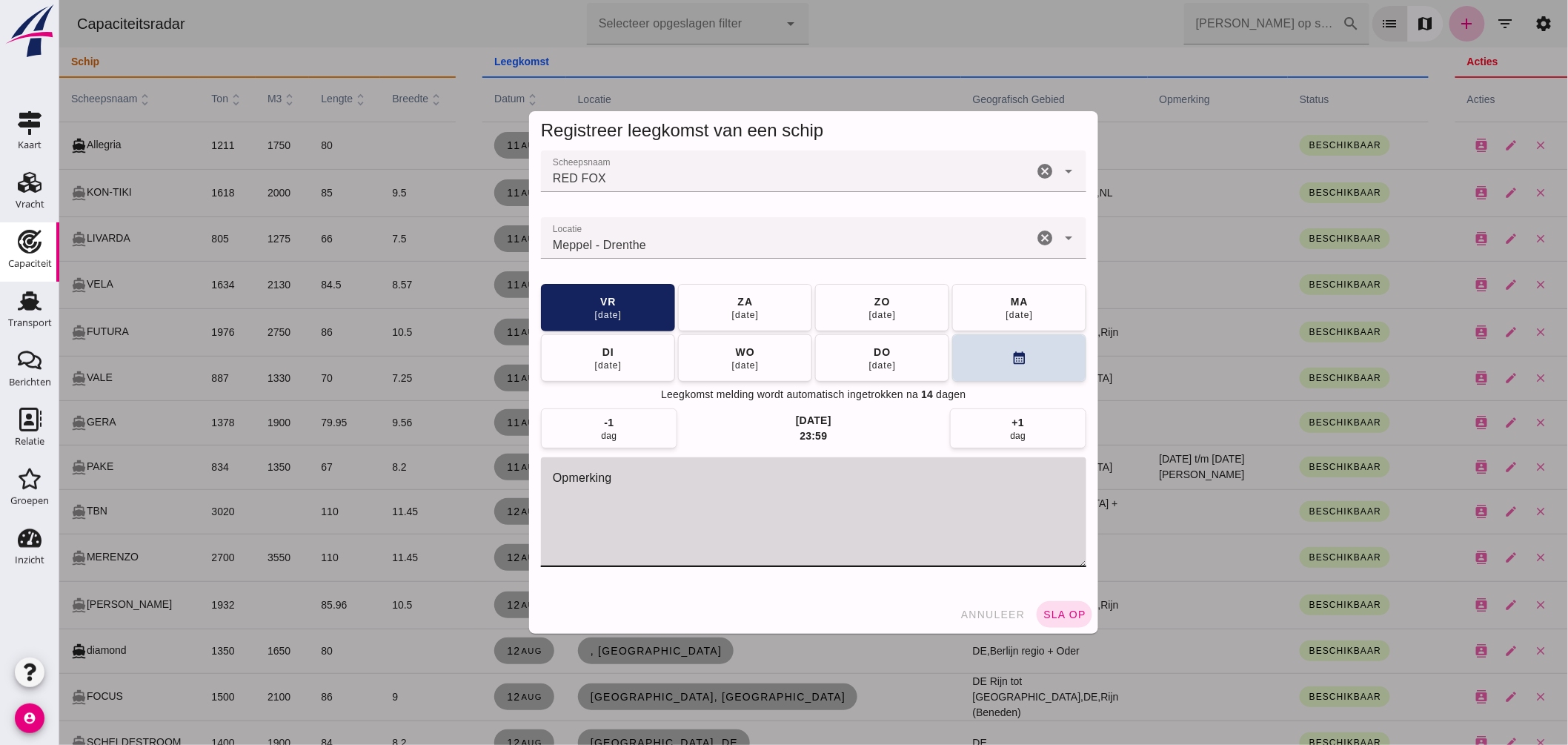
click textarea "opmerking"
type textarea "W"
type textarea "w"
type textarea "Week 37 in Zwartsluis zijn"
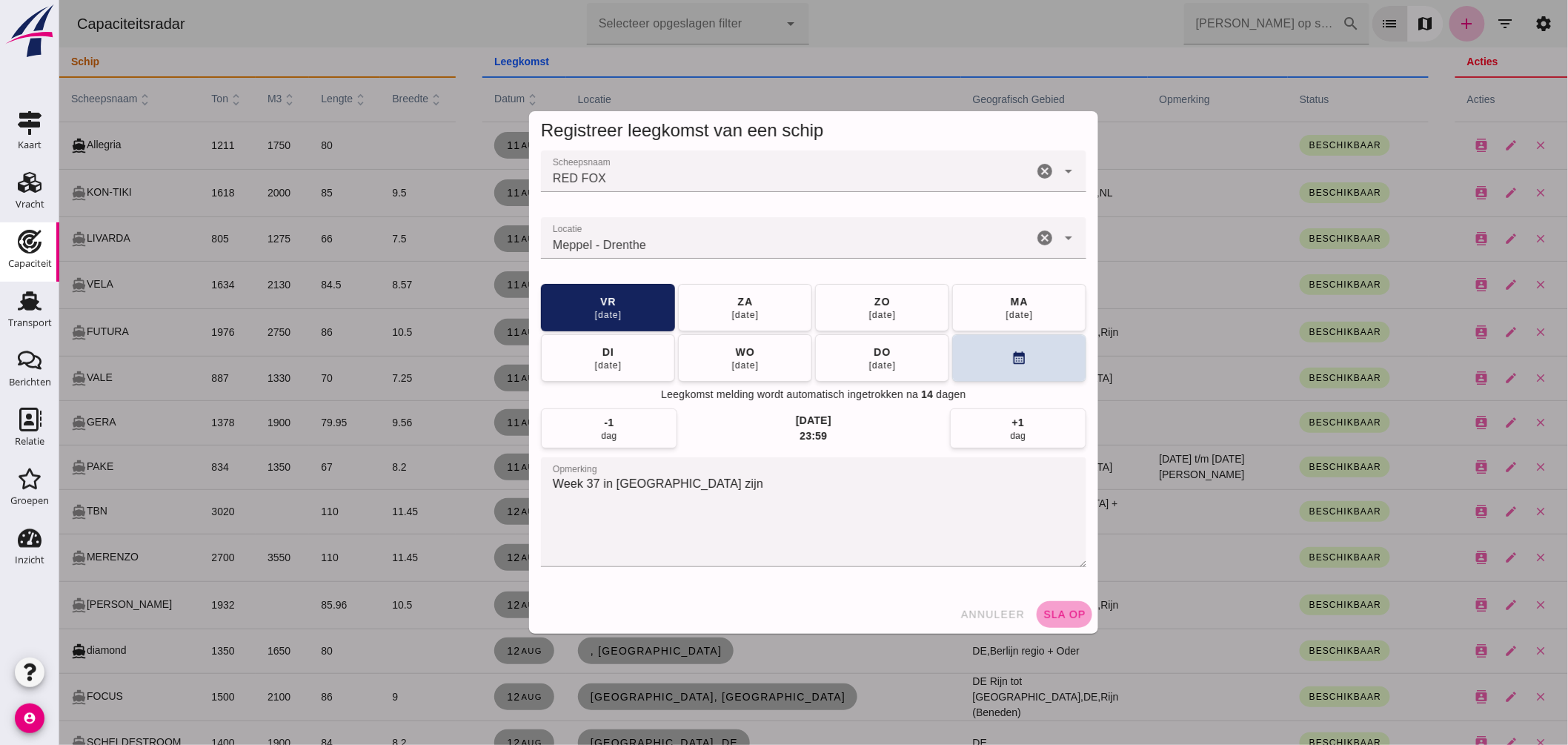
click span "sla op"
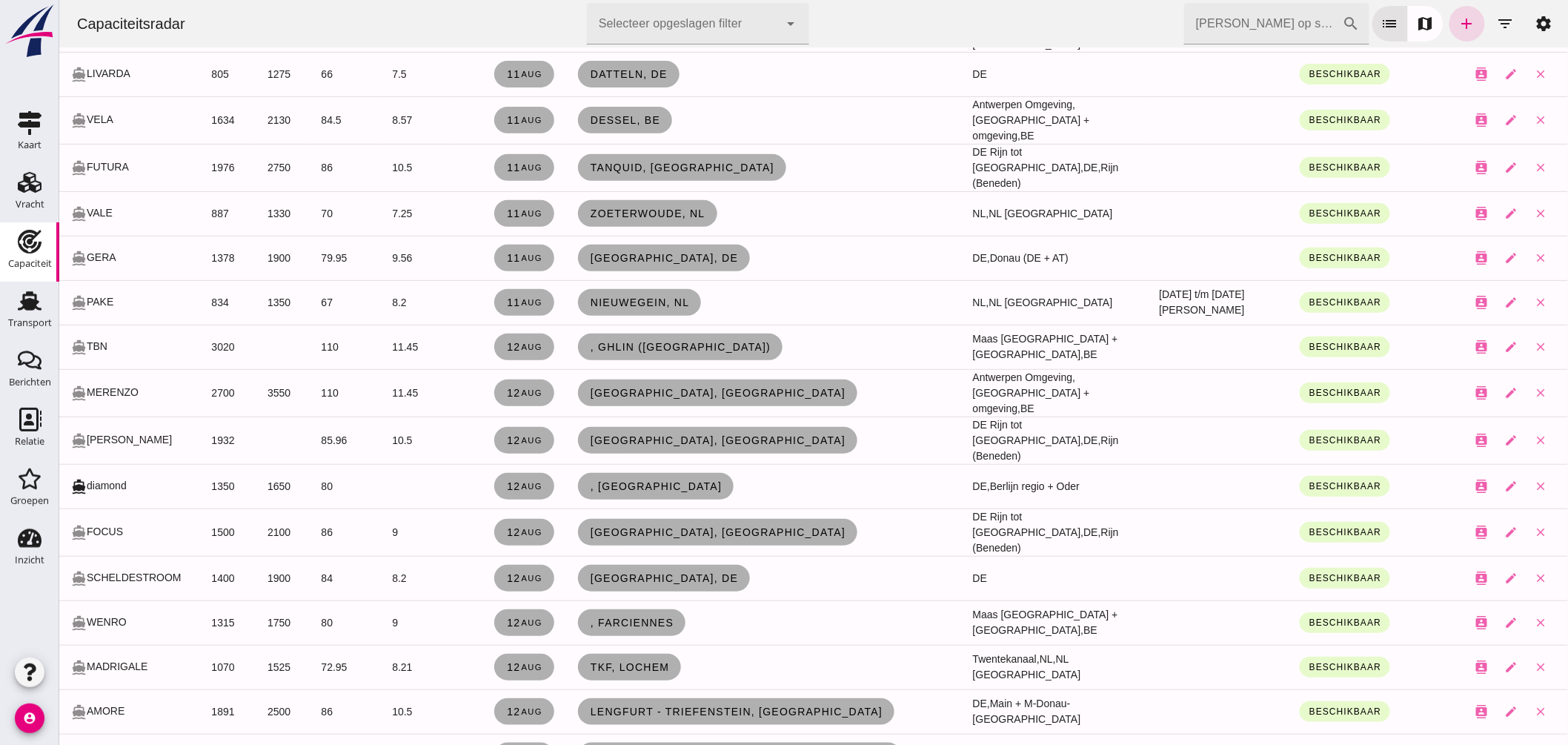
scroll to position [0, 0]
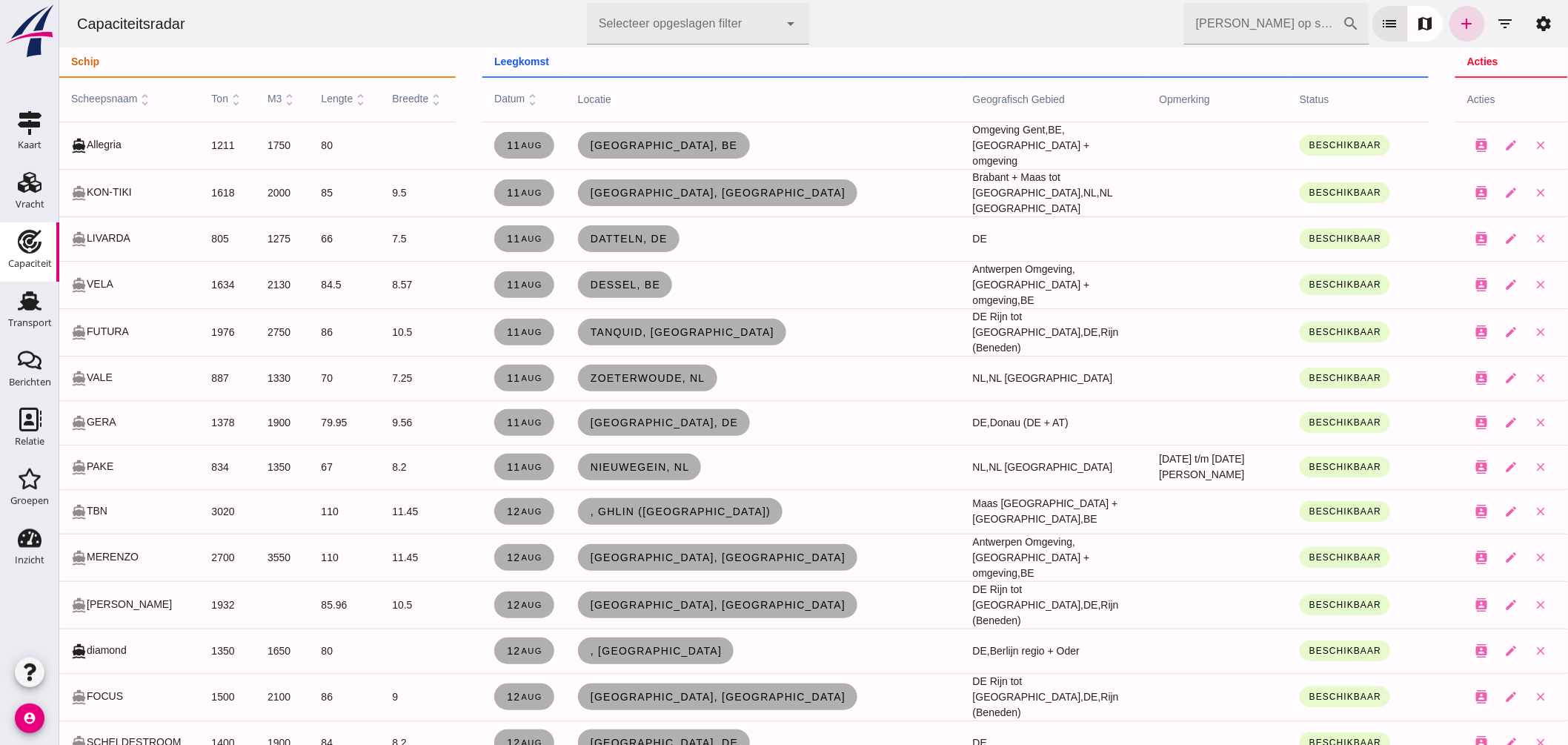
click input "Zoek op scheepsnaam"
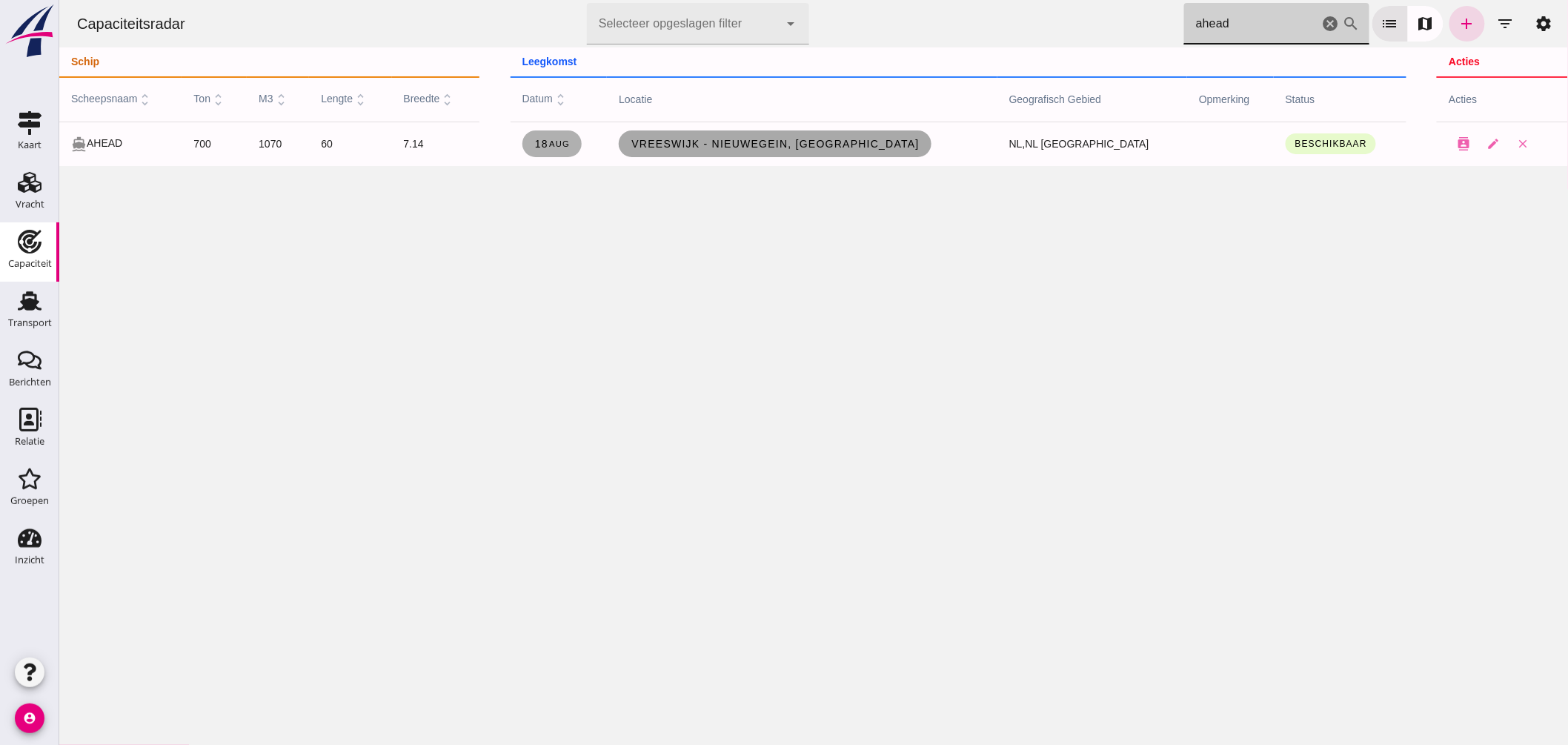
type input "ahead"
click span "Vreeswijk - Nieuwegein, nl"
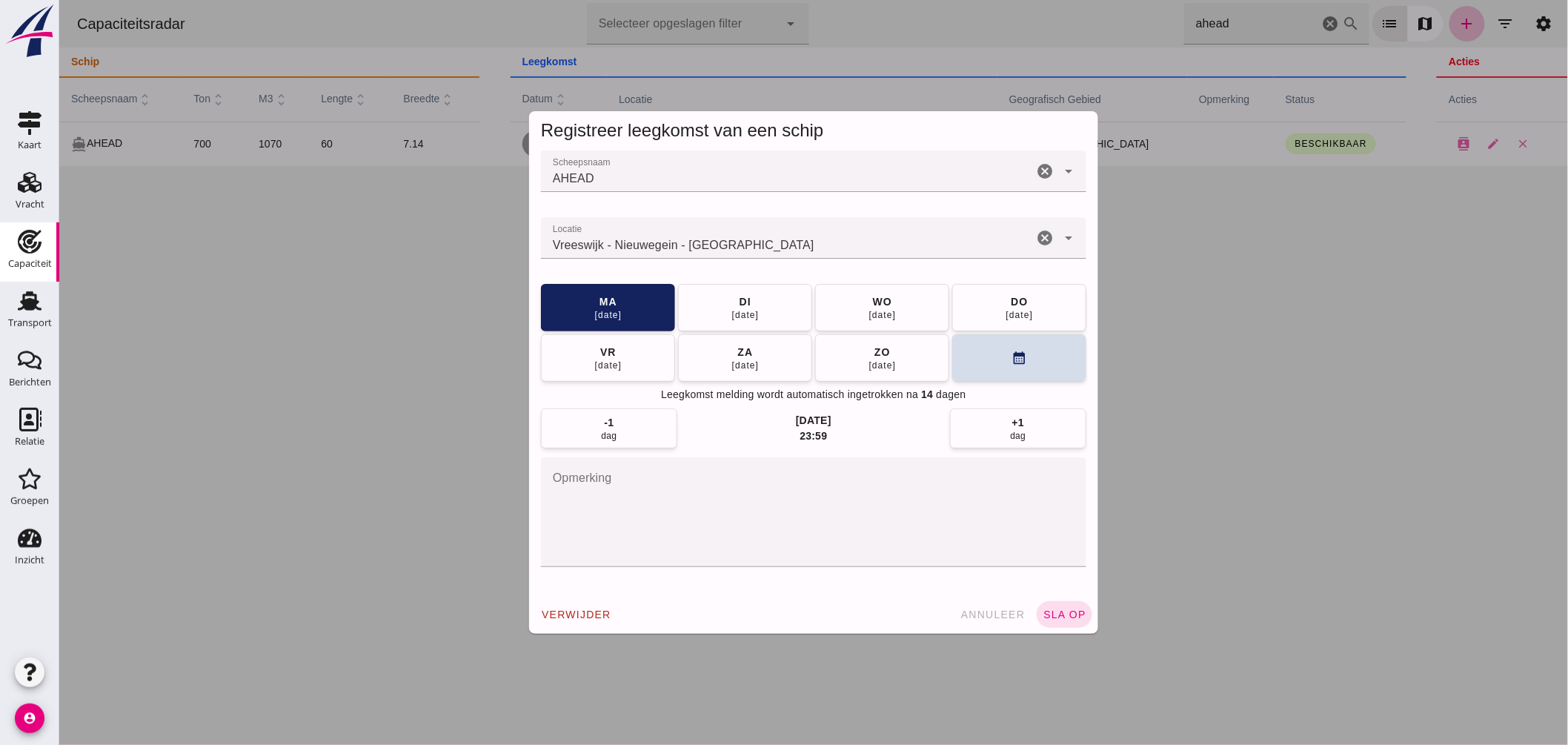
click input "Locatie"
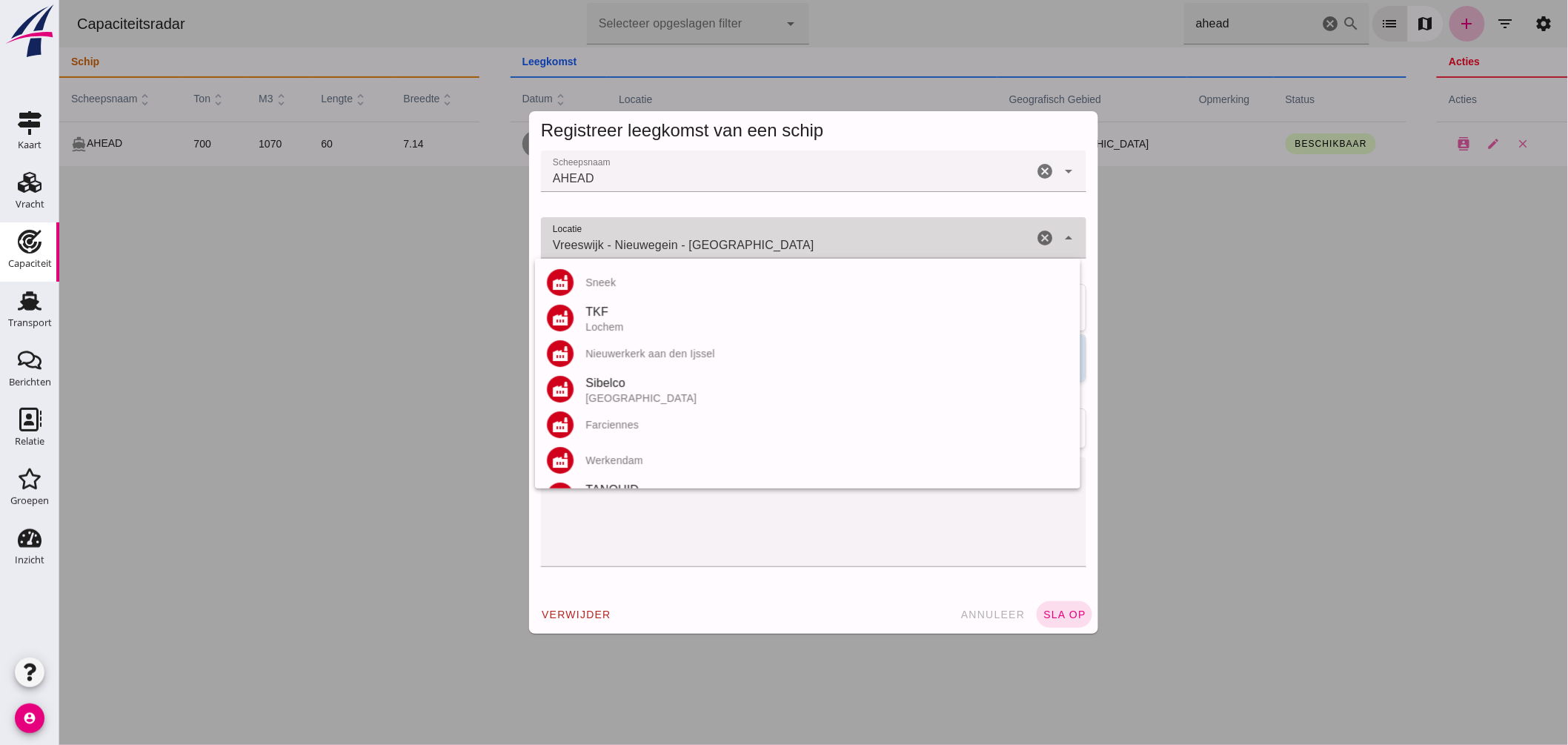
click input "Vreeswijk - Nieuwegein - Utrecht"
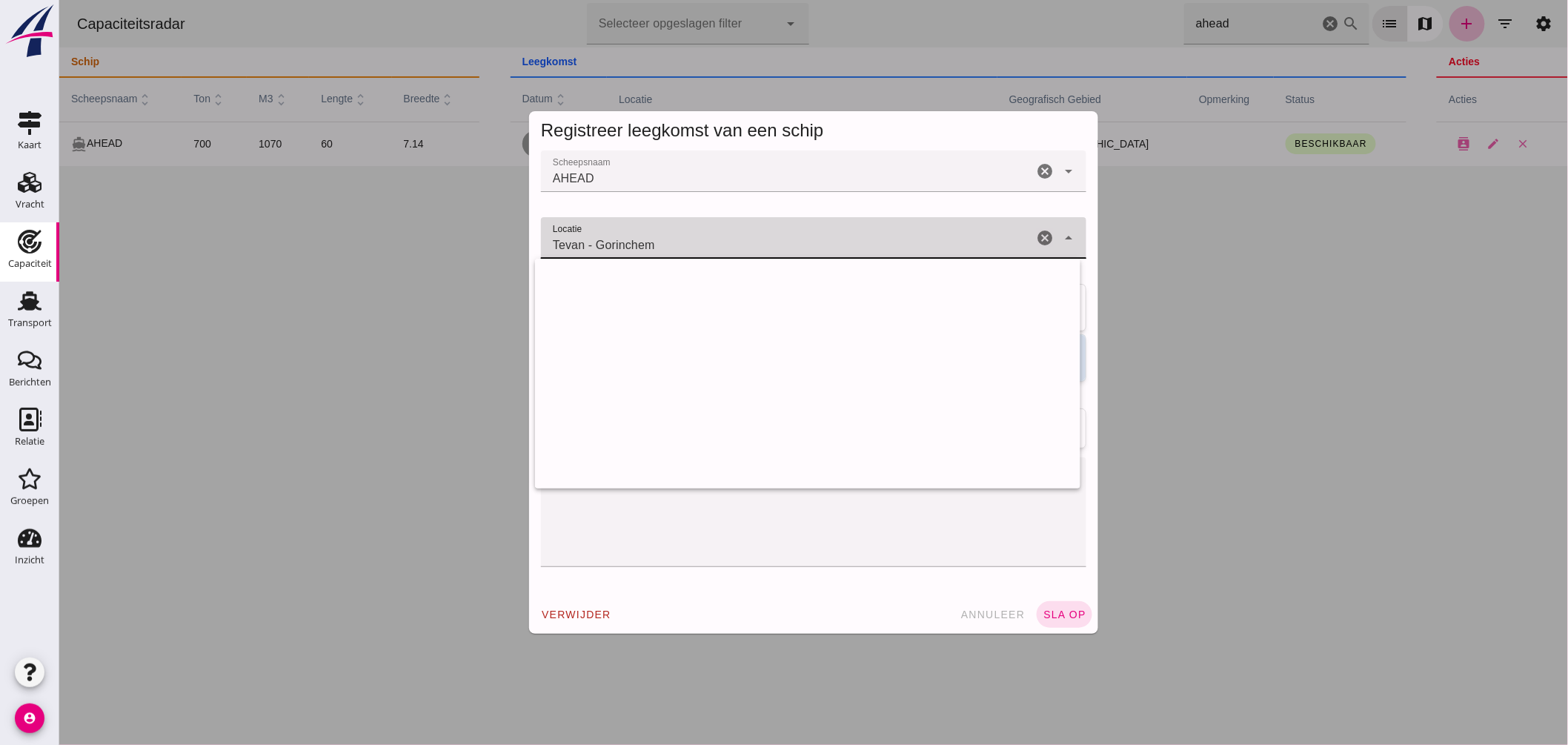
drag, startPoint x: 587, startPoint y: 242, endPoint x: 226, endPoint y: 212, distance: 362.2
click div "Registreer leegkomst van een schip Scheepsnaam Scheepsnaam AHEAD cancel arrow_d…"
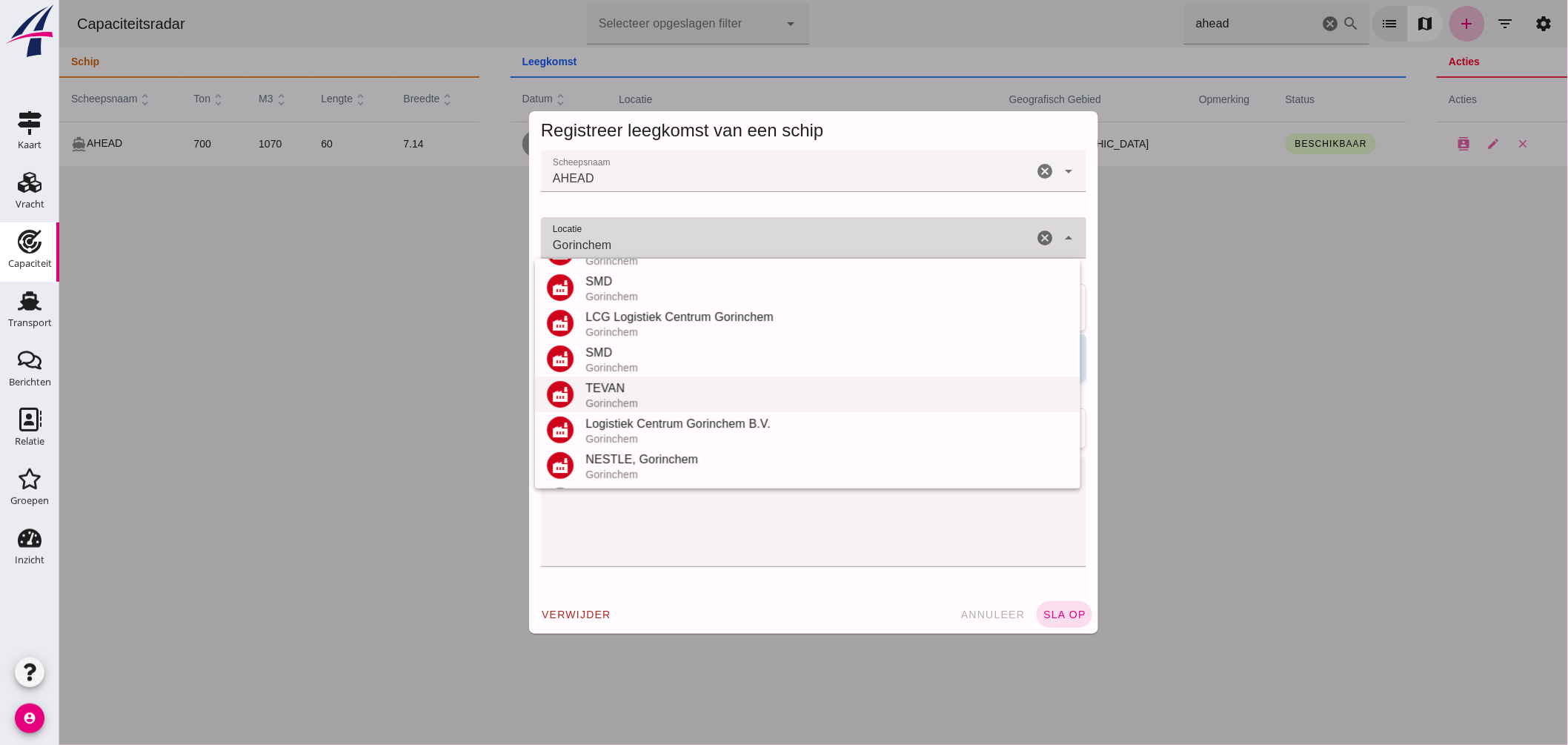
scroll to position [174, 0]
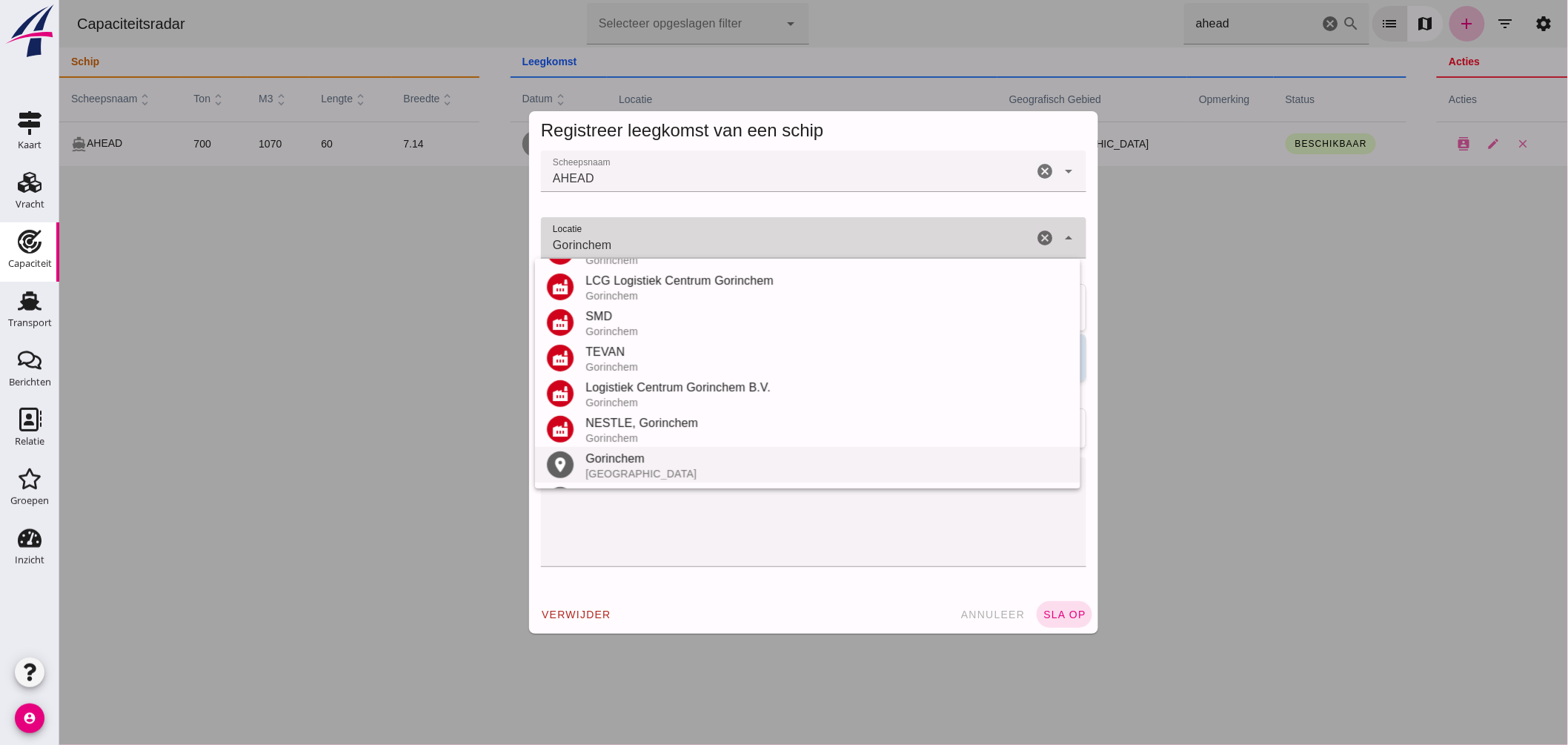
click at [634, 462] on div "Gorinchem" at bounding box center [825, 459] width 483 height 18
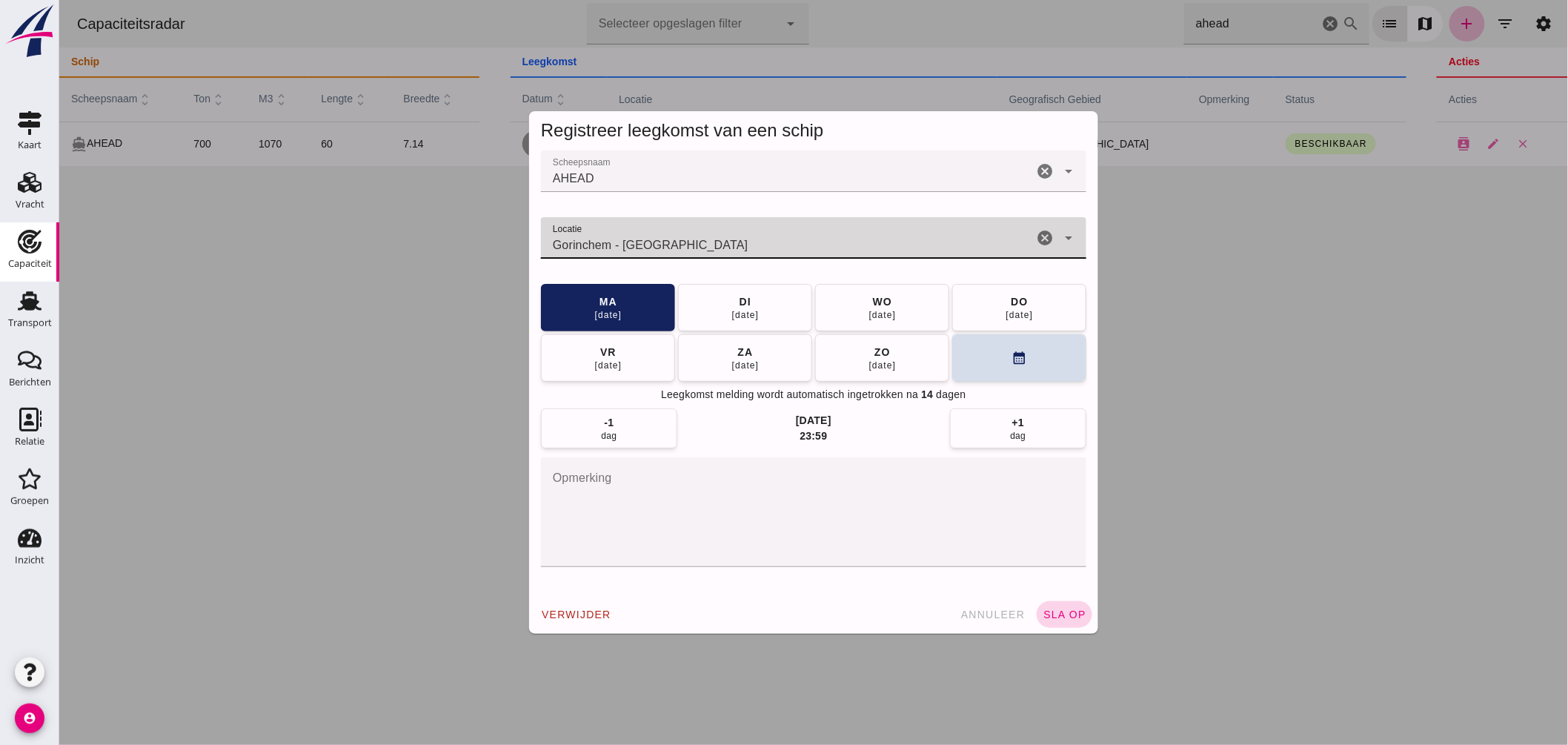
type input "Gorinchem - Zuid-Holland"
click span "sla op"
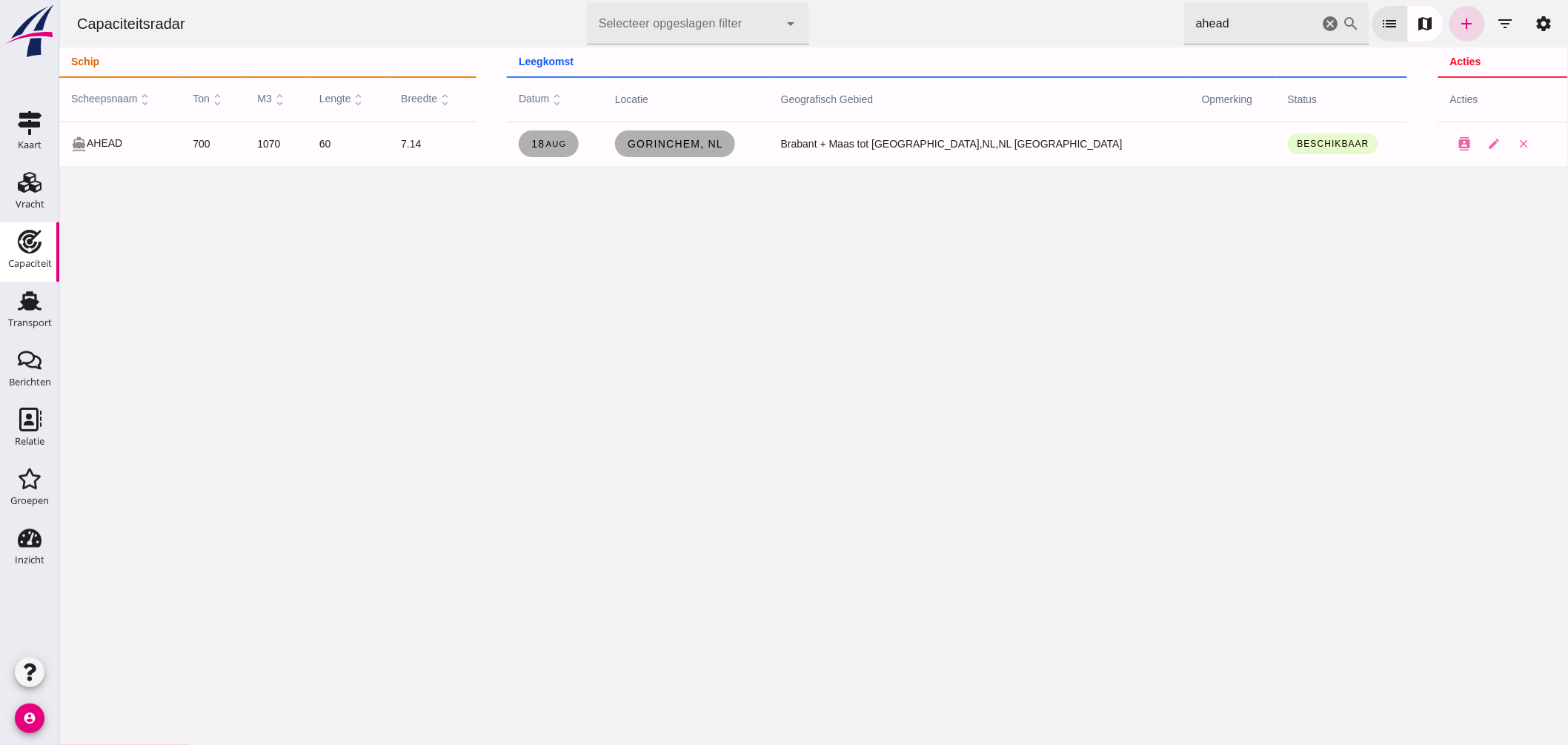
drag, startPoint x: 1212, startPoint y: 30, endPoint x: 939, endPoint y: 28, distance: 273.0
click div "Capaciteitsradar Selecteer opgeslagen filter Selecteer opgeslagen filter cancel…"
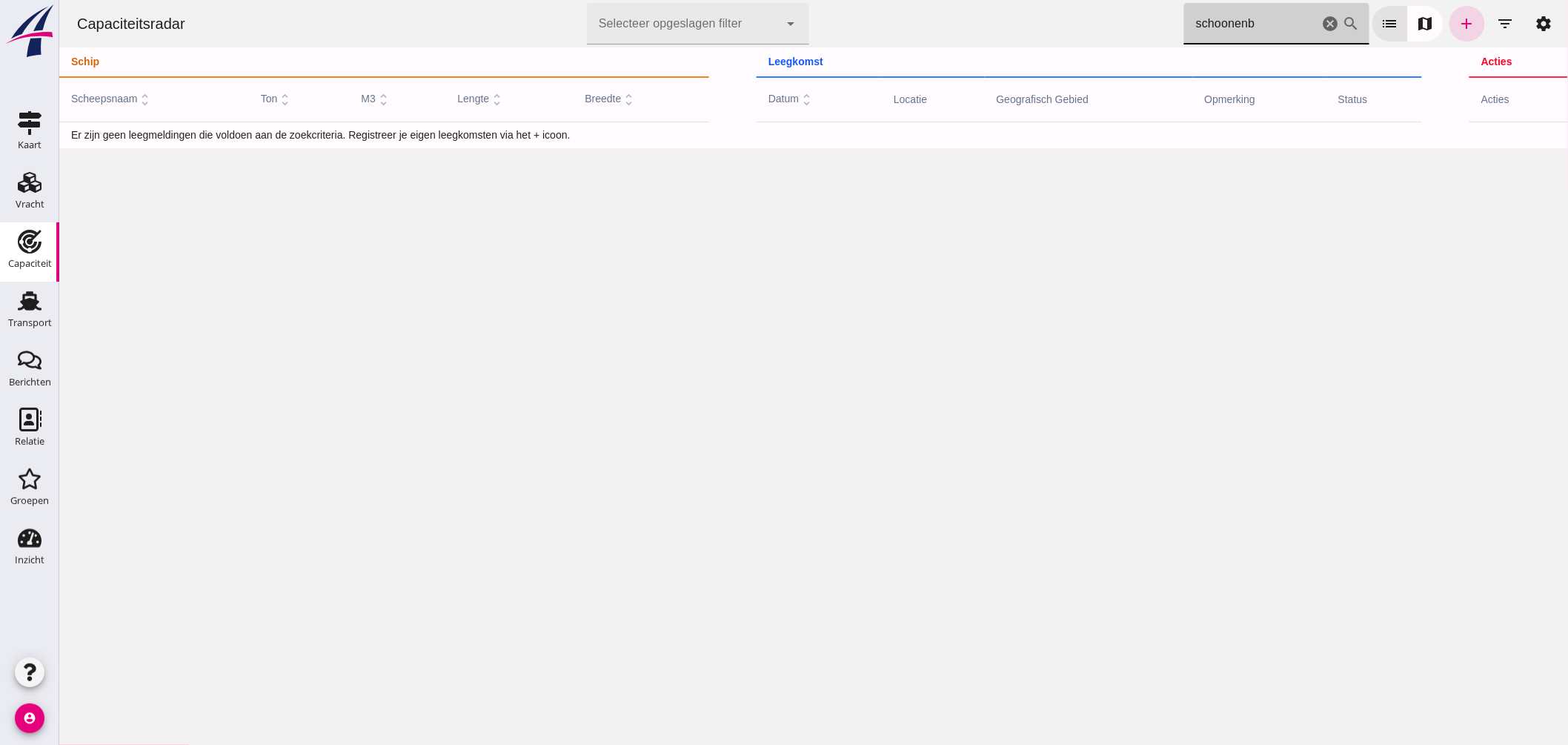
click input "schoonenb"
type input "schoonenb"
click link "add"
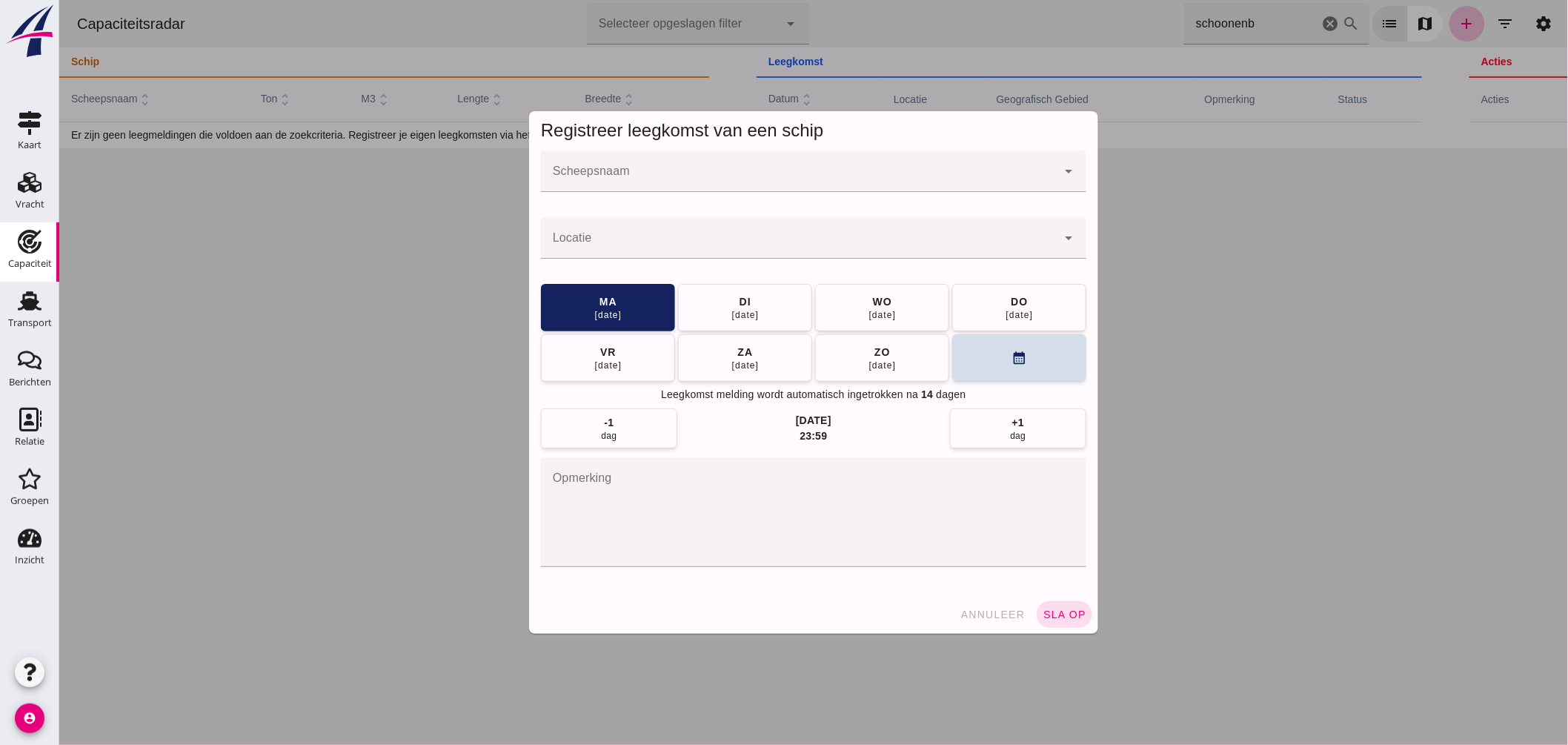
click div
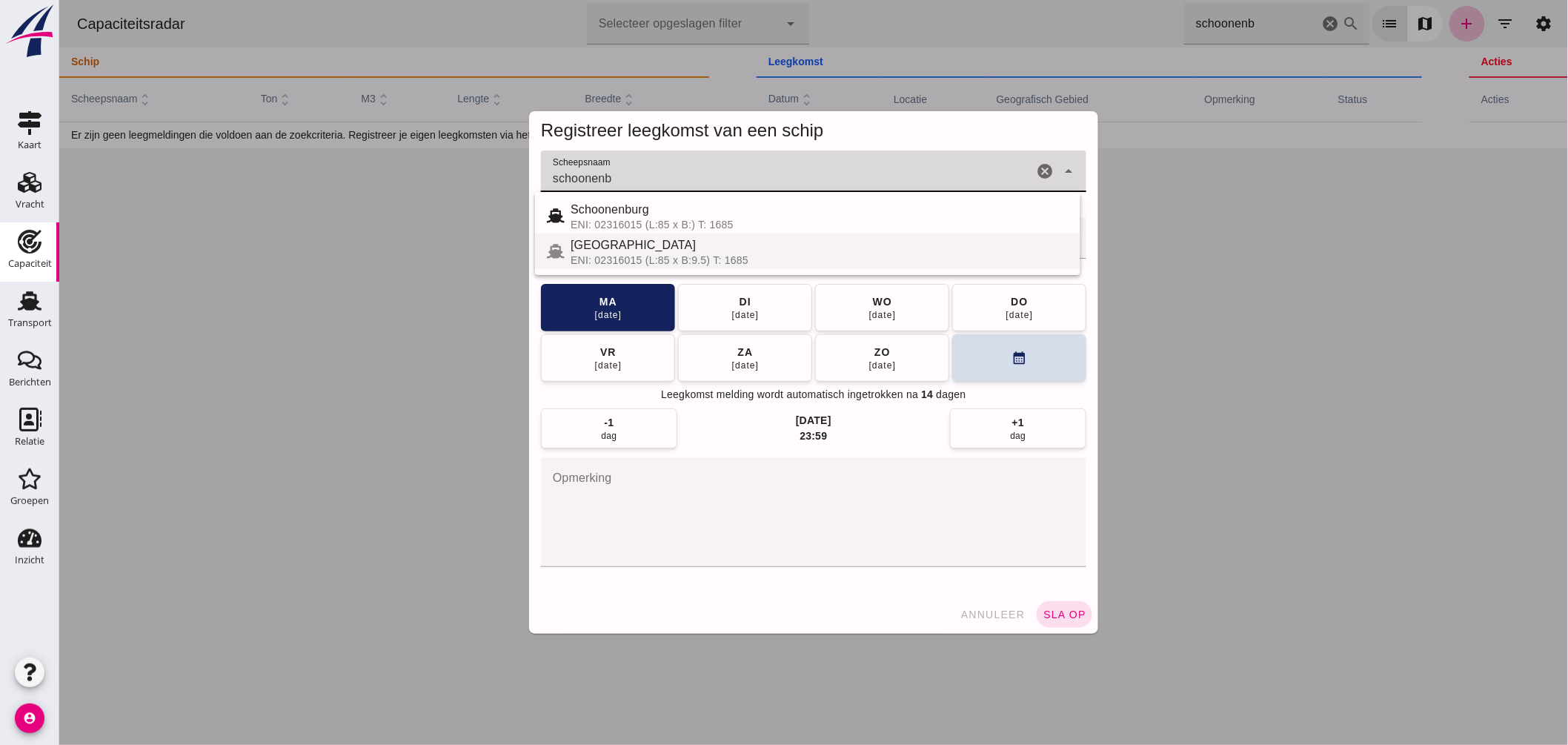
click at [630, 242] on div "SCHOONENBURG" at bounding box center [819, 245] width 498 height 18
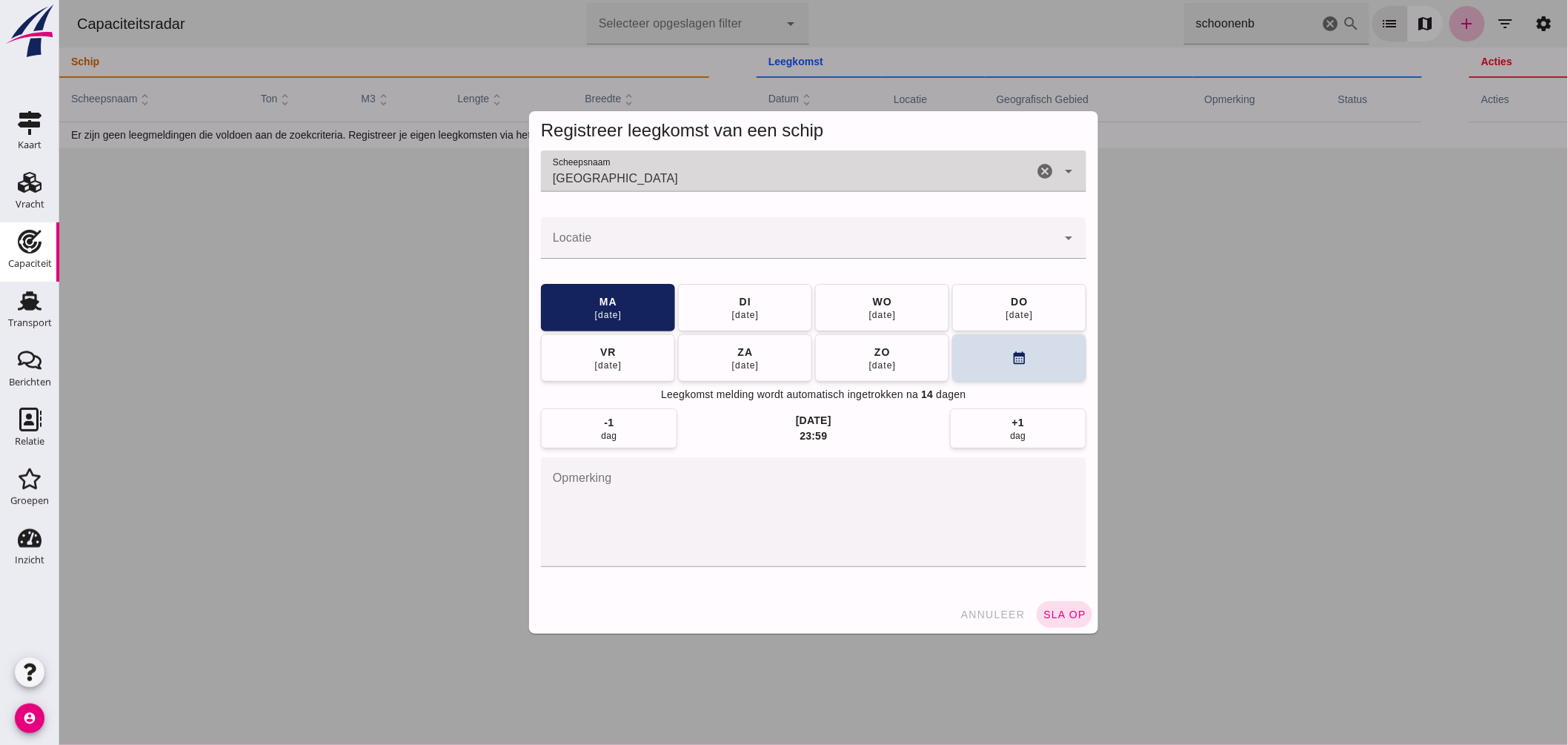
type input "SCHOONENBURG"
click input "Locatie"
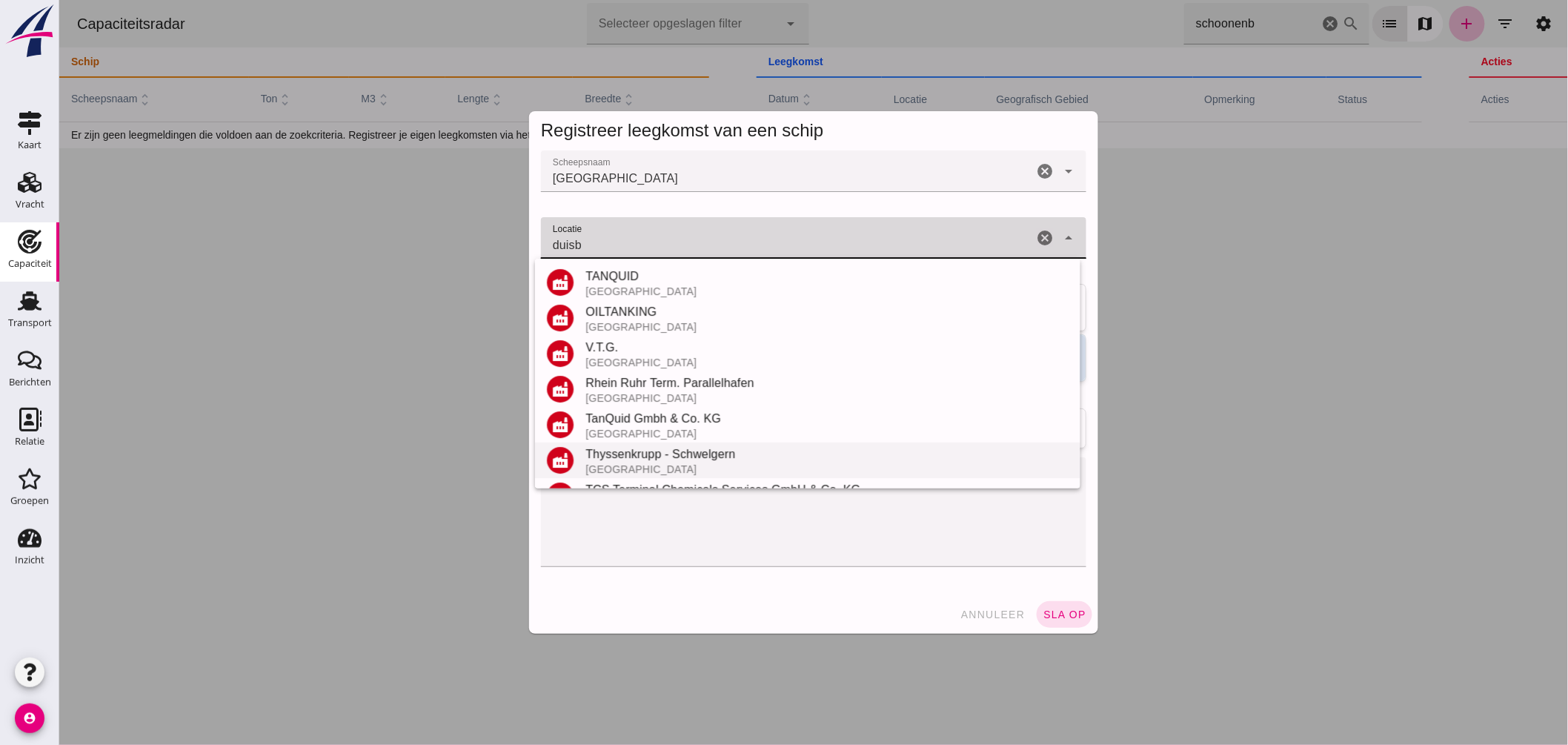
scroll to position [315, 0]
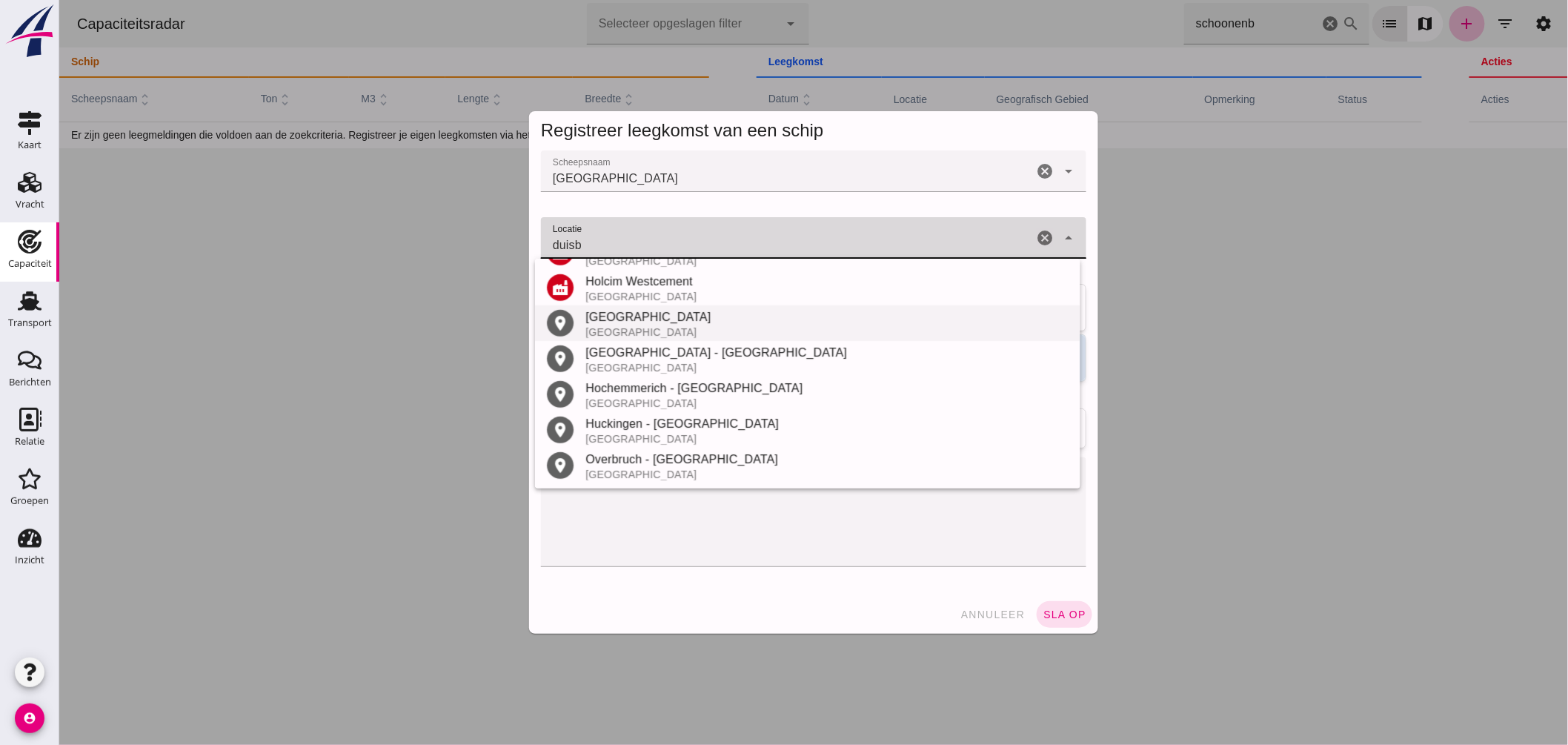
click at [630, 321] on div "Duisburg" at bounding box center [825, 317] width 483 height 18
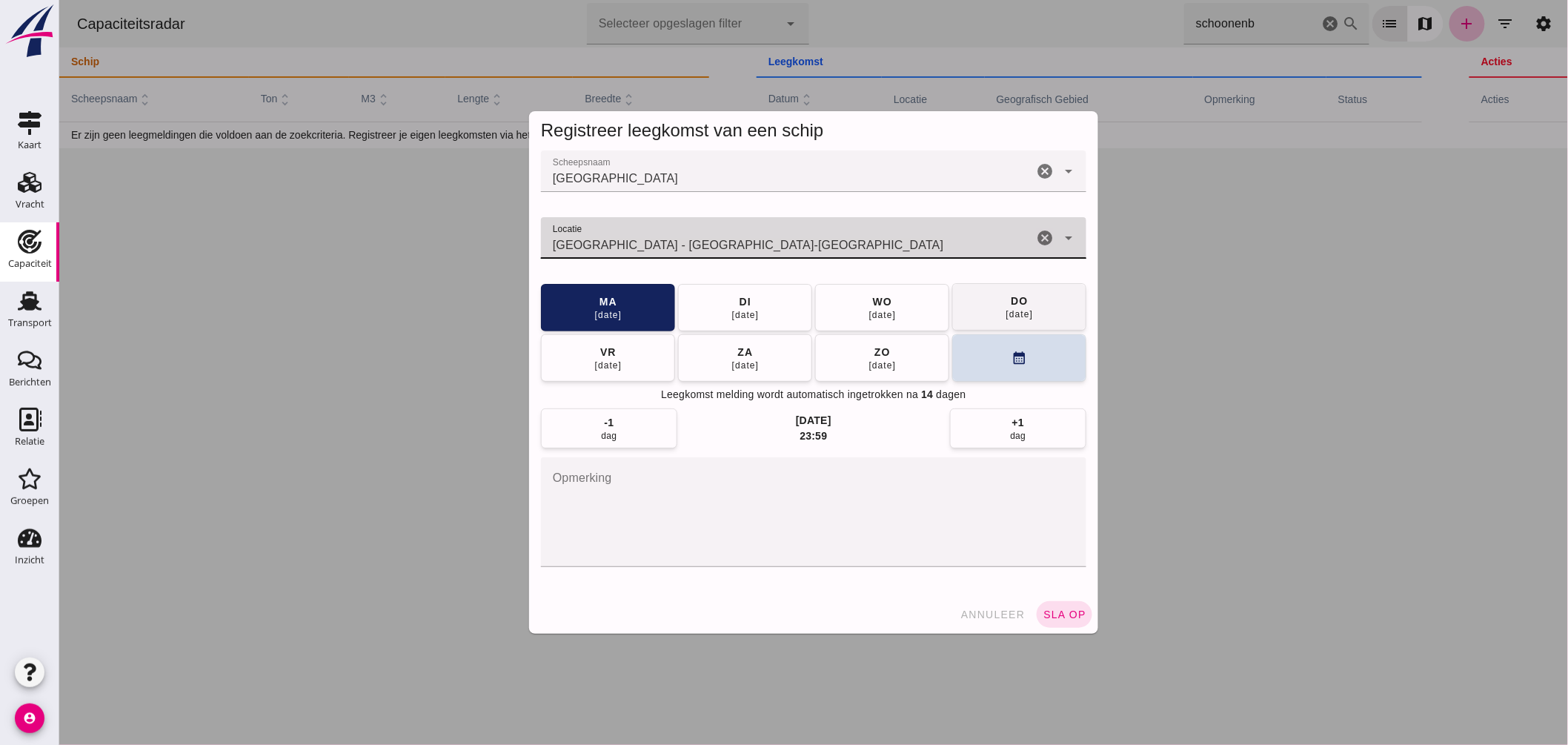
type input "Duisburg - Noordrijn-Westfalen"
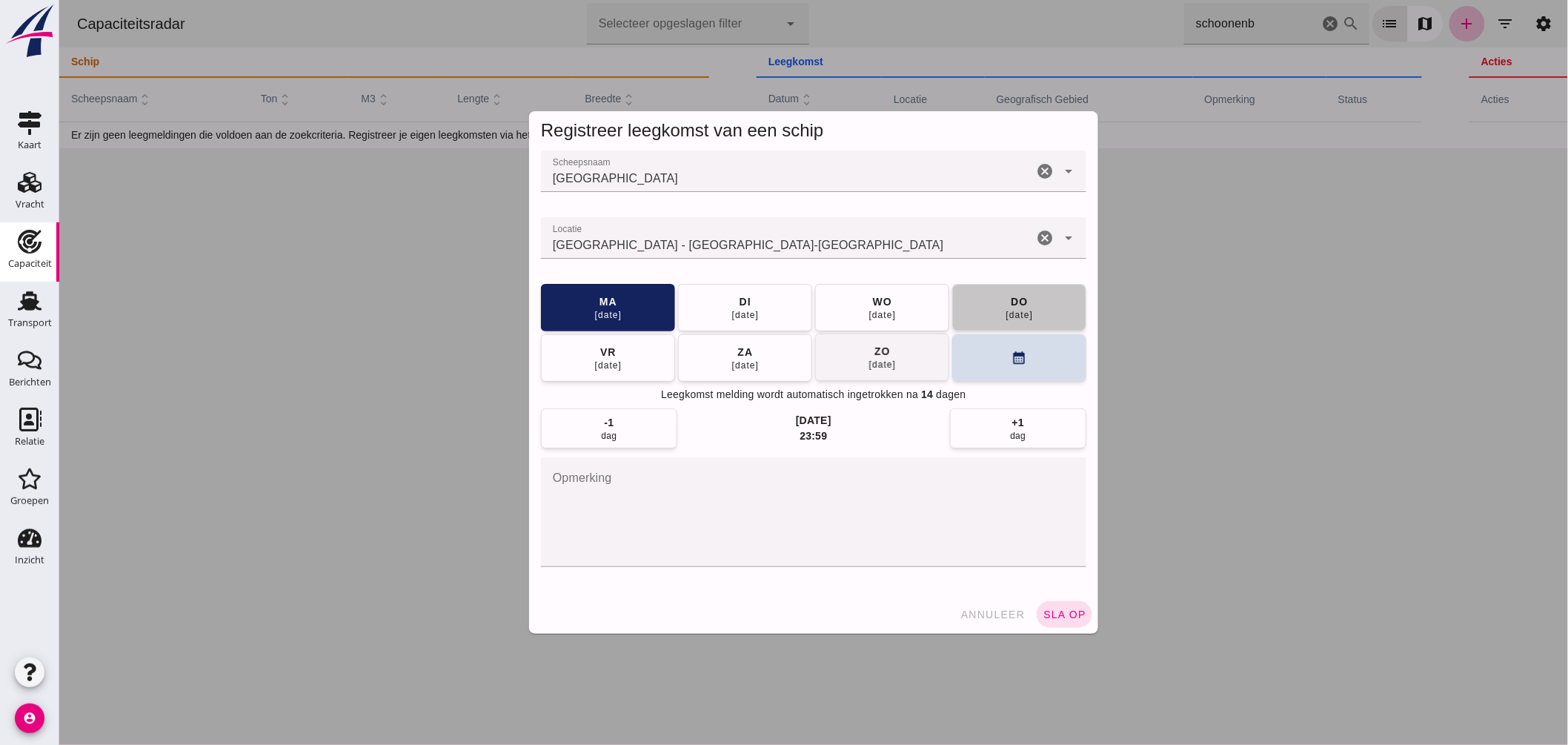
click div "do"
click span "sla op"
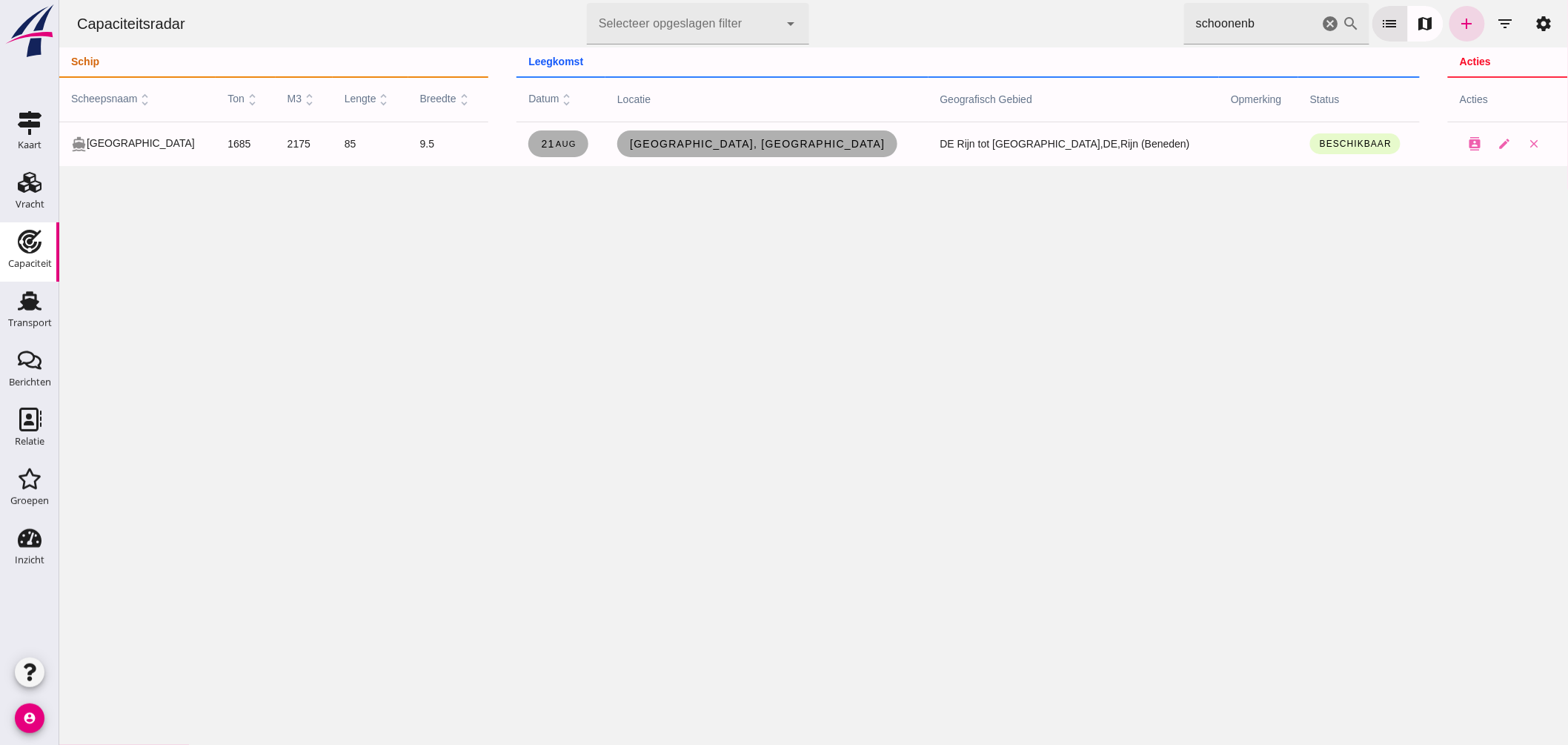
click at [1342, 26] on icon "search" at bounding box center [1351, 24] width 18 height 18
drag, startPoint x: 1635, startPoint y: 539, endPoint x: 1322, endPoint y: 20, distance: 606.1
click icon "cancel"
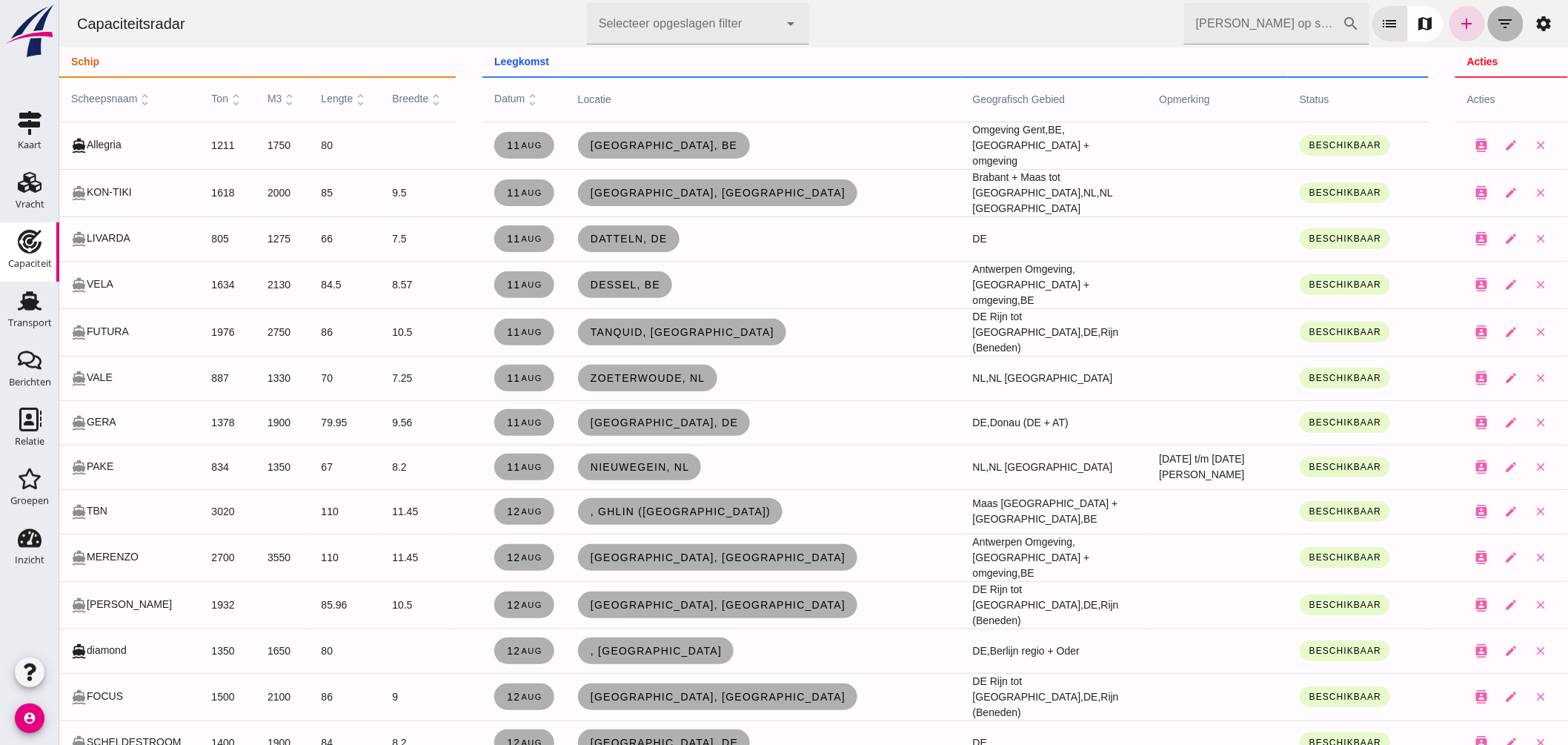
click at [1496, 30] on icon "filter_list" at bounding box center [1505, 24] width 18 height 18
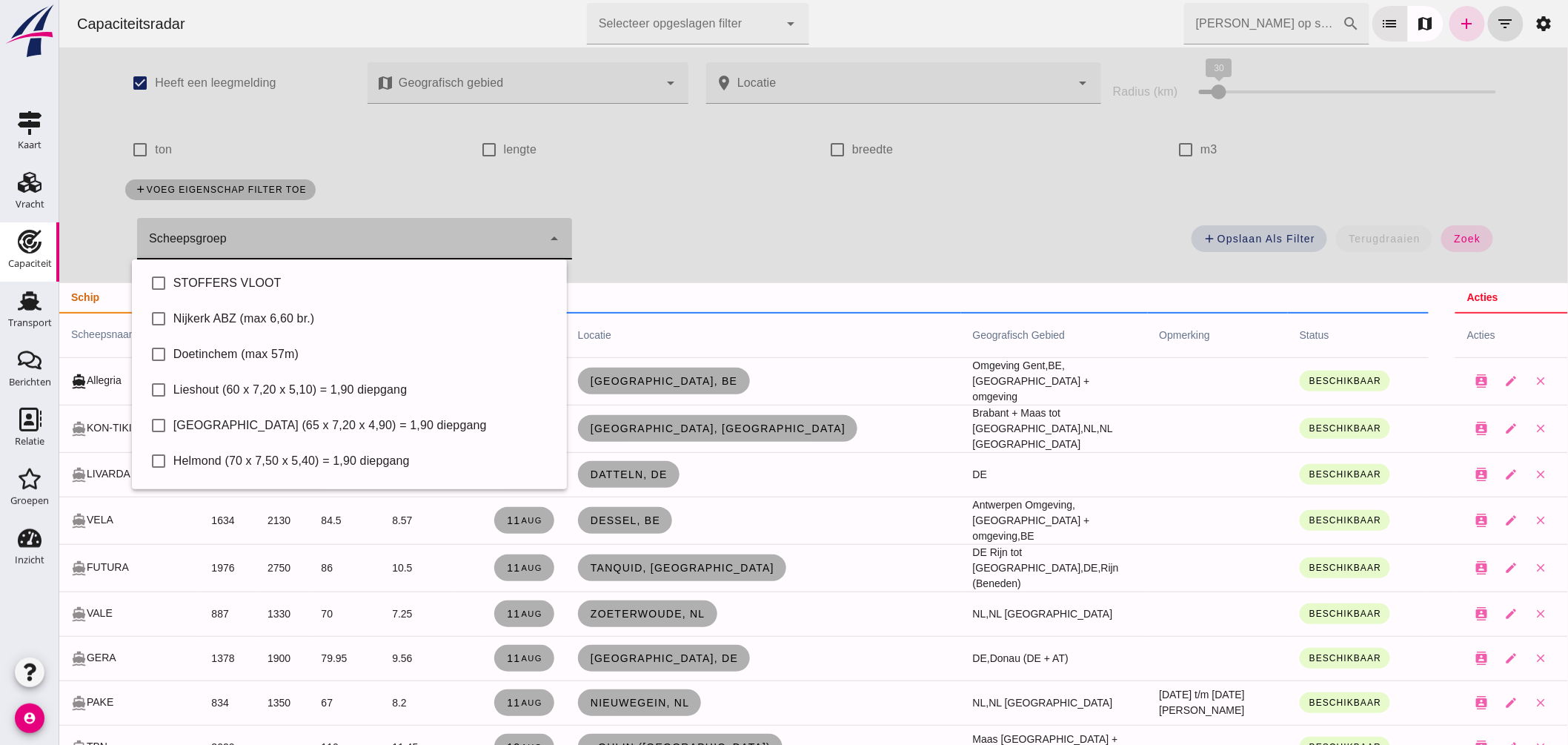
click div
click at [307, 389] on div "Lieshout (60 x 7,20 x 5,10) = 1,90 diepgang" at bounding box center [363, 390] width 381 height 18
type input "Lieshout (60 x 7,20 x 5,10) = 1,90 diepgang"
checkbox input "true"
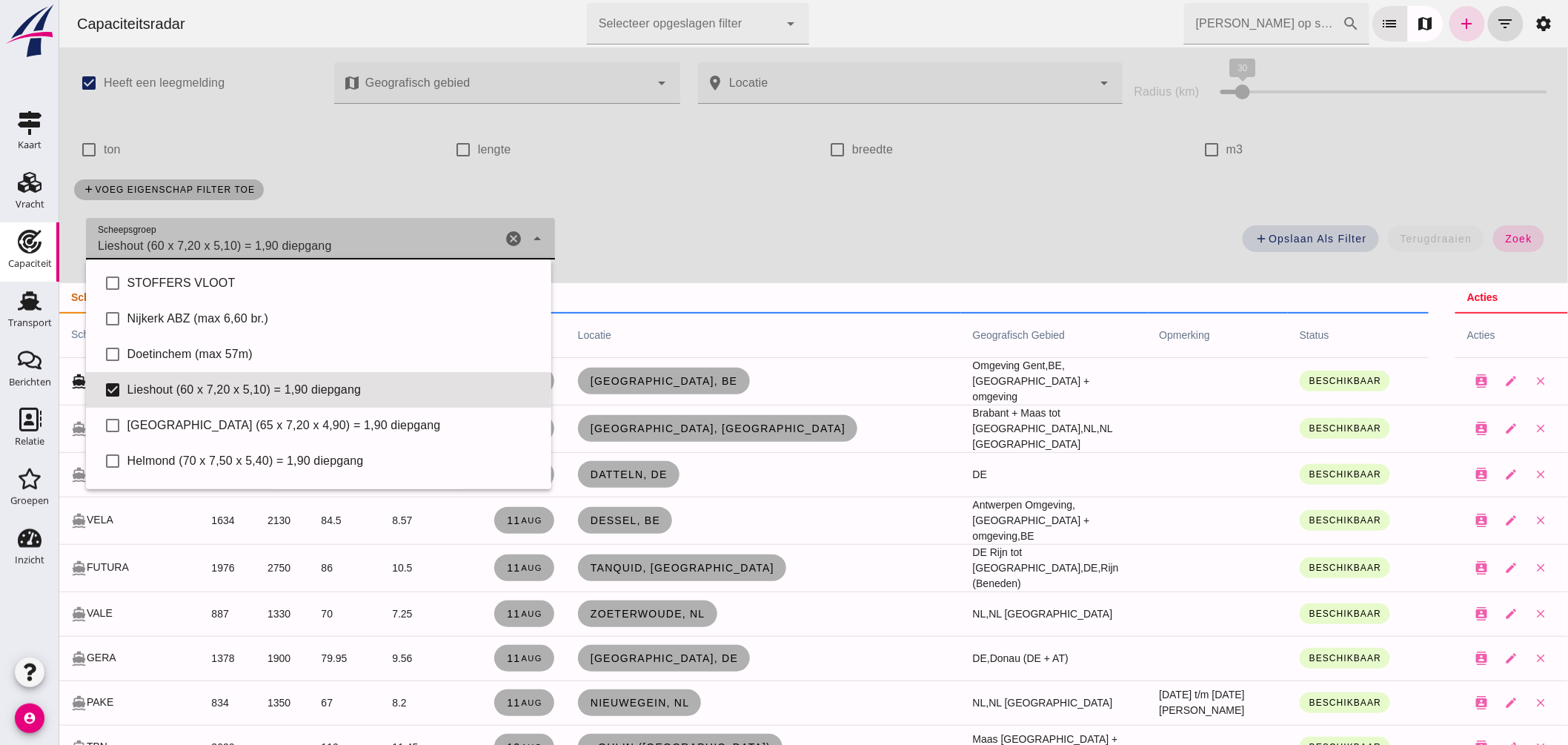
drag, startPoint x: 1489, startPoint y: 234, endPoint x: 545, endPoint y: 399, distance: 958.3
click button "zoek"
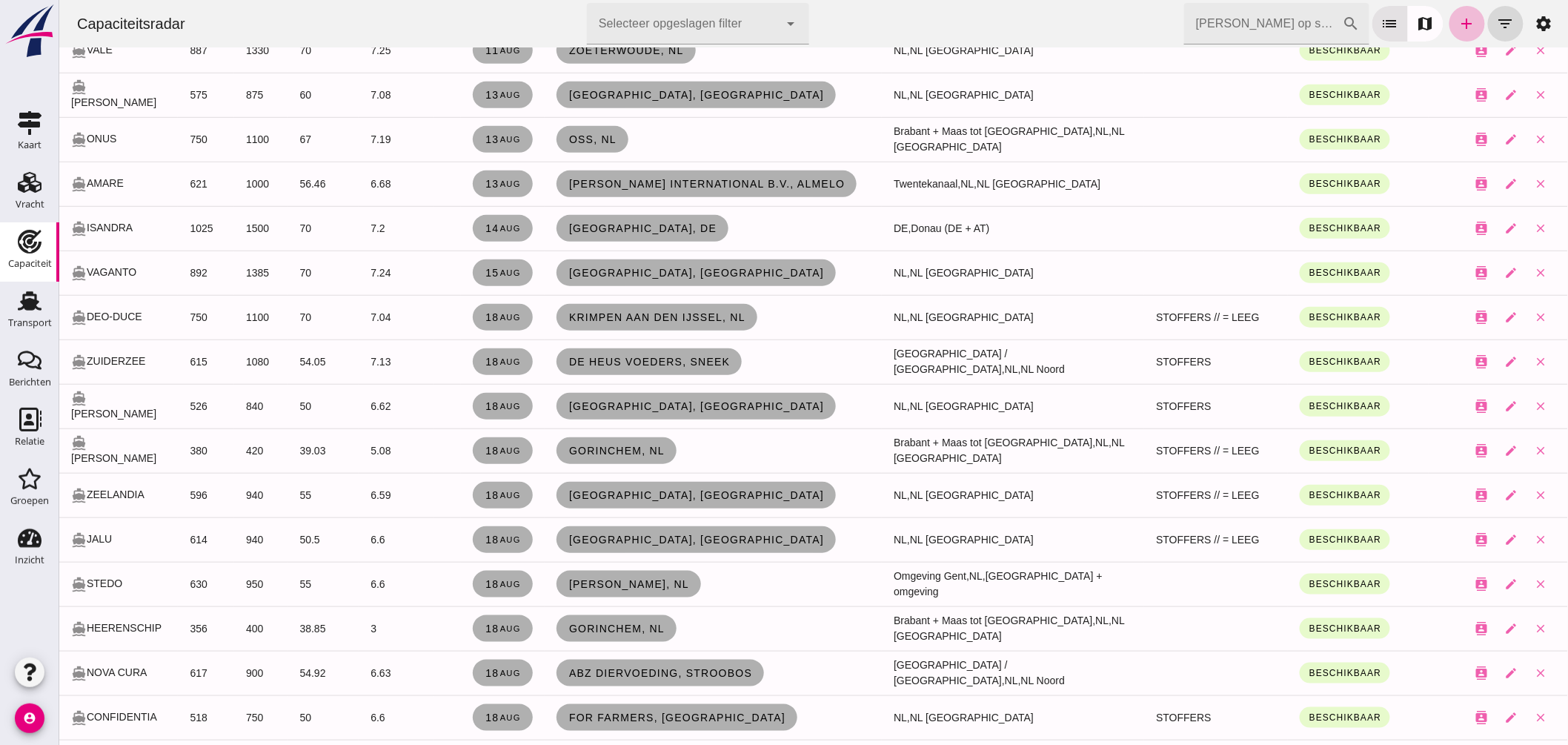
scroll to position [411, 0]
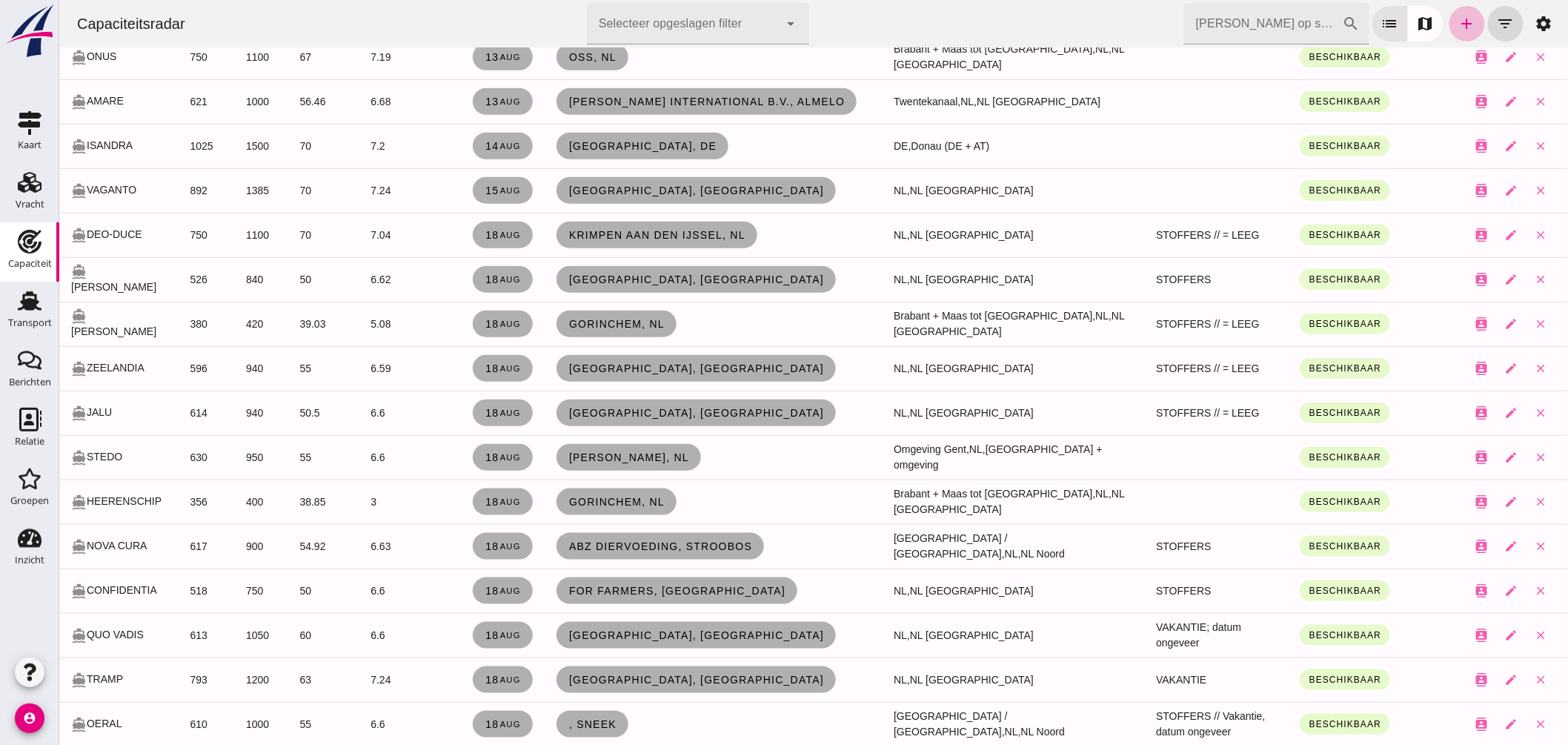
click input "Zoek op scheepsnaam"
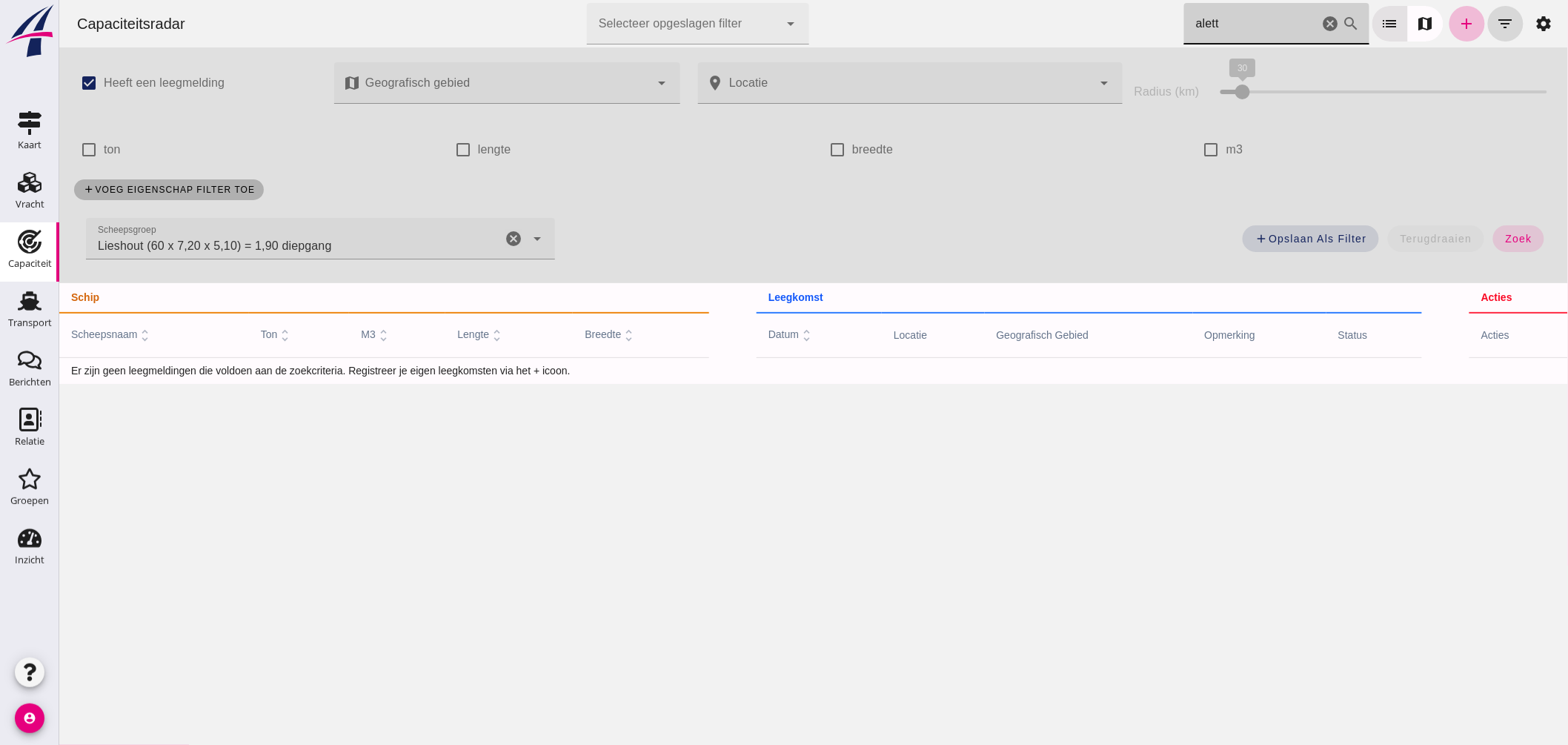
type input "alett"
click div
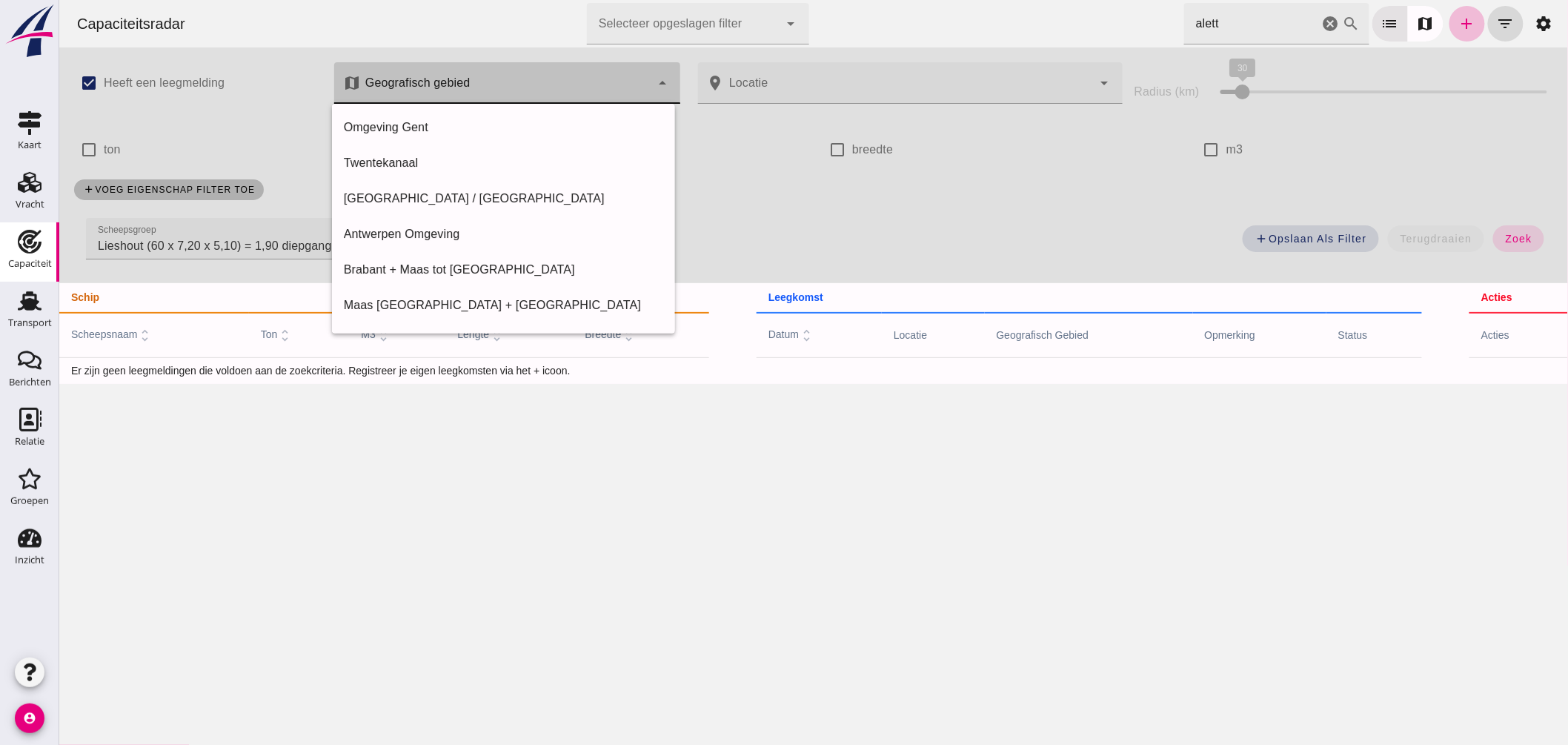
scroll to position [0, 0]
click div "check_box_outline_blank ton"
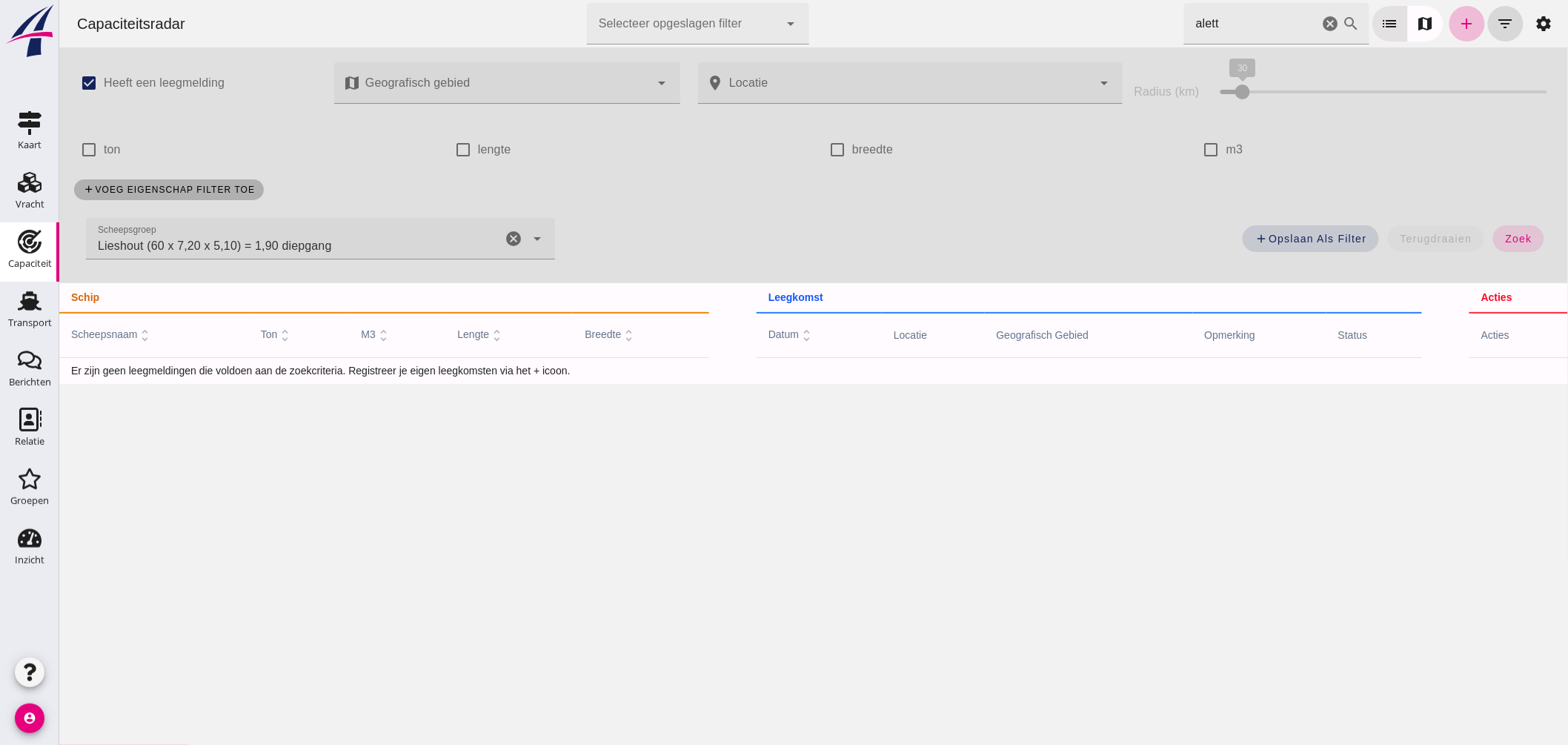
click icon "cancel"
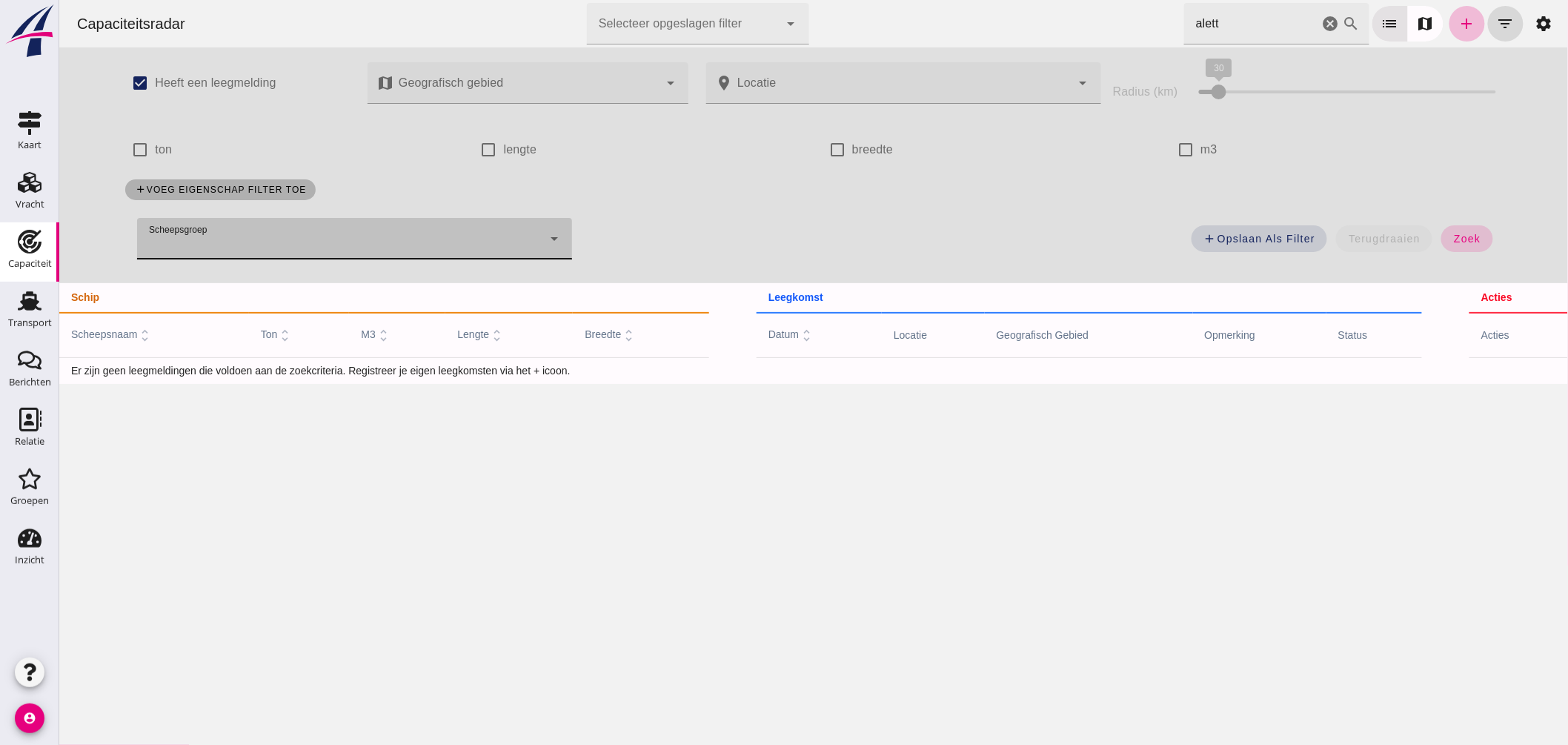
click at [1456, 224] on div "add Opslaan als filter terugdraaien zoek" at bounding box center [1045, 243] width 929 height 53
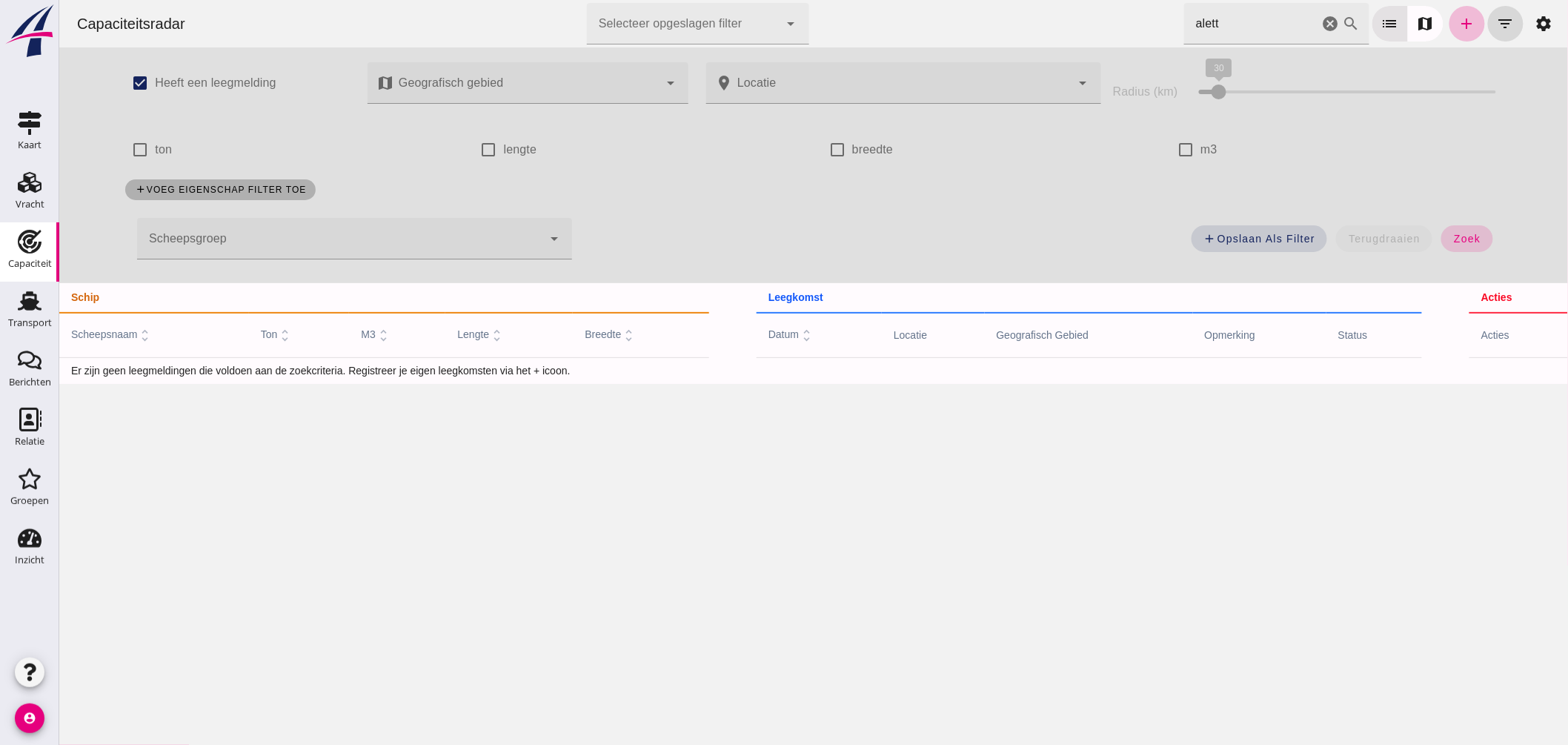
click button "zoek"
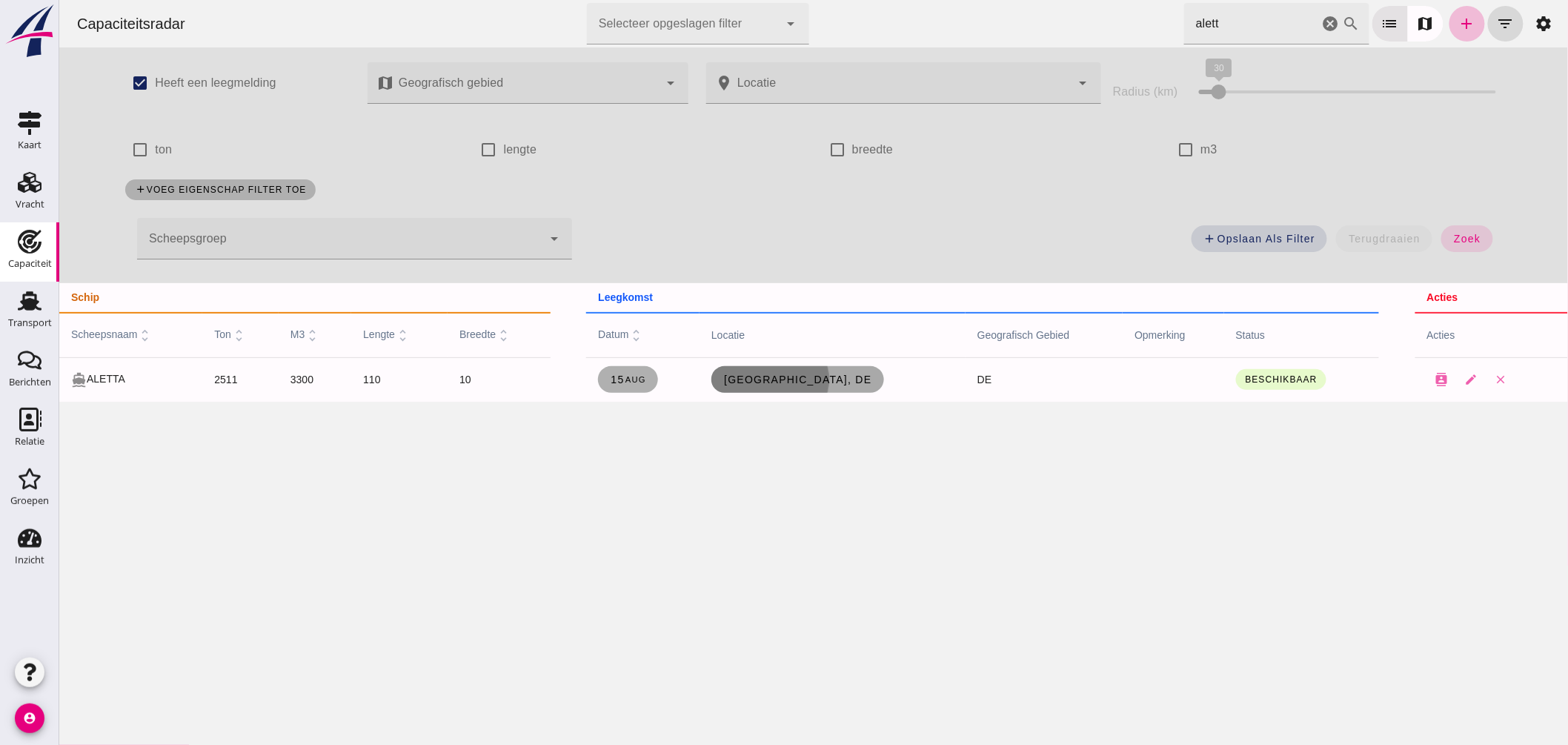
click span "Dortmund, de"
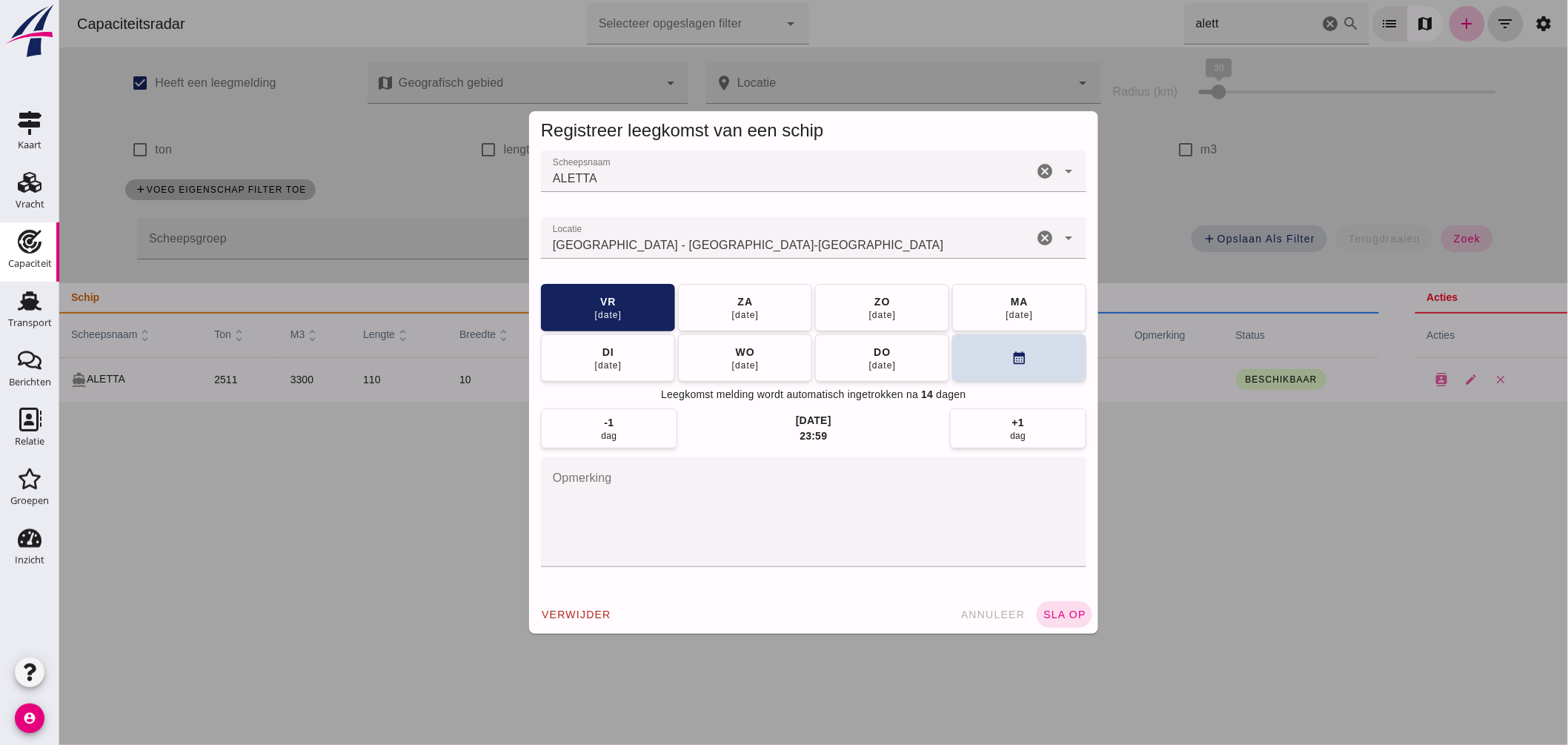
click input "Locatie"
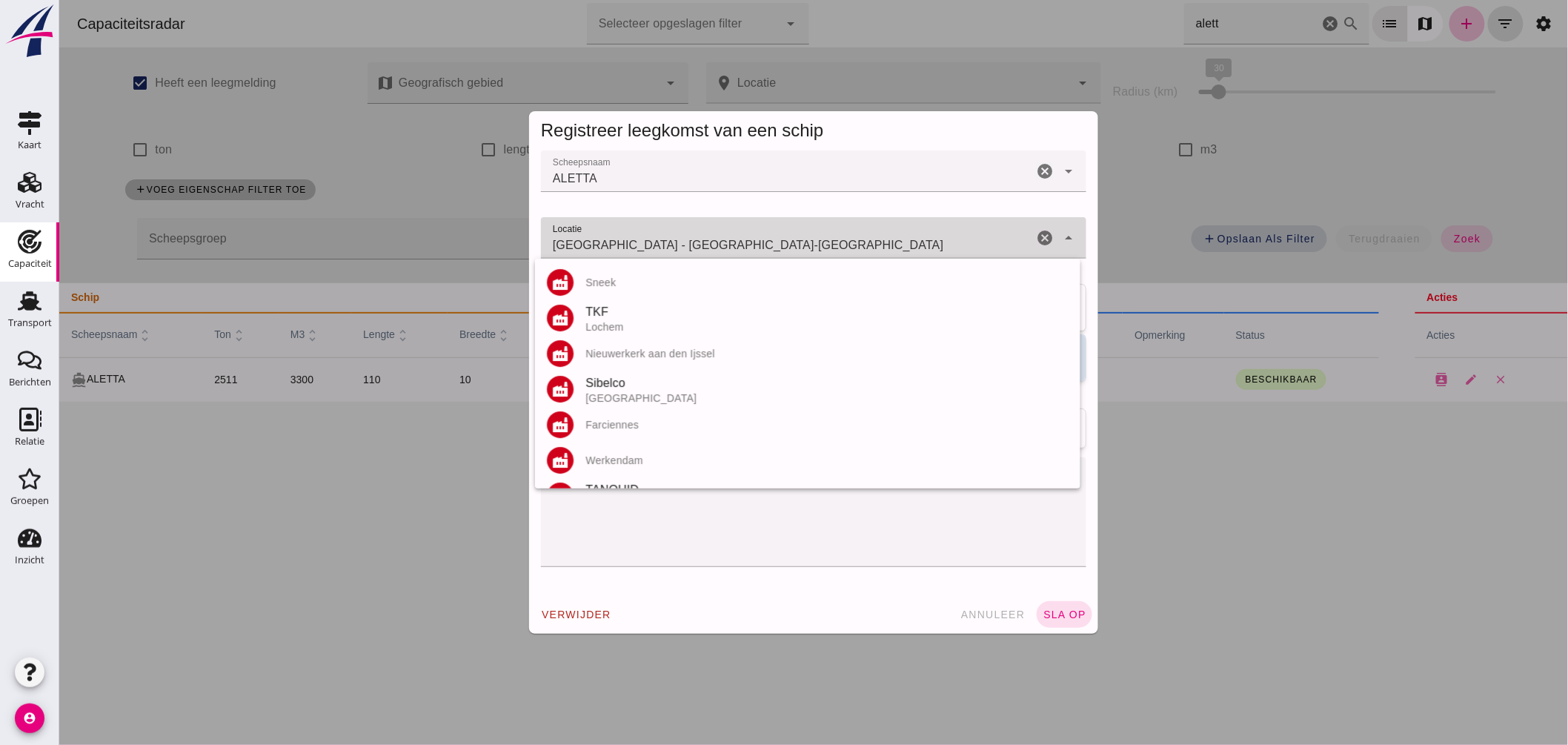
click input "Dortmund - Noordrijn-Westfalen"
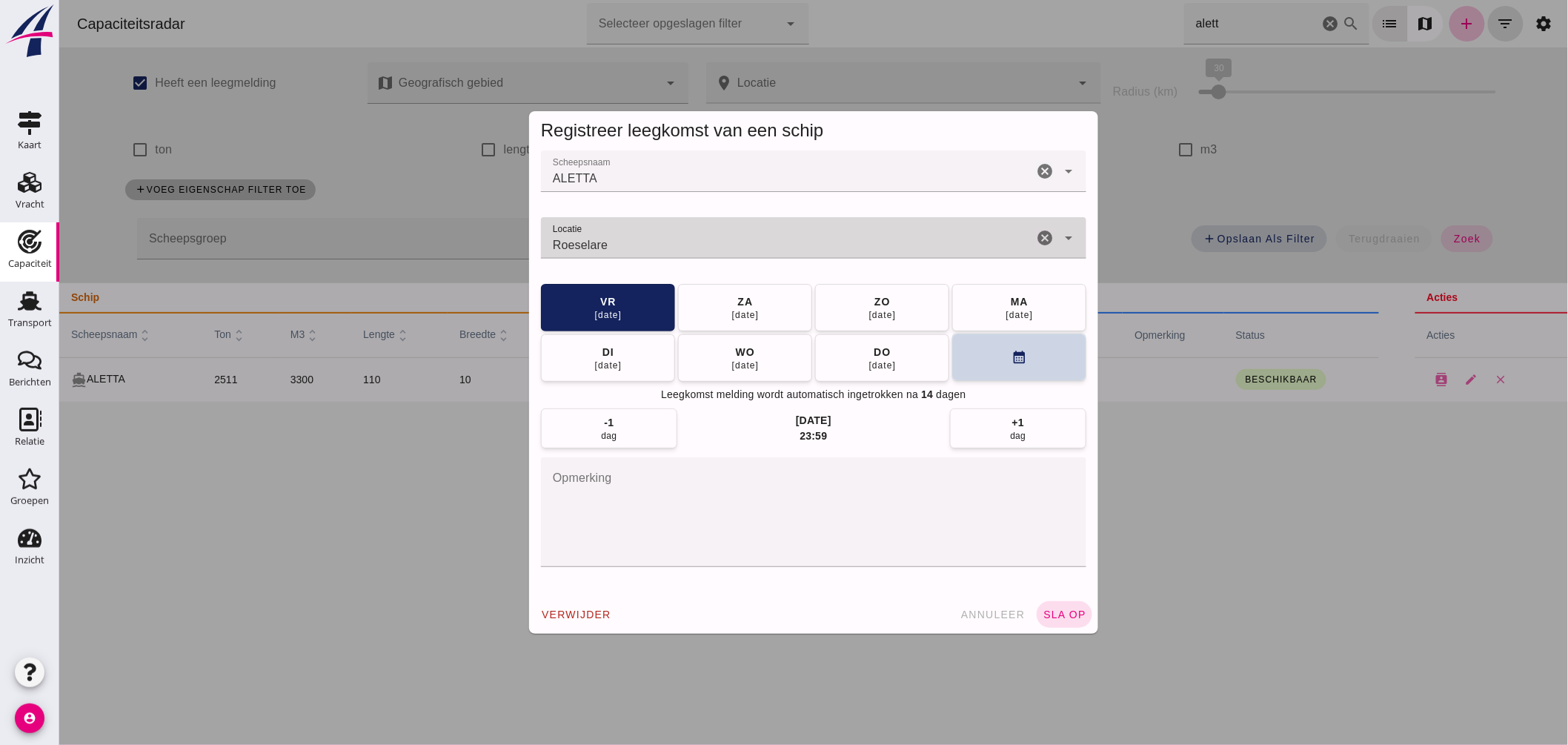
type input "Roeselare"
click button "calendar_month"
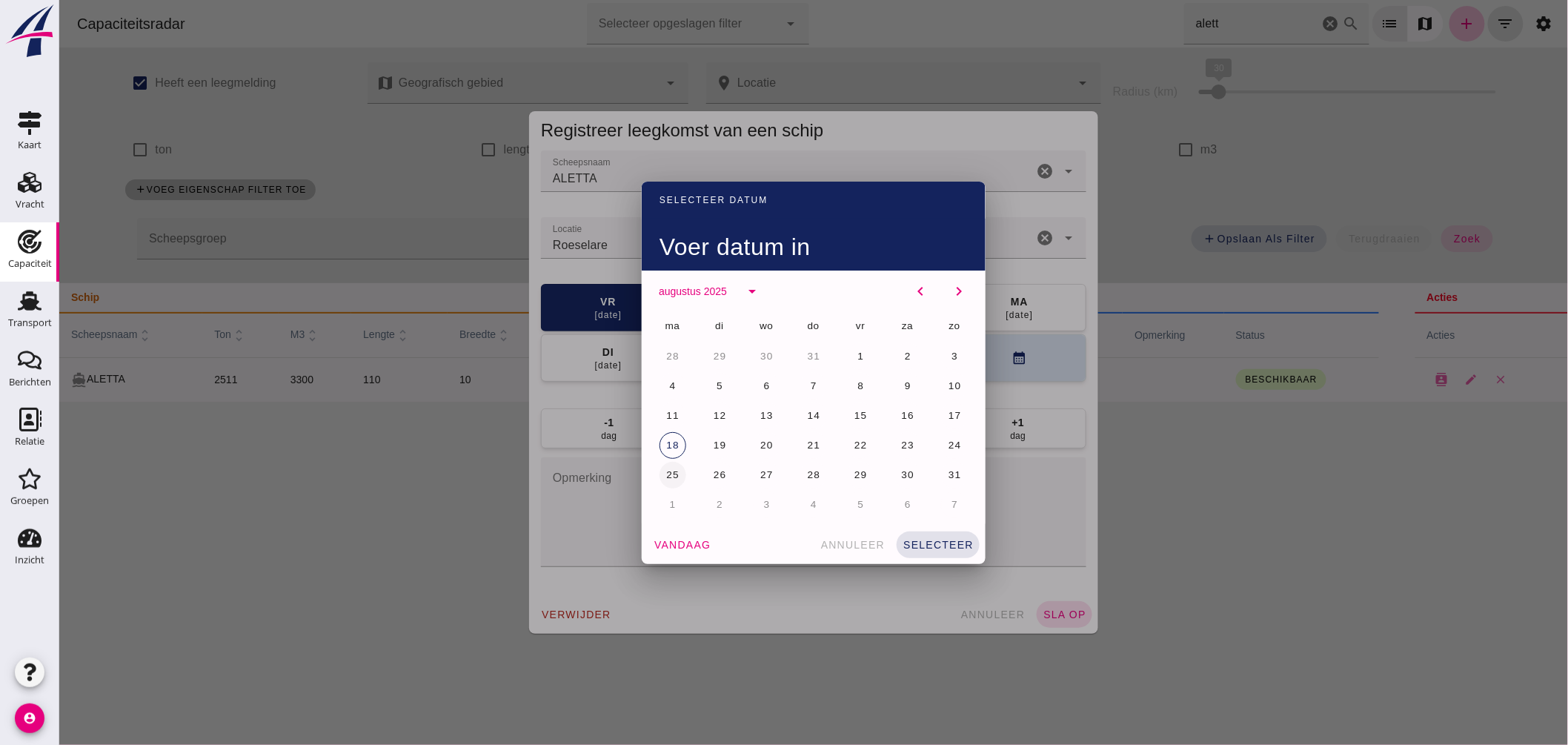
click button "25"
click button "selecteer"
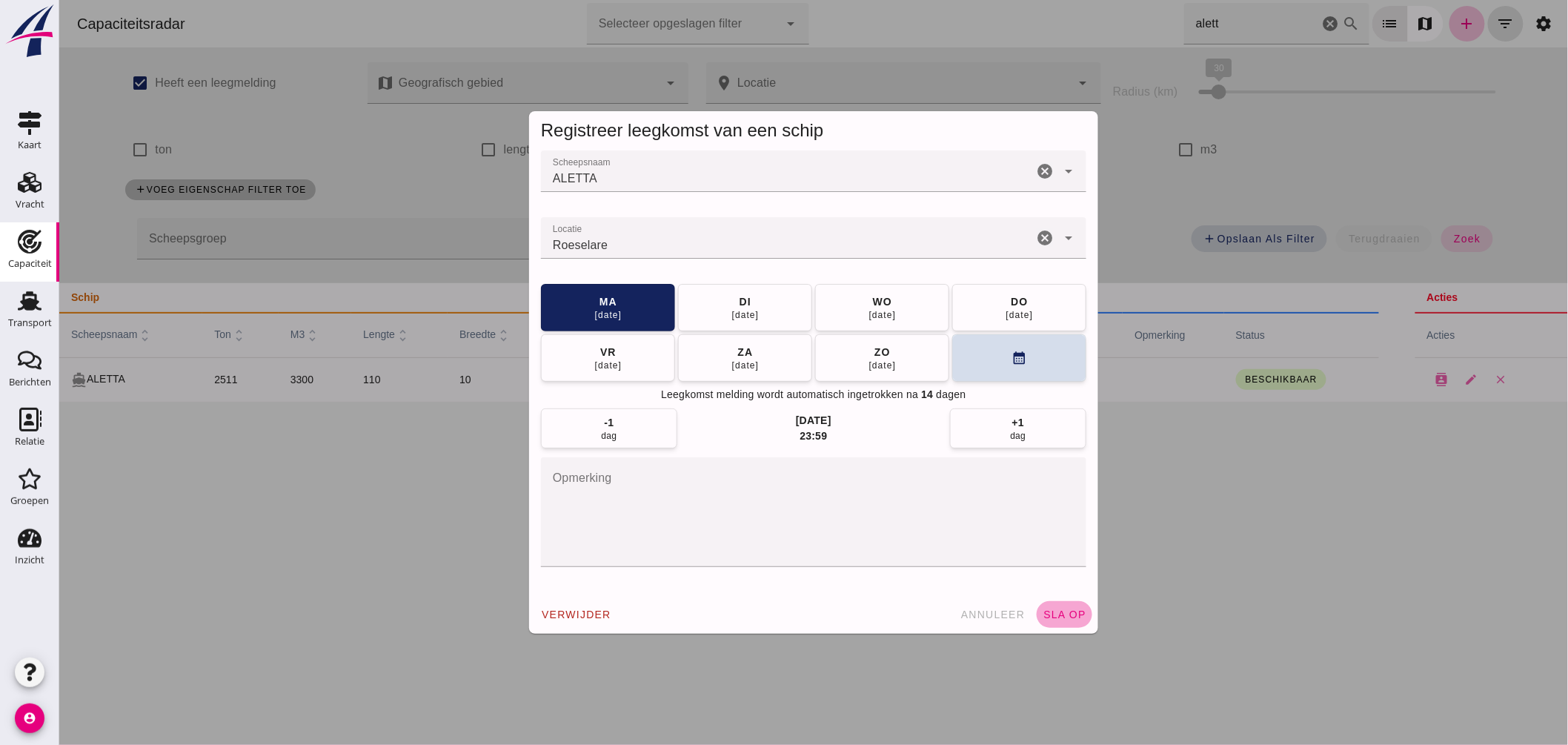
click span "sla op"
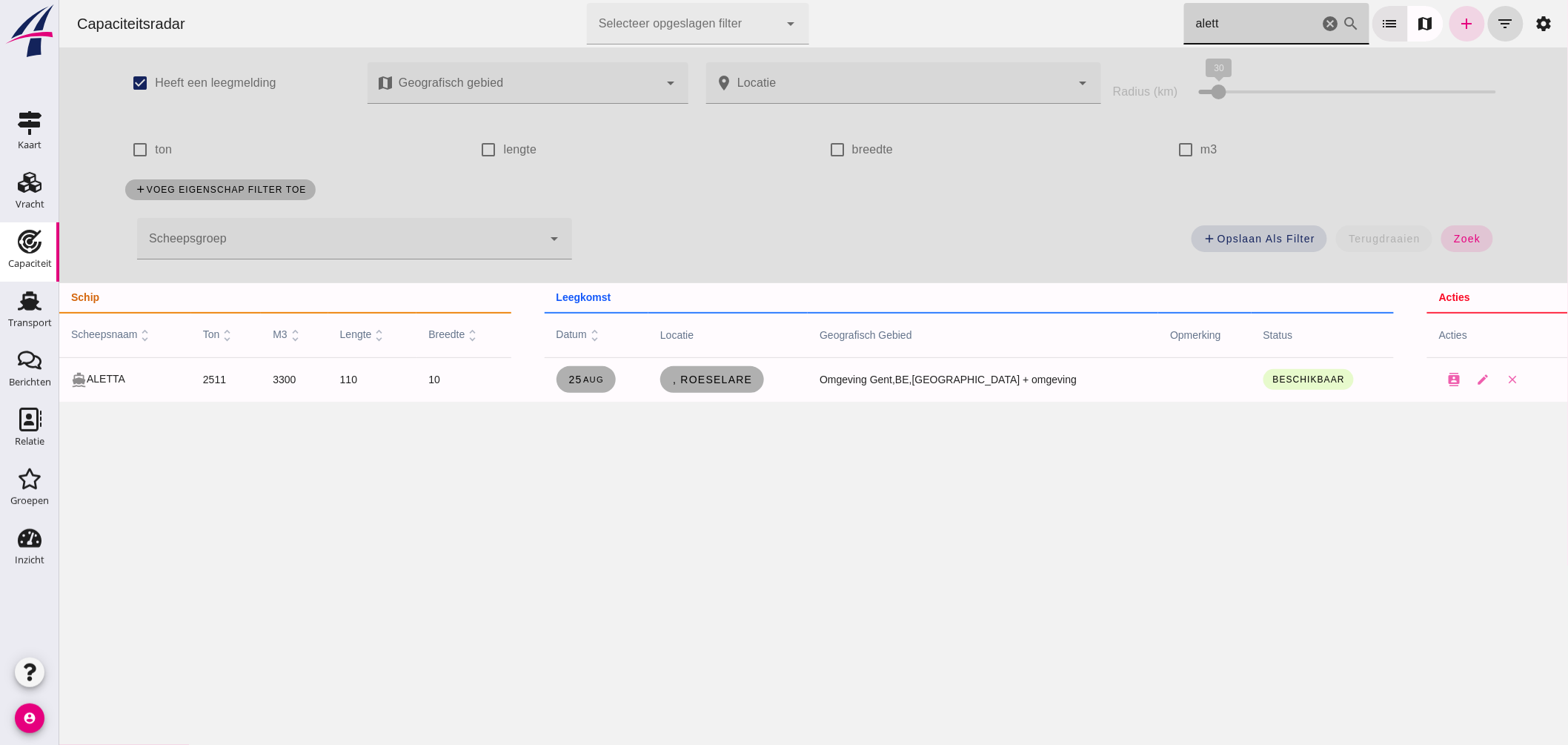
drag, startPoint x: 1227, startPoint y: 26, endPoint x: 1058, endPoint y: 2, distance: 170.7
click div "Capaciteitsradar Selecteer opgeslagen filter Selecteer opgeslagen filter cancel…"
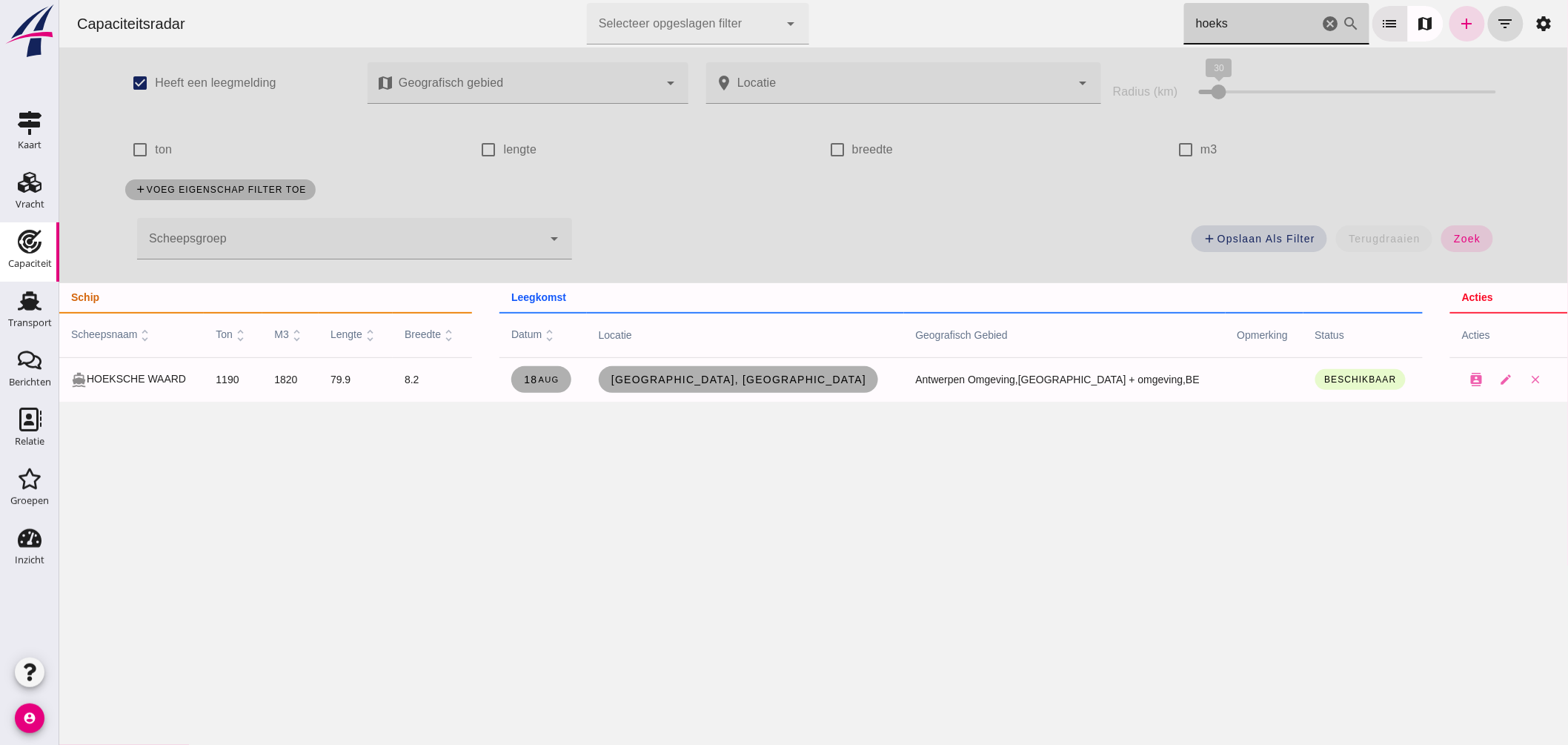
type input "hoeks"
drag, startPoint x: 1323, startPoint y: 18, endPoint x: 1565, endPoint y: 131, distance: 267.1
click icon "cancel"
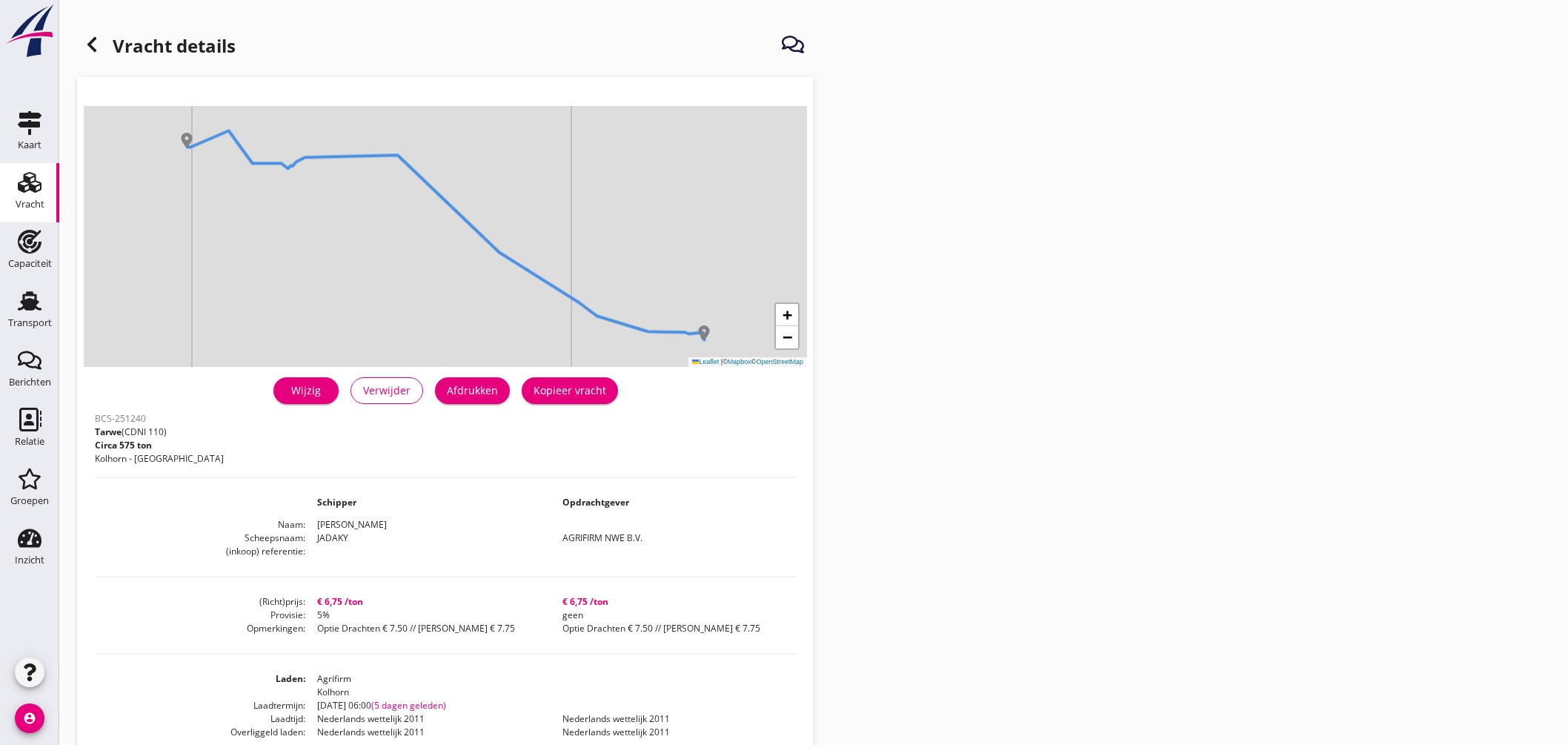
scroll to position [82, 0]
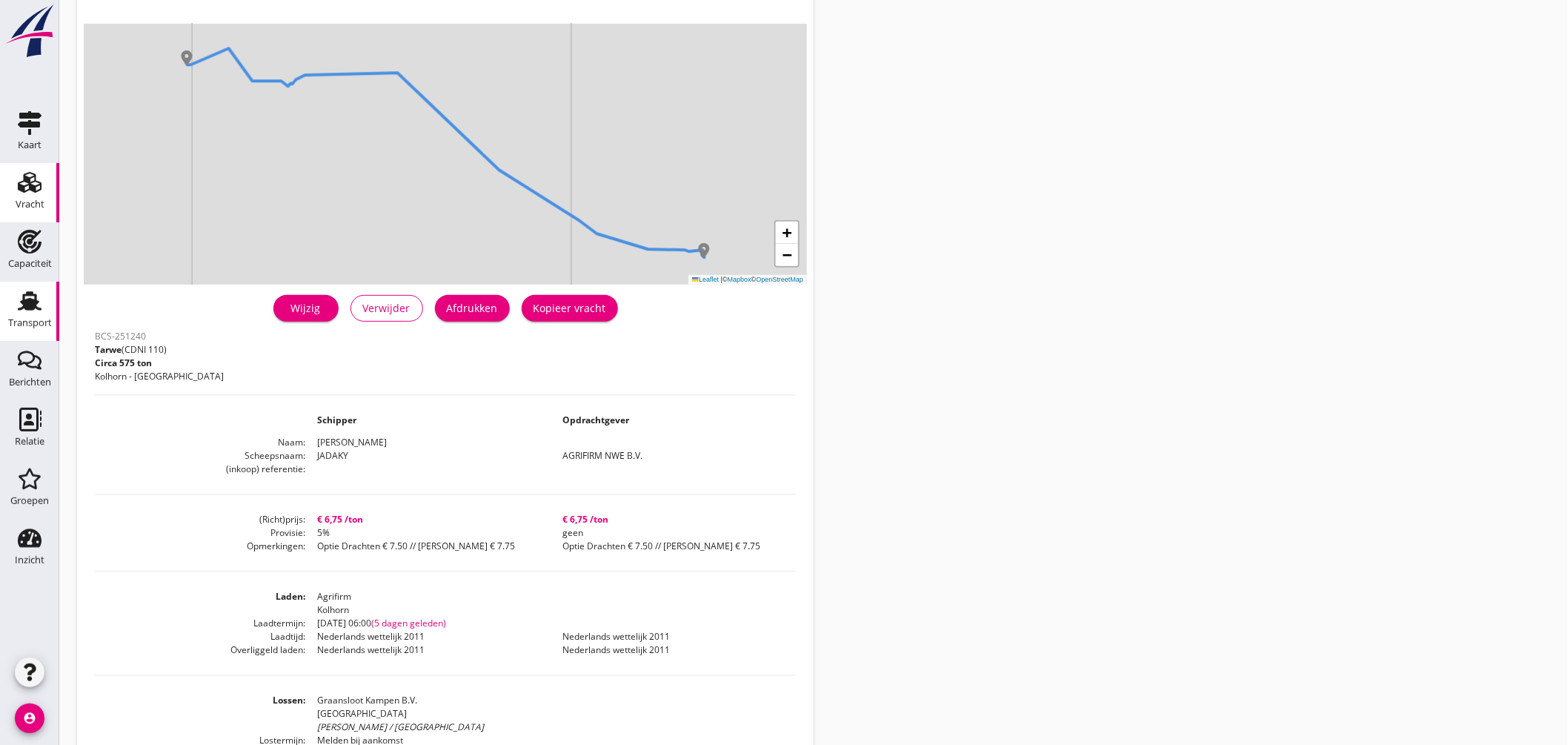
click at [32, 304] on use at bounding box center [30, 301] width 24 height 20
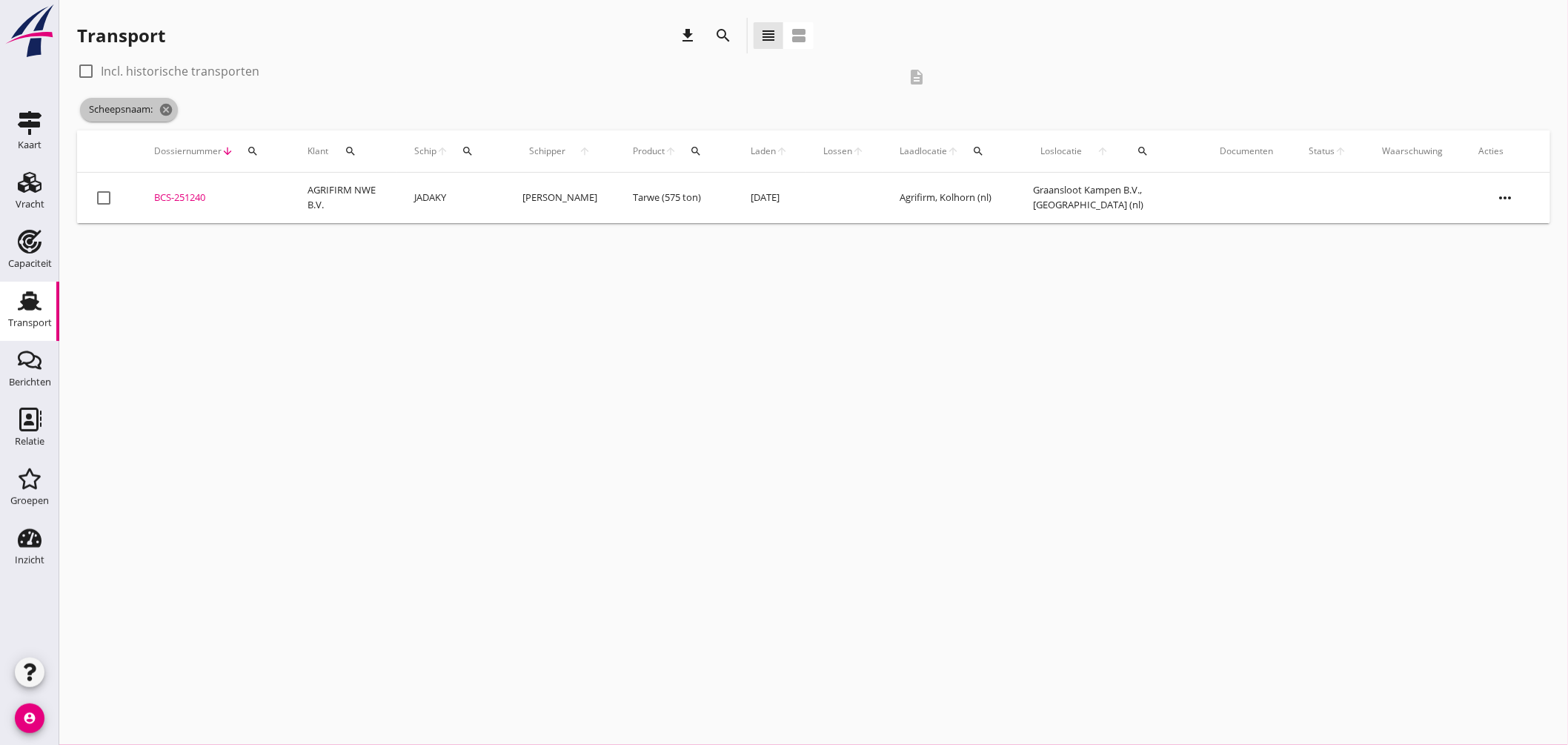
click at [177, 112] on span "Scheepsnaam: cancel" at bounding box center [128, 110] width 98 height 24
click at [160, 109] on icon "cancel" at bounding box center [166, 110] width 15 height 15
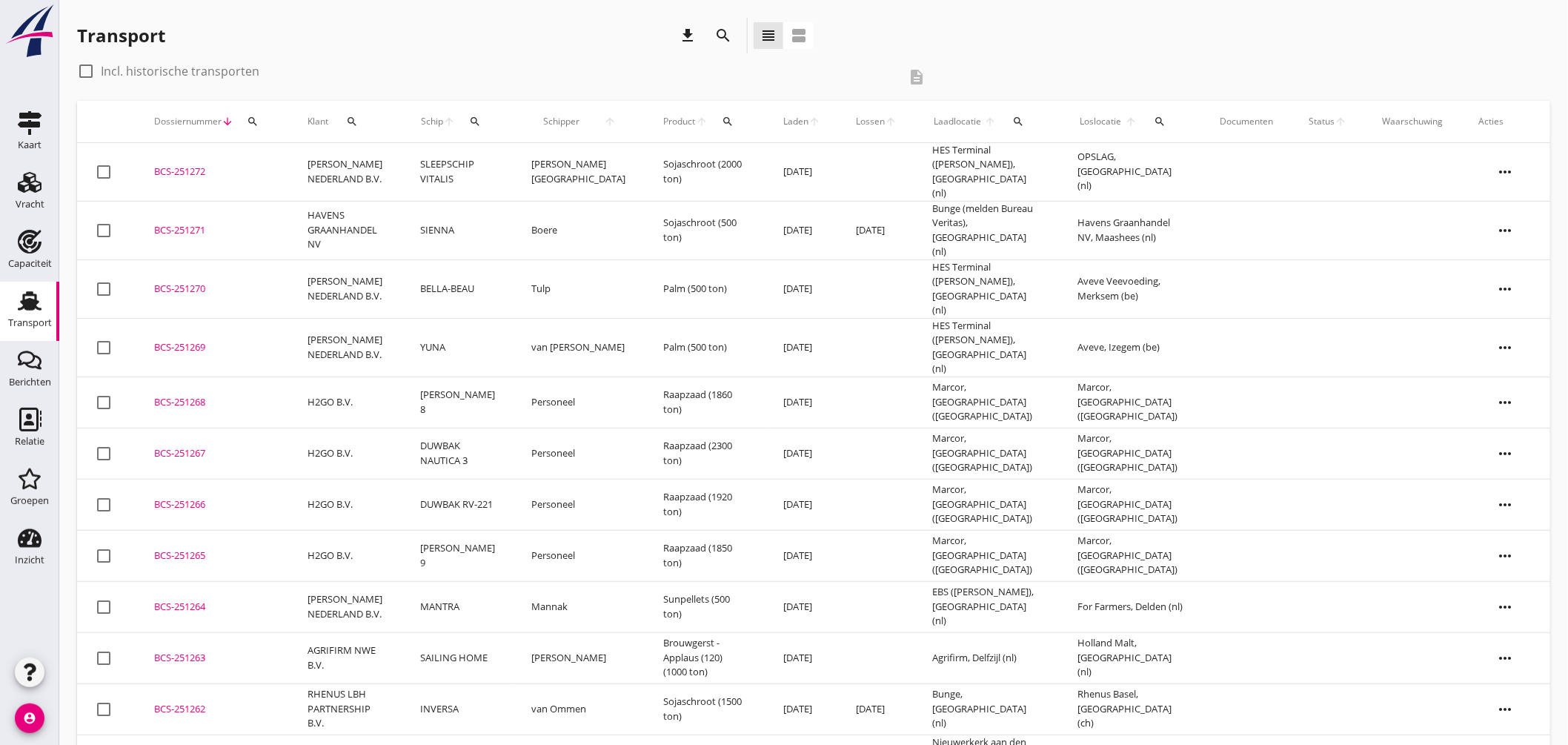
click at [482, 118] on icon "search" at bounding box center [476, 122] width 12 height 12
drag, startPoint x: 510, startPoint y: 93, endPoint x: 510, endPoint y: 70, distance: 23.0
click at [512, 91] on div "check_box_outline_blank Incl. historische transporten description" at bounding box center [507, 77] width 860 height 36
click at [1008, 113] on button "search" at bounding box center [1019, 122] width 30 height 27
click at [1055, 159] on input "text" at bounding box center [1100, 165] width 154 height 24
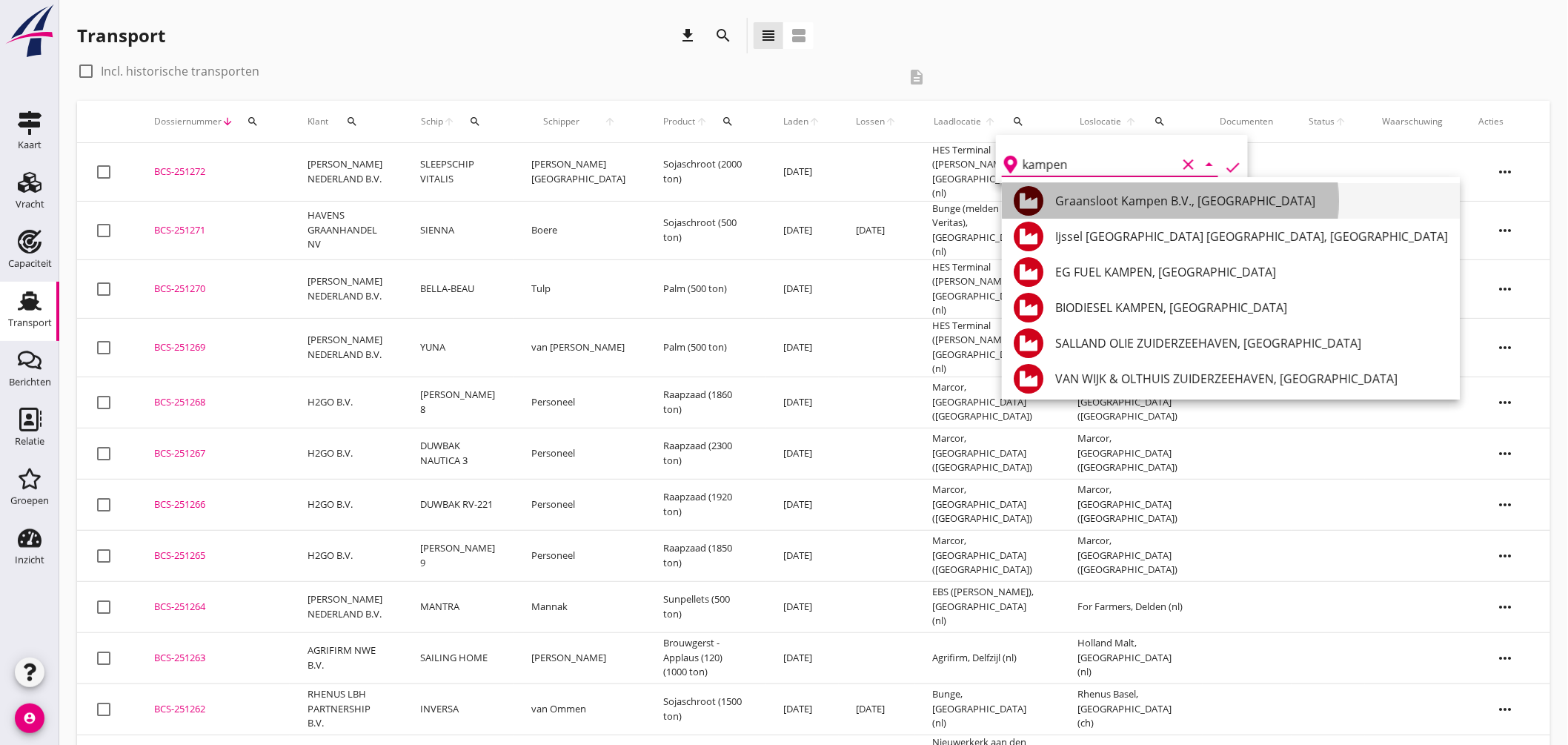
click at [1123, 202] on div "Graansloot Kampen B.V., [GEOGRAPHIC_DATA]" at bounding box center [1252, 201] width 393 height 18
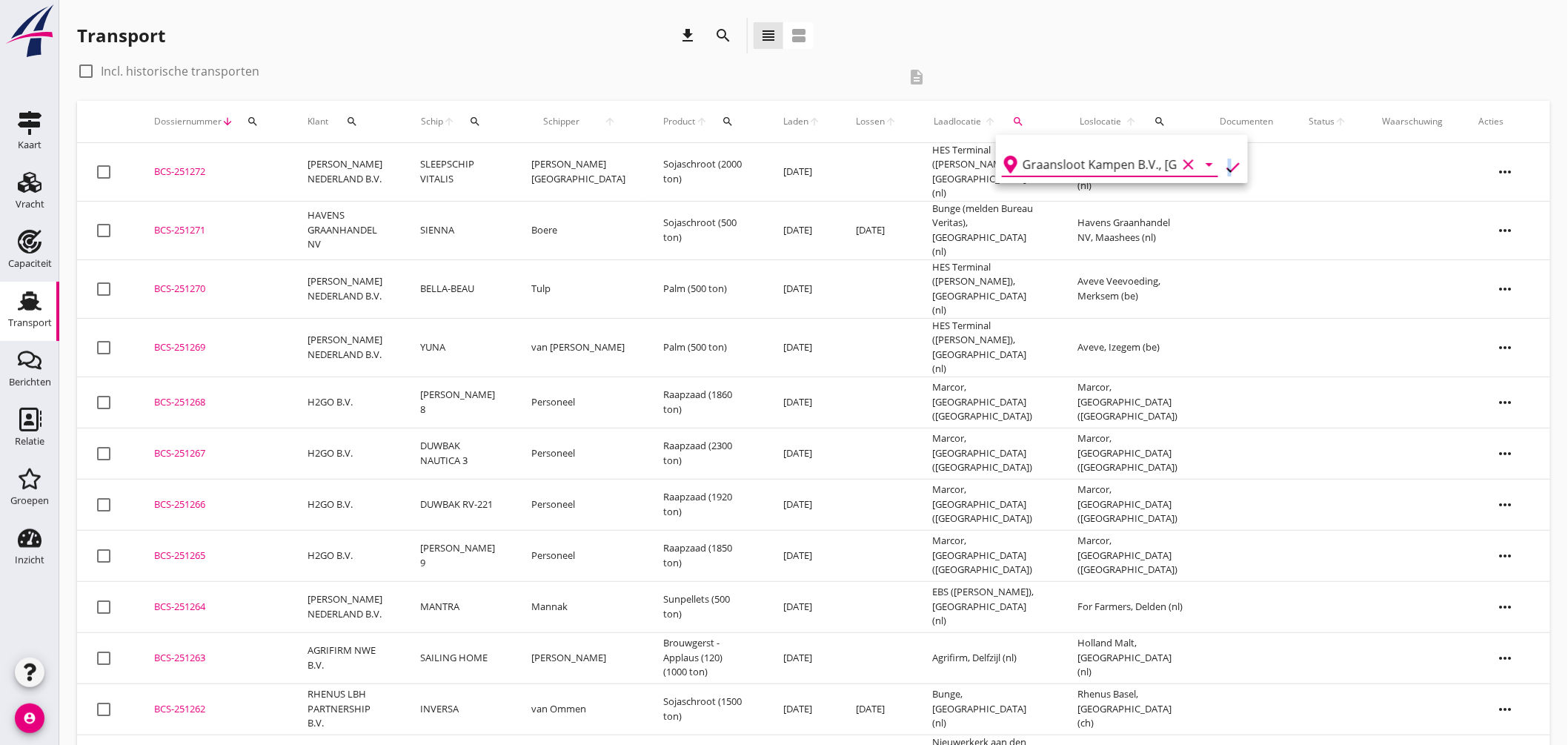
click at [1224, 160] on icon "check" at bounding box center [1233, 168] width 18 height 18
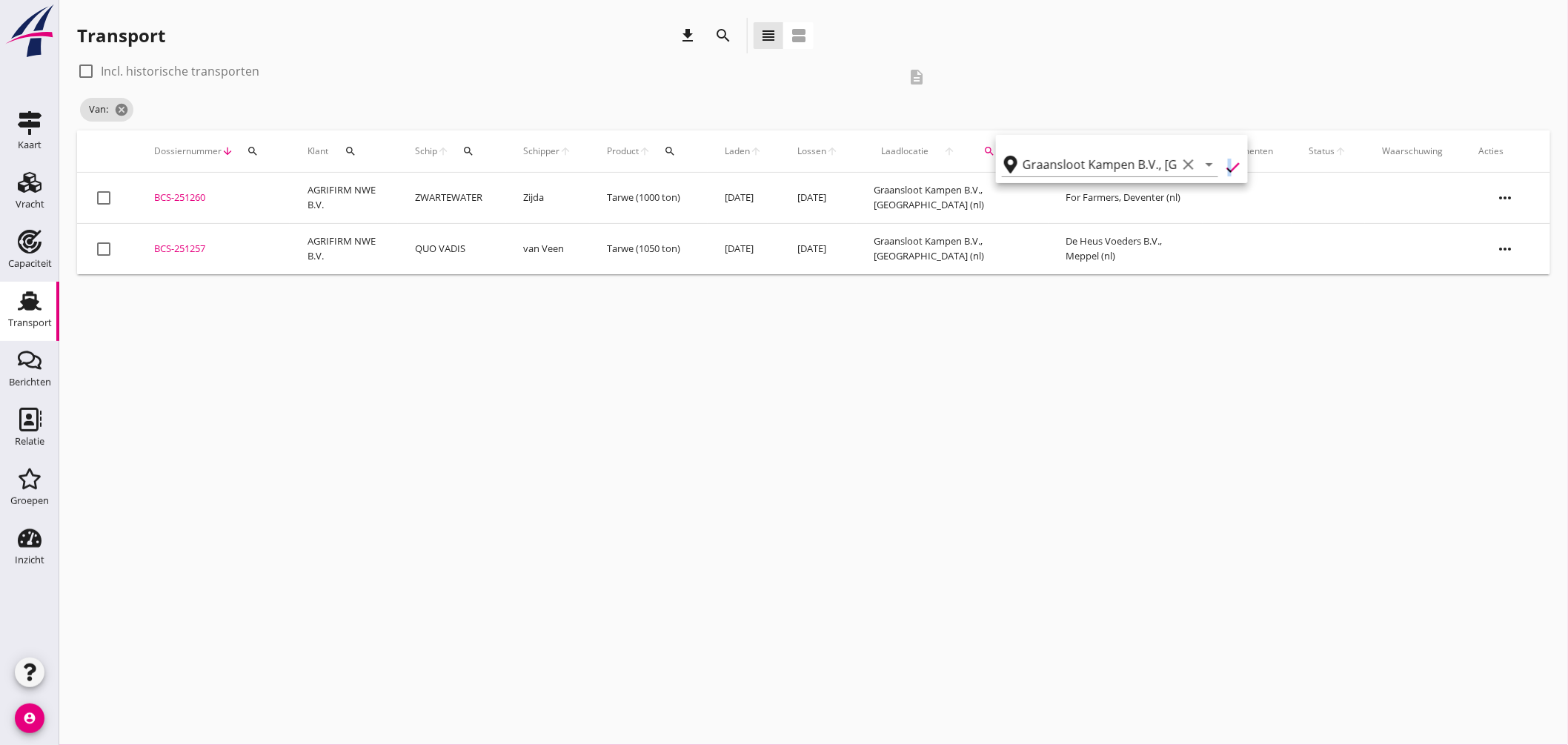
type input "Graansloot Kampen B.V."
click at [1040, 72] on div "check_box_outline_blank Incl. historische transporten description Van: Graanslo…" at bounding box center [814, 95] width 1473 height 71
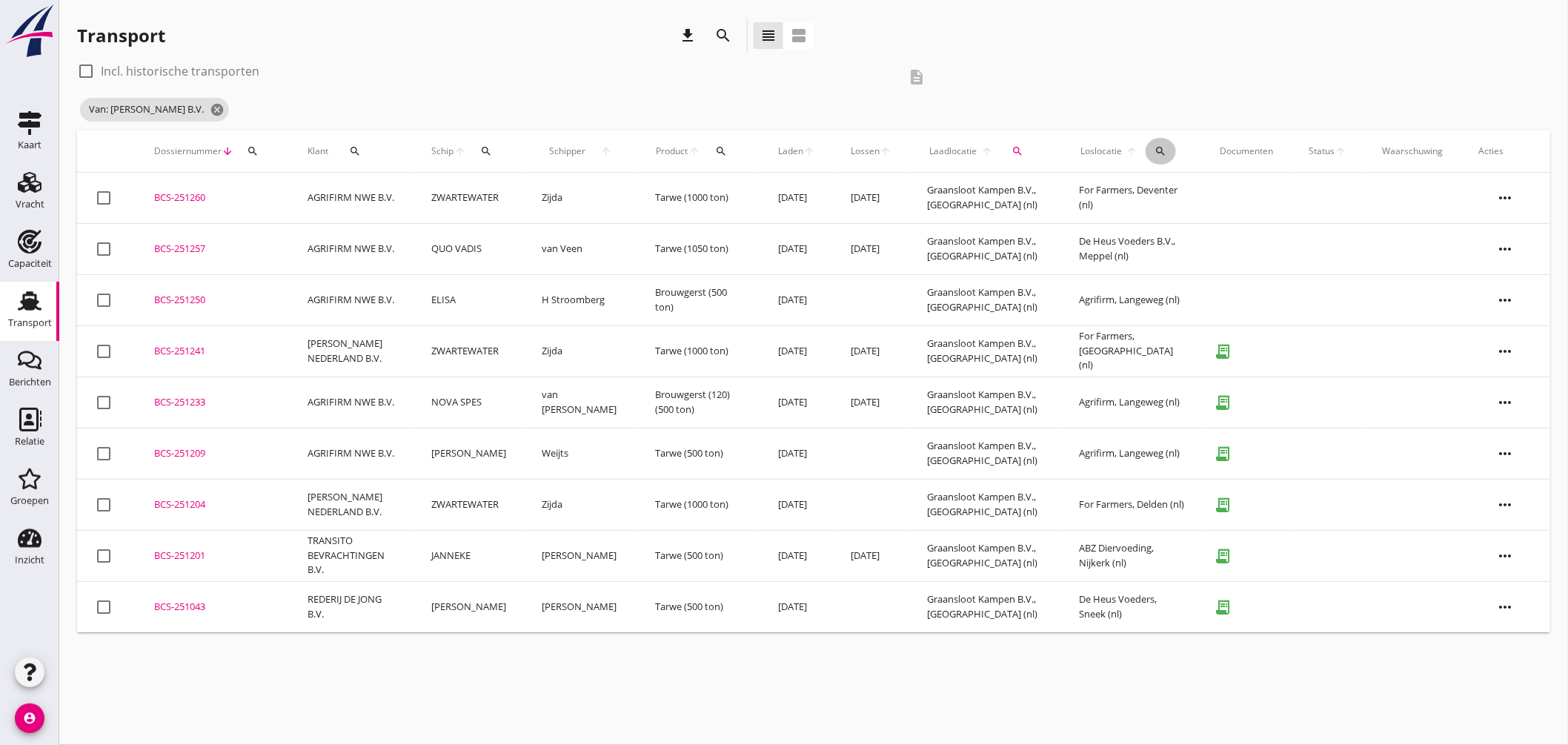
click at [1157, 145] on icon "search" at bounding box center [1160, 151] width 12 height 12
click at [1219, 198] on input "text" at bounding box center [1248, 195] width 154 height 24
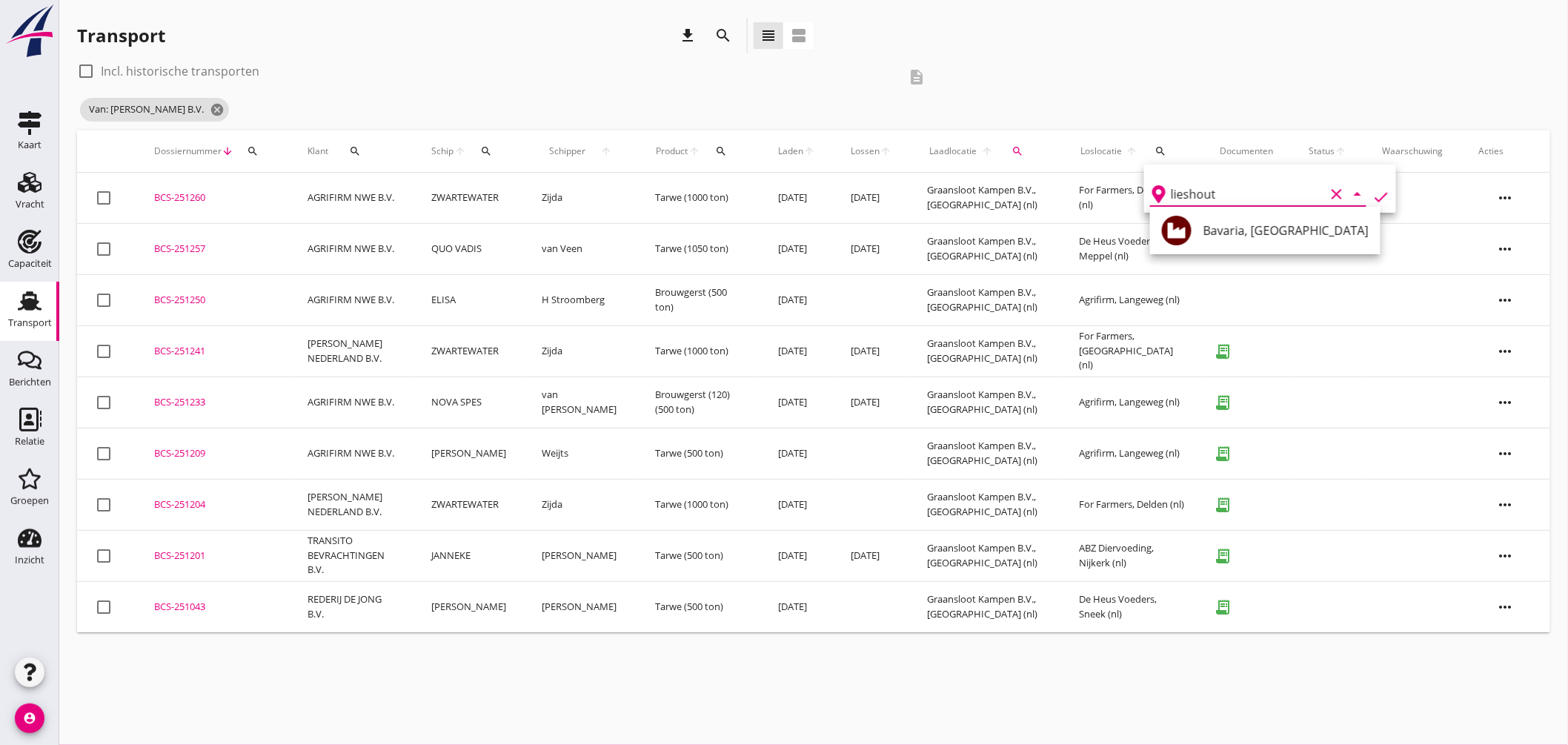
click at [1232, 230] on div "Bavaria, Lieshout" at bounding box center [1286, 230] width 165 height 18
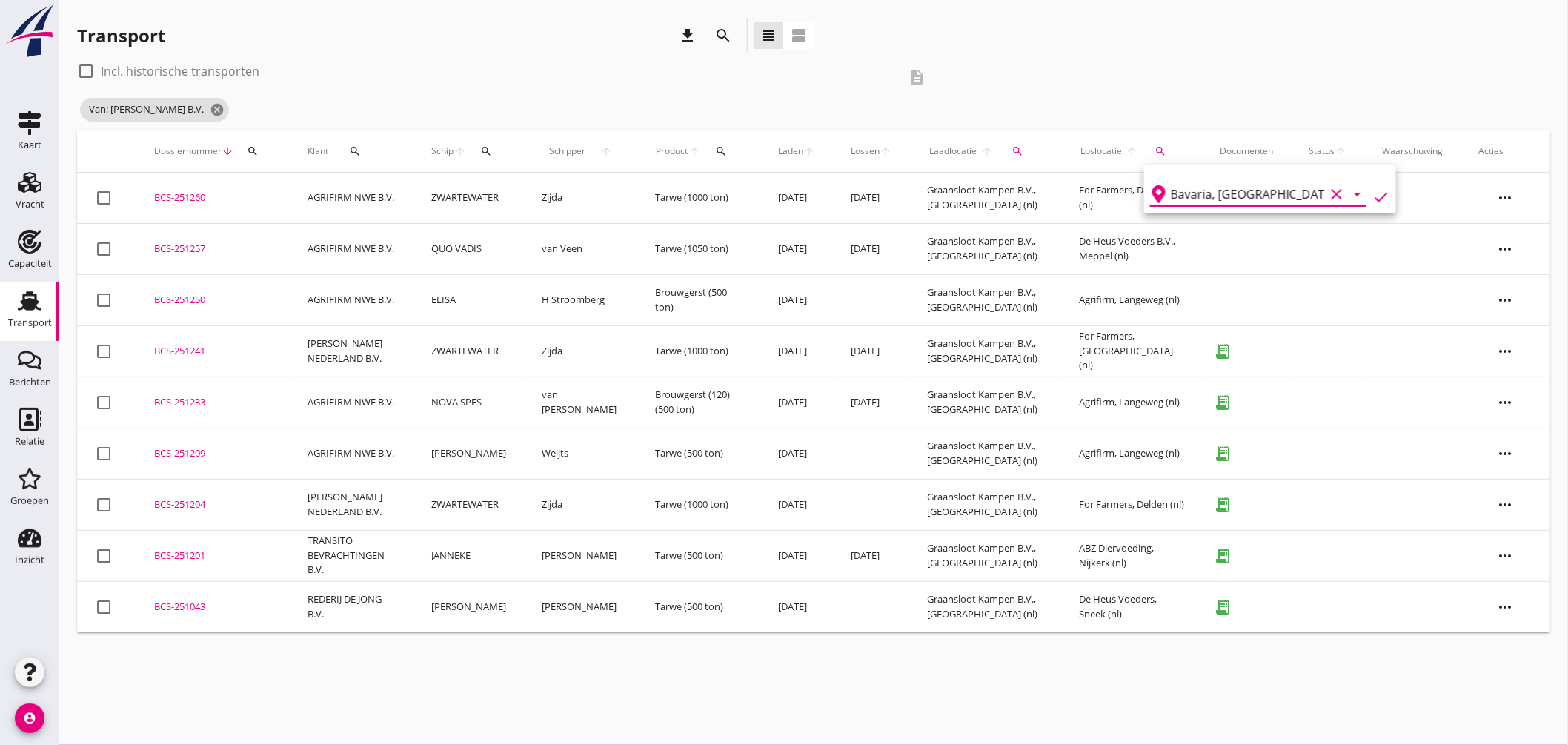
click at [1372, 189] on icon "check" at bounding box center [1381, 198] width 18 height 18
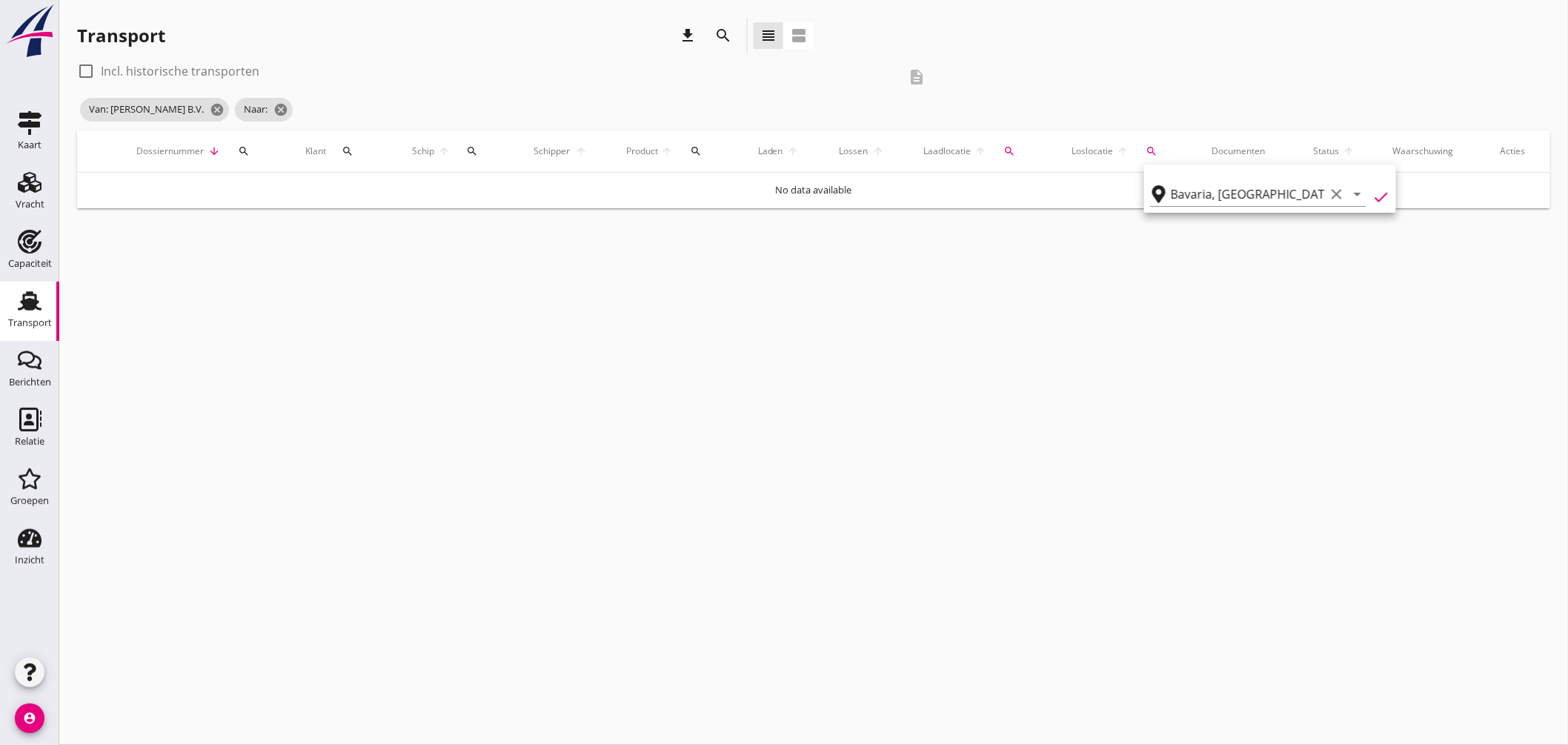
type input "Bavaria"
click at [79, 70] on div at bounding box center [86, 71] width 26 height 26
checkbox input "true"
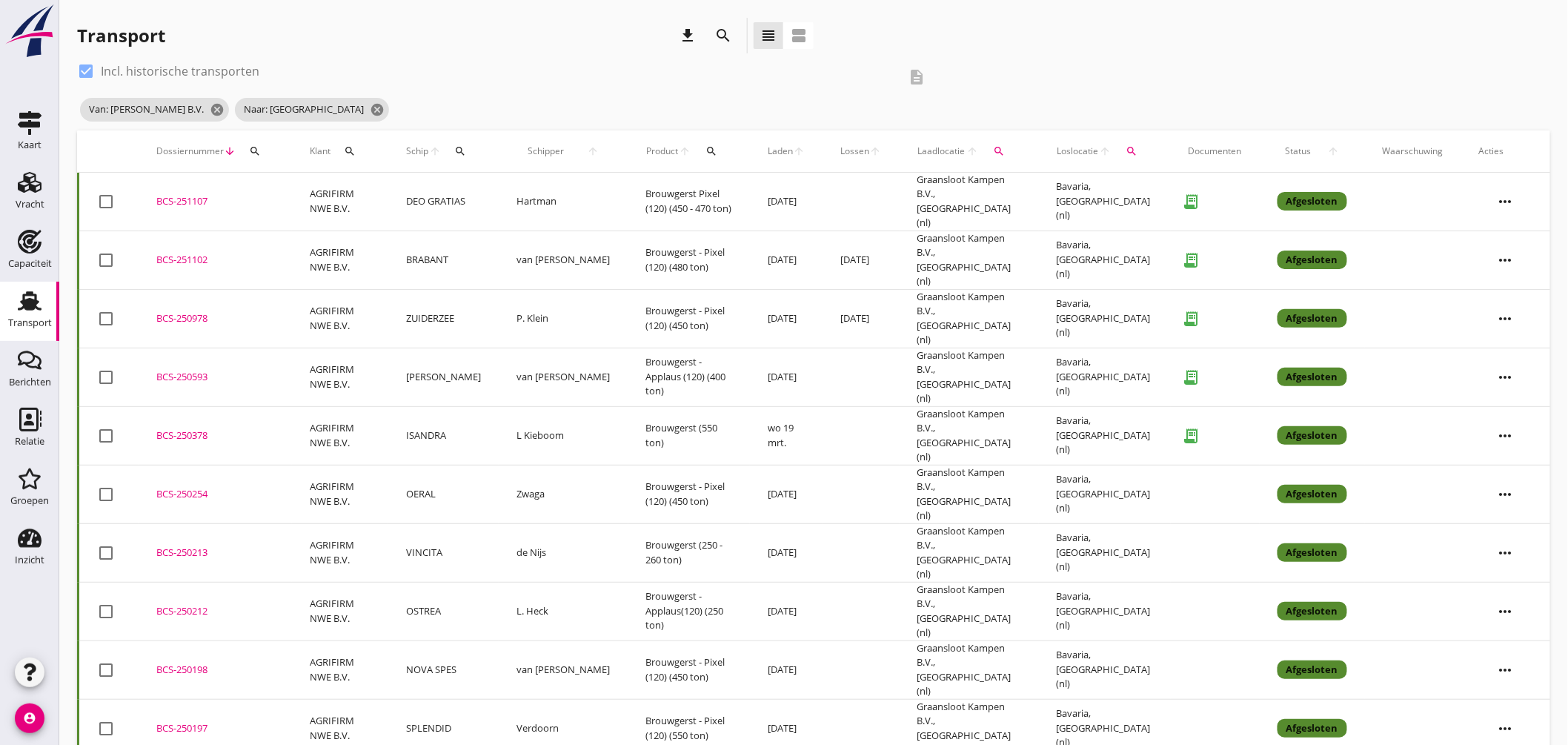
click at [186, 253] on div "BCS-251102" at bounding box center [214, 260] width 118 height 15
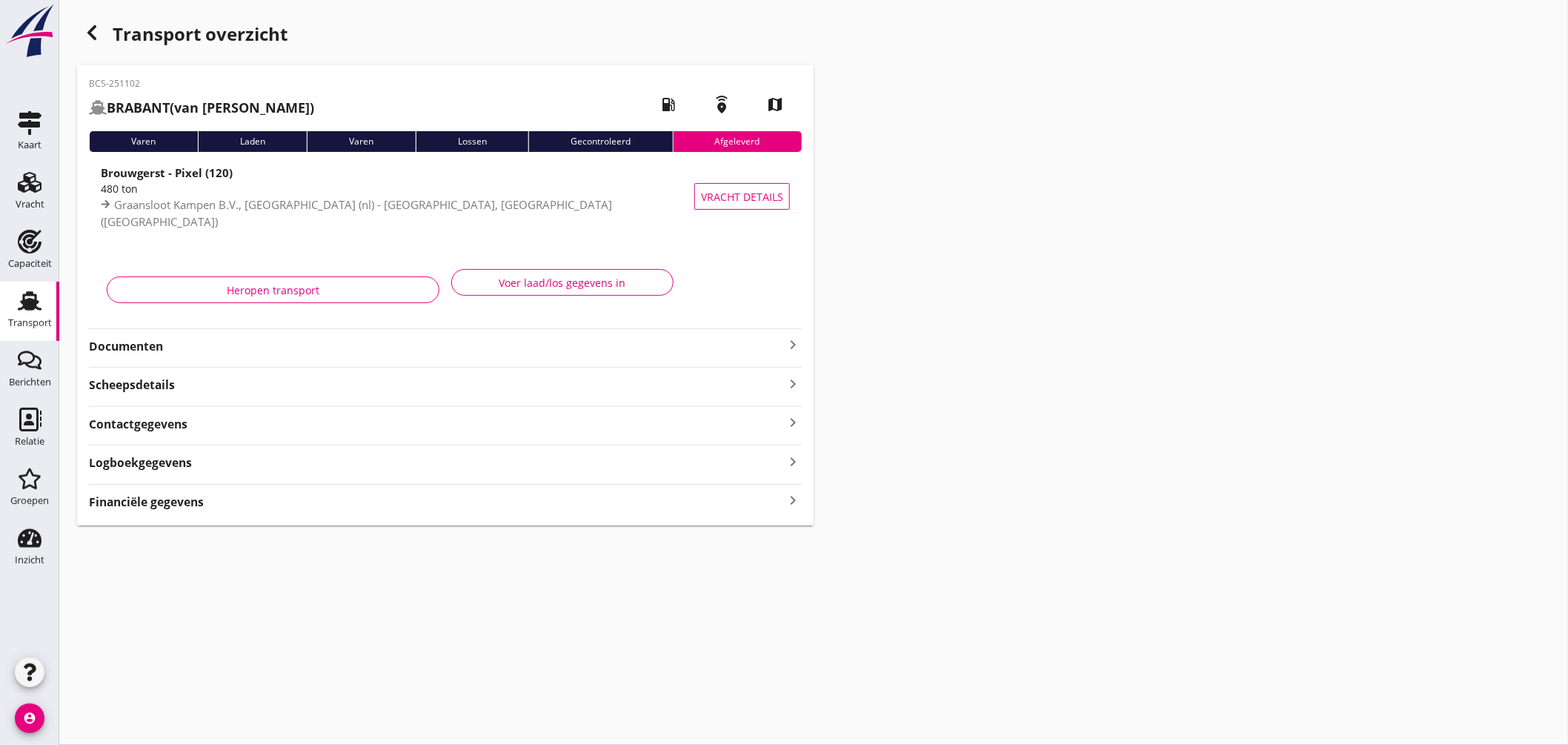
click at [389, 207] on span "Graansloot Kampen B.V., Kampen (nl) - Bavaria, Lieshout (nl)" at bounding box center [356, 213] width 511 height 32
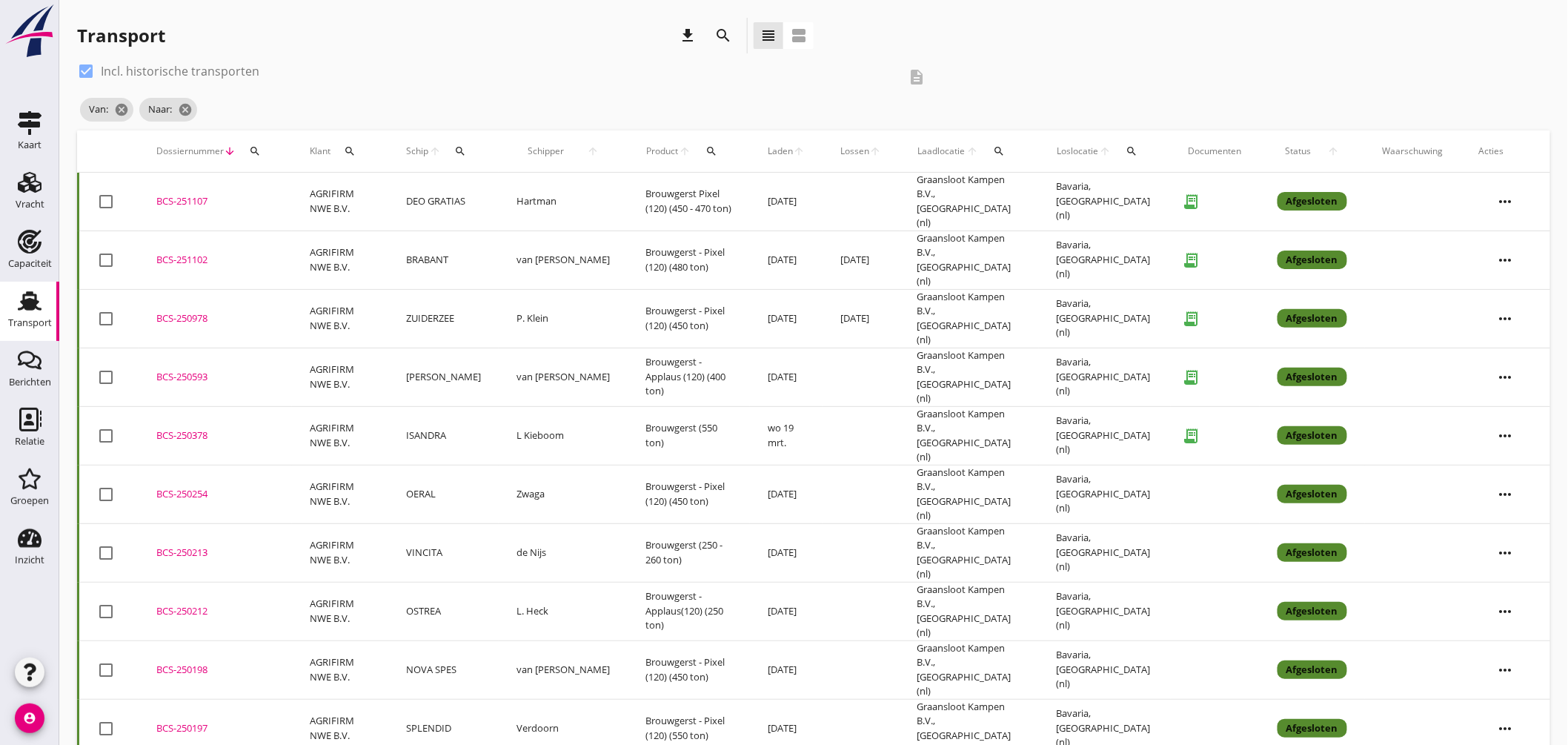
click at [203, 311] on div "BCS-250978" at bounding box center [214, 318] width 118 height 15
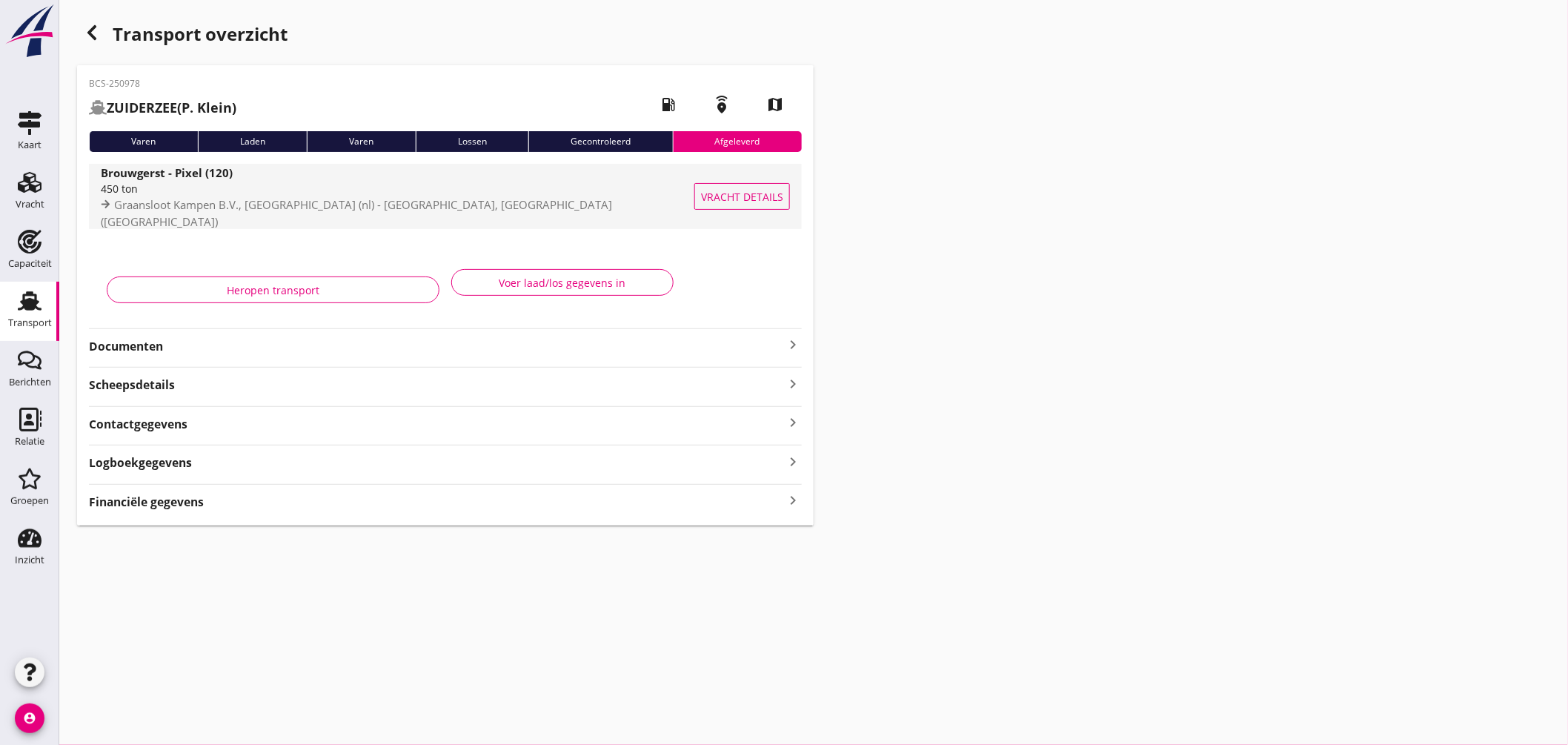
click at [445, 165] on div "Brouwgerst - Pixel (120) 450 ton Graansloot Kampen B.V., Kampen (nl) - Bavaria,…" at bounding box center [400, 197] width 598 height 65
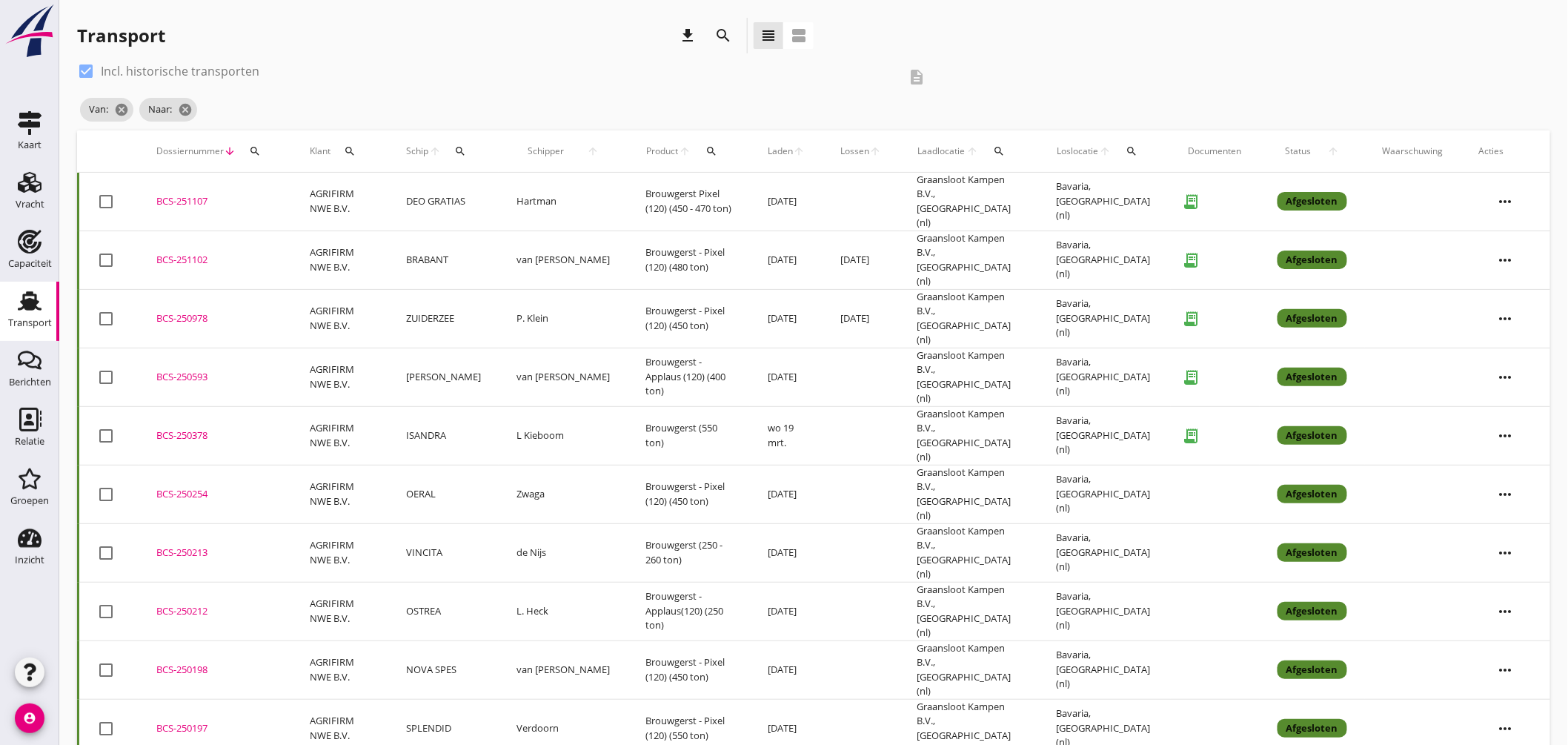
drag, startPoint x: 200, startPoint y: 394, endPoint x: 221, endPoint y: 383, distance: 23.7
click at [200, 406] on td "BCS-250378 upload_file Drop hier uw bestand om het aan het dossier toe te voegen" at bounding box center [214, 435] width 153 height 58
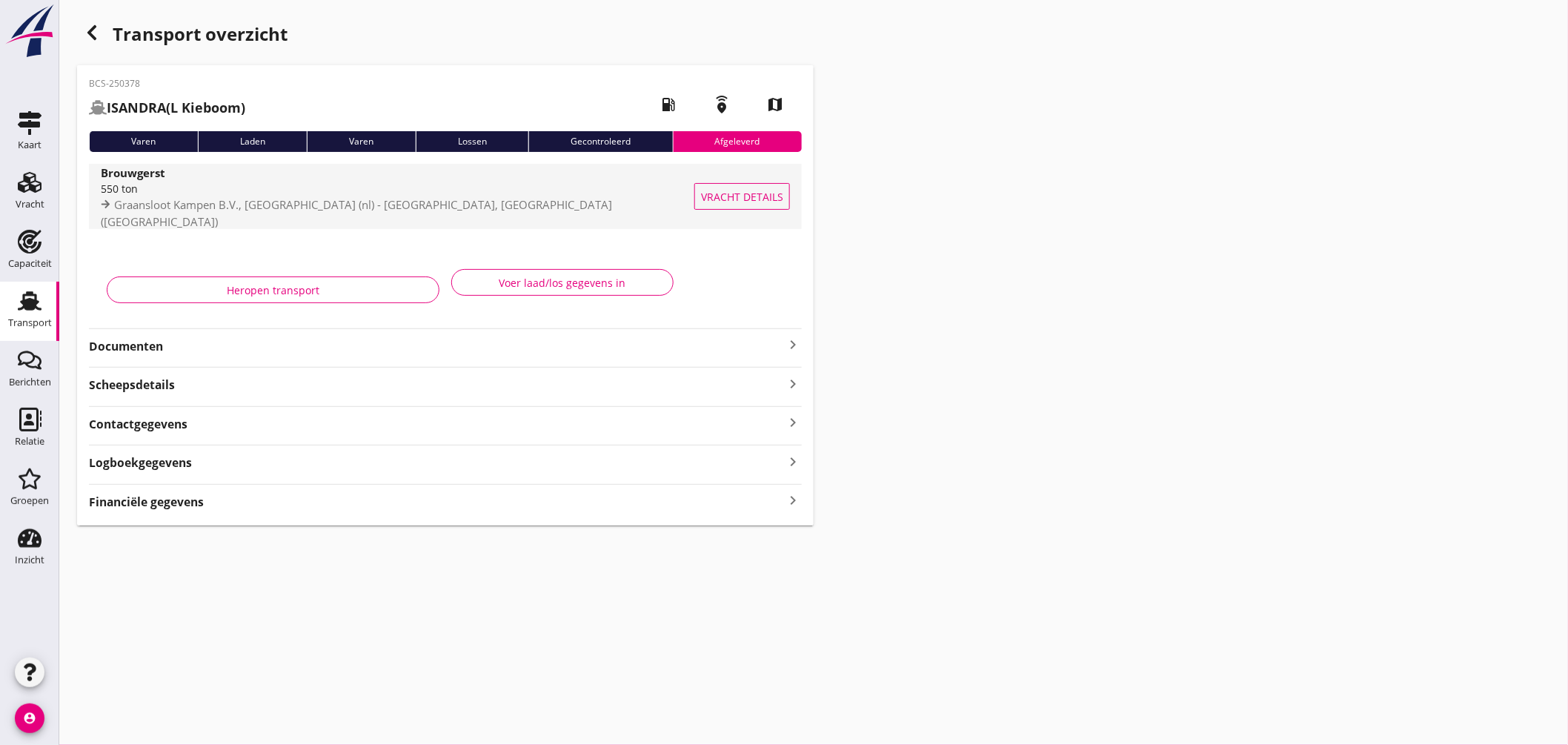
click at [438, 181] on div "Brouwgerst" at bounding box center [400, 172] width 598 height 17
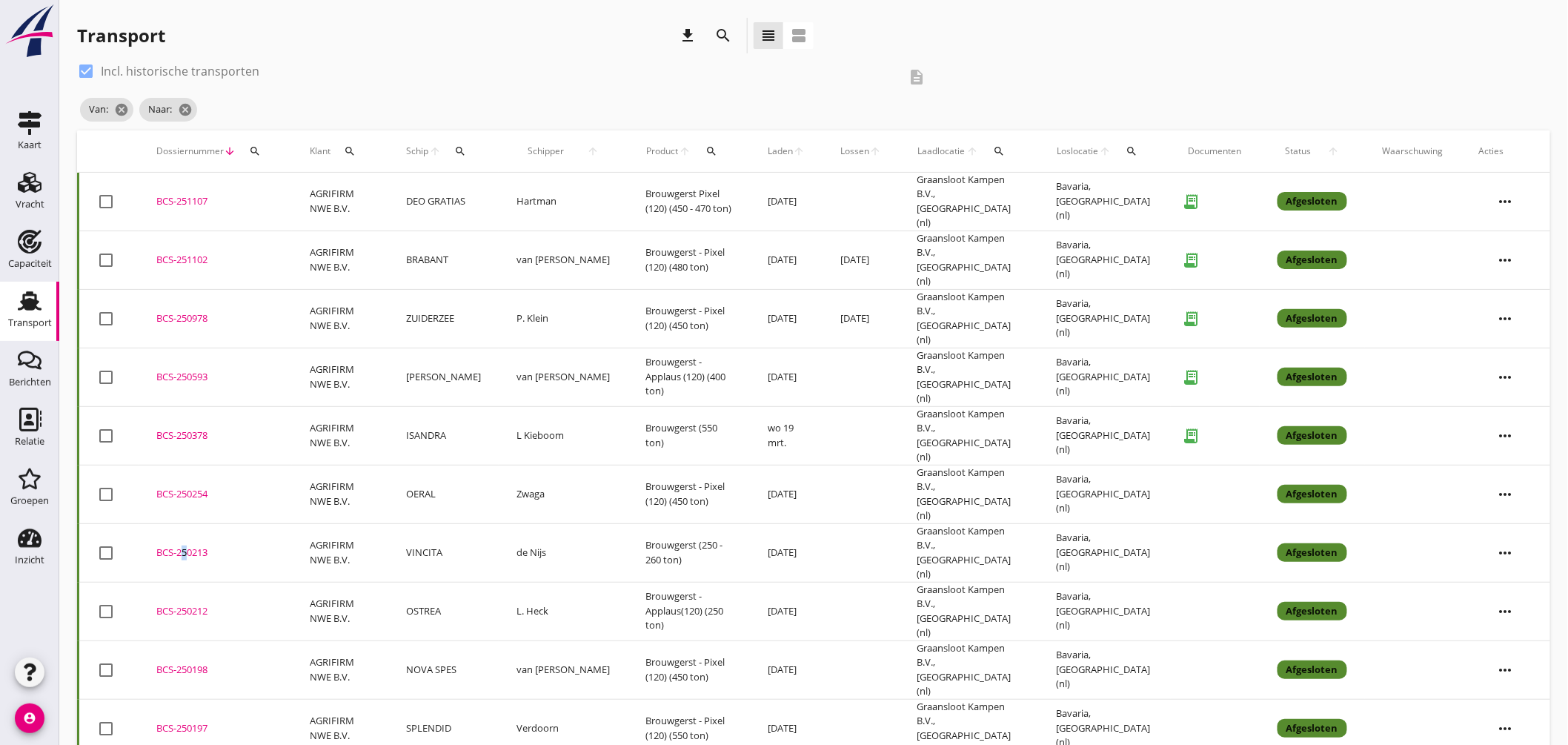
click at [180, 545] on div "BCS-250213" at bounding box center [214, 552] width 118 height 15
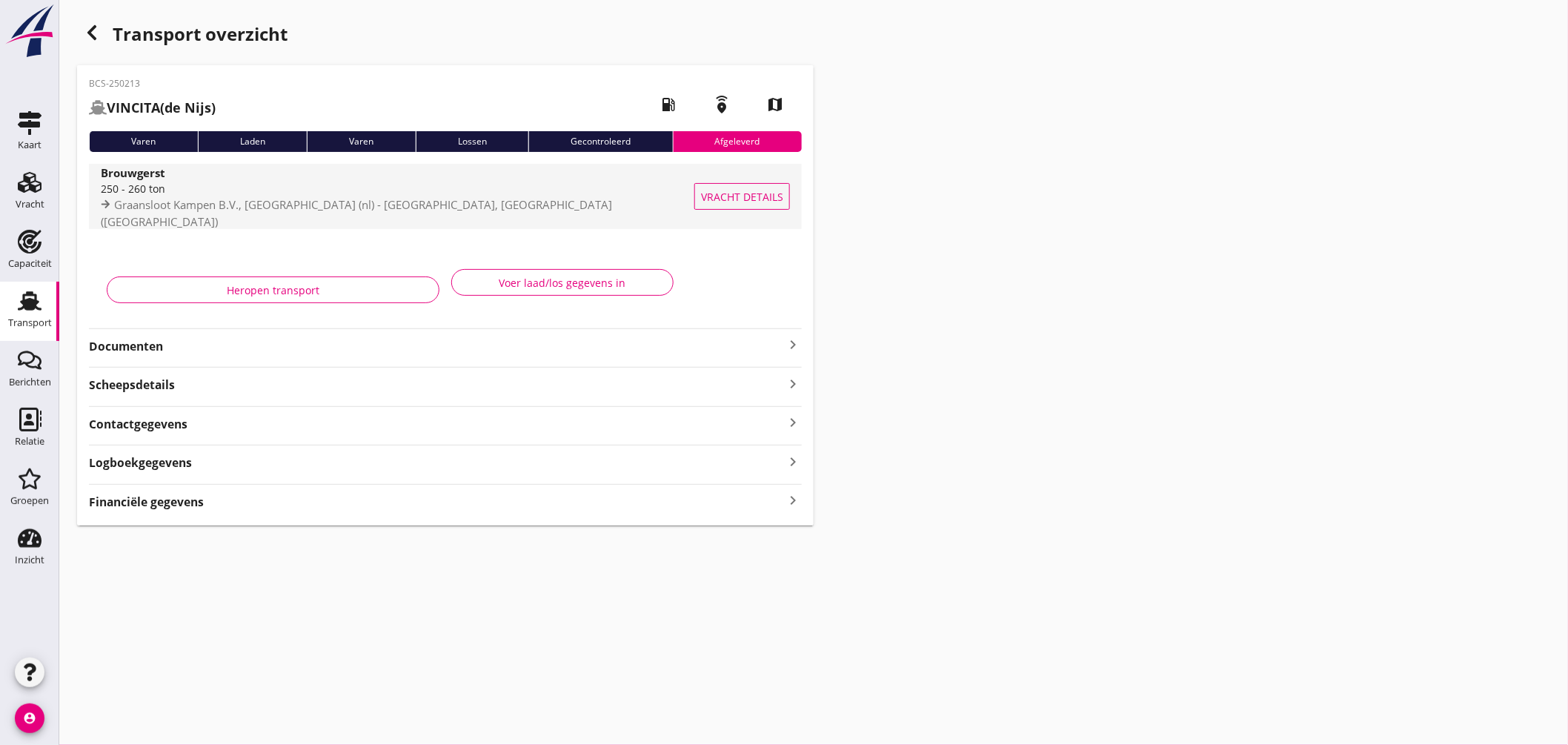
click at [430, 197] on div "250 - 260 ton" at bounding box center [400, 189] width 598 height 16
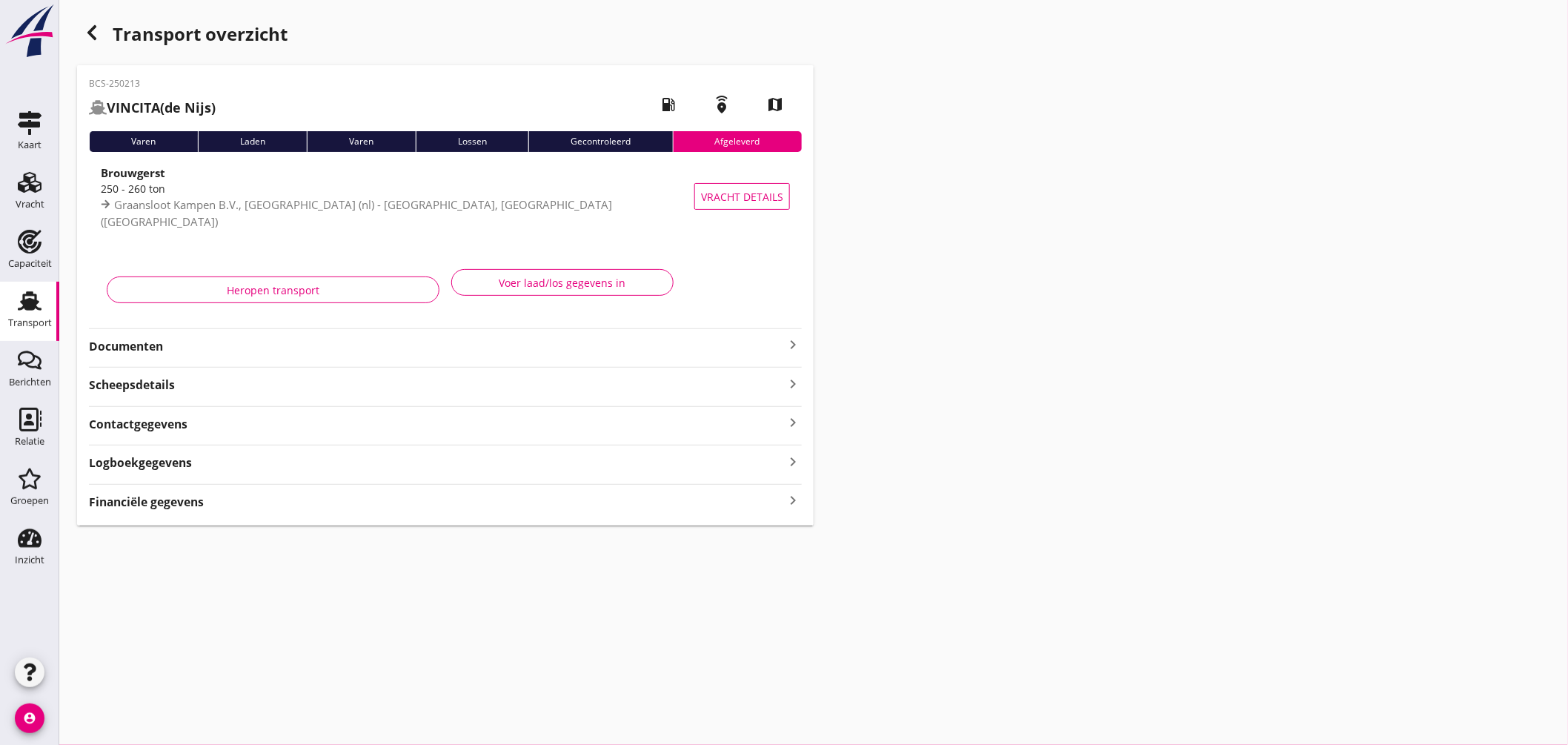
click at [97, 32] on icon "button" at bounding box center [92, 33] width 18 height 18
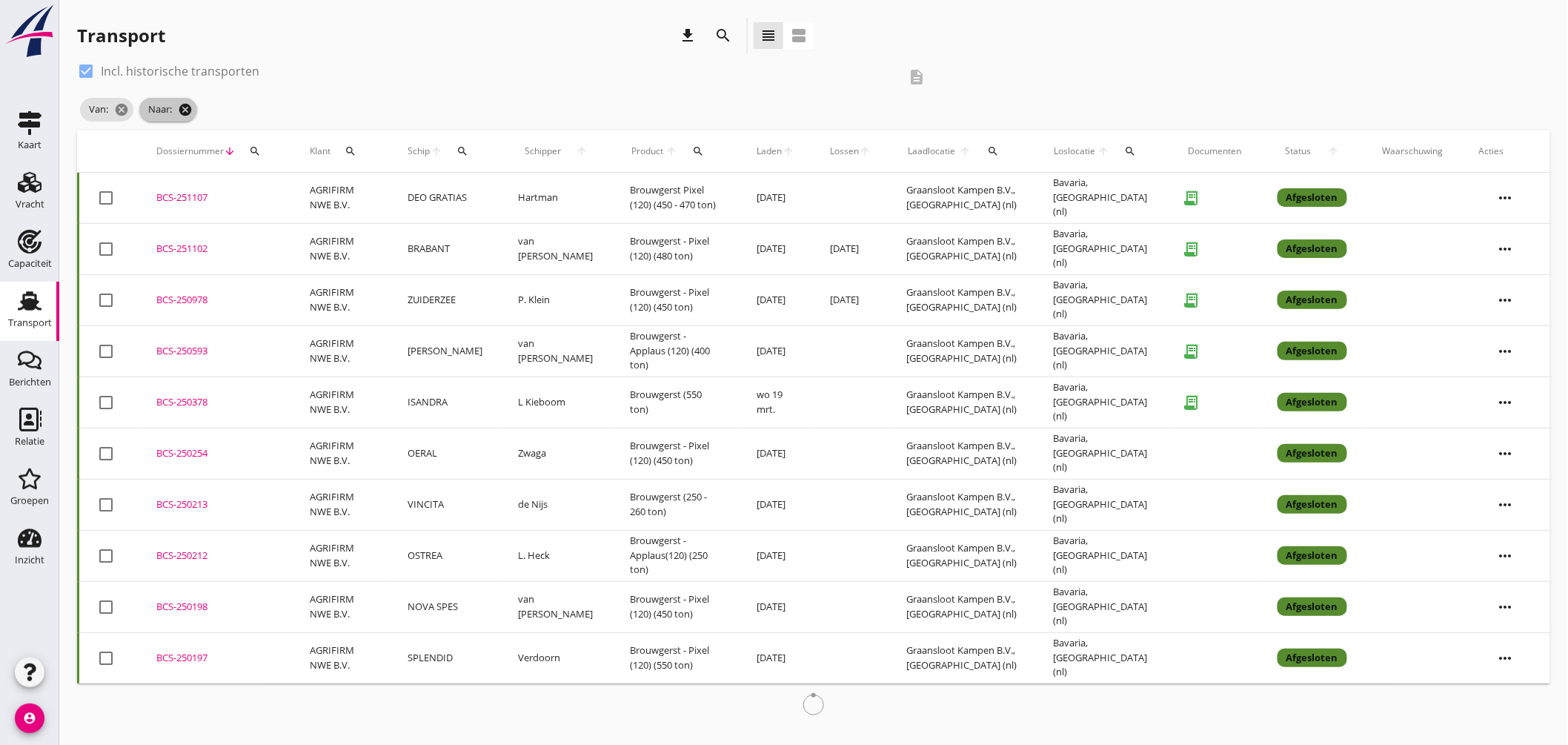
click at [189, 113] on icon "cancel" at bounding box center [185, 110] width 15 height 15
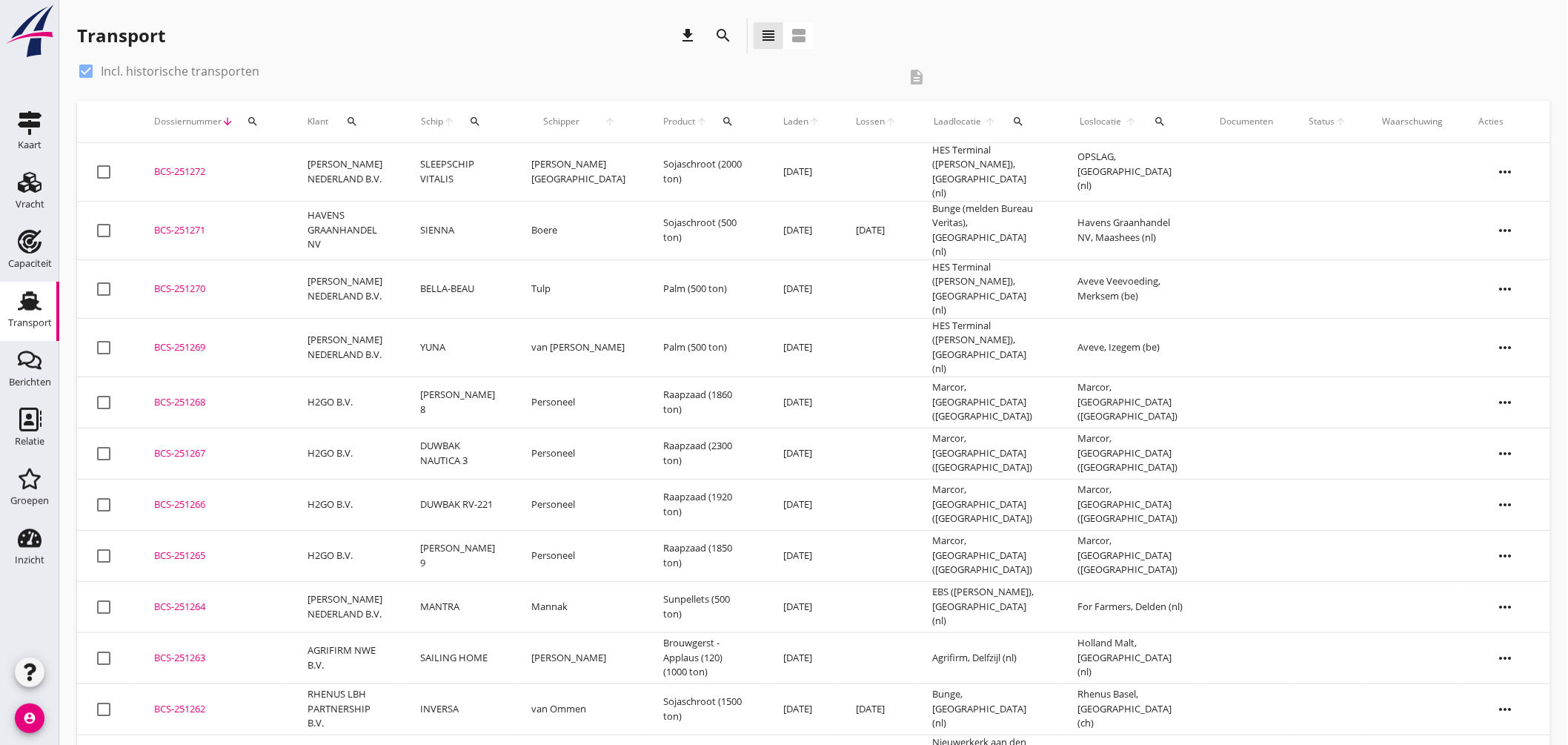
click at [482, 120] on icon "search" at bounding box center [476, 122] width 12 height 12
click at [1009, 112] on button "search" at bounding box center [1019, 122] width 30 height 27
click at [1053, 173] on input "text" at bounding box center [1100, 165] width 154 height 24
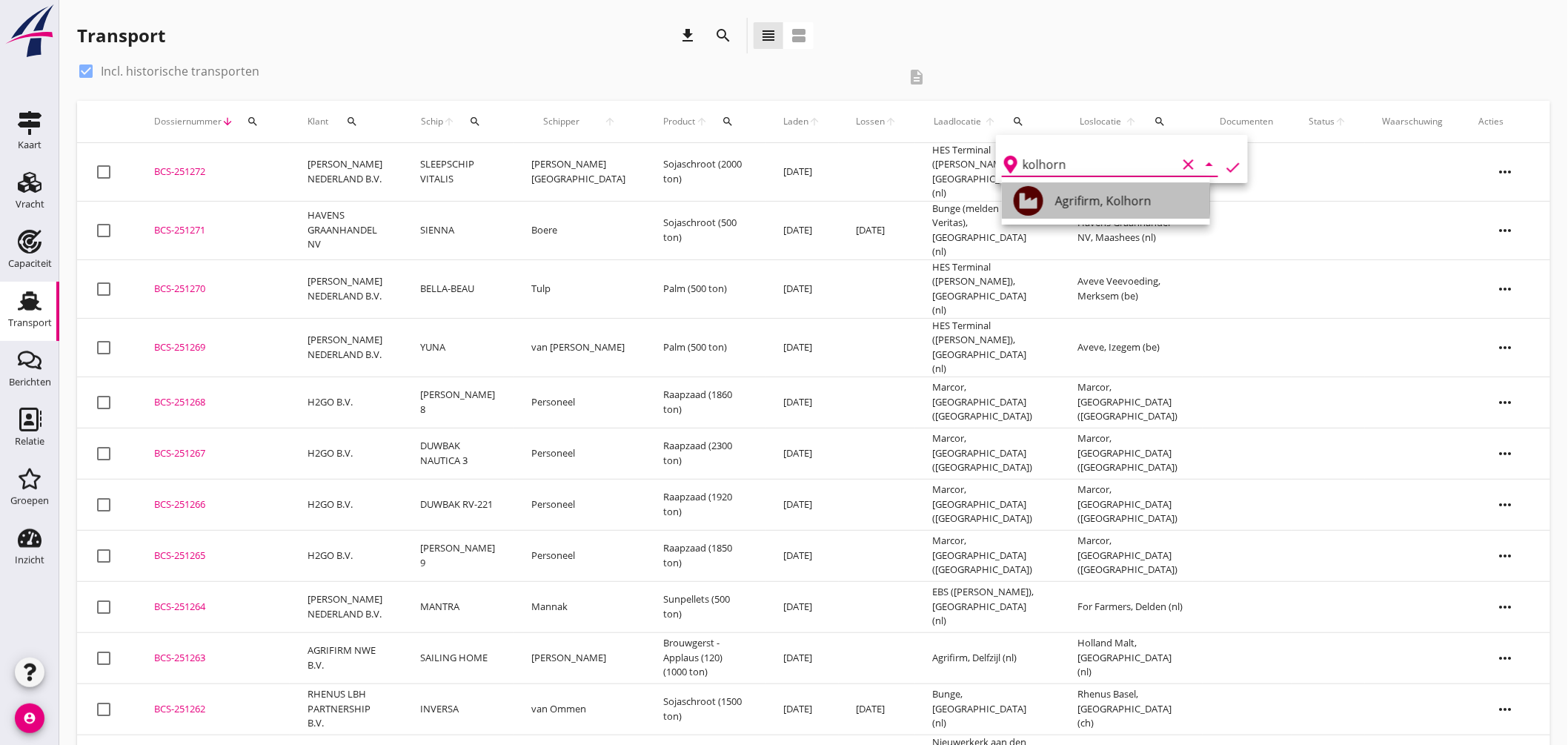
click at [1115, 194] on div "Agrifirm, Kolhorn" at bounding box center [1127, 201] width 143 height 18
click at [1224, 159] on icon "check" at bounding box center [1233, 168] width 18 height 18
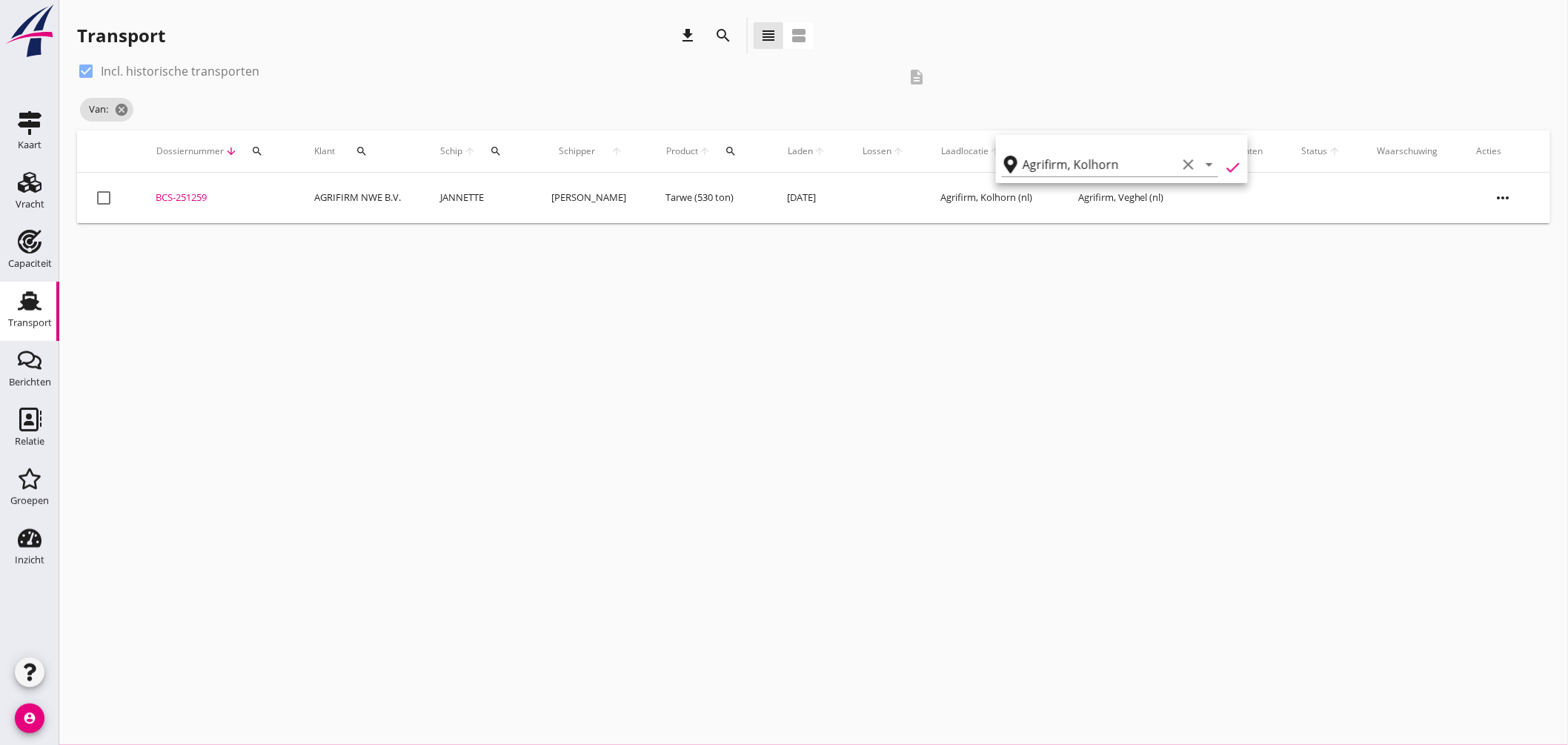
type input "Agrifirm"
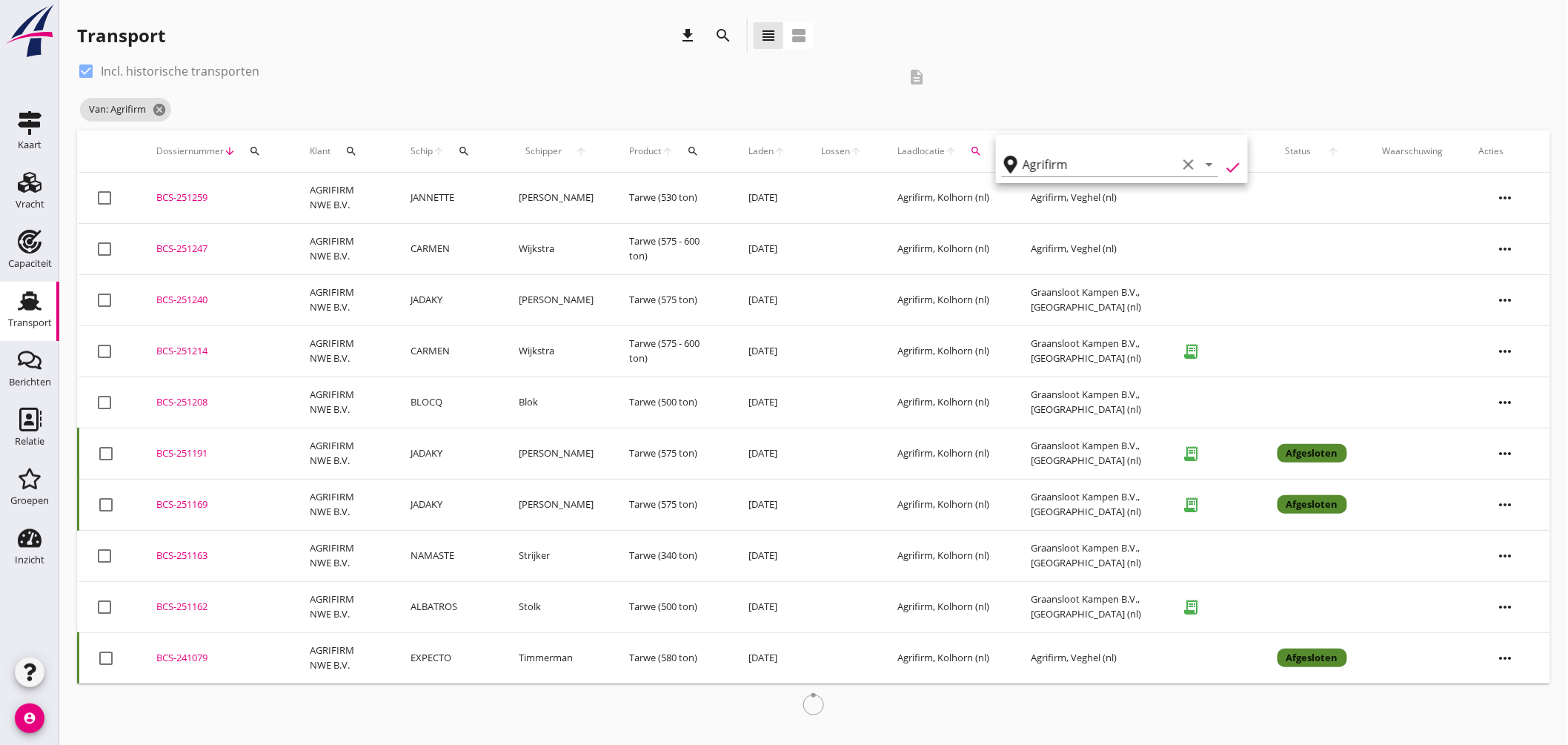
click at [384, 41] on div "Transport download search view_headline view_agenda" at bounding box center [445, 36] width 737 height 36
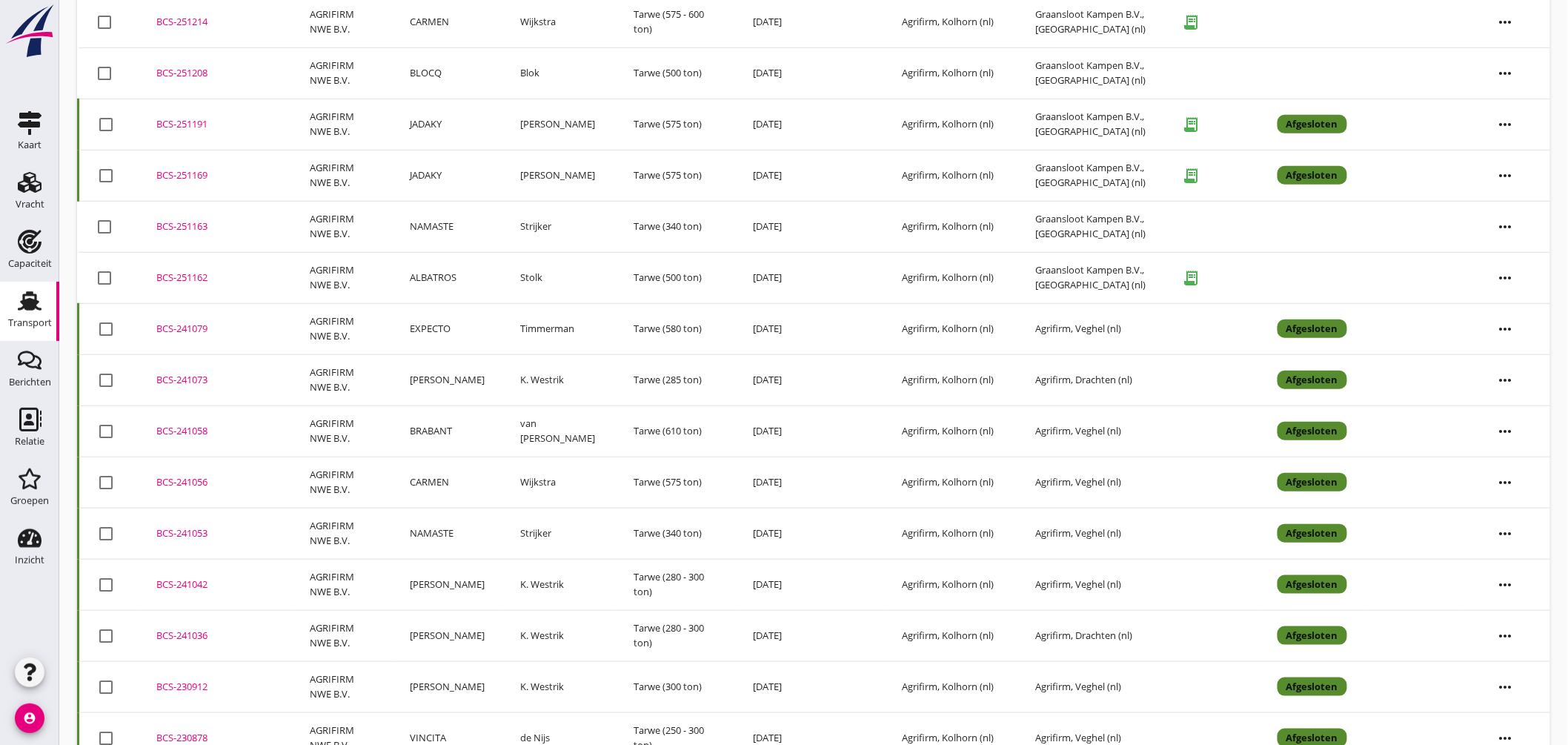
scroll to position [411, 0]
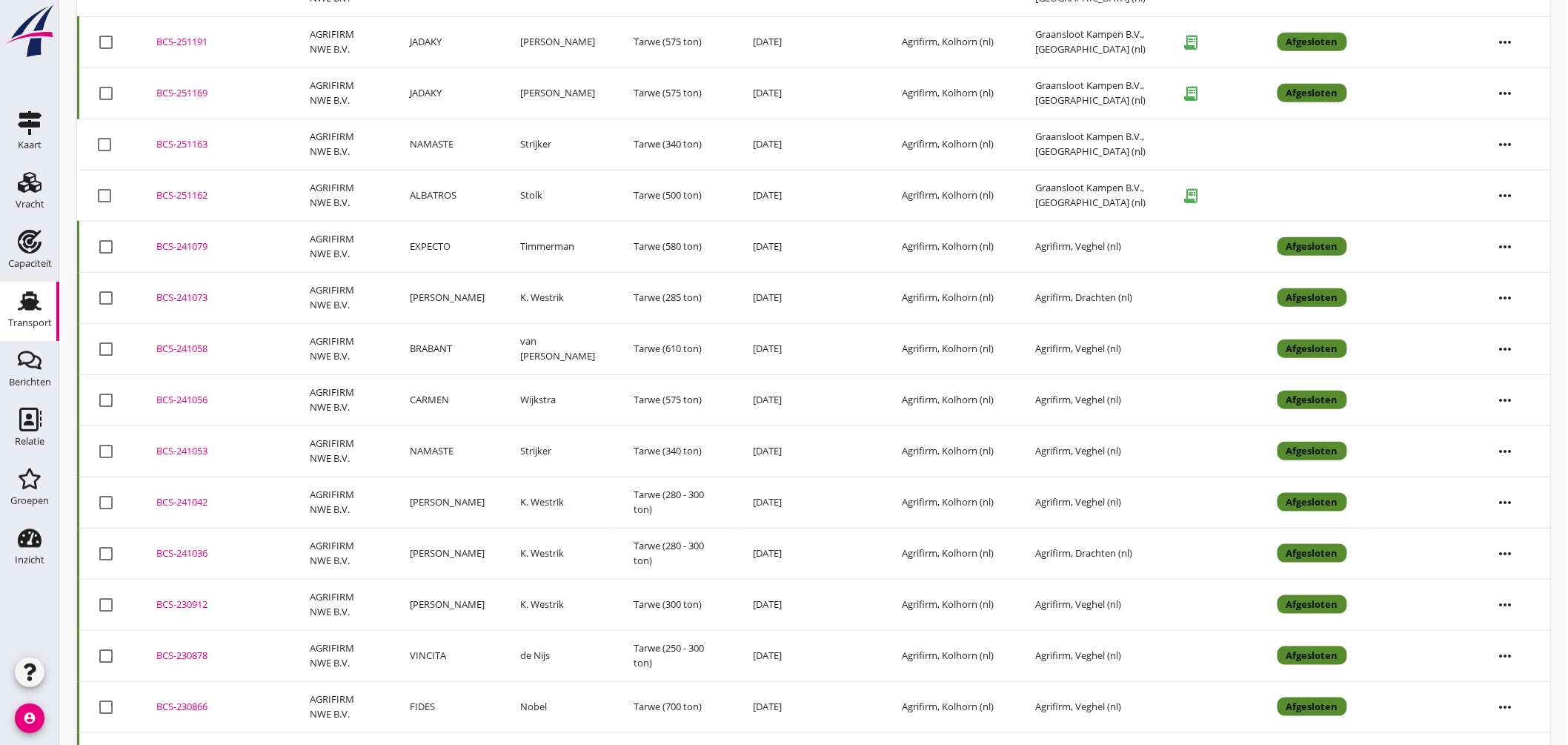
click at [188, 498] on div "BCS-241042" at bounding box center [214, 502] width 118 height 15
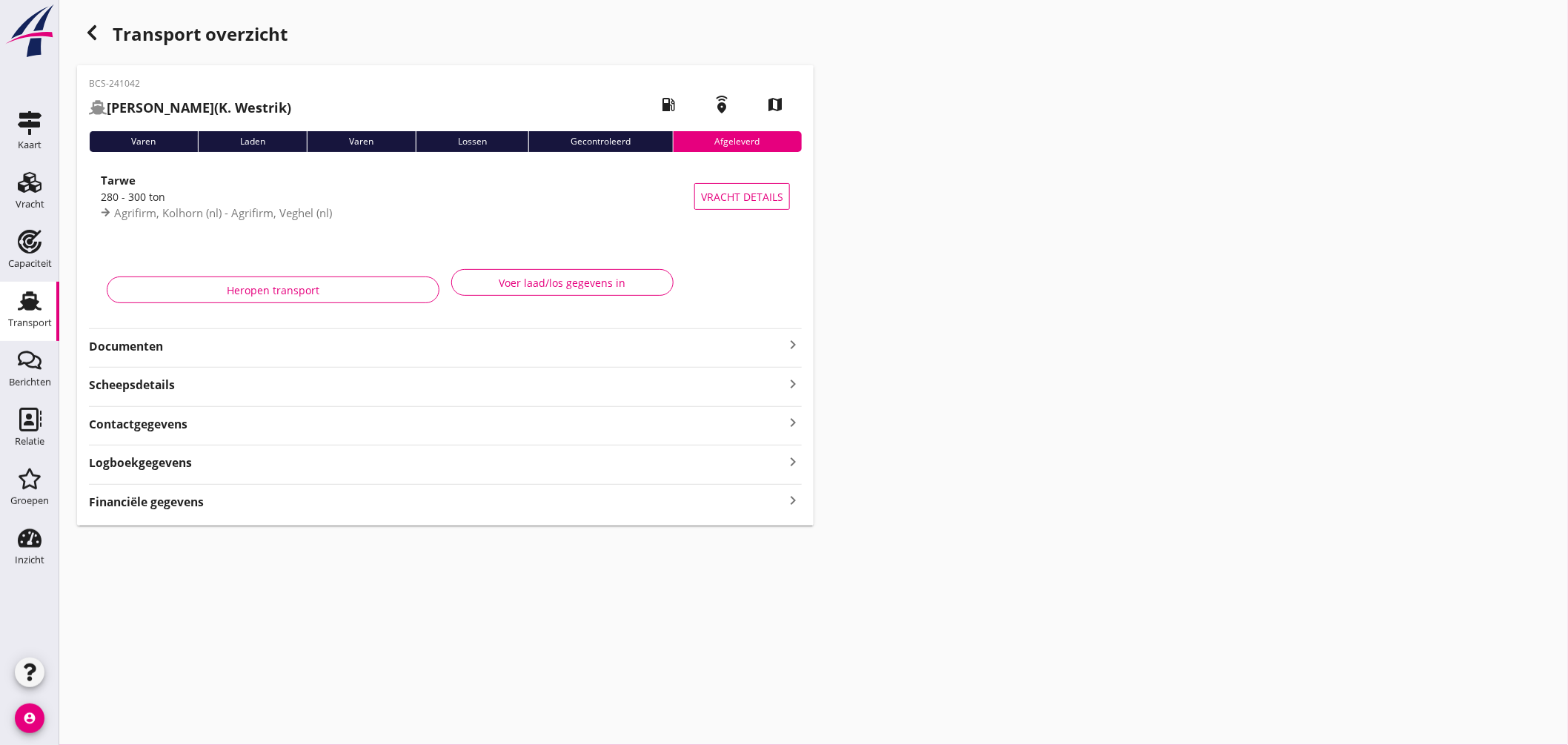
click at [493, 207] on div "Agrifirm, Kolhorn (nl) - Agrifirm, Veghel (nl)" at bounding box center [397, 212] width 593 height 17
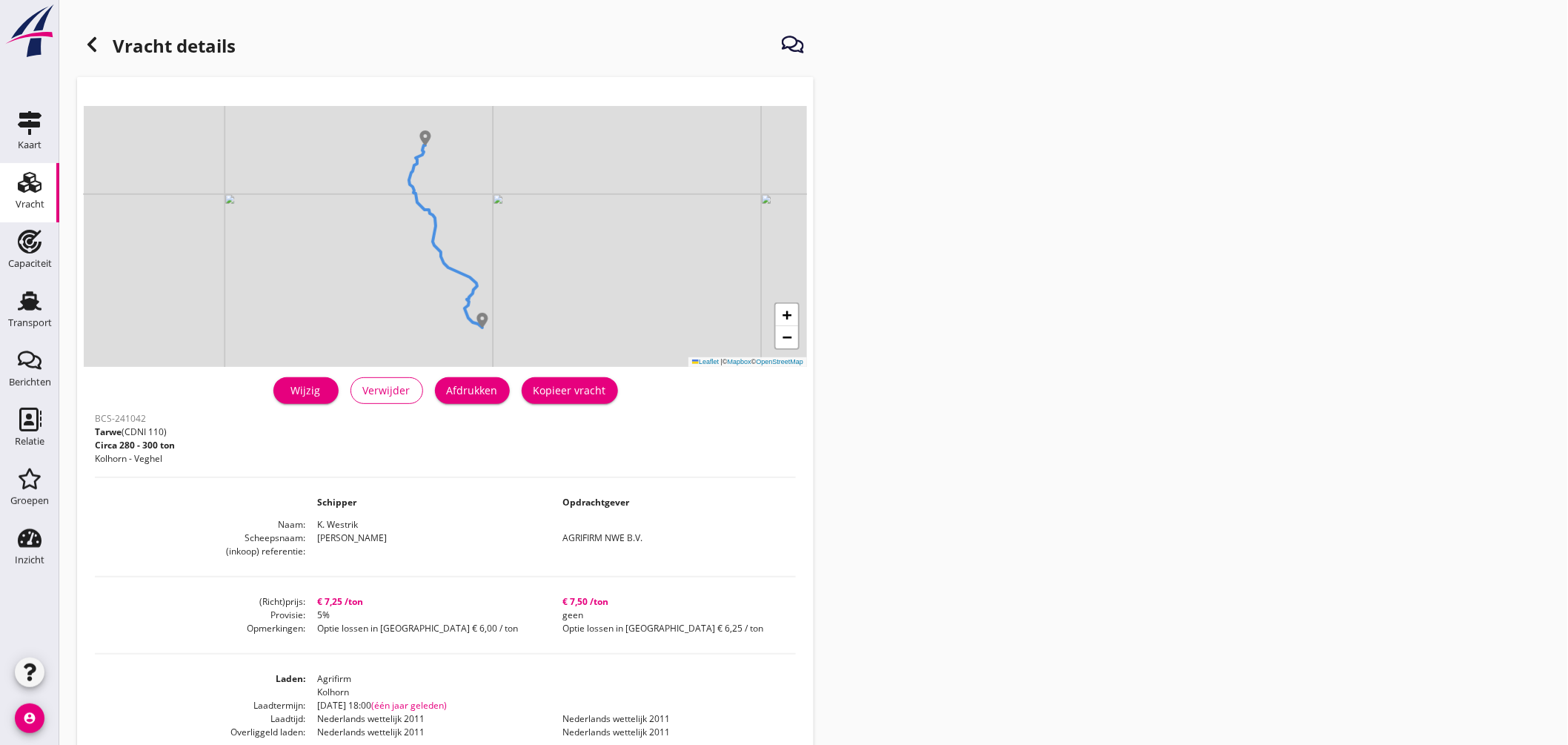
click at [88, 35] on div at bounding box center [92, 44] width 30 height 30
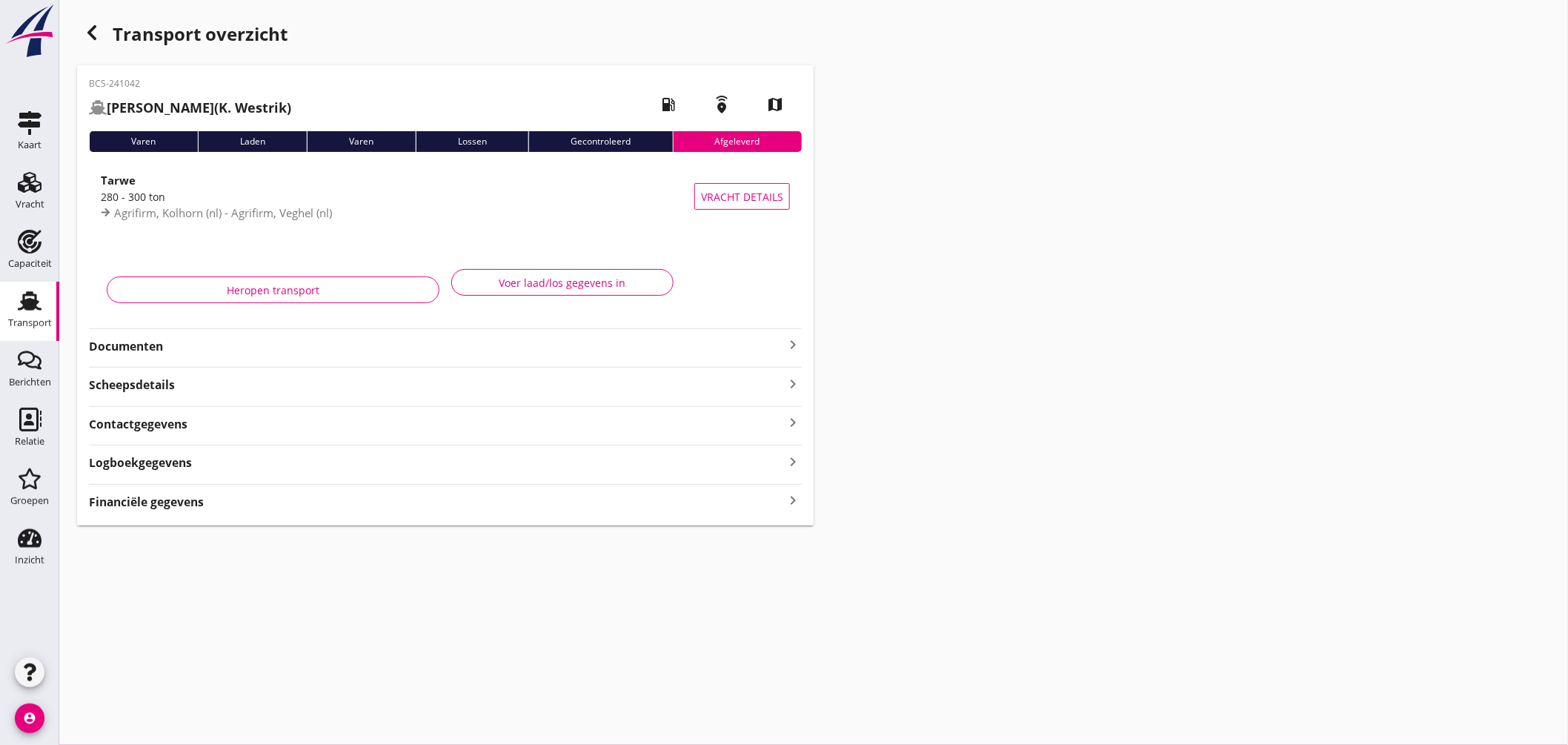
click at [92, 29] on use "button" at bounding box center [92, 33] width 9 height 15
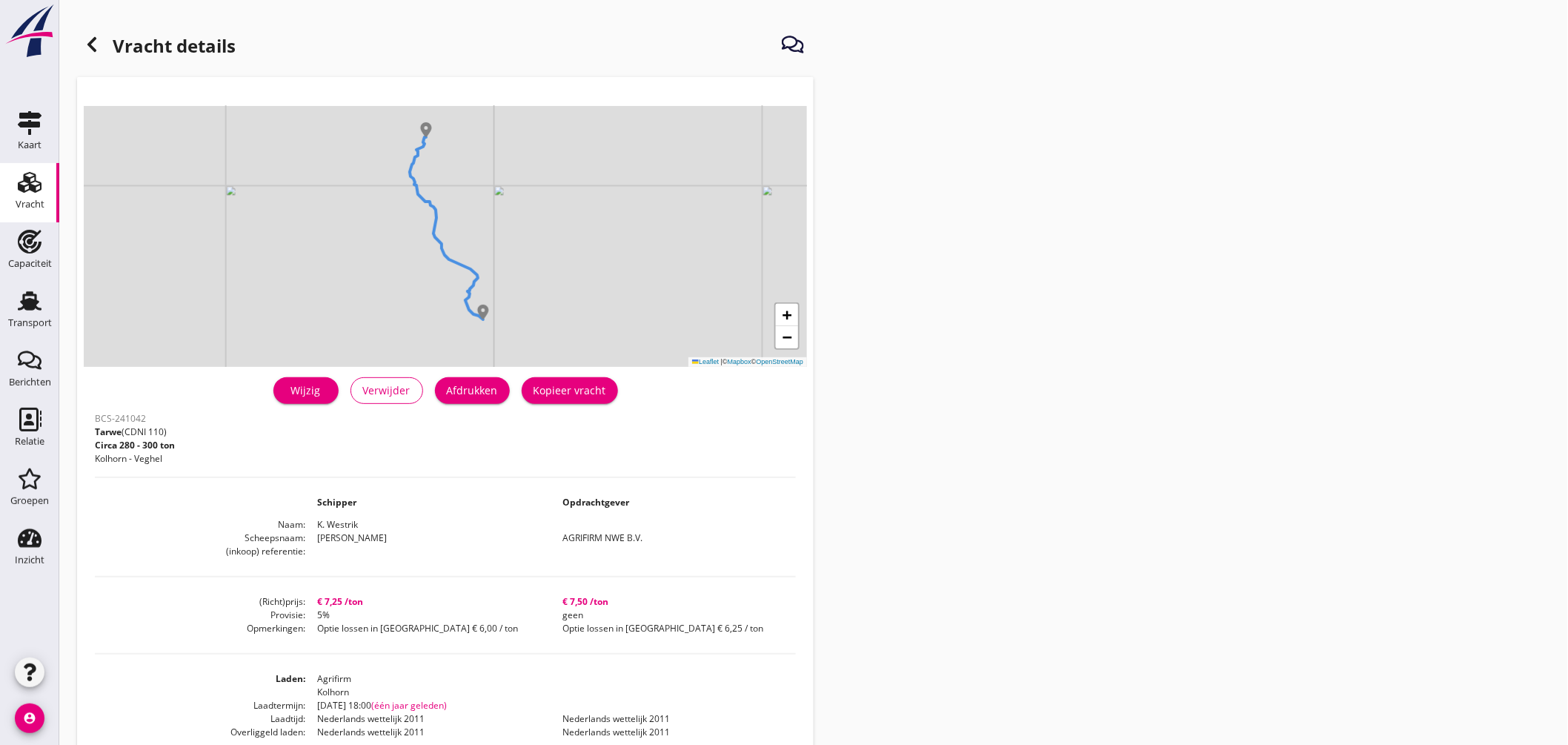
click at [100, 41] on icon at bounding box center [92, 44] width 18 height 18
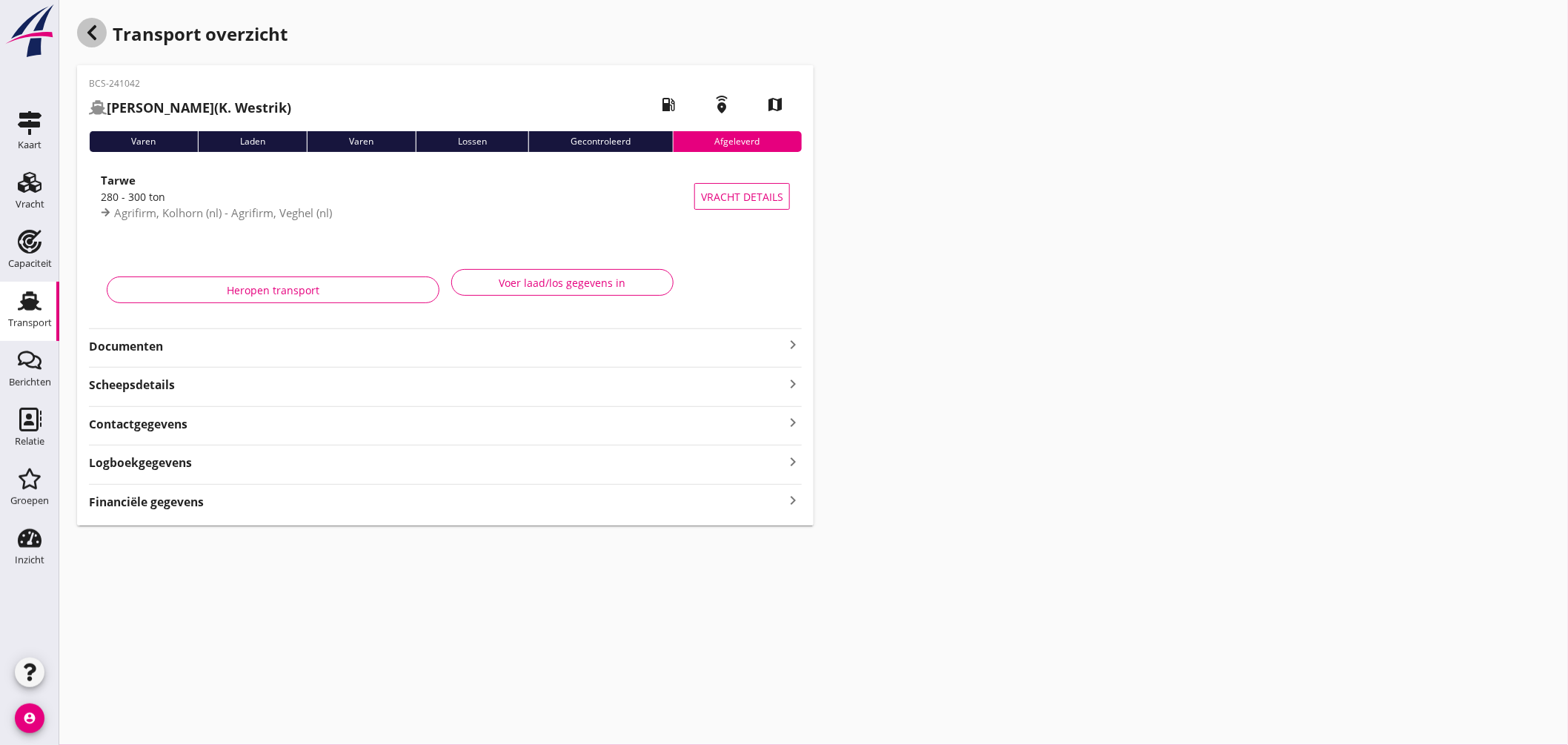
click at [99, 23] on div "button" at bounding box center [92, 33] width 30 height 30
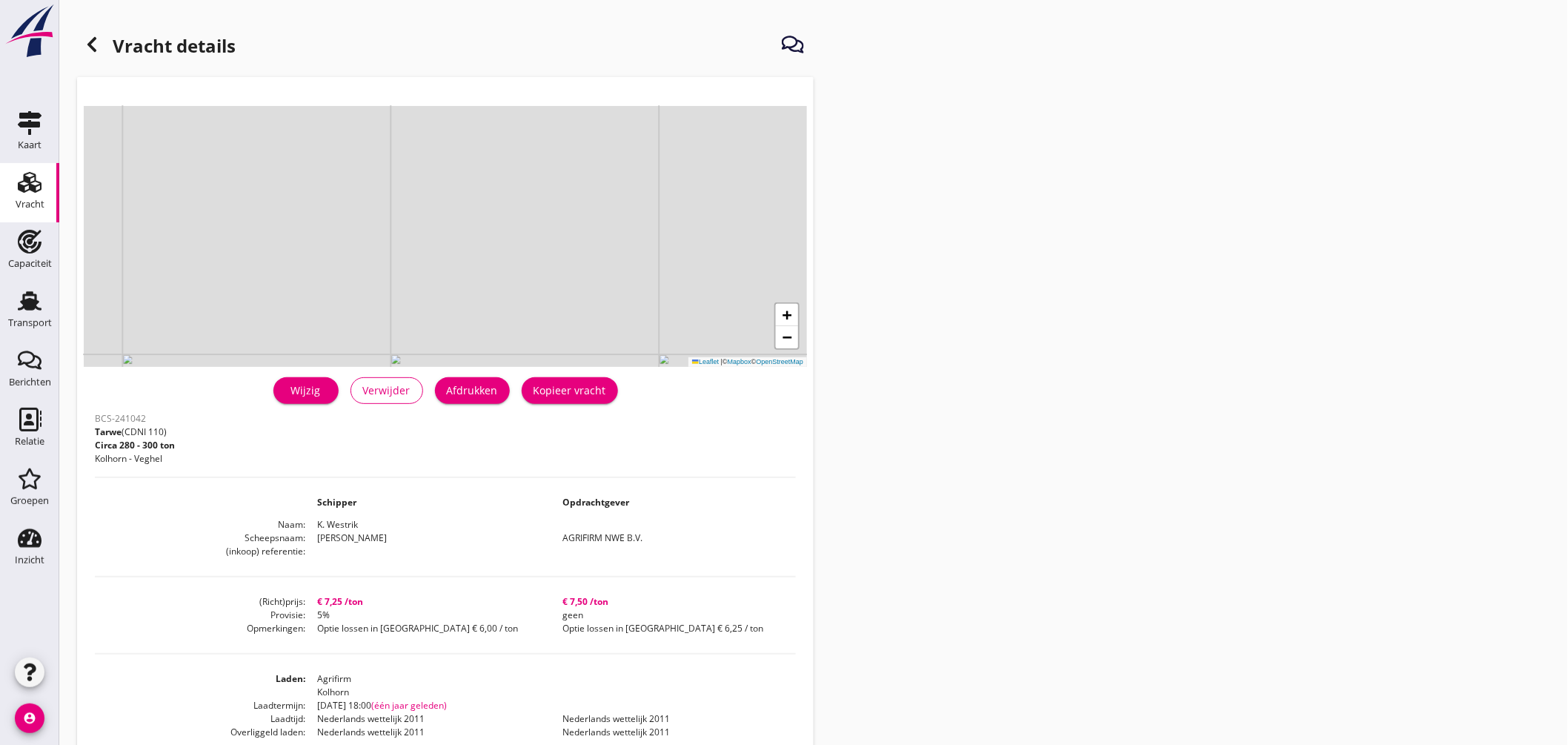
click at [89, 42] on icon at bounding box center [92, 44] width 18 height 18
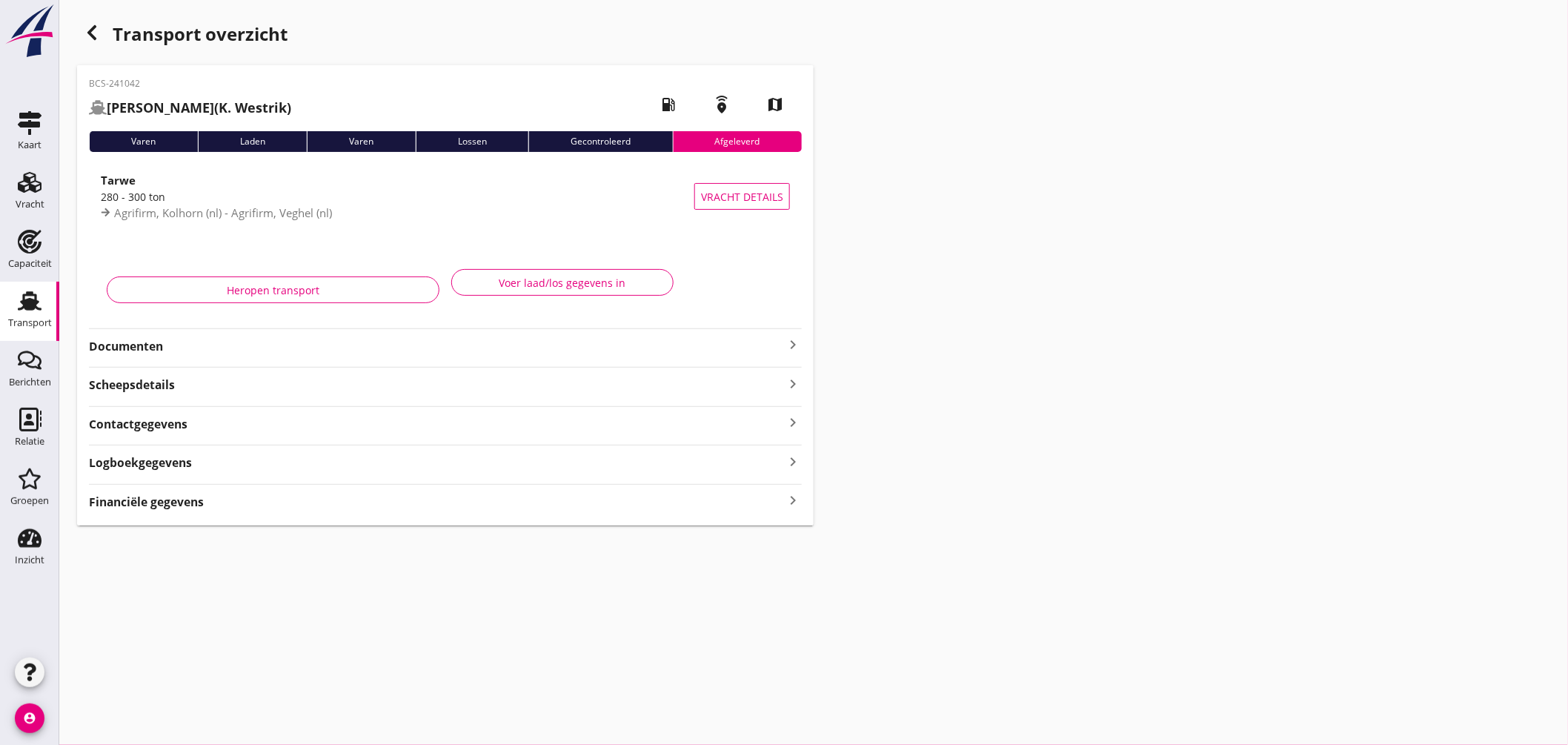
click at [93, 41] on icon "button" at bounding box center [92, 33] width 18 height 18
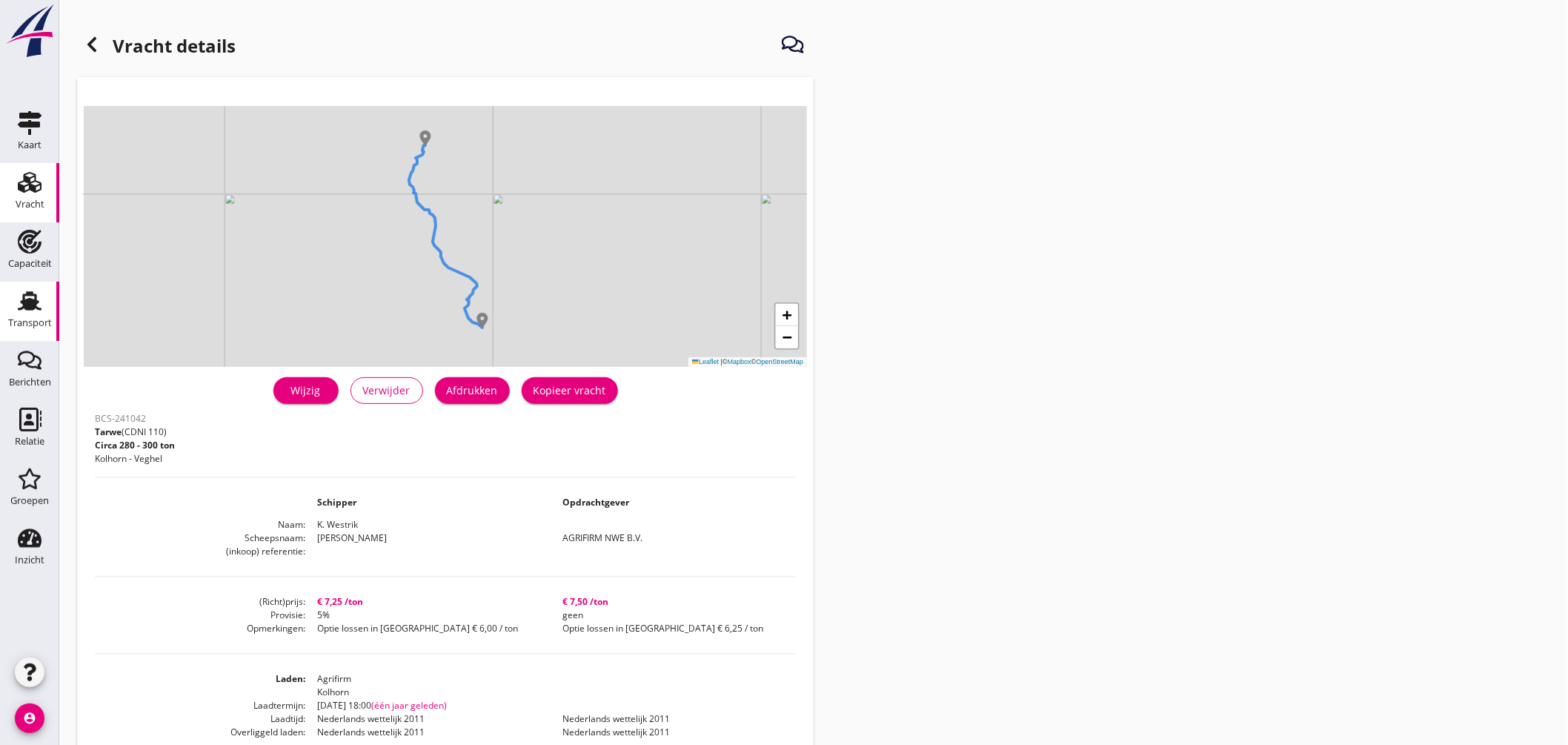
click at [38, 293] on icon "Transport" at bounding box center [30, 301] width 24 height 24
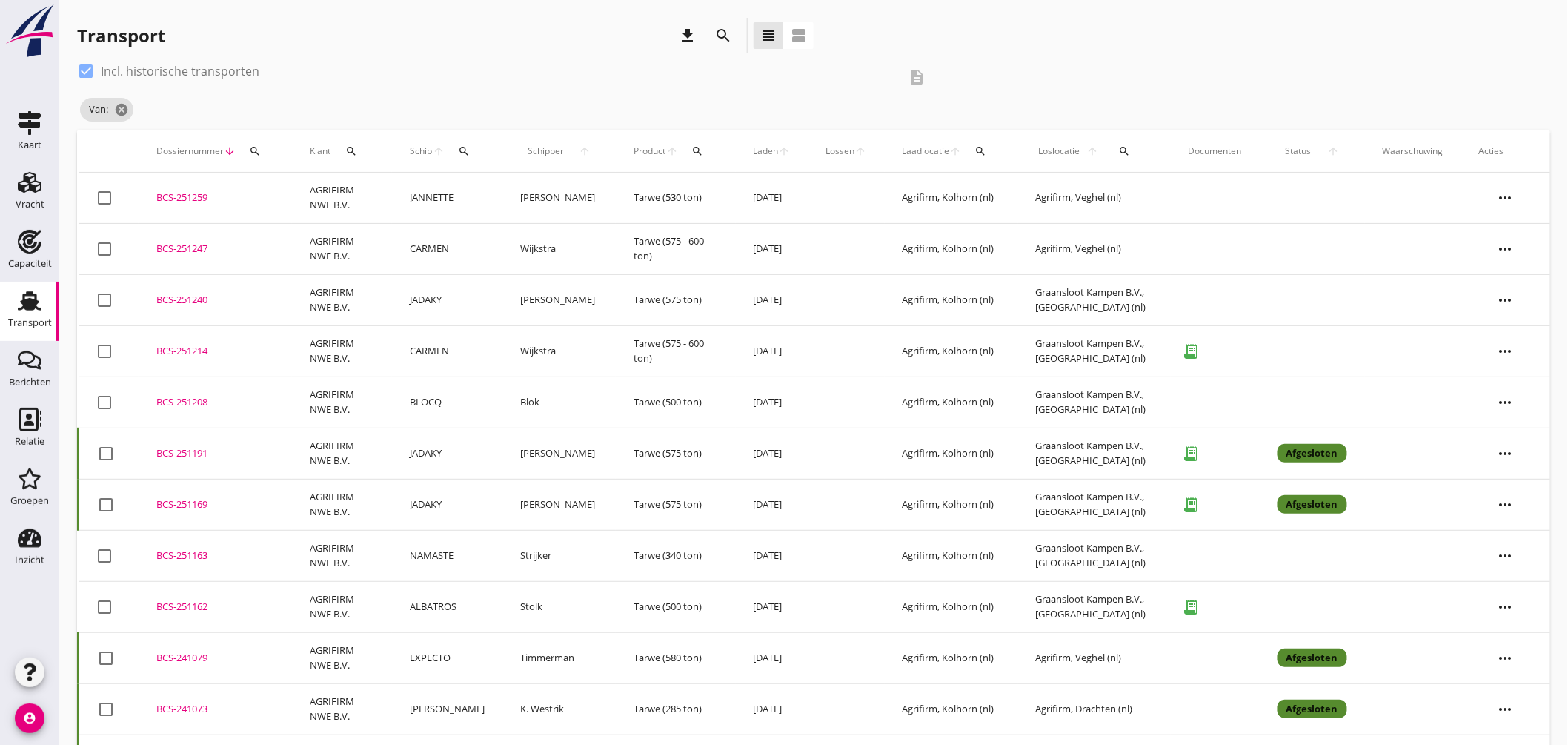
click at [469, 157] on button "search" at bounding box center [464, 151] width 28 height 27
click at [514, 196] on input "Zoek op (scheeps)naam" at bounding box center [539, 195] width 154 height 24
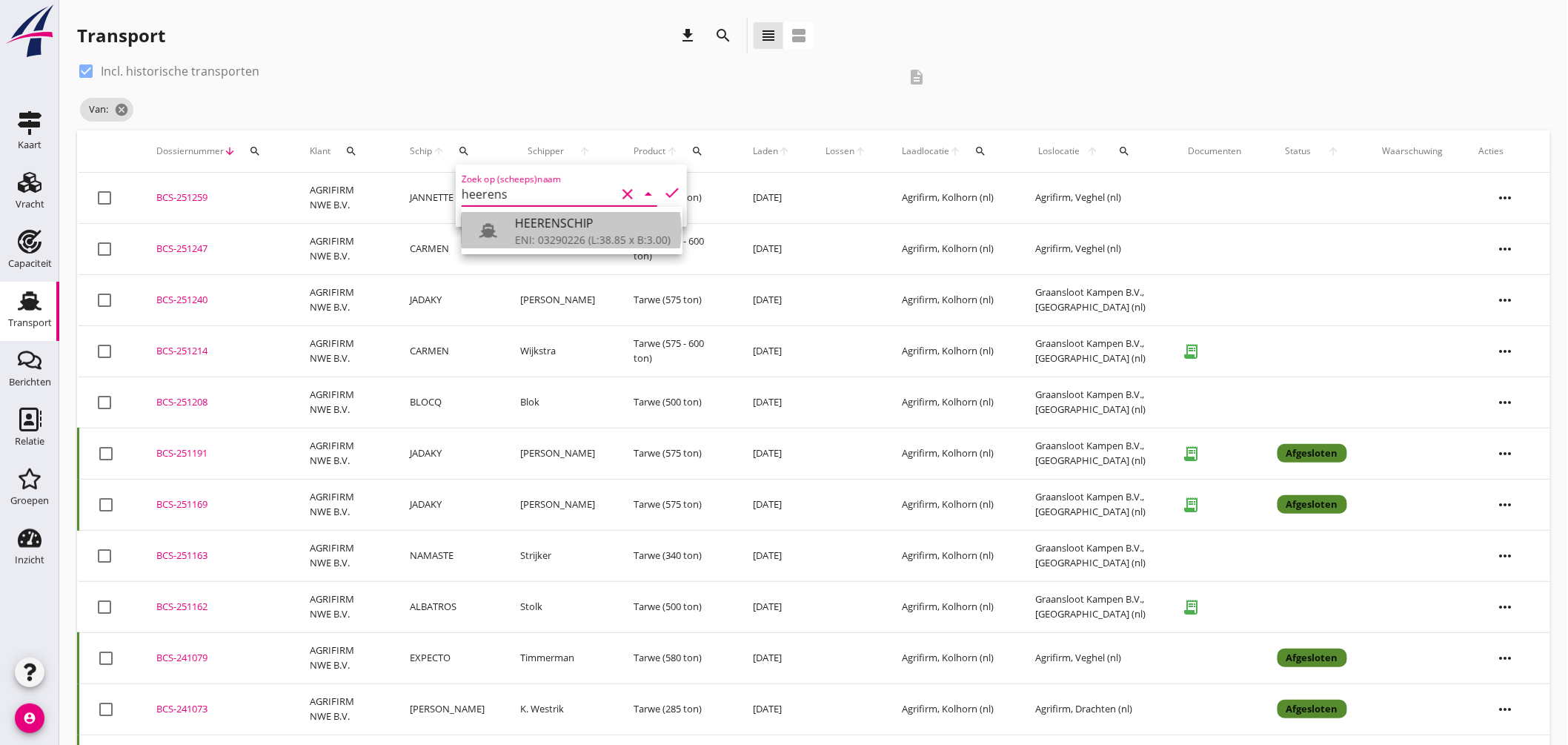
click at [561, 232] on div "ENI: 03290226 (L:38.85 x B:3.00)" at bounding box center [593, 240] width 156 height 16
click at [667, 180] on div "Zoek op (scheeps)naam HEERENSCHIP clear arrow_drop_down check" at bounding box center [572, 196] width 231 height 62
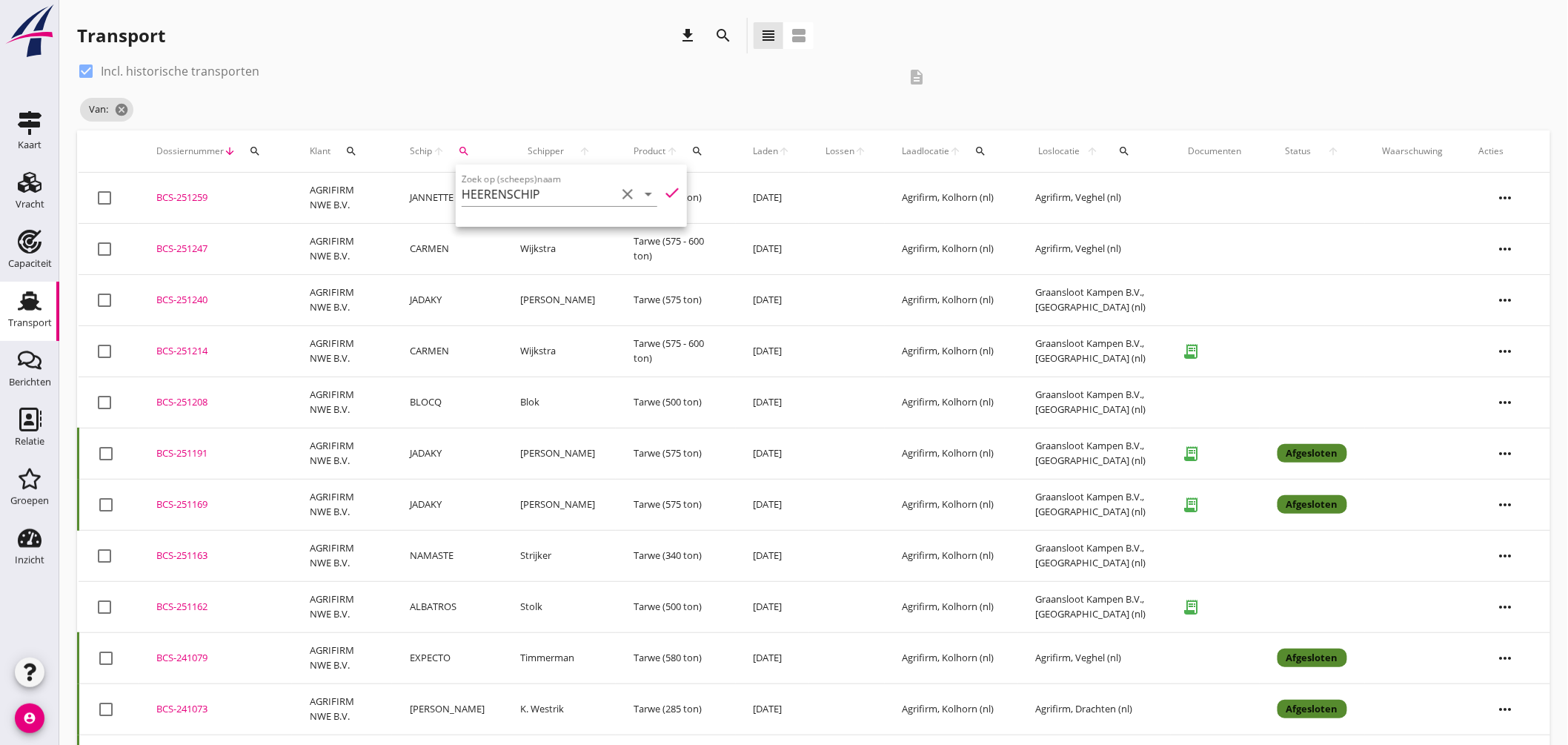
click at [669, 184] on icon "check" at bounding box center [672, 193] width 18 height 18
type input "HEERENSCHIP"
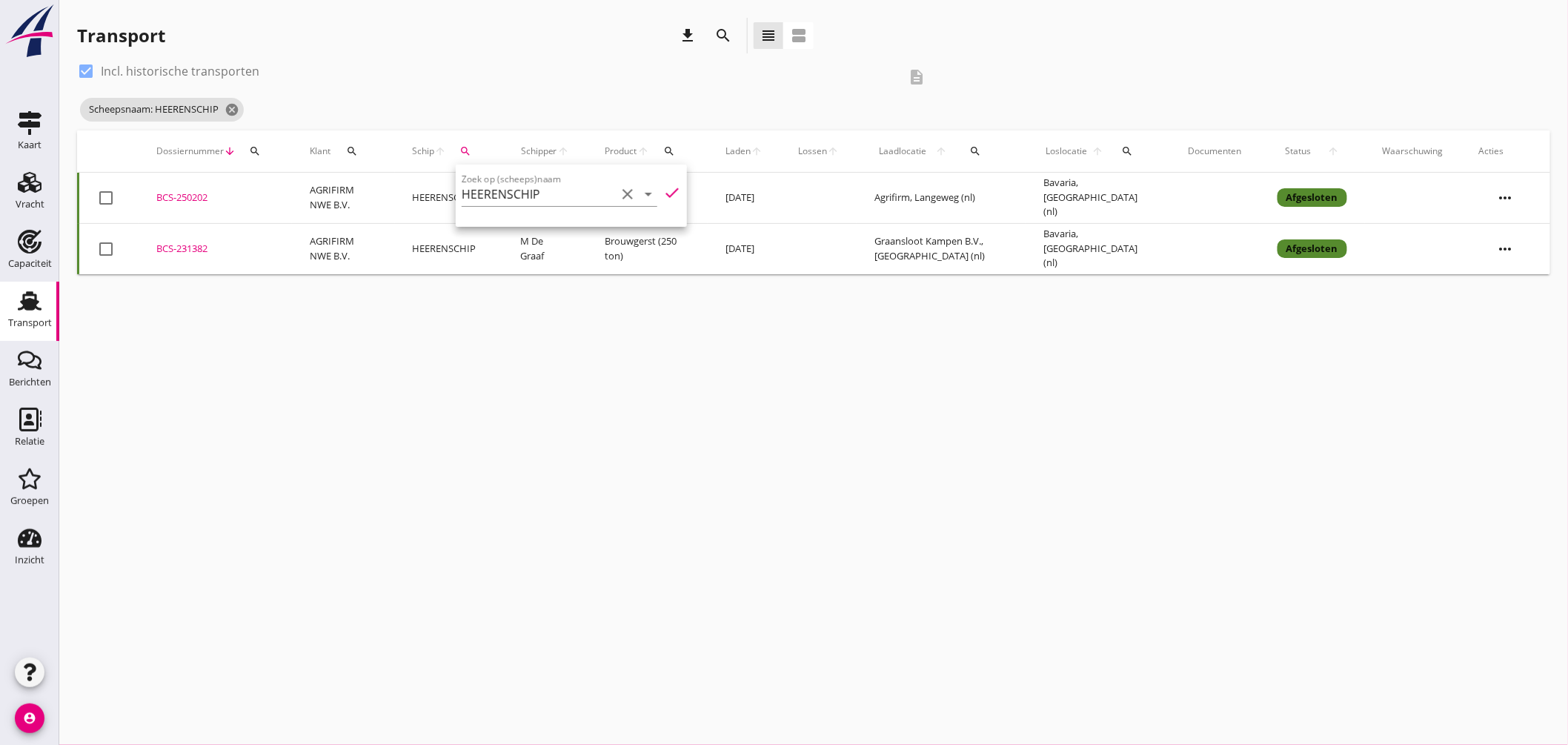
click at [854, 356] on div "cancel You are impersonating another user. Transport download search view_headl…" at bounding box center [814, 372] width 1509 height 745
click at [237, 106] on icon "cancel" at bounding box center [231, 110] width 15 height 15
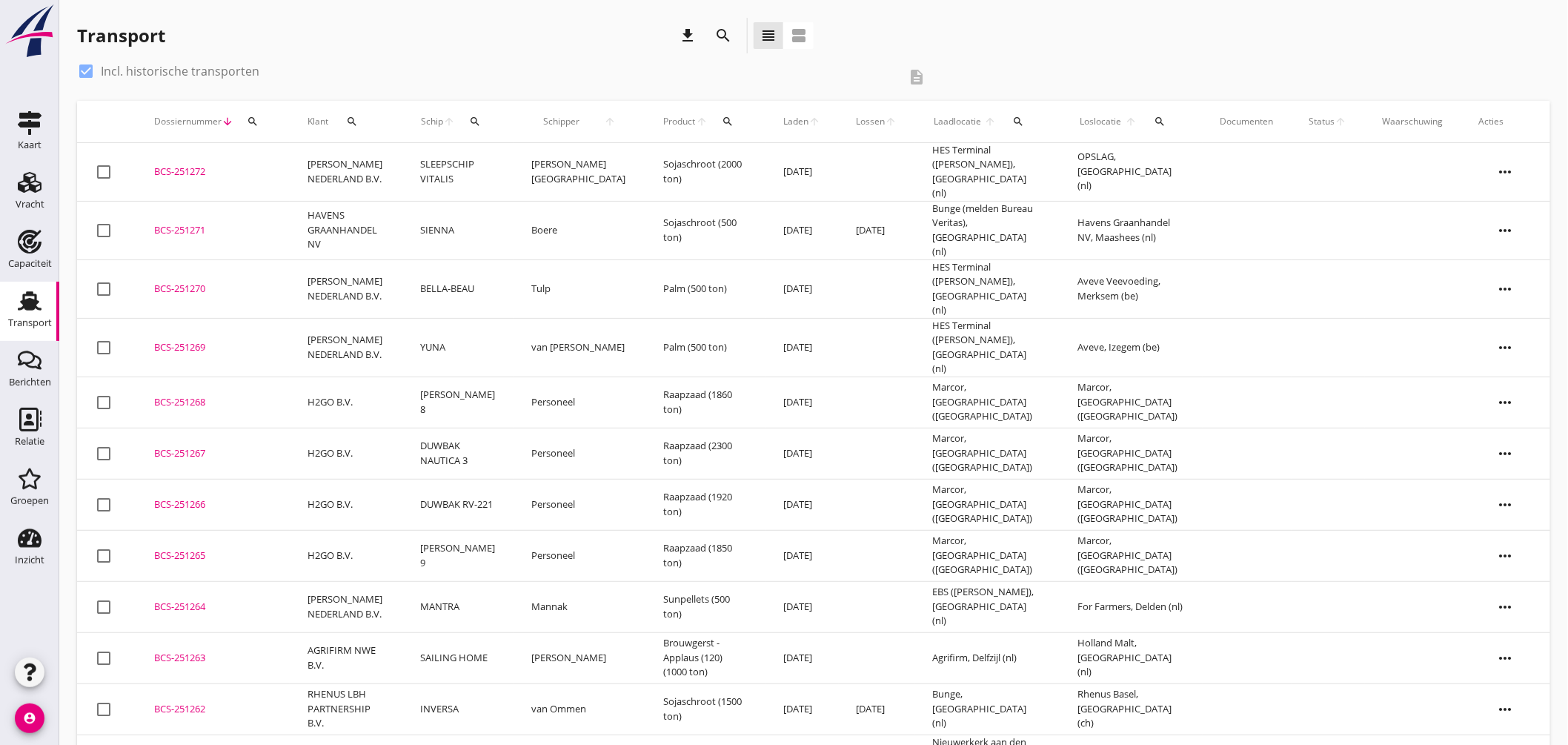
click at [90, 68] on div at bounding box center [86, 71] width 26 height 26
checkbox input "false"
click at [1013, 123] on icon "search" at bounding box center [1019, 122] width 12 height 12
click at [1082, 169] on input "text" at bounding box center [1100, 165] width 154 height 24
type input "getn"
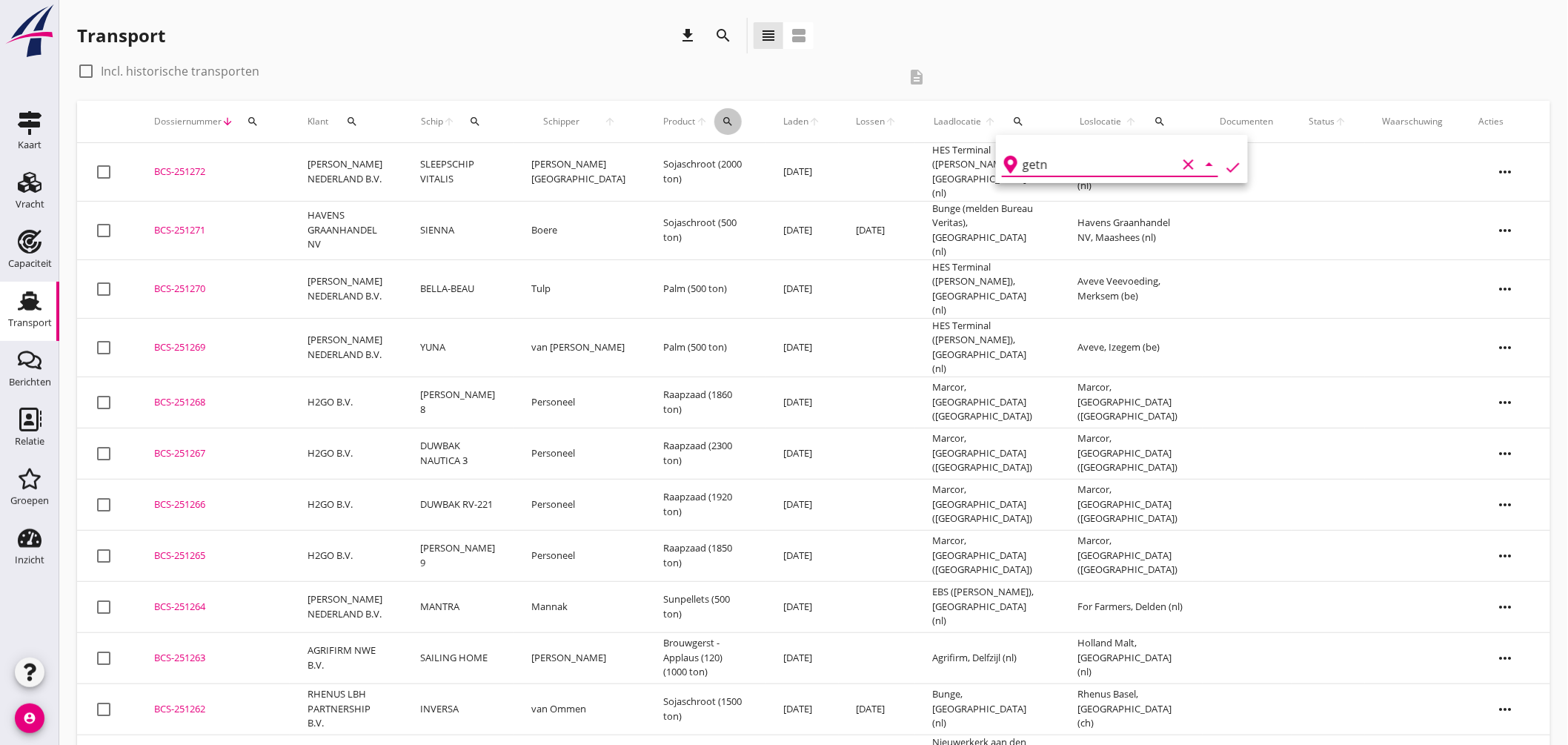
click at [714, 117] on div "search" at bounding box center [728, 122] width 28 height 12
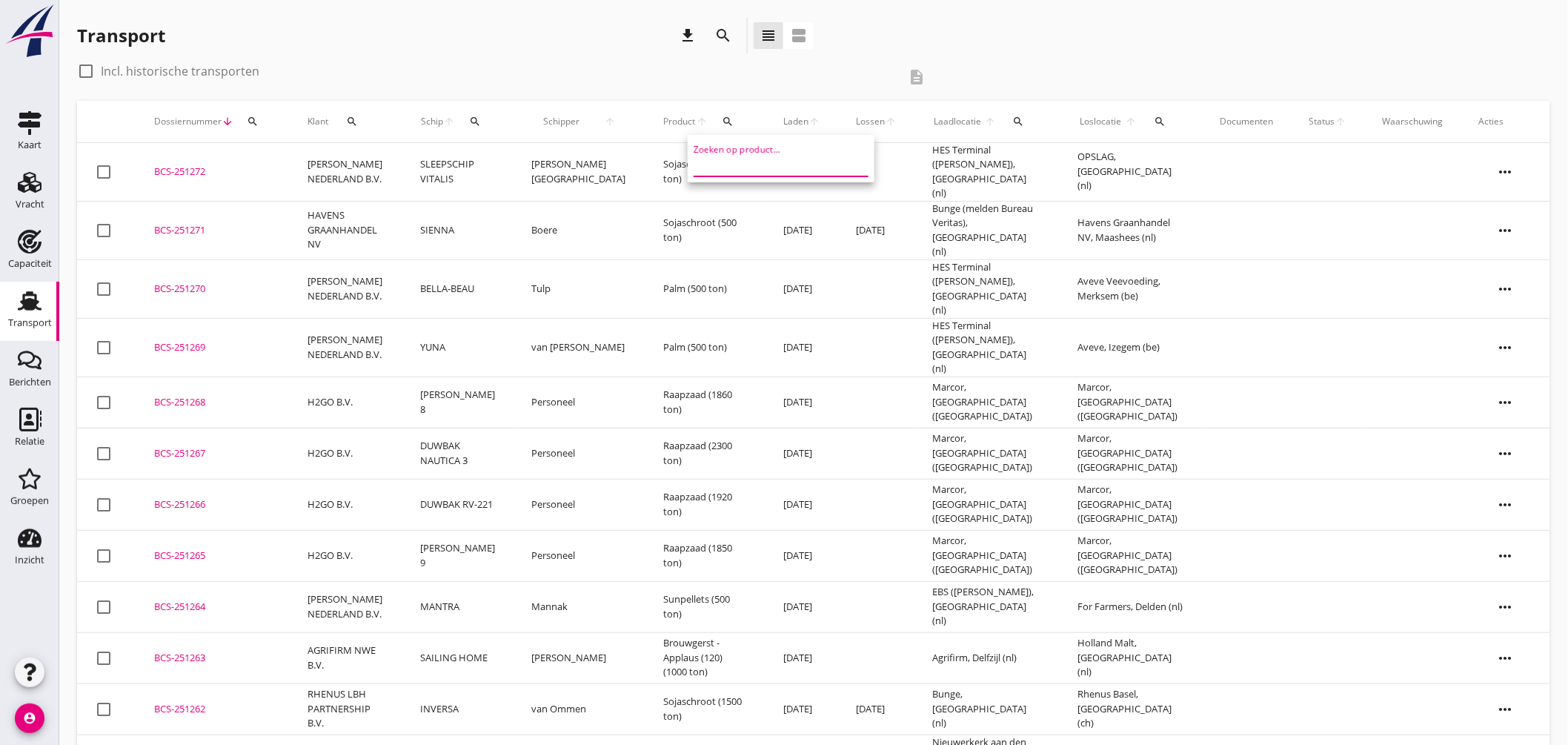
click at [735, 159] on input "Zoeken op product..." at bounding box center [770, 165] width 154 height 24
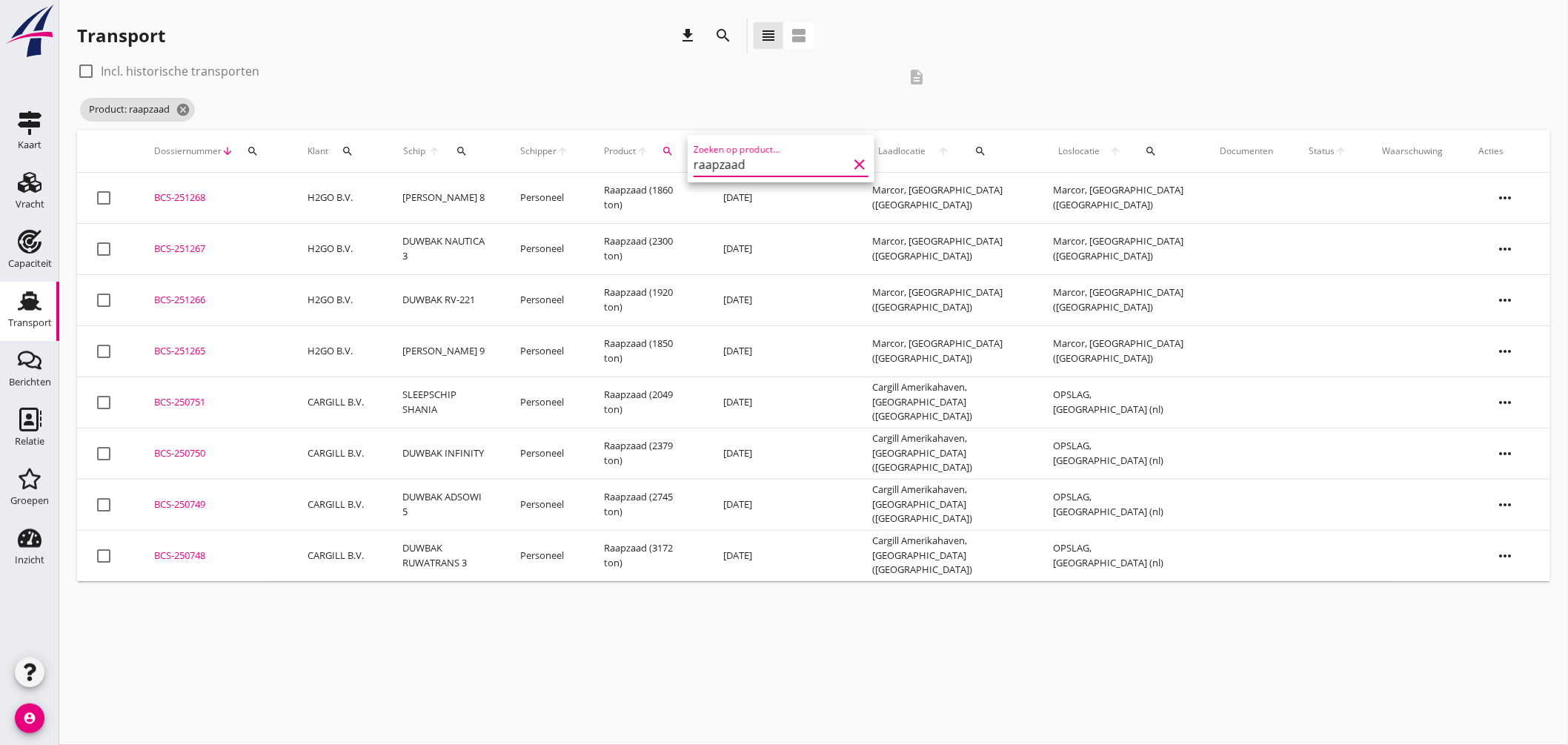
type input "raapzaad"
click at [89, 72] on div at bounding box center [86, 71] width 26 height 26
checkbox input "true"
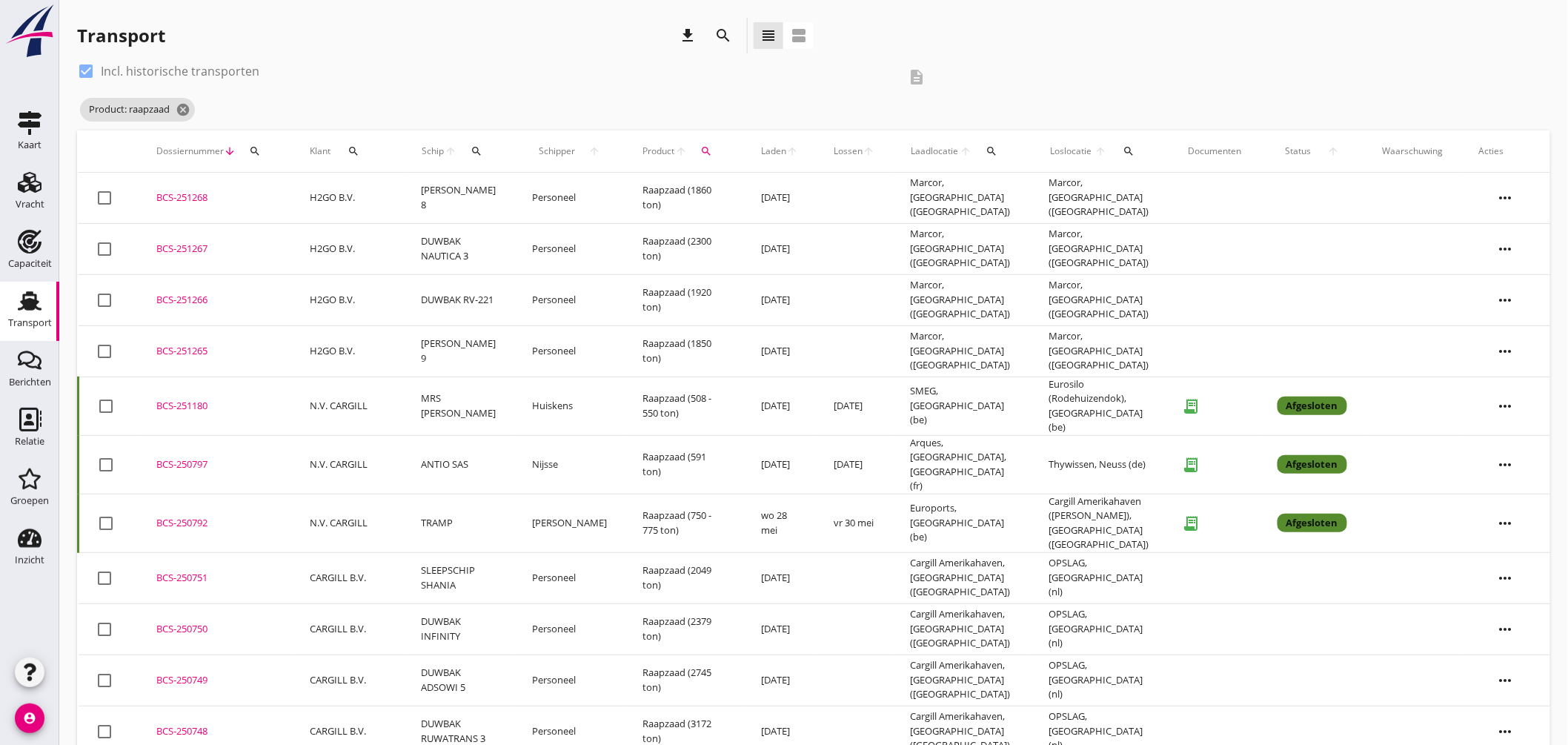
click at [1124, 152] on icon "search" at bounding box center [1130, 151] width 12 height 12
click at [1146, 188] on input "text" at bounding box center [1214, 195] width 154 height 24
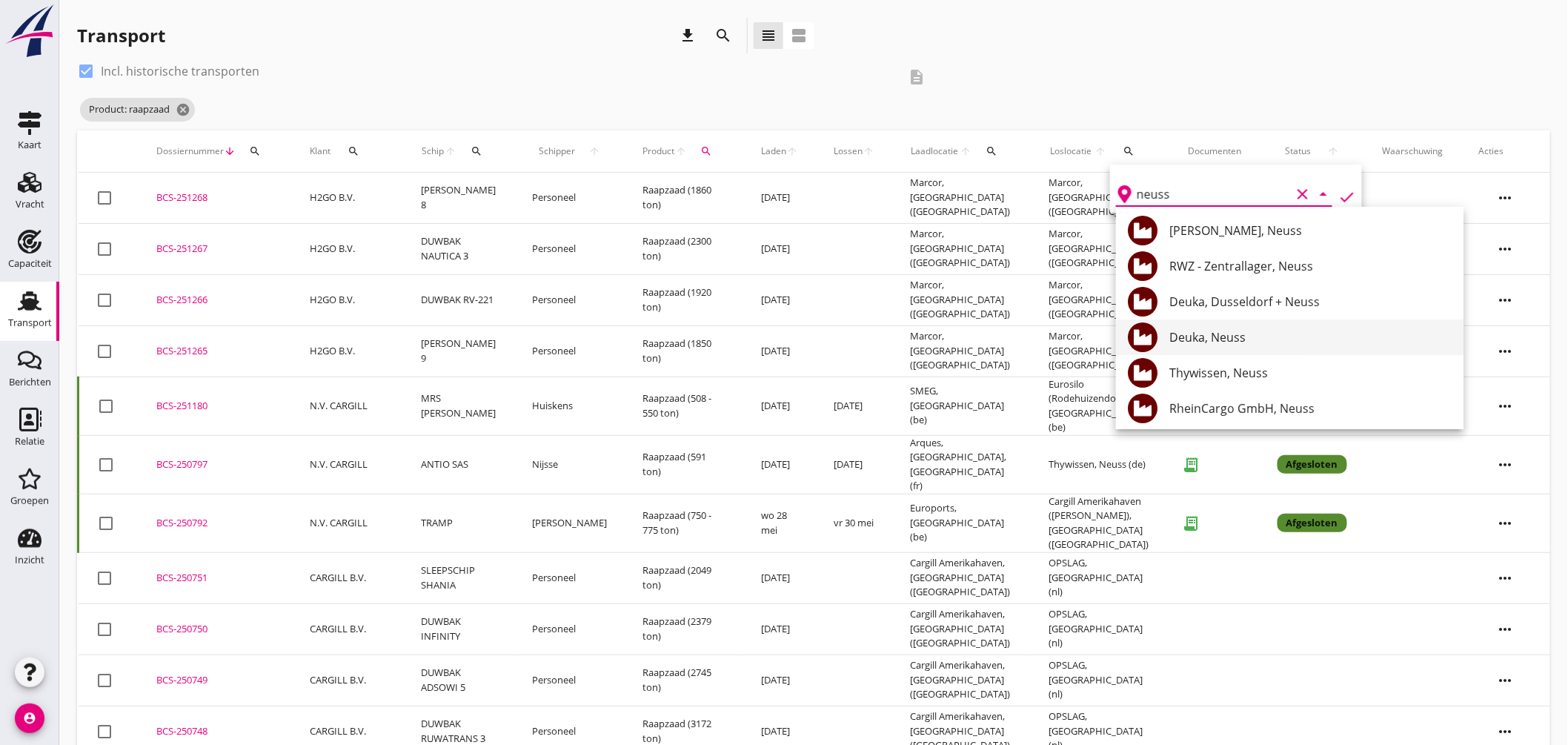
click at [1230, 331] on div "Deuka, Neuss" at bounding box center [1310, 337] width 282 height 18
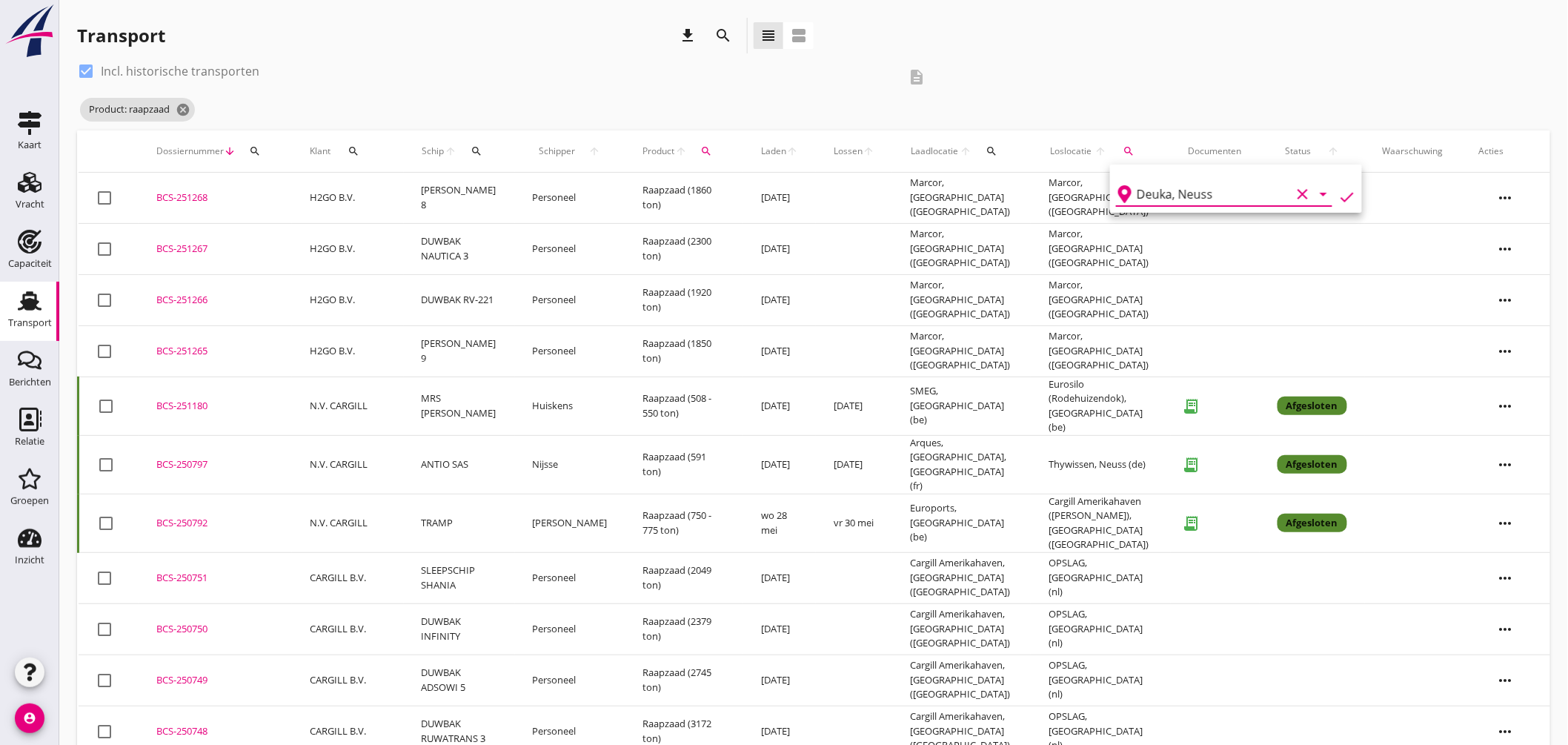
click at [1338, 195] on icon "check" at bounding box center [1347, 198] width 18 height 18
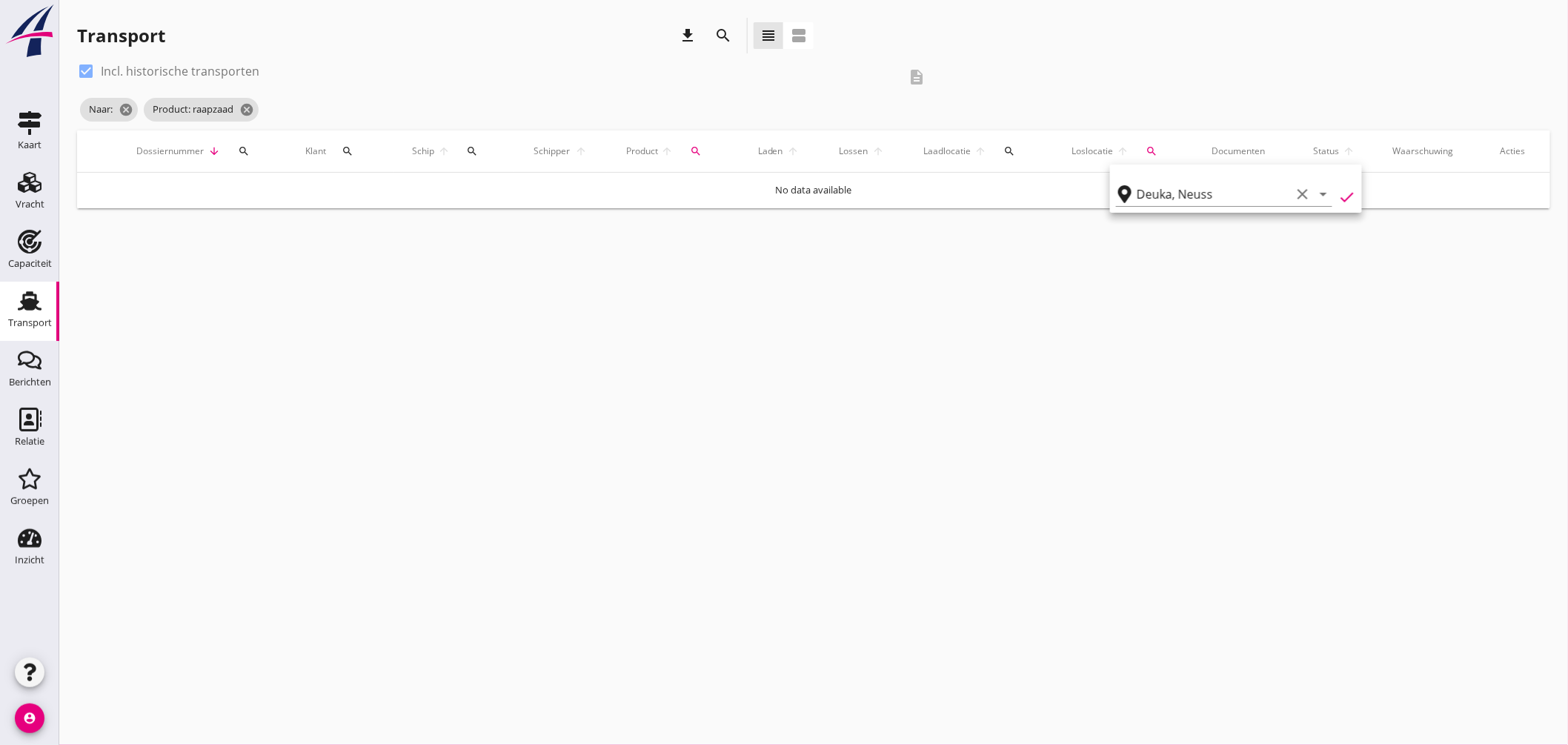
type input "Deuka"
click at [152, 104] on icon "cancel" at bounding box center [156, 110] width 15 height 15
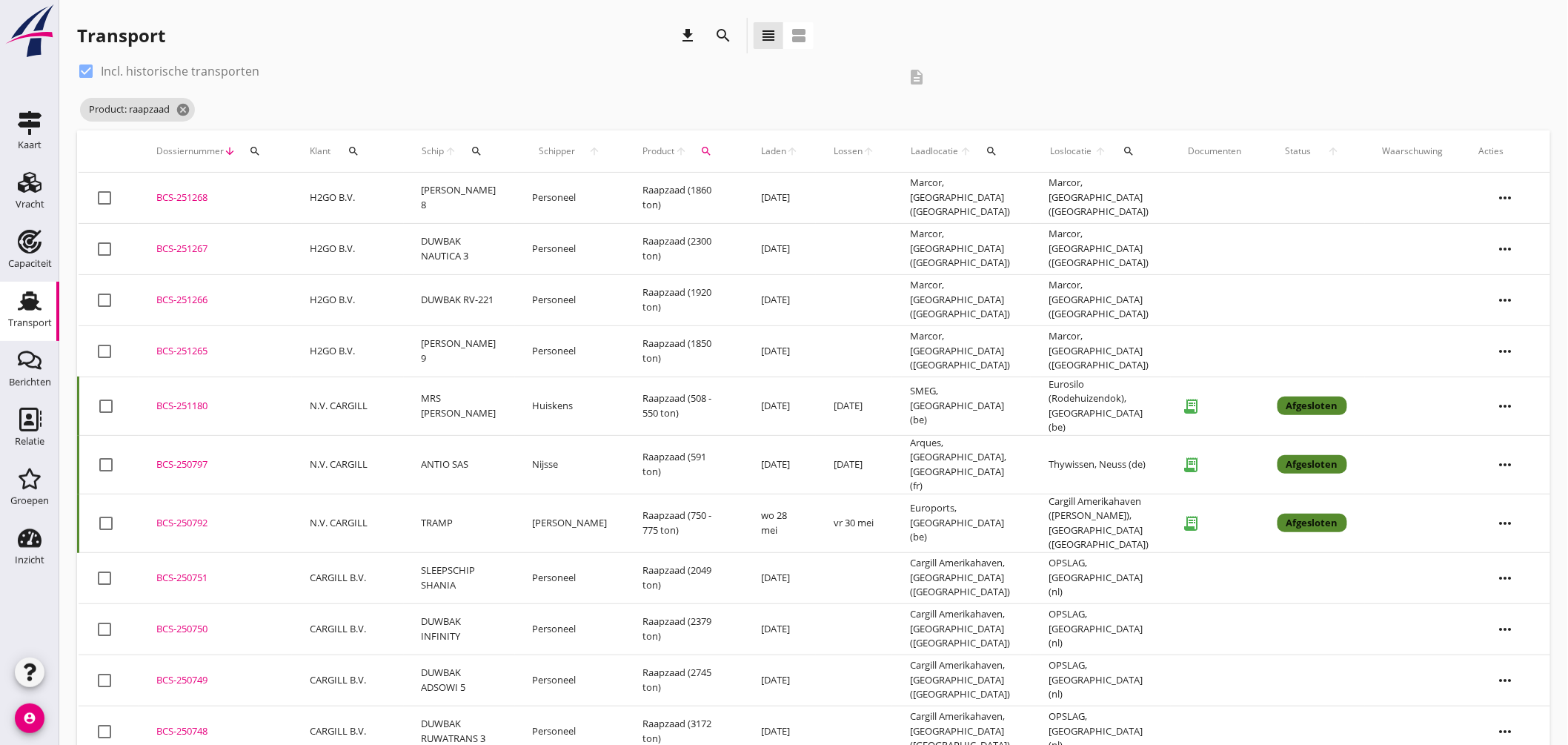
click at [1130, 147] on icon "search" at bounding box center [1130, 151] width 12 height 12
click at [1180, 190] on input "text" at bounding box center [1214, 195] width 154 height 24
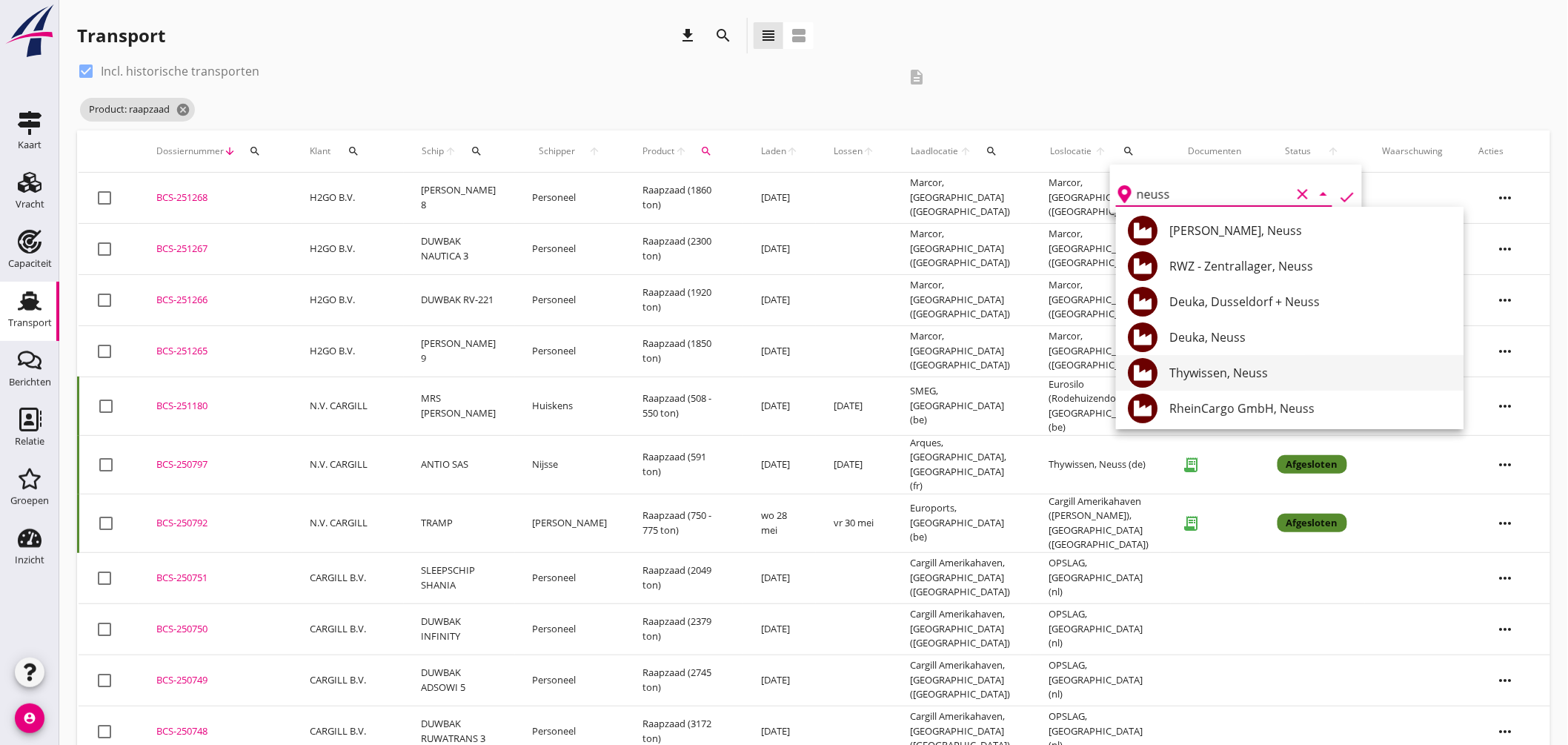
click at [1249, 370] on div "Thywissen, Neuss" at bounding box center [1310, 372] width 282 height 18
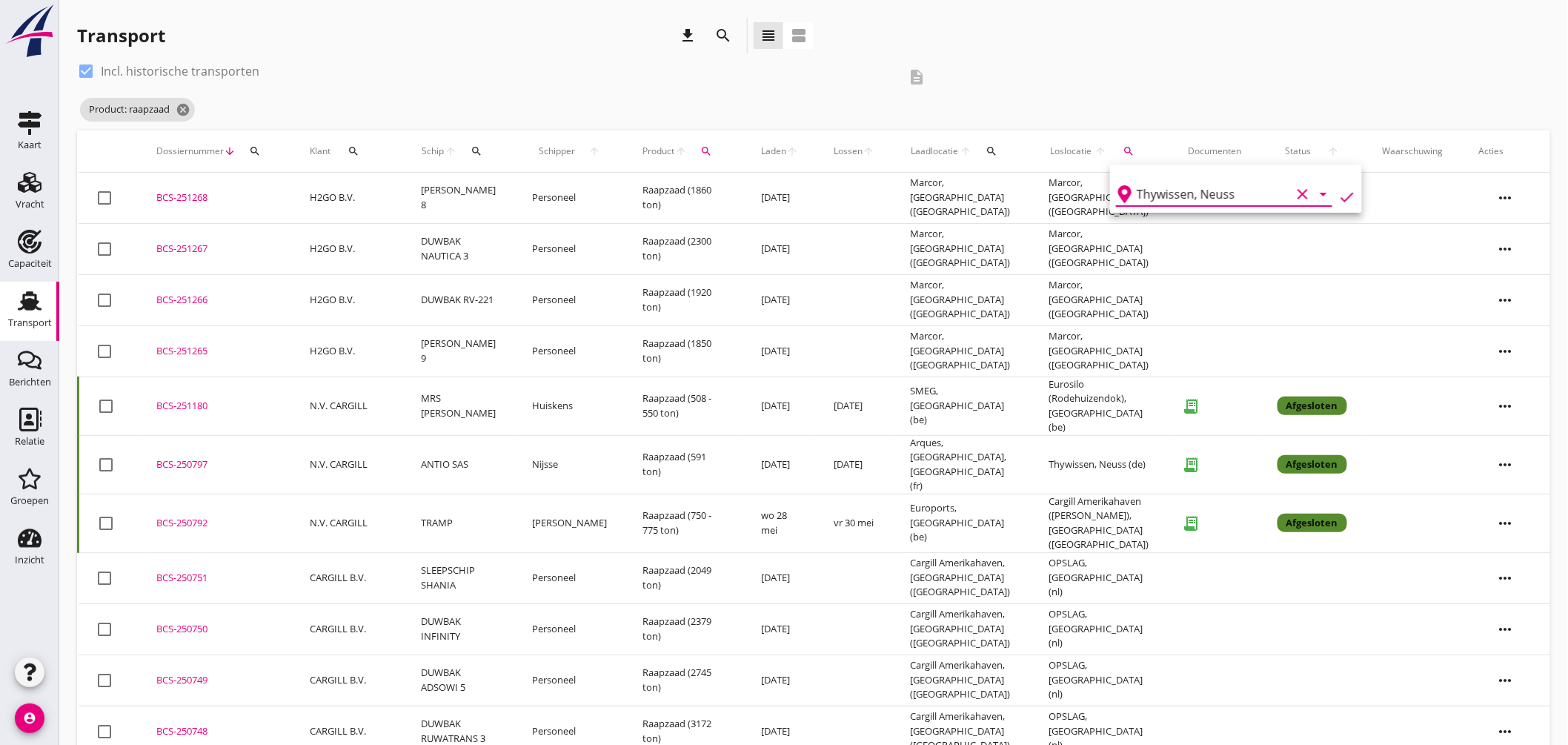
click at [1338, 191] on icon "check" at bounding box center [1347, 198] width 18 height 18
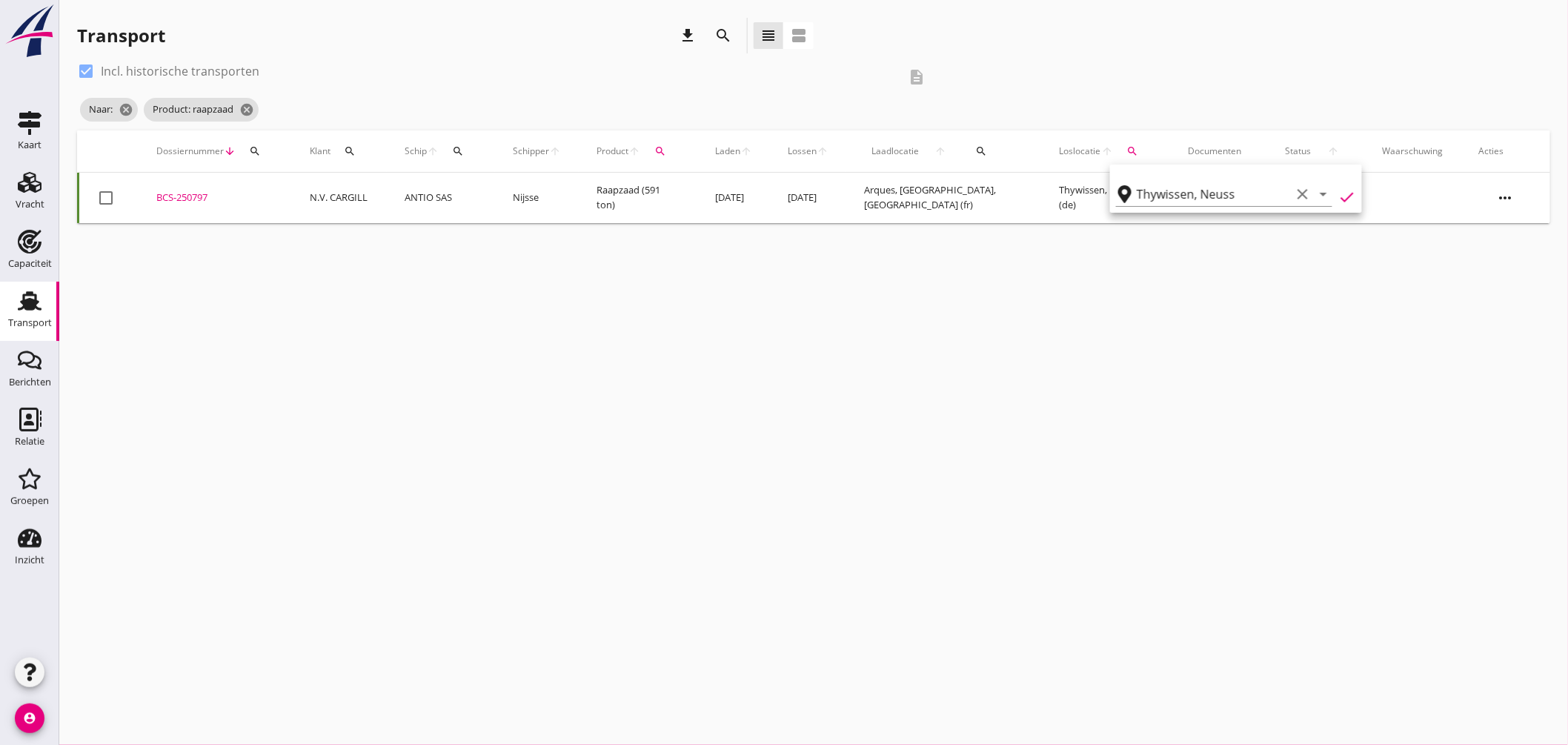
type input "Thywissen"
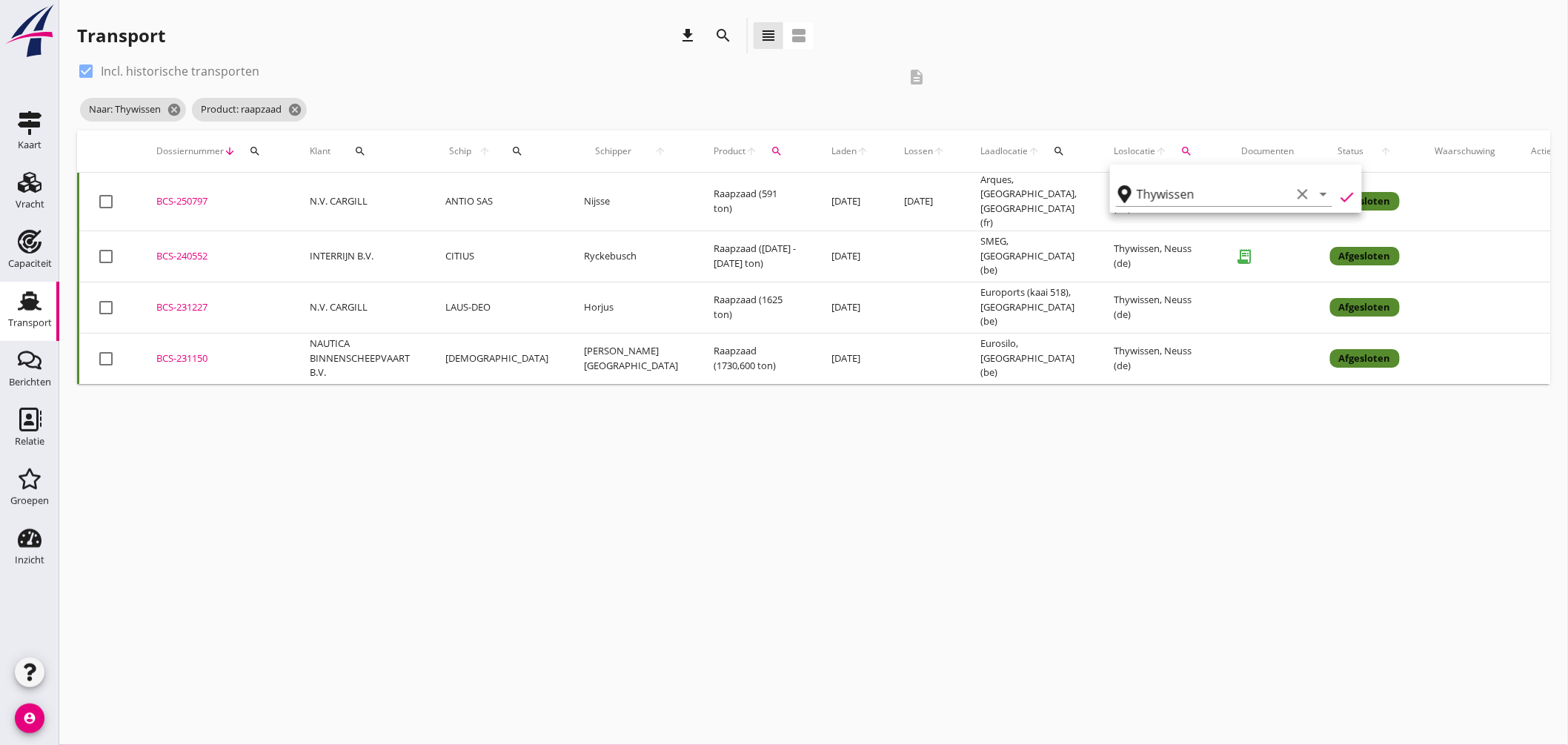
click at [200, 250] on div "BCS-240552" at bounding box center [214, 256] width 118 height 15
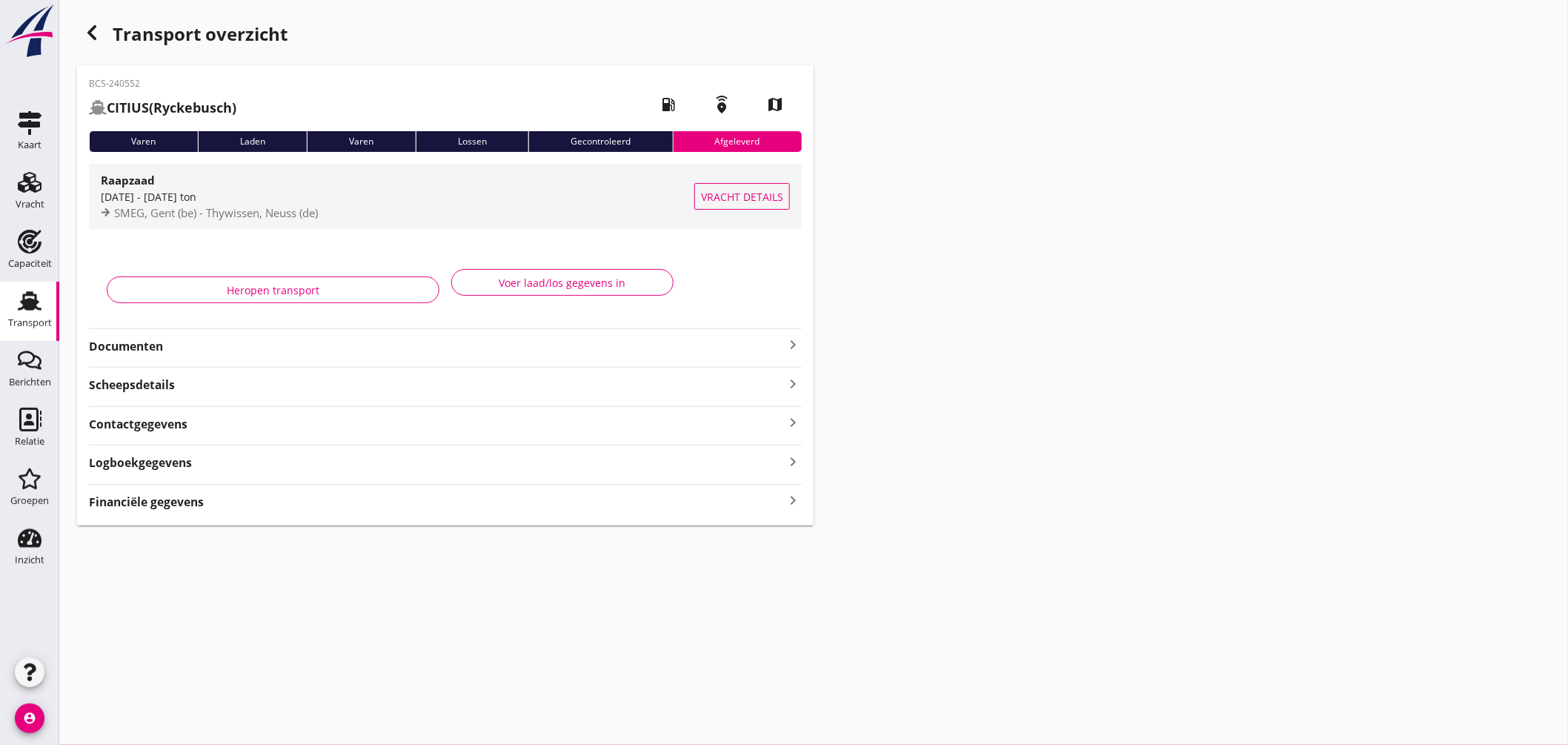
click at [427, 195] on div "1400 - 1500 ton" at bounding box center [397, 197] width 593 height 16
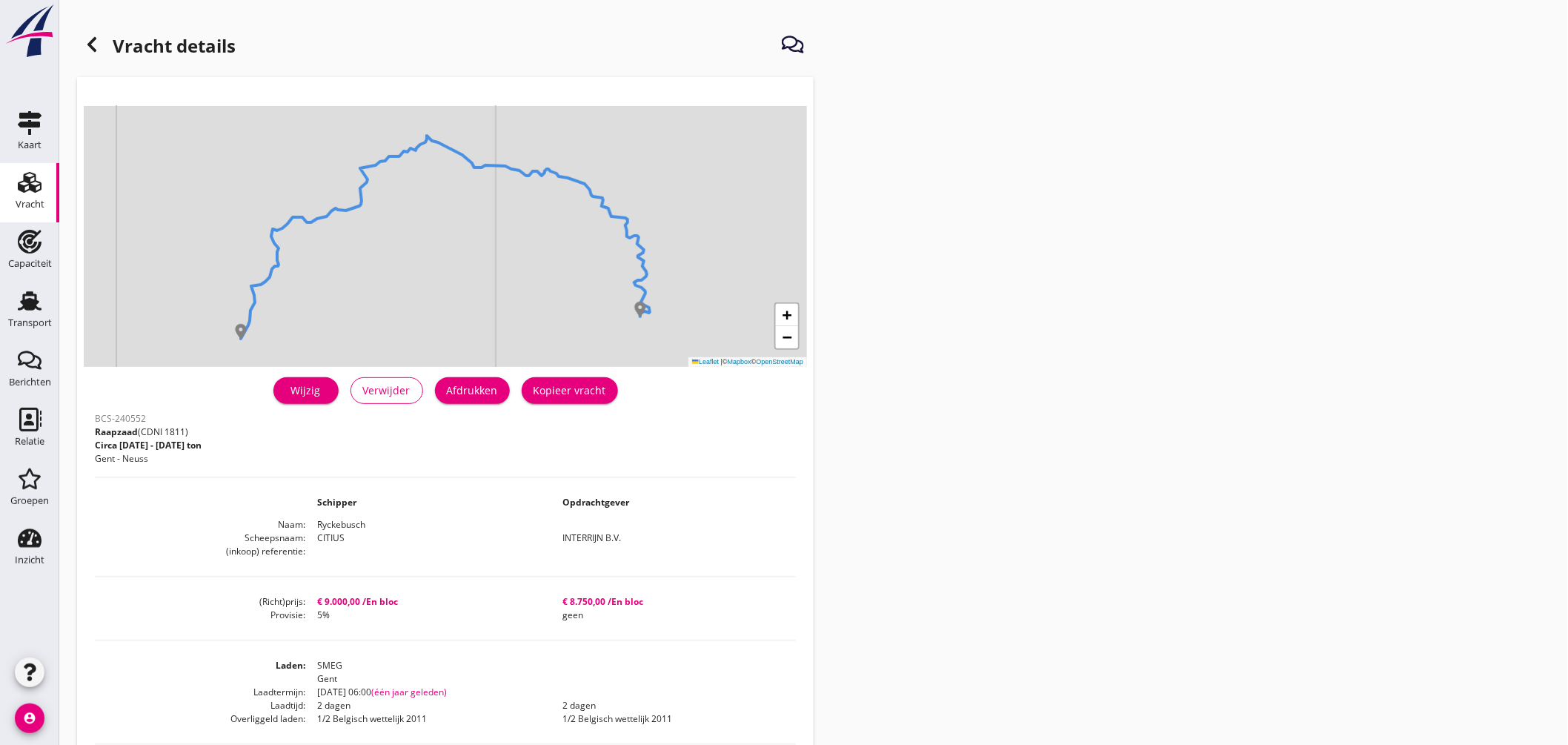
scroll to position [82, 0]
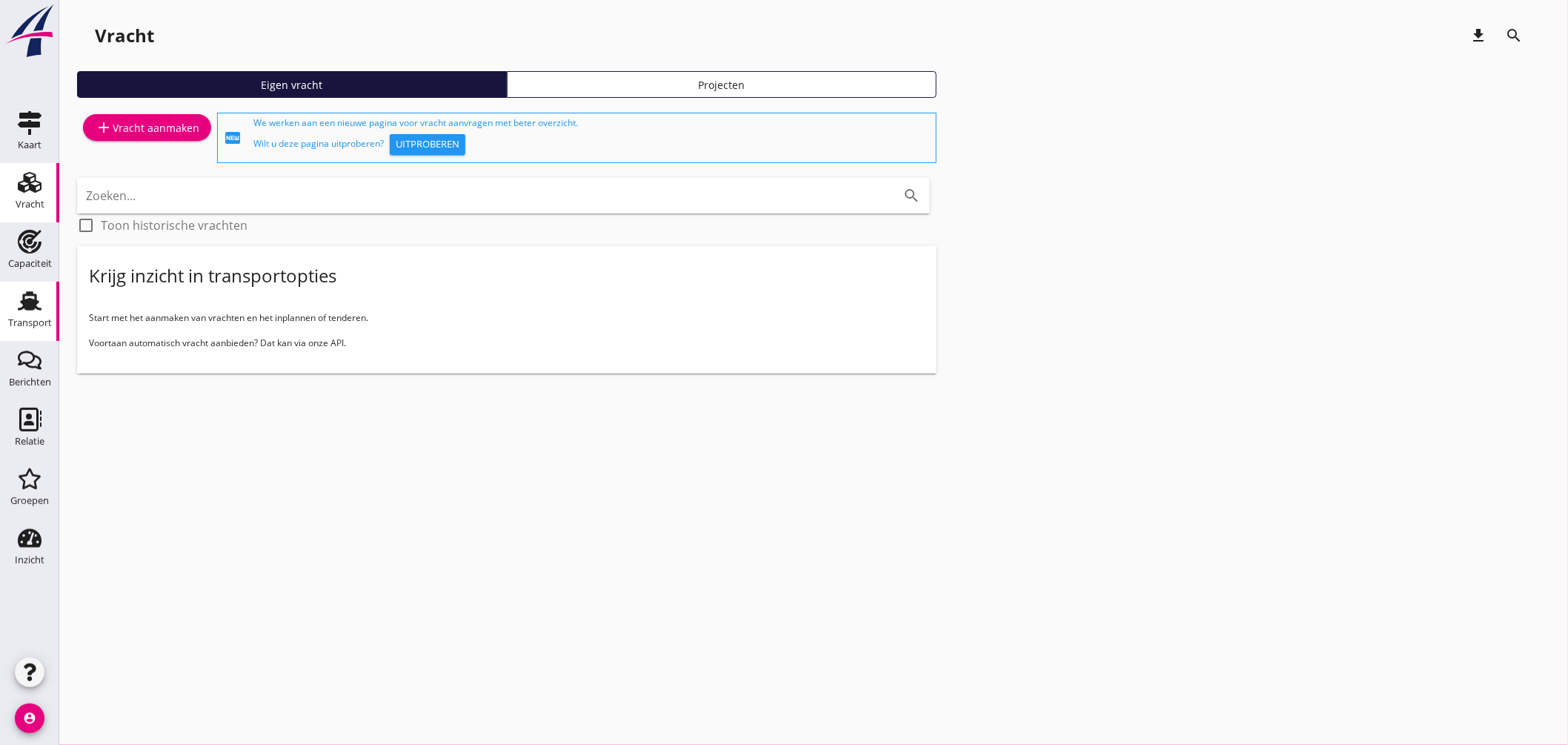
click at [31, 298] on use at bounding box center [30, 301] width 24 height 20
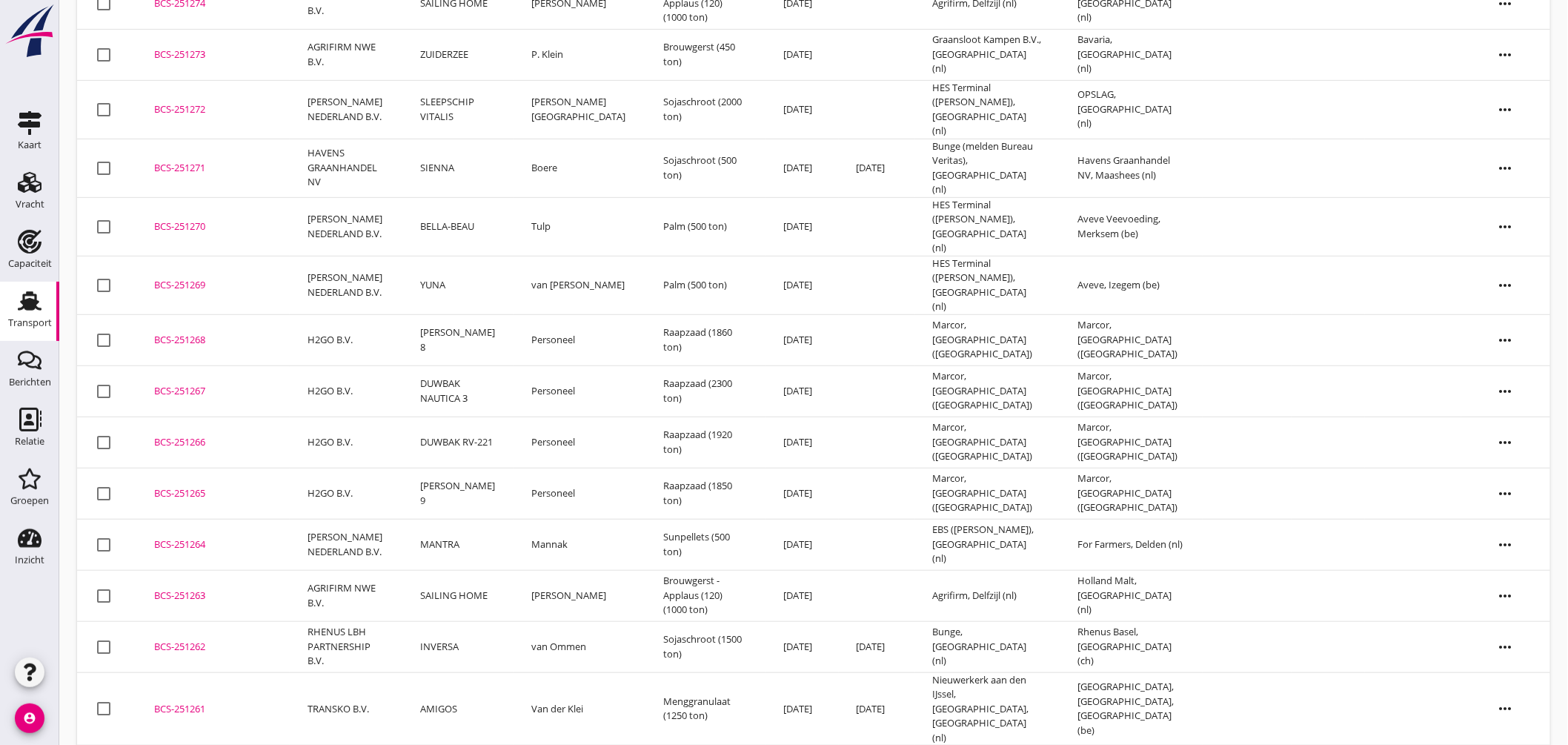
scroll to position [165, 0]
click at [182, 538] on div "BCS-251264" at bounding box center [212, 544] width 118 height 15
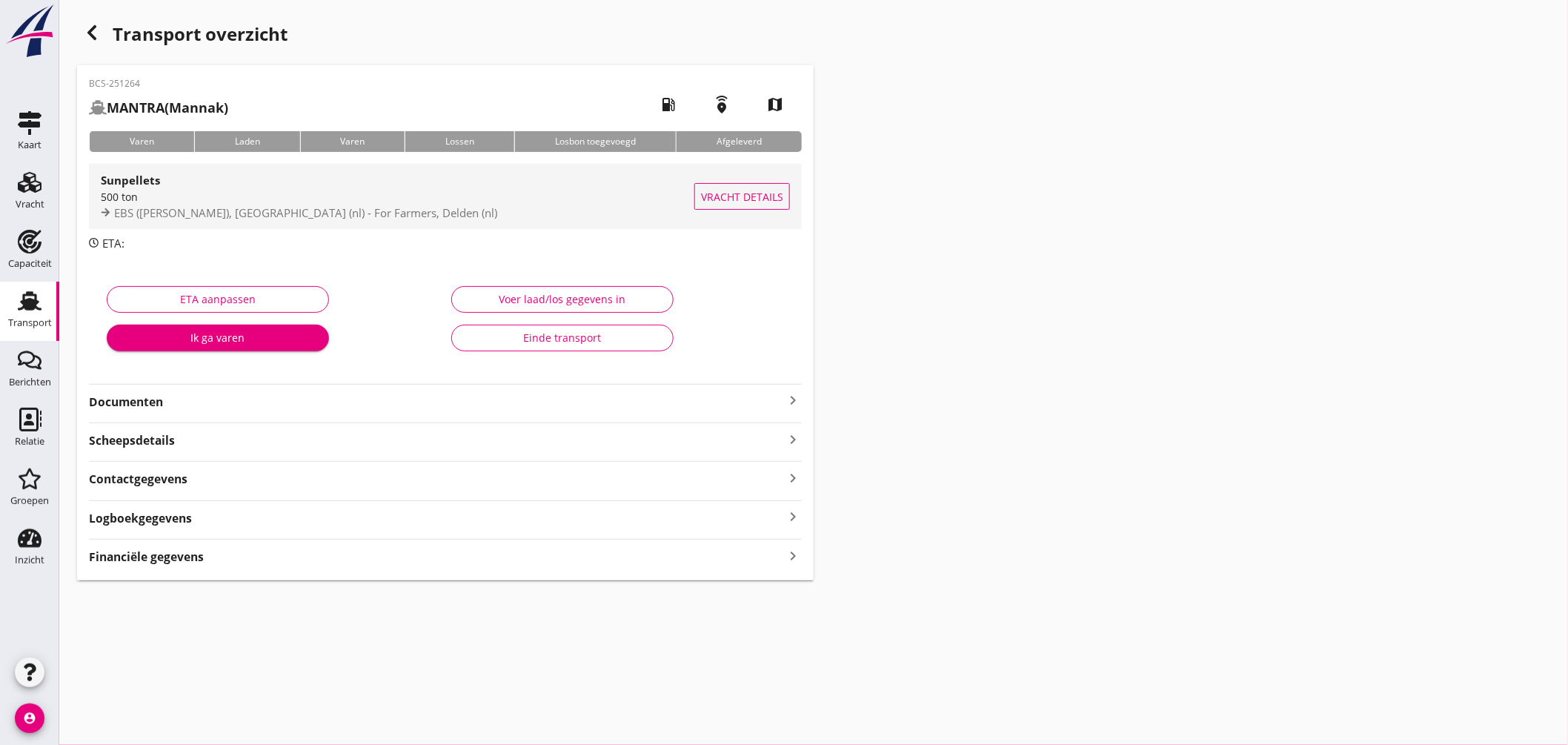
click at [494, 193] on div "500 ton" at bounding box center [397, 197] width 593 height 16
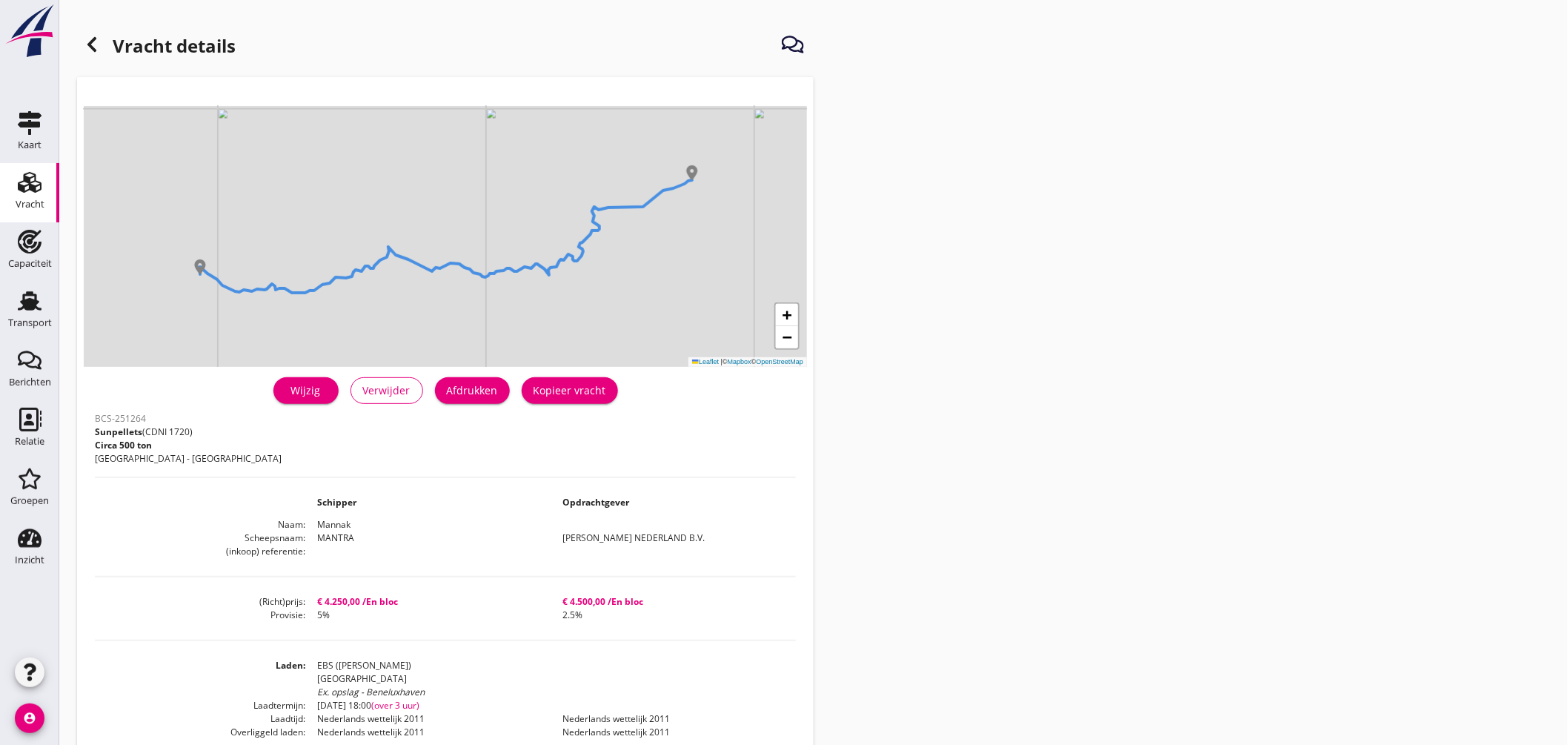
scroll to position [247, 0]
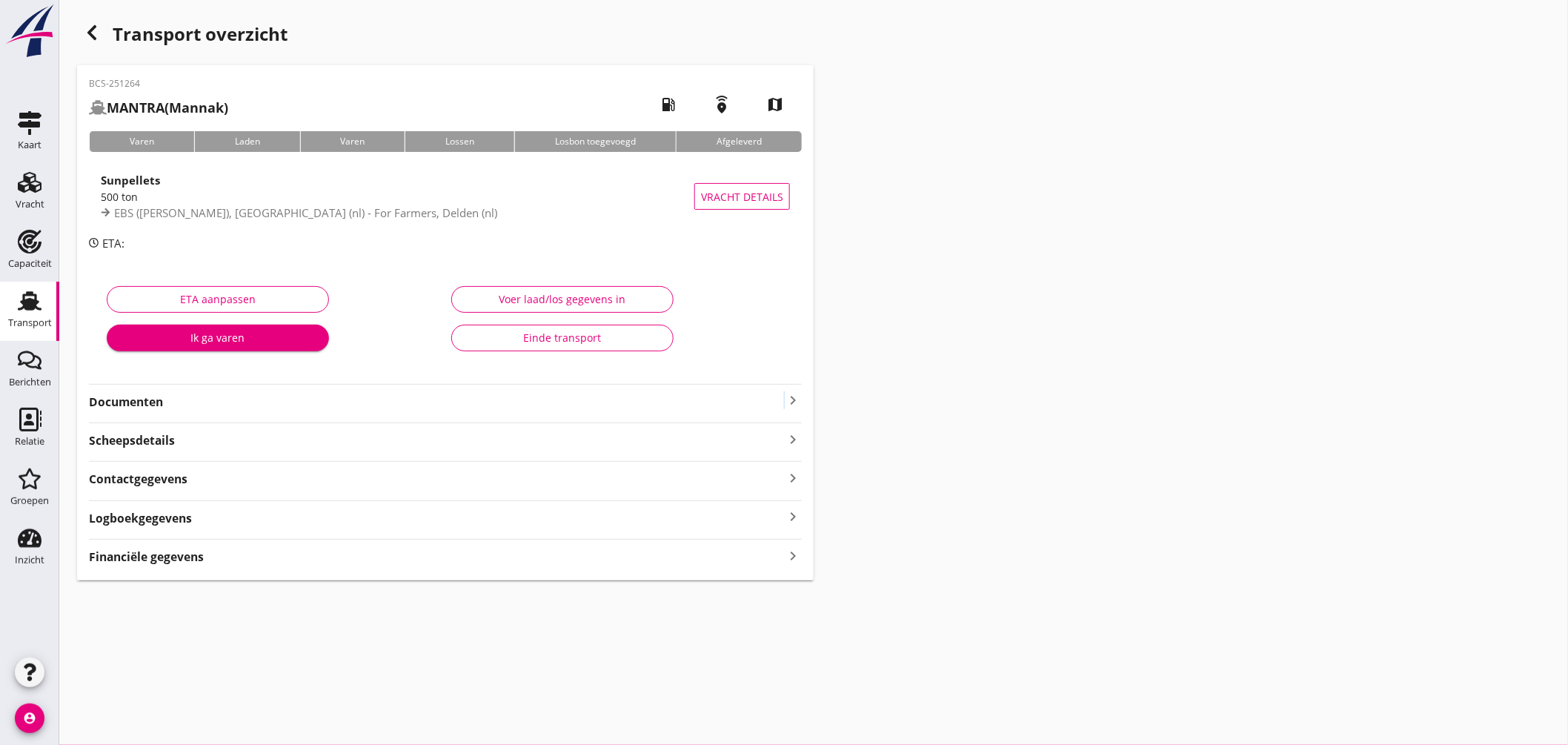
click at [785, 397] on icon "keyboard_arrow_right" at bounding box center [793, 400] width 18 height 18
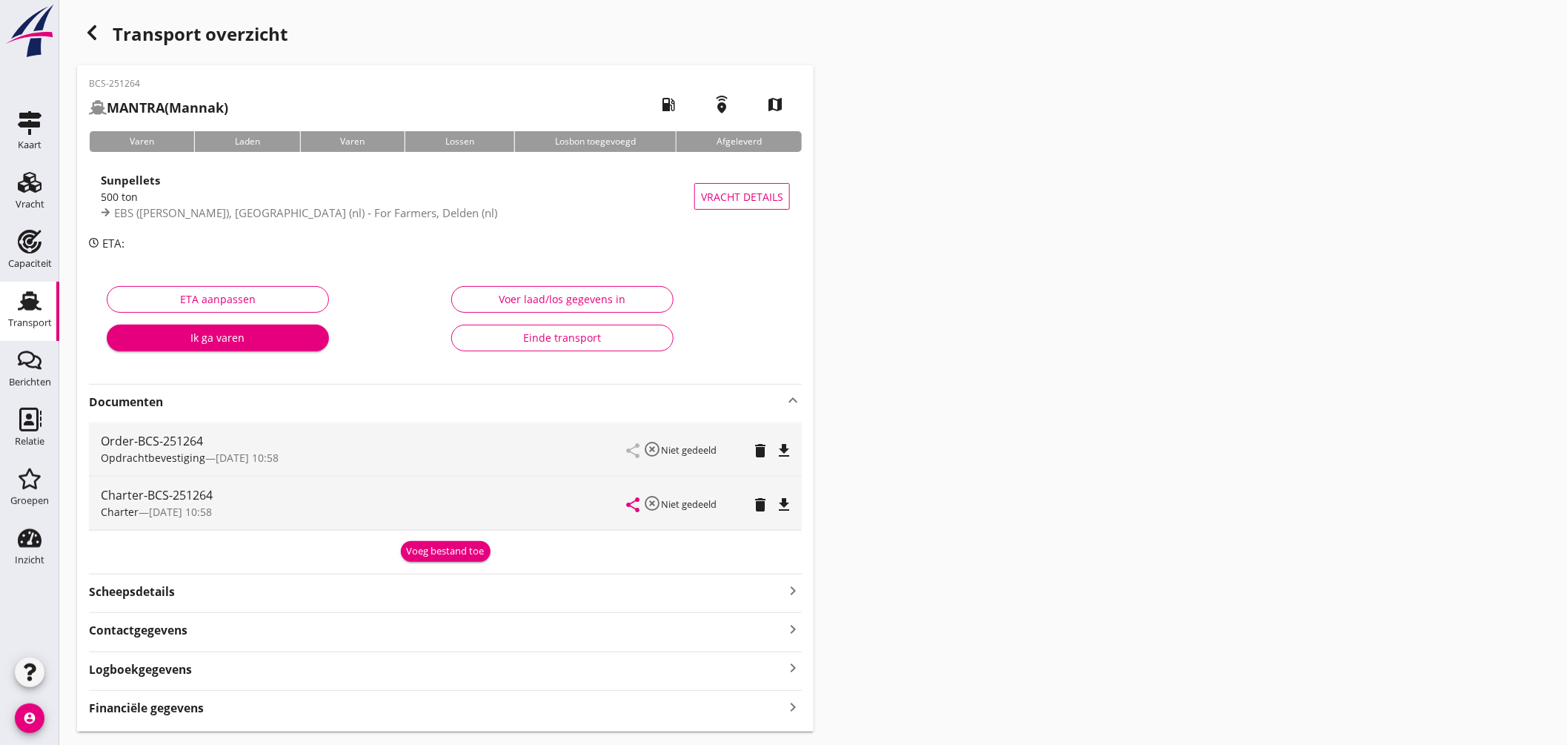
click at [782, 506] on icon "file_download" at bounding box center [784, 505] width 18 height 18
click at [29, 311] on icon "Transport" at bounding box center [30, 301] width 24 height 24
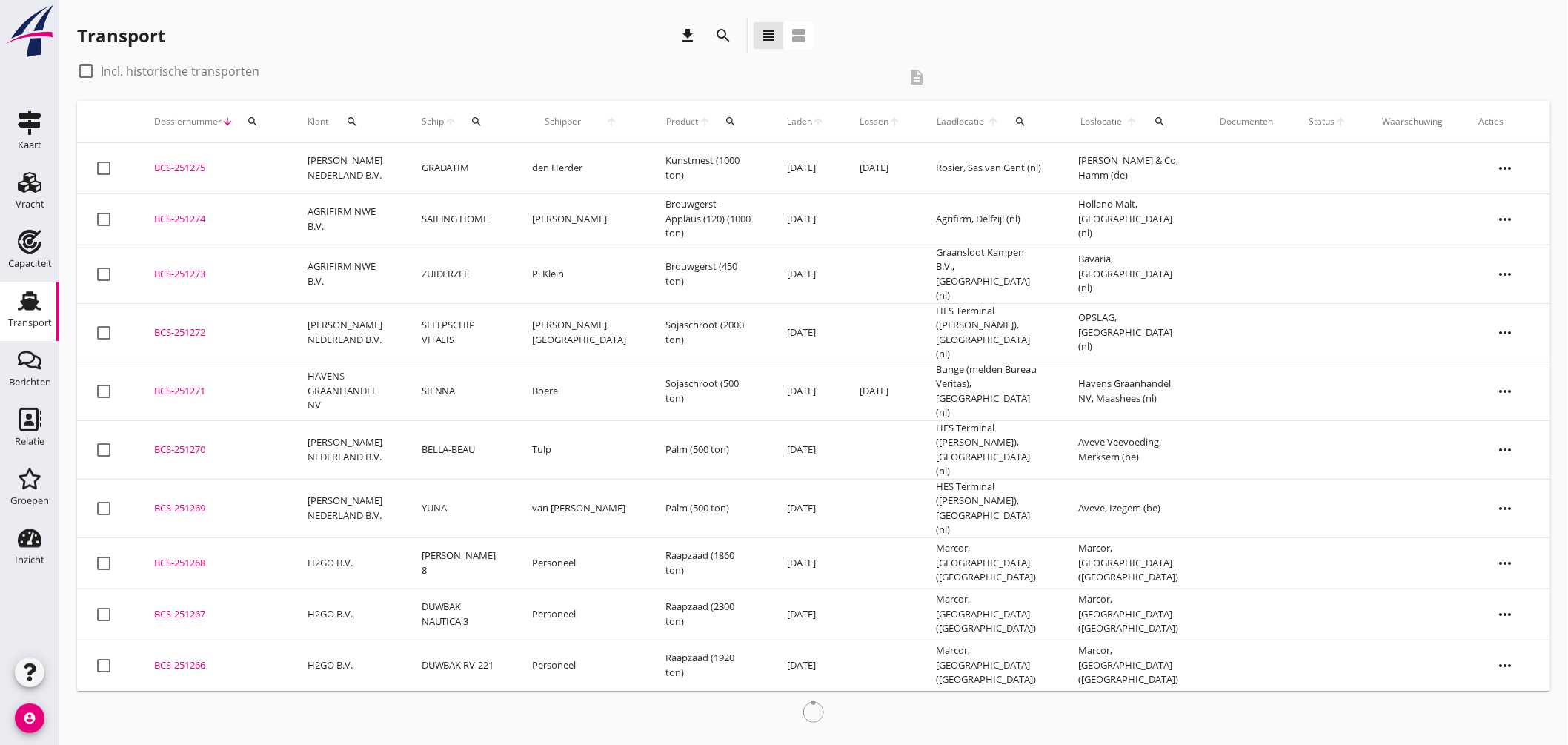
drag, startPoint x: 490, startPoint y: 117, endPoint x: 507, endPoint y: 132, distance: 22.7
click at [489, 117] on div "search" at bounding box center [477, 122] width 28 height 12
click at [542, 157] on input "Zoek op (scheeps)naam" at bounding box center [551, 165] width 154 height 24
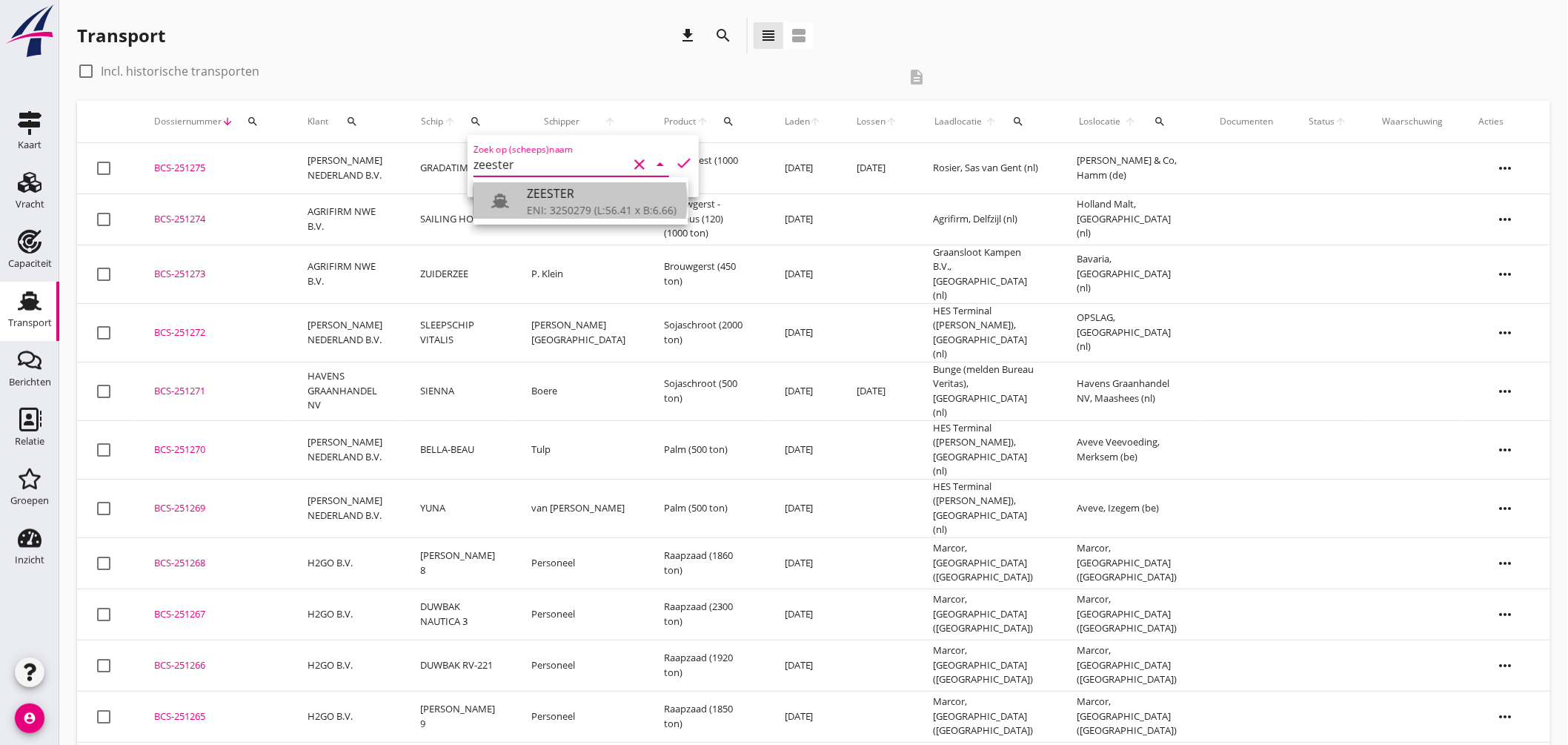
drag, startPoint x: 572, startPoint y: 204, endPoint x: 616, endPoint y: 198, distance: 44.4
click at [573, 205] on div "ENI: 3250279 (L:56.41 x B:6.66)" at bounding box center [602, 210] width 150 height 16
click at [679, 156] on icon "check" at bounding box center [684, 163] width 18 height 18
type input "ZEESTER"
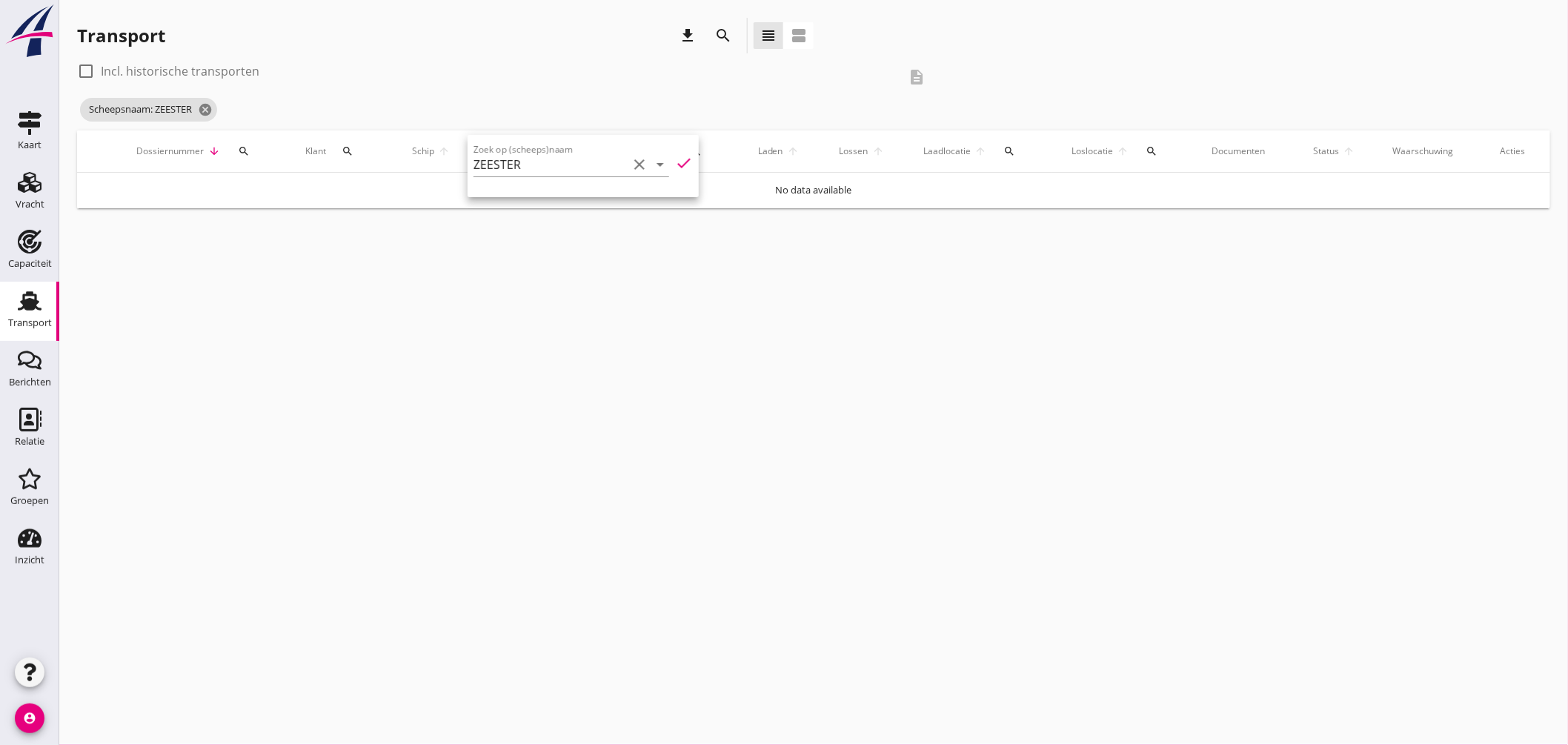
click at [156, 70] on label "Incl. historische transporten" at bounding box center [180, 71] width 159 height 15
checkbox input "true"
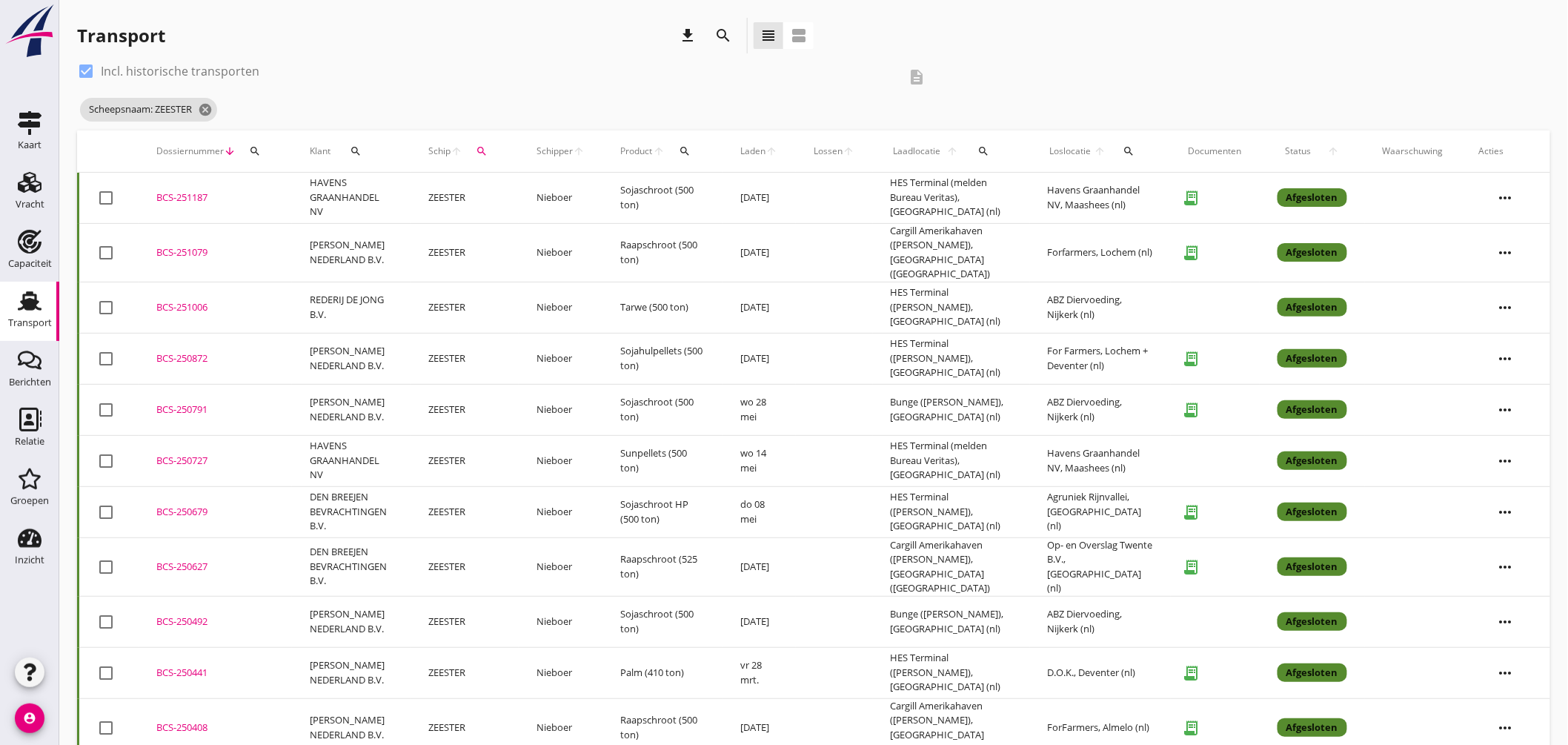
drag, startPoint x: 197, startPoint y: 190, endPoint x: 542, endPoint y: 208, distance: 345.5
click at [197, 191] on div "BCS-251187" at bounding box center [214, 198] width 118 height 15
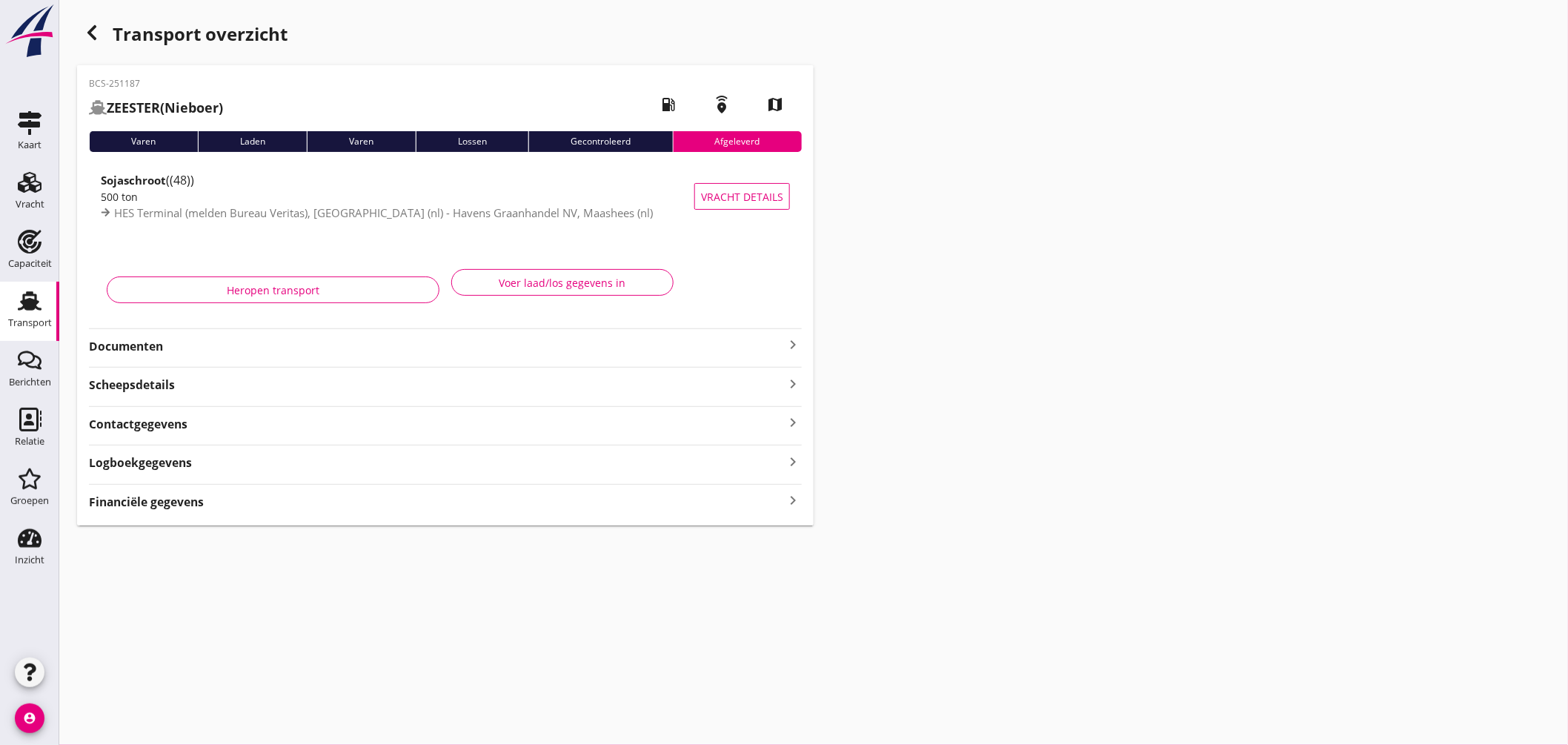
click at [790, 337] on icon "keyboard_arrow_right" at bounding box center [793, 345] width 18 height 18
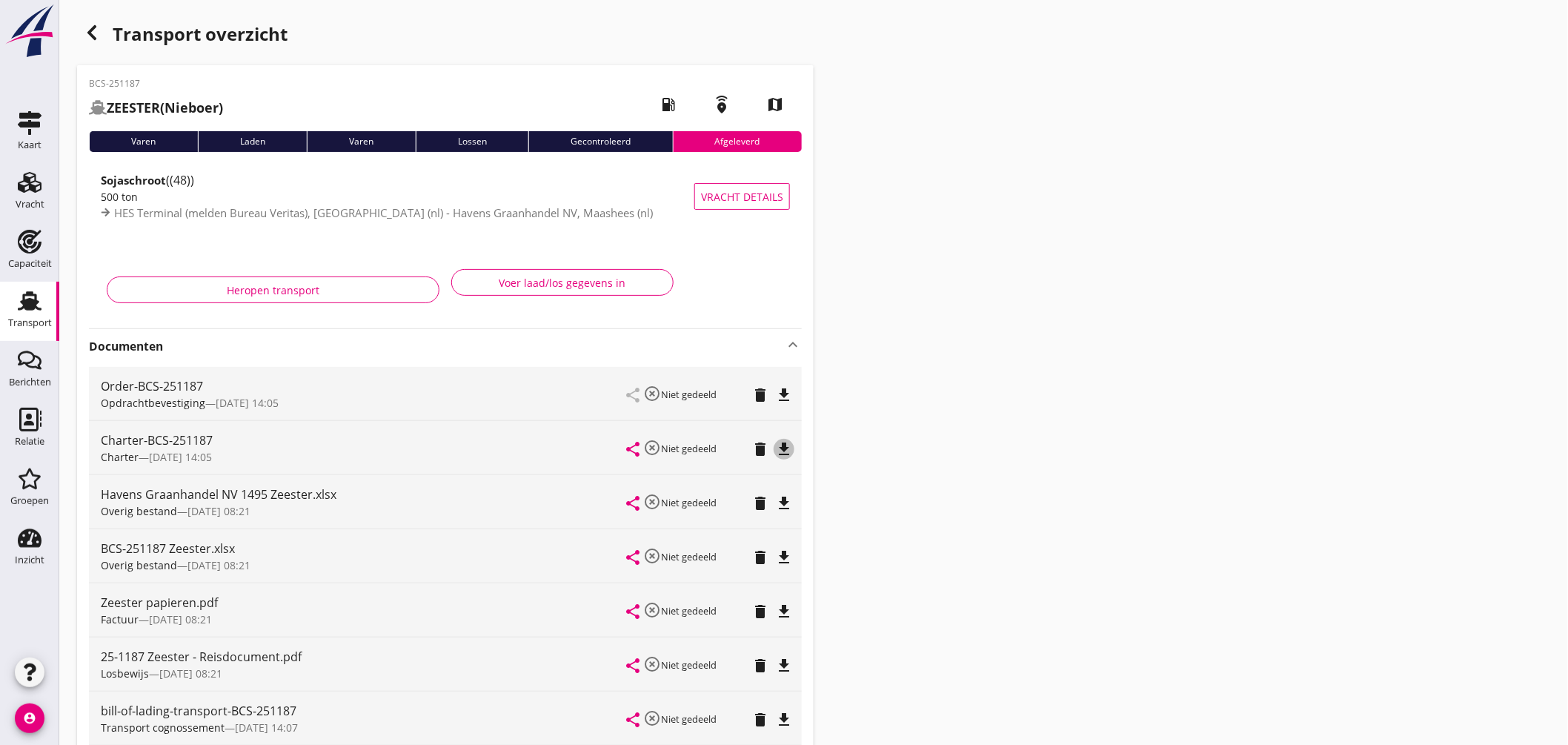
click at [783, 449] on icon "file_download" at bounding box center [784, 450] width 18 height 18
click at [34, 183] on icon "Vracht" at bounding box center [30, 183] width 24 height 24
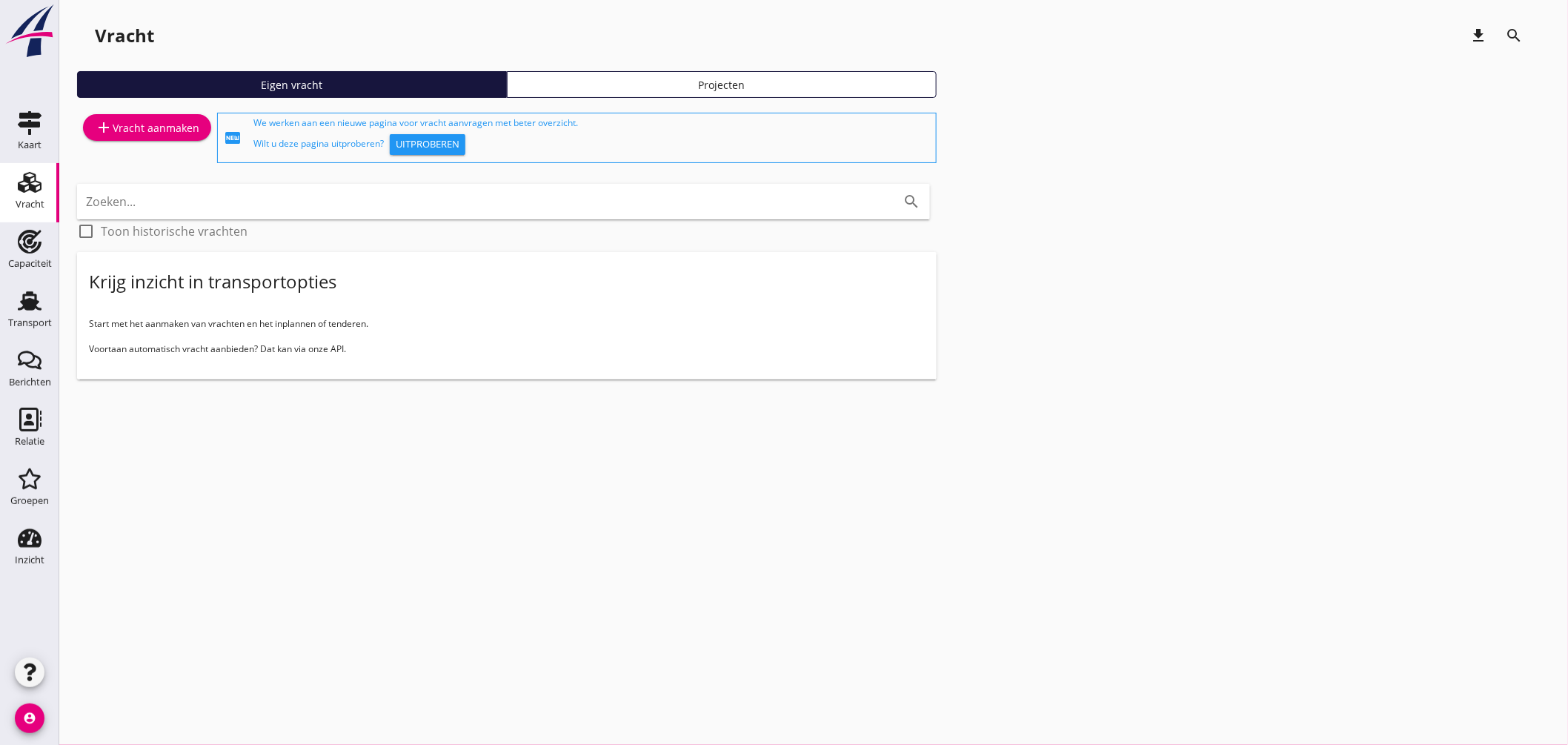
click at [145, 126] on div "add Vracht aanmaken" at bounding box center [147, 127] width 105 height 18
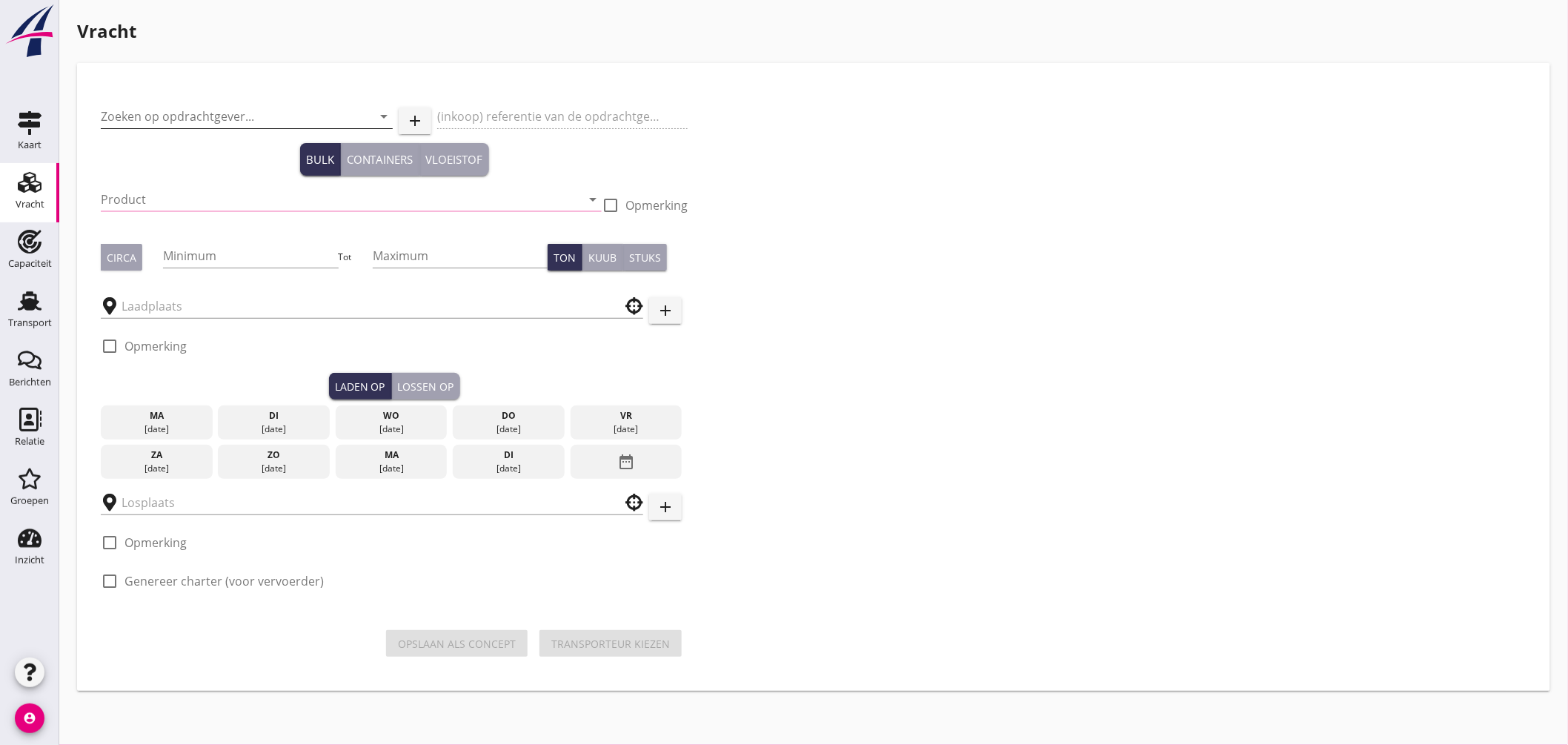
click at [197, 115] on input "Zoeken op opdrachtgever..." at bounding box center [226, 117] width 251 height 24
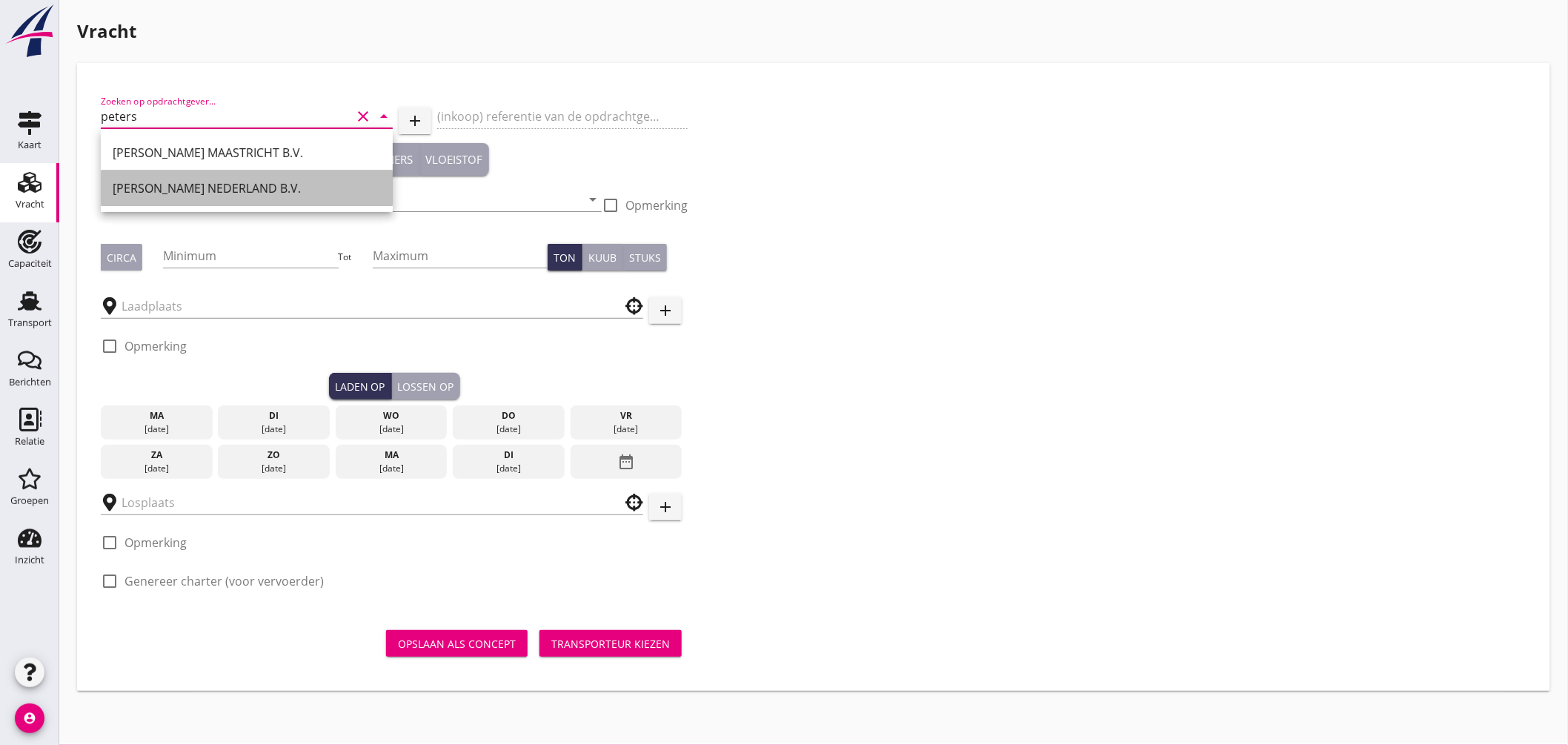
click at [189, 193] on div "[PERSON_NAME] NEDERLAND B.V." at bounding box center [247, 189] width 269 height 18
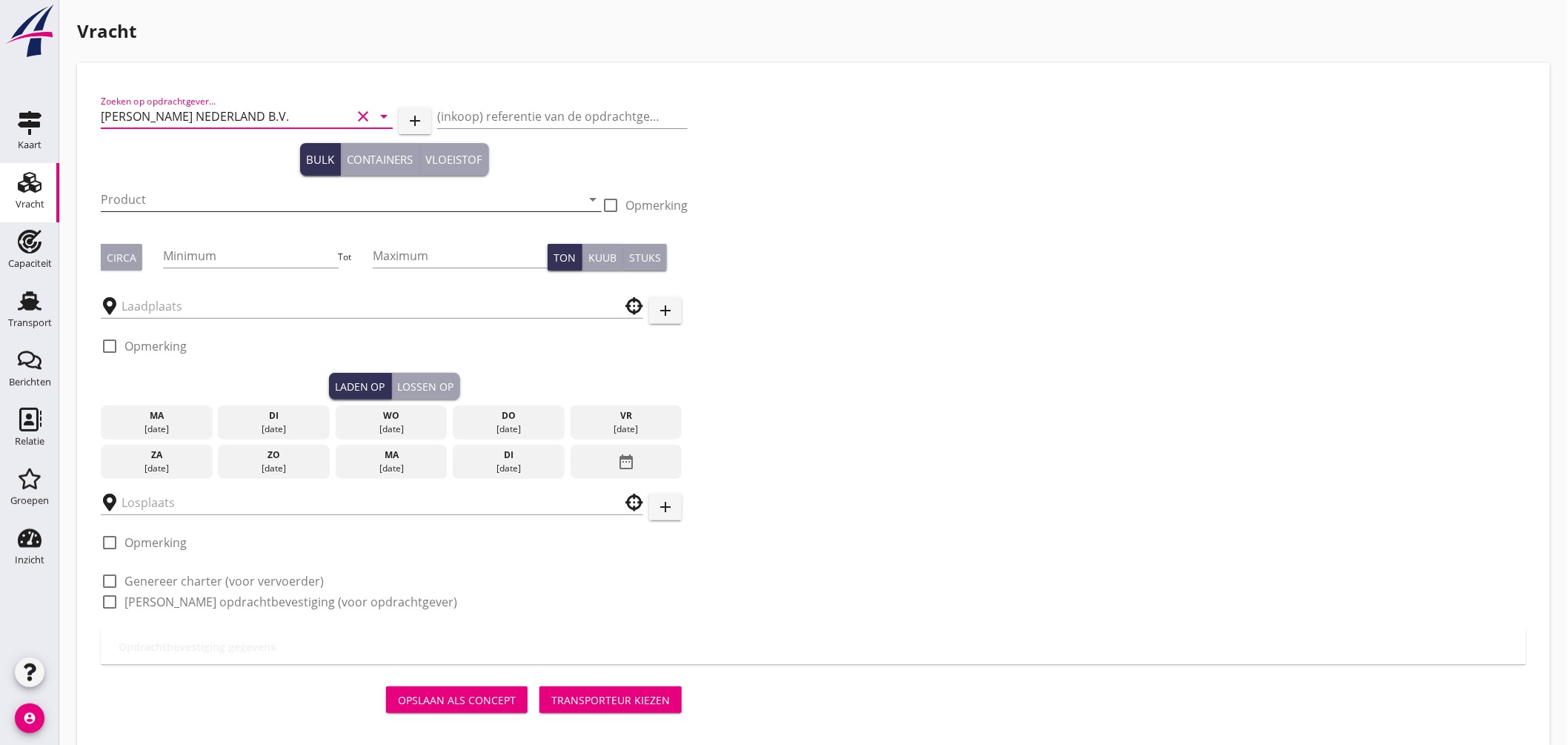
type input "[PERSON_NAME] NEDERLAND B.V."
click at [160, 206] on input "Product" at bounding box center [341, 200] width 480 height 24
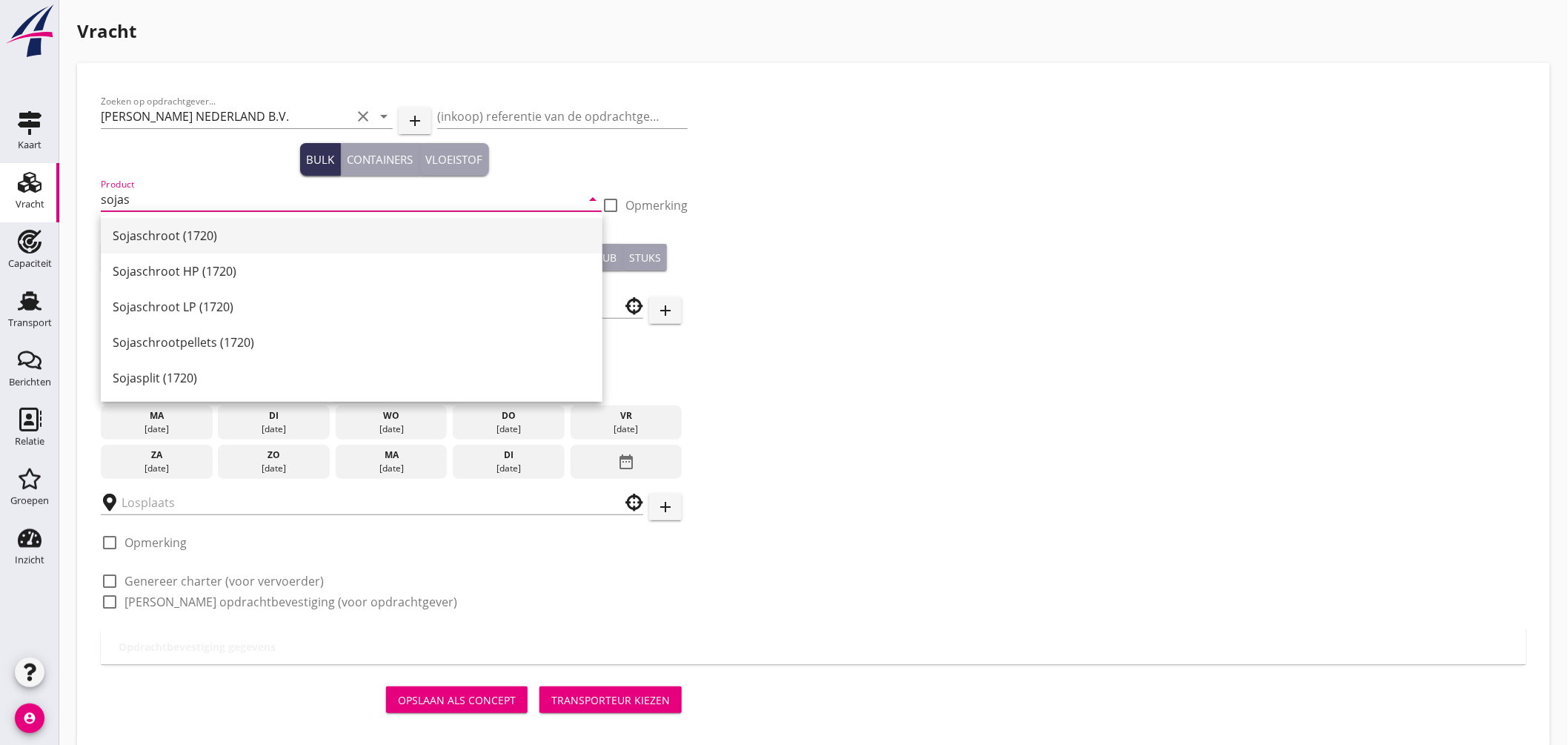
click at [179, 243] on div "Sojaschroot (1720)" at bounding box center [352, 236] width 478 height 18
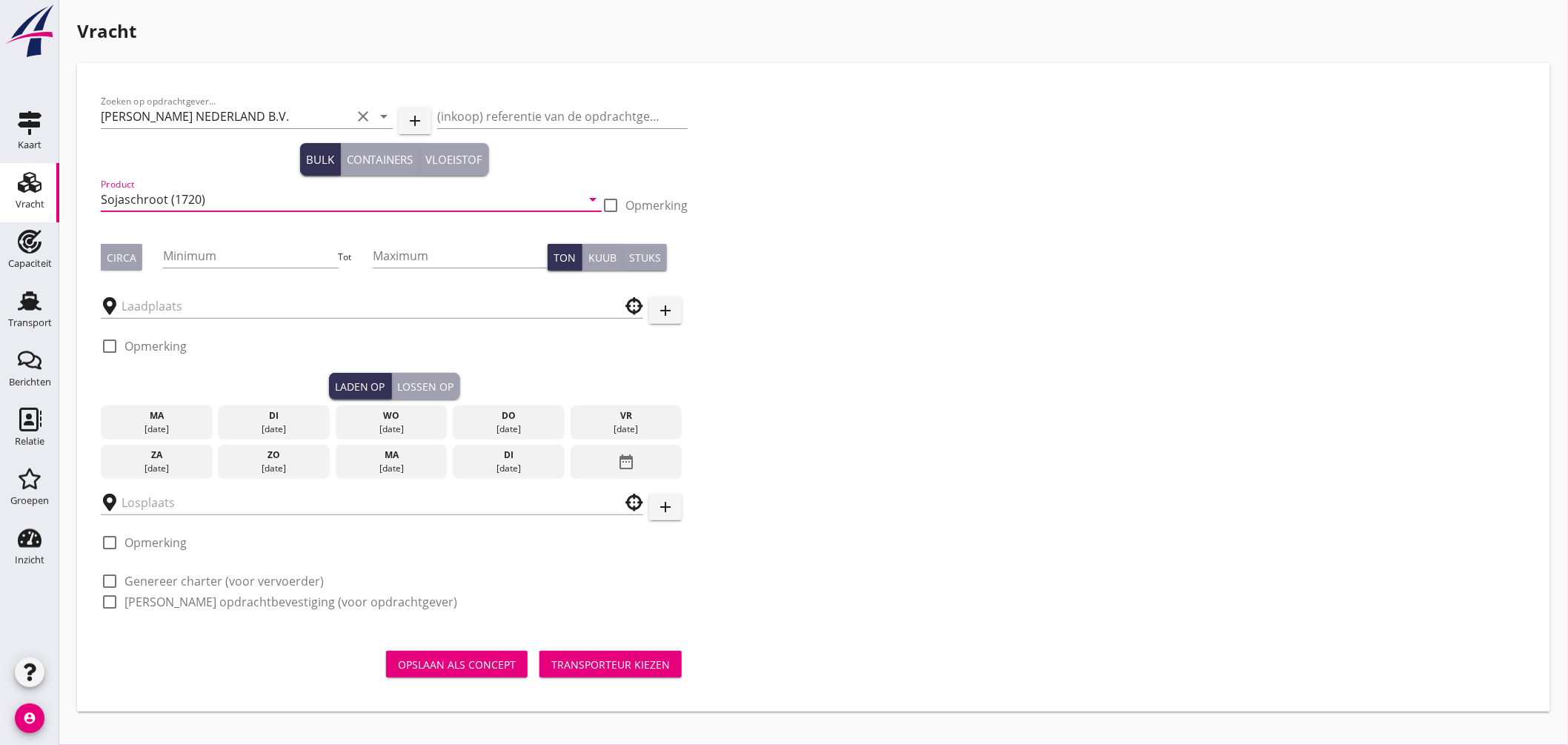
type input "Sojaschroot (1720)"
click at [124, 262] on div "Circa" at bounding box center [121, 258] width 30 height 16
click at [245, 252] on input "Minimum" at bounding box center [250, 256] width 175 height 24
type input "500"
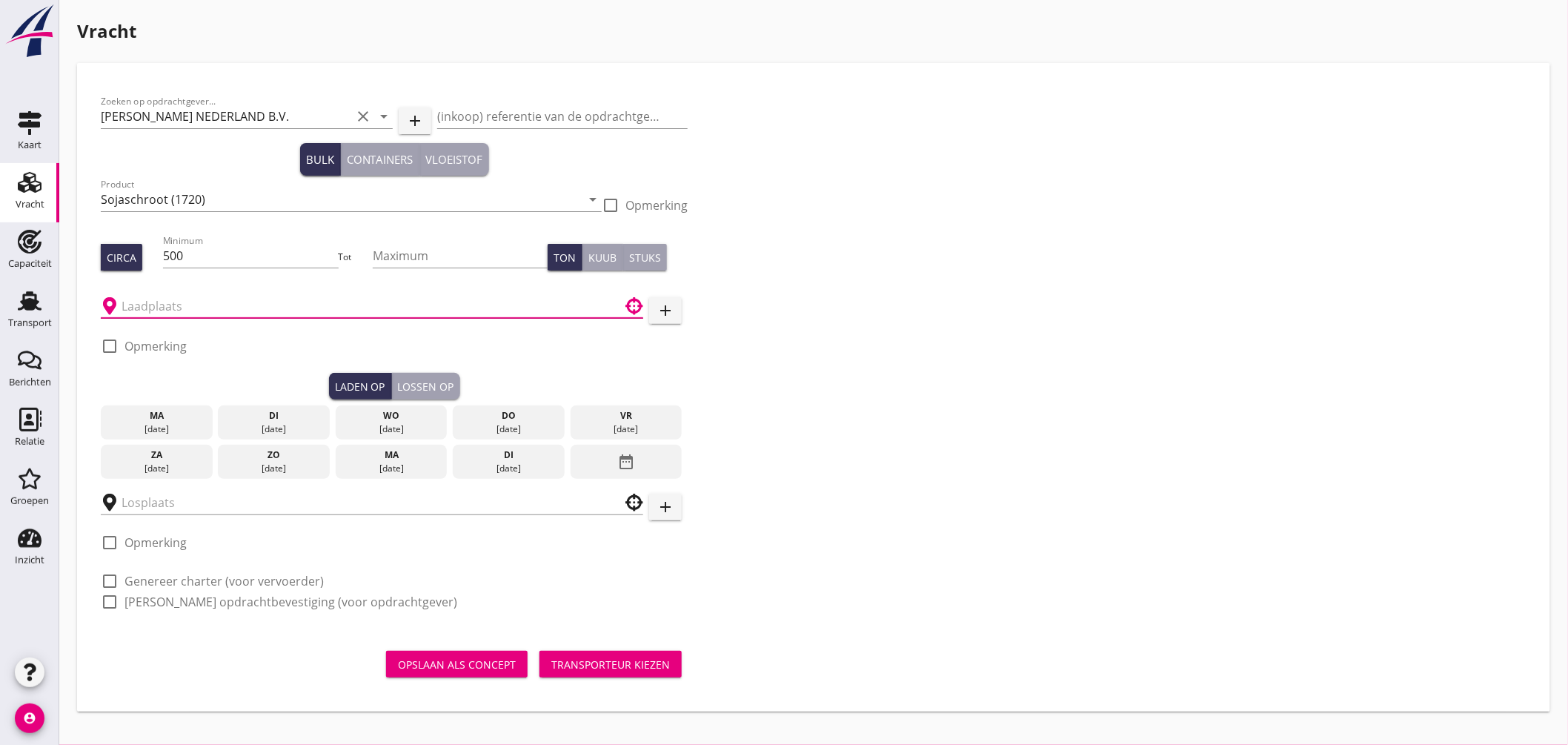
click at [230, 300] on input "text" at bounding box center [361, 306] width 480 height 24
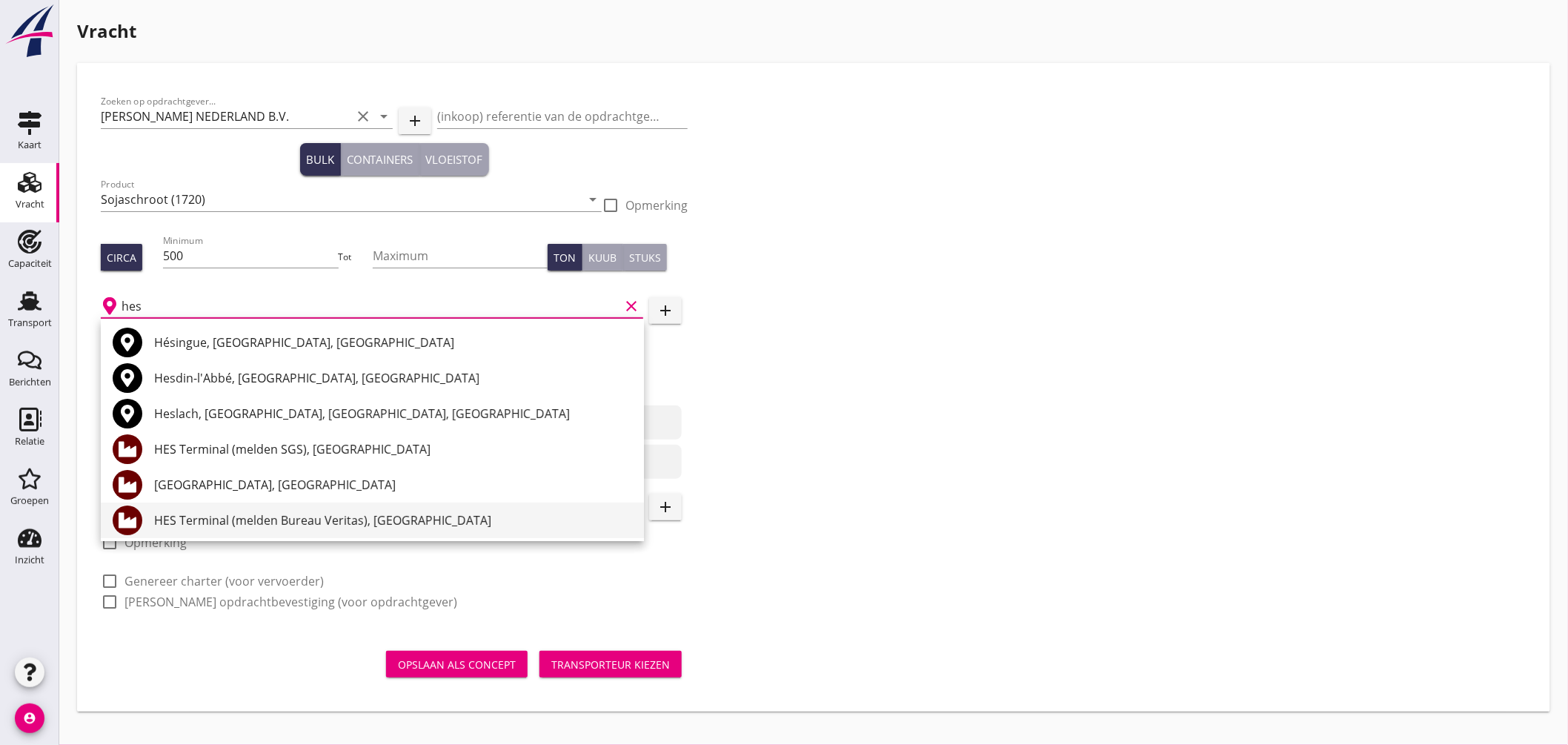
scroll to position [82, 0]
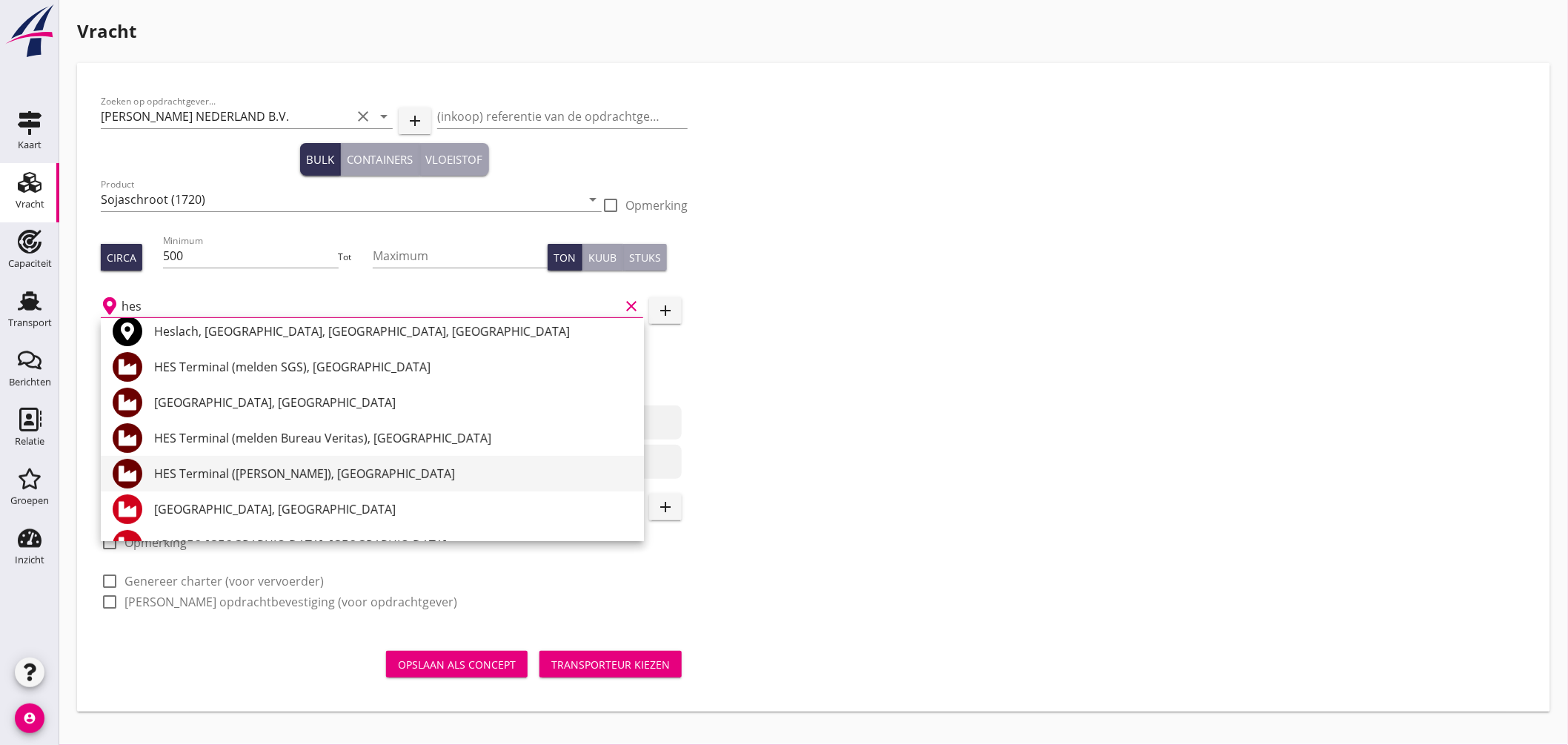
click at [322, 473] on div "HES Terminal ([PERSON_NAME]), [GEOGRAPHIC_DATA]" at bounding box center [393, 474] width 478 height 18
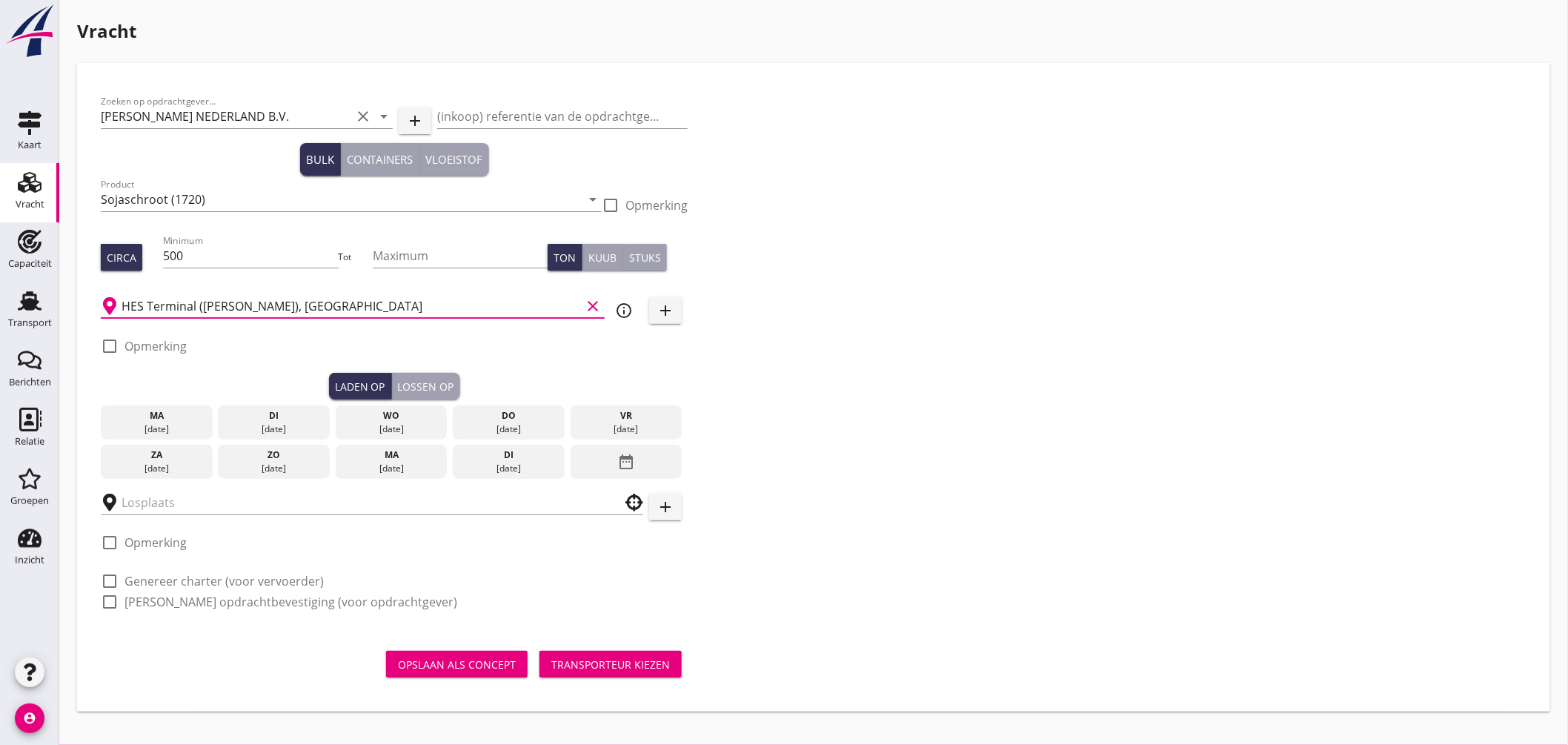
type input "HES Terminal ([PERSON_NAME]), [GEOGRAPHIC_DATA]"
click at [115, 343] on div at bounding box center [110, 347] width 26 height 26
checkbox input "true"
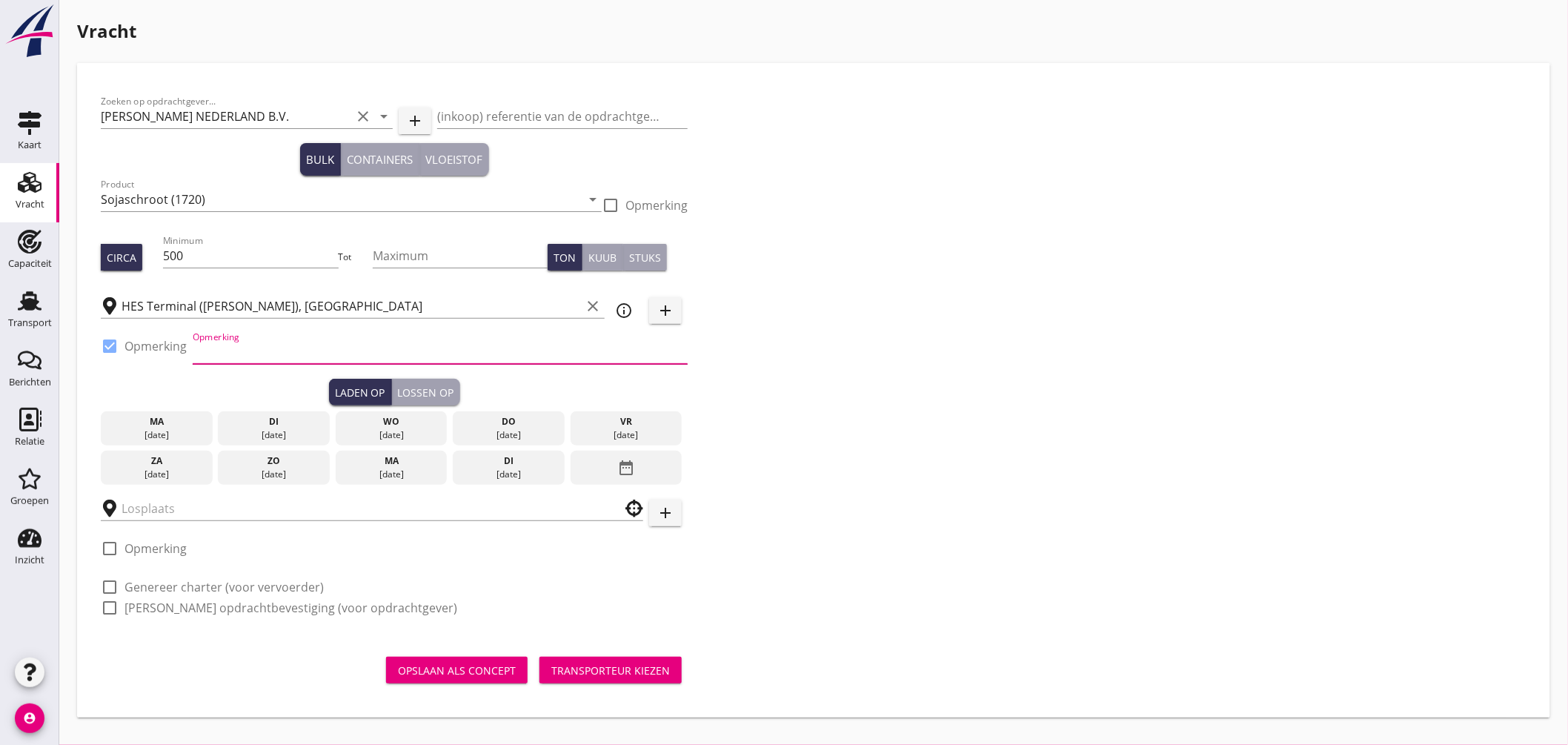
click at [220, 359] on input "Opmerking" at bounding box center [439, 352] width 495 height 24
type input "ex. opslag, [GEOGRAPHIC_DATA]"
click at [405, 425] on div "wo" at bounding box center [392, 422] width 105 height 14
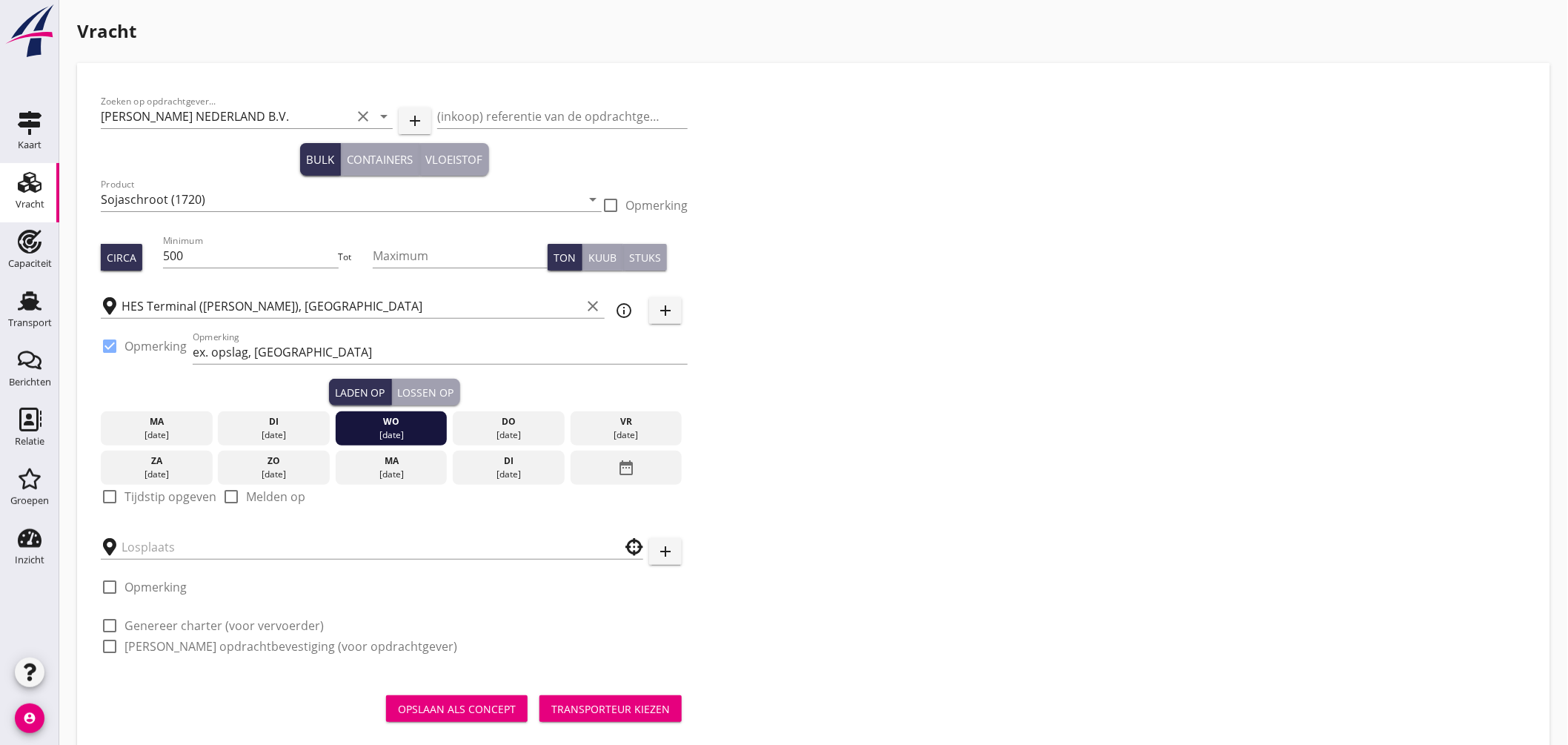
click at [119, 494] on div at bounding box center [110, 497] width 26 height 26
checkbox input "true"
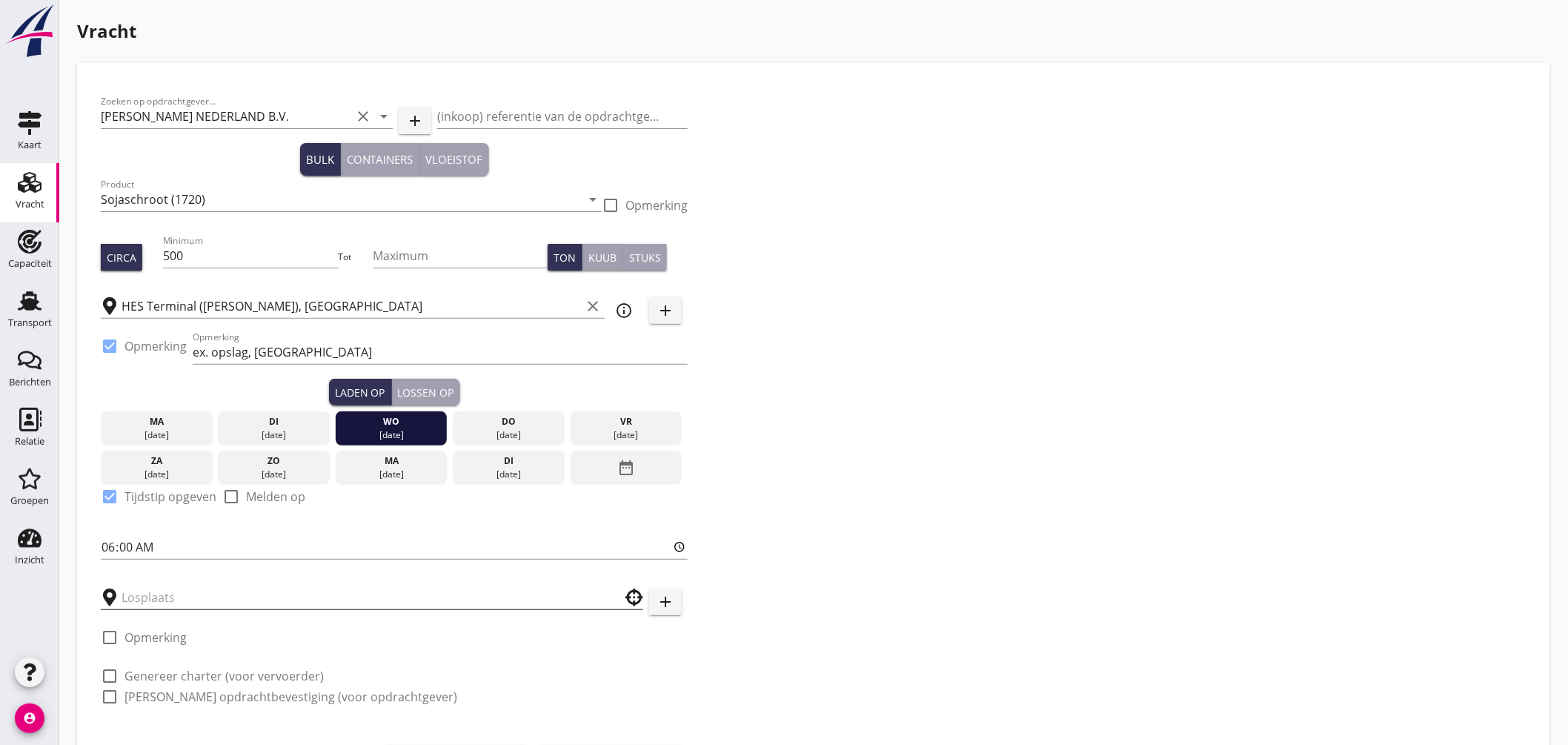
click at [172, 593] on input "text" at bounding box center [361, 598] width 480 height 24
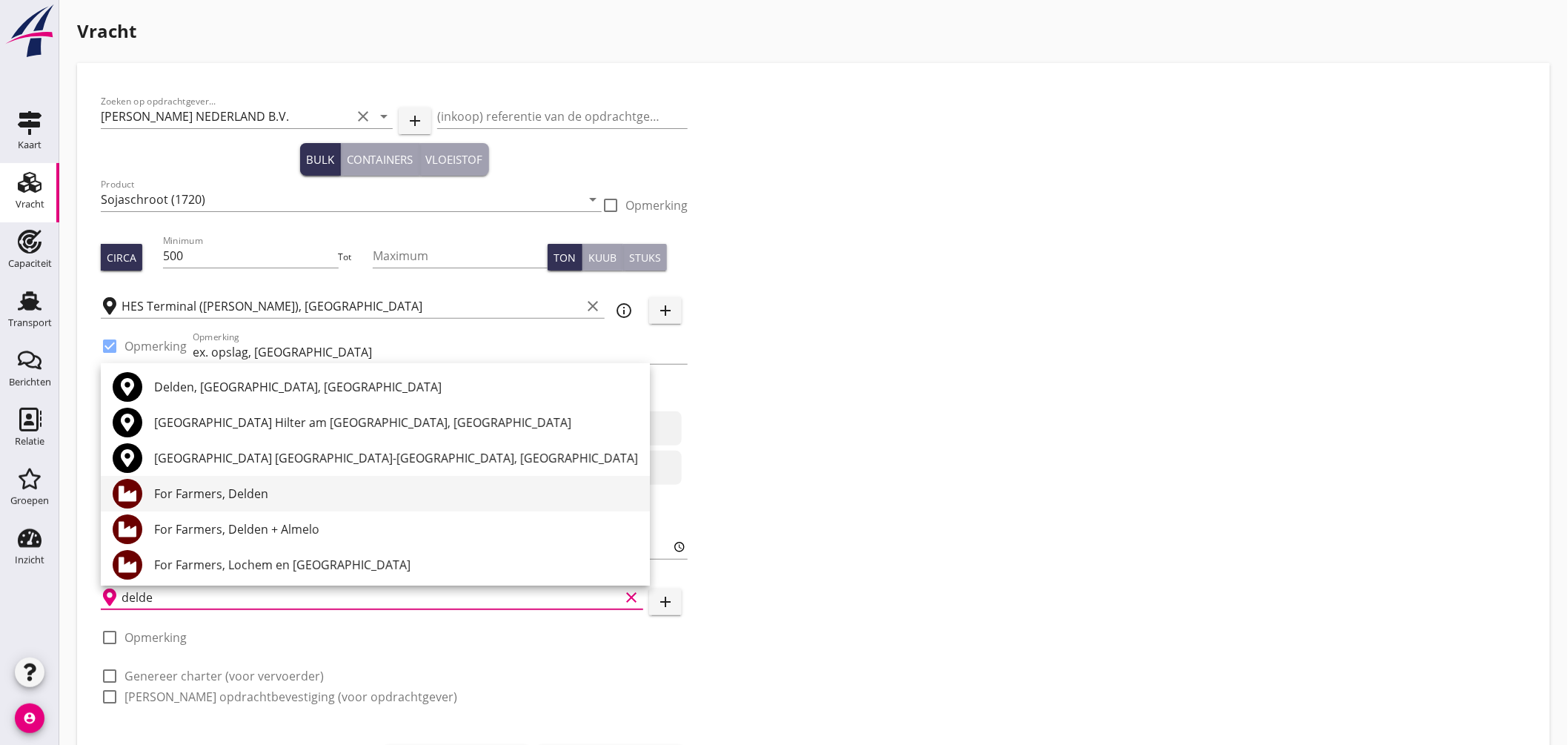
click at [256, 493] on div "For Farmers, Delden" at bounding box center [396, 494] width 484 height 18
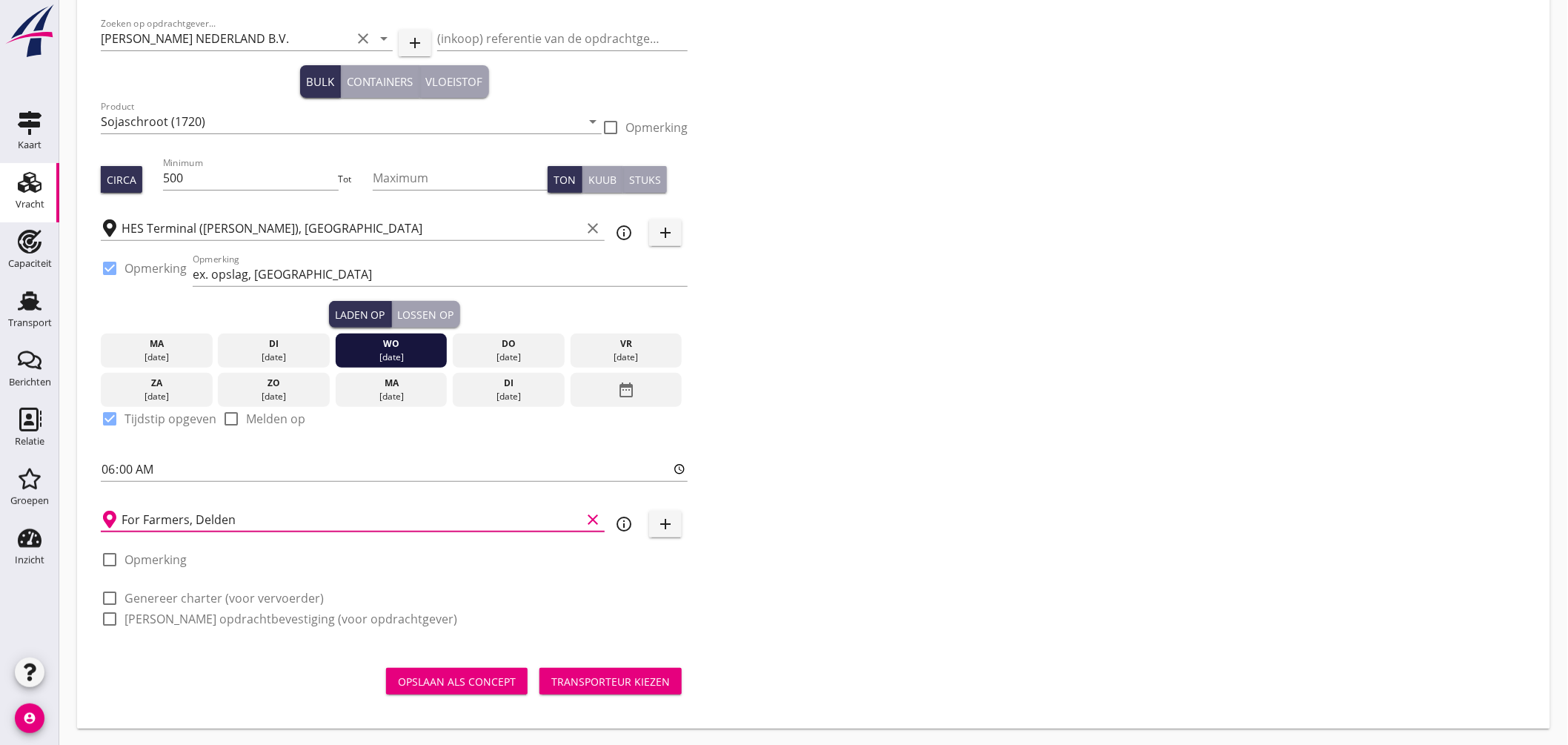
type input "For Farmers, Delden"
click at [440, 307] on div "Lossen op" at bounding box center [426, 315] width 56 height 16
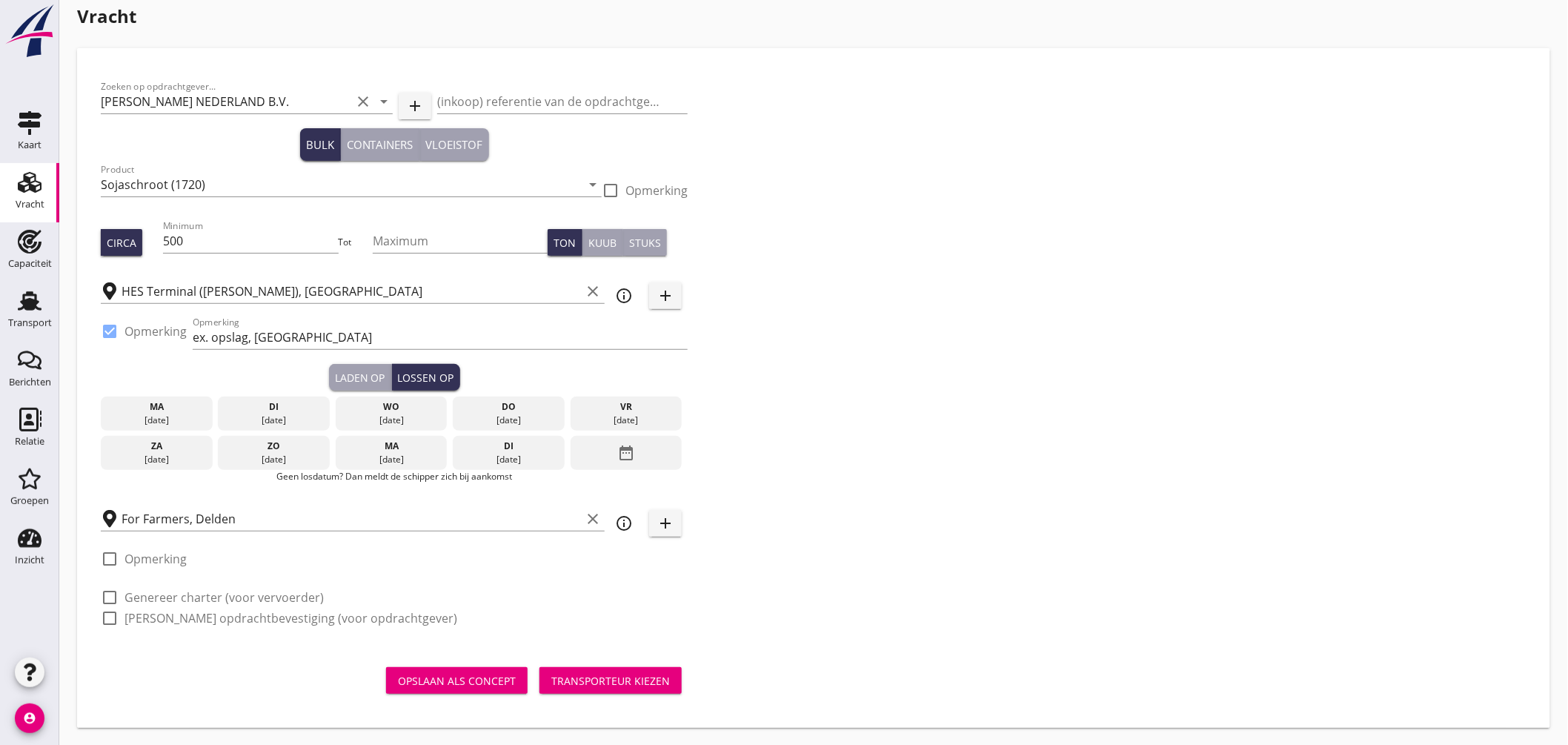
click at [389, 459] on div "[DATE]" at bounding box center [392, 460] width 105 height 14
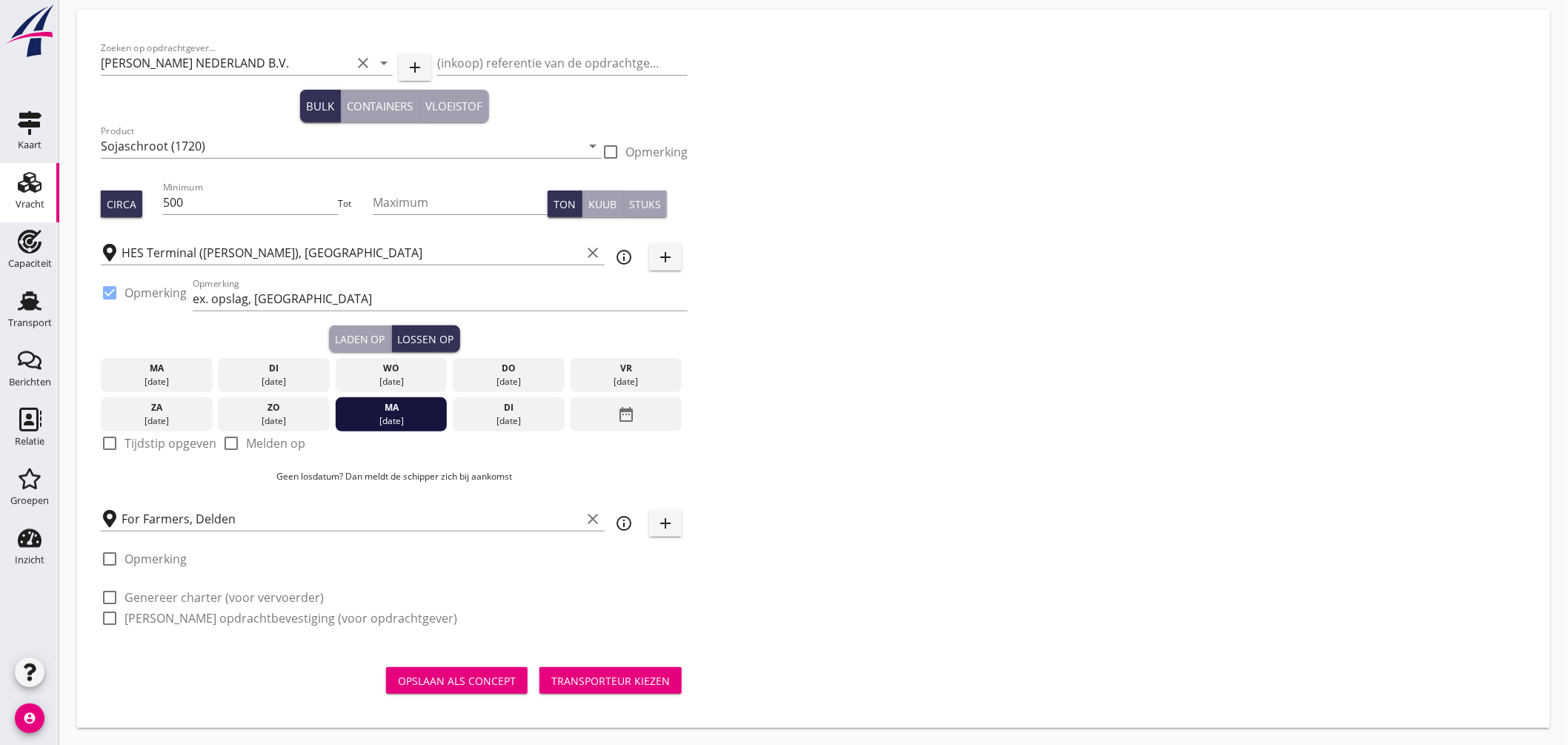
click at [106, 439] on div at bounding box center [110, 444] width 26 height 26
checkbox input "true"
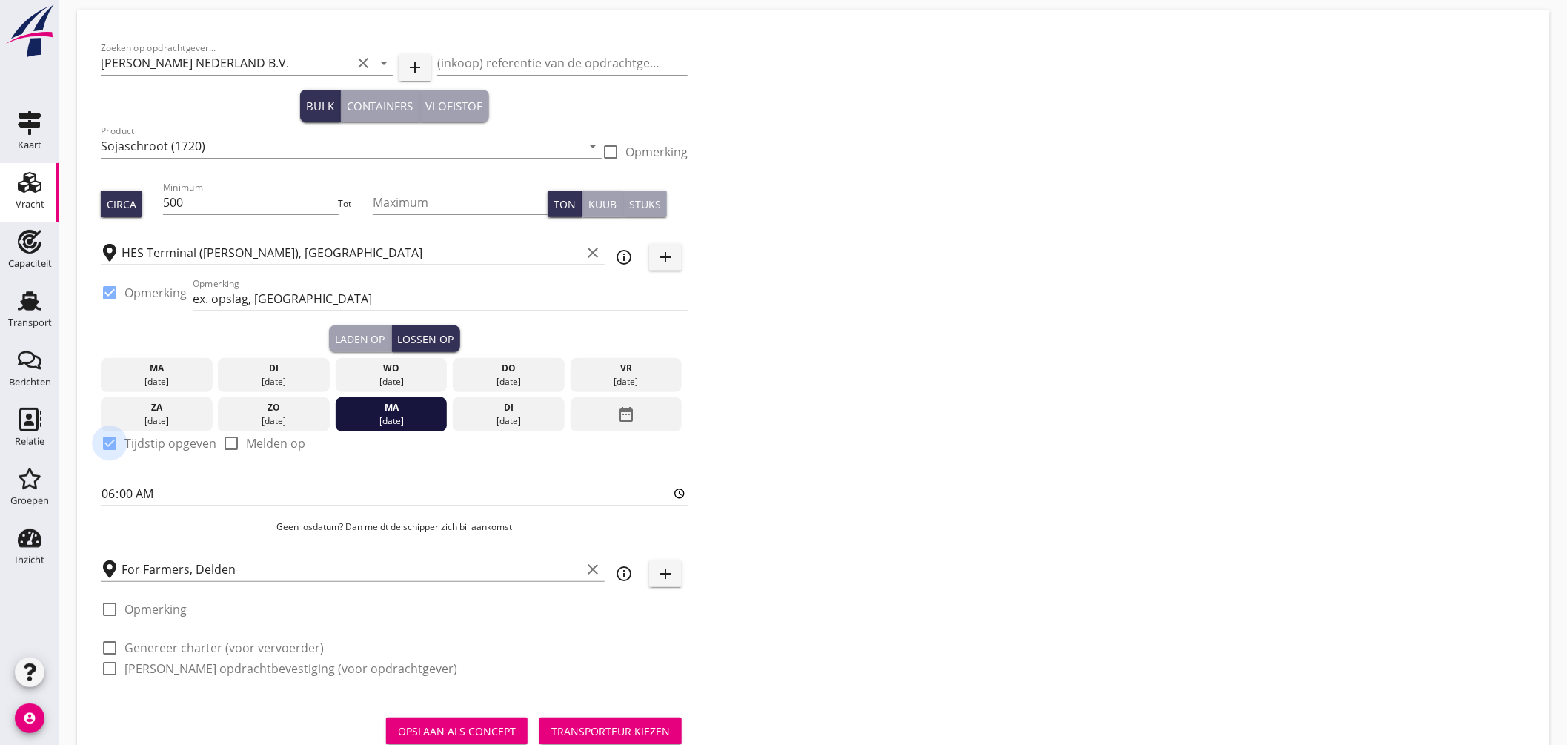
scroll to position [78, 0]
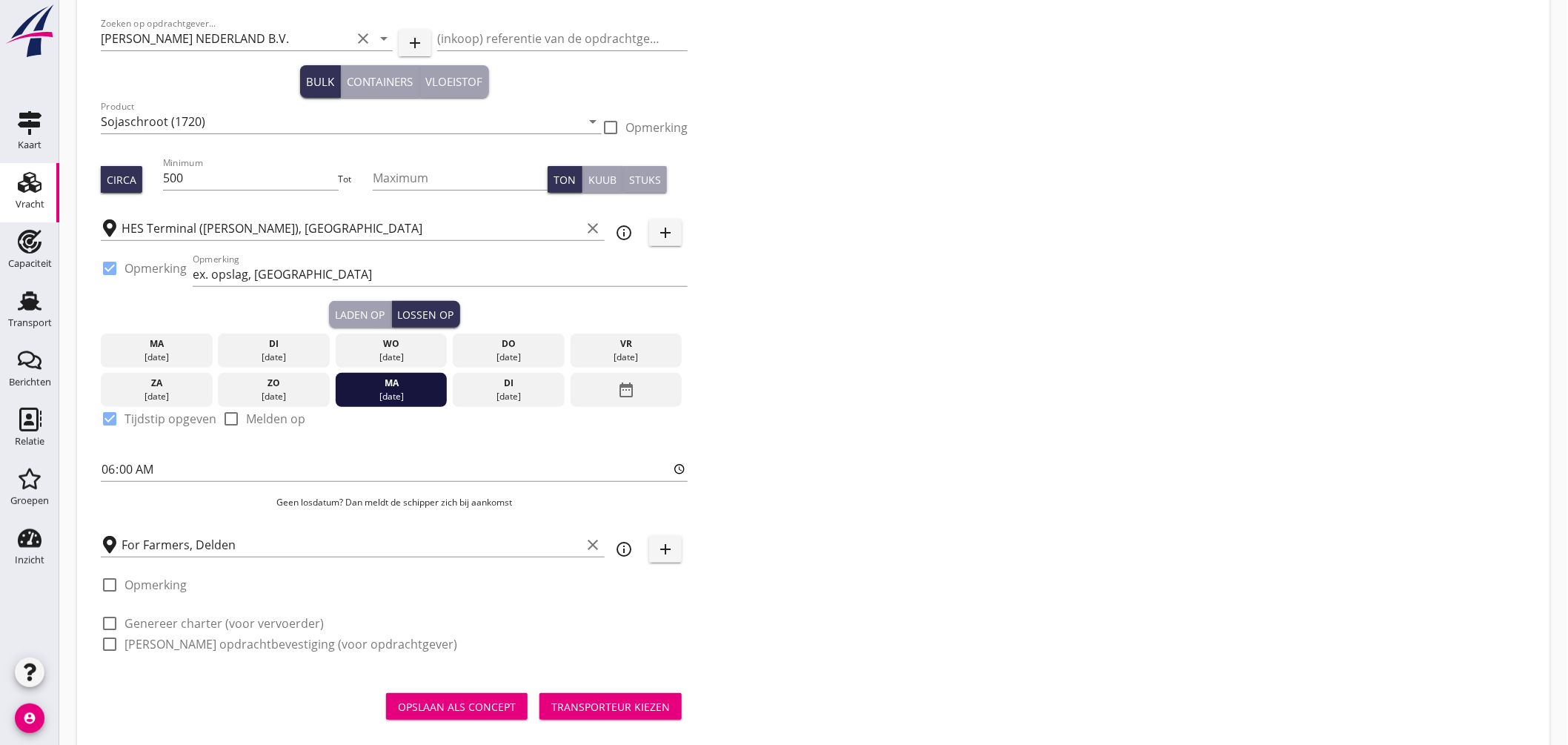
click at [187, 617] on label "Genereer charter (voor vervoerder)" at bounding box center [224, 623] width 199 height 15
checkbox input "true"
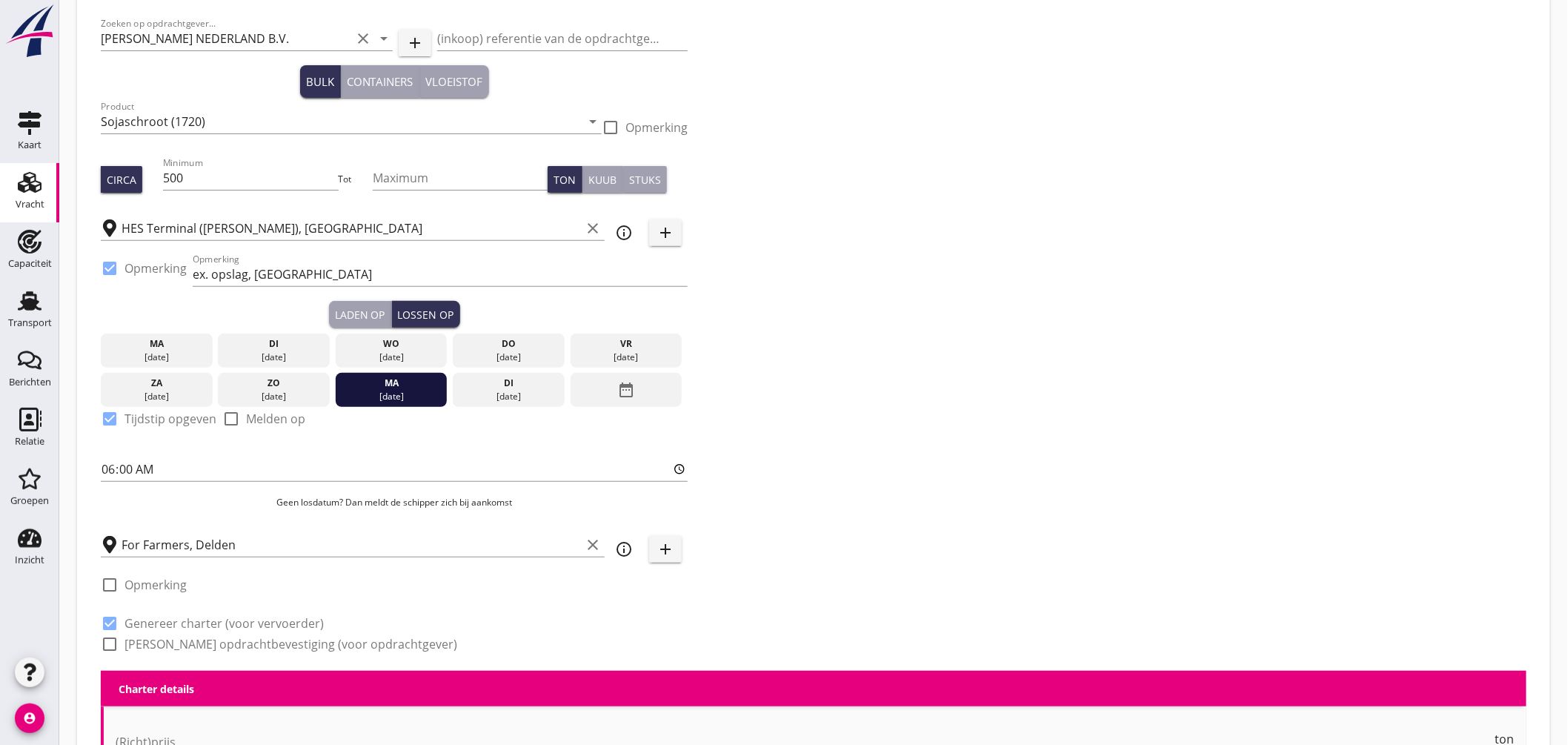
checkbox input "true"
drag, startPoint x: 184, startPoint y: 636, endPoint x: 223, endPoint y: 634, distance: 39.1
click at [186, 637] on label "[PERSON_NAME] opdrachtbevestiging (voor opdrachtgever)" at bounding box center [290, 644] width 333 height 15
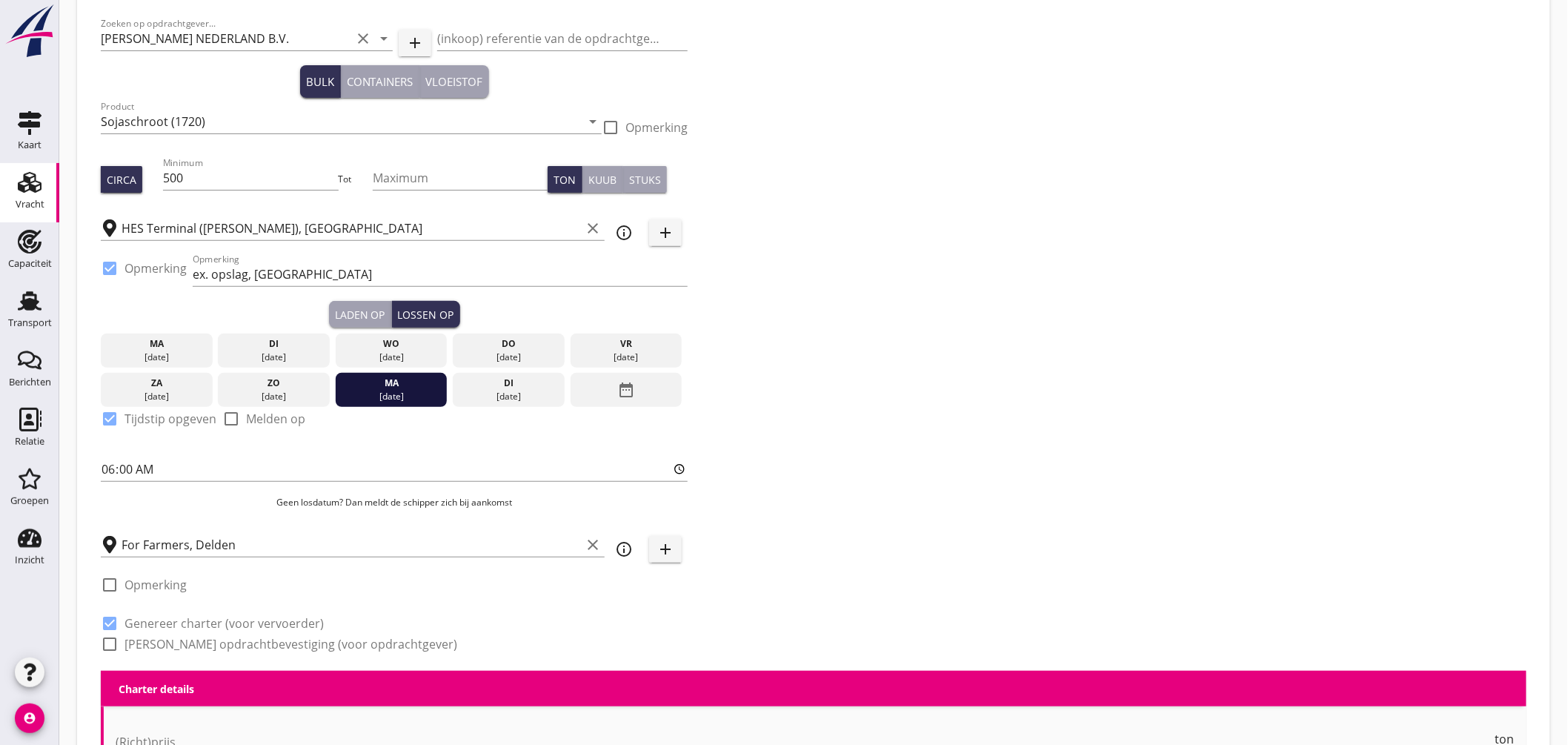
checkbox input "true"
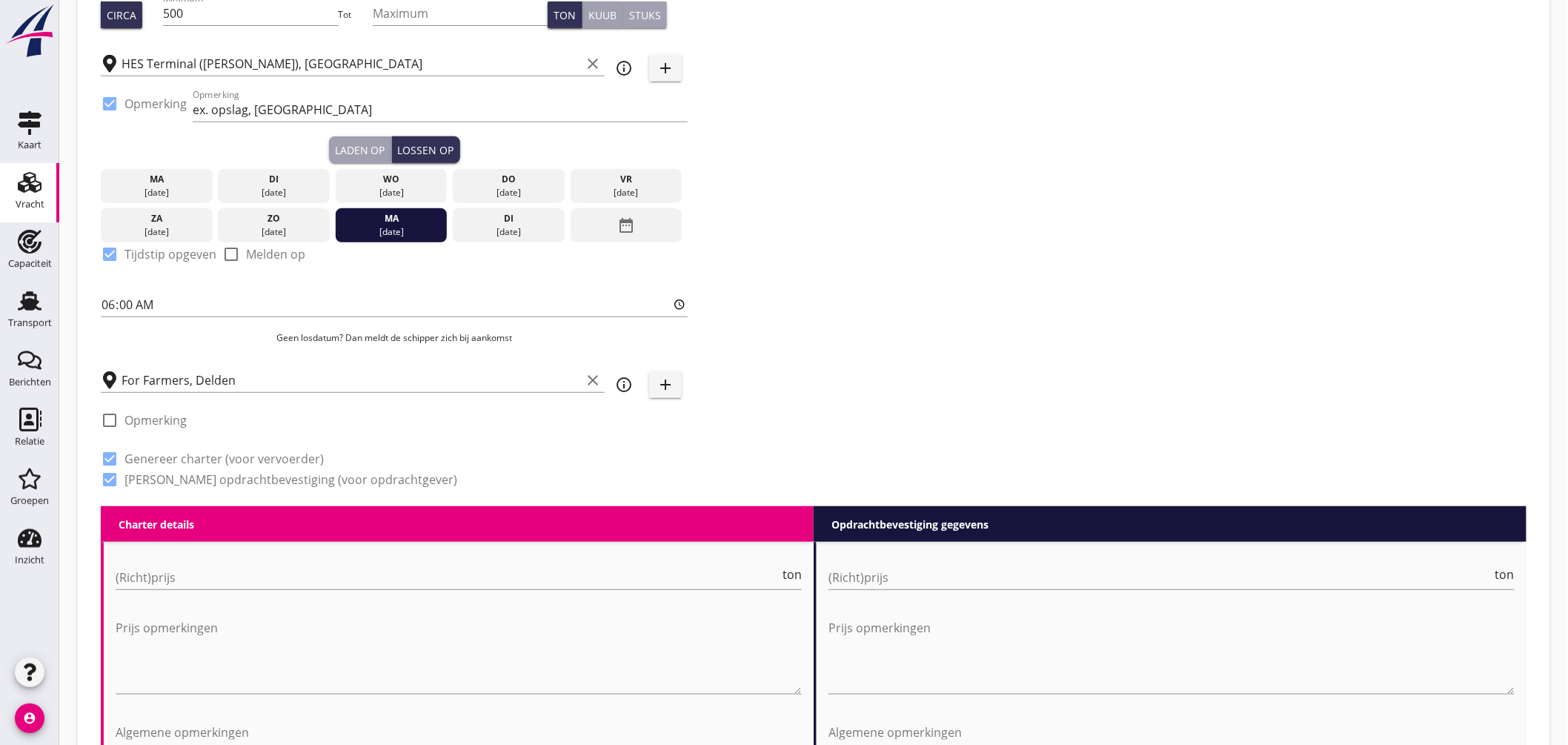
scroll to position [490, 0]
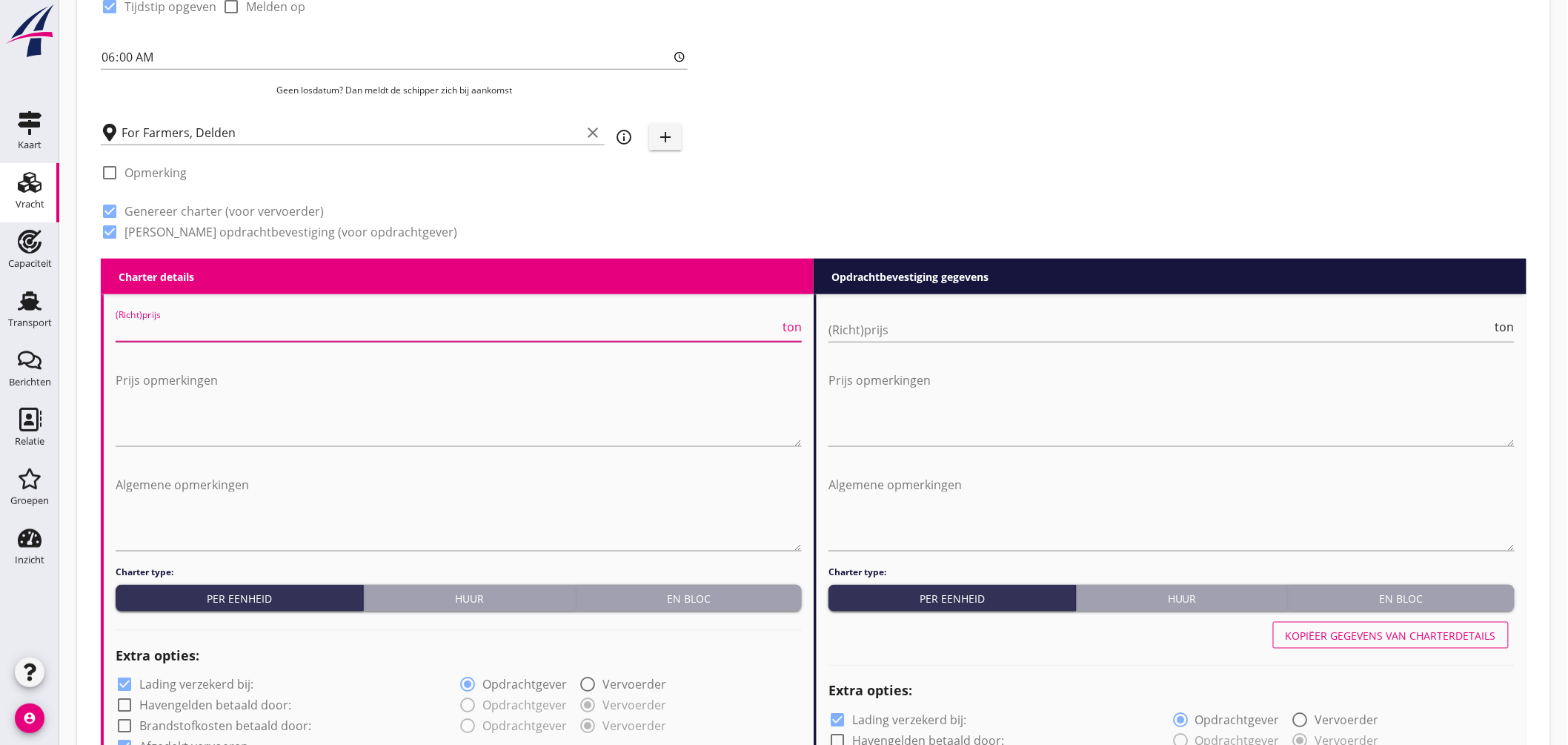
click at [226, 327] on input "(Richt)prijs" at bounding box center [447, 330] width 664 height 24
drag, startPoint x: 663, startPoint y: 596, endPoint x: 973, endPoint y: 617, distance: 310.7
click at [664, 596] on div "En bloc" at bounding box center [688, 599] width 214 height 16
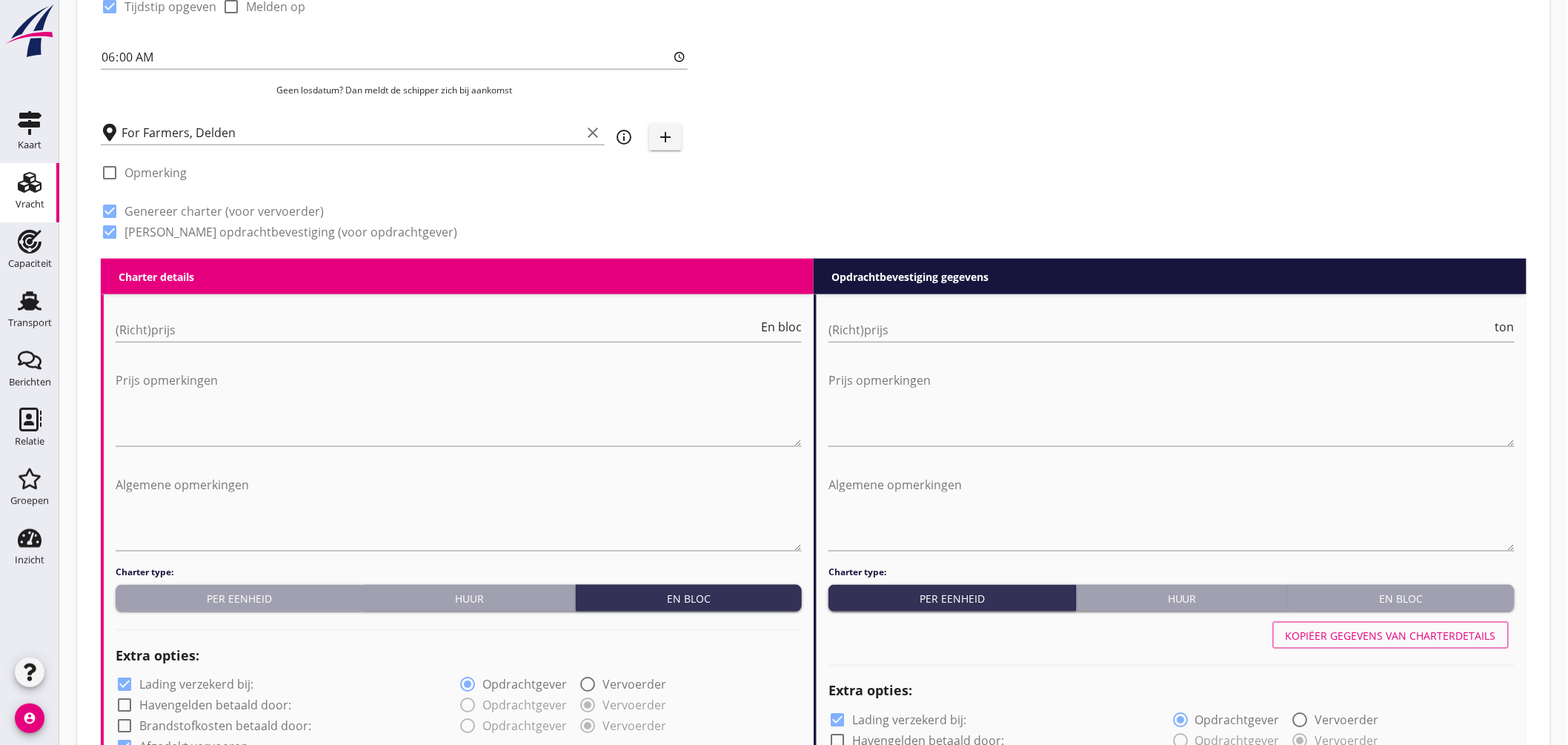
click at [1399, 602] on div "En bloc" at bounding box center [1401, 599] width 214 height 16
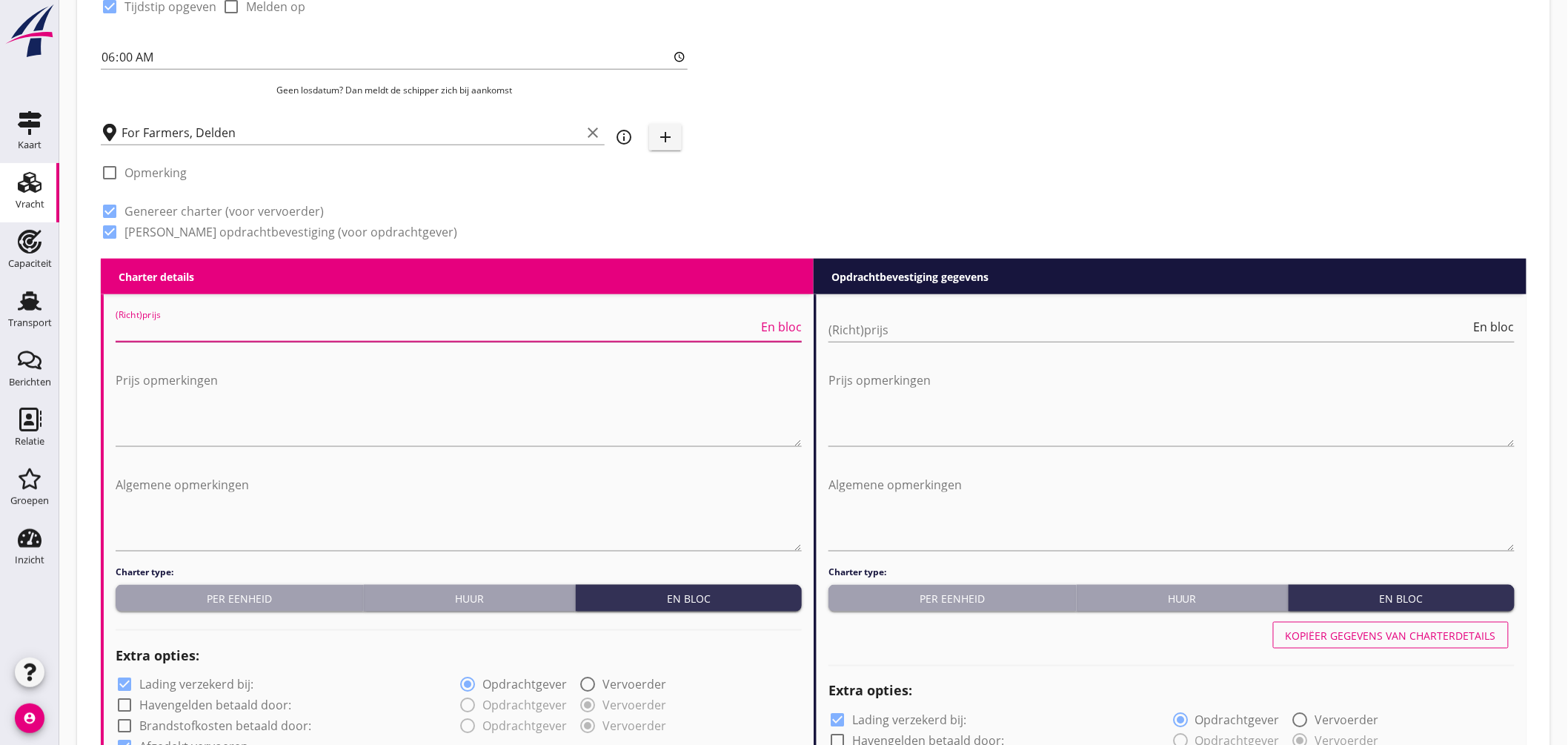
click at [180, 337] on input "(Richt)prijs" at bounding box center [436, 330] width 643 height 24
type input "4250"
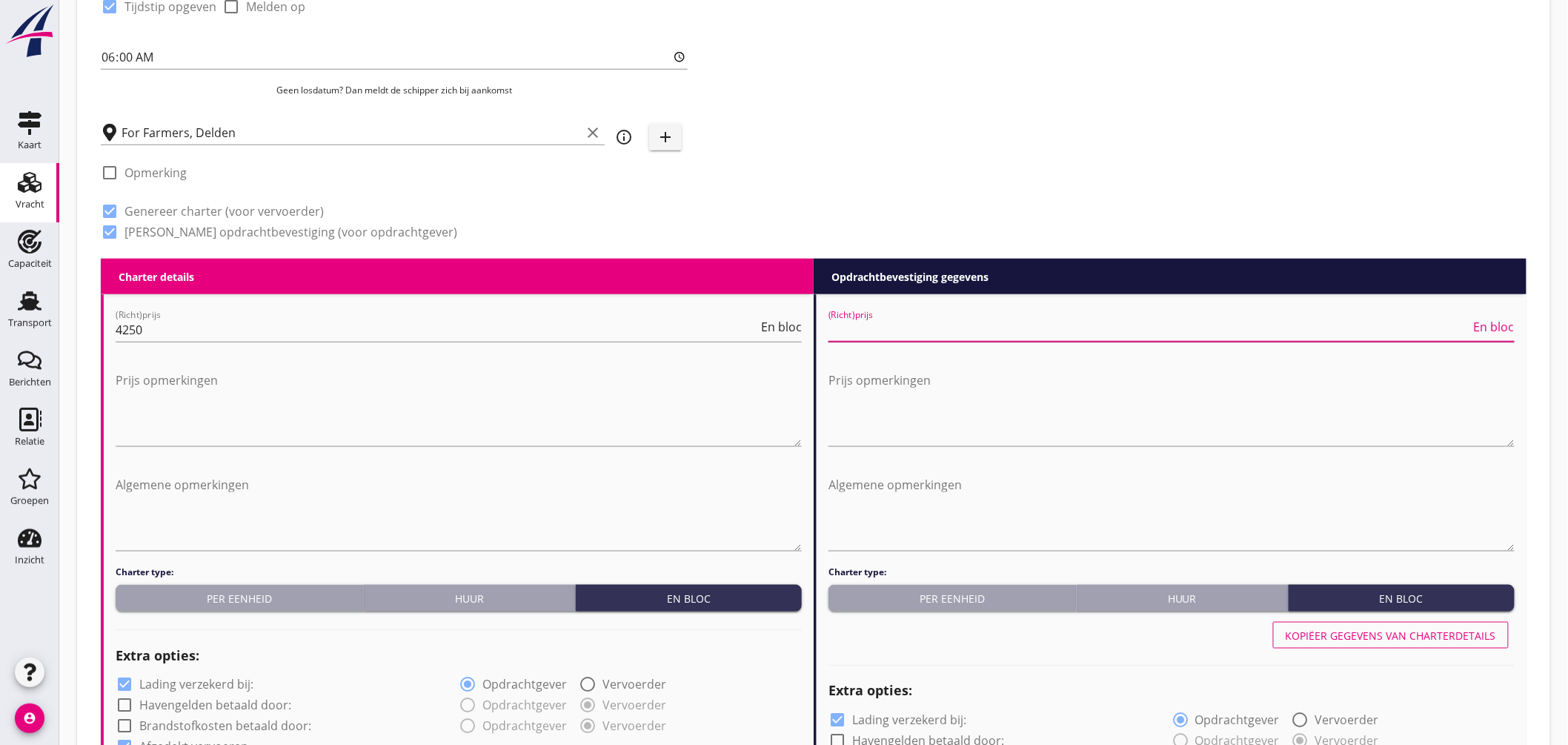
click at [848, 324] on input "(Richt)prijs" at bounding box center [1149, 330] width 643 height 24
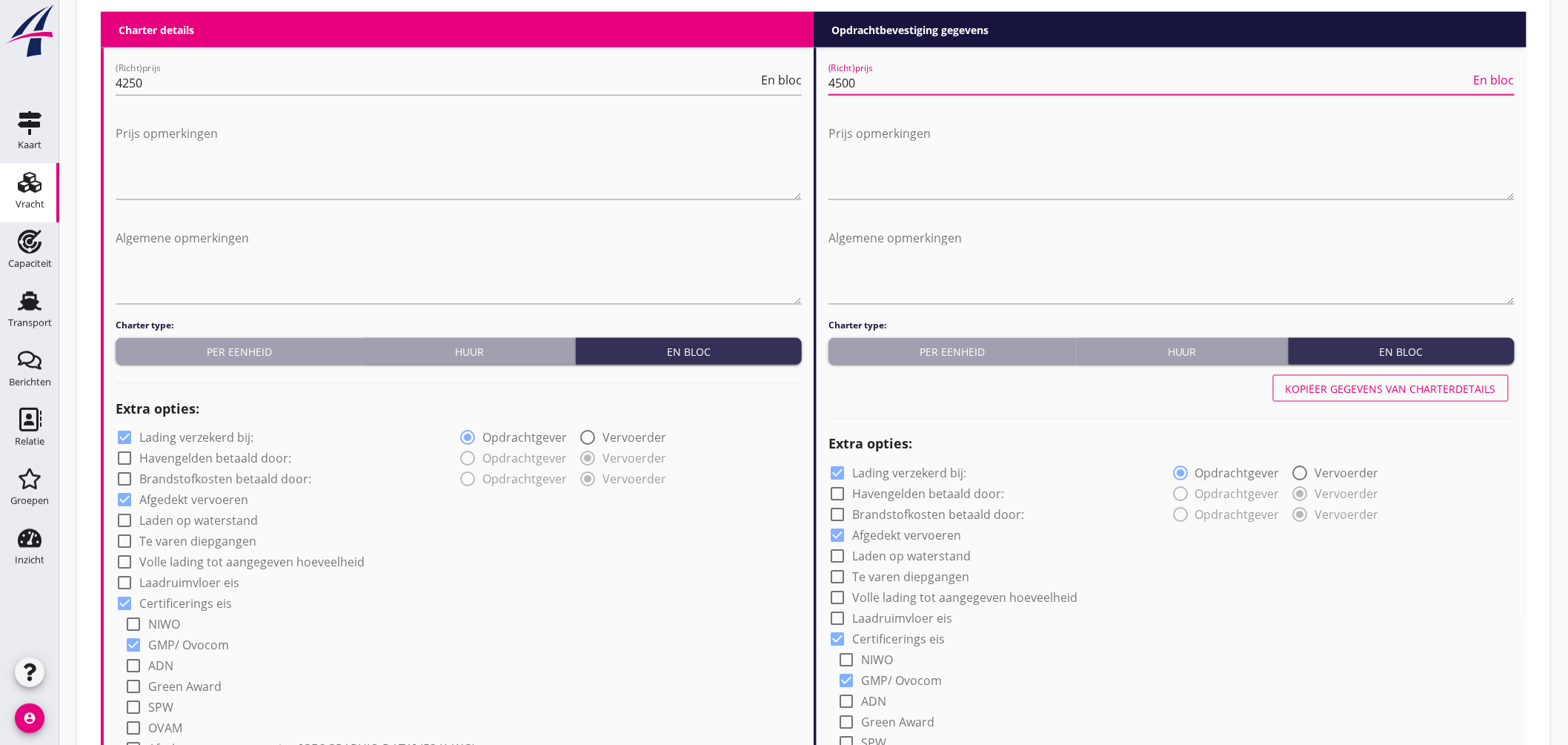
scroll to position [819, 0]
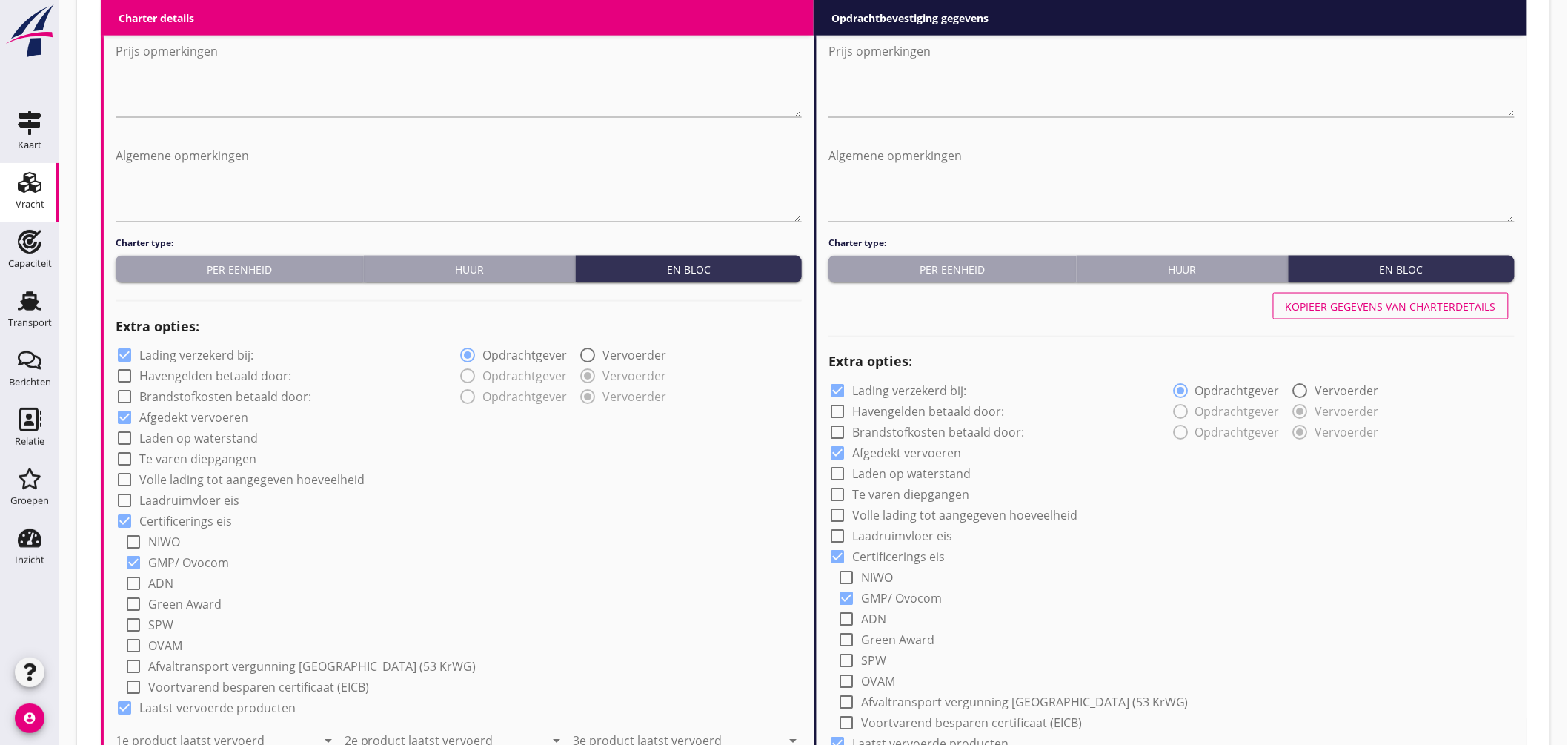
type input "4500"
click at [192, 349] on label "Lading verzekerd bij:" at bounding box center [196, 356] width 115 height 15
checkbox input "false"
click at [863, 388] on label "Lading verzekerd bij:" at bounding box center [909, 391] width 115 height 15
checkbox input "false"
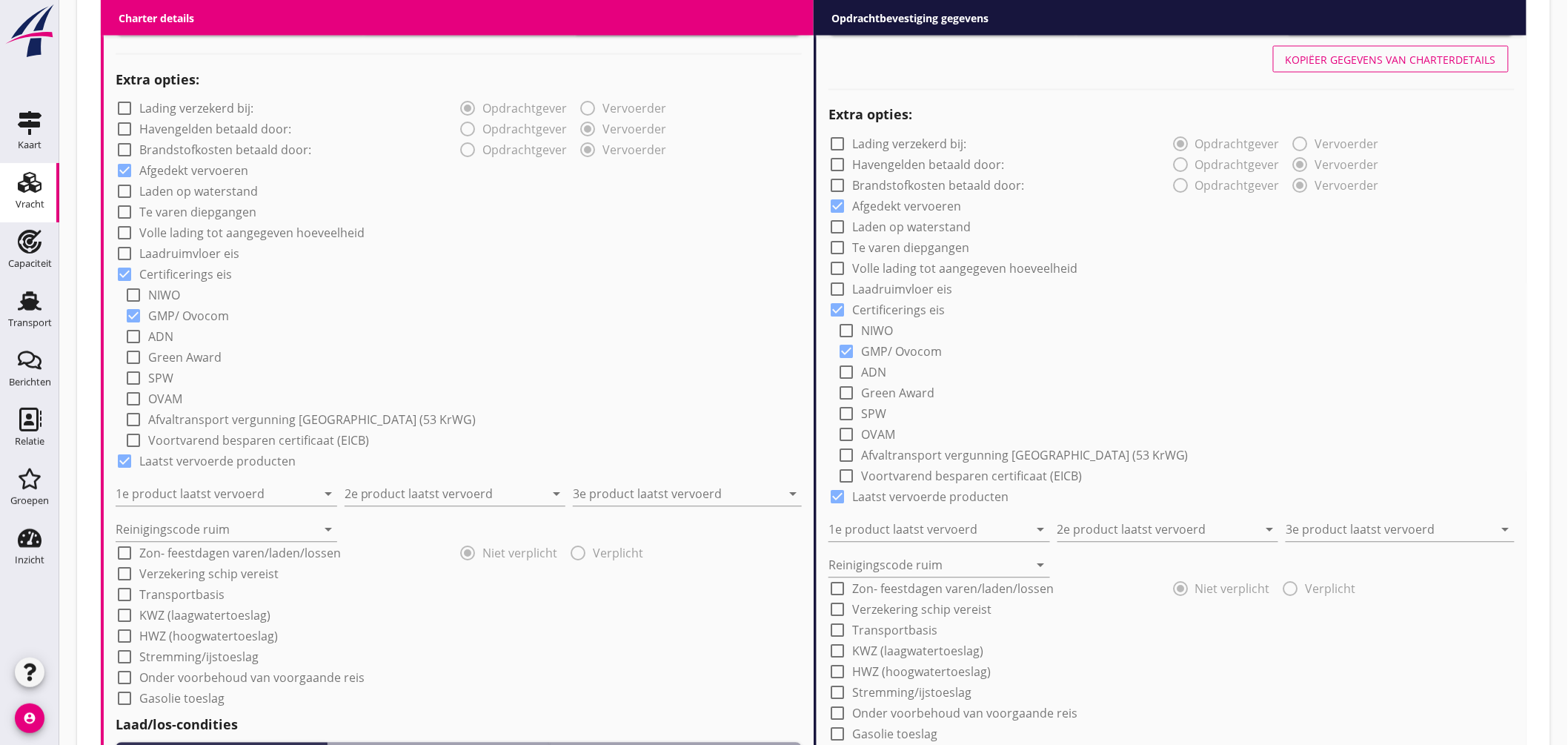
scroll to position [1149, 0]
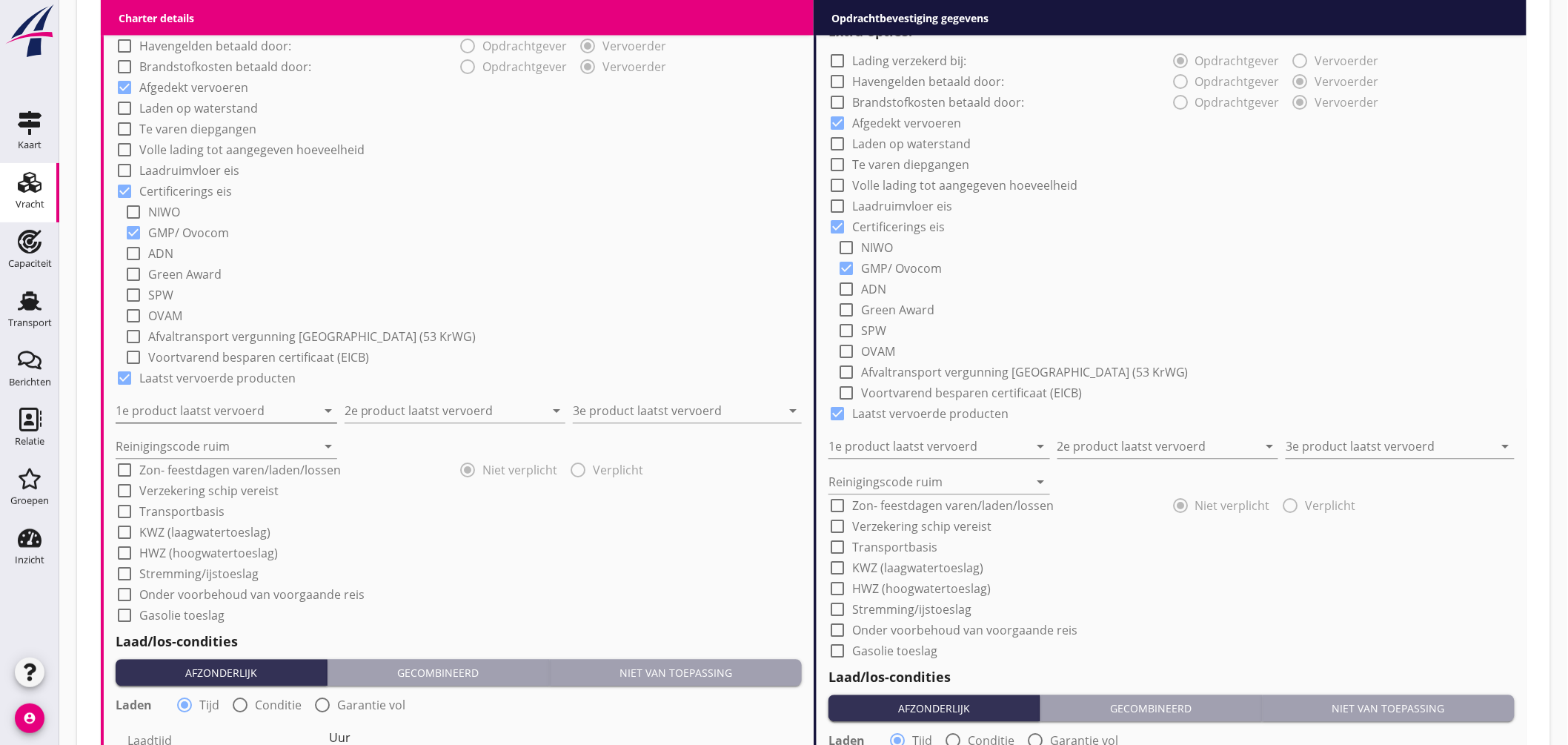
click at [257, 411] on input "1e product laatst vervoerd" at bounding box center [215, 411] width 200 height 24
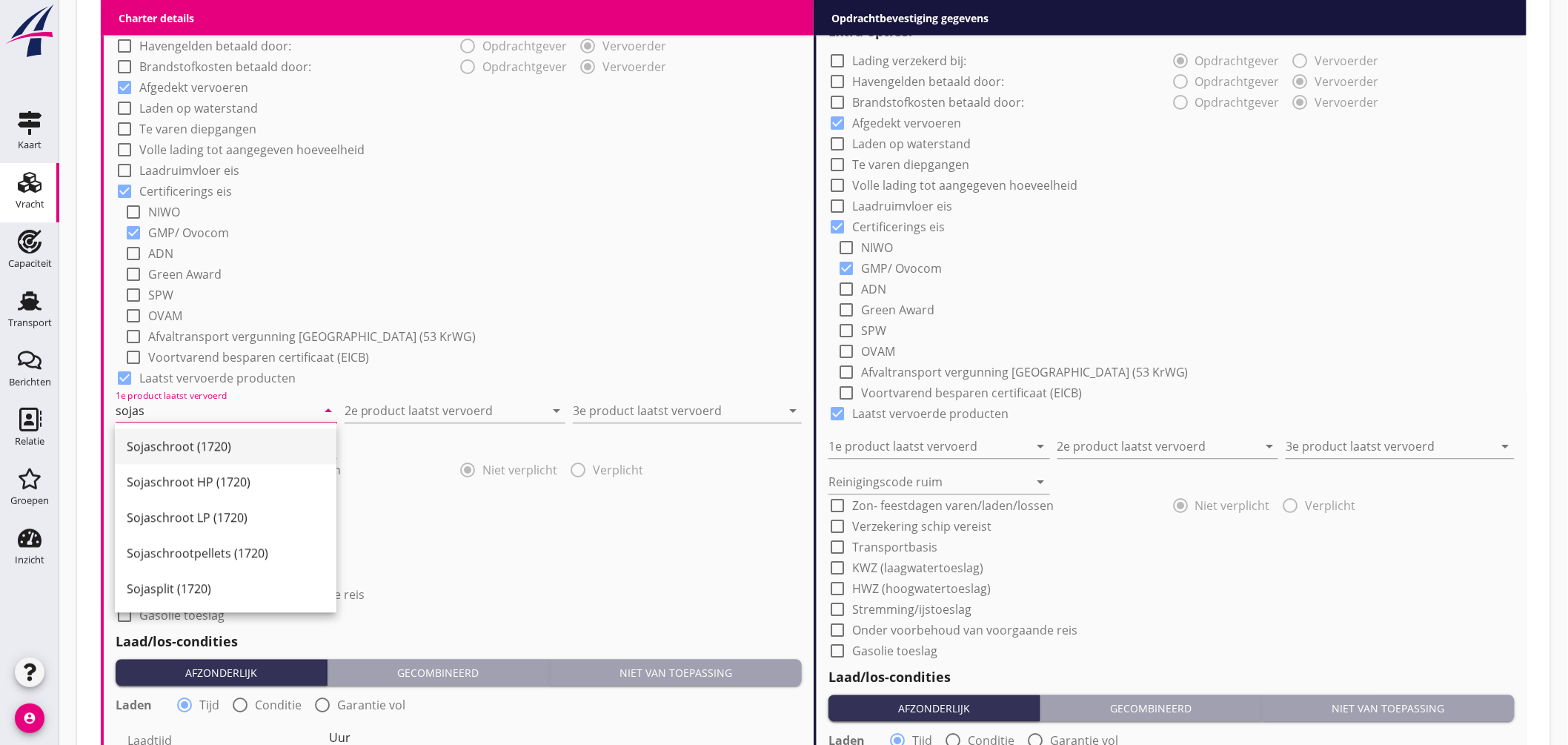
click at [212, 455] on div "Sojaschroot (1720)" at bounding box center [225, 448] width 197 height 18
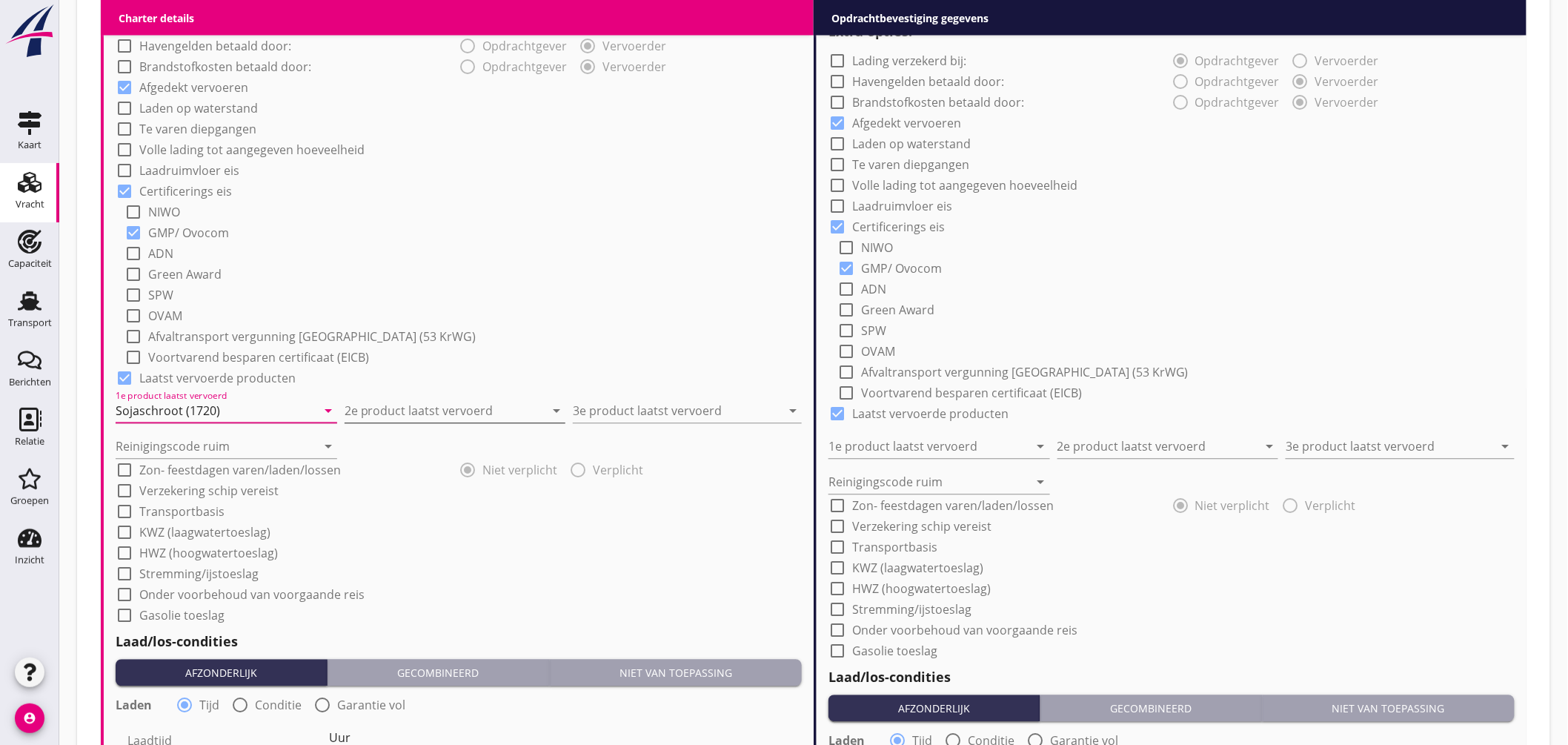
type input "Sojaschroot (1720)"
click at [409, 409] on input "2e product laatst vervoerd" at bounding box center [444, 411] width 200 height 24
click at [395, 442] on div "Raapschroot (1720)" at bounding box center [454, 448] width 197 height 18
type input "Raapschroot (1720)"
click at [611, 410] on input "3e product laatst vervoerd" at bounding box center [676, 411] width 208 height 24
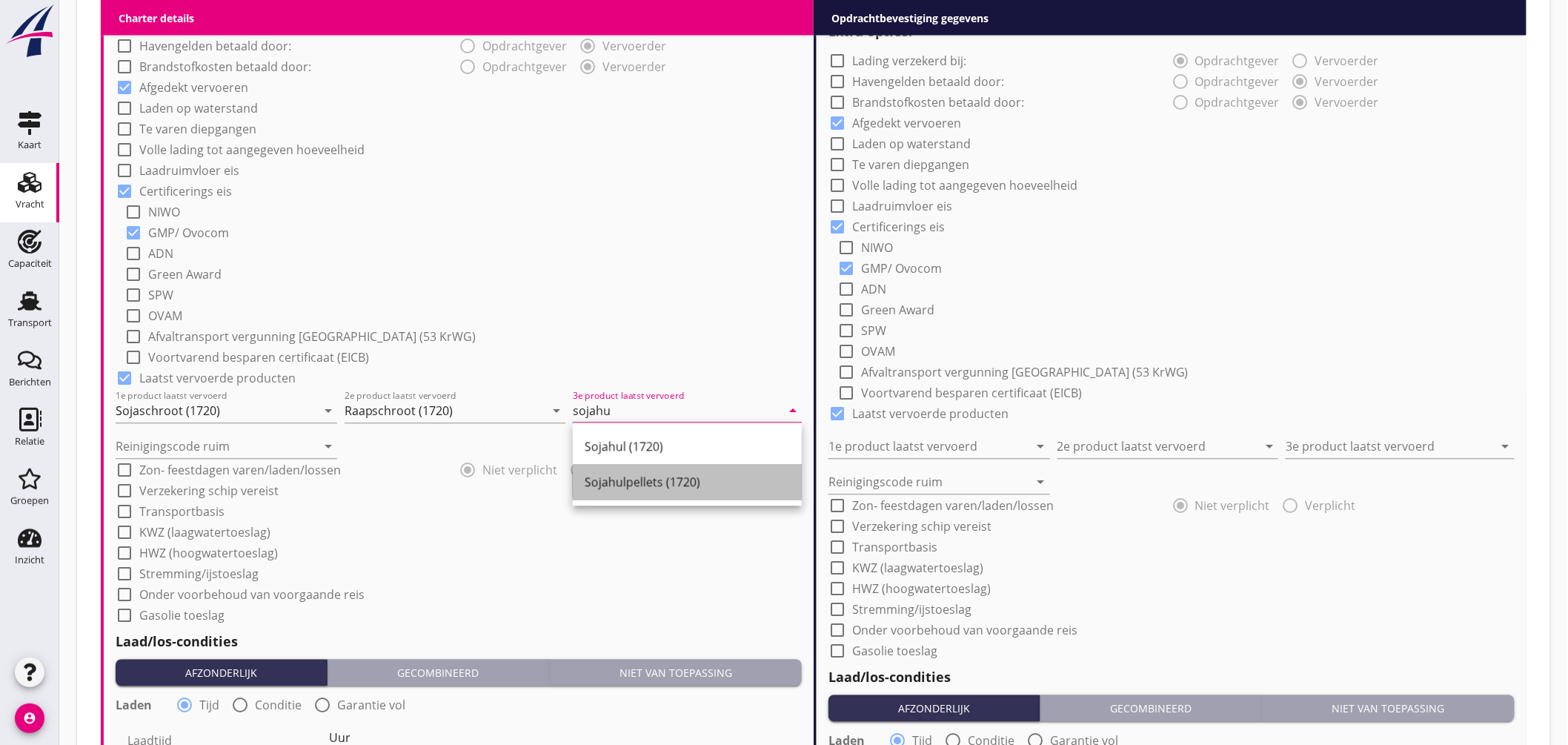
click at [643, 480] on div "Sojahulpellets (1720)" at bounding box center [687, 483] width 205 height 18
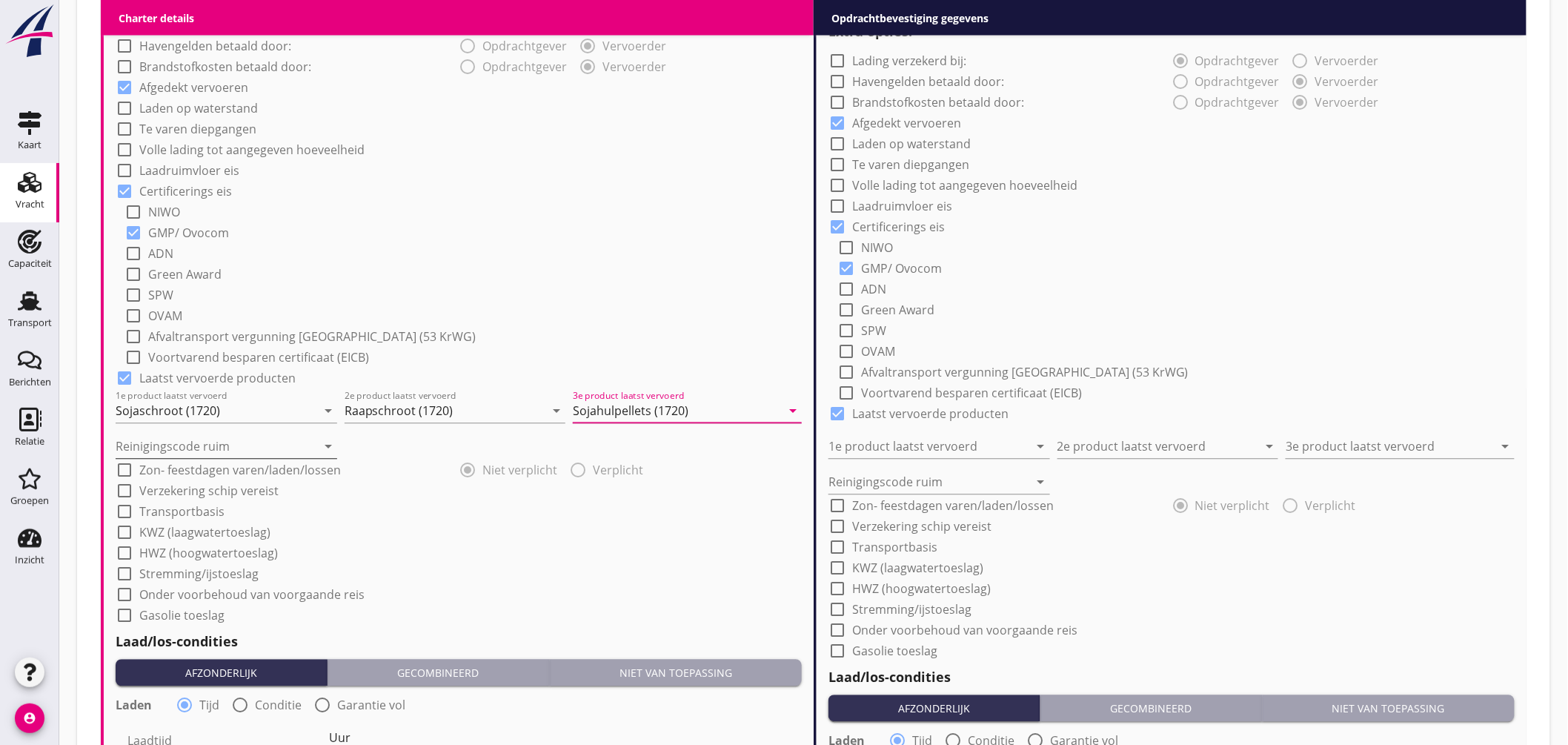
type input "Sojahulpellets (1720)"
click at [205, 453] on input "Reinigingscode ruim" at bounding box center [215, 448] width 200 height 24
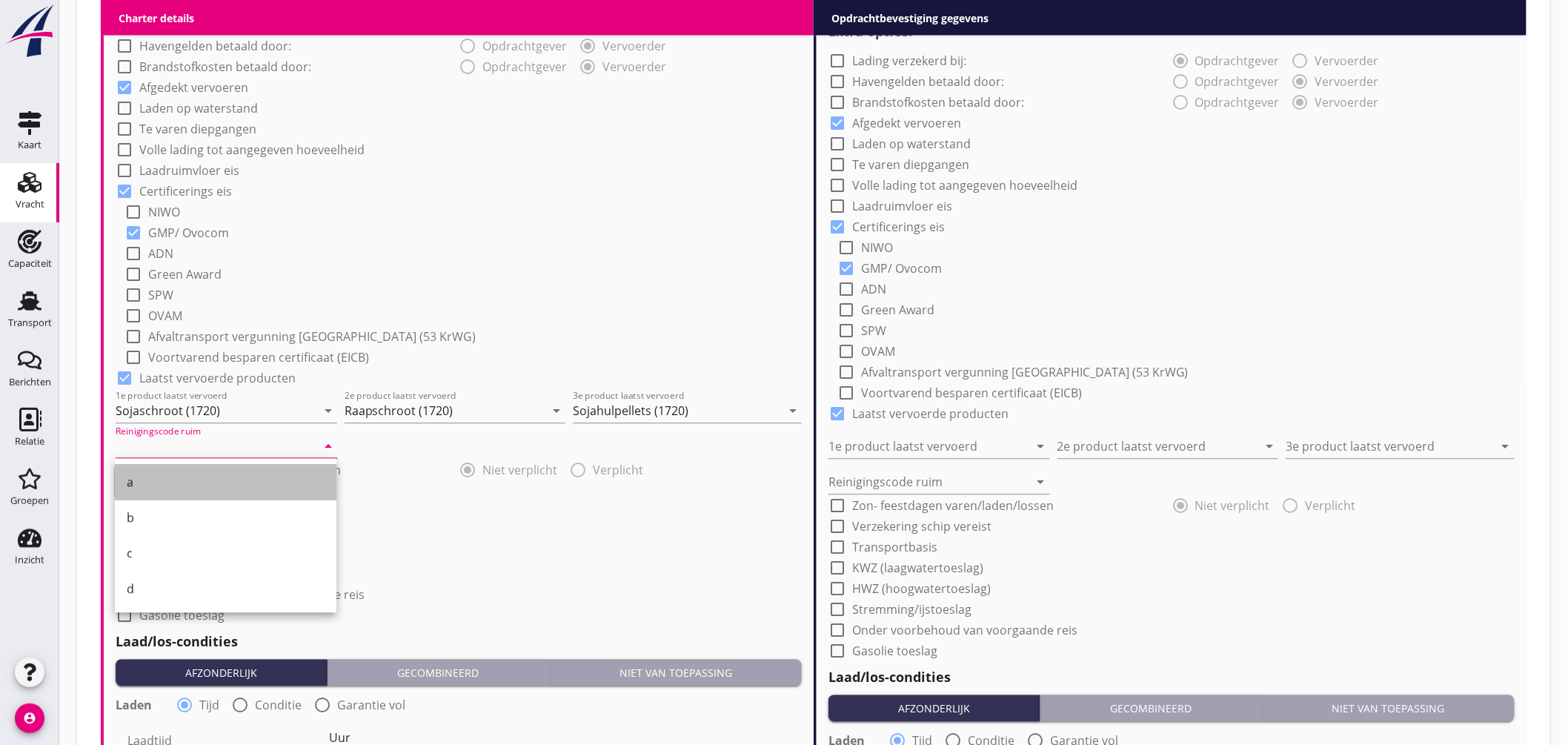
click at [180, 477] on div "a" at bounding box center [225, 483] width 197 height 18
type input "a"
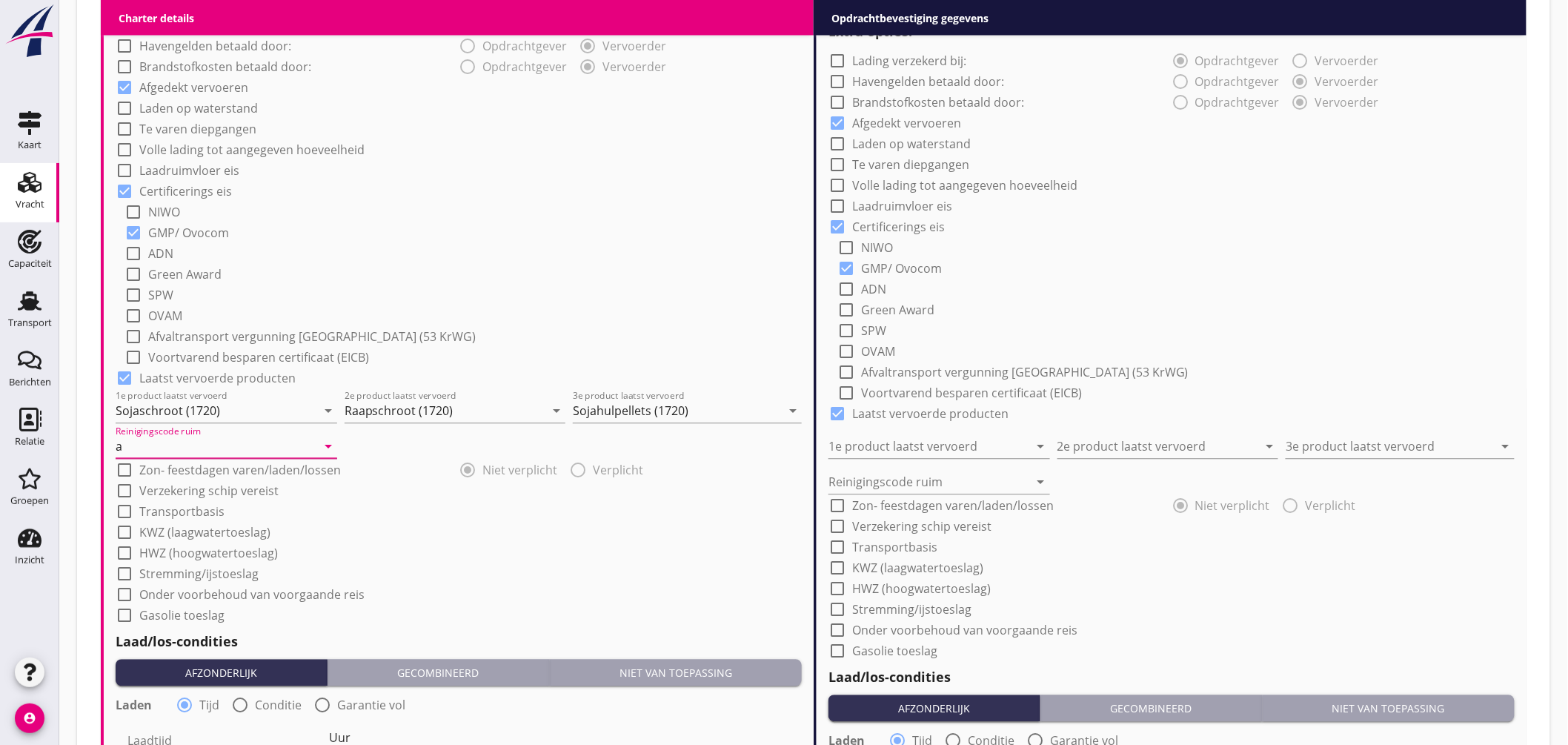
scroll to position [1314, 0]
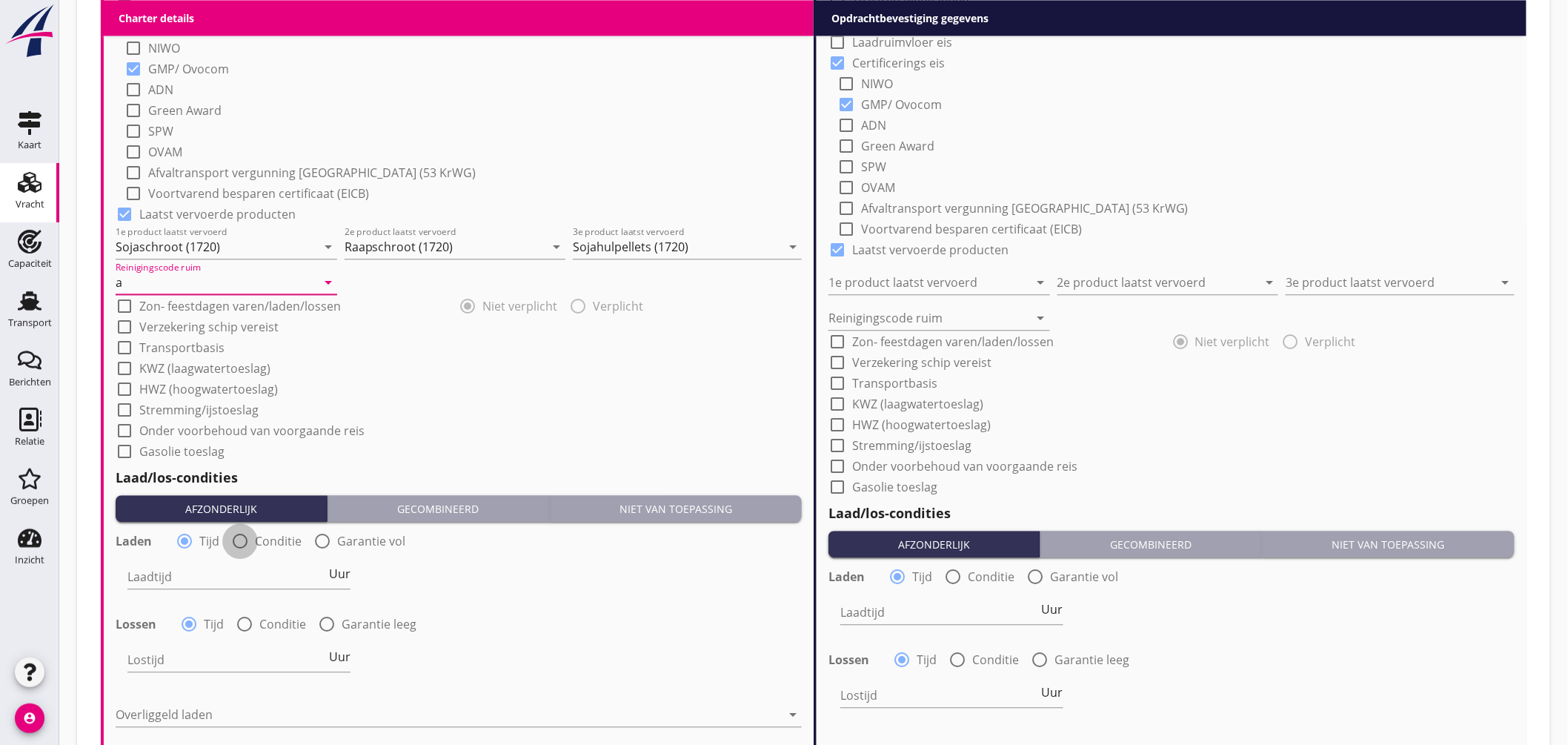
click at [245, 539] on div at bounding box center [240, 541] width 26 height 26
radio input "false"
radio input "true"
click at [239, 575] on div at bounding box center [284, 577] width 315 height 24
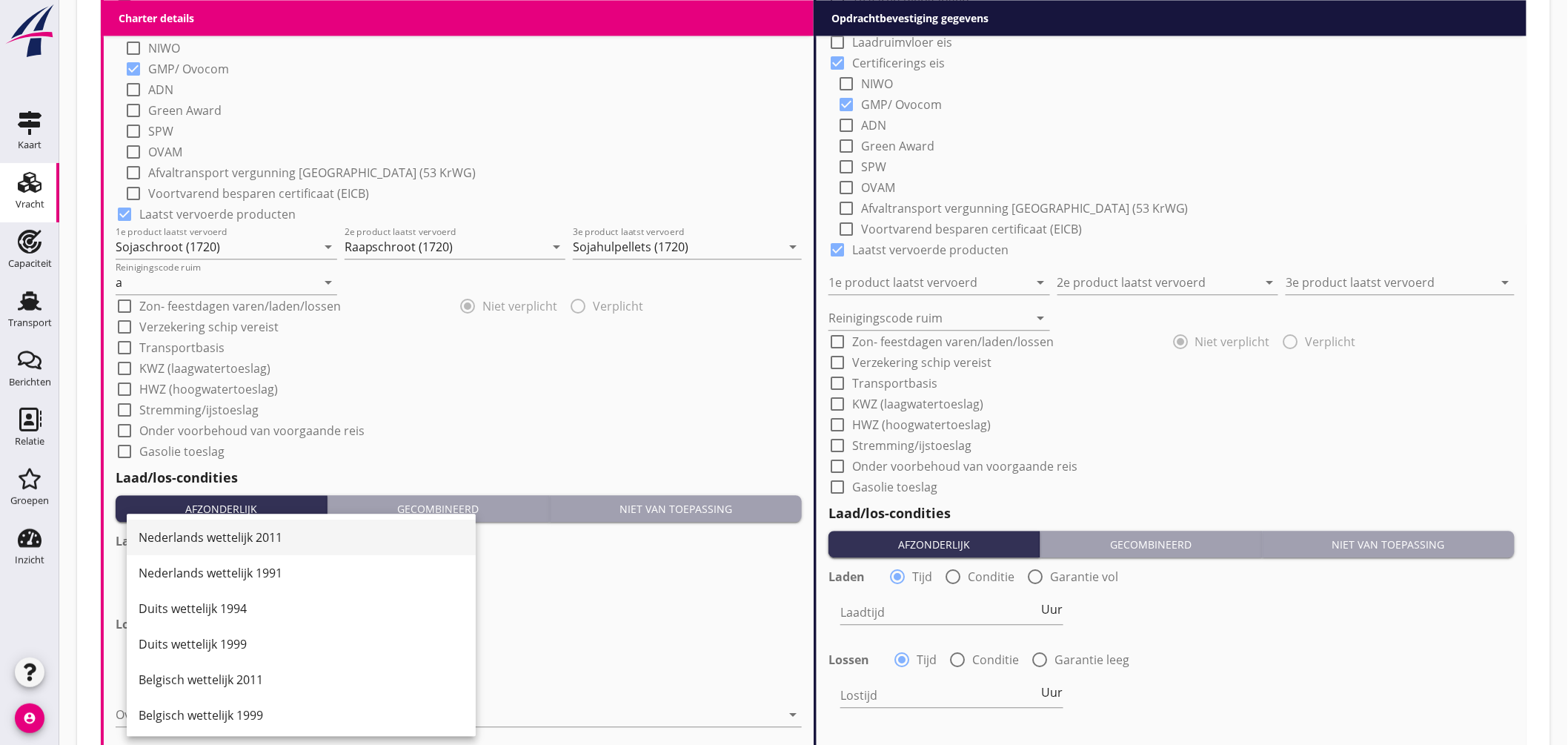
click at [277, 537] on div "Nederlands wettelijk 2011" at bounding box center [300, 538] width 325 height 18
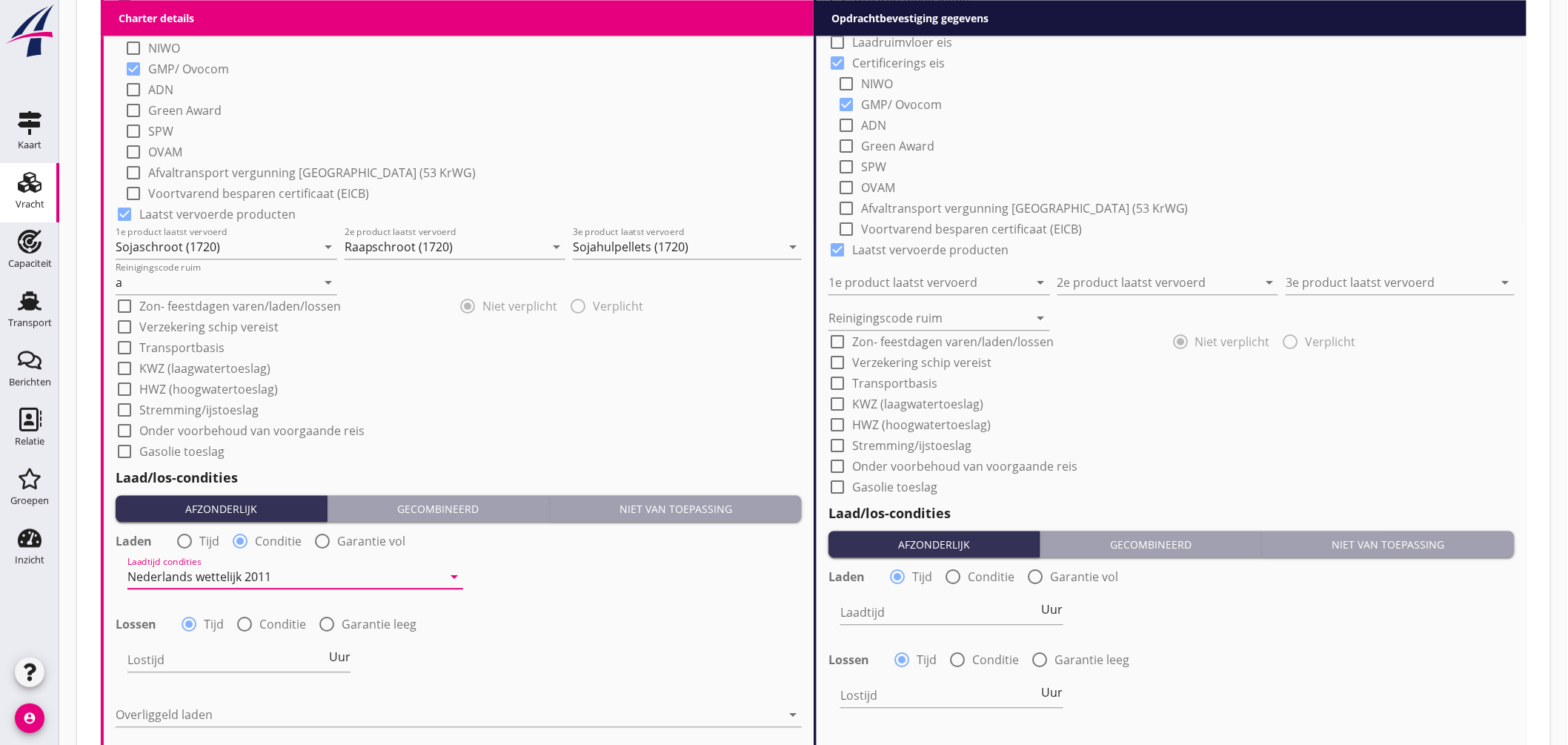
click at [243, 624] on div at bounding box center [245, 624] width 26 height 26
radio input "false"
radio input "true"
click at [233, 660] on div at bounding box center [284, 660] width 315 height 24
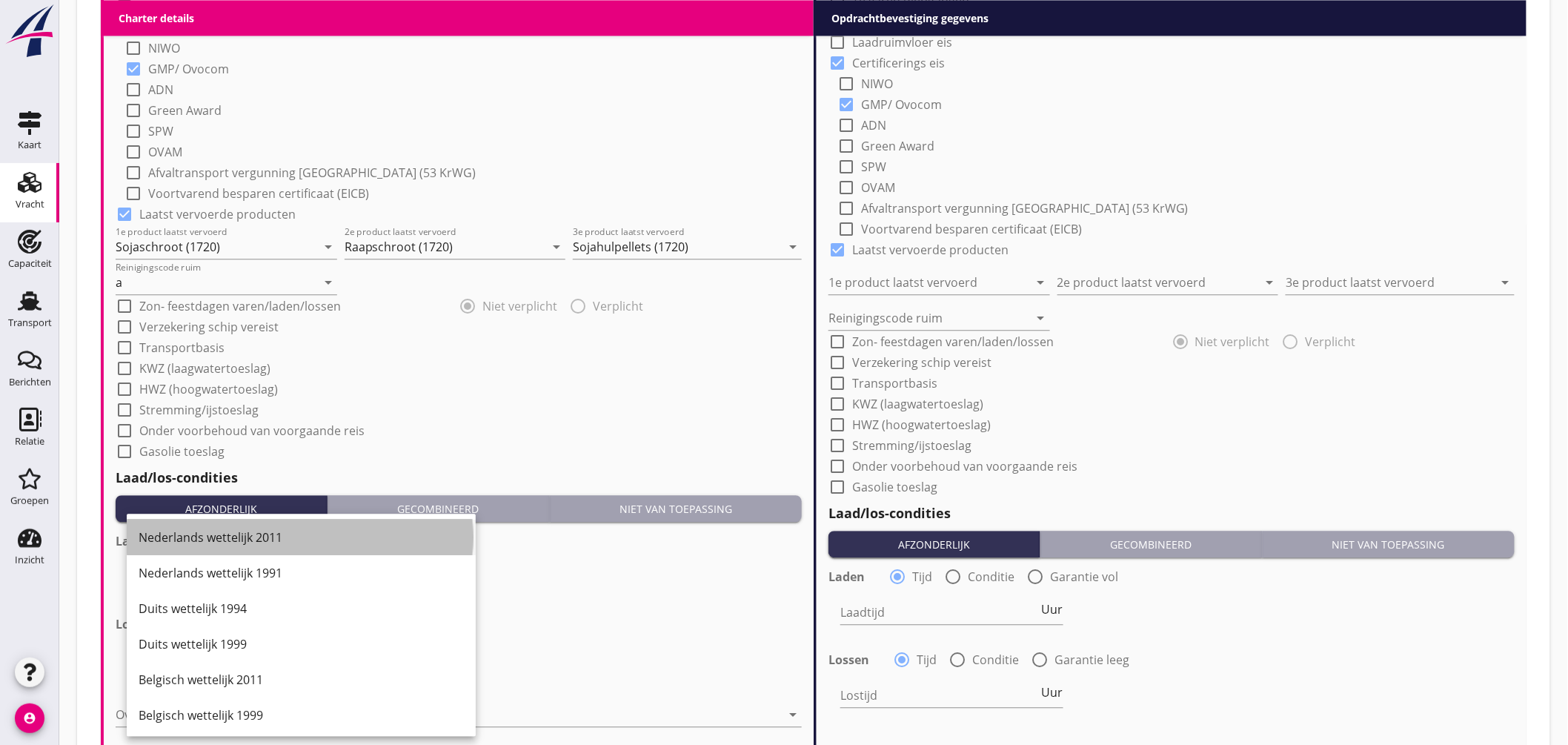
click at [248, 539] on div "Nederlands wettelijk 2011" at bounding box center [300, 538] width 325 height 18
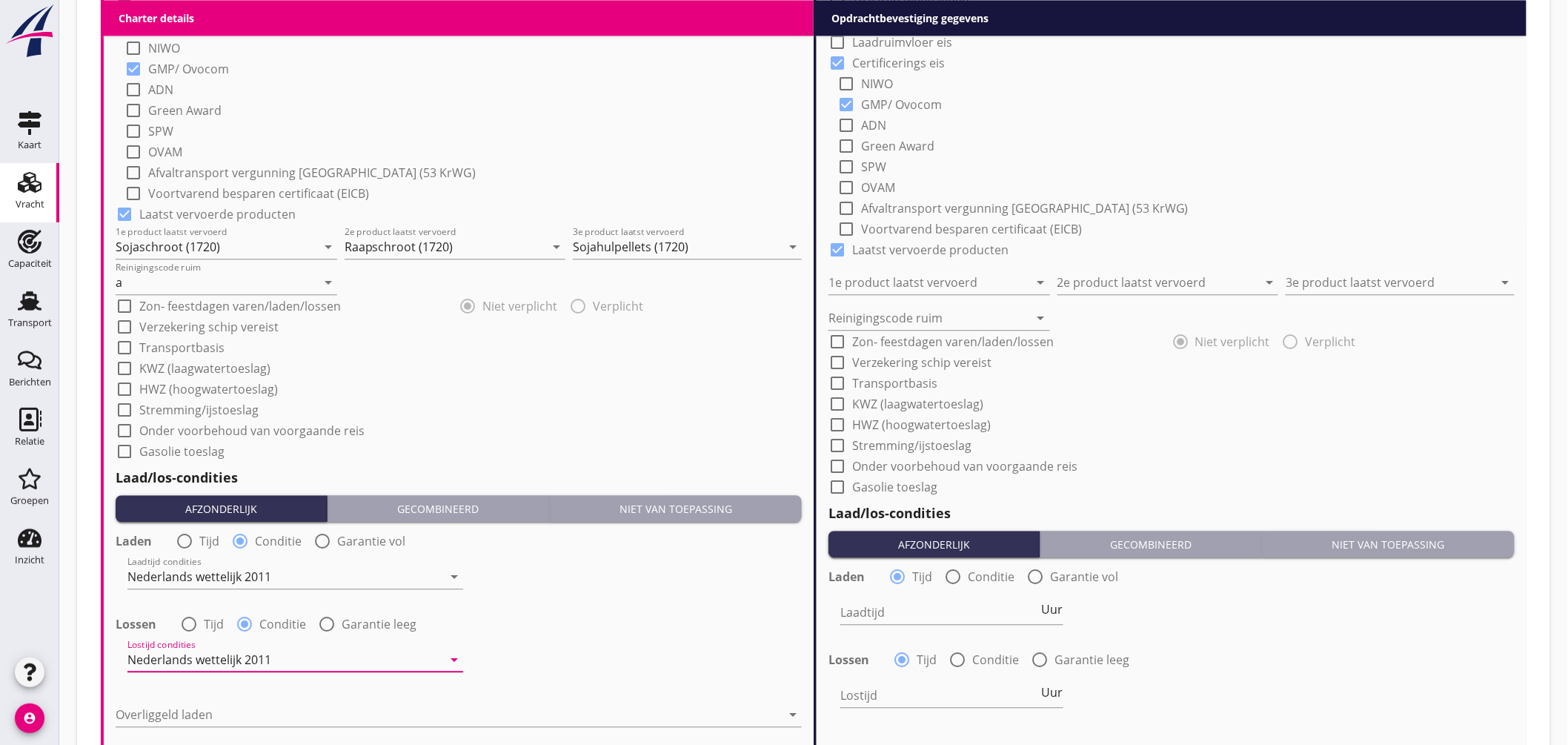
scroll to position [1478, 0]
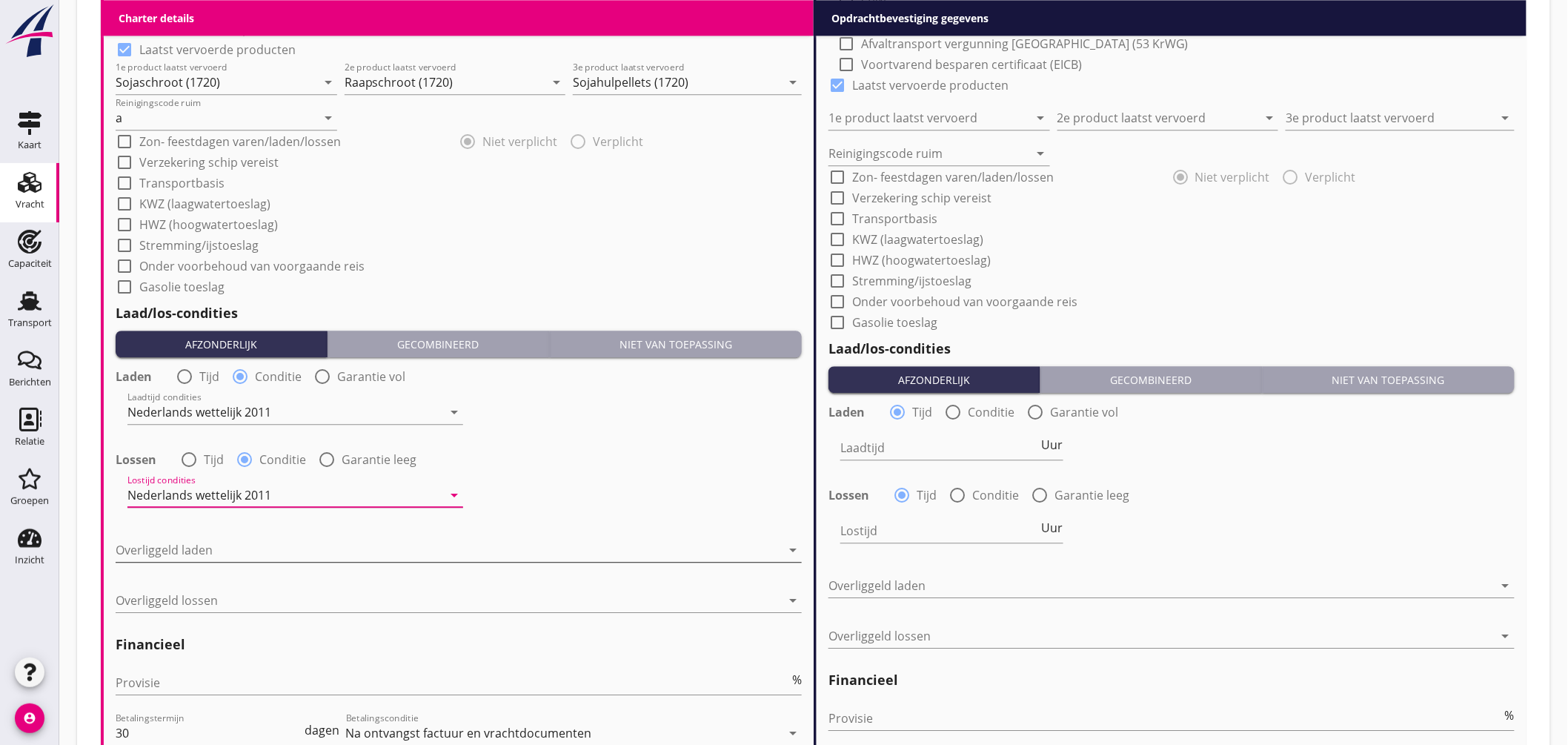
click at [228, 554] on div at bounding box center [448, 550] width 666 height 24
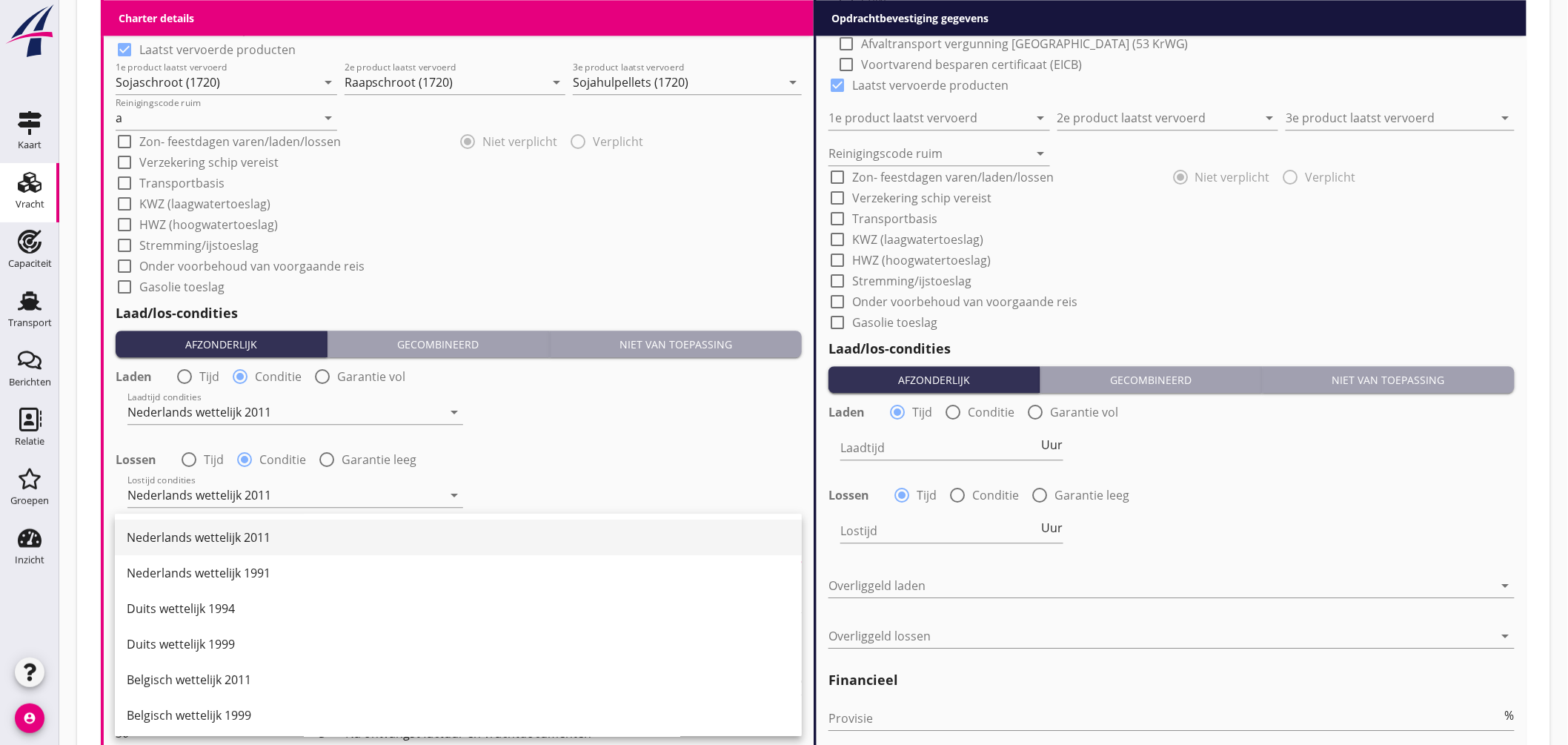
click at [240, 539] on div "Nederlands wettelijk 2011" at bounding box center [458, 538] width 664 height 18
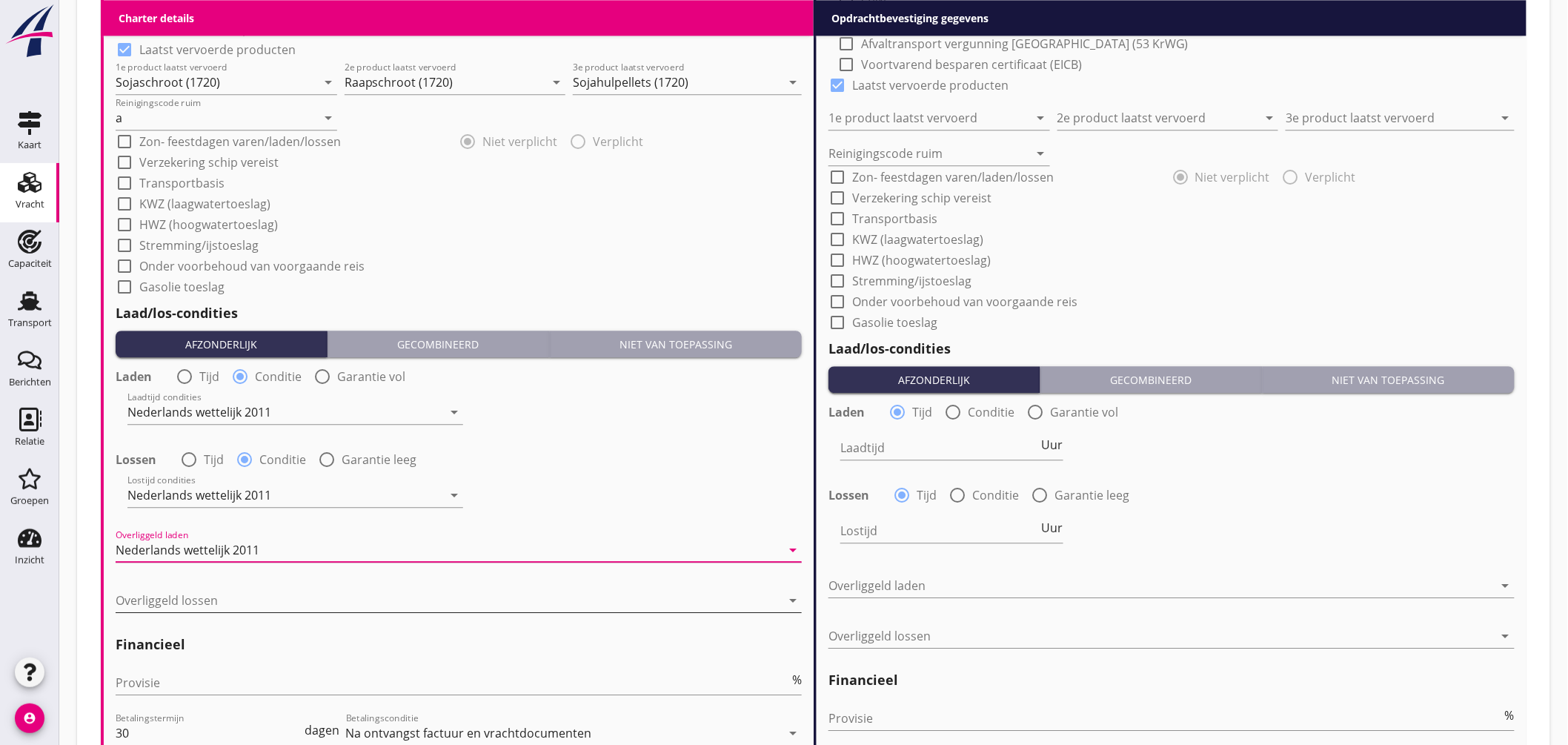
click at [225, 601] on div at bounding box center [448, 601] width 666 height 24
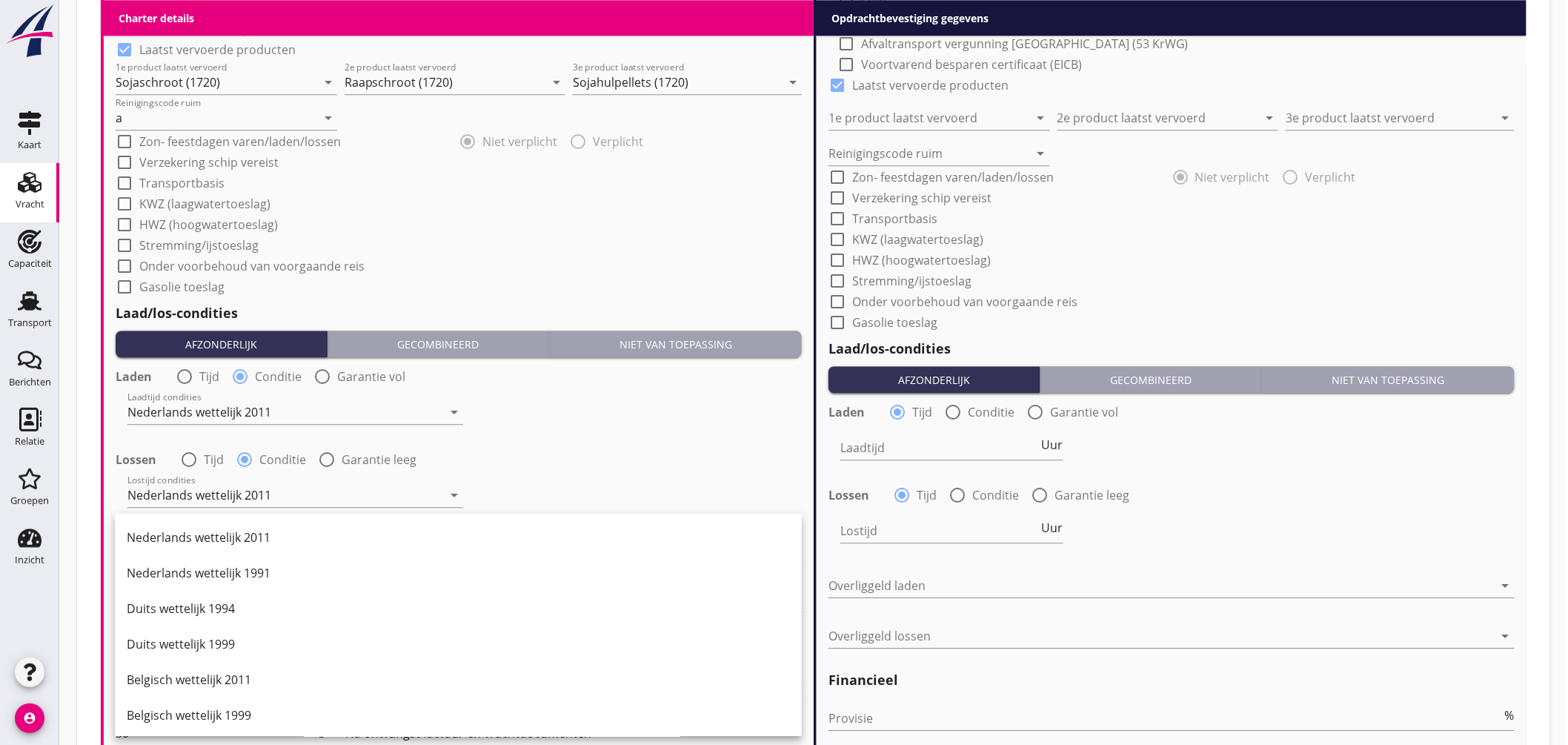
click at [261, 537] on div "Nederlands wettelijk 2011" at bounding box center [458, 538] width 664 height 18
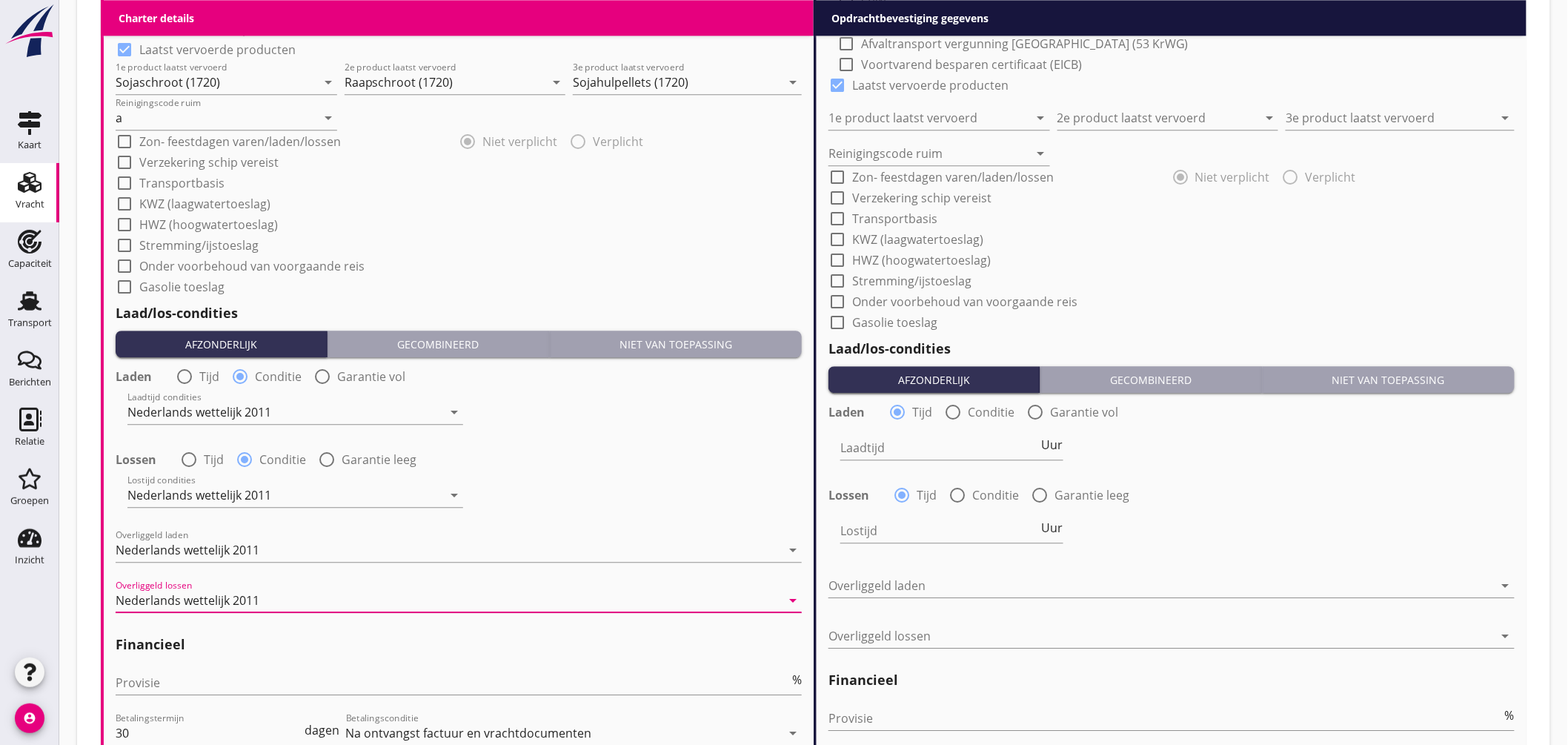
scroll to position [1643, 0]
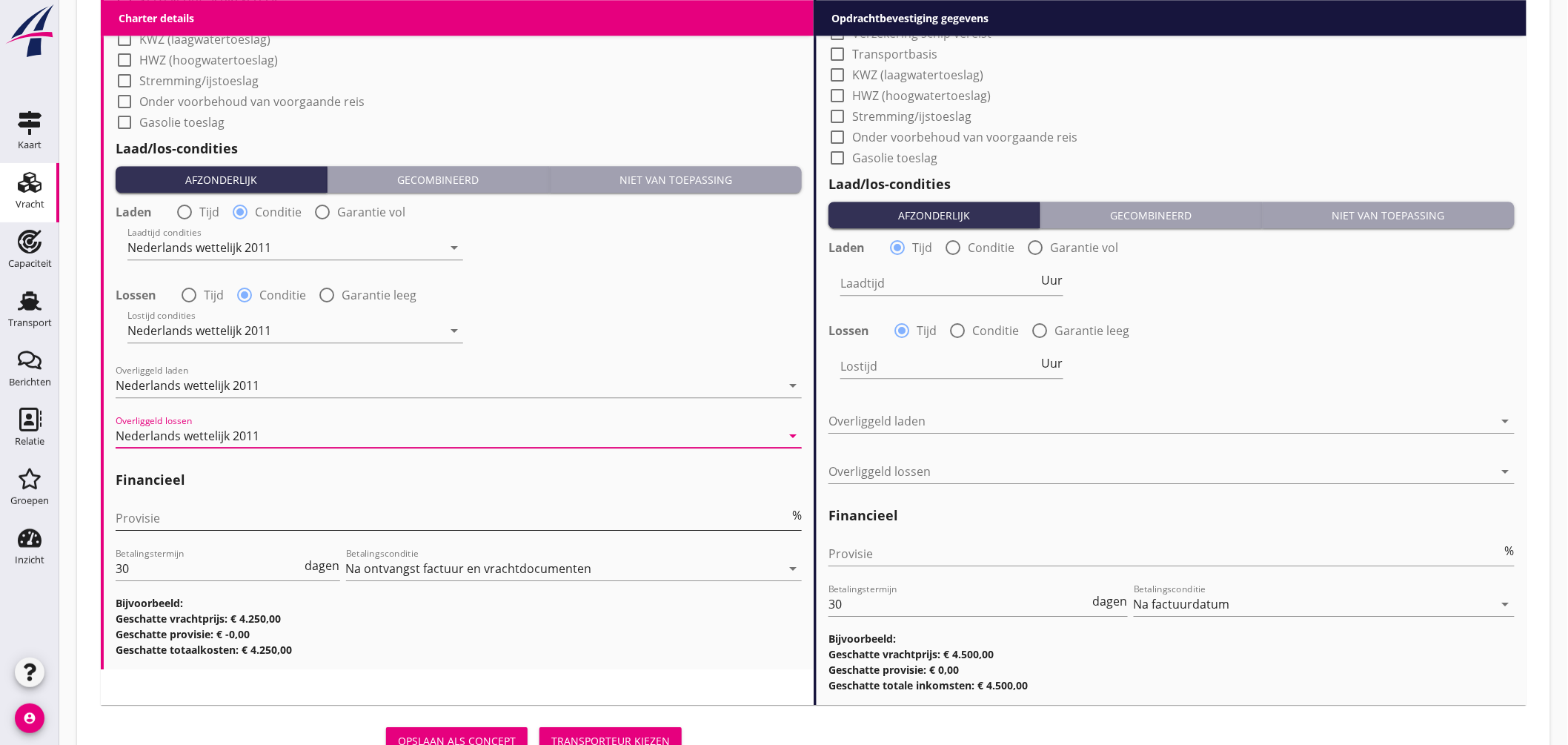
click at [163, 516] on input "Provisie" at bounding box center [452, 519] width 673 height 24
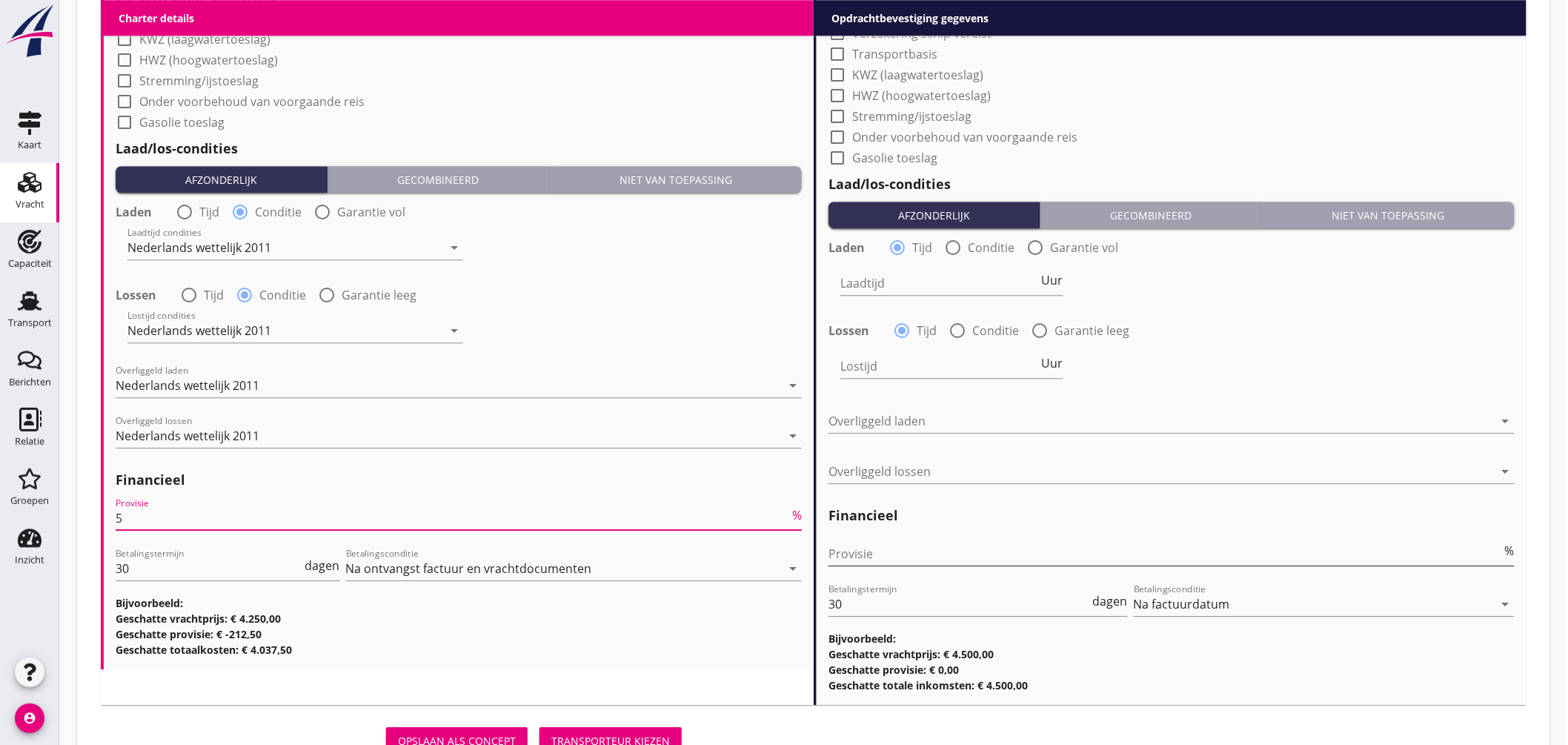
type input "5"
click at [851, 554] on input "Provisie" at bounding box center [1165, 554] width 673 height 24
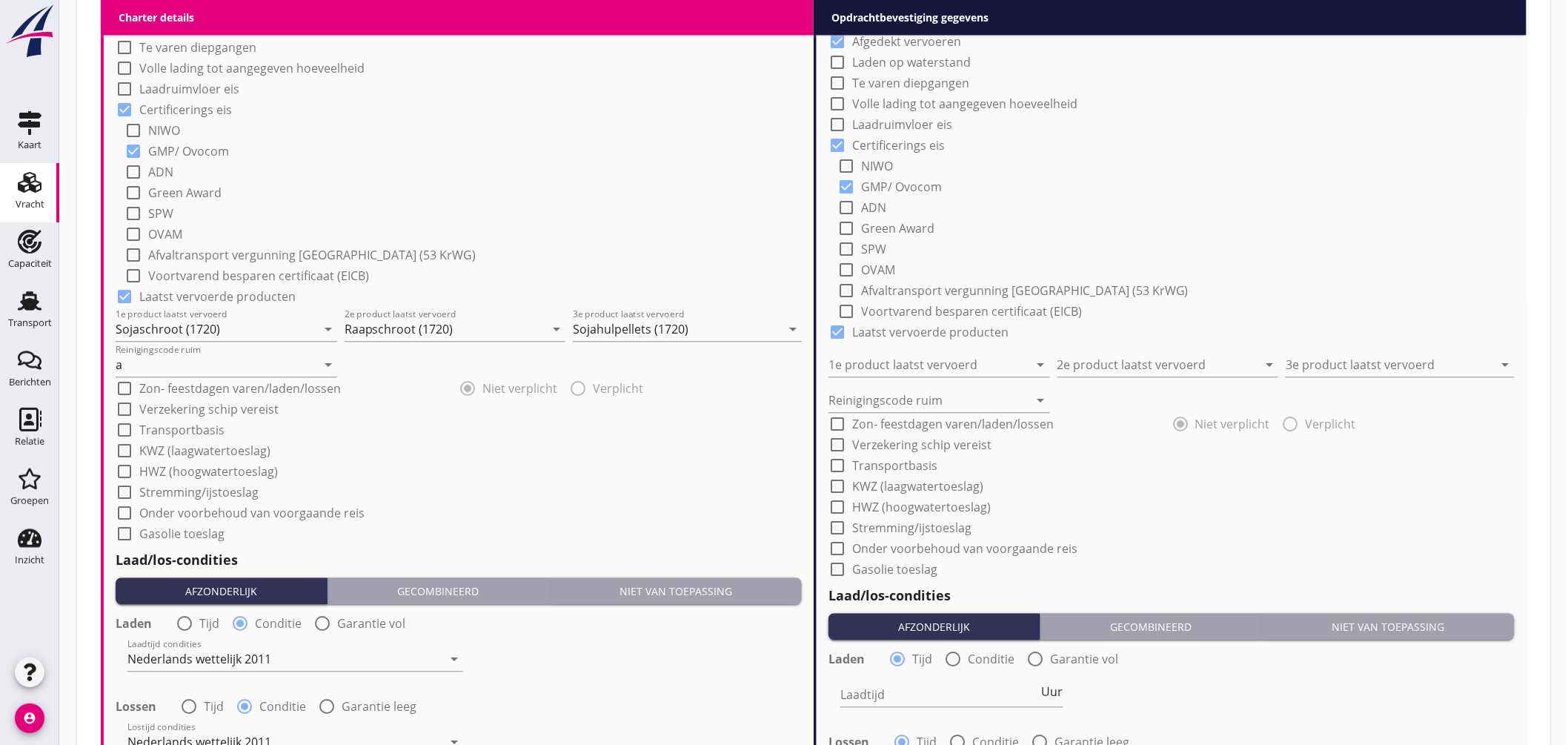
scroll to position [984, 0]
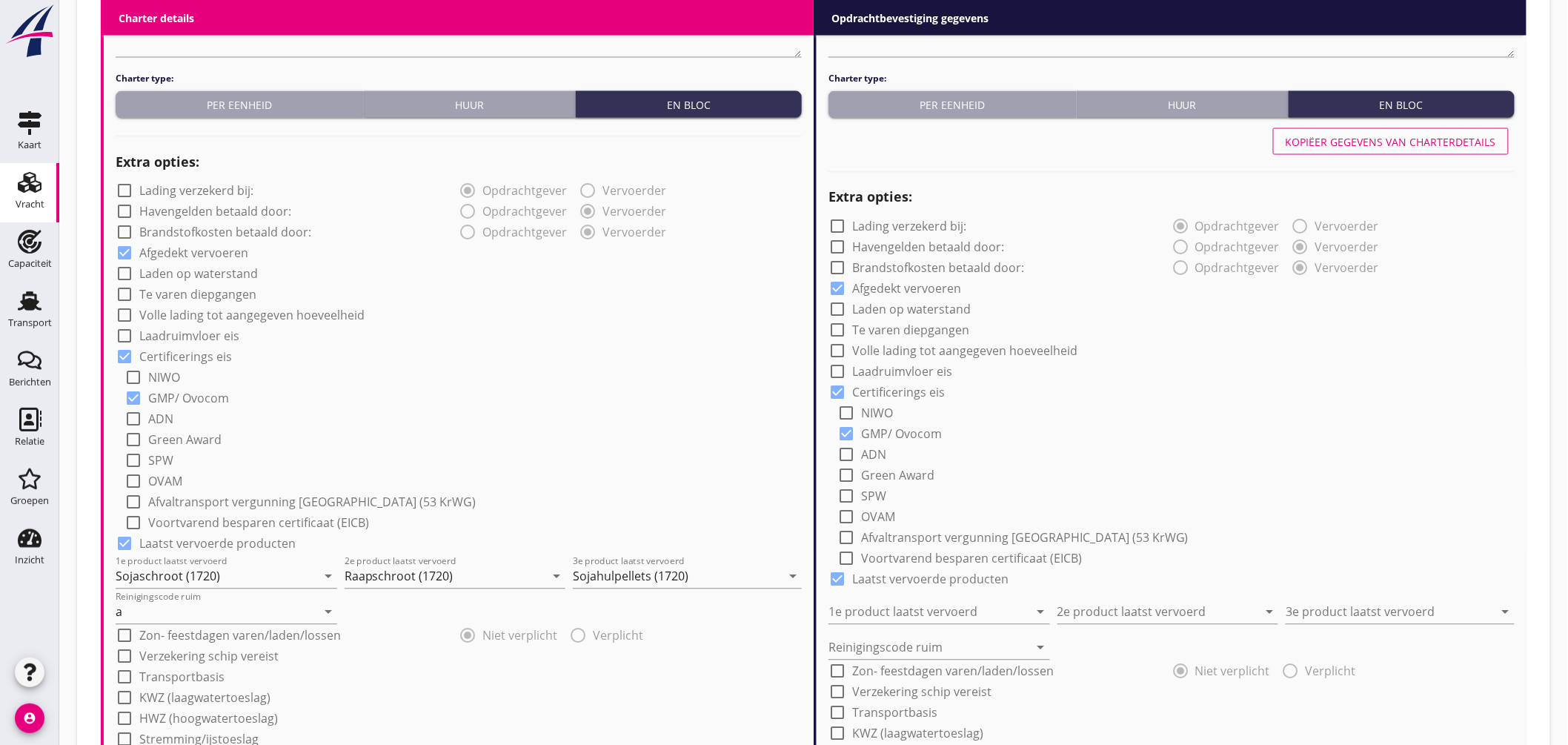
type input "2.50"
click at [1448, 135] on div "Kopiëer gegevens van charterdetails" at bounding box center [1390, 142] width 210 height 16
type input "Sojaschroot (1720)"
type input "Raapschroot (1720)"
type input "Sojahulpellets (1720)"
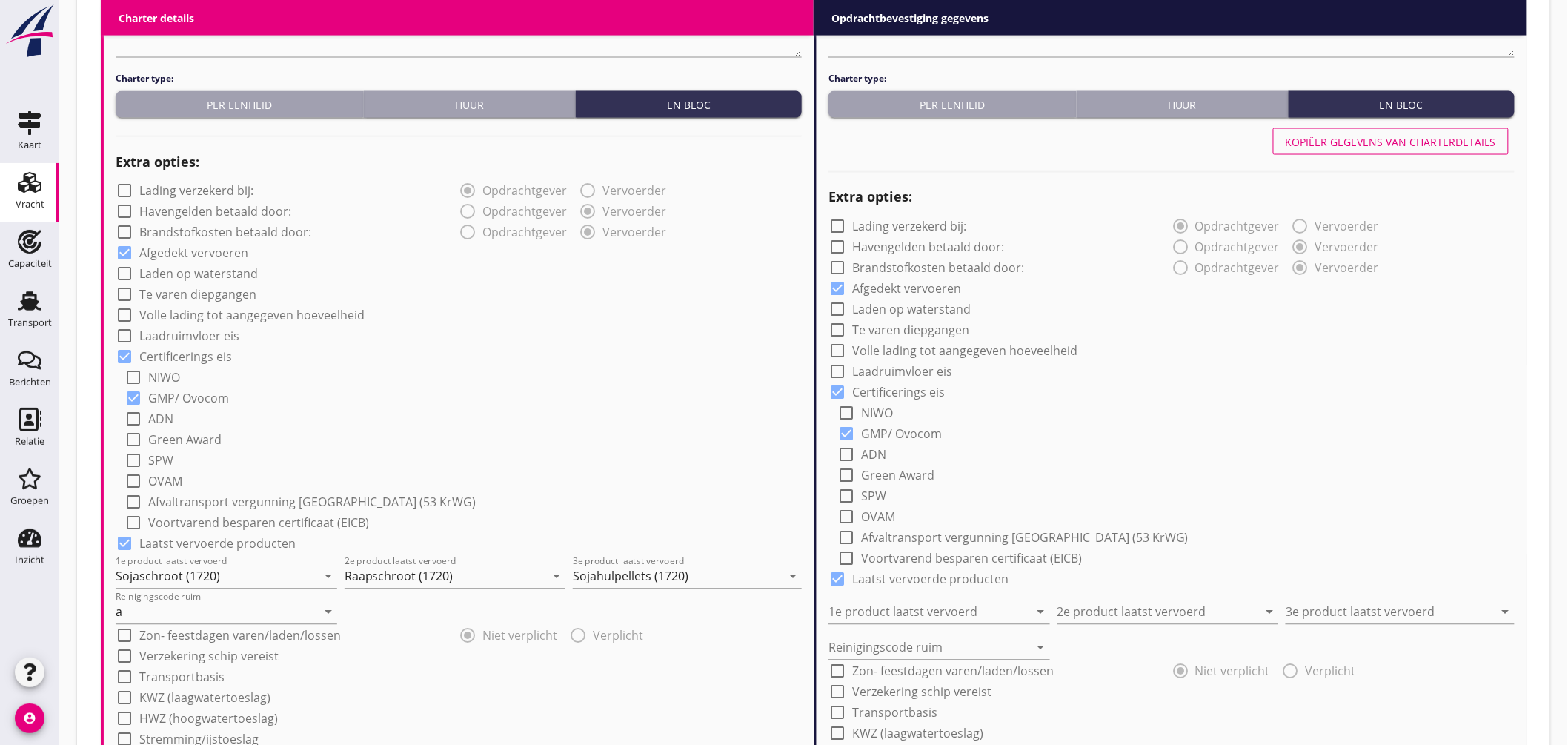
type input "a"
radio input "false"
radio input "true"
radio input "false"
radio input "true"
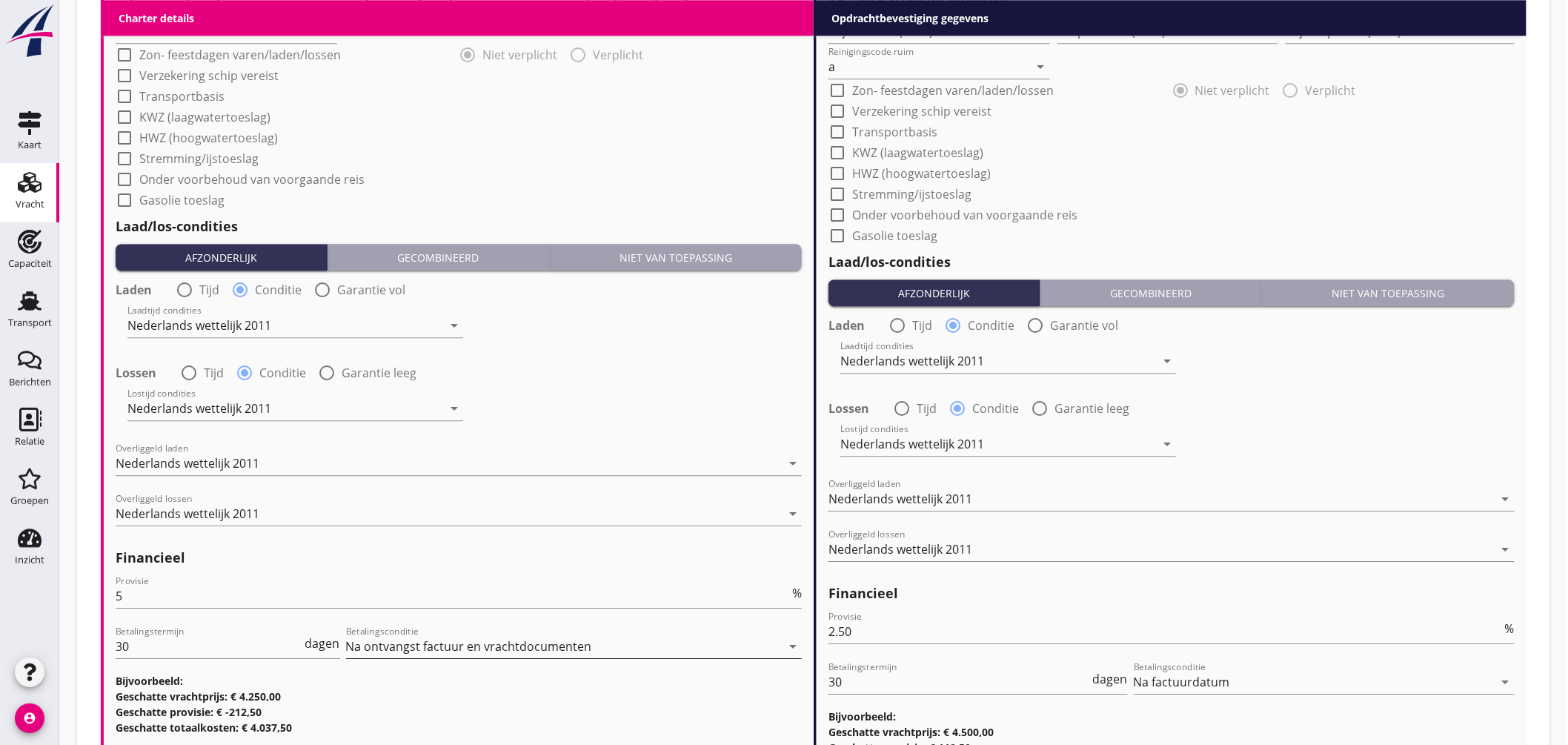
scroll to position [1702, 0]
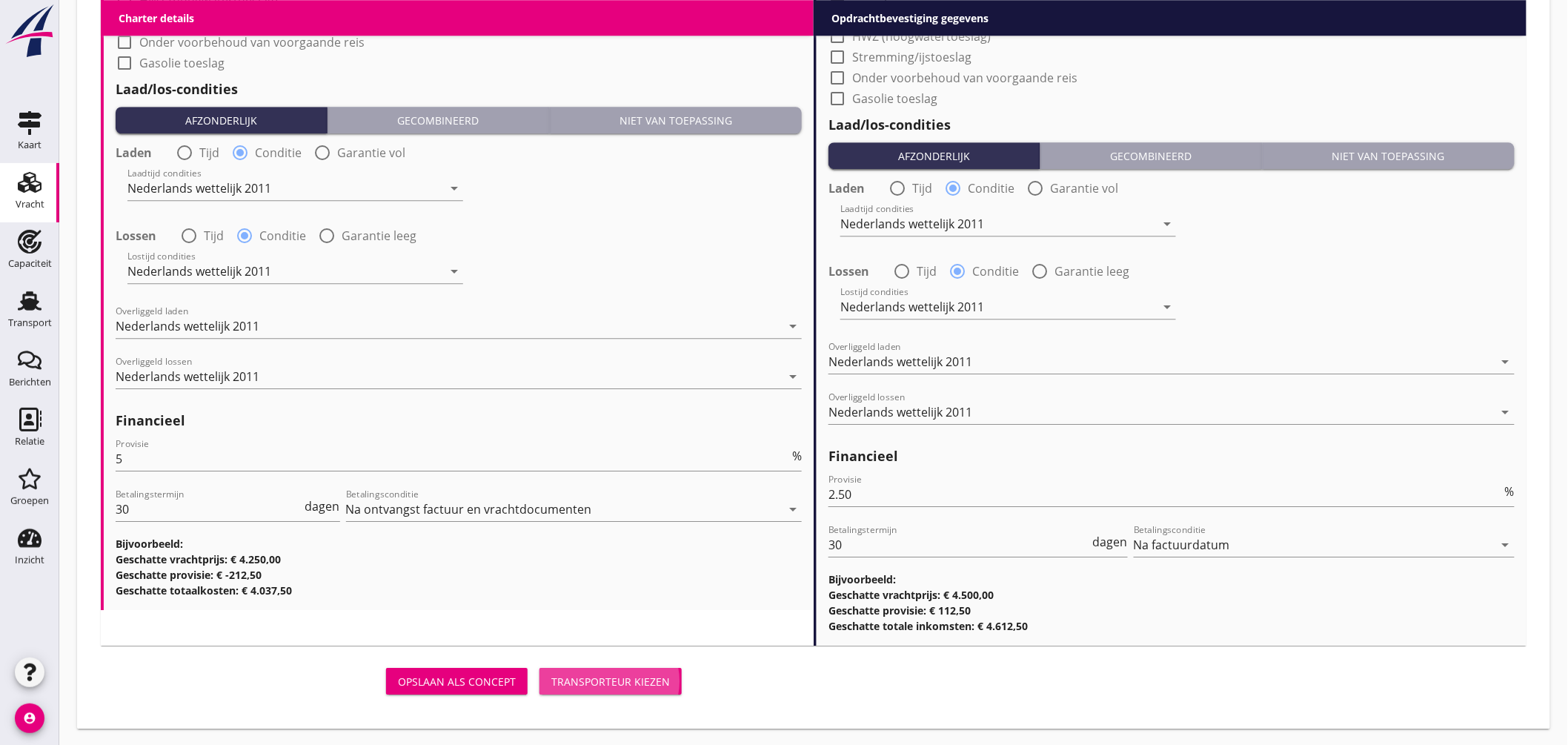
click at [603, 676] on div "Transporteur kiezen" at bounding box center [610, 682] width 118 height 16
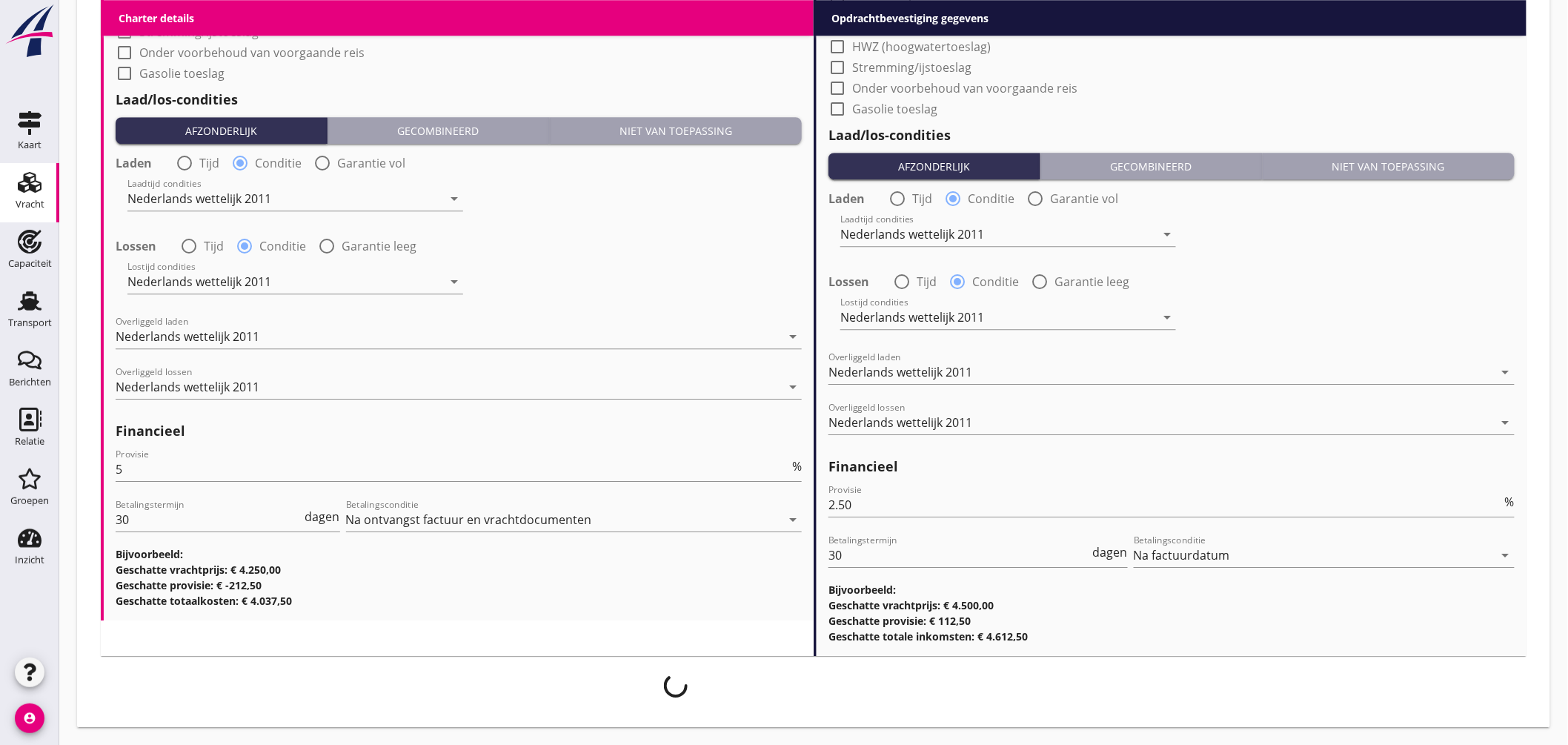
scroll to position [1691, 0]
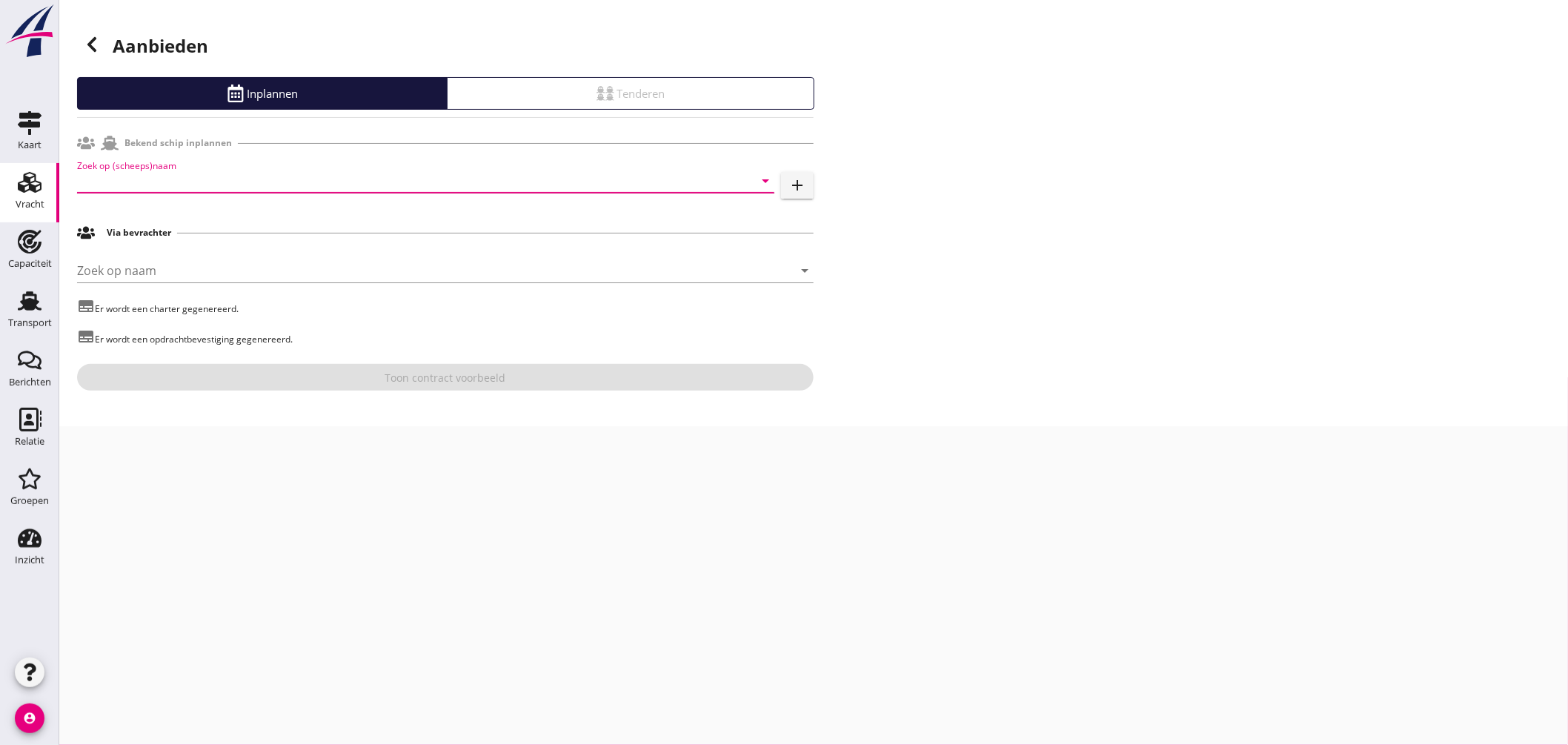
click at [277, 177] on input "Zoek op (scheeps)naam" at bounding box center [405, 181] width 656 height 24
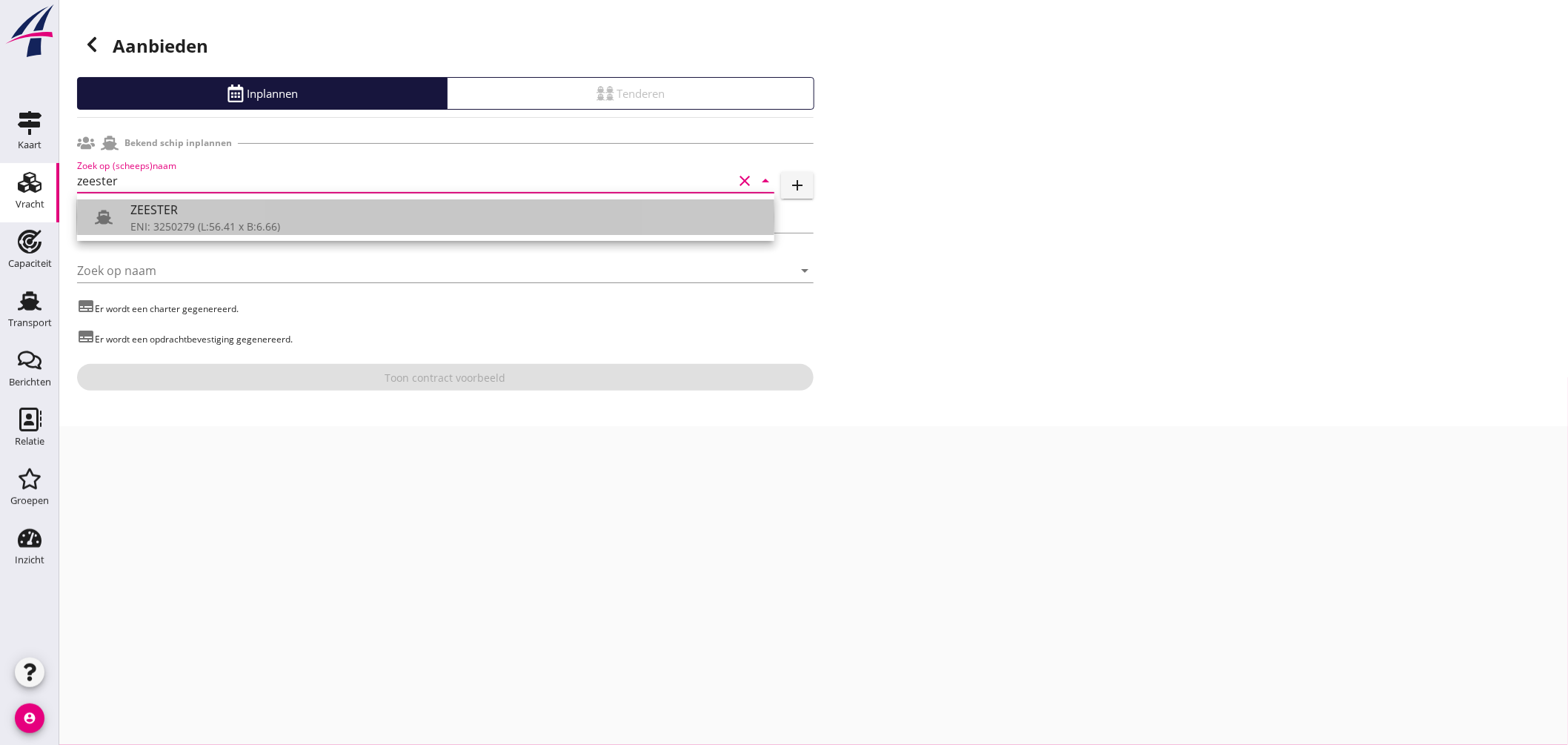
click at [193, 215] on div "ZEESTER" at bounding box center [446, 209] width 632 height 18
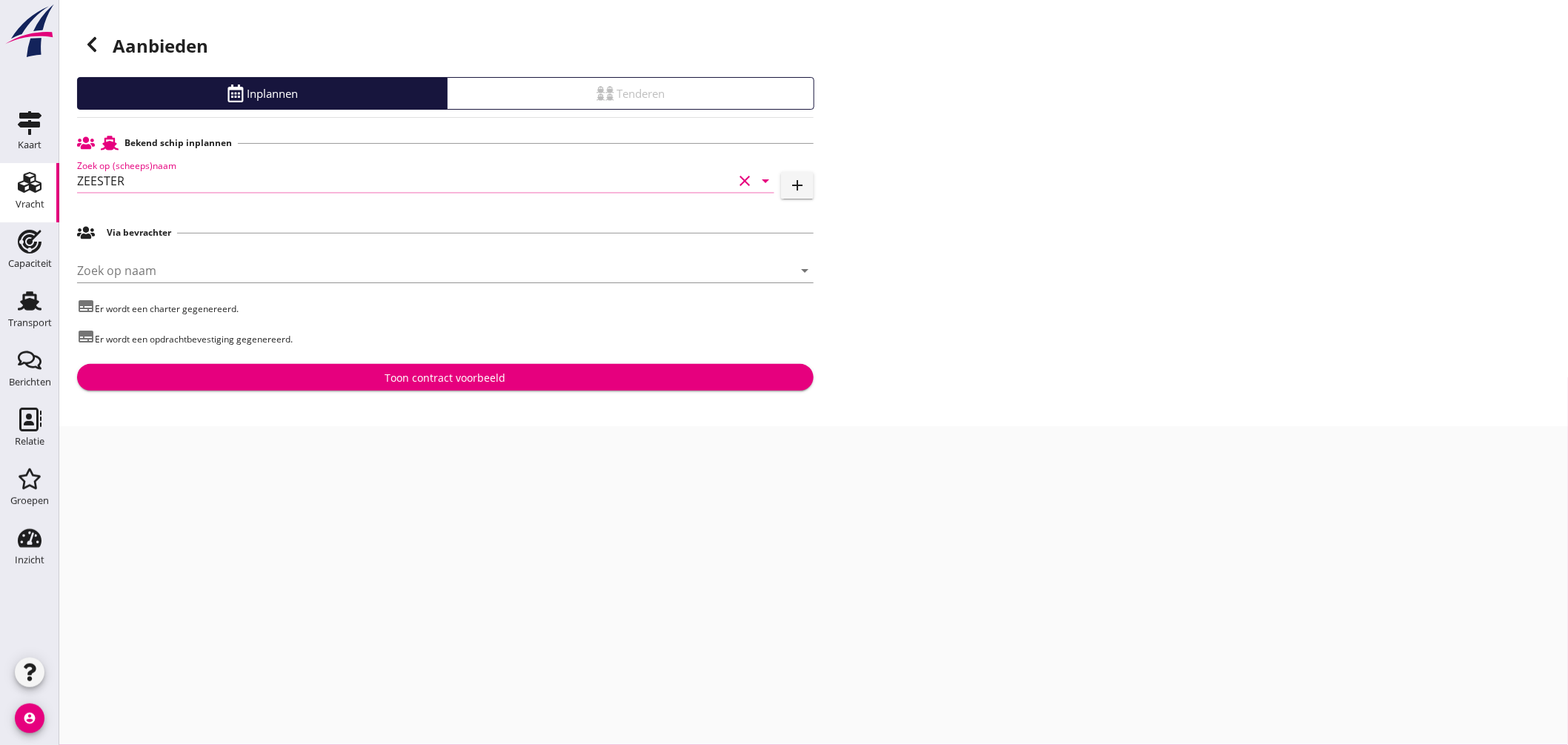
type input "ZEESTER"
click at [458, 375] on div "Toon contract voorbeeld" at bounding box center [445, 377] width 120 height 16
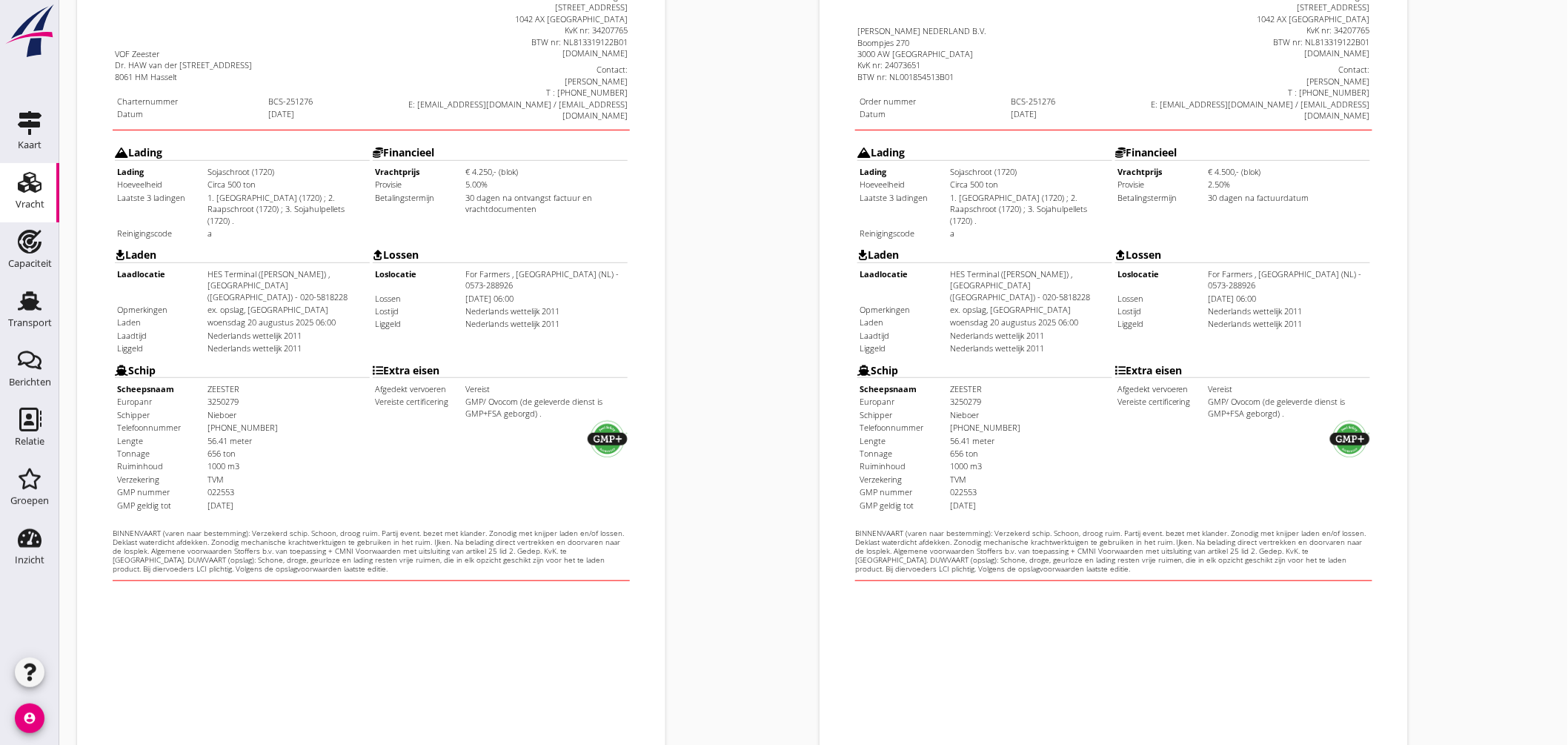
scroll to position [352, 0]
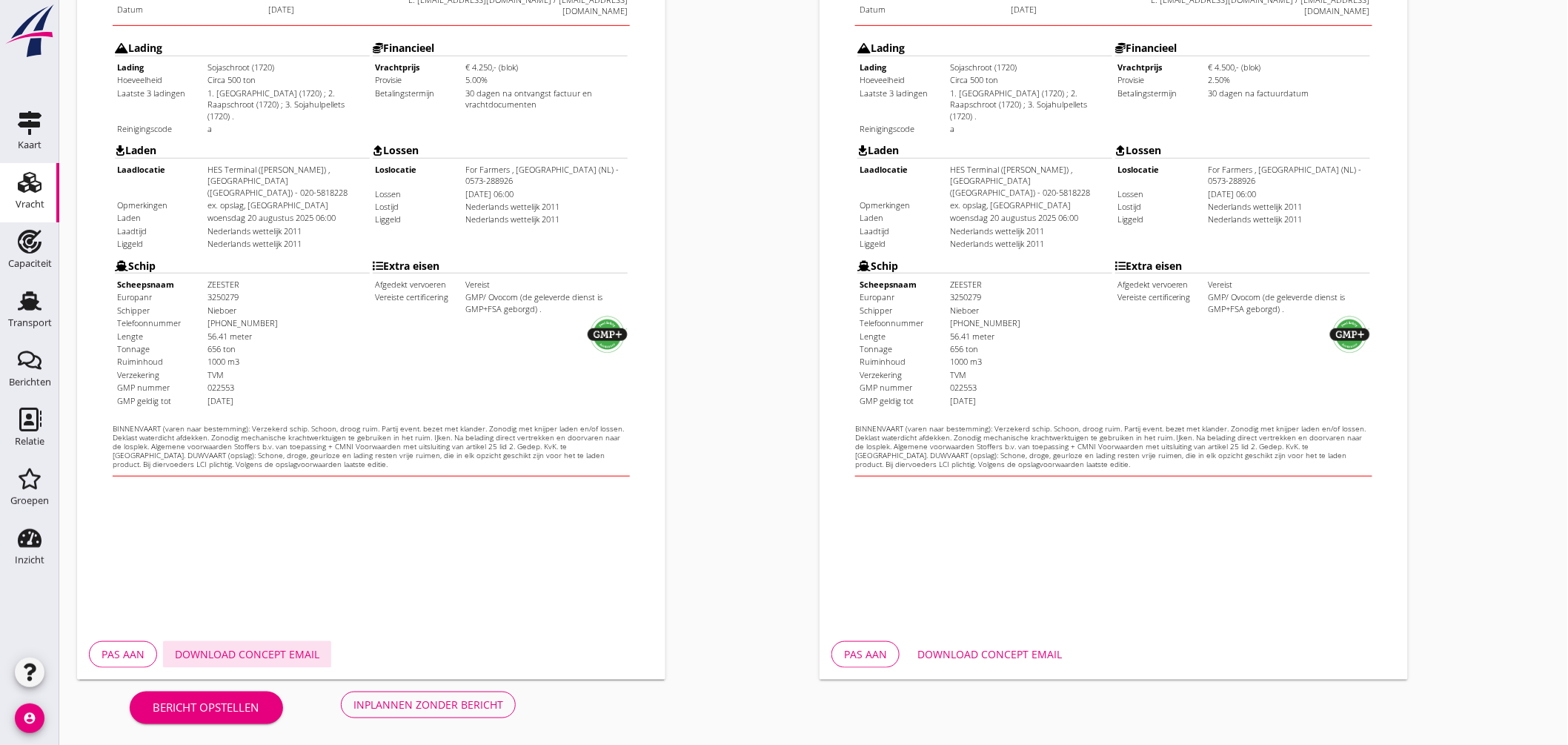
click at [277, 656] on div "Download concept email" at bounding box center [247, 654] width 144 height 16
click at [966, 646] on div "Download concept email" at bounding box center [989, 654] width 144 height 16
click at [463, 700] on div "Inplannen zonder bericht" at bounding box center [429, 704] width 150 height 16
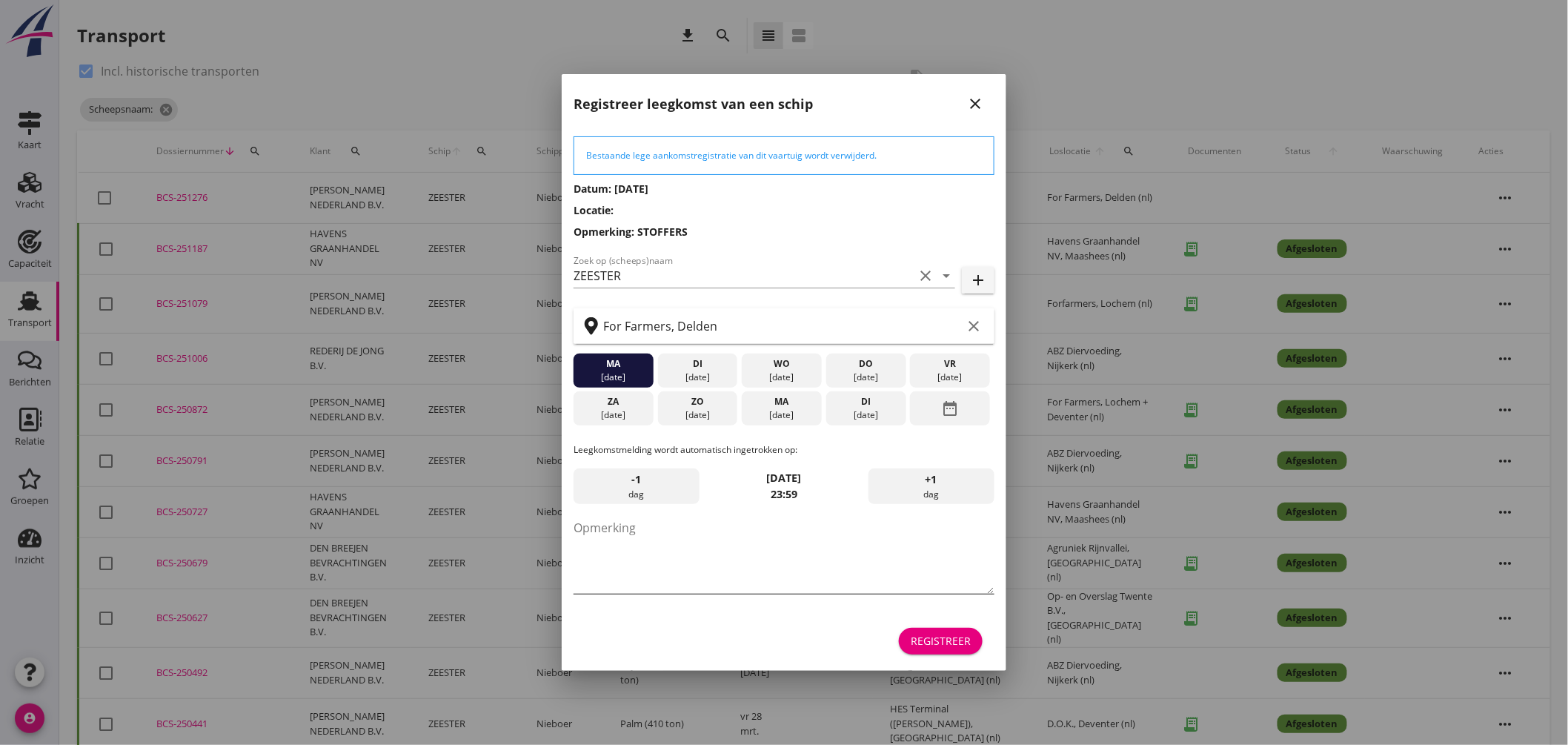
click at [744, 543] on textarea "Opmerking" at bounding box center [784, 554] width 421 height 78
type textarea "STOFFERS"
click at [950, 634] on div "Registreer" at bounding box center [940, 641] width 60 height 16
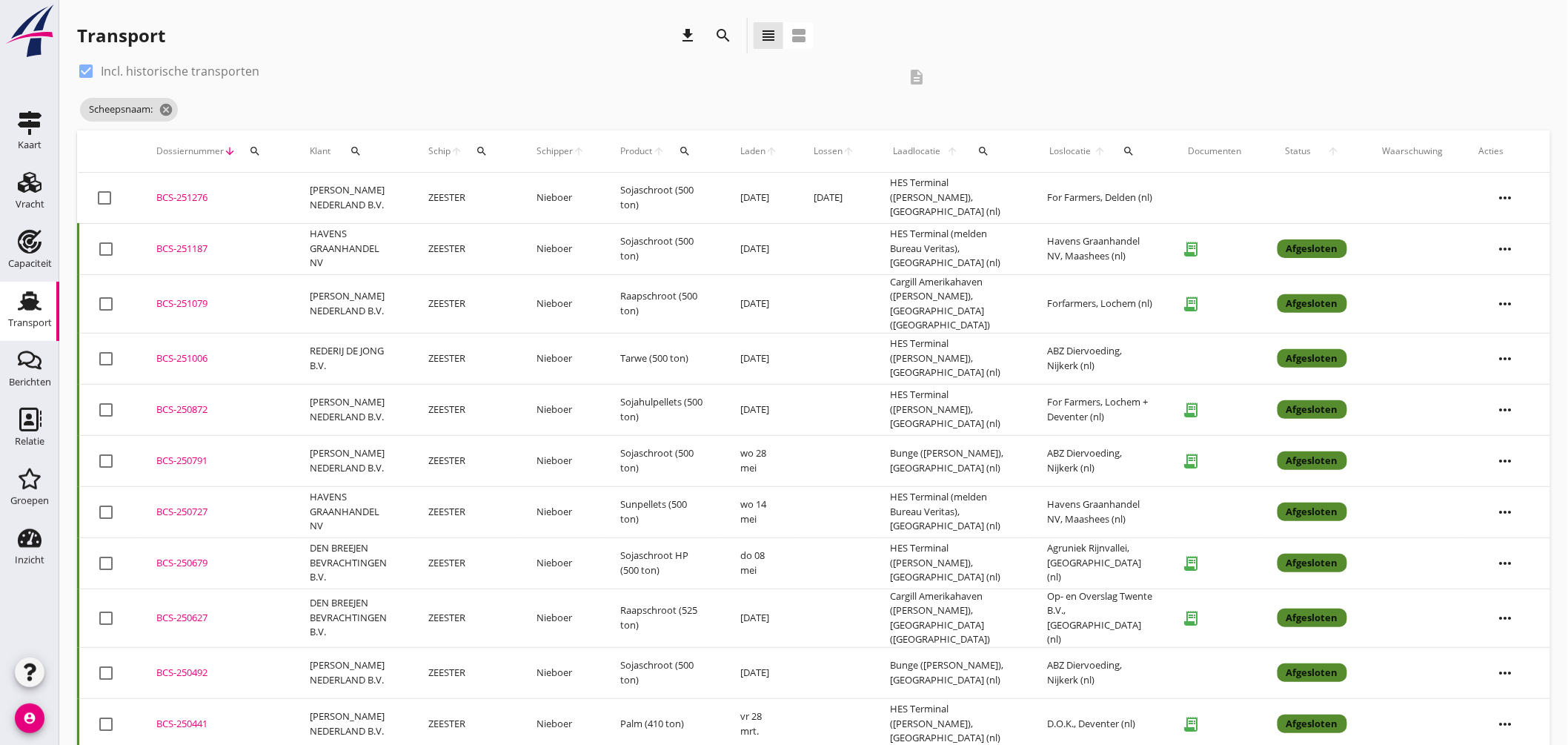
drag, startPoint x: 86, startPoint y: 67, endPoint x: 141, endPoint y: 91, distance: 60.0
click at [86, 67] on div at bounding box center [86, 71] width 26 height 26
checkbox input "false"
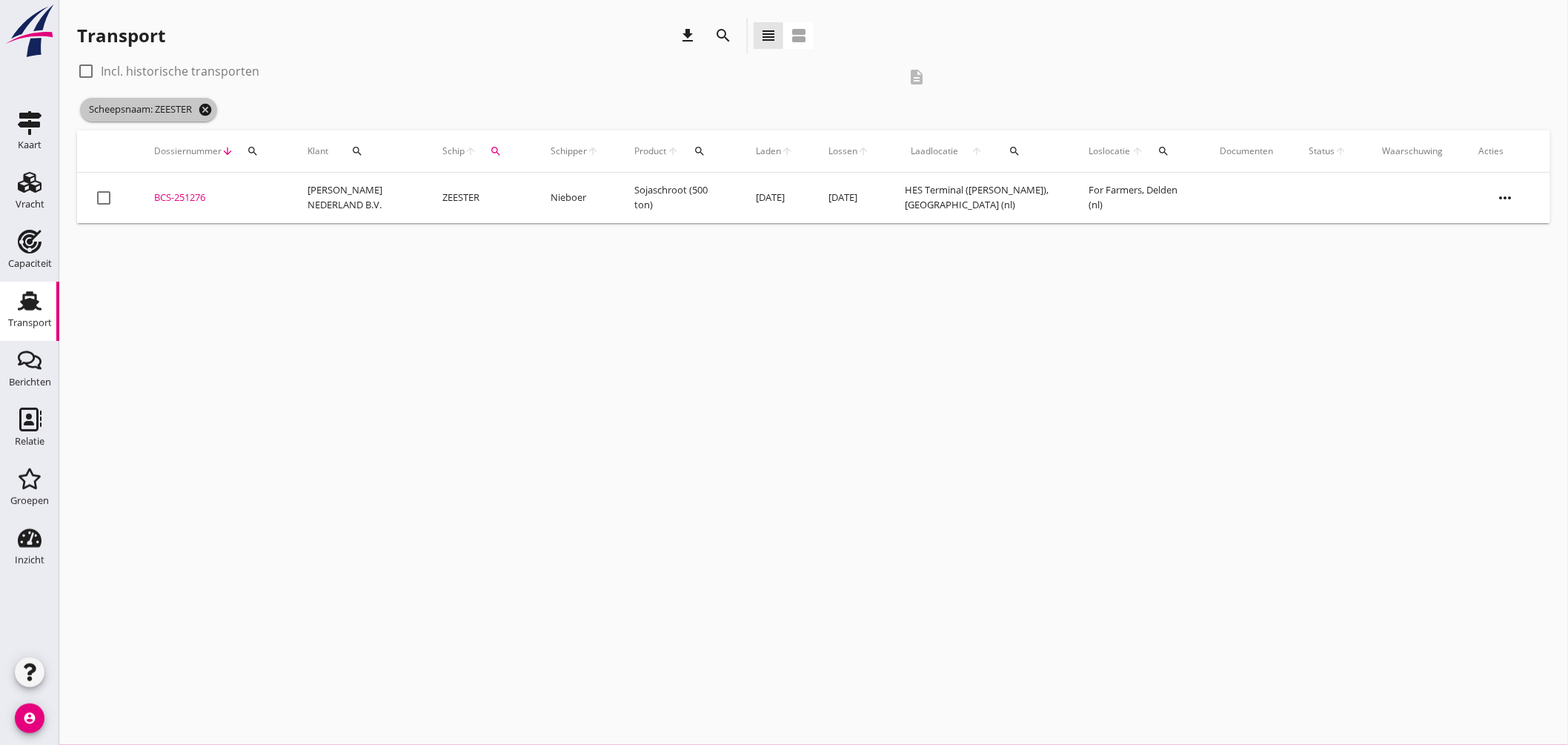
click at [211, 108] on icon "cancel" at bounding box center [204, 110] width 15 height 15
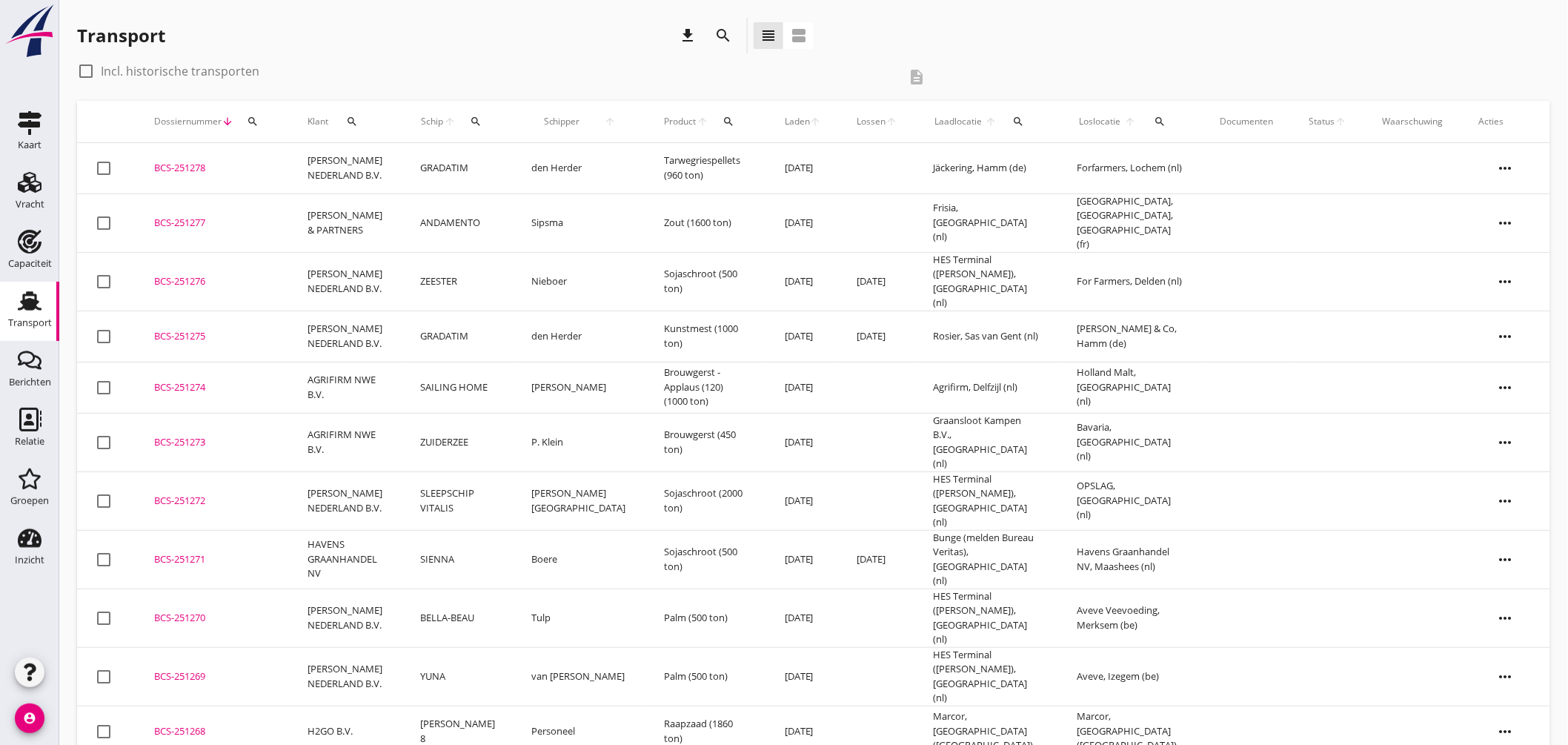
click at [482, 118] on icon "search" at bounding box center [476, 122] width 12 height 12
click at [529, 173] on input "Zoek op (scheeps)naam" at bounding box center [551, 165] width 154 height 24
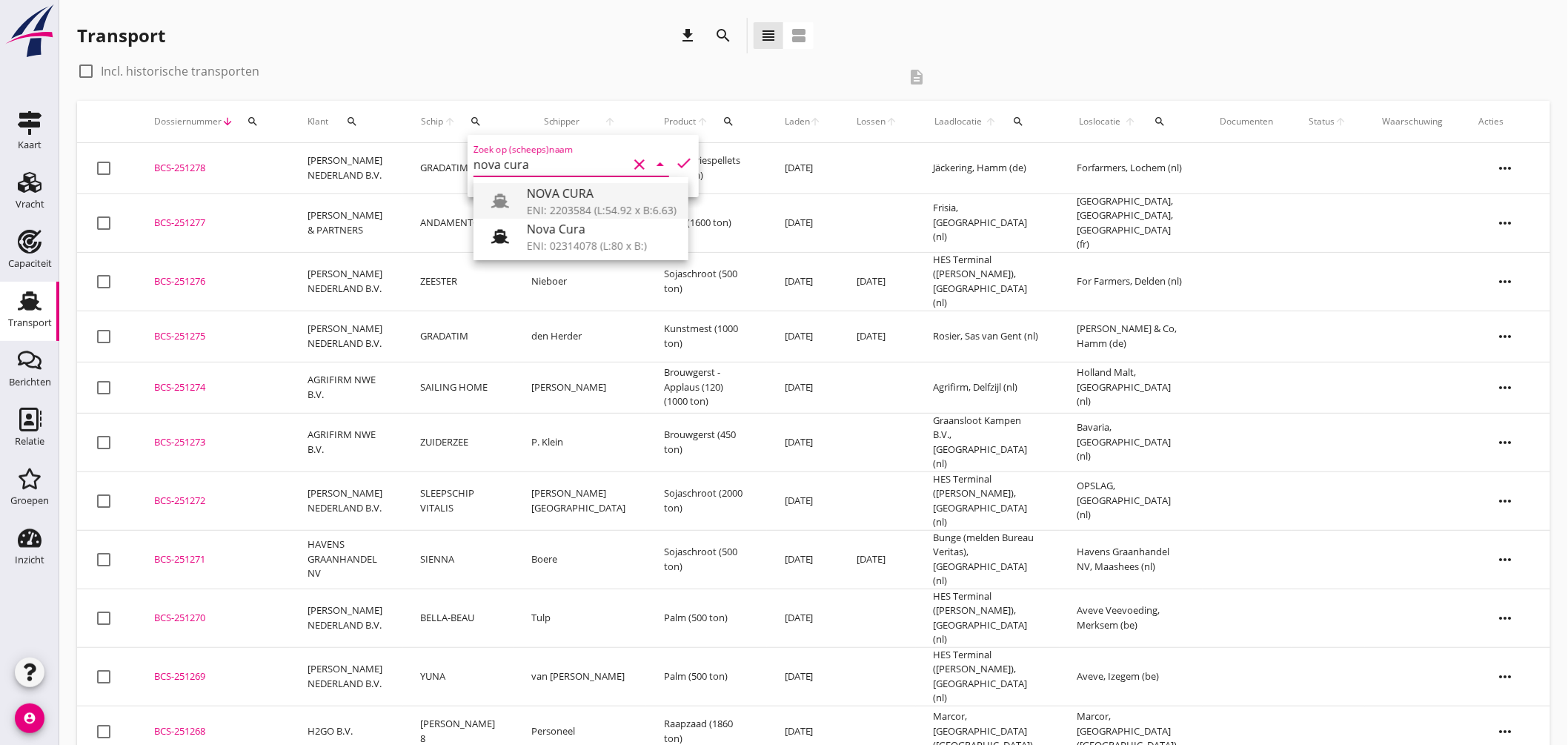
click at [591, 207] on div "ENI: 2203584 (L:54.92 x B:6.63)" at bounding box center [602, 210] width 150 height 16
click at [682, 160] on icon "check" at bounding box center [684, 163] width 18 height 18
type input "NOVA CURA"
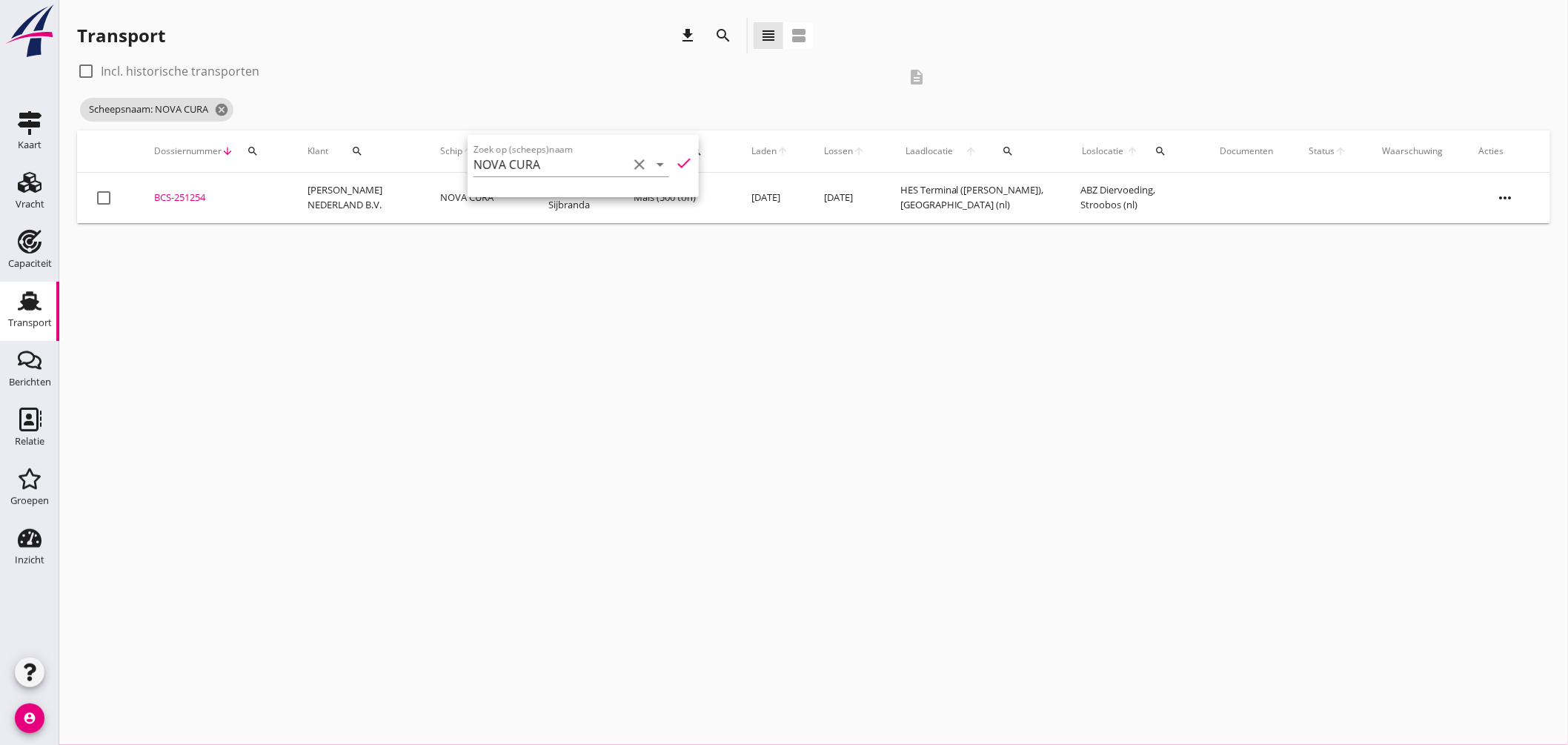
click at [625, 263] on div "cancel You are impersonating another user. Transport download search view_headl…" at bounding box center [814, 372] width 1509 height 745
click at [227, 104] on icon "cancel" at bounding box center [221, 110] width 15 height 15
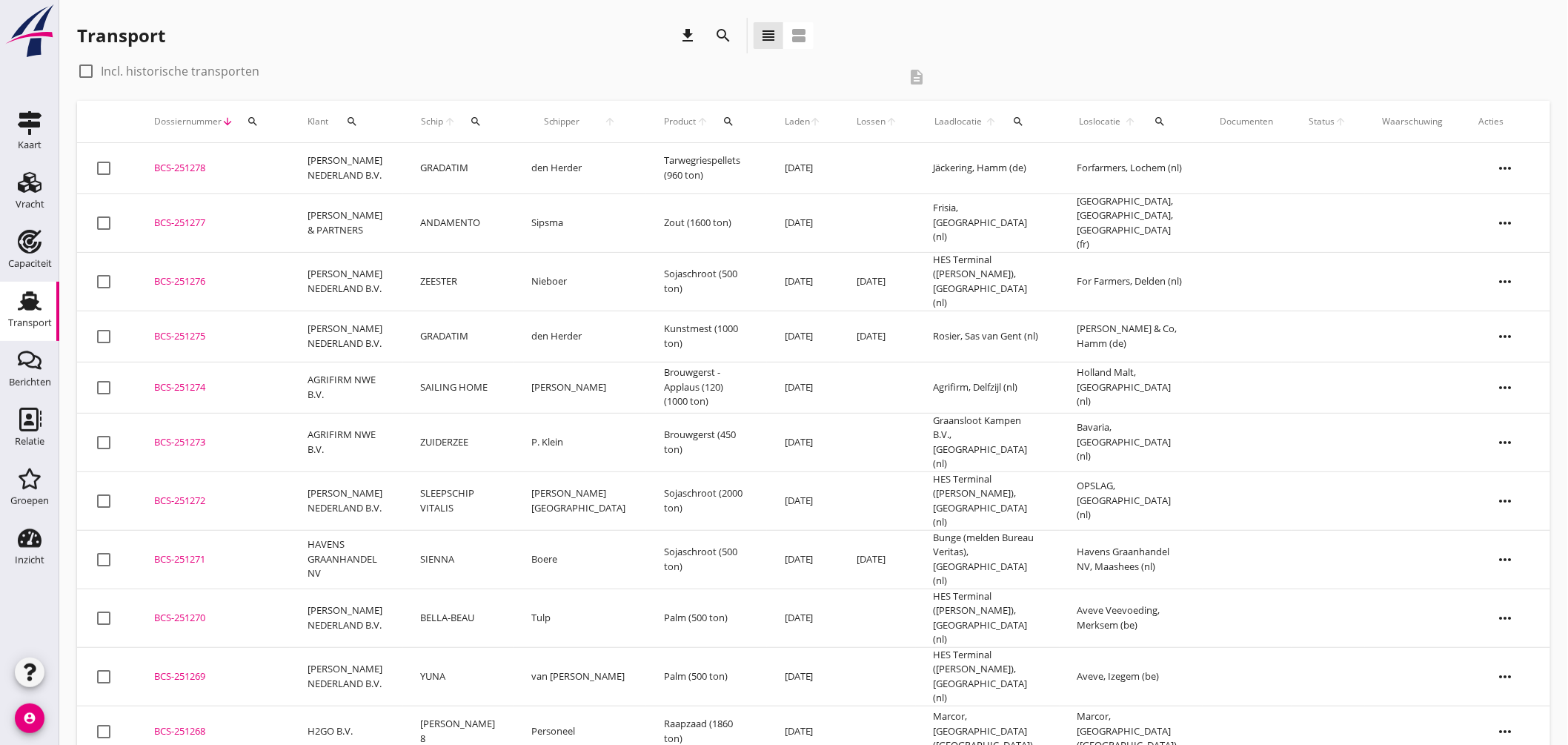
click at [189, 275] on div "BCS-251276" at bounding box center [212, 282] width 118 height 15
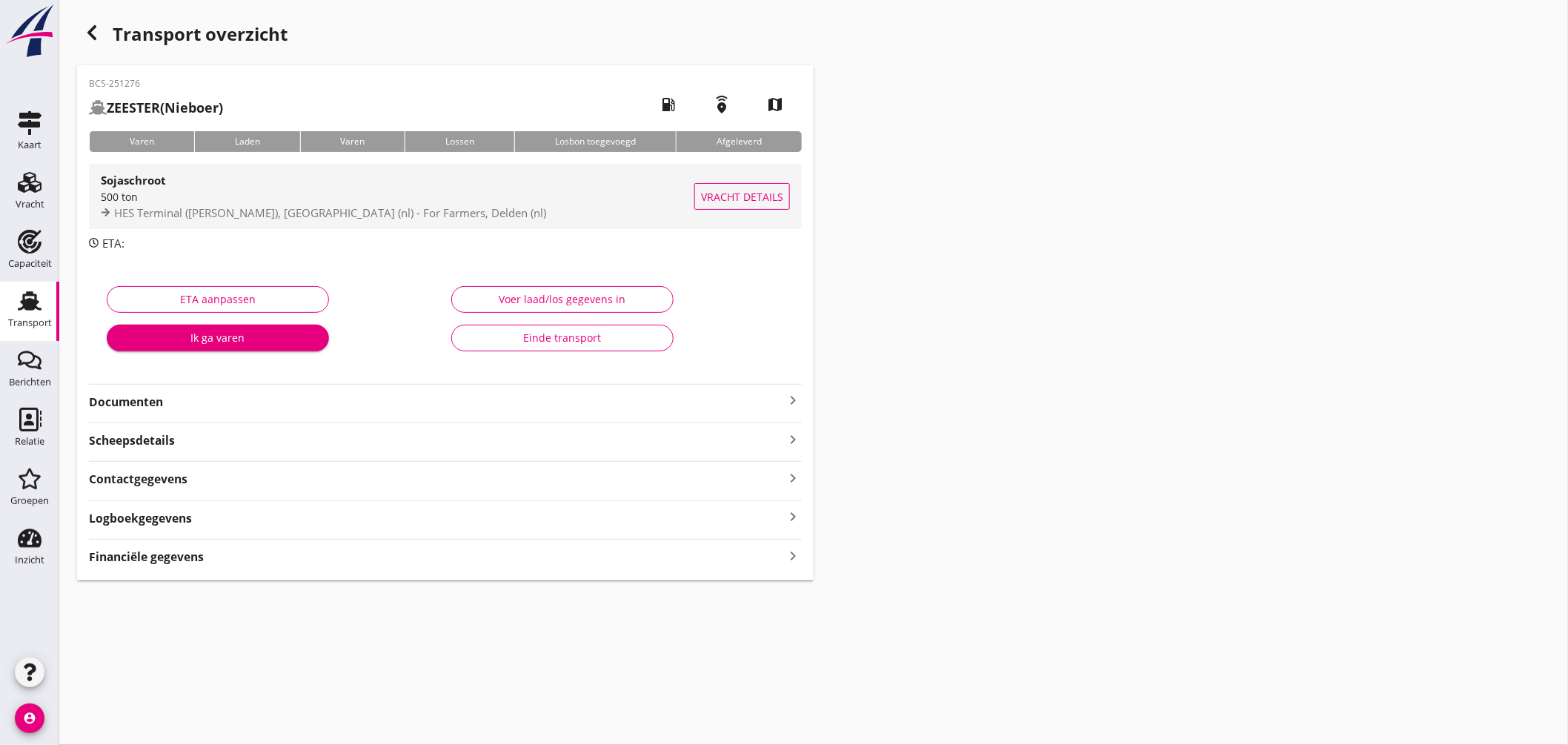
click at [359, 176] on div "Sojaschroot" at bounding box center [397, 180] width 593 height 18
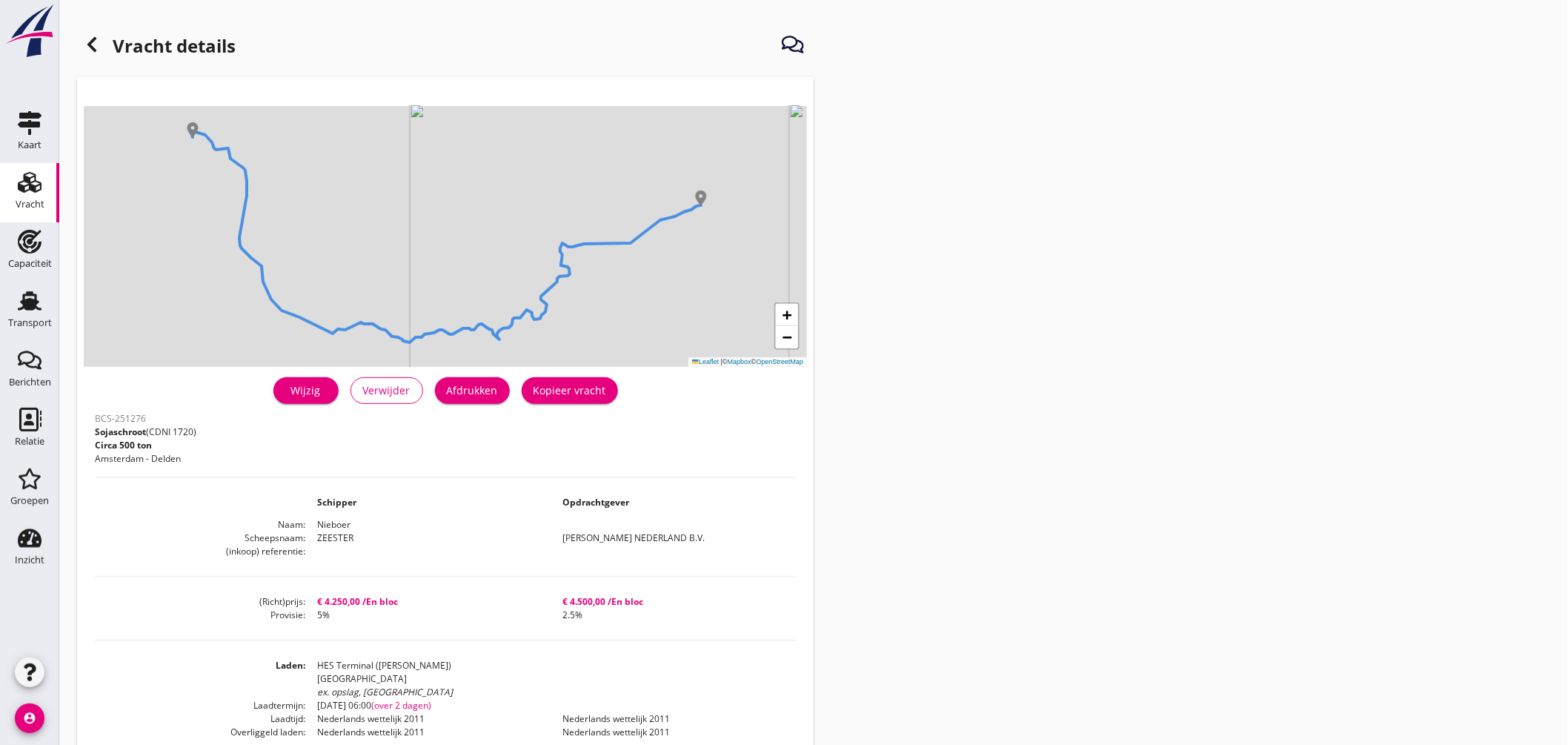
click at [465, 390] on div "Afdrukken" at bounding box center [473, 390] width 51 height 16
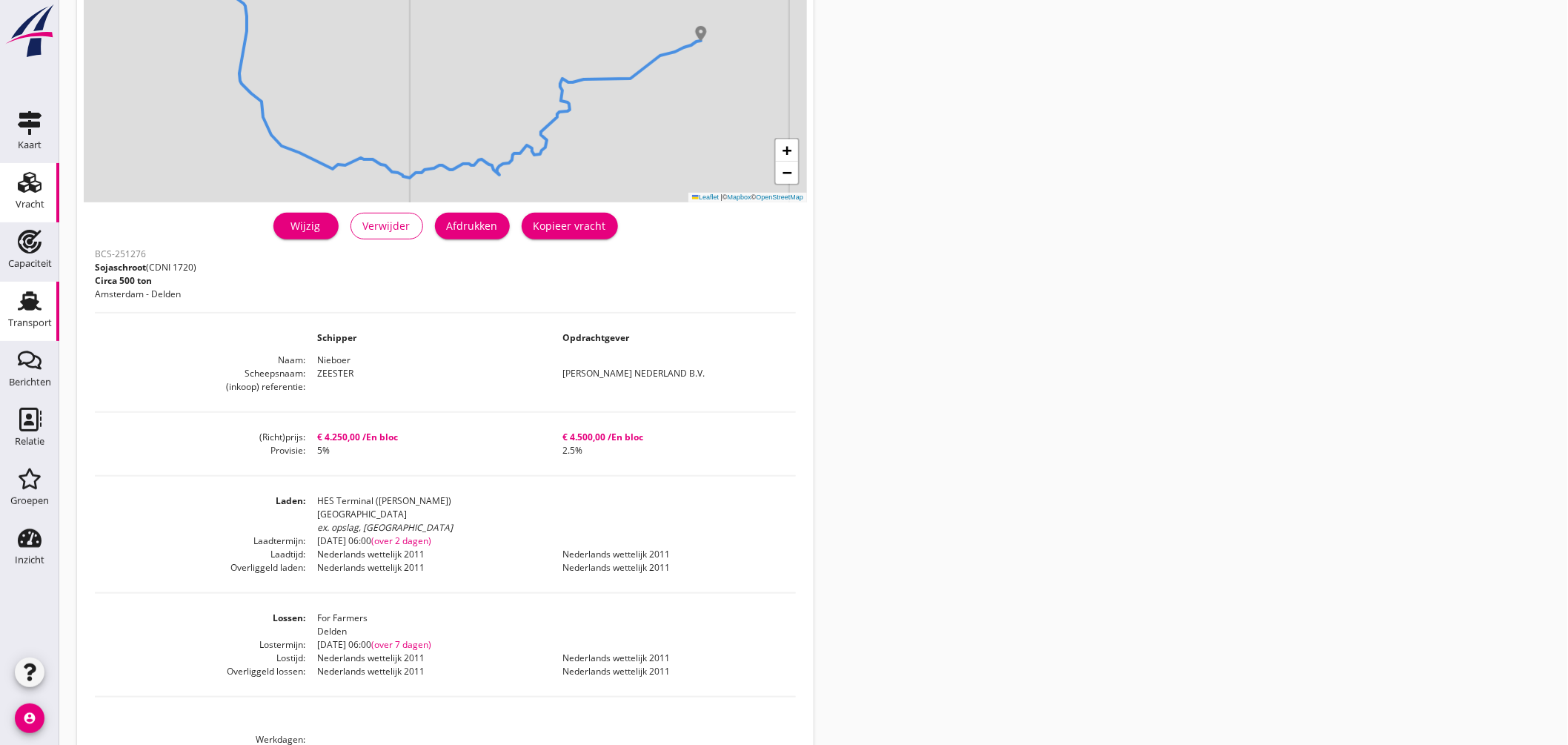
click at [33, 292] on use at bounding box center [30, 301] width 24 height 20
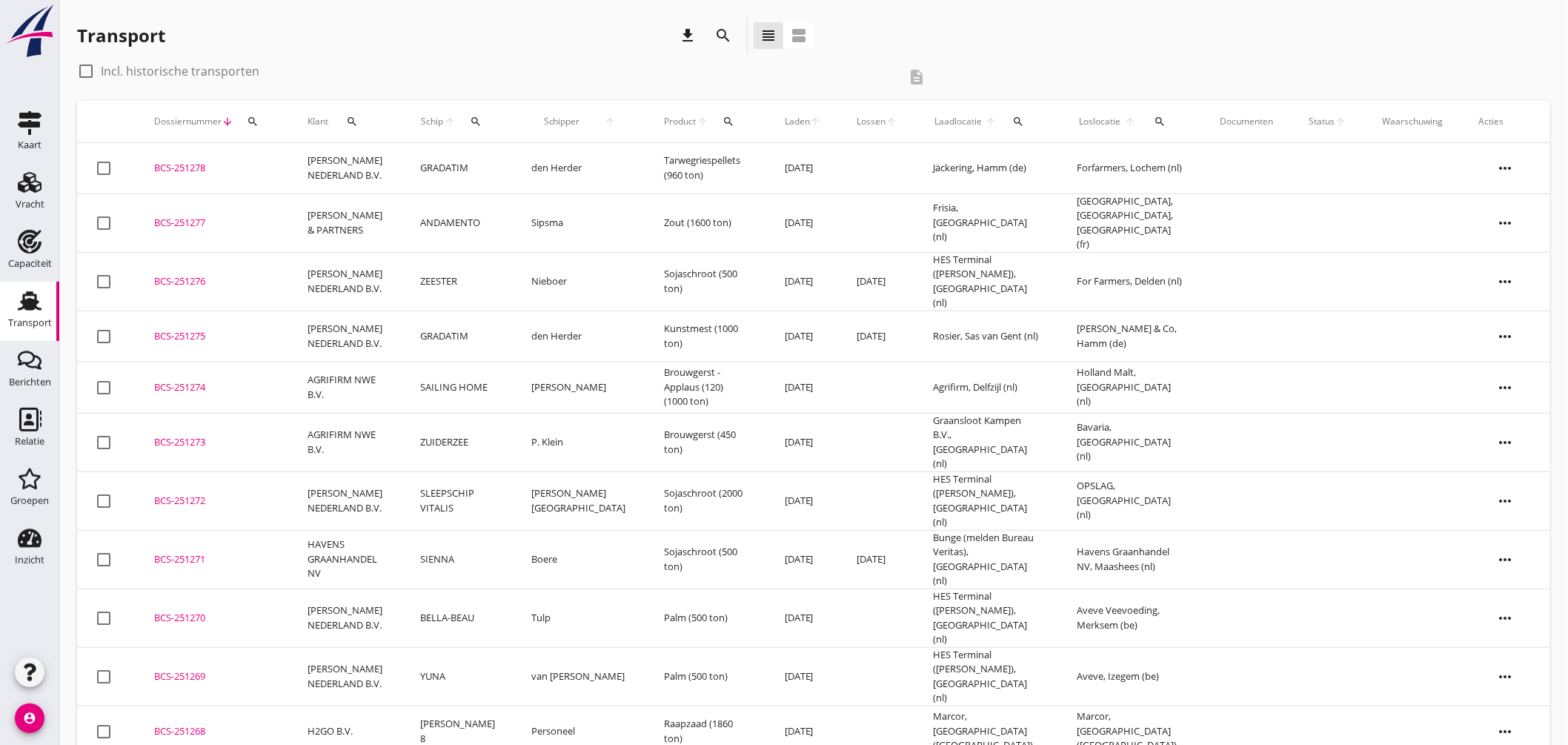
click at [163, 275] on div "BCS-251276" at bounding box center [212, 282] width 118 height 15
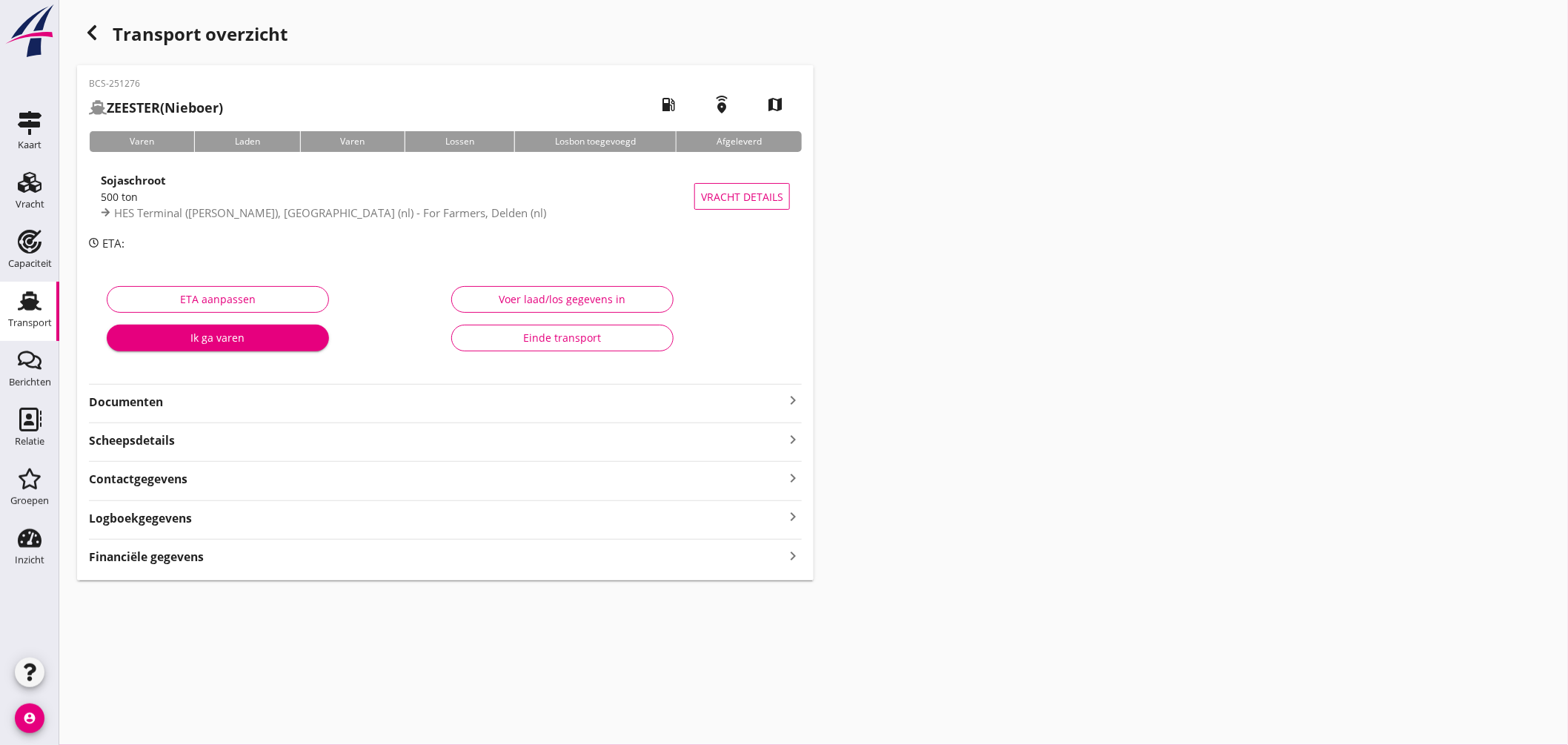
click at [276, 557] on div "Financiële gegevens keyboard_arrow_right" at bounding box center [445, 555] width 713 height 20
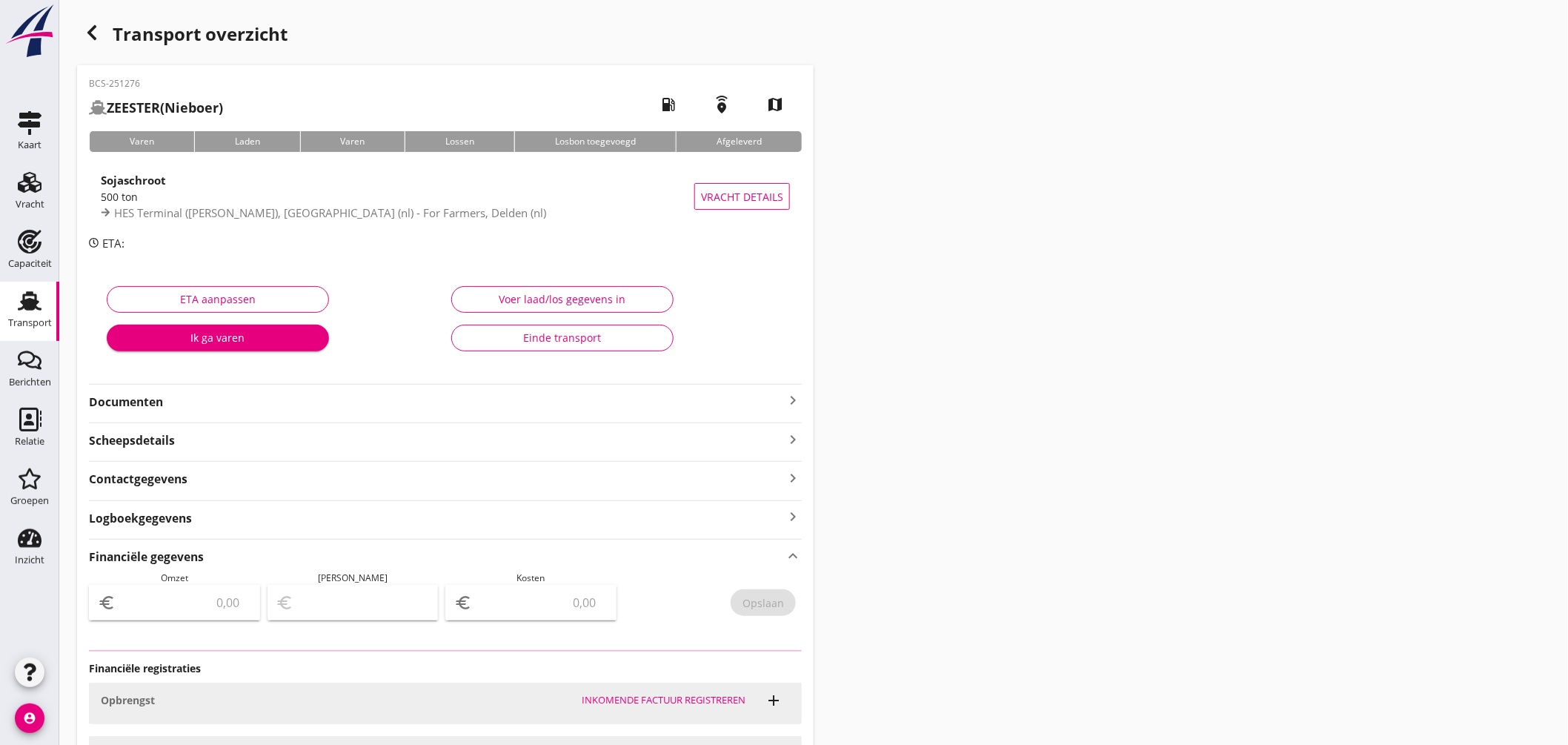
type input "4387.5"
type input "350.00"
type input "4037.5"
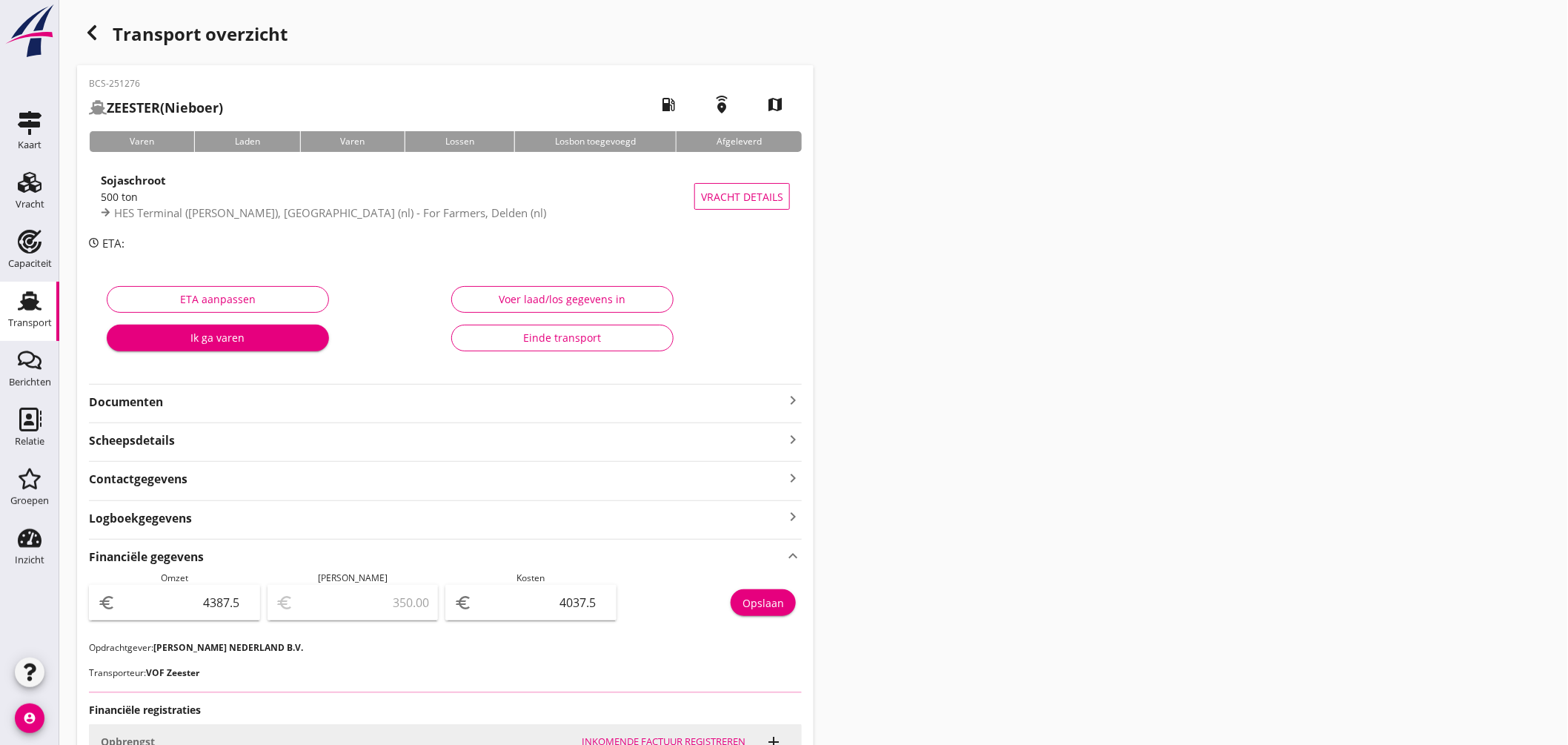
scroll to position [196, 0]
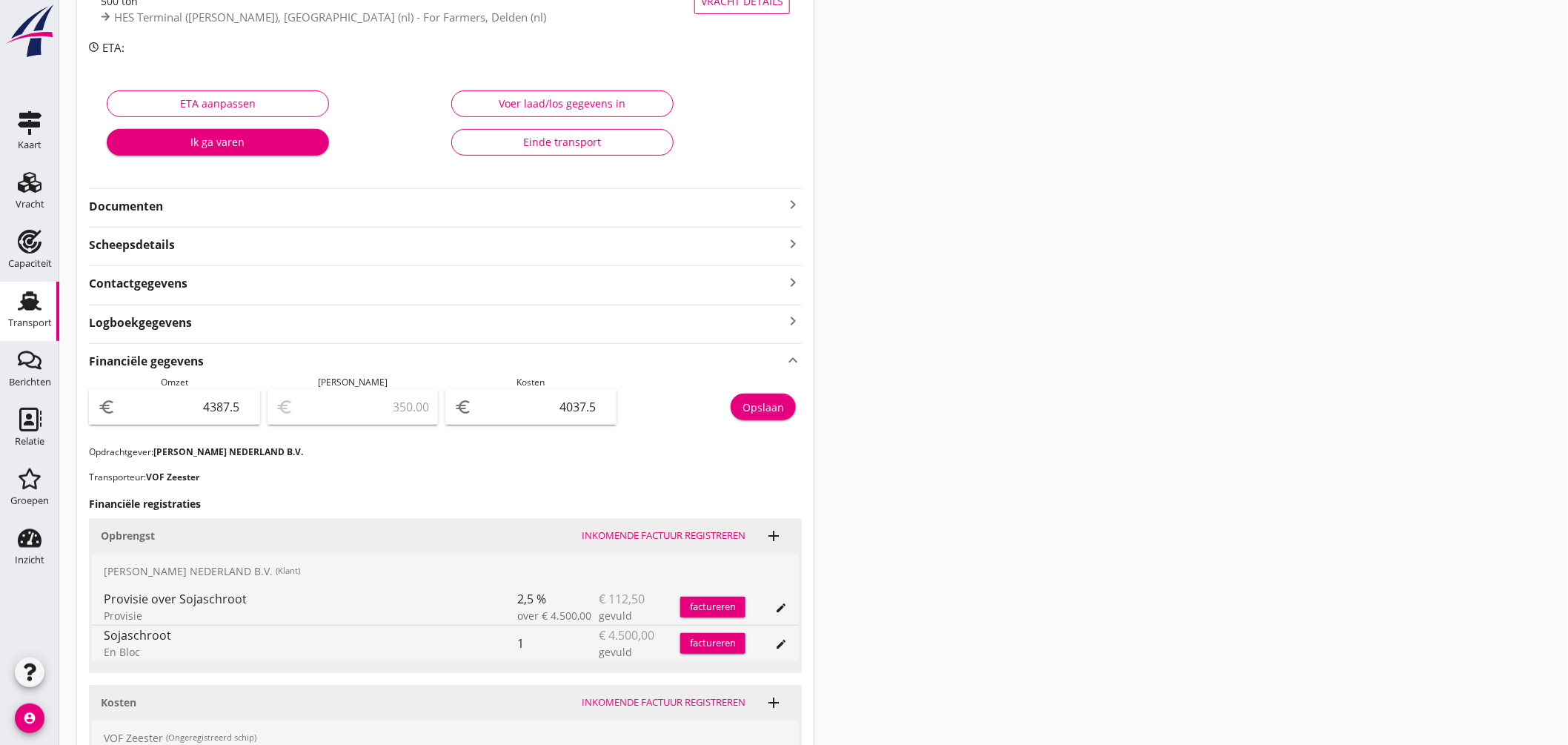
click at [25, 286] on link "Transport Transport" at bounding box center [30, 311] width 59 height 59
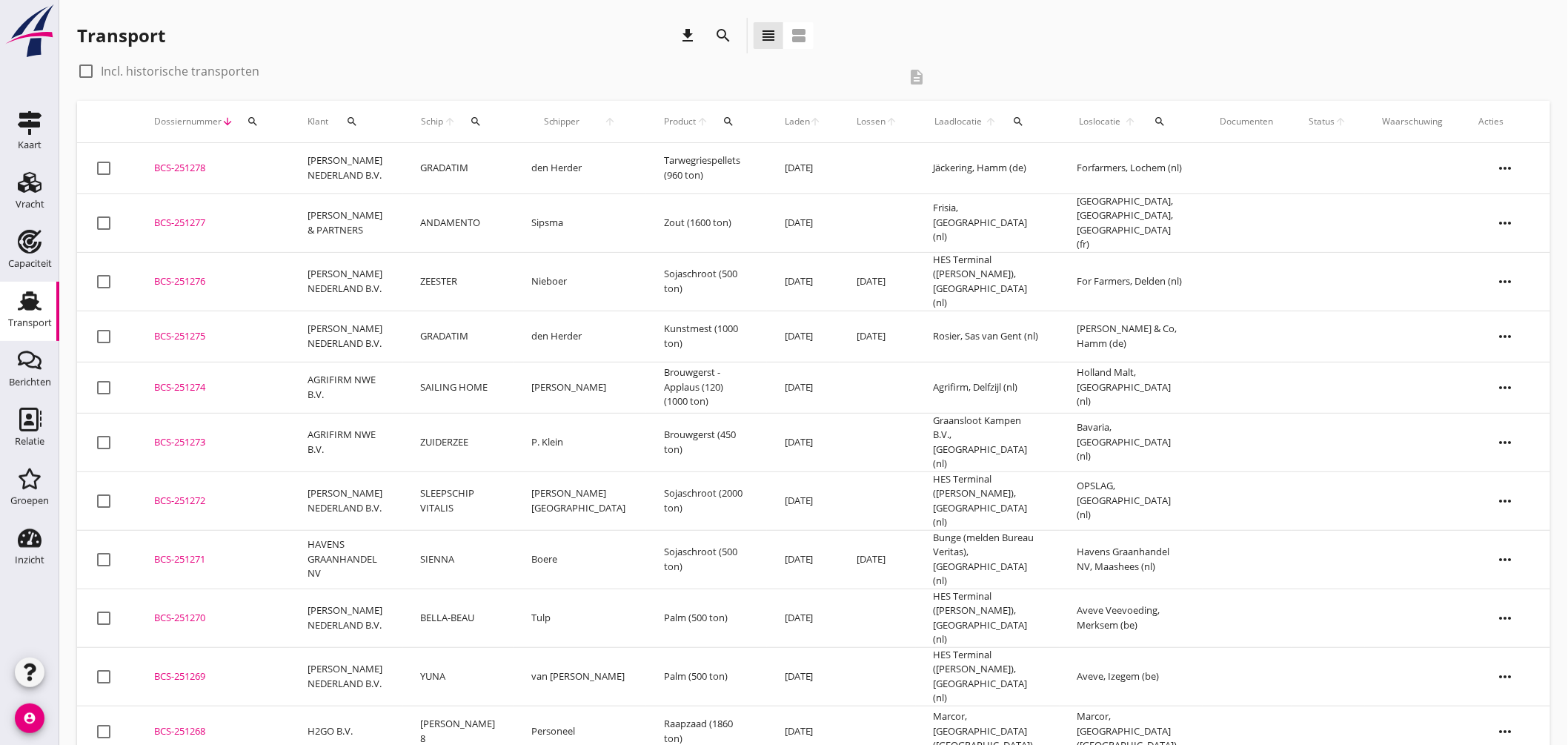
click at [357, 118] on icon "search" at bounding box center [352, 122] width 12 height 12
click at [462, 153] on input "Zoeken op opdrachtgever..." at bounding box center [417, 165] width 154 height 24
type input "c"
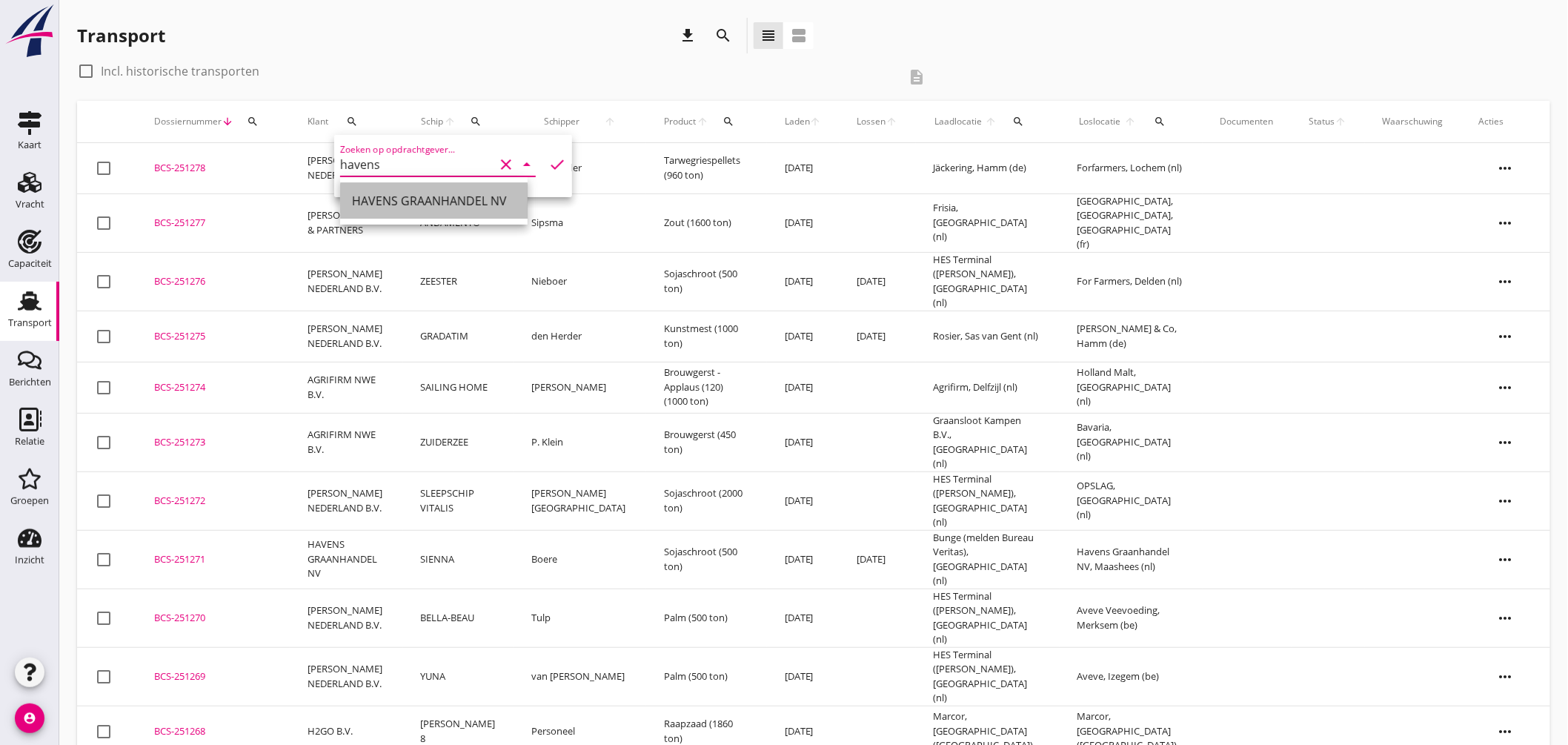
click at [402, 193] on div "HAVENS GRAANHANDEL NV" at bounding box center [433, 201] width 164 height 18
type input "HAVENS GRAANHANDEL NV"
click at [557, 157] on icon "check" at bounding box center [557, 165] width 18 height 18
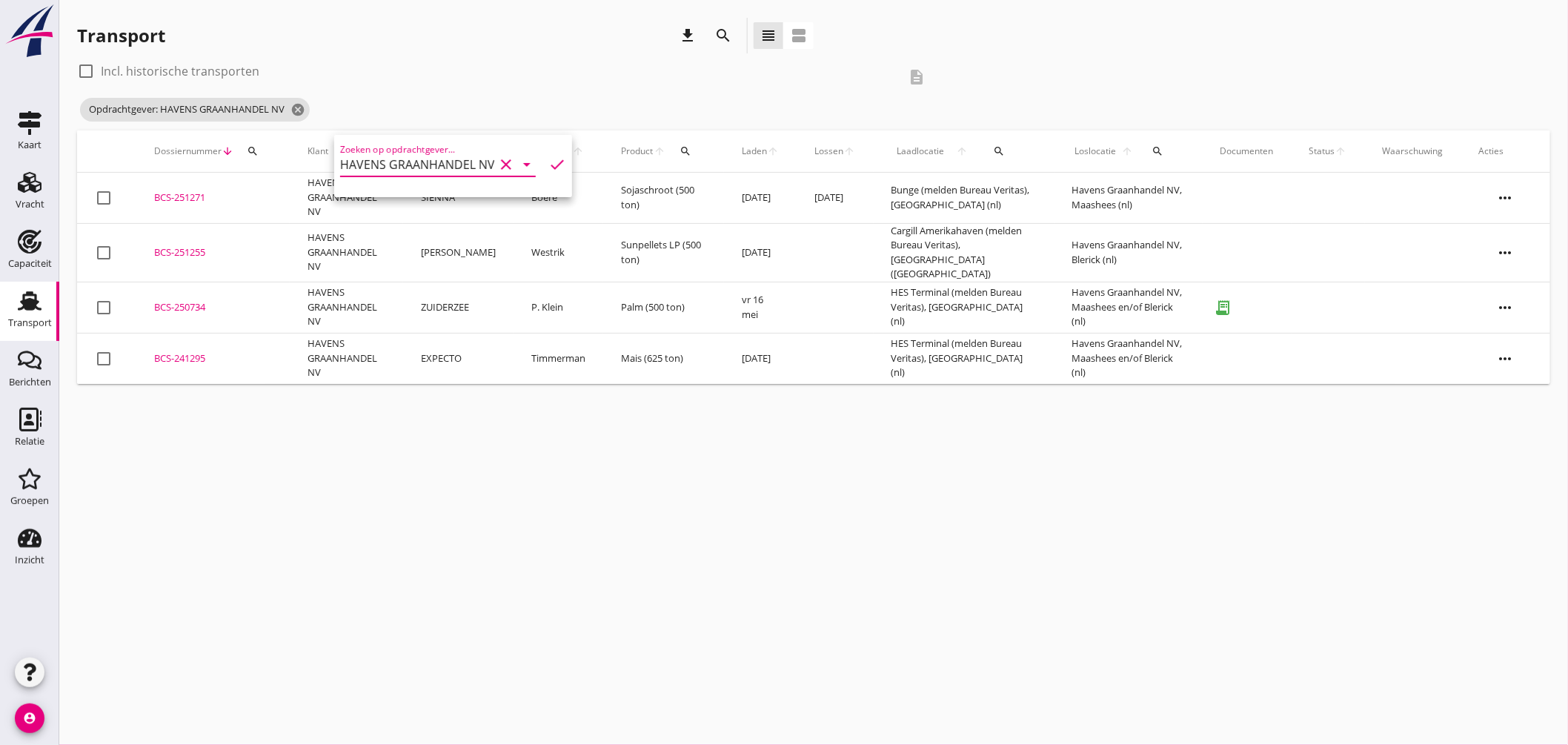
click at [447, 161] on input "HAVENS GRAANHANDEL NV" at bounding box center [417, 165] width 154 height 24
click at [548, 167] on icon "check" at bounding box center [557, 165] width 18 height 18
click at [548, 162] on icon "check" at bounding box center [557, 165] width 18 height 18
click at [488, 203] on div "HAVENS GRAANHANDEL NV" at bounding box center [433, 201] width 164 height 18
click at [551, 162] on icon "check" at bounding box center [557, 165] width 18 height 18
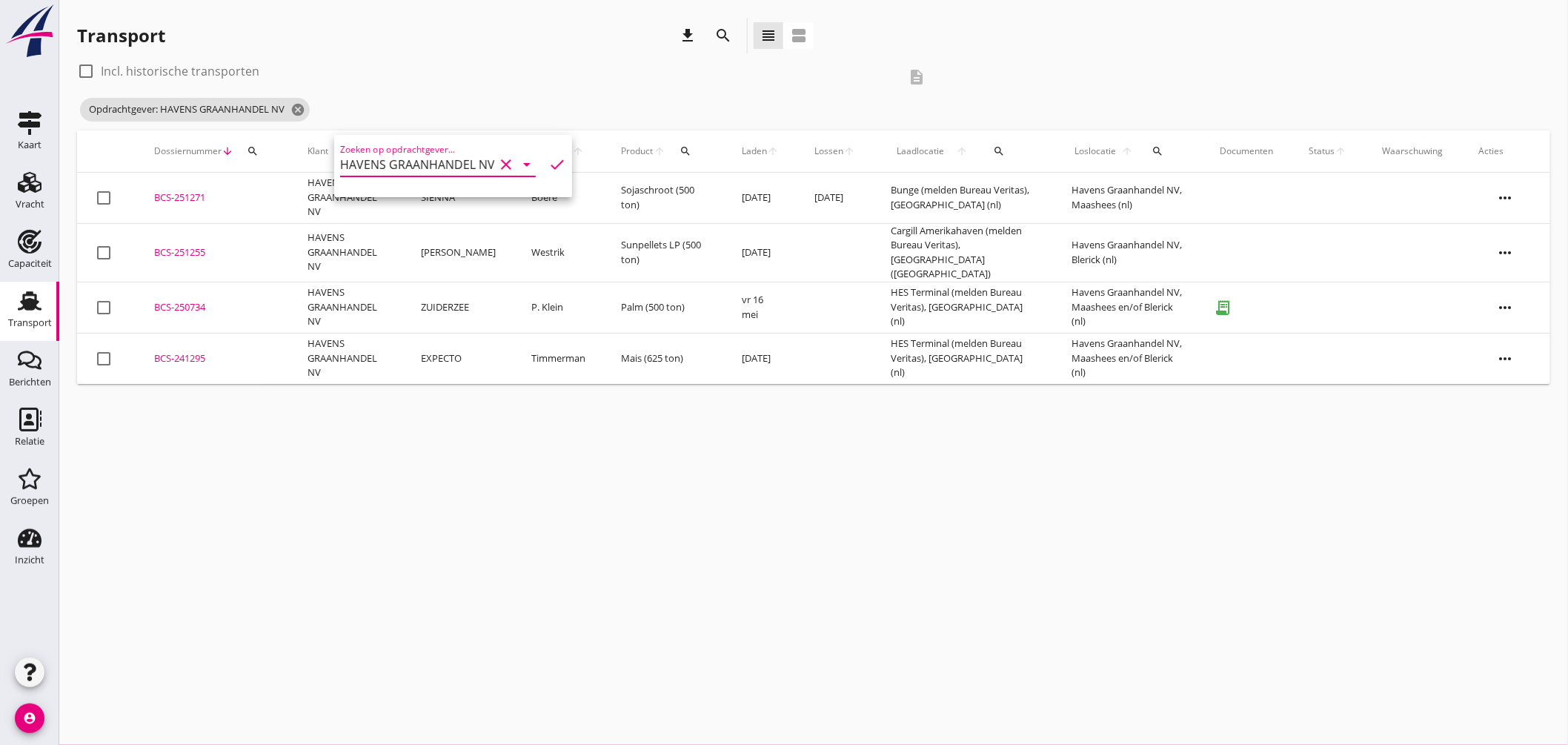
click at [435, 108] on div "Opdrachtgever: HAVENS GRAANHANDEL NV cancel" at bounding box center [507, 110] width 860 height 30
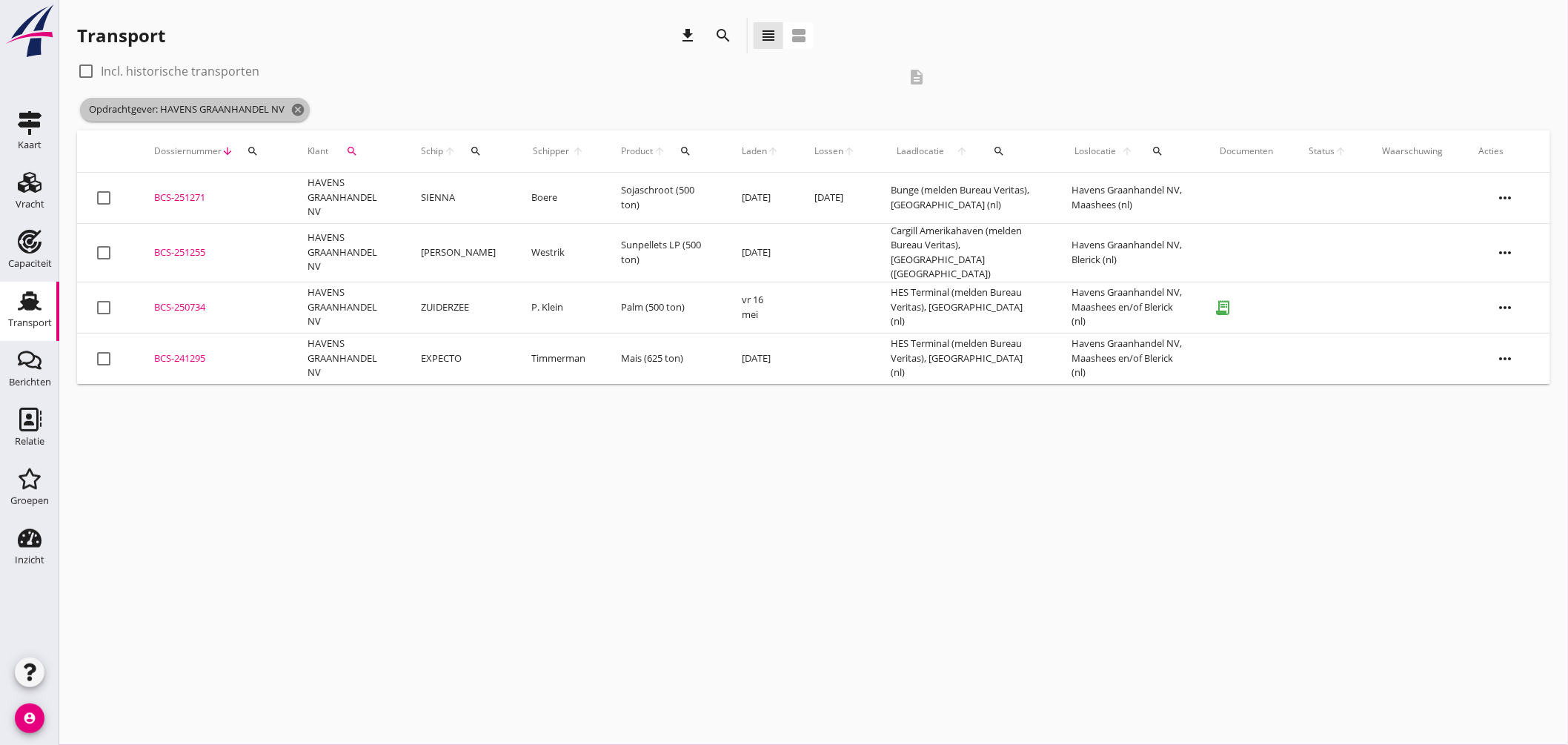
click at [295, 106] on icon "cancel" at bounding box center [297, 110] width 15 height 15
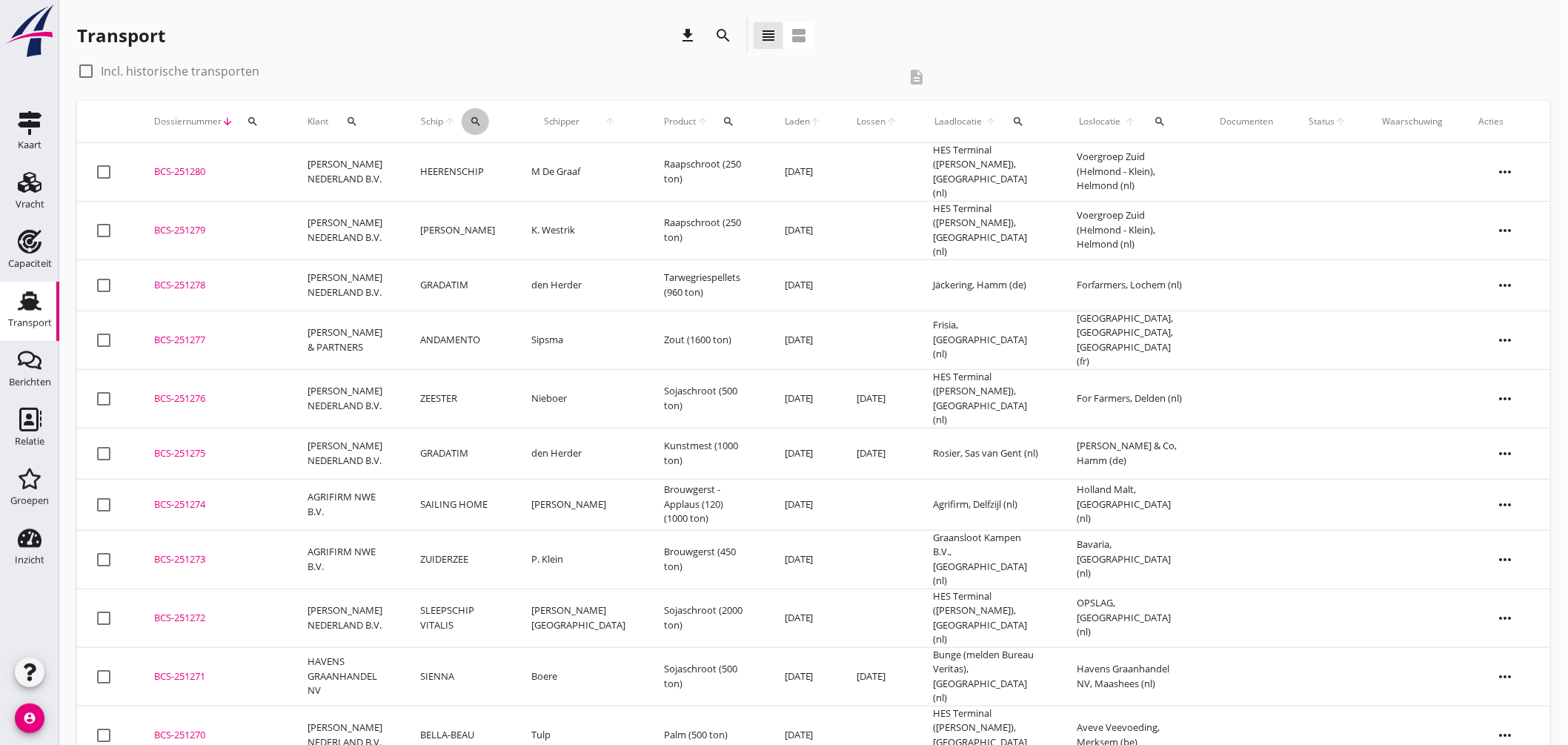
click at [482, 118] on icon "search" at bounding box center [476, 122] width 12 height 12
click at [560, 163] on input "Zoek op (scheeps)naam" at bounding box center [551, 165] width 154 height 24
click at [531, 168] on input "Zoek op (scheeps)naam" at bounding box center [551, 165] width 154 height 24
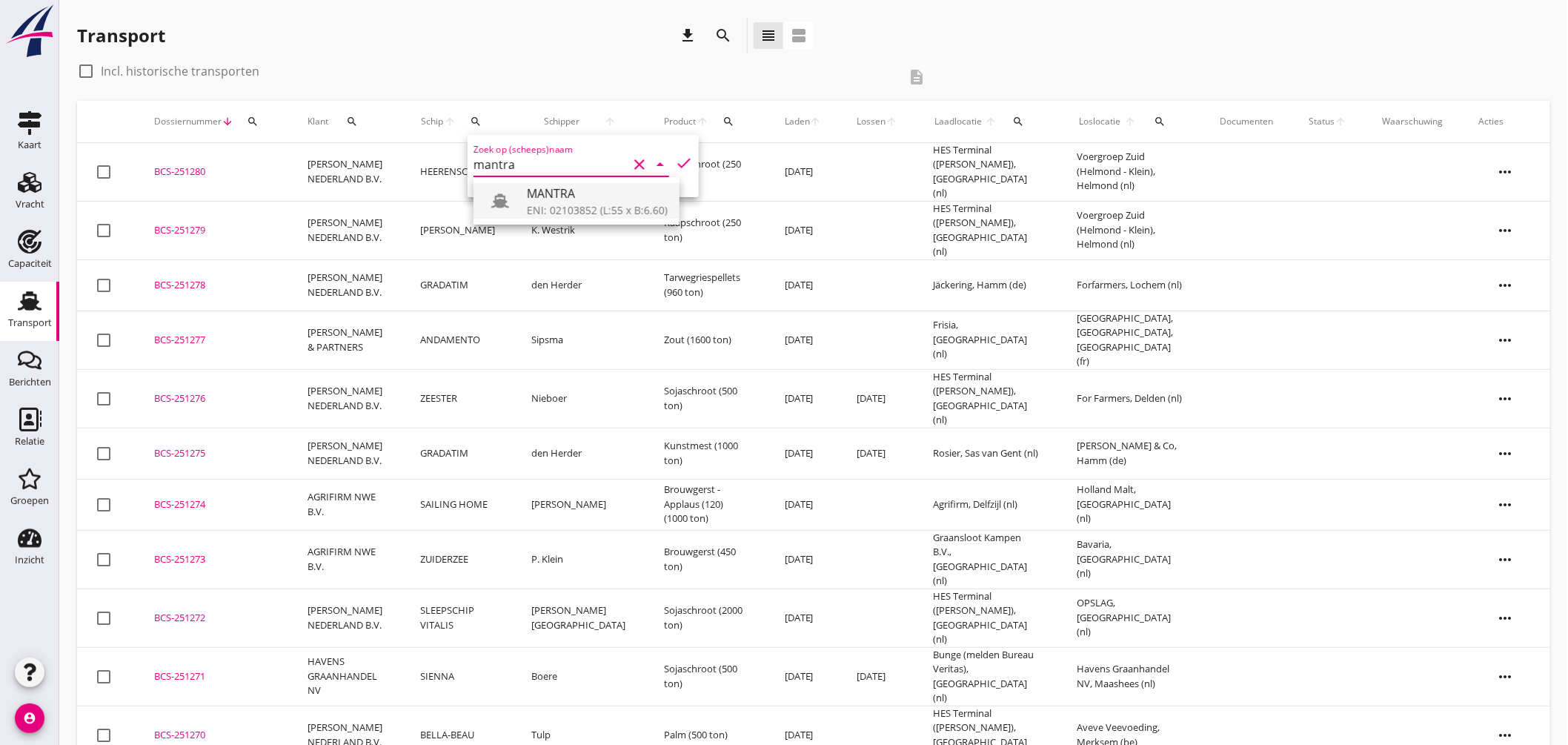
click at [549, 195] on div "MANTRA" at bounding box center [597, 194] width 141 height 18
click at [675, 156] on icon "check" at bounding box center [684, 163] width 18 height 18
type input "MANTRA"
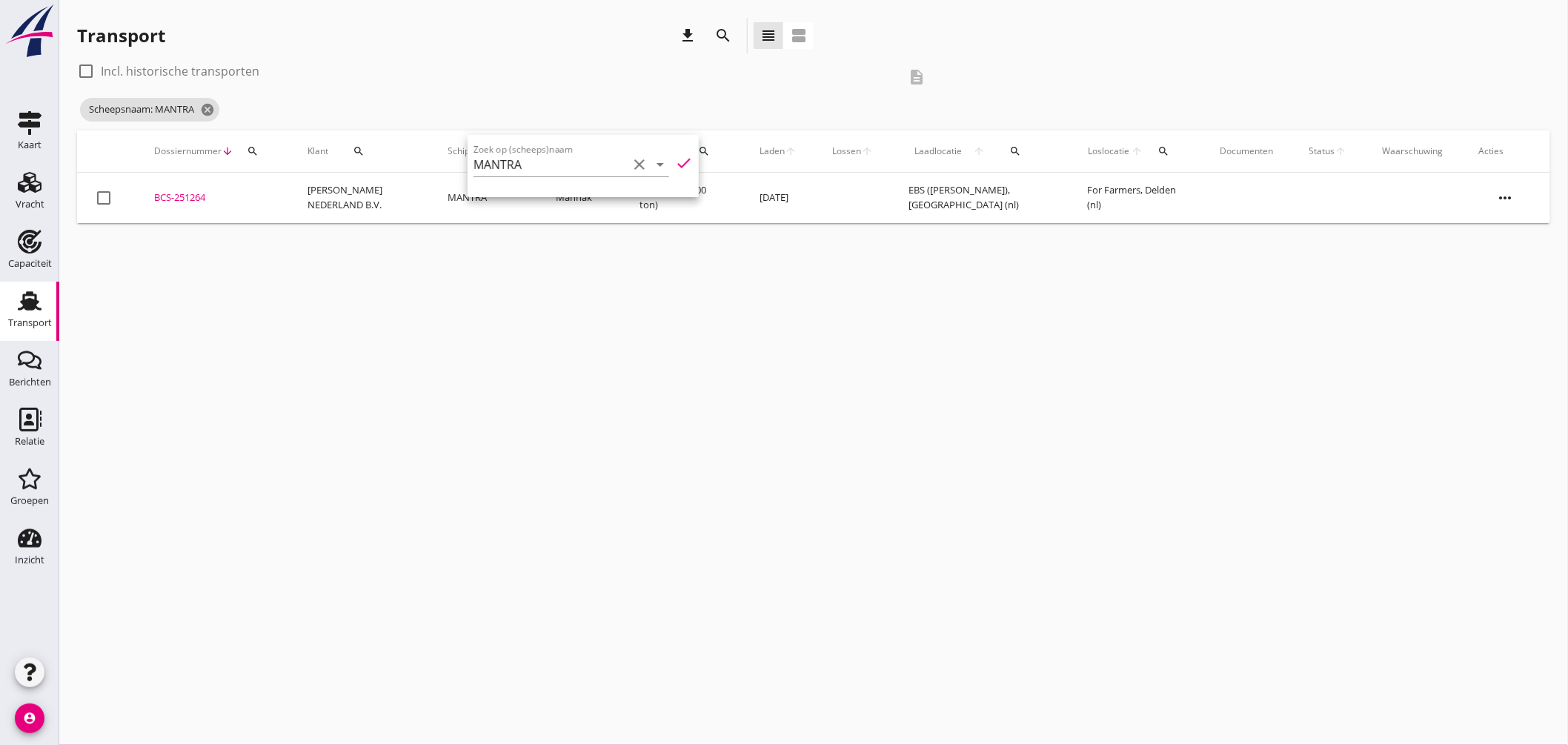
click at [192, 195] on div "BCS-251264" at bounding box center [212, 198] width 118 height 15
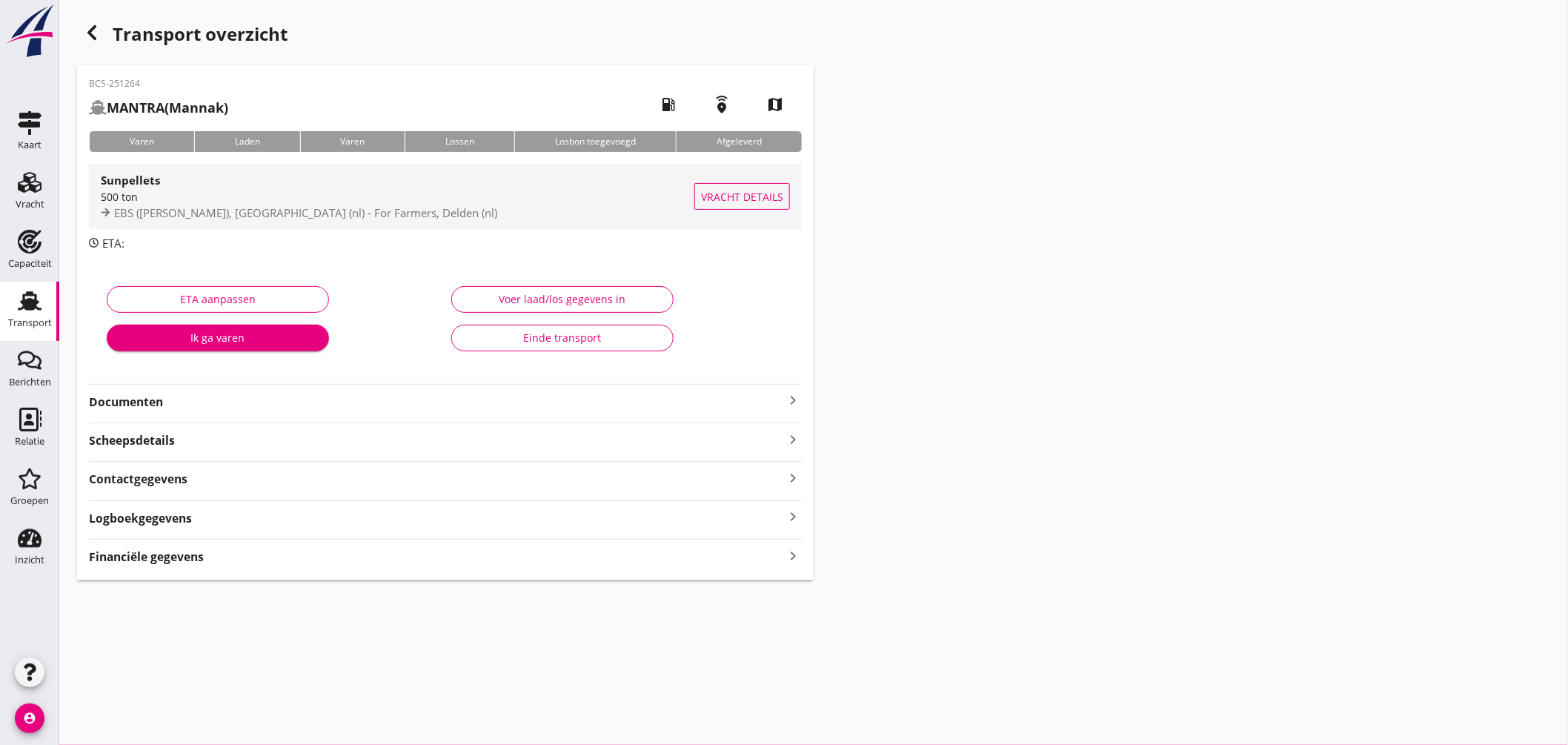
click at [412, 201] on div "500 ton" at bounding box center [397, 197] width 593 height 16
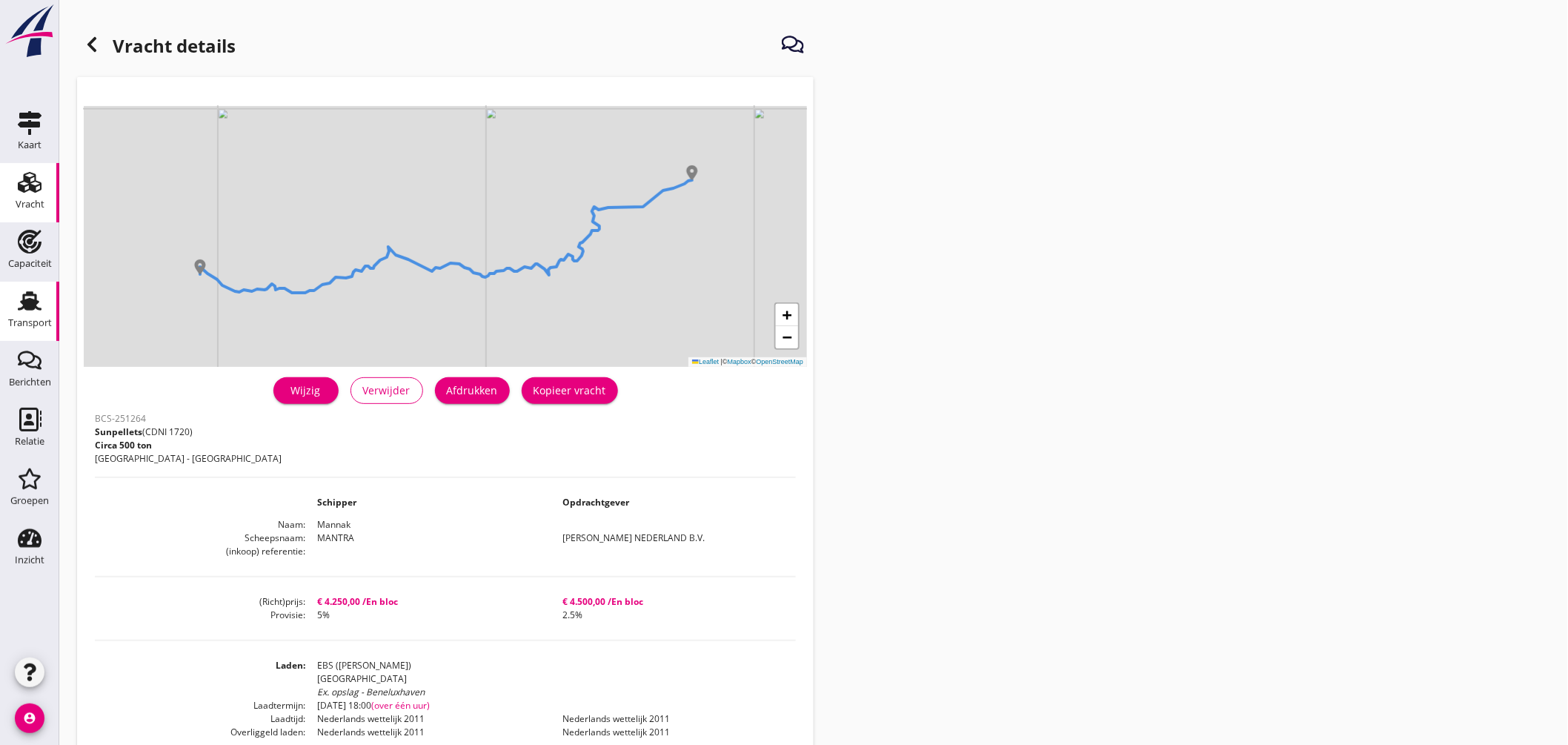
click at [31, 292] on use at bounding box center [30, 301] width 24 height 20
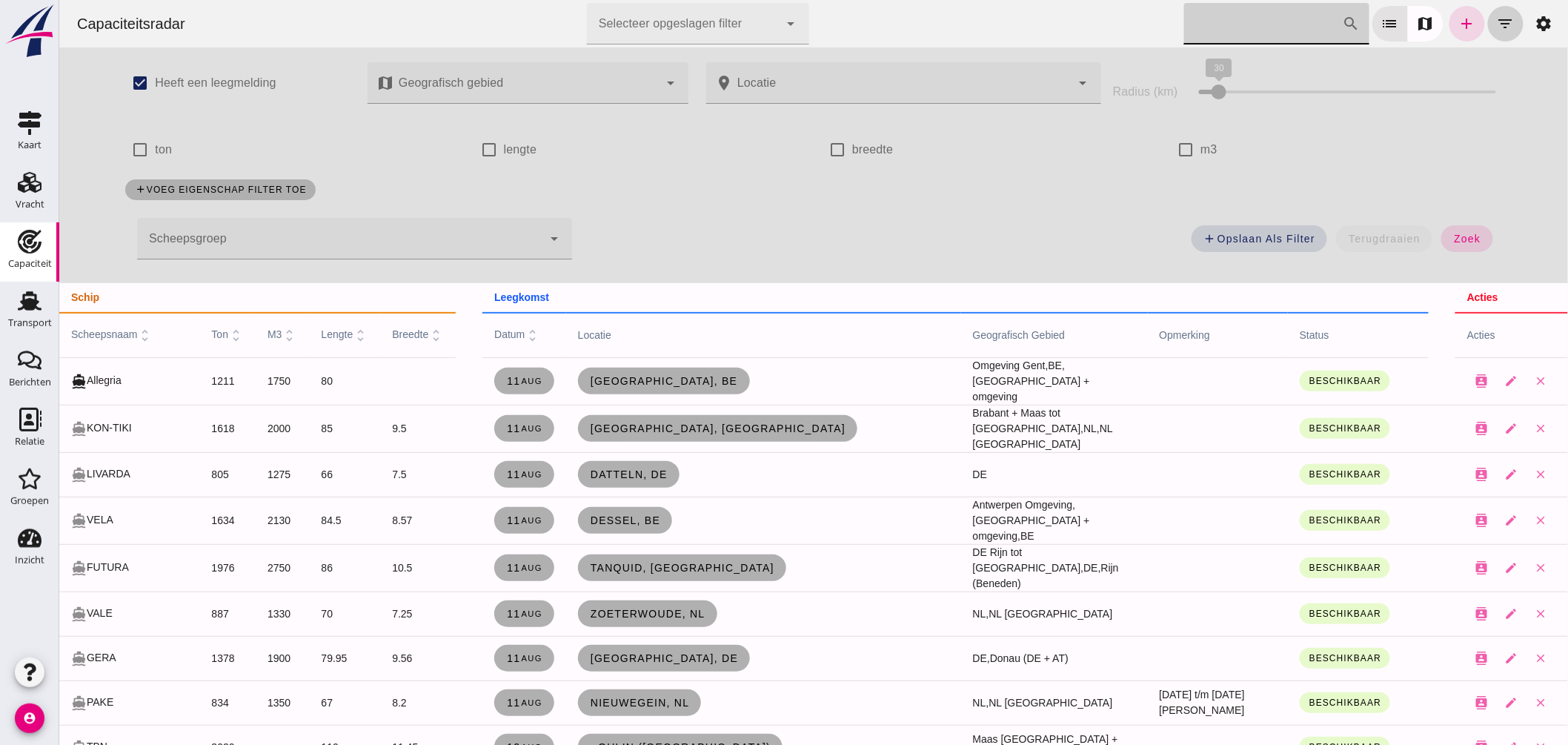
click at [1496, 19] on icon "filter_list" at bounding box center [1505, 24] width 18 height 18
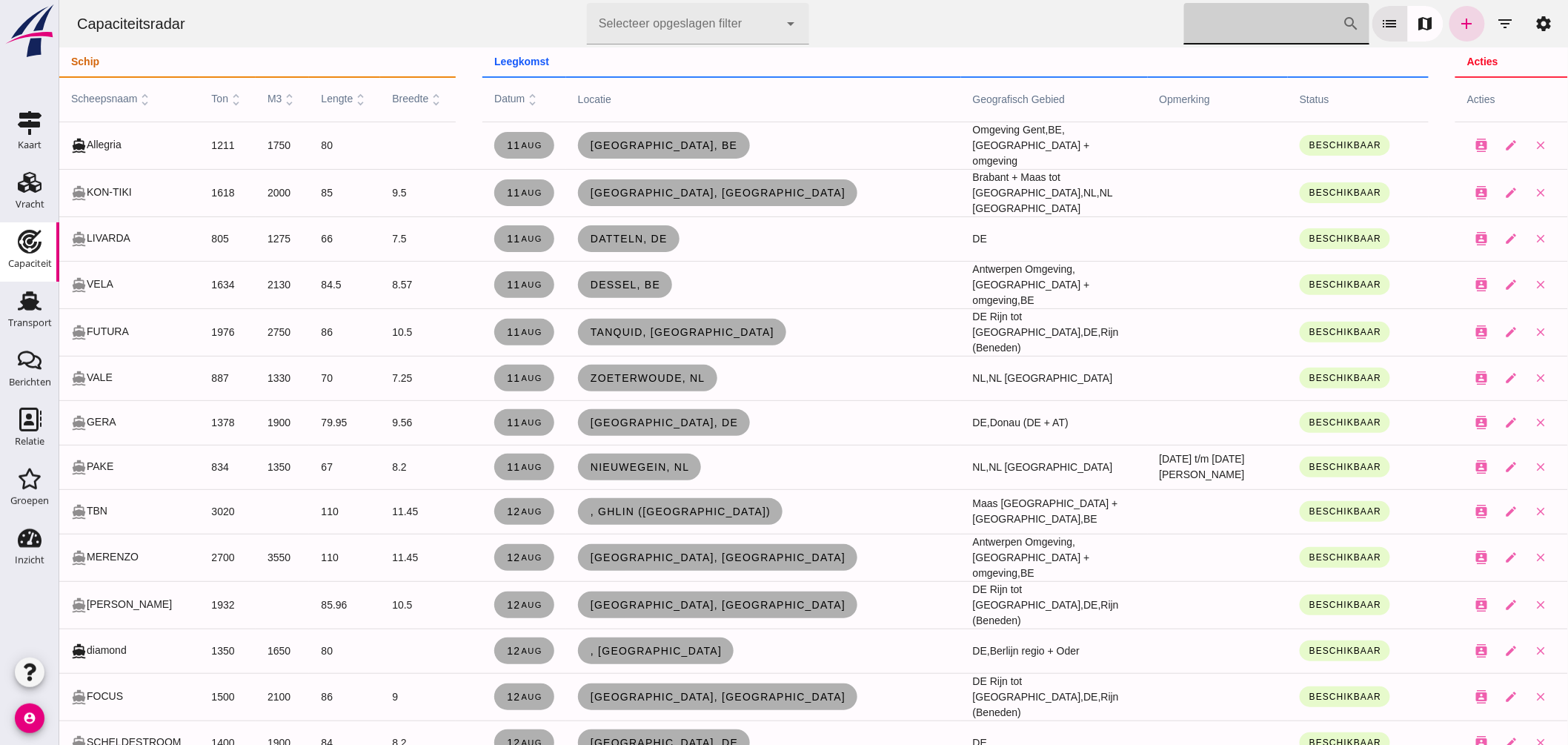
click input "[PERSON_NAME] op scheepsnaam"
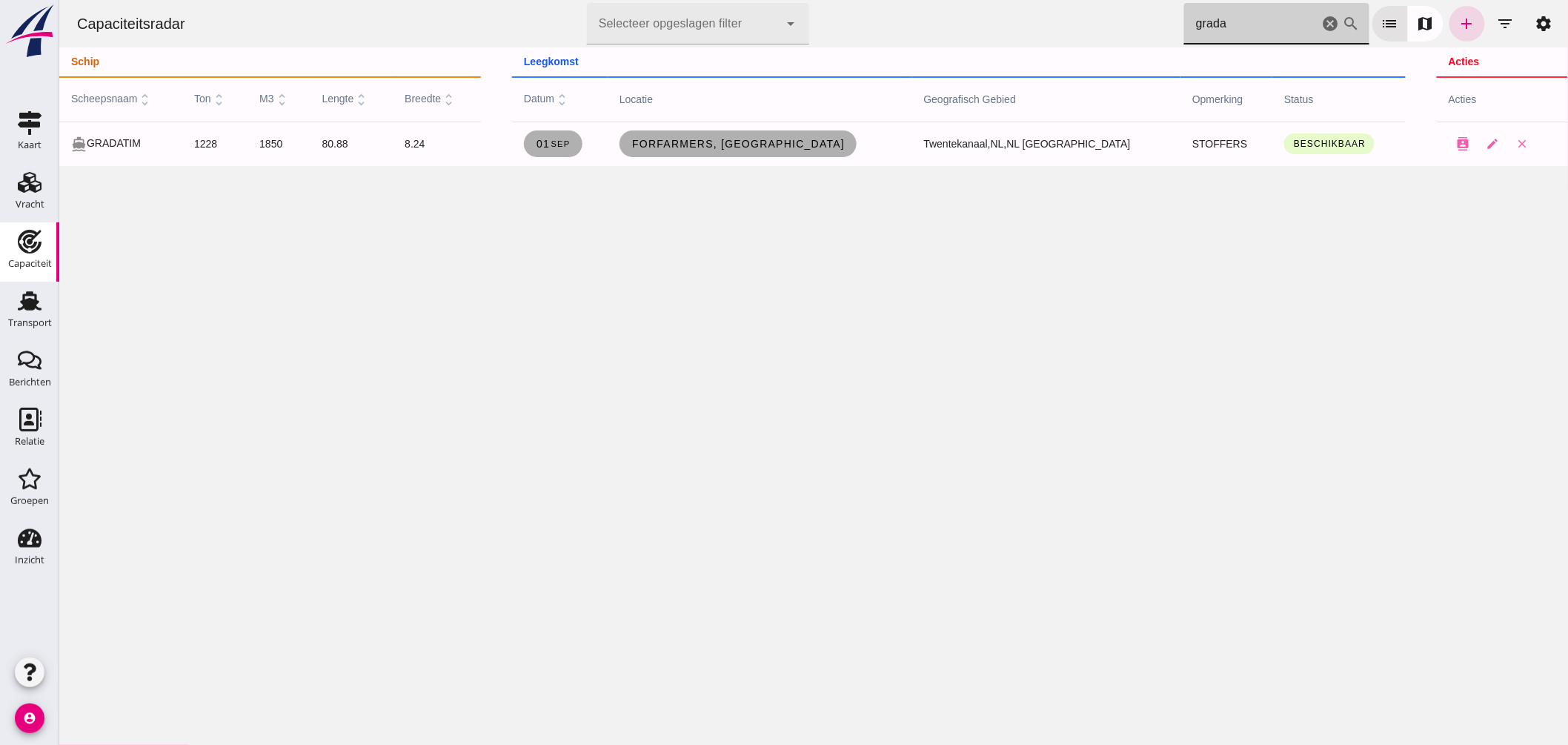
click input "grada"
click div "Capaciteitsradar Selecteer opgeslagen filter Selecteer opgeslagen filter cancel…"
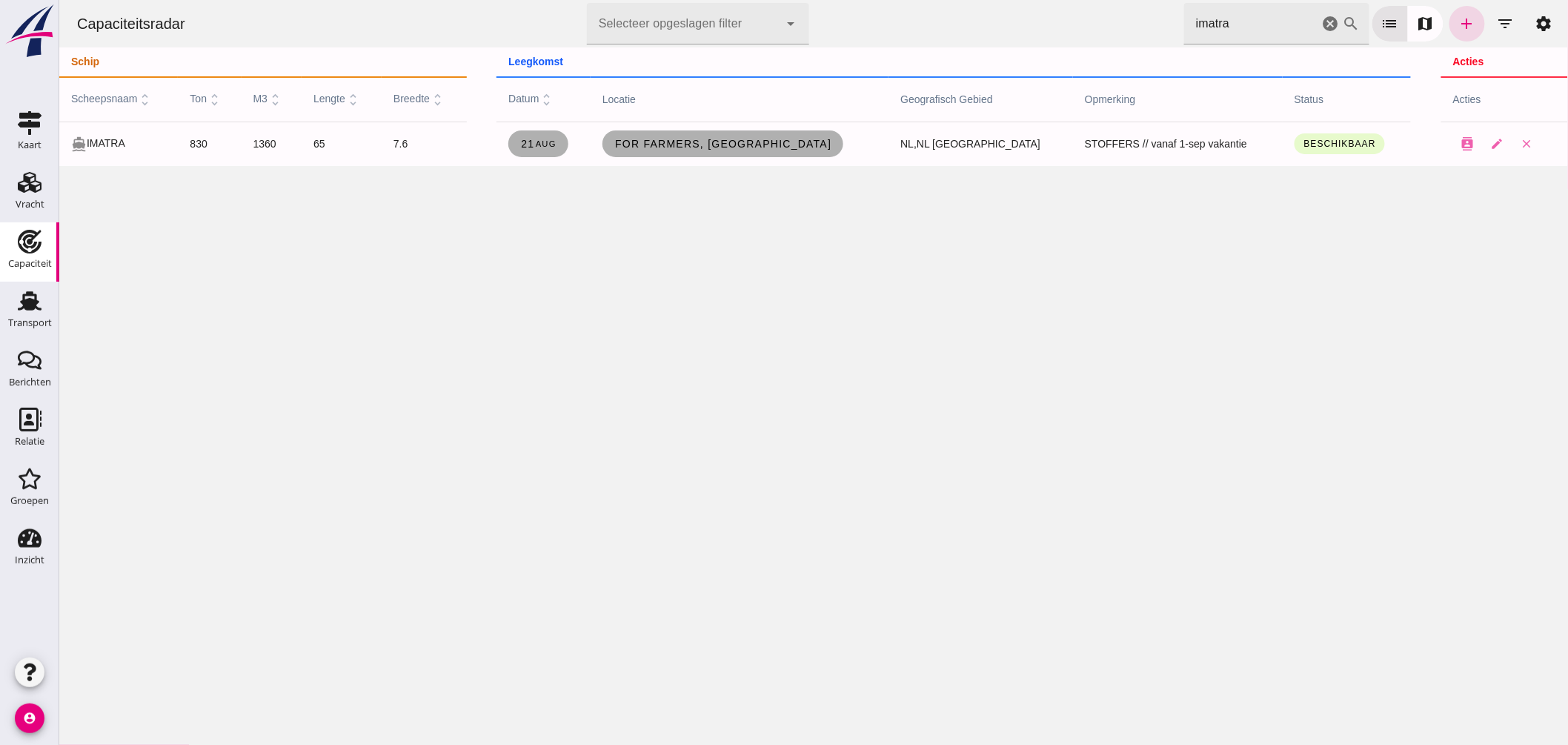
drag, startPoint x: 1235, startPoint y: 34, endPoint x: 1096, endPoint y: 41, distance: 139.2
click div "Capaciteitsradar Selecteer opgeslagen filter Selecteer opgeslagen filter cancel…"
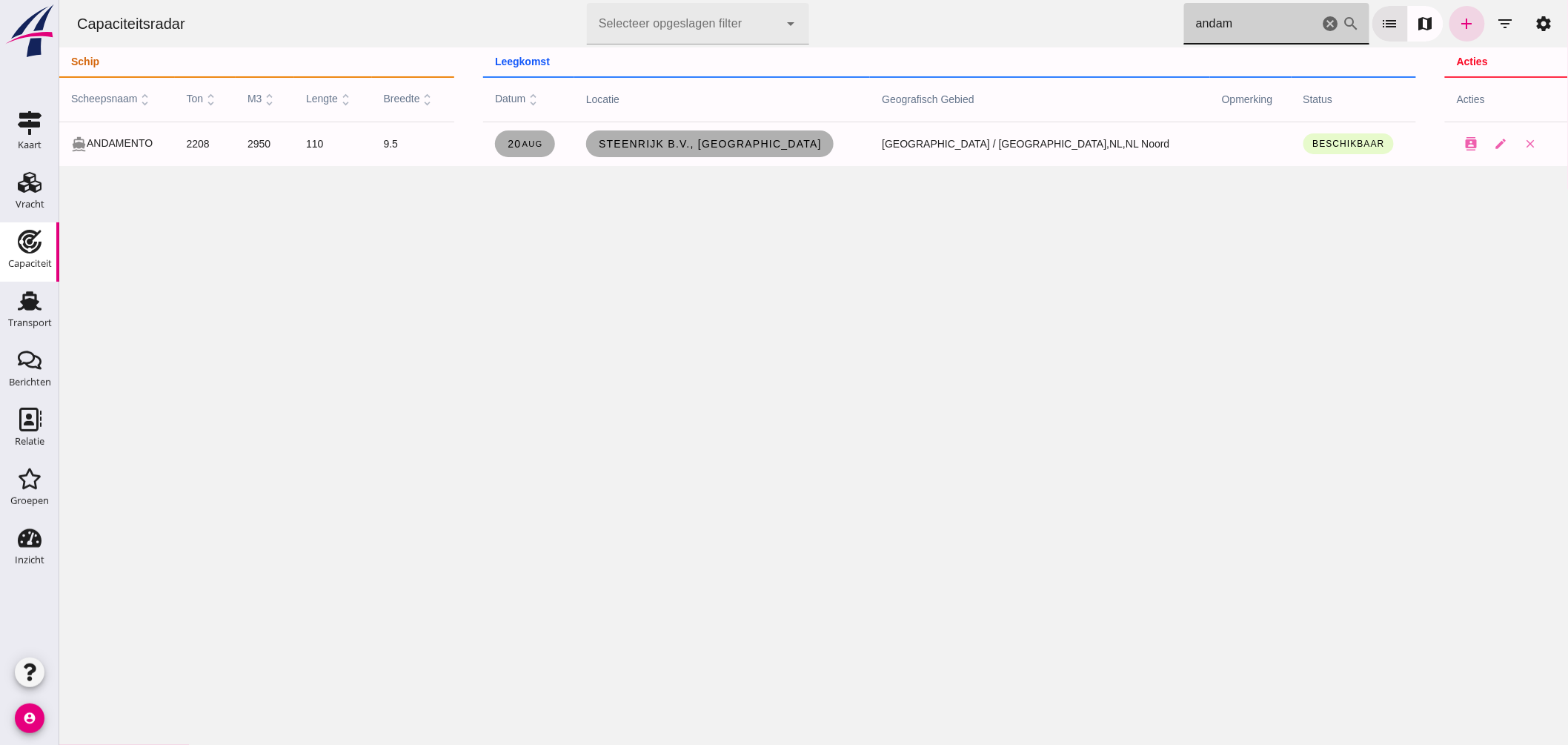
drag, startPoint x: 919, startPoint y: 55, endPoint x: 728, endPoint y: 60, distance: 191.1
click div "Capaciteitsradar Selecteer opgeslagen filter Selecteer opgeslagen filter cancel…"
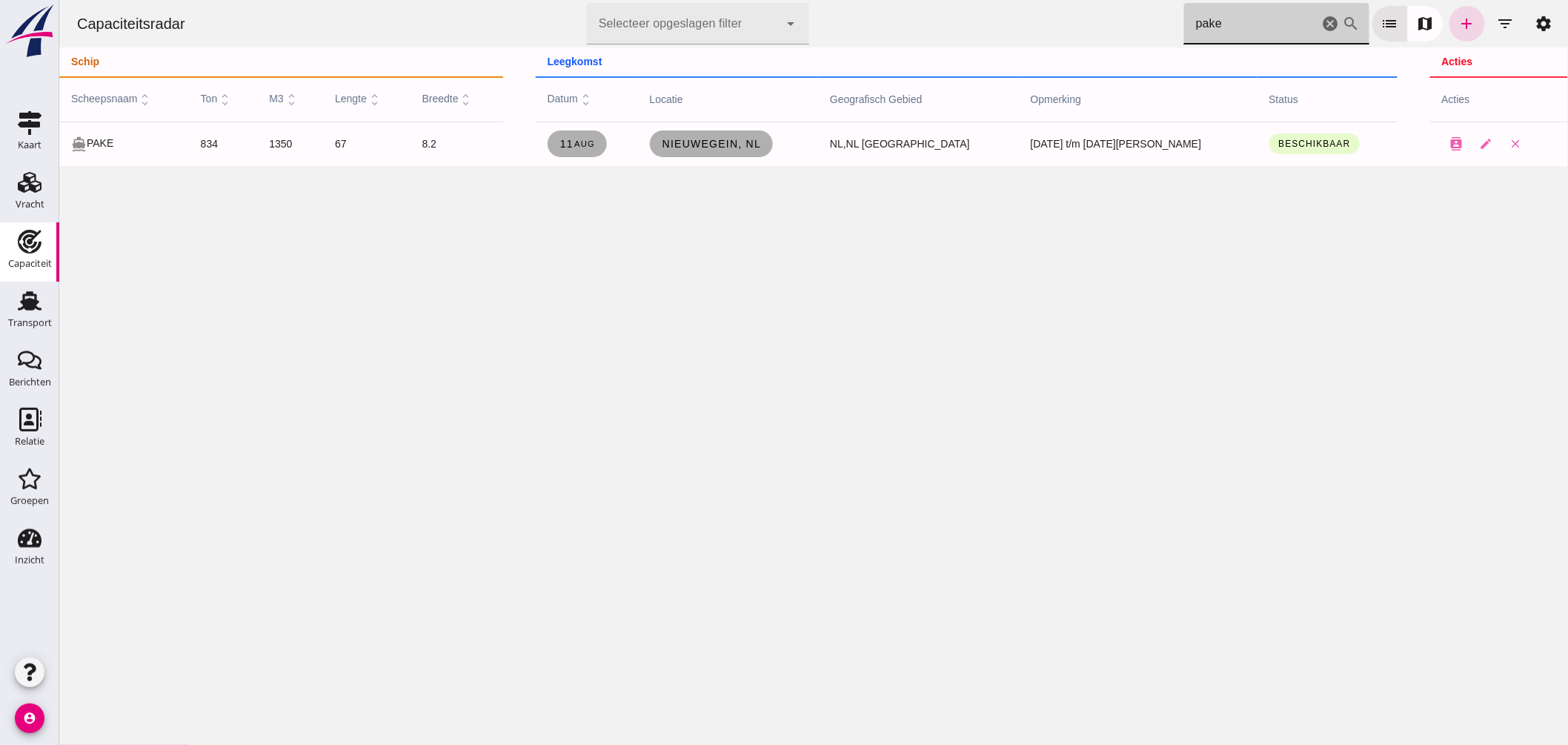
drag, startPoint x: 1218, startPoint y: 26, endPoint x: 851, endPoint y: -7, distance: 368.5
click at [851, 0] on html "Capaciteitsradar Selecteer opgeslagen filter Selecteer opgeslagen filter cancel…" at bounding box center [813, 372] width 1509 height 745
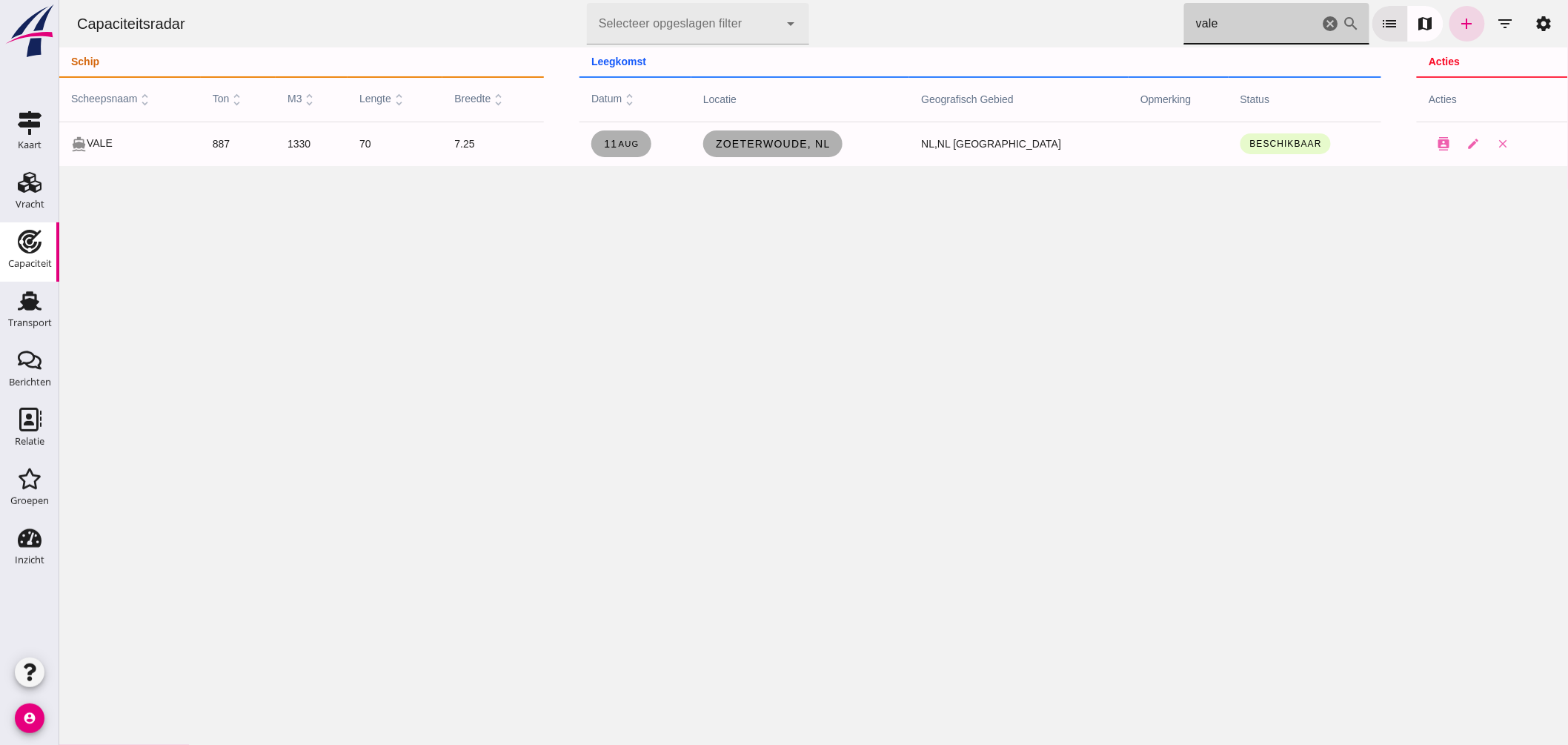
drag, startPoint x: 1235, startPoint y: 9, endPoint x: 908, endPoint y: -17, distance: 328.0
click at [908, 0] on html "Capaciteitsradar Selecteer opgeslagen filter Selecteer opgeslagen filter cancel…" at bounding box center [813, 372] width 1509 height 745
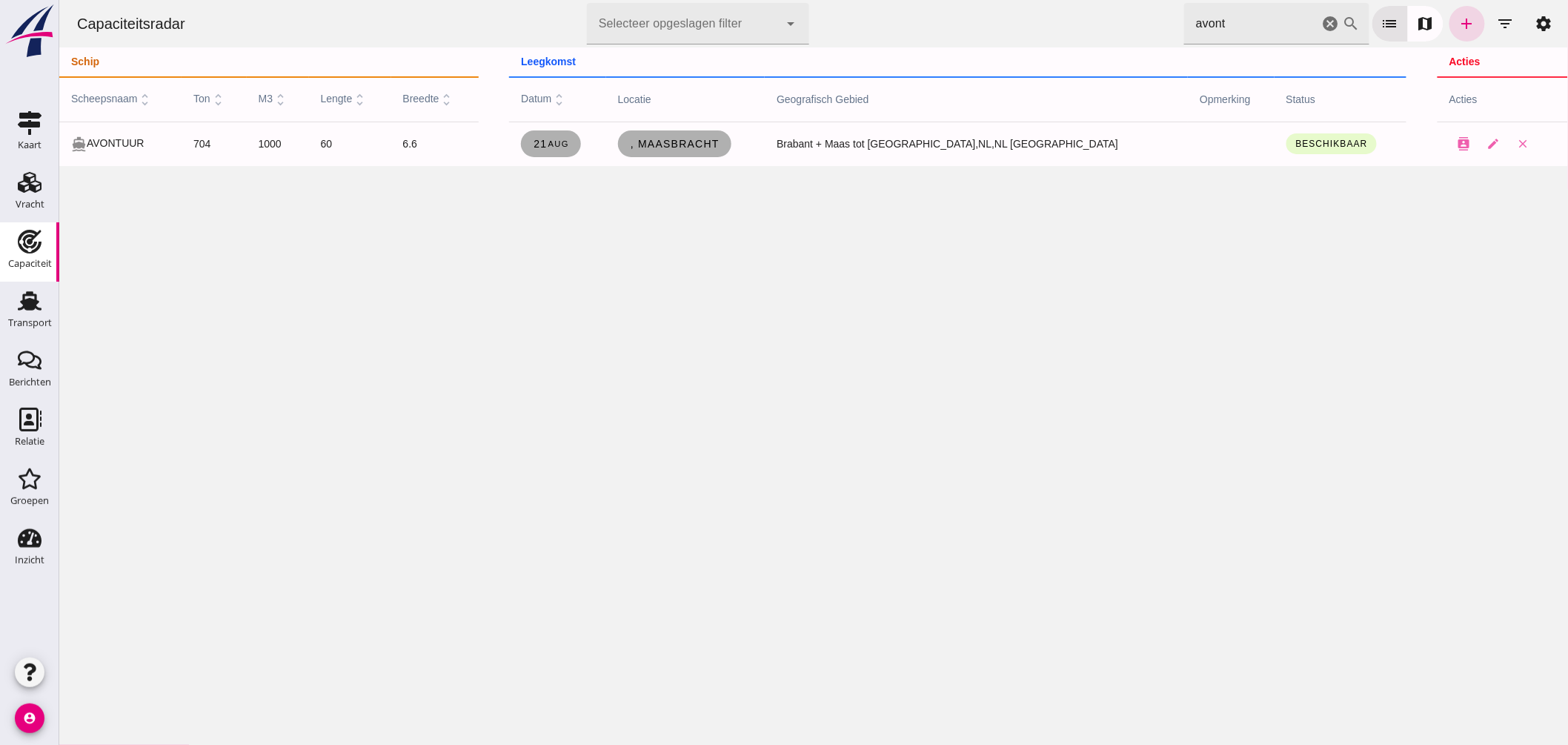
drag, startPoint x: 1015, startPoint y: 19, endPoint x: 933, endPoint y: 2, distance: 83.7
click div "Capaciteitsradar Selecteer opgeslagen filter Selecteer opgeslagen filter cancel…"
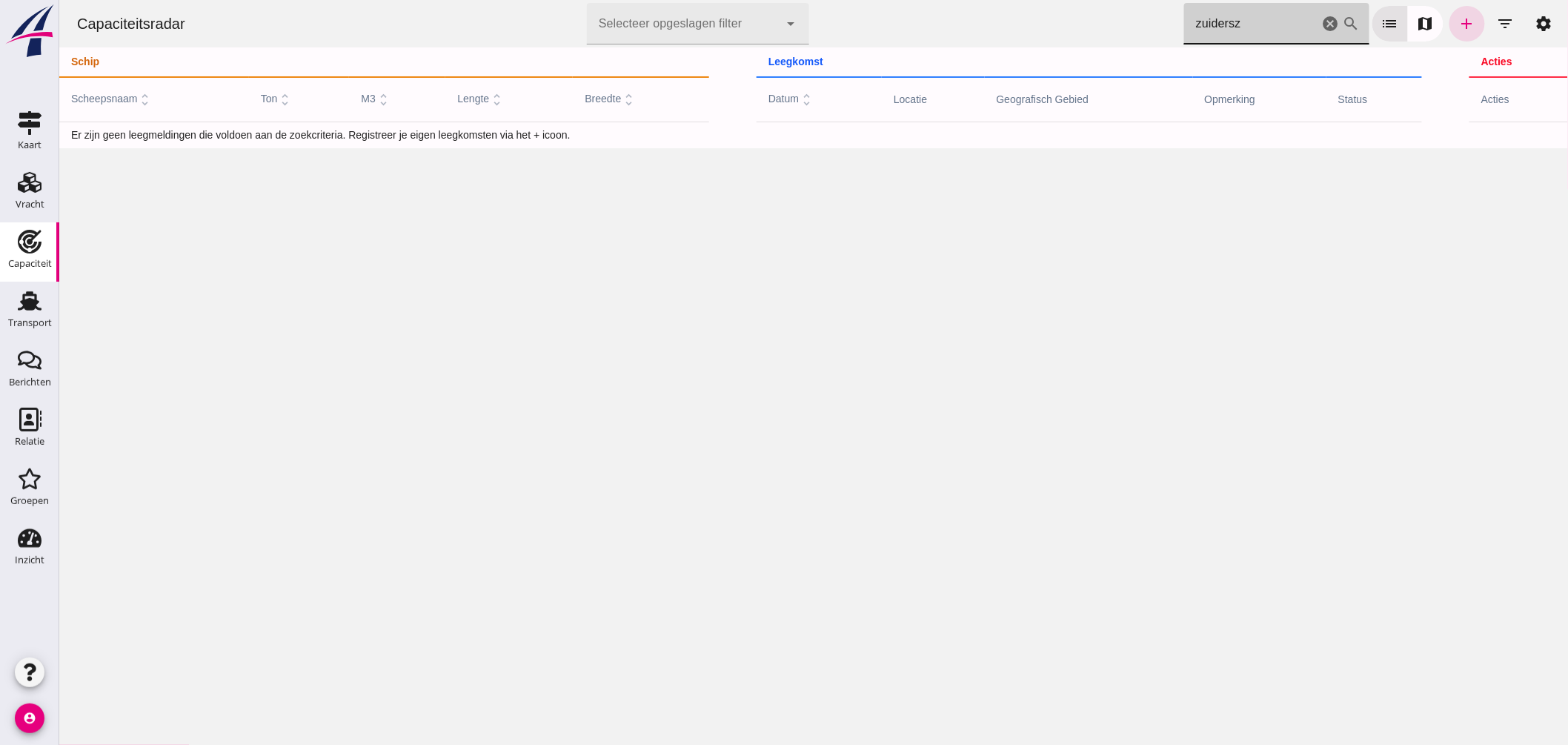
drag, startPoint x: 1262, startPoint y: 30, endPoint x: 956, endPoint y: -5, distance: 308.0
click at [956, 0] on html "Capaciteitsradar Selecteer opgeslagen filter Selecteer opgeslagen filter cancel…" at bounding box center [813, 372] width 1509 height 745
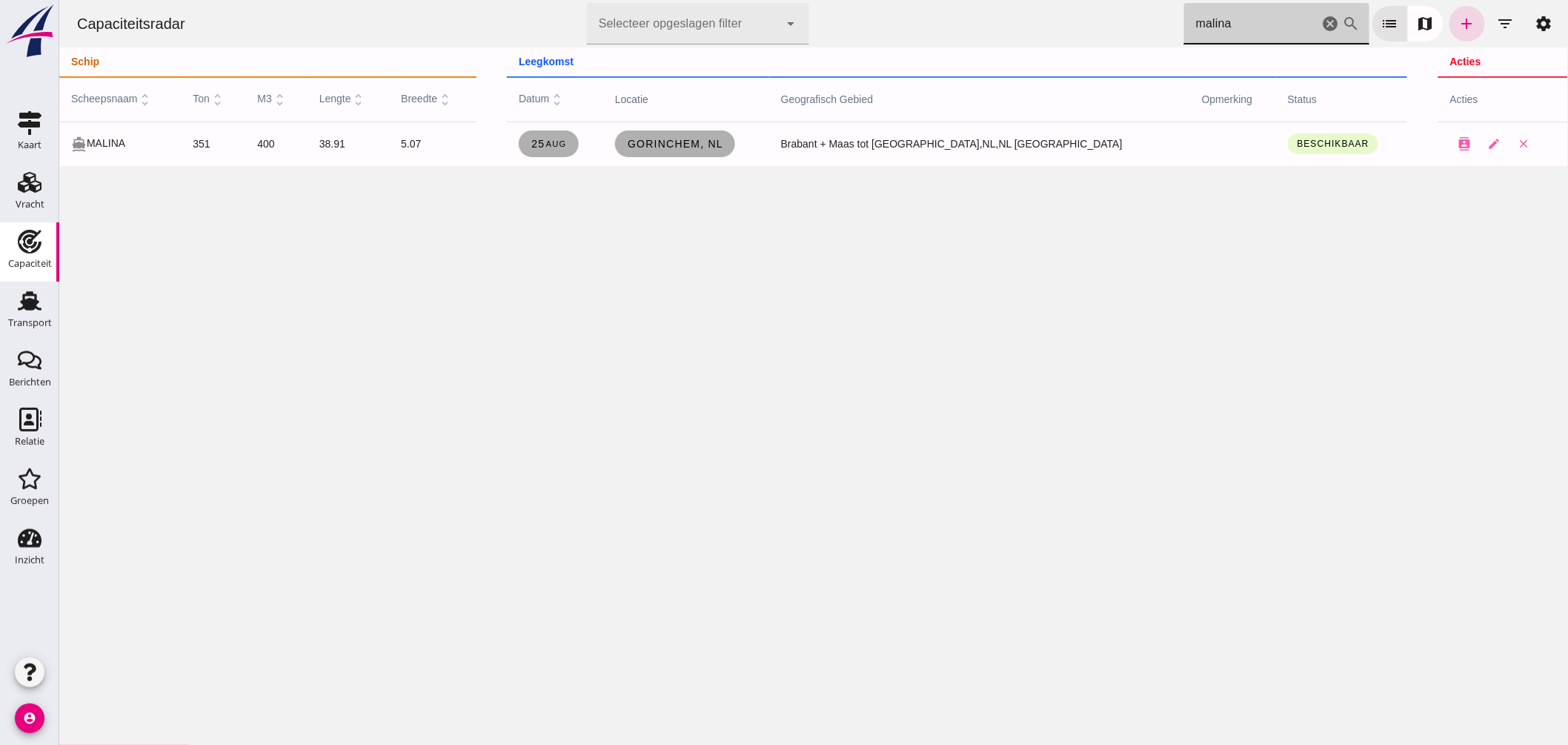
drag, startPoint x: 1242, startPoint y: 20, endPoint x: 1040, endPoint y: -2, distance: 203.2
click at [1040, 0] on html "Capaciteitsradar Selecteer opgeslagen filter Selecteer opgeslagen filter cancel…" at bounding box center [813, 372] width 1509 height 745
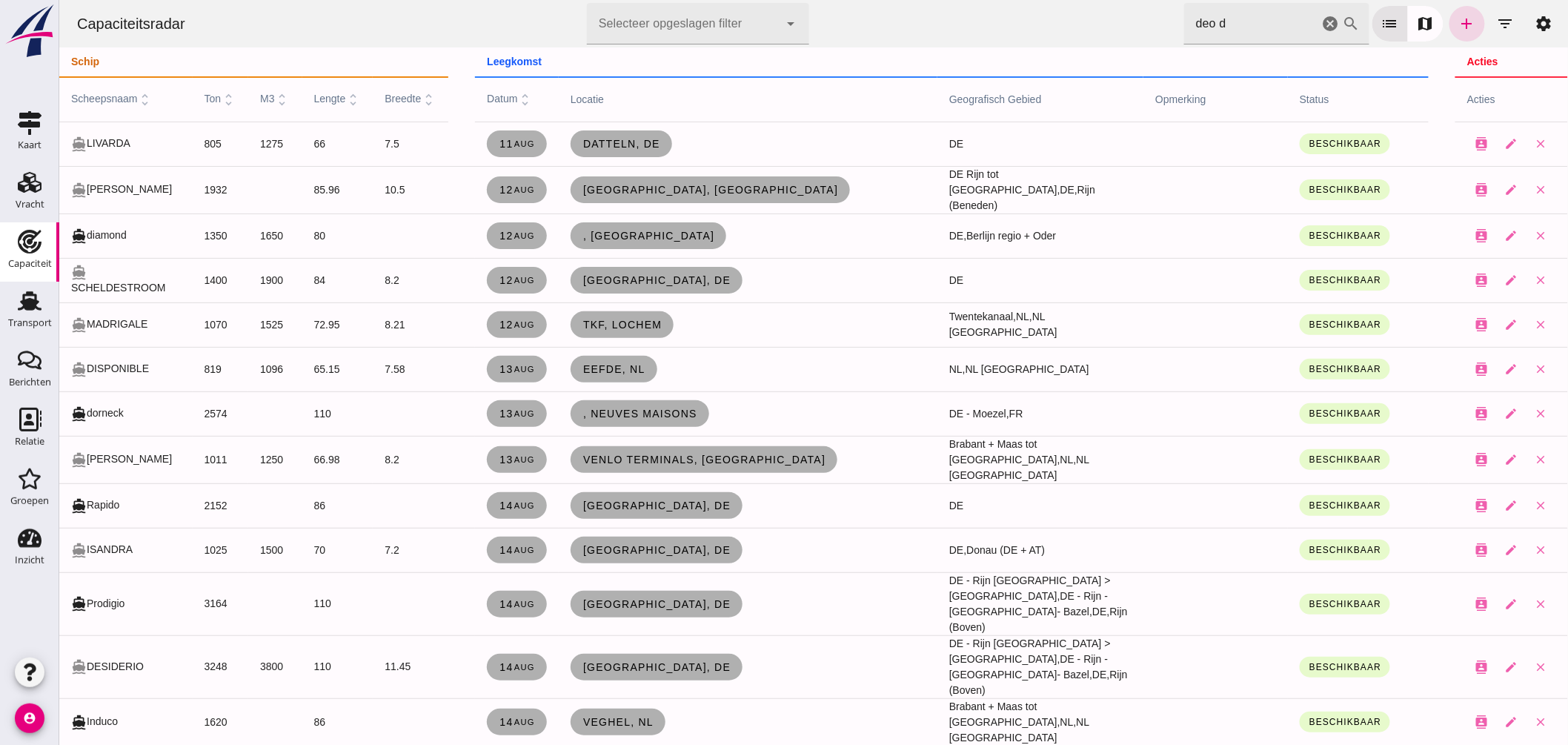
drag, startPoint x: 1240, startPoint y: 38, endPoint x: 1239, endPoint y: 31, distance: 7.1
click input "deo d"
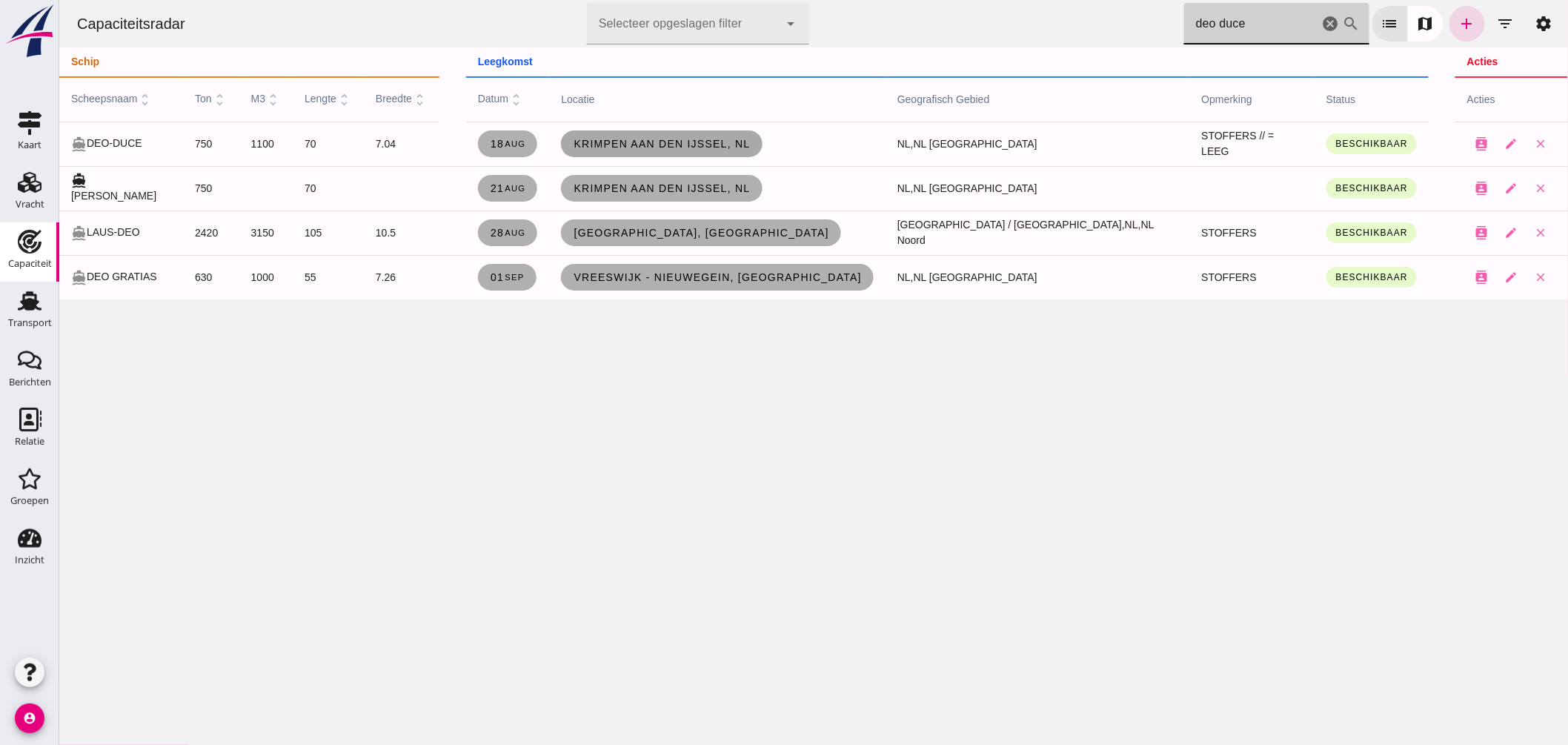
type input "deo duce"
click span "Krimpen aan den IJssel, nl"
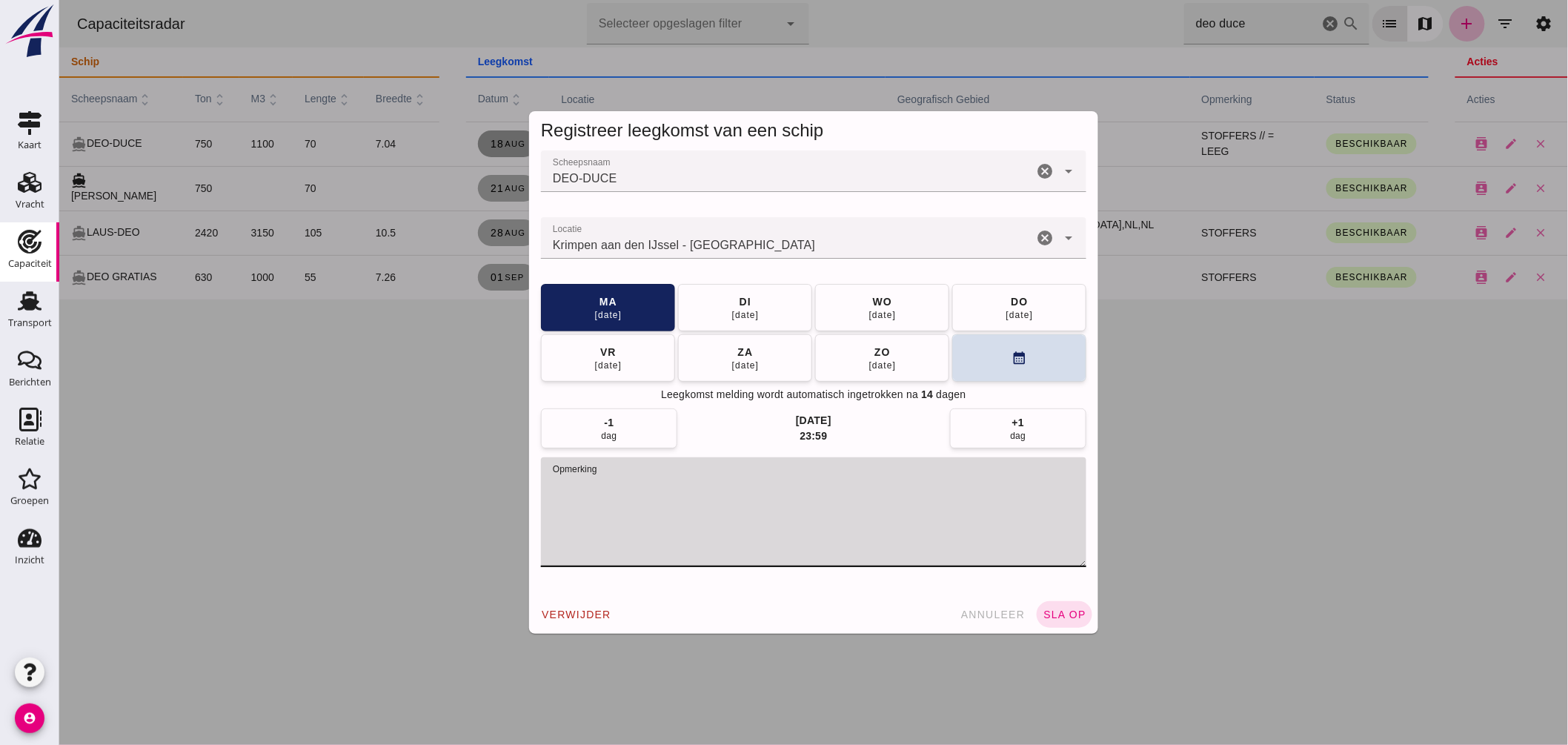
drag, startPoint x: 615, startPoint y: 483, endPoint x: 802, endPoint y: 487, distance: 187.0
click textarea "opmerking"
type textarea "STOFFERS"
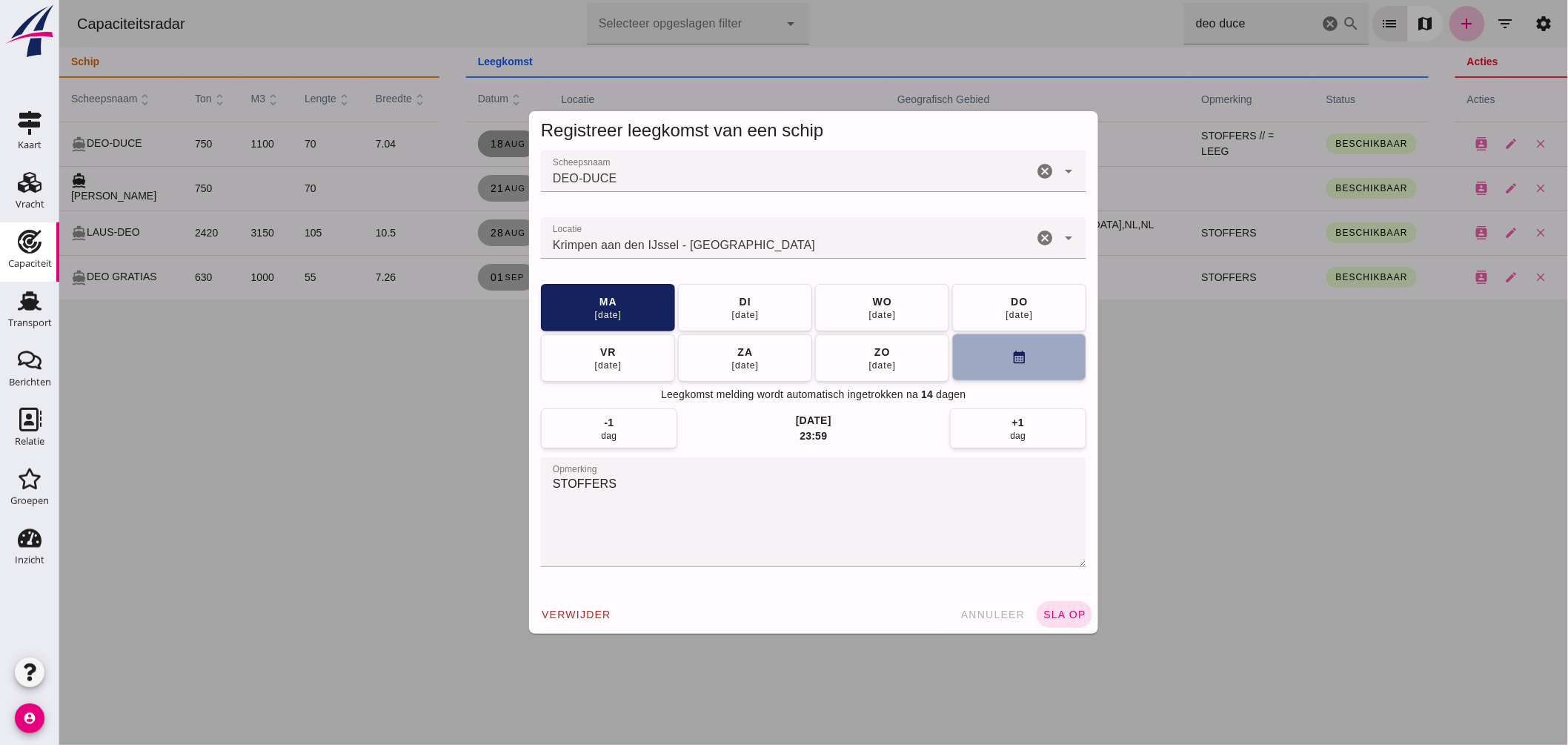
click button "calendar_month"
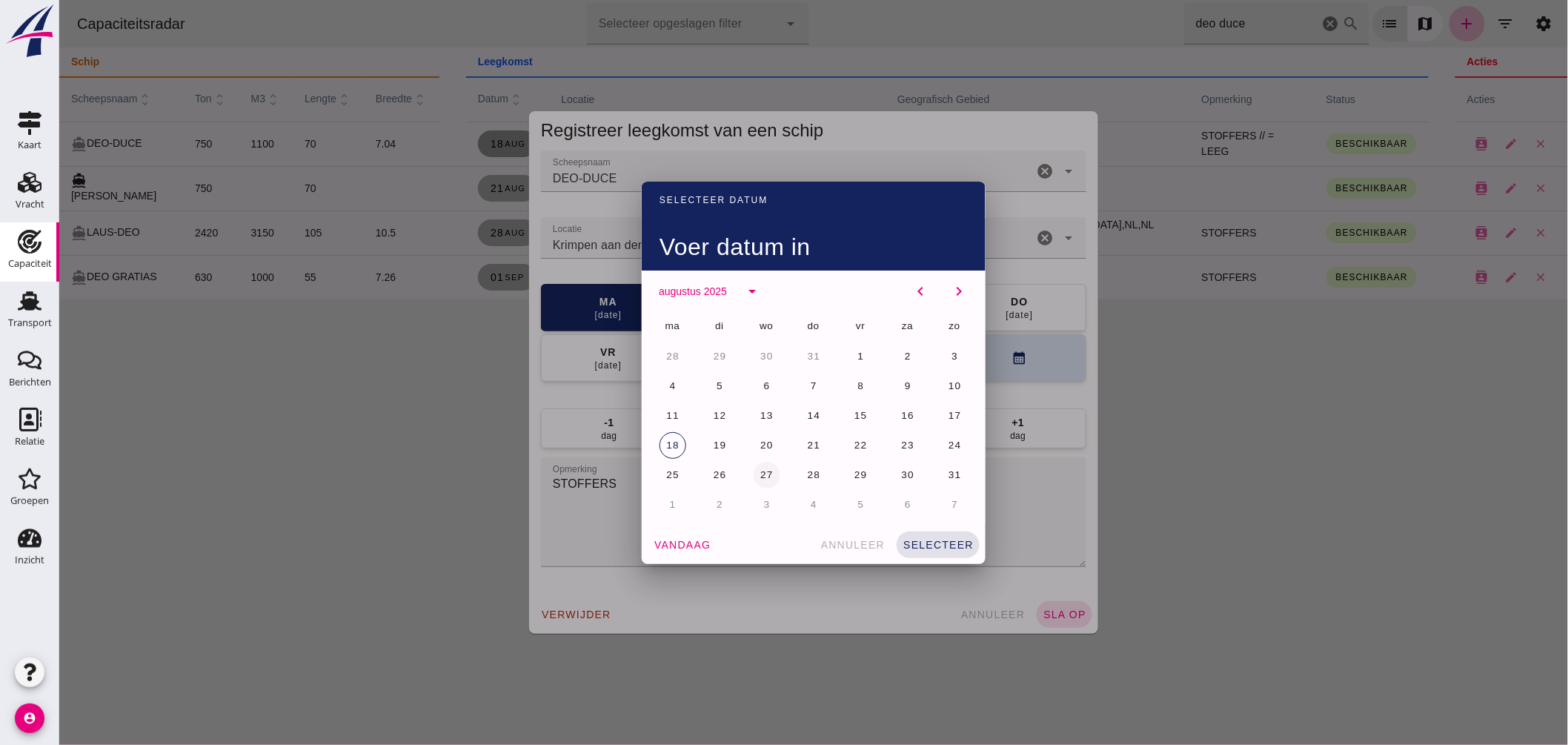
click span "27"
click span "selecteer"
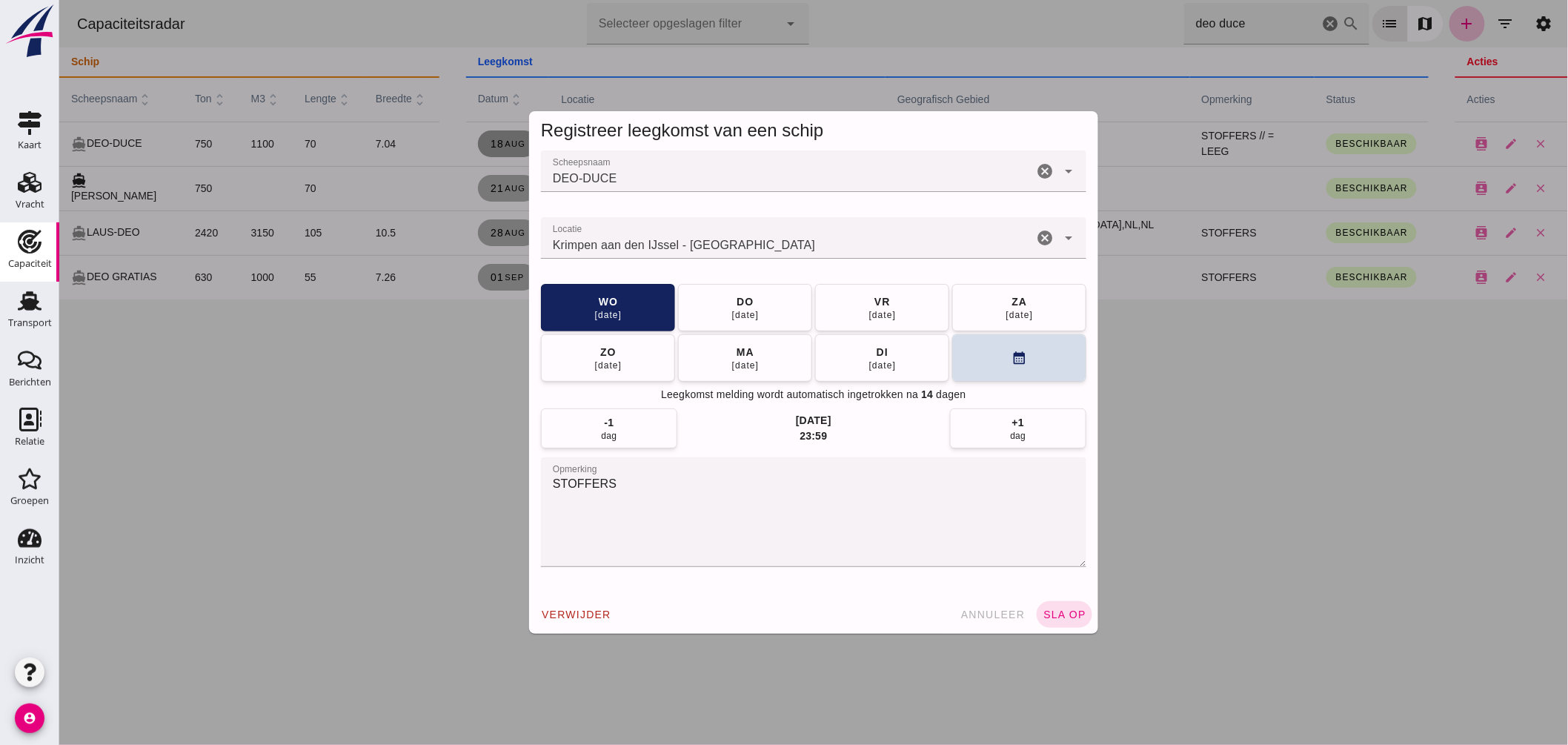
drag, startPoint x: 773, startPoint y: 242, endPoint x: 173, endPoint y: 183, distance: 602.9
click div "Registreer leegkomst van een schip Scheepsnaam Scheepsnaam DEO-DUCE cancel arro…"
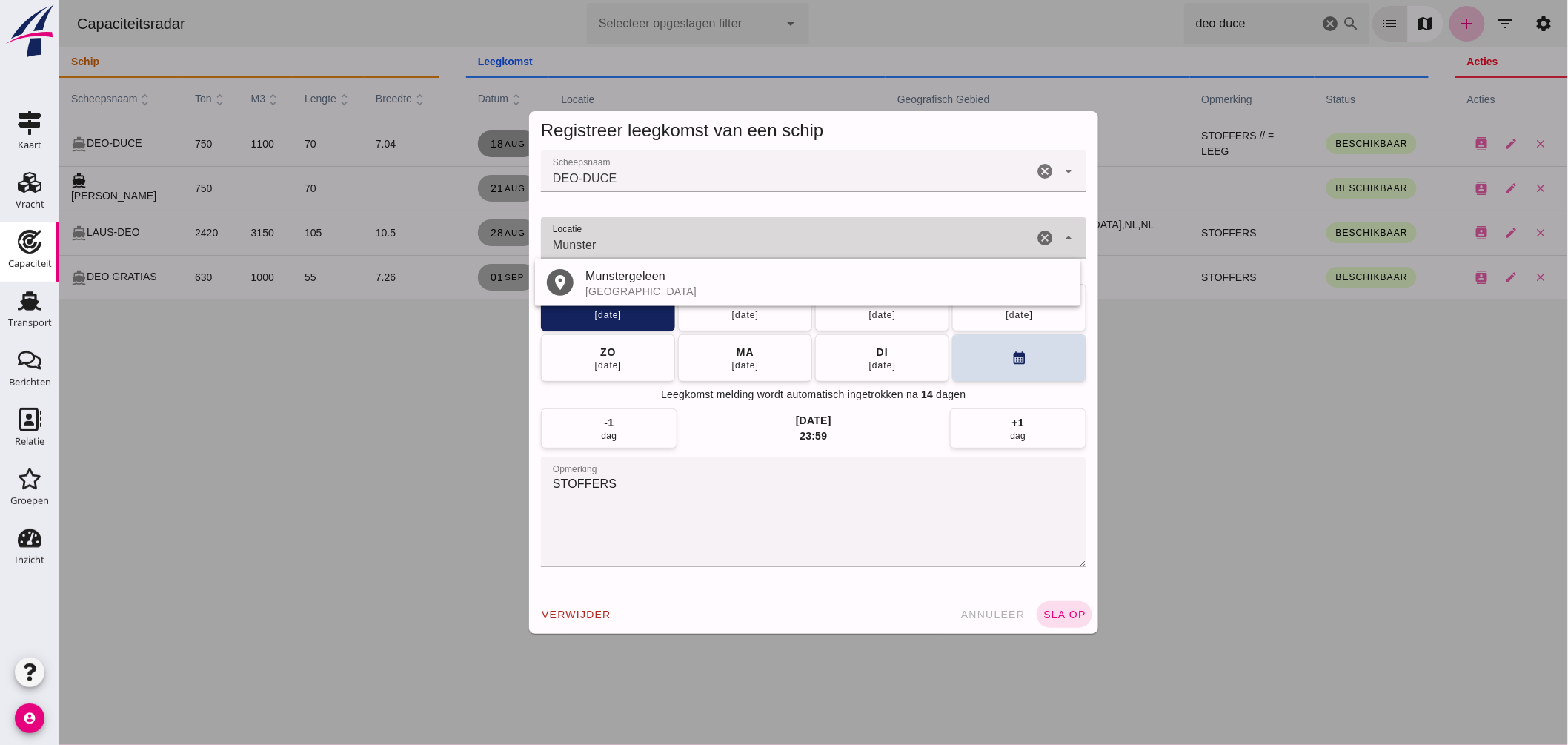
click div "Krimpen aan den IJssel - Zuid-Holland Munster"
click input "Munster"
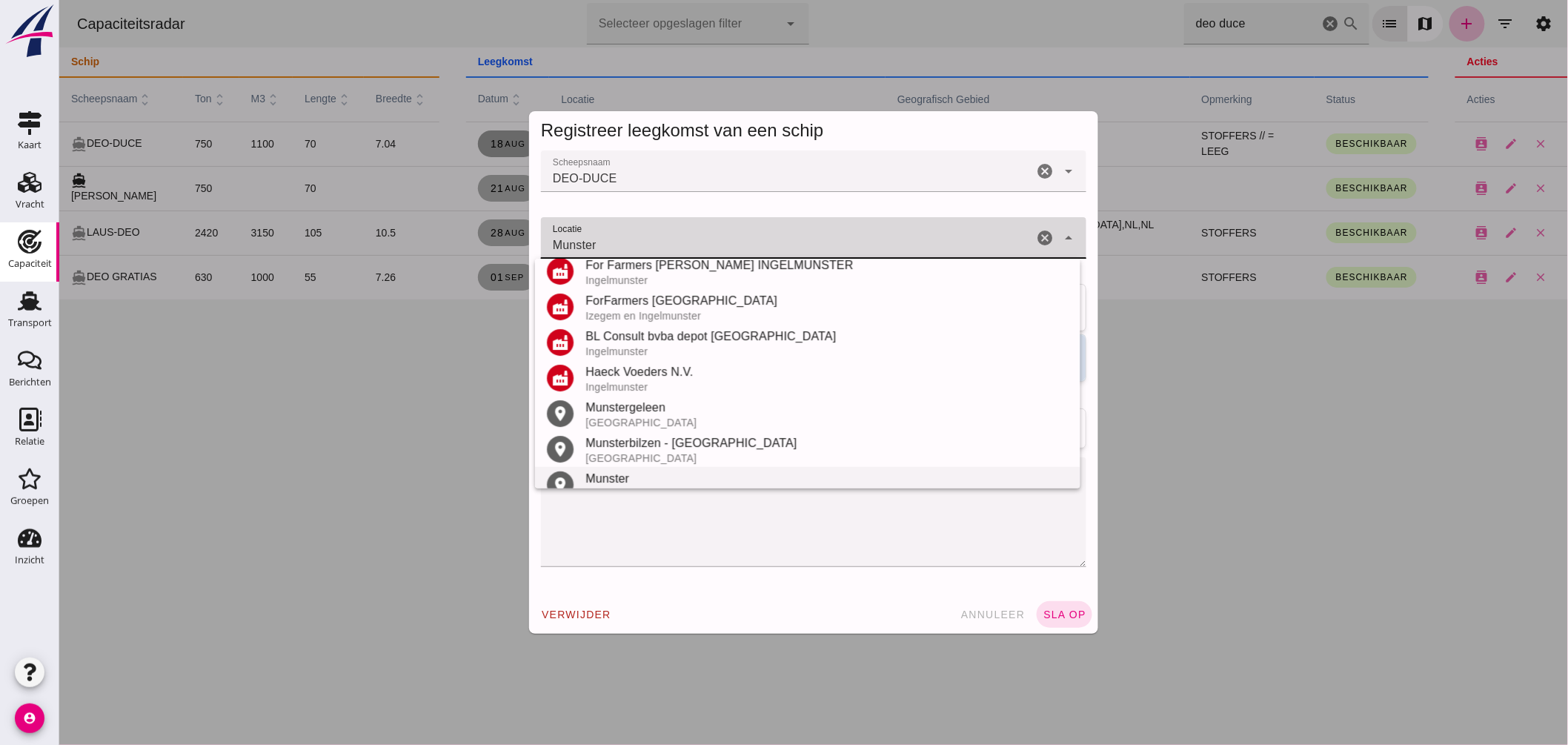
scroll to position [102, 0]
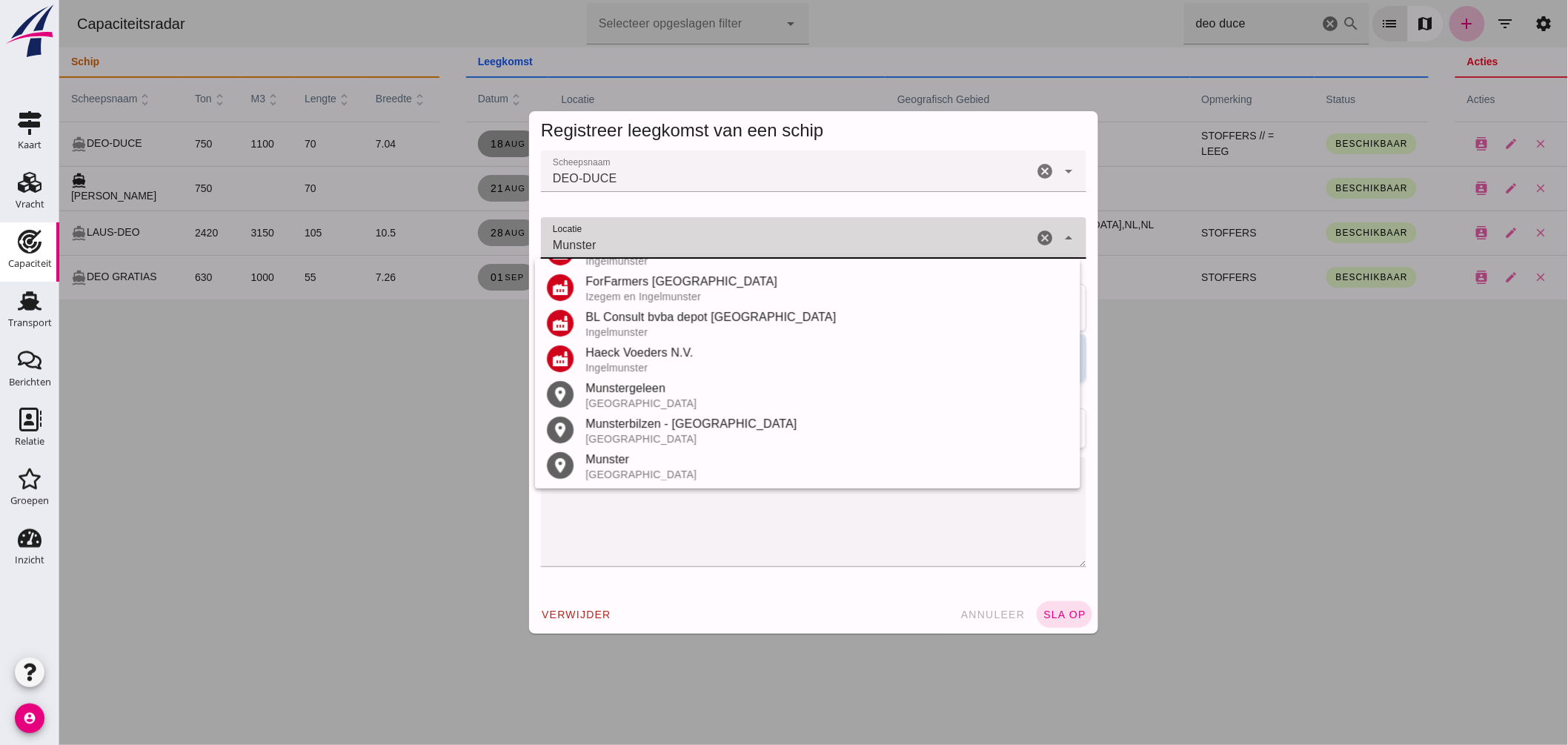
click input "Munster"
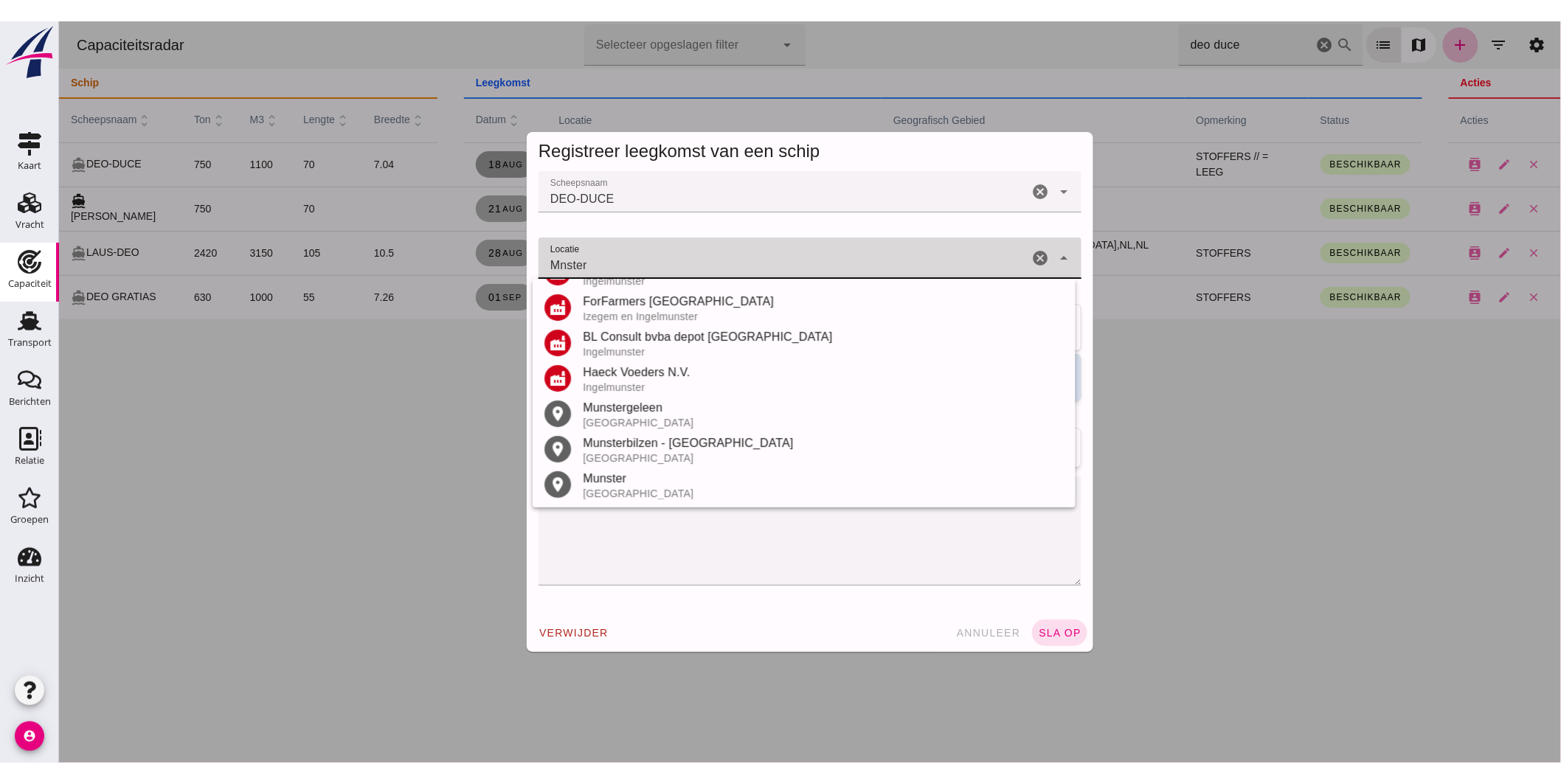
scroll to position [0, 0]
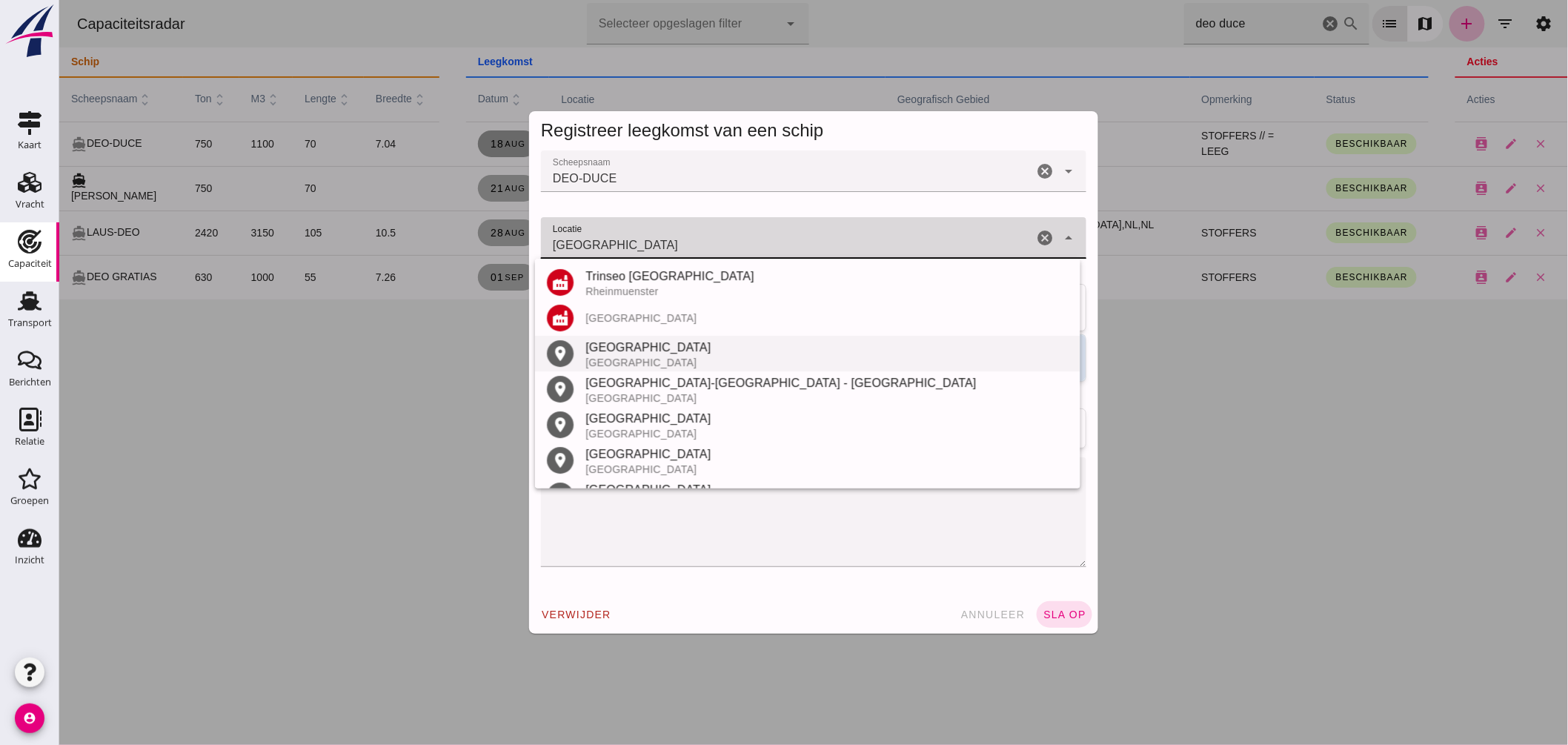
click at [611, 349] on div "Münster" at bounding box center [825, 348] width 483 height 18
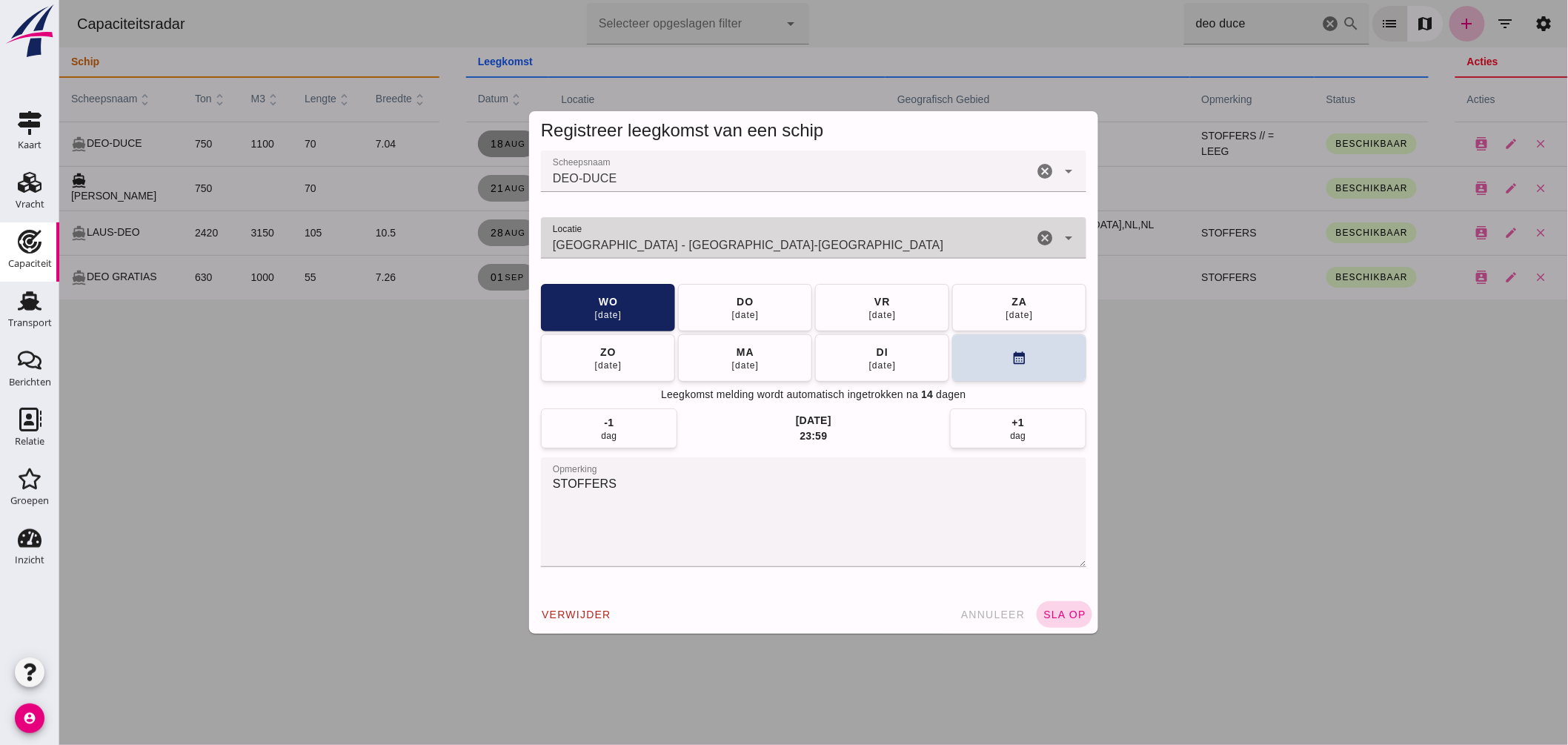
type input "Münster - Noordrijn-Westfalen"
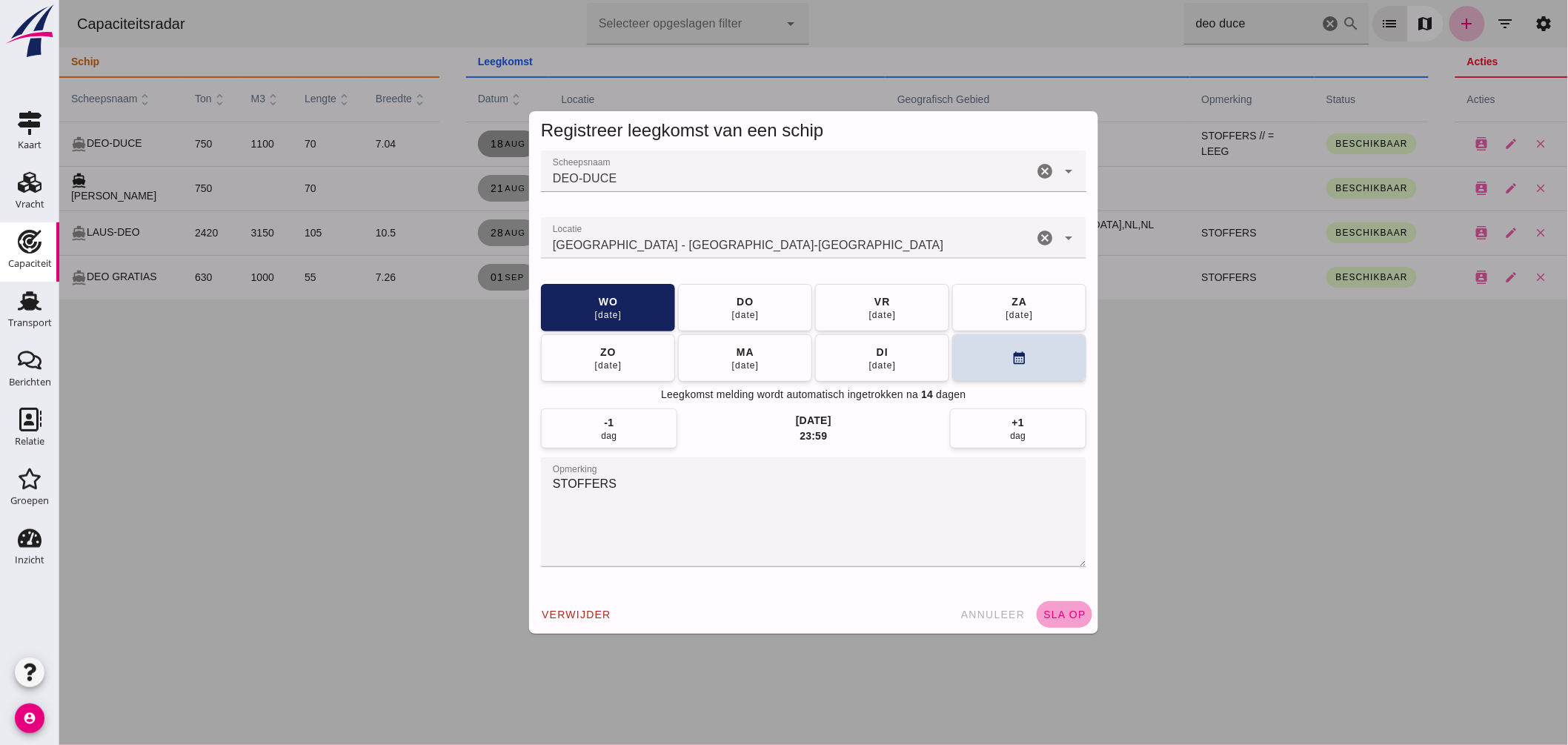
click span "sla op"
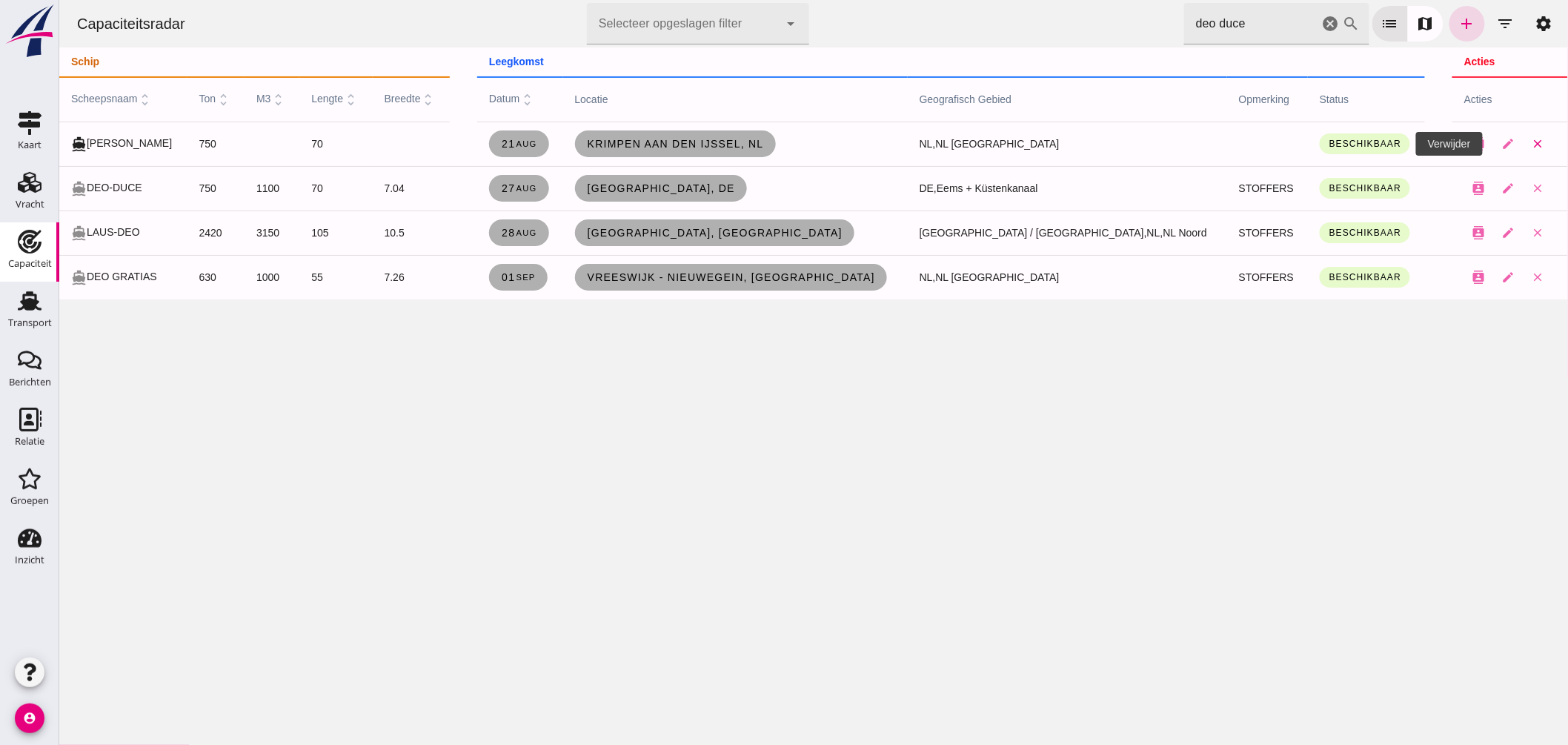
click at [1530, 142] on icon "close" at bounding box center [1537, 144] width 14 height 14
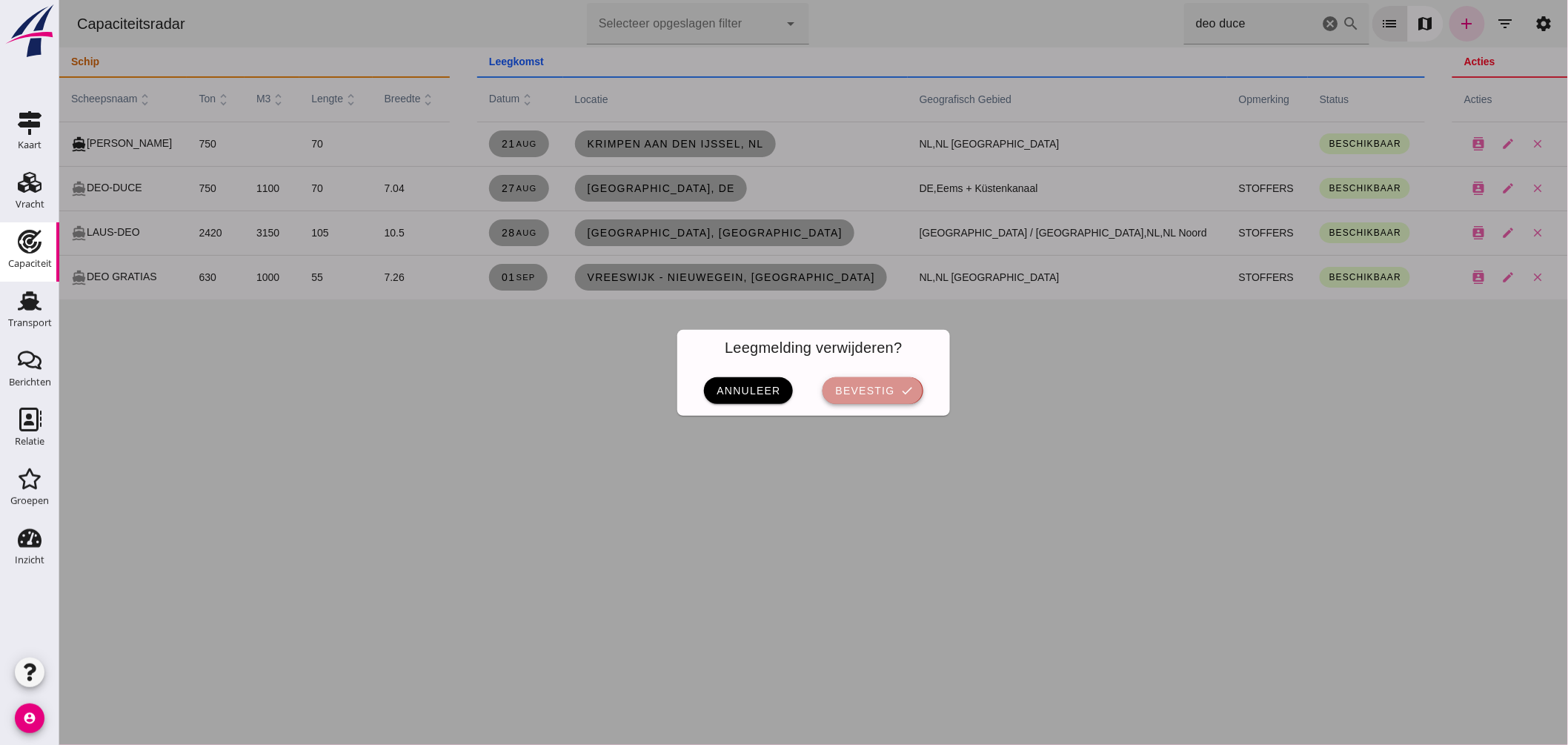
drag, startPoint x: 875, startPoint y: 385, endPoint x: 885, endPoint y: 387, distance: 10.2
click span "bevestig"
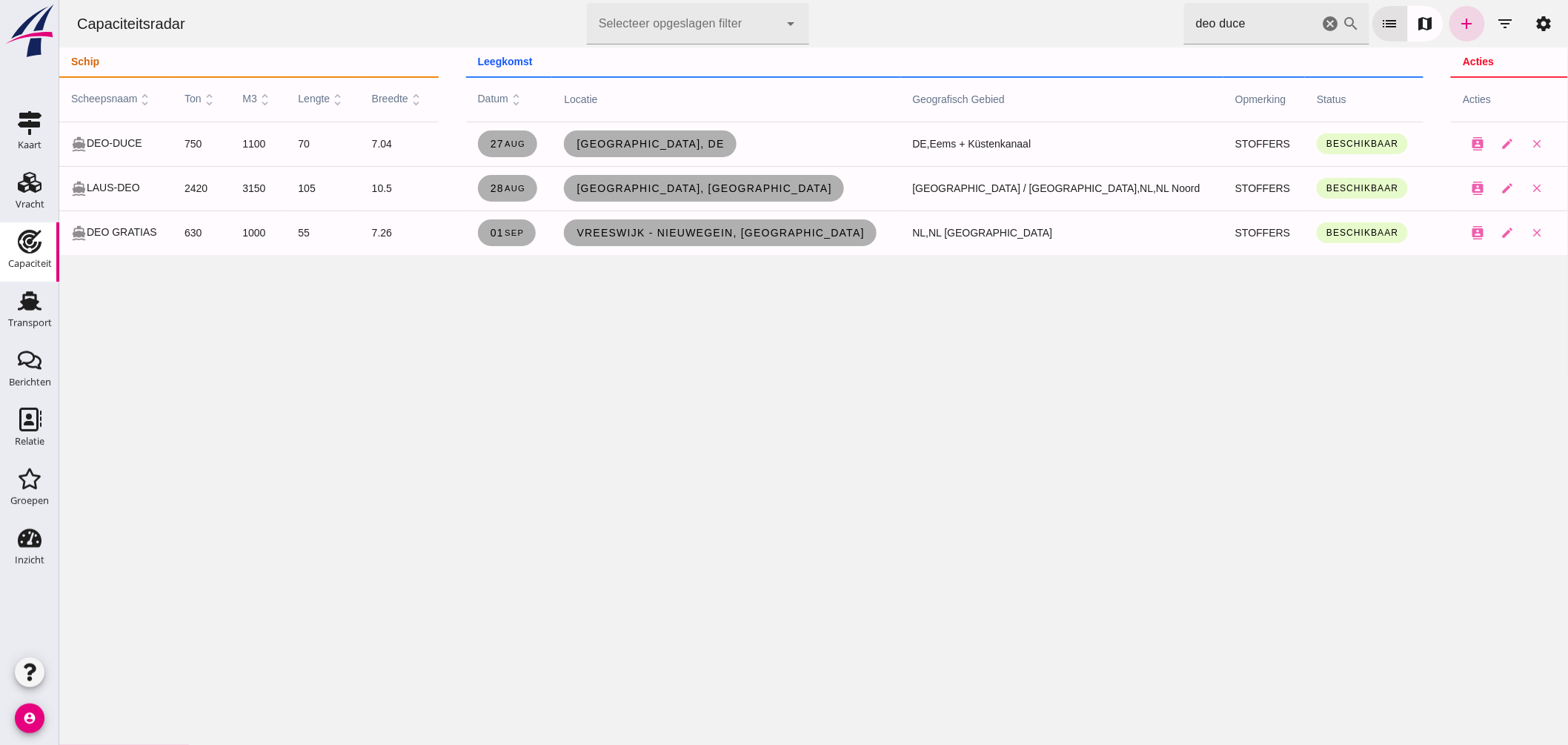
drag, startPoint x: 978, startPoint y: 19, endPoint x: 770, endPoint y: -11, distance: 210.2
click at [770, 0] on html "Capaciteitsradar Selecteer opgeslagen filter Selecteer opgeslagen filter cancel…" at bounding box center [813, 372] width 1509 height 745
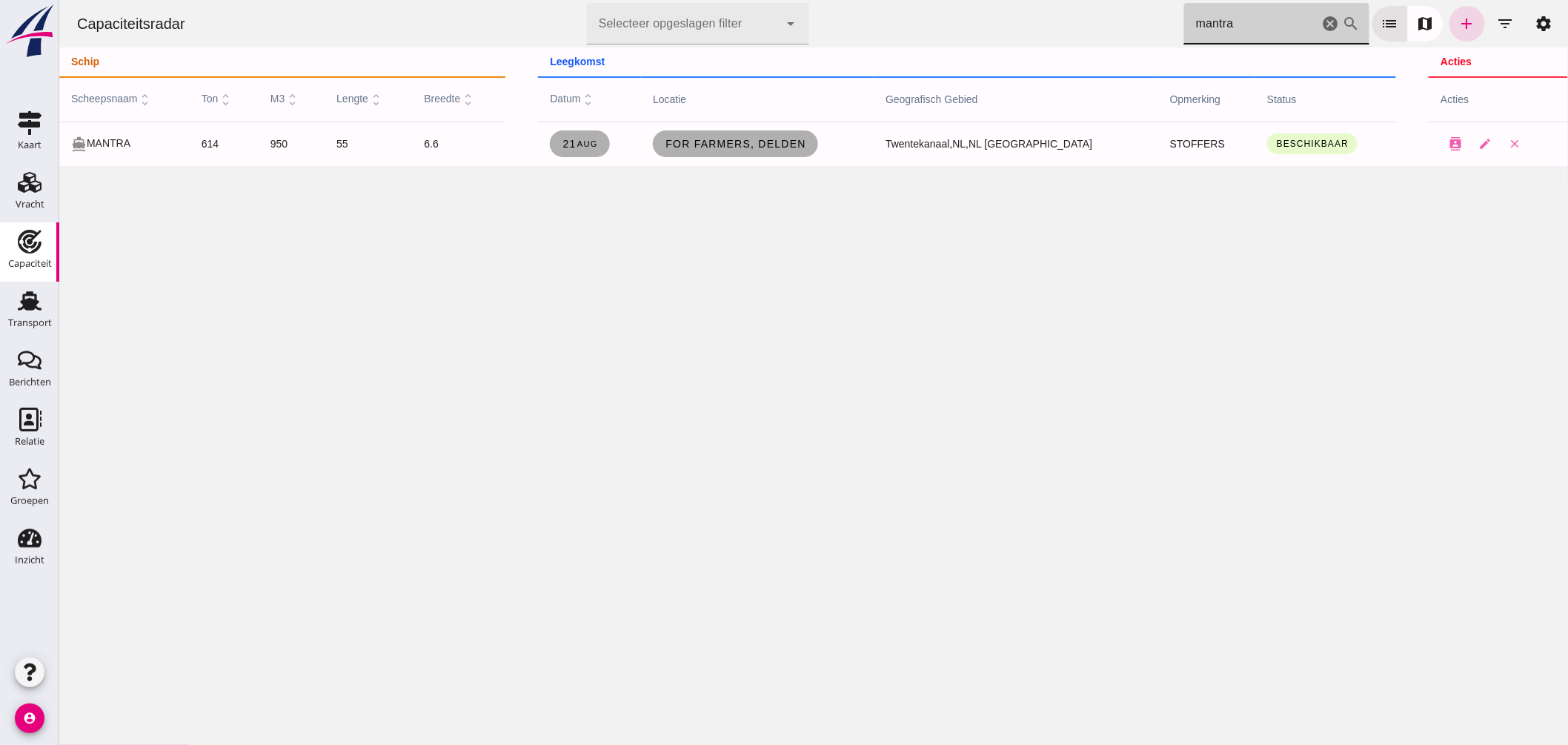
type input "mantra"
click icon "cancel"
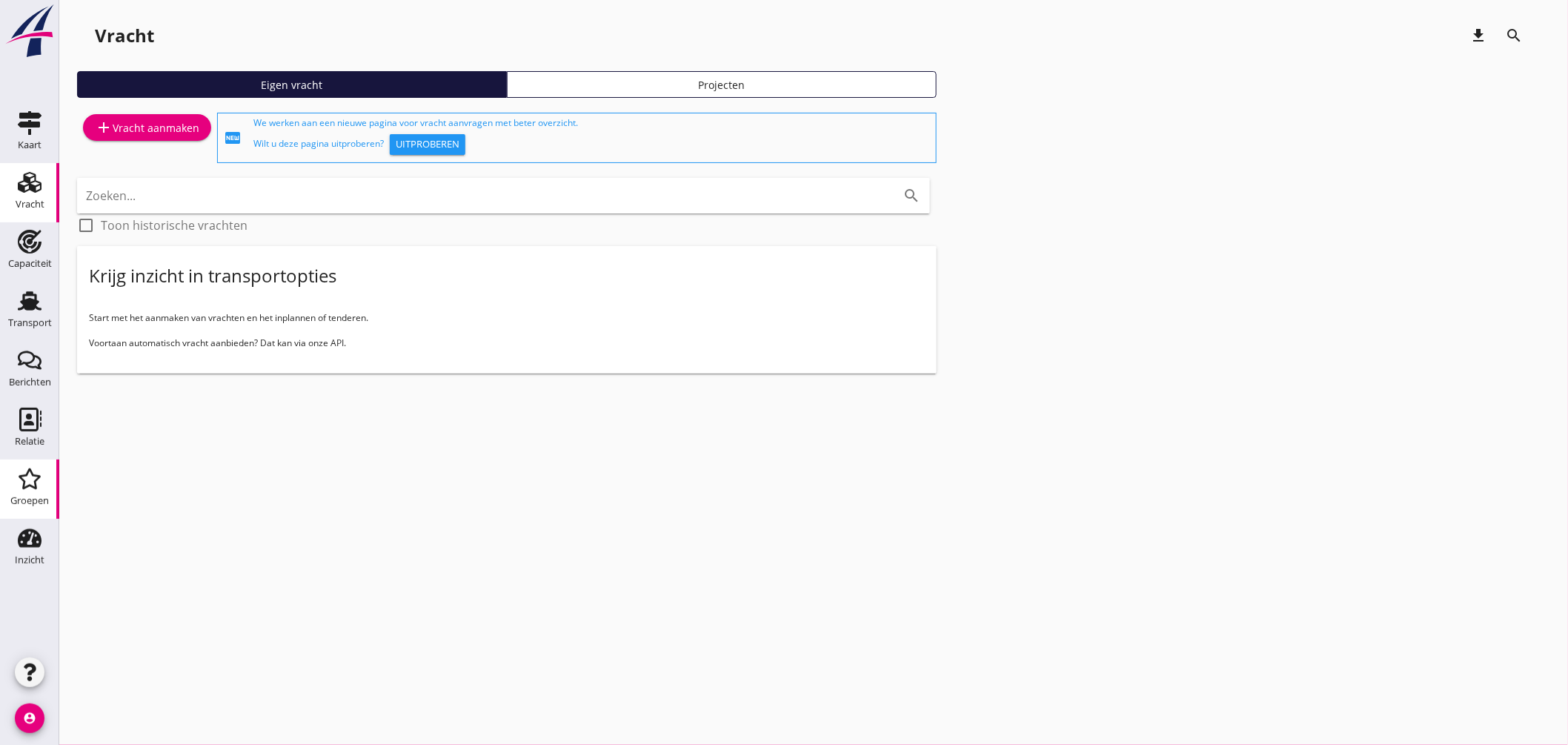
click at [38, 482] on icon "Groepen" at bounding box center [30, 479] width 24 height 24
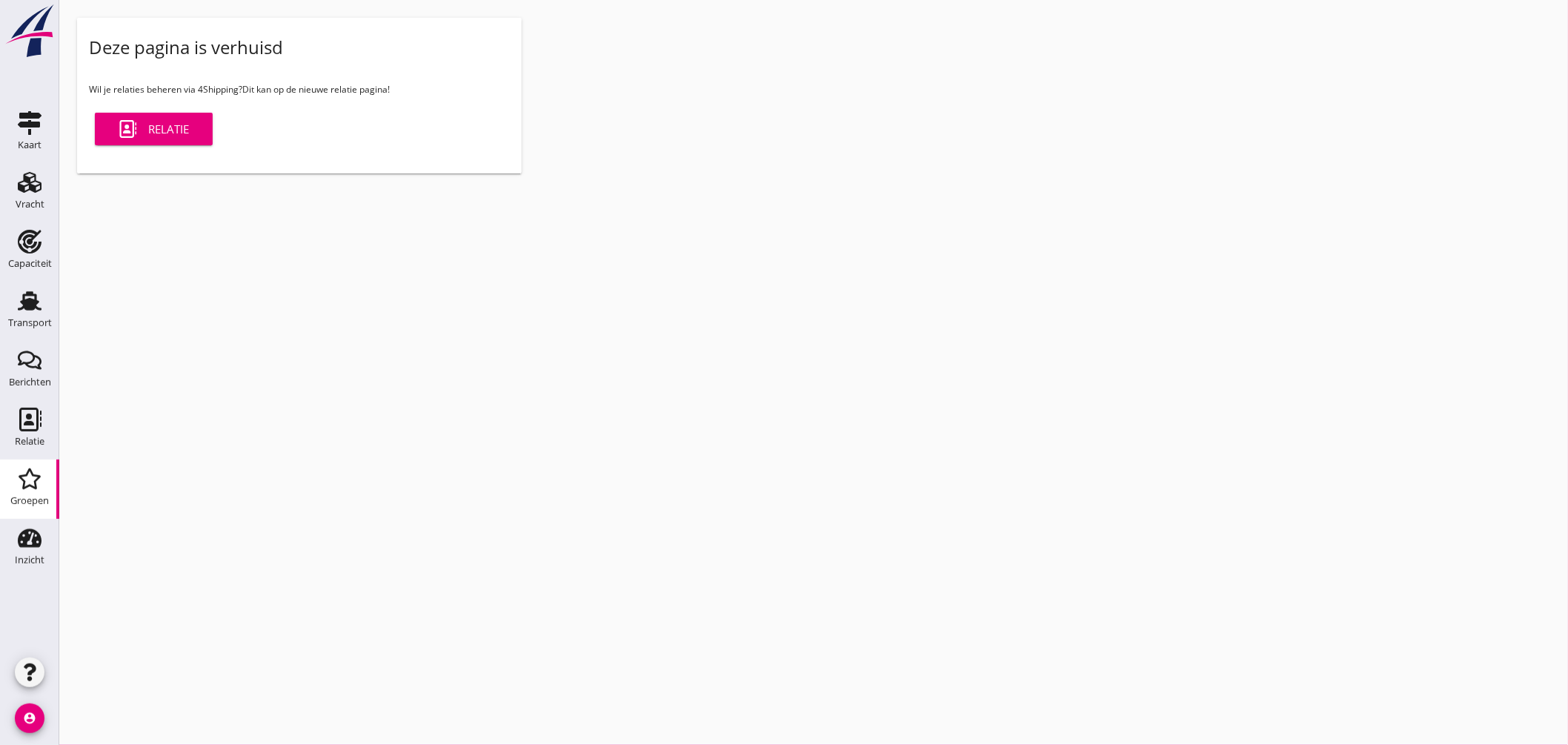
click at [161, 129] on div "Relatie" at bounding box center [153, 129] width 70 height 18
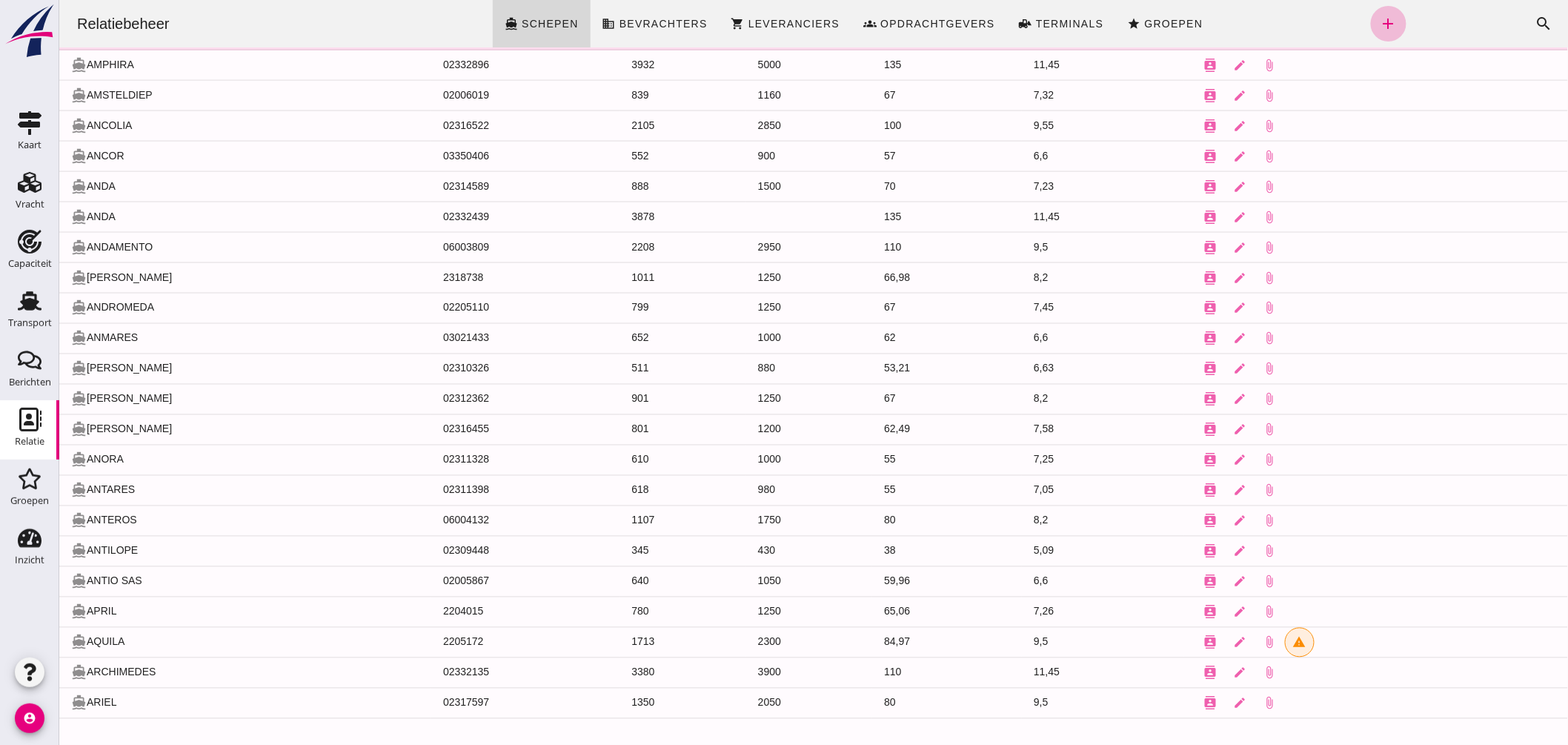
scroll to position [387, 0]
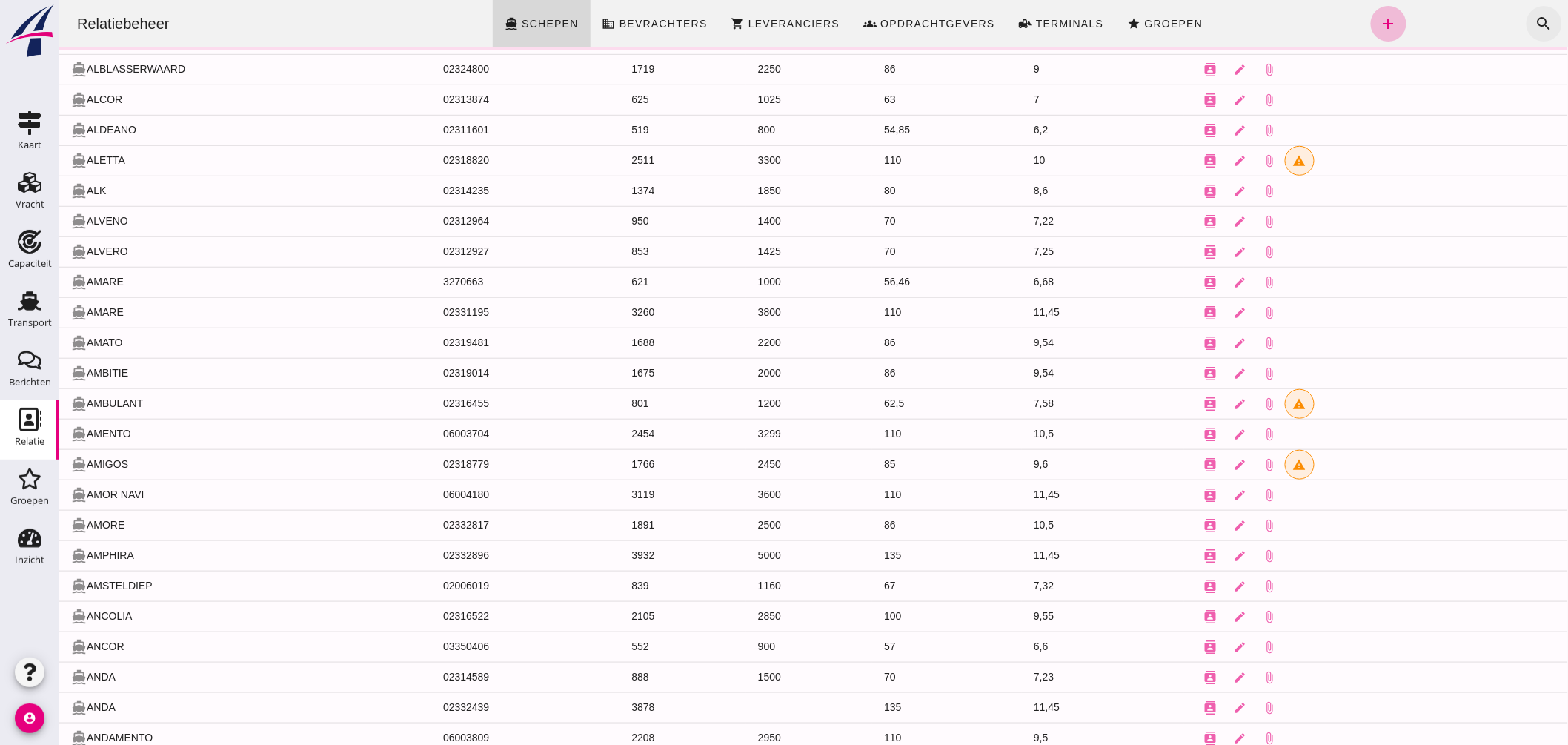
click button "search"
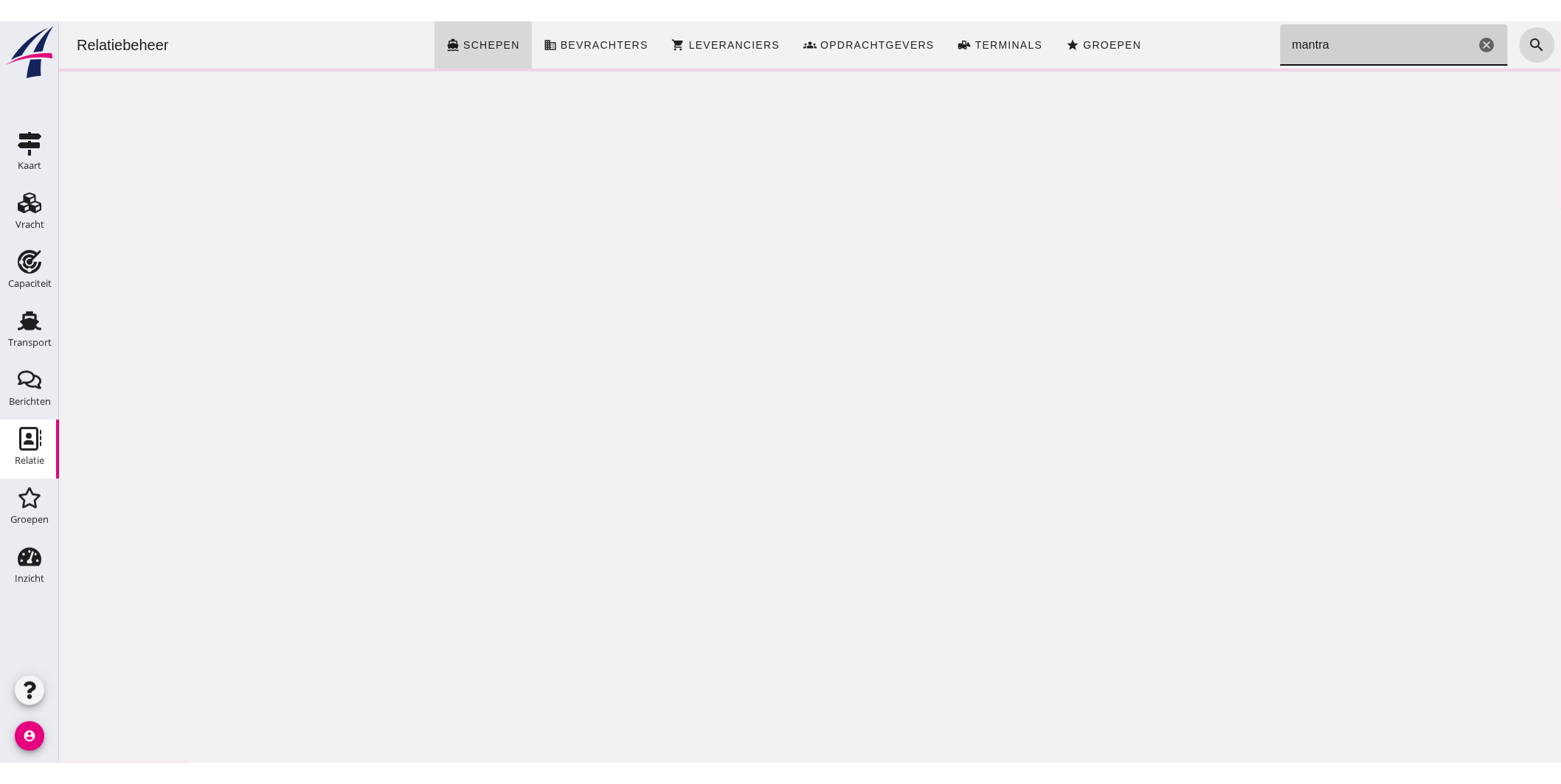
scroll to position [0, 0]
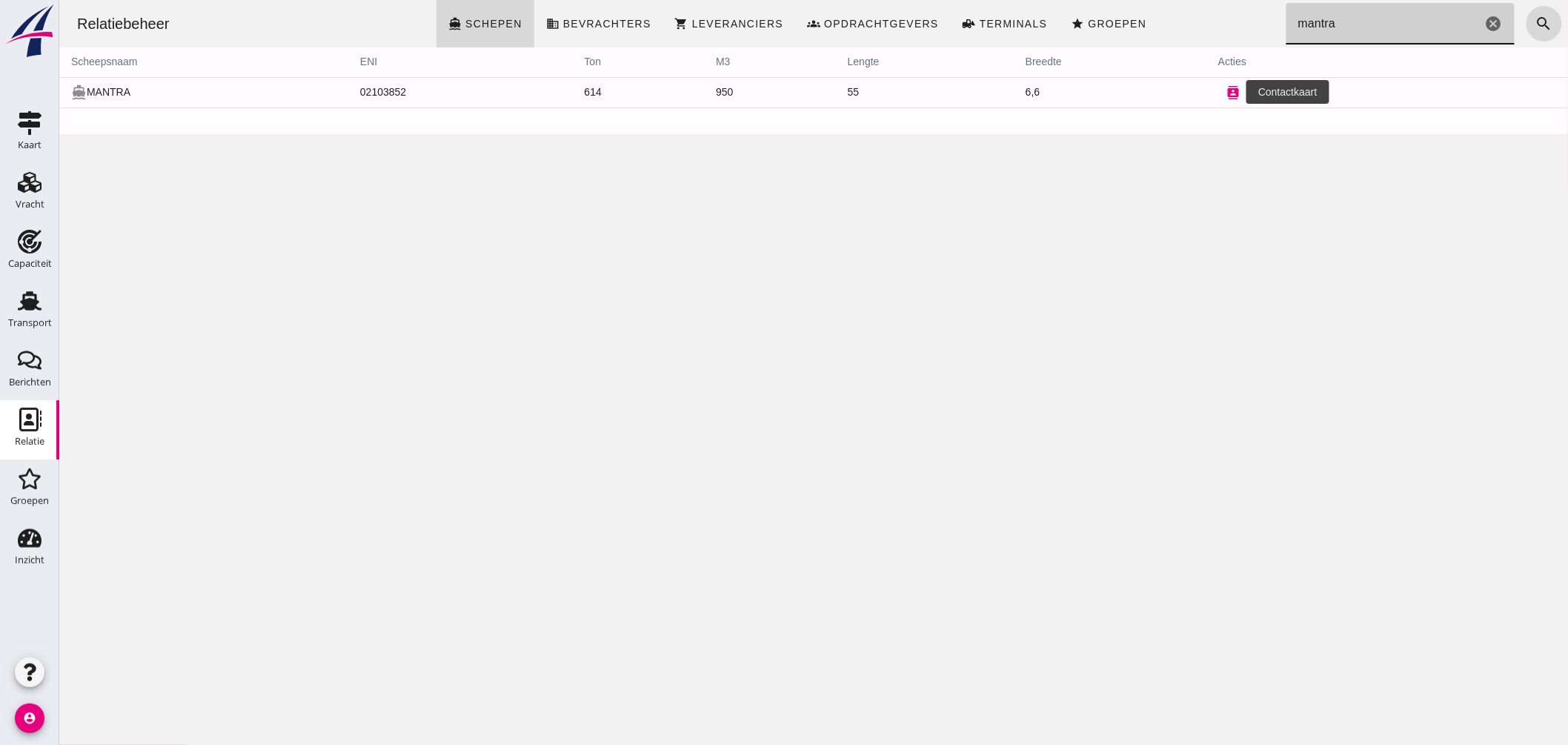
type input "mantra"
click at [1225, 97] on icon "contacts" at bounding box center [1232, 93] width 14 height 14
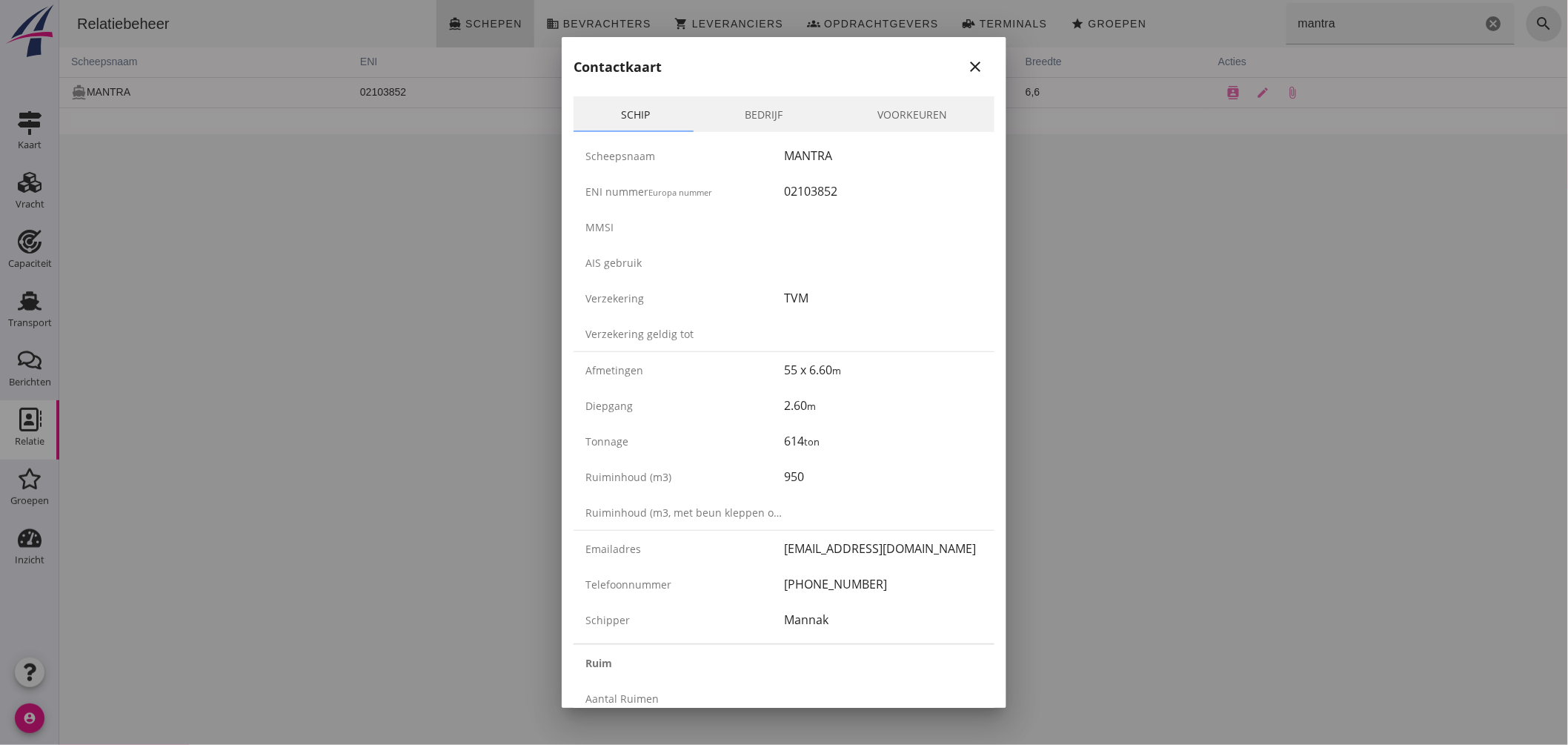
click at [977, 57] on div "Contactkaart close" at bounding box center [784, 61] width 444 height 47
click at [967, 64] on icon "close" at bounding box center [976, 67] width 18 height 18
